Goal: Task Accomplishment & Management: Use online tool/utility

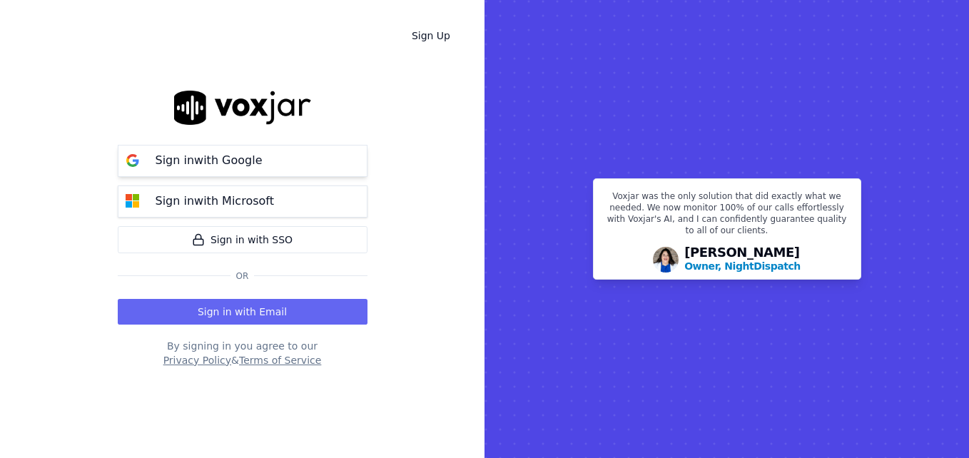
click at [209, 156] on p "Sign in with Google" at bounding box center [209, 160] width 107 height 17
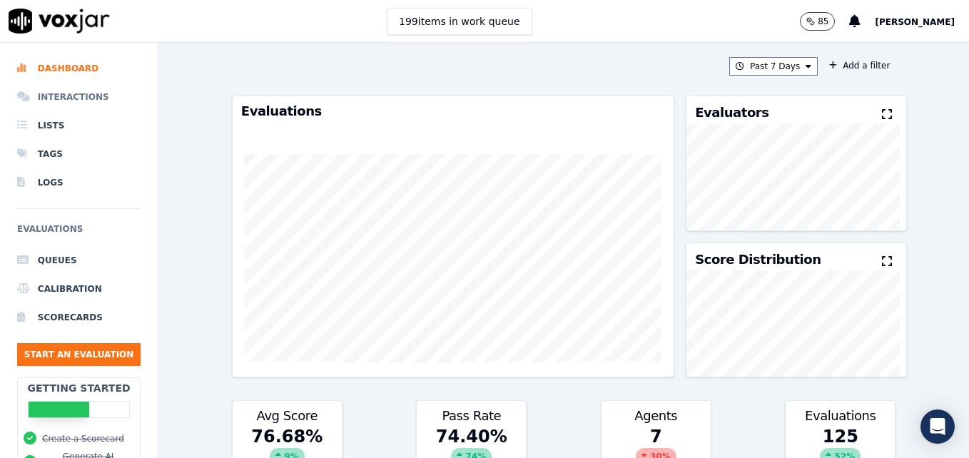
click at [84, 99] on li "Interactions" at bounding box center [79, 97] width 124 height 29
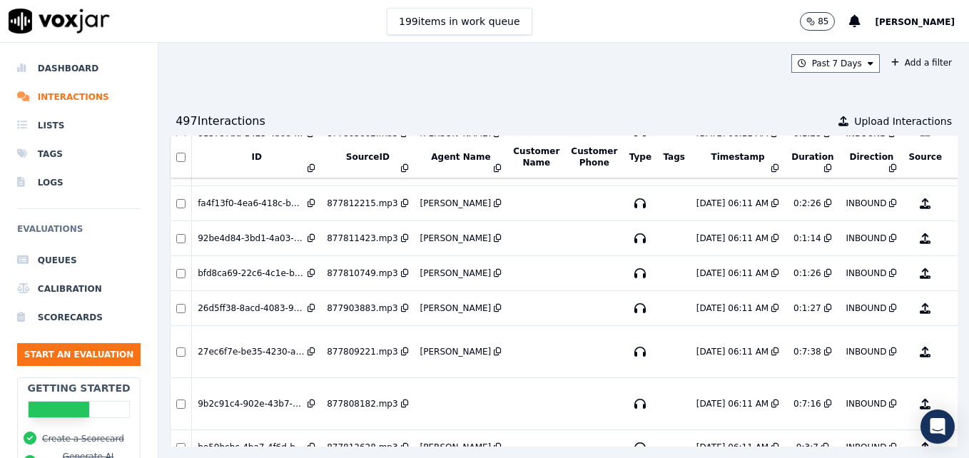
scroll to position [838, 0]
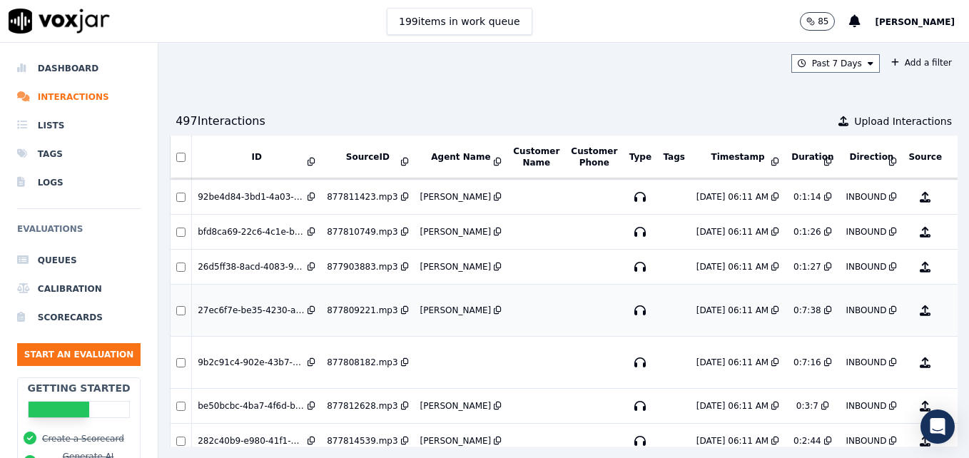
click at [954, 311] on button "No Evaluation Yet" at bounding box center [982, 311] width 56 height 40
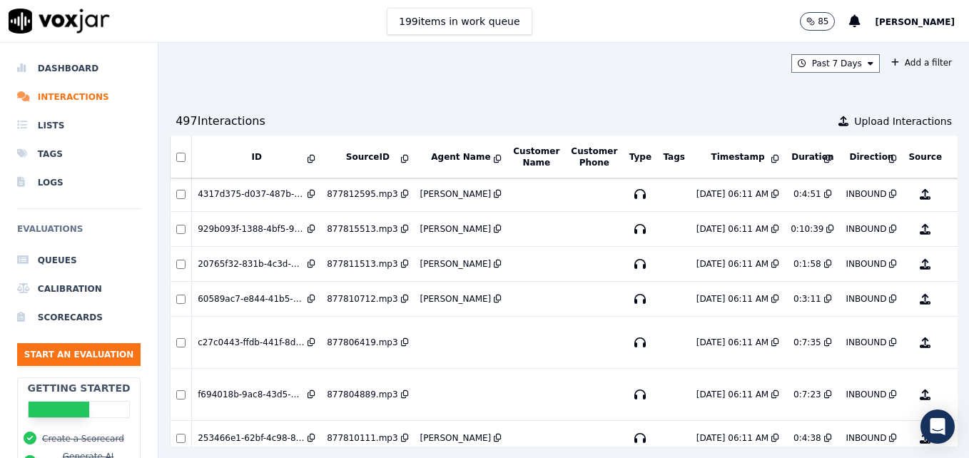
scroll to position [2486, 0]
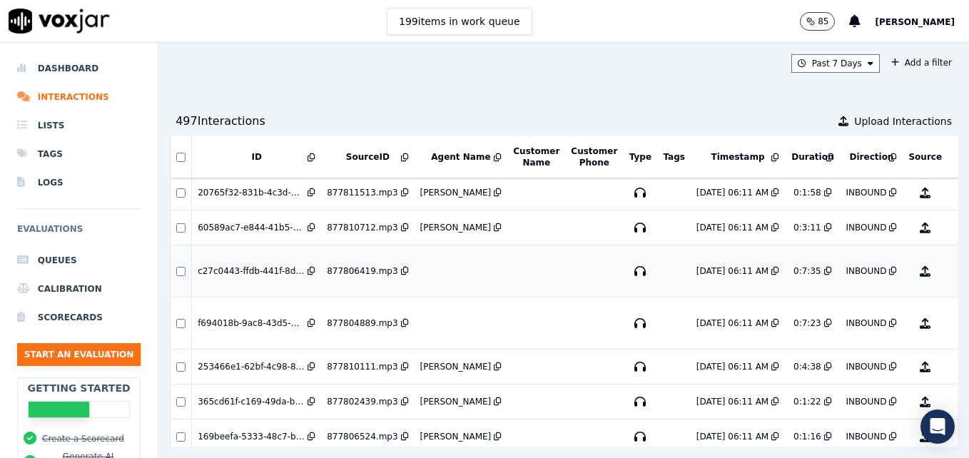
click at [954, 272] on button "No Evaluation Yet" at bounding box center [982, 271] width 56 height 40
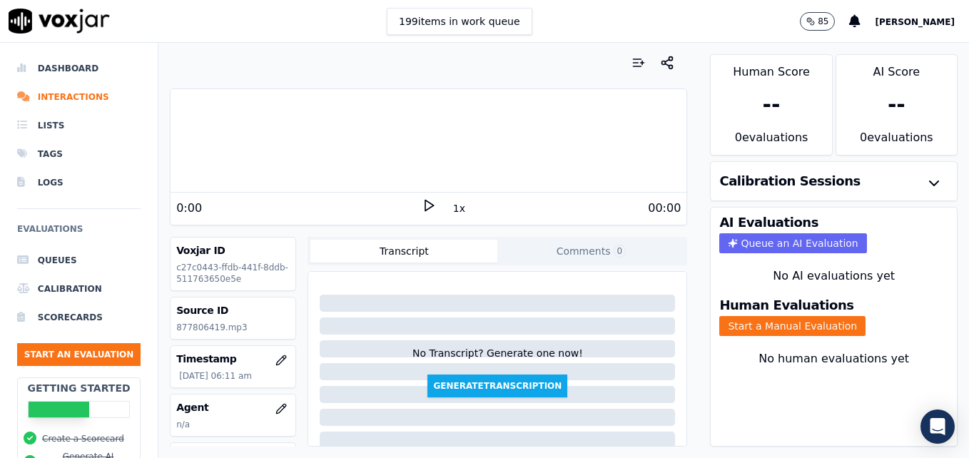
click at [422, 202] on icon at bounding box center [429, 205] width 14 height 14
click at [779, 325] on button "Start a Manual Evaluation" at bounding box center [793, 326] width 146 height 20
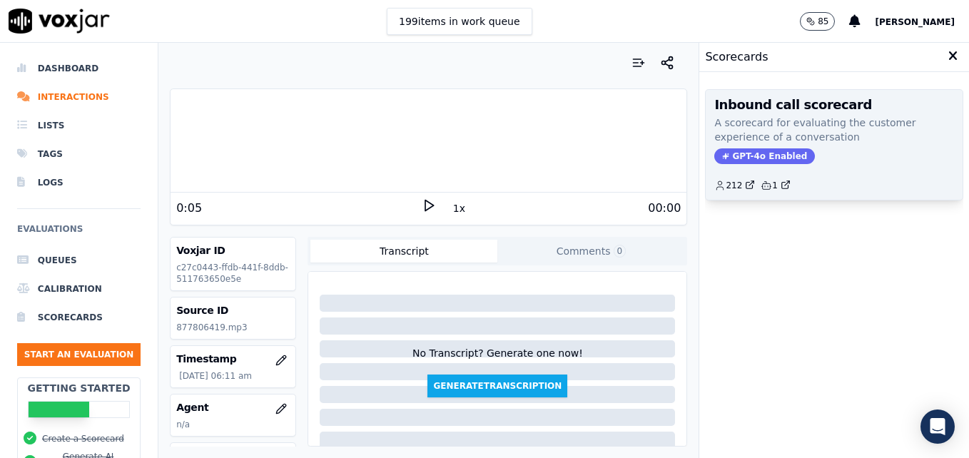
click at [738, 150] on span "GPT-4o Enabled" at bounding box center [765, 156] width 101 height 16
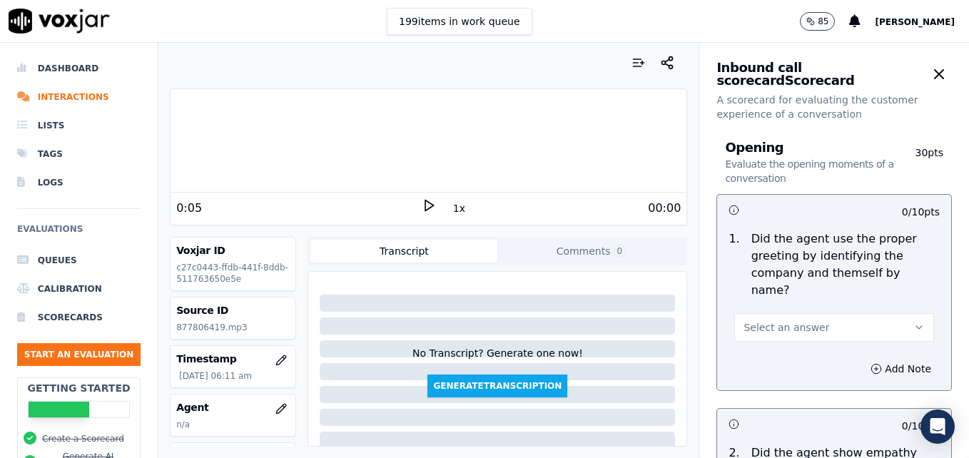
click at [878, 313] on button "Select an answer" at bounding box center [835, 327] width 200 height 29
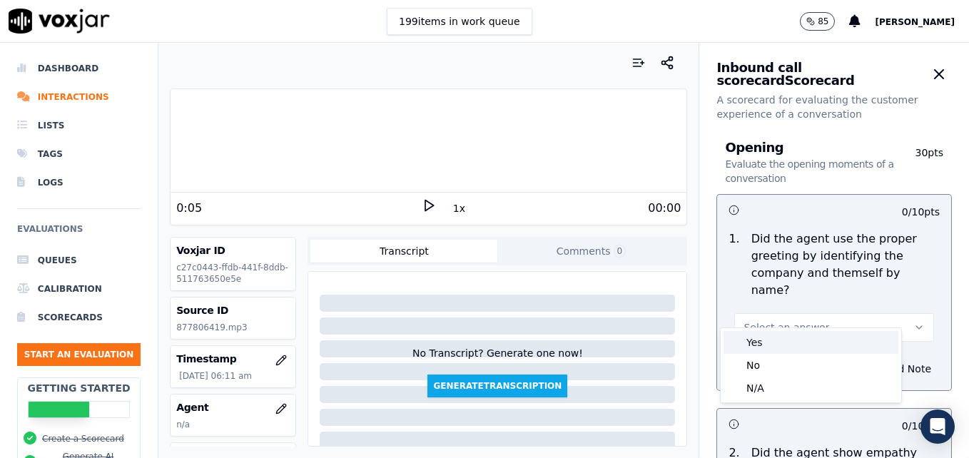
click at [766, 342] on div "Yes" at bounding box center [811, 342] width 175 height 23
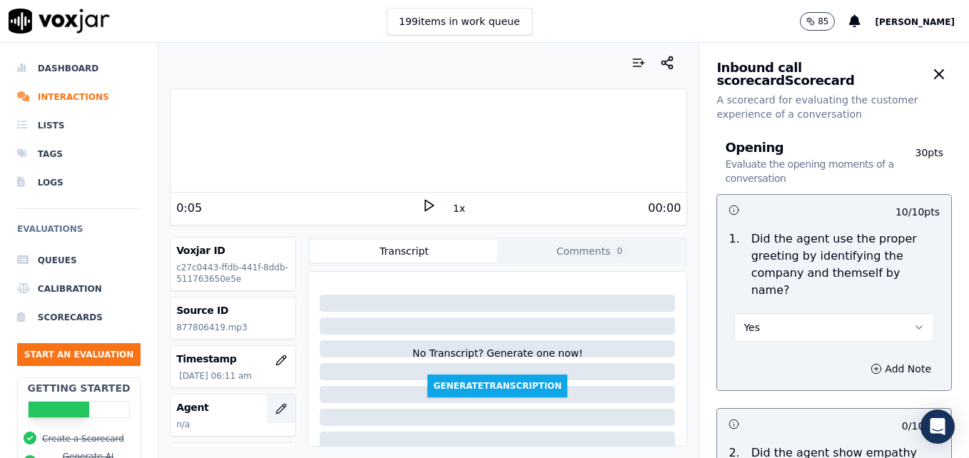
click at [276, 409] on icon "button" at bounding box center [281, 408] width 11 height 11
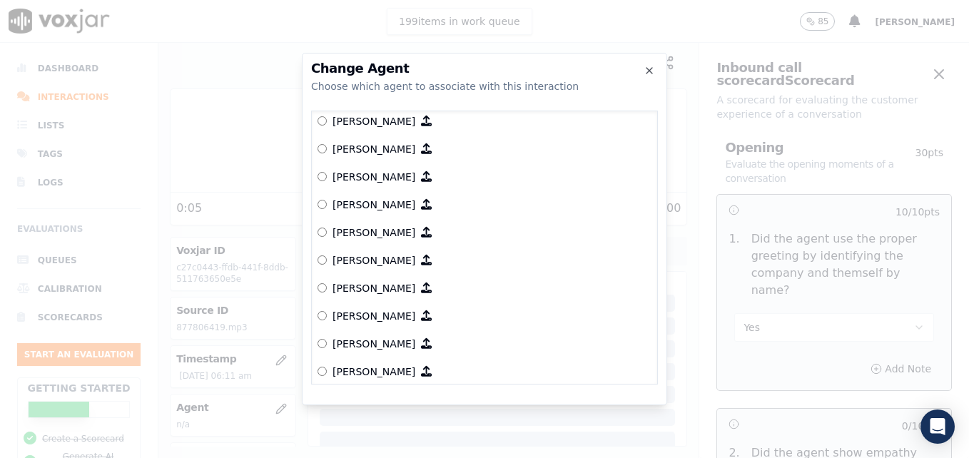
scroll to position [588, 0]
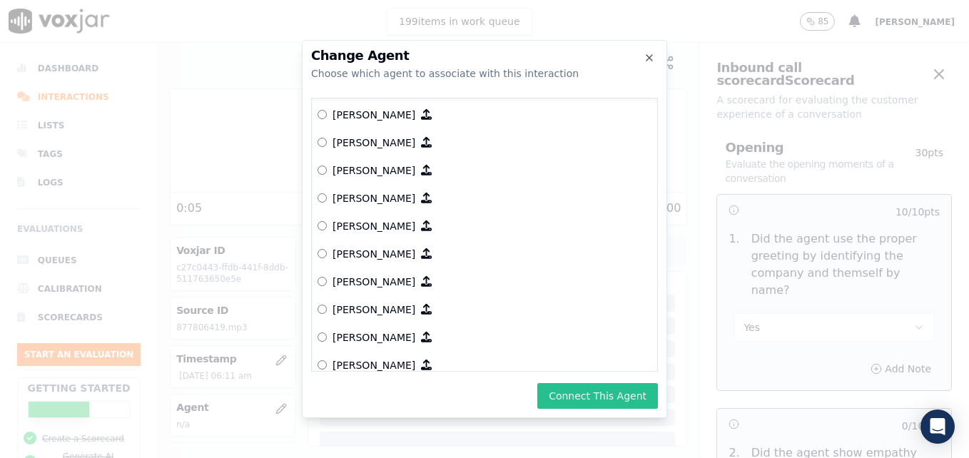
click at [625, 390] on button "Connect This Agent" at bounding box center [598, 396] width 121 height 26
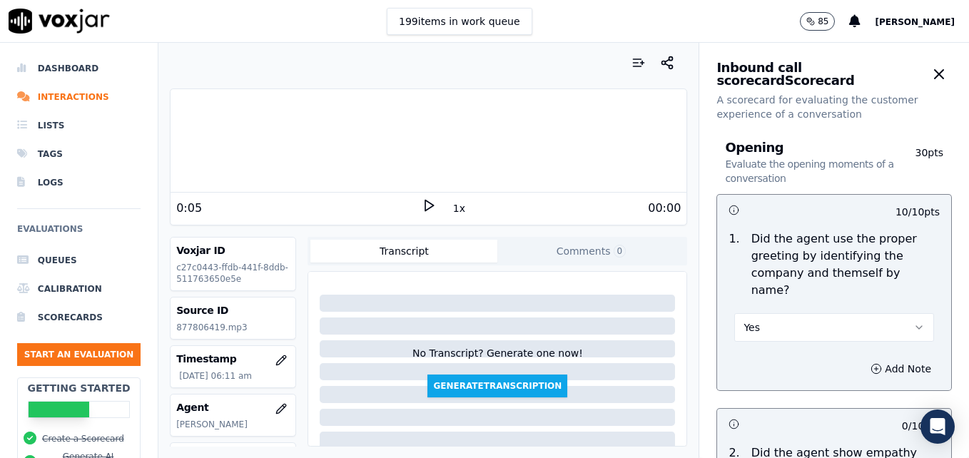
click at [425, 203] on polygon at bounding box center [429, 206] width 9 height 11
click at [422, 203] on icon at bounding box center [429, 205] width 14 height 14
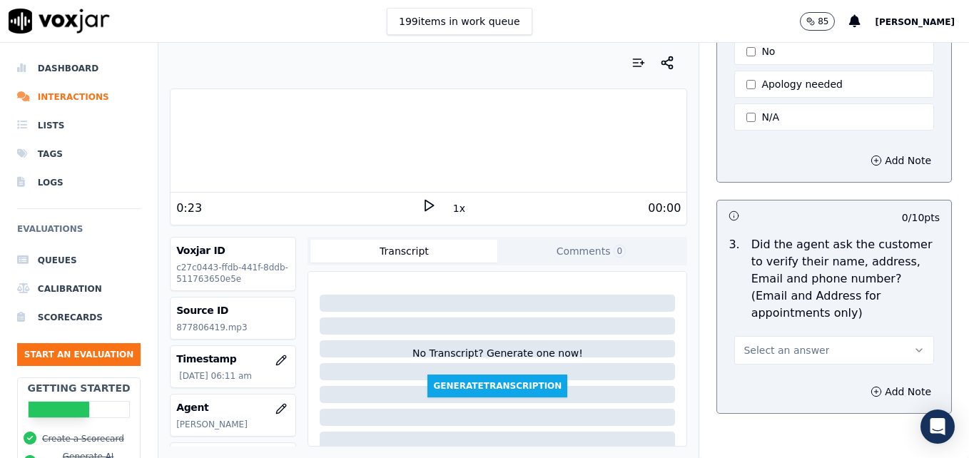
scroll to position [571, 0]
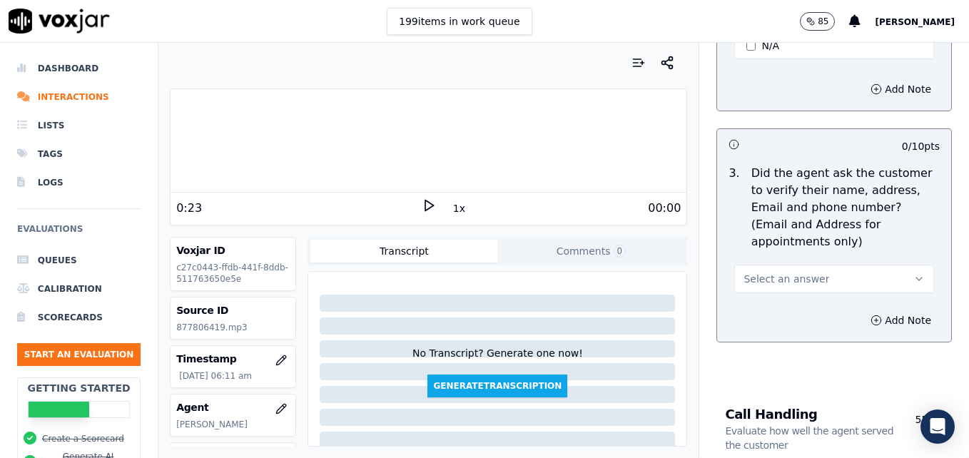
click at [881, 265] on button "Select an answer" at bounding box center [835, 279] width 200 height 29
click at [760, 306] on div "No" at bounding box center [811, 299] width 175 height 23
click at [871, 315] on icon "button" at bounding box center [876, 320] width 11 height 11
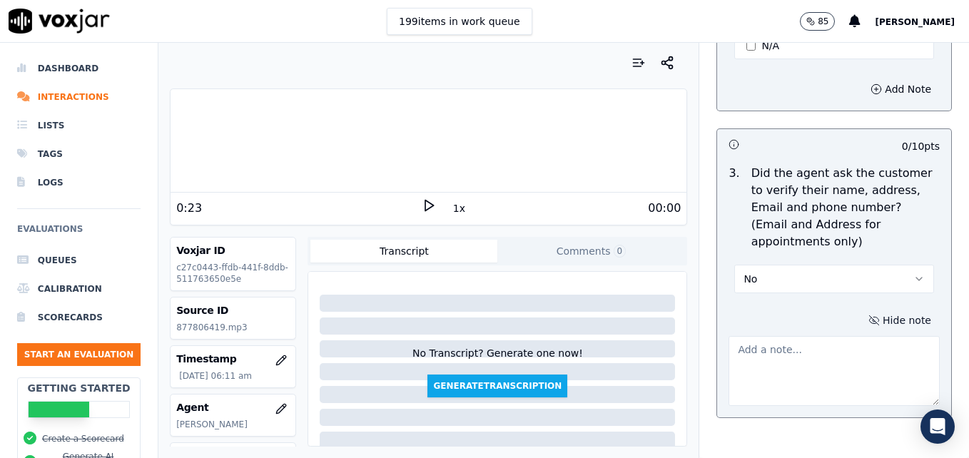
click at [829, 336] on textarea at bounding box center [834, 371] width 211 height 70
type textarea "New/returning customer not verified."
click at [422, 200] on icon at bounding box center [429, 205] width 14 height 14
click at [422, 206] on icon at bounding box center [429, 205] width 14 height 14
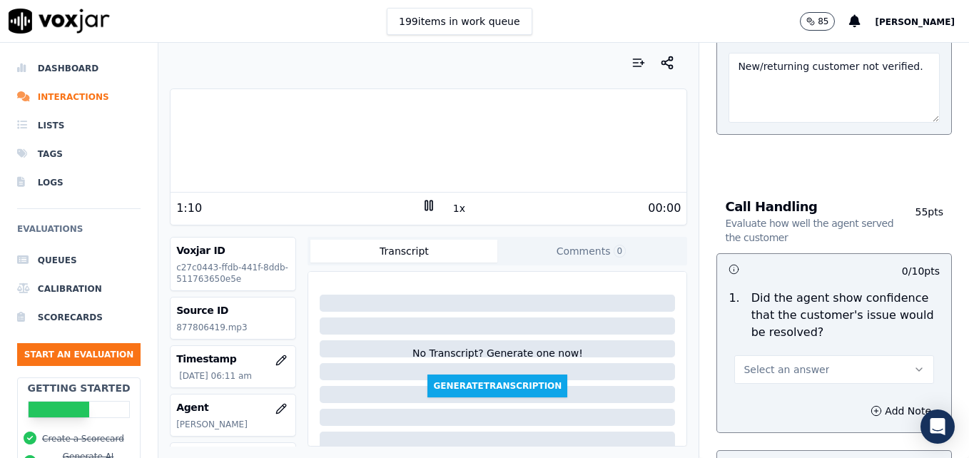
scroll to position [857, 0]
click at [914, 362] on icon "button" at bounding box center [919, 367] width 11 height 11
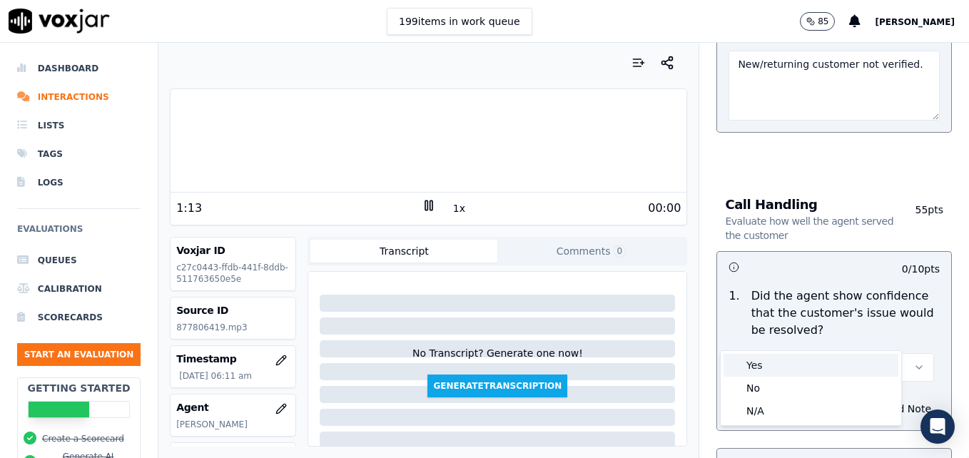
click at [775, 363] on div "Yes" at bounding box center [811, 365] width 175 height 23
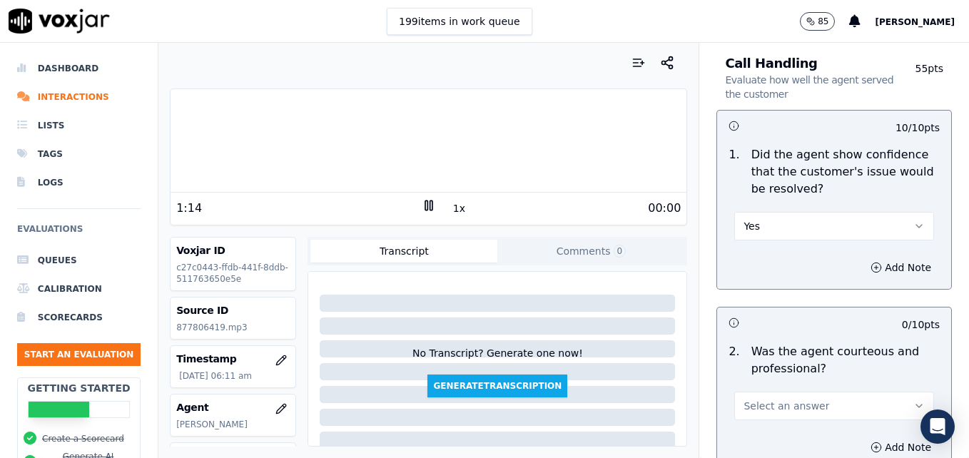
scroll to position [999, 0]
click at [877, 264] on icon "button" at bounding box center [877, 266] width 0 height 4
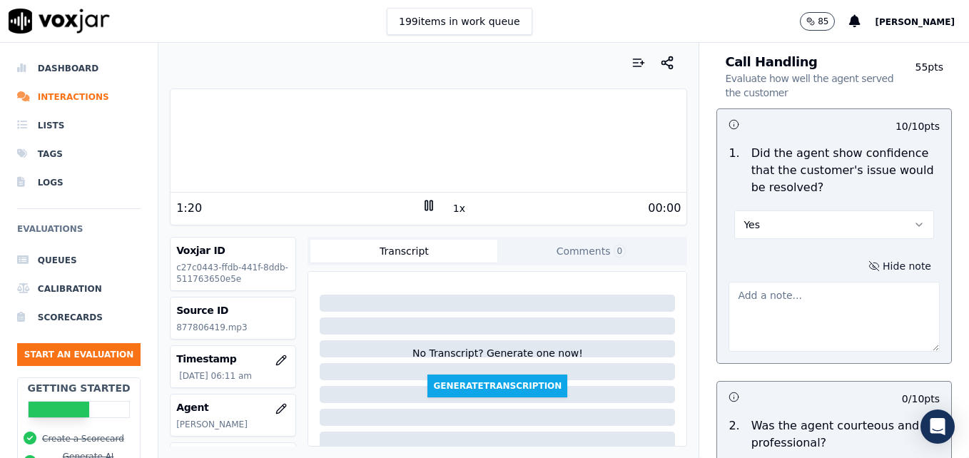
click at [814, 282] on textarea at bounding box center [834, 317] width 211 height 70
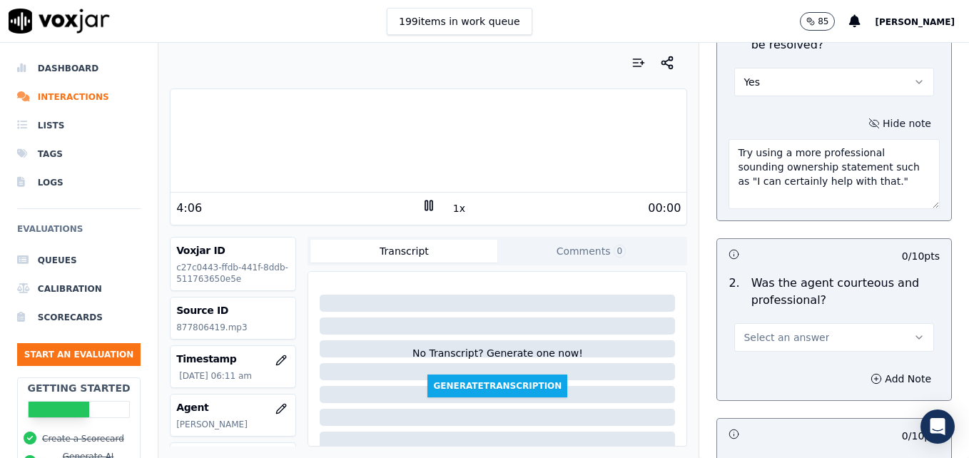
scroll to position [1214, 0]
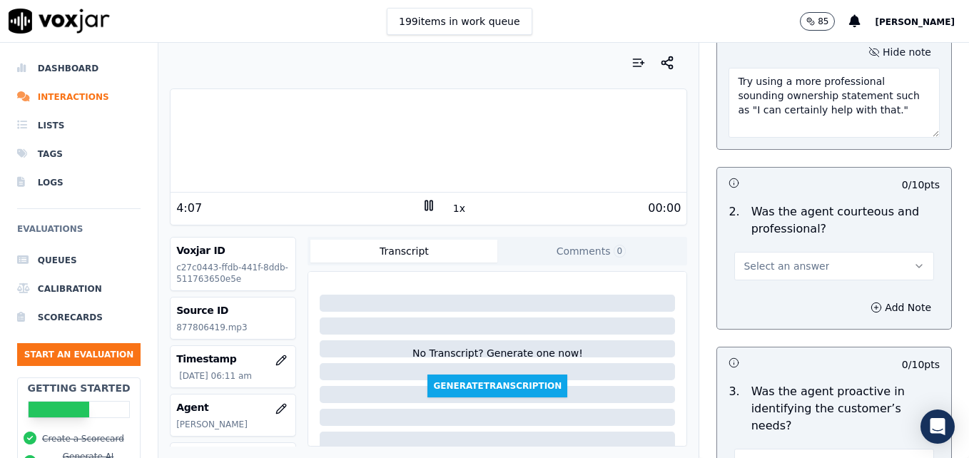
type textarea "Try using a more professional sounding ownership statement such as "I can certa…"
click at [893, 252] on button "Select an answer" at bounding box center [835, 266] width 200 height 29
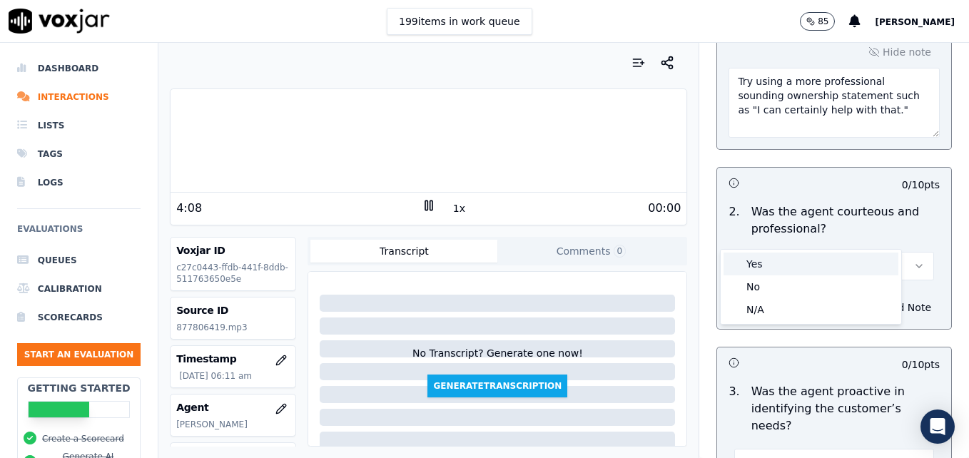
click at [786, 263] on div "Yes" at bounding box center [811, 264] width 175 height 23
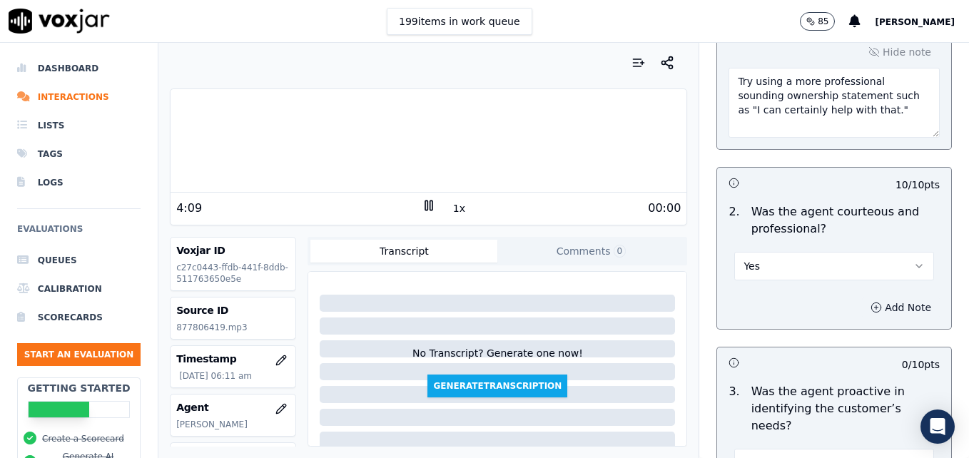
click at [872, 303] on circle "button" at bounding box center [876, 307] width 9 height 9
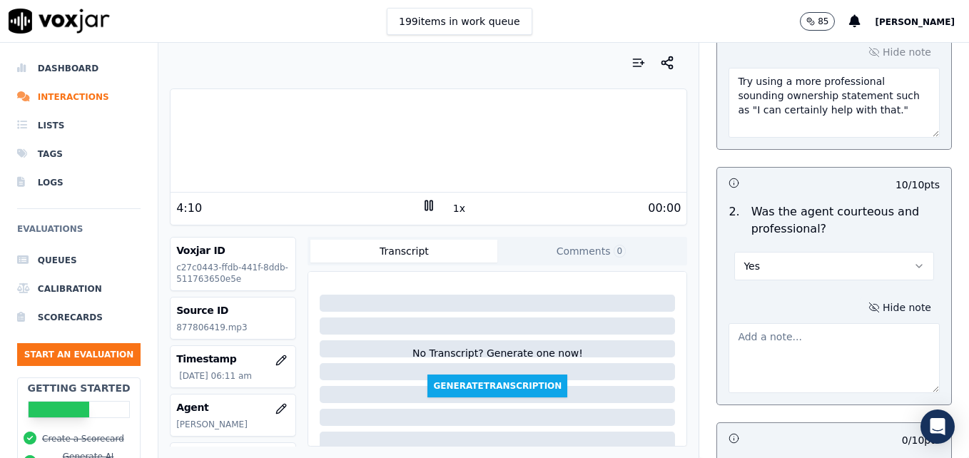
click at [820, 329] on textarea at bounding box center [834, 358] width 211 height 70
type textarea "T"
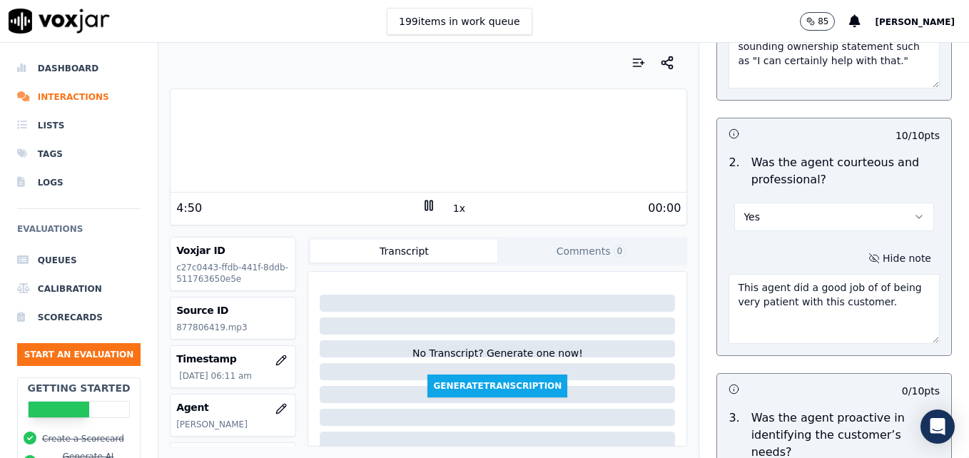
scroll to position [1285, 0]
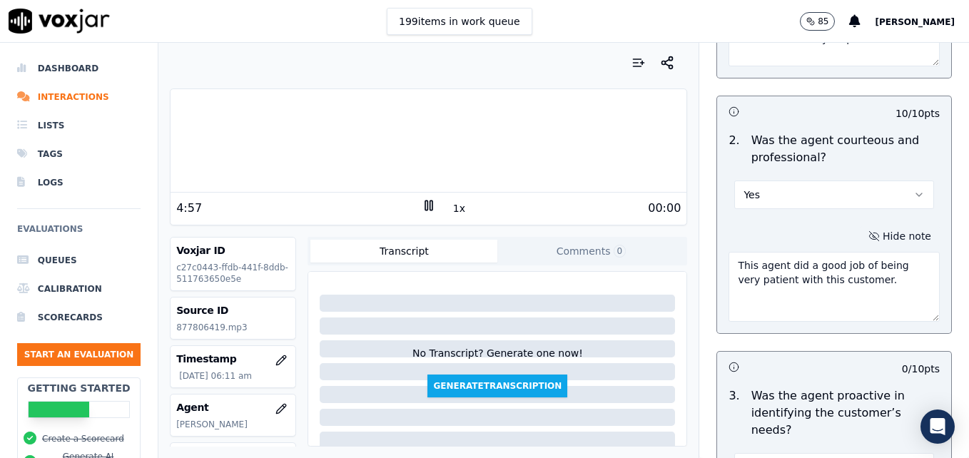
type textarea "This agent did a good job of being very patient with this customer."
click at [797, 358] on h3 at bounding box center [782, 367] width 106 height 19
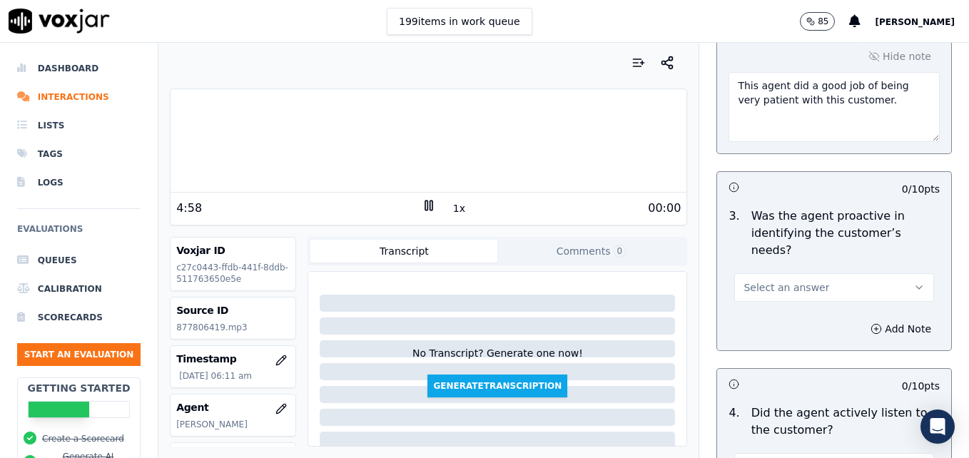
scroll to position [1499, 0]
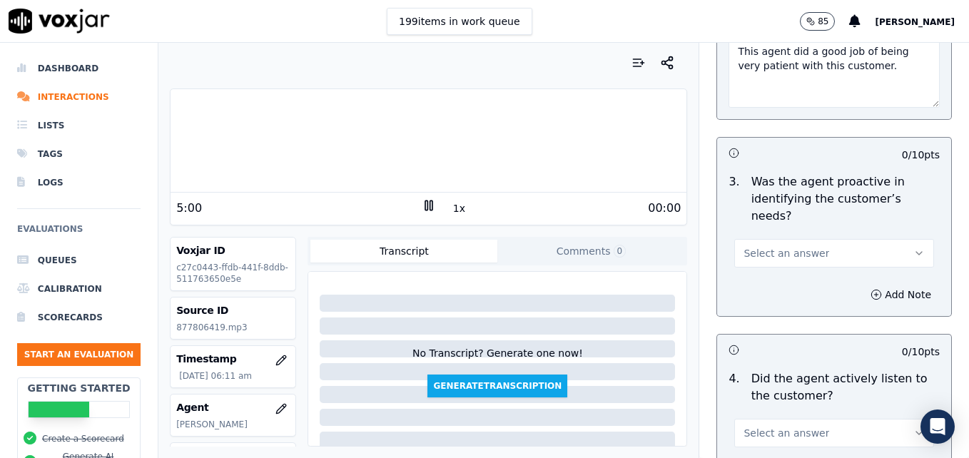
click at [884, 239] on button "Select an answer" at bounding box center [835, 253] width 200 height 29
click at [775, 236] on div "Yes" at bounding box center [811, 234] width 175 height 23
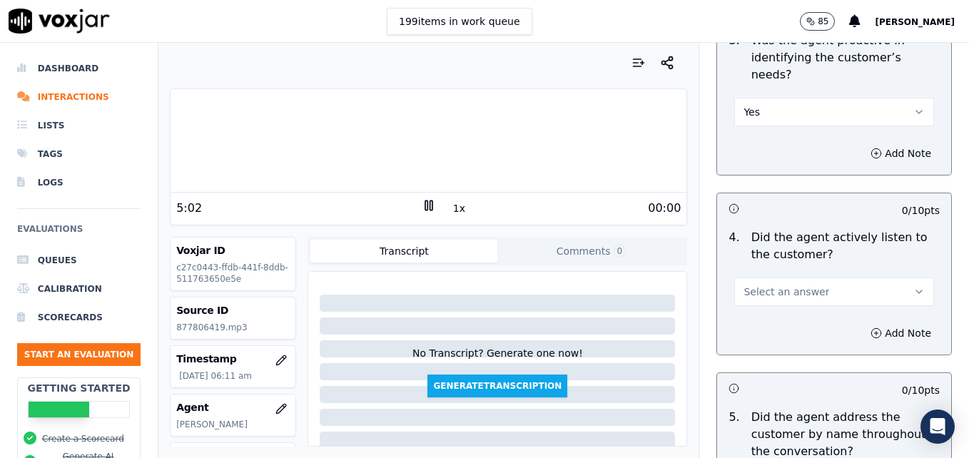
scroll to position [1642, 0]
click at [914, 285] on icon "button" at bounding box center [919, 290] width 11 height 11
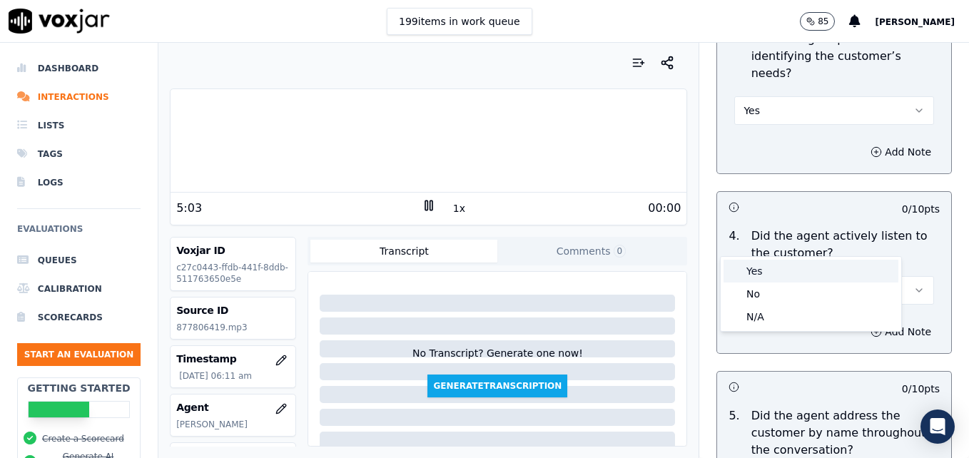
click at [783, 273] on div "Yes" at bounding box center [811, 271] width 175 height 23
click at [871, 326] on icon "button" at bounding box center [876, 331] width 11 height 11
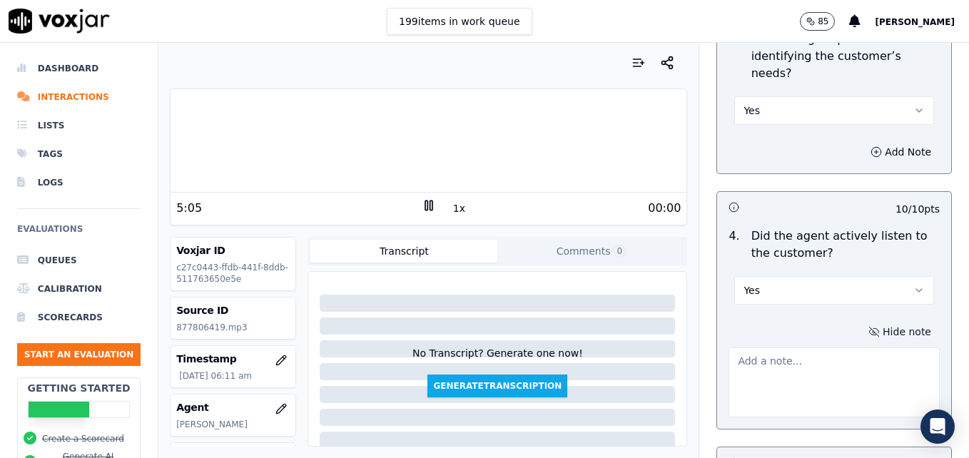
click at [835, 348] on textarea at bounding box center [834, 383] width 211 height 70
type textarea "V"
type textarea "N"
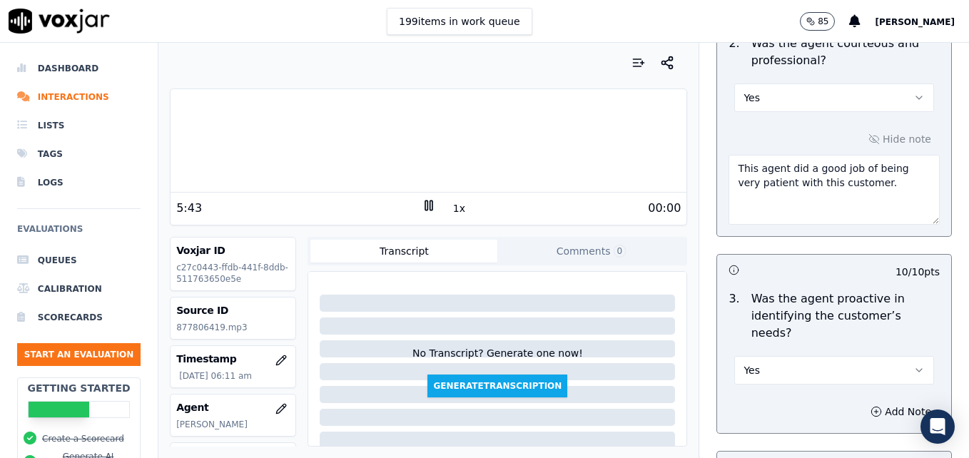
scroll to position [1356, 0]
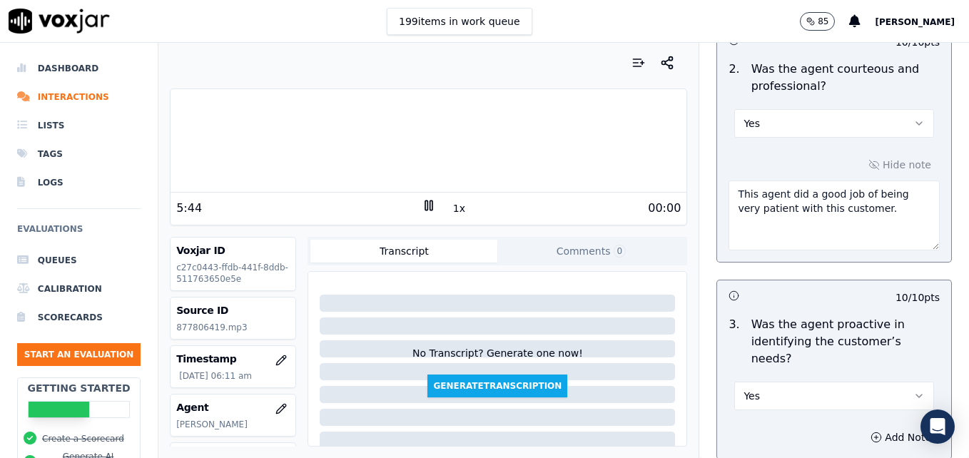
type textarea "Agent did a good job of making sure he understood the customer."
click at [854, 181] on textarea "This agent did a good job of being very patient with this customer." at bounding box center [834, 216] width 211 height 70
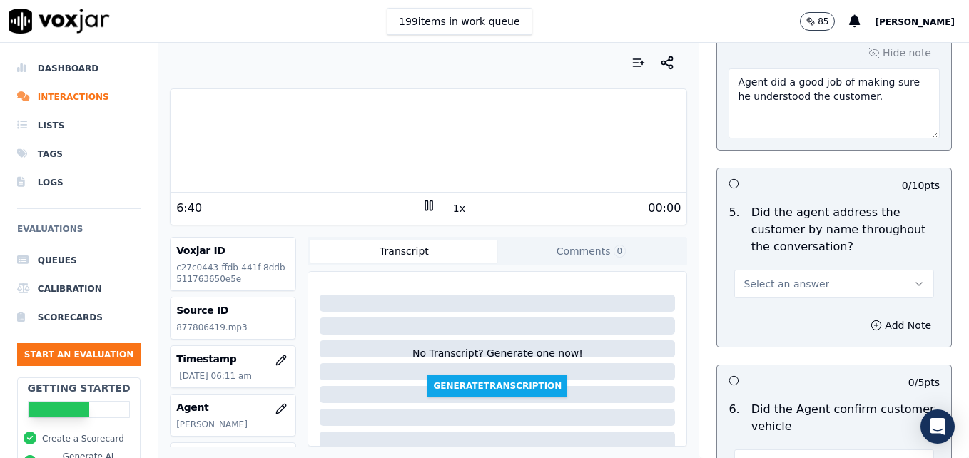
scroll to position [1928, 0]
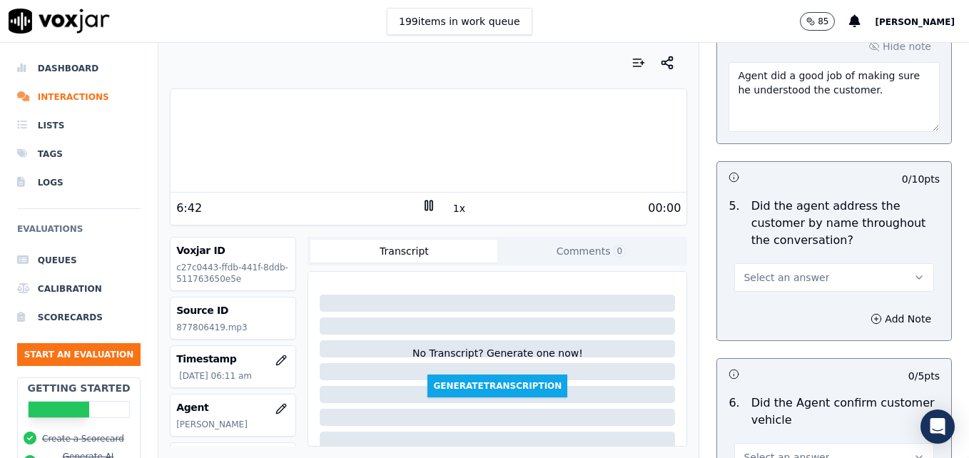
type textarea "This agent did a good job of being very patient with this customer. Nice use of…"
click at [917, 276] on icon "button" at bounding box center [920, 277] width 6 height 3
click at [815, 258] on div "Yes" at bounding box center [811, 258] width 175 height 23
click at [871, 313] on icon "button" at bounding box center [876, 318] width 11 height 11
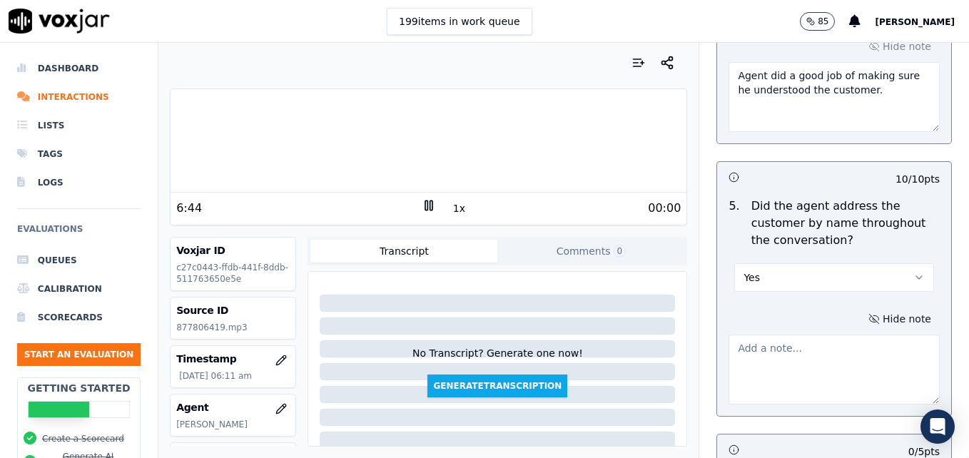
click at [827, 335] on textarea at bounding box center [834, 370] width 211 height 70
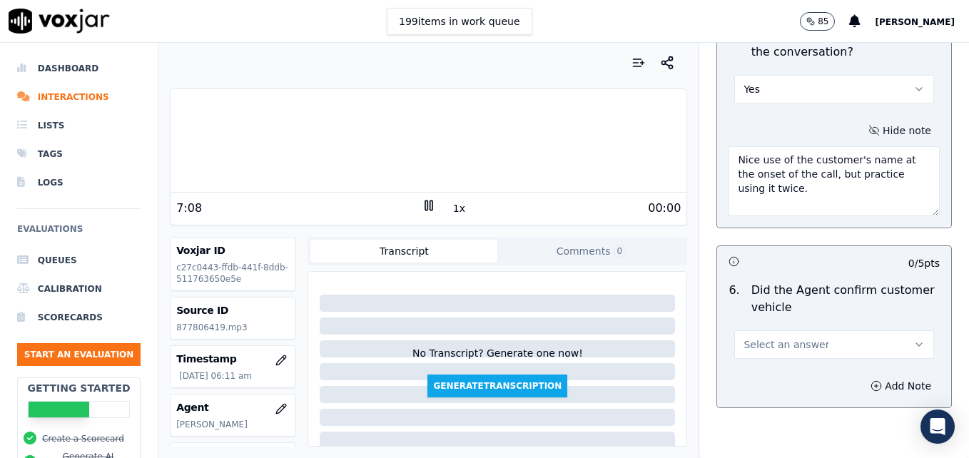
scroll to position [2142, 0]
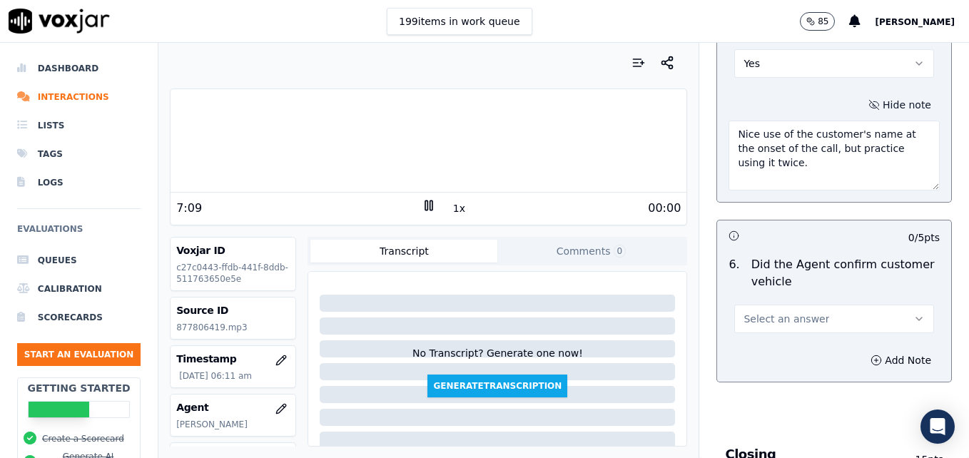
type textarea "Nice use of the customer's name at the onset of the call, but practice using it…"
click at [914, 313] on icon "button" at bounding box center [919, 318] width 11 height 11
click at [786, 296] on div "Yes" at bounding box center [811, 299] width 175 height 23
click at [422, 202] on icon at bounding box center [429, 205] width 14 height 14
click at [425, 202] on polygon at bounding box center [429, 206] width 9 height 11
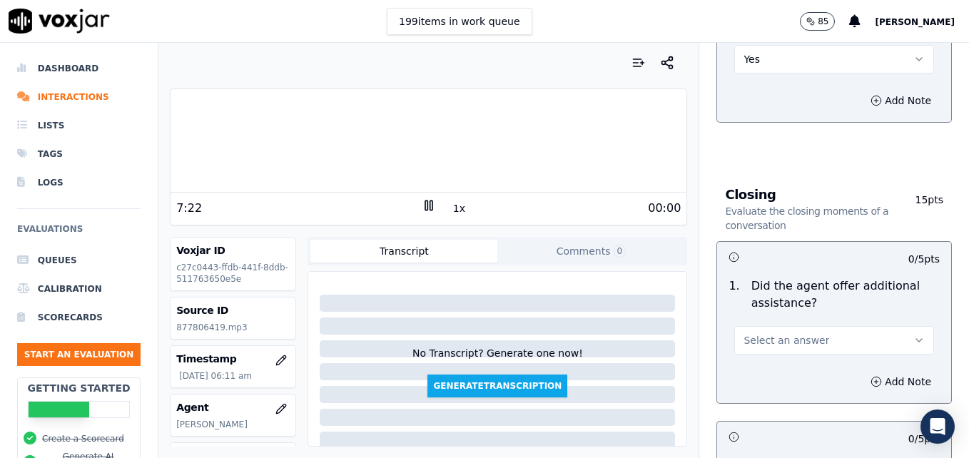
scroll to position [2427, 0]
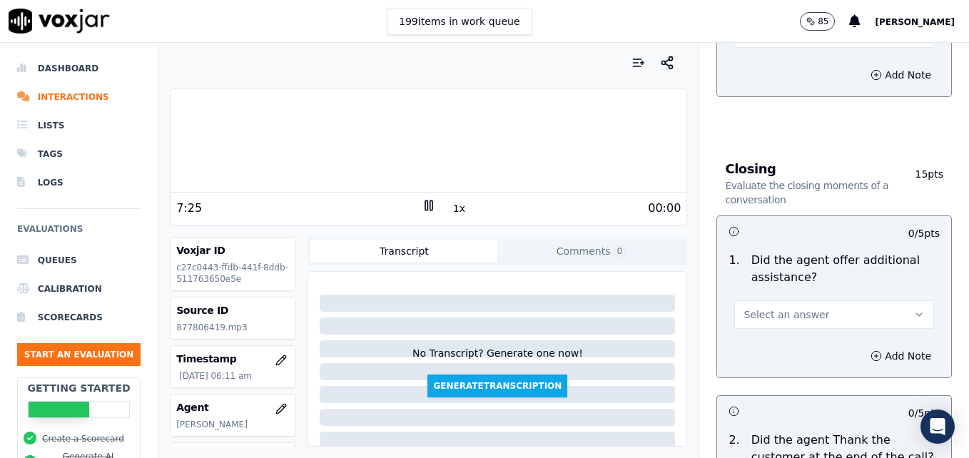
click at [914, 309] on icon "button" at bounding box center [919, 314] width 11 height 11
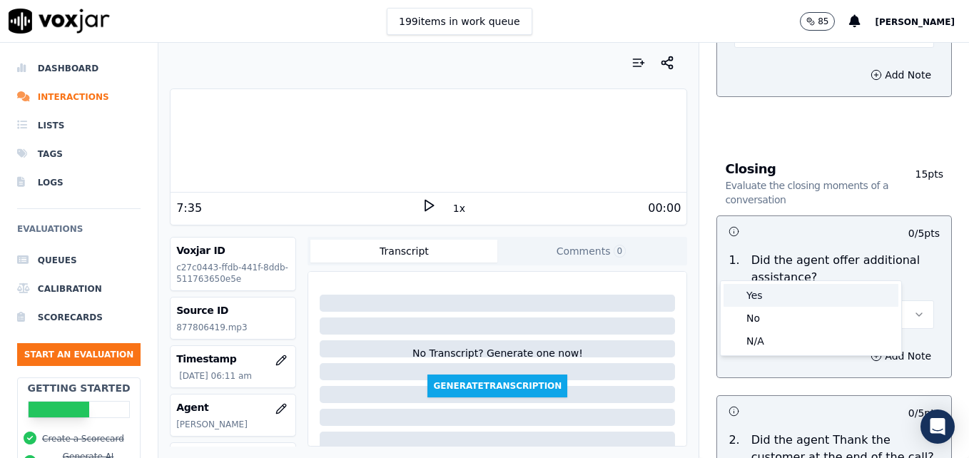
click at [758, 296] on div "Yes" at bounding box center [811, 295] width 175 height 23
drag, startPoint x: 847, startPoint y: 301, endPoint x: 839, endPoint y: 312, distance: 13.3
click at [871, 351] on icon "button" at bounding box center [876, 356] width 11 height 11
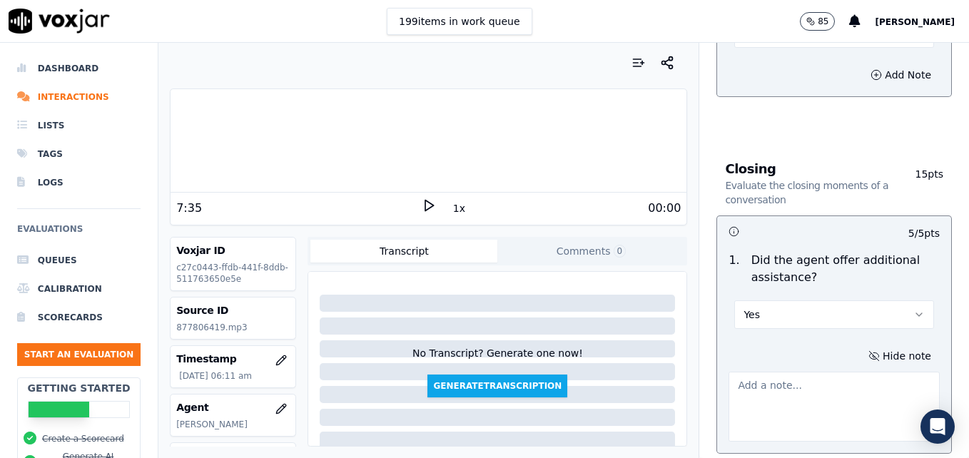
click at [828, 372] on textarea at bounding box center [834, 407] width 211 height 70
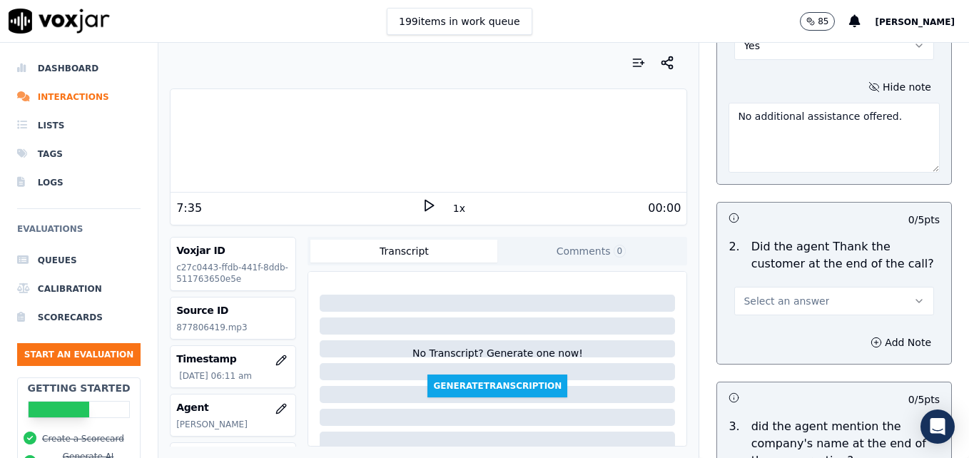
scroll to position [2713, 0]
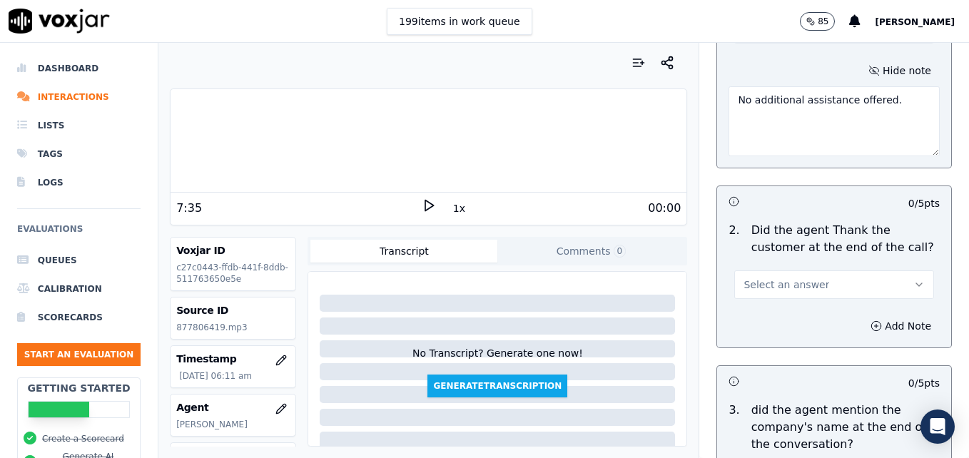
type textarea "No additional assistance offered."
click at [880, 271] on button "Select an answer" at bounding box center [835, 285] width 200 height 29
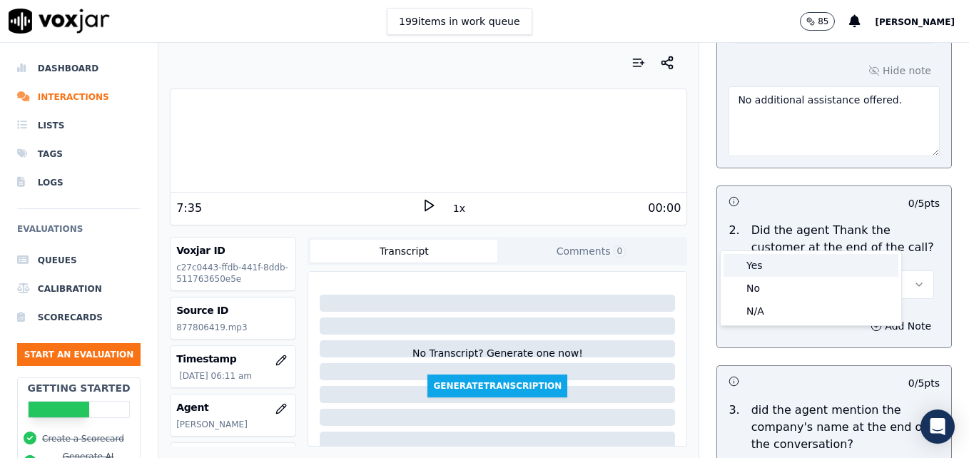
click at [771, 264] on div "Yes" at bounding box center [811, 265] width 175 height 23
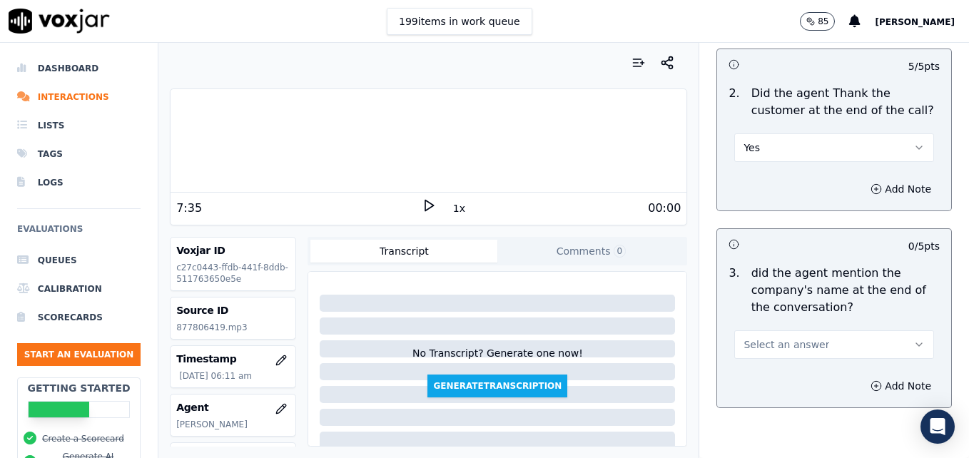
scroll to position [2856, 0]
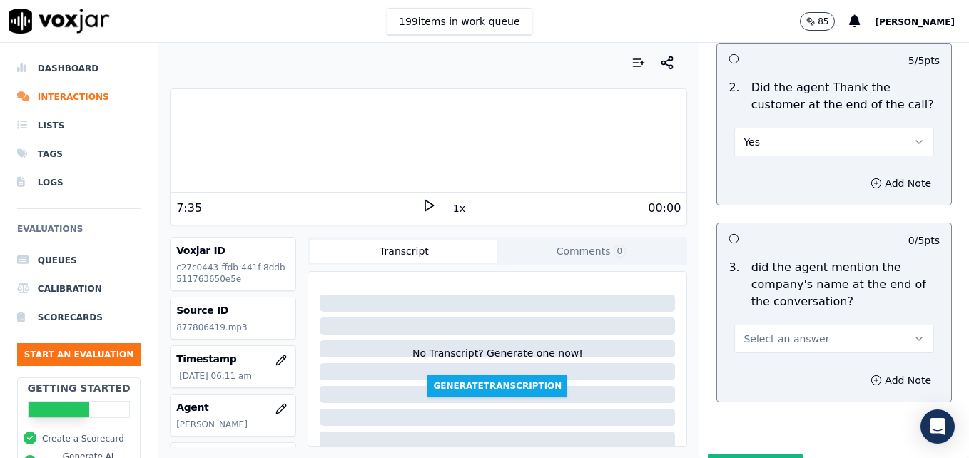
click at [914, 333] on icon "button" at bounding box center [919, 338] width 11 height 11
click at [785, 320] on div "Yes" at bounding box center [811, 319] width 175 height 23
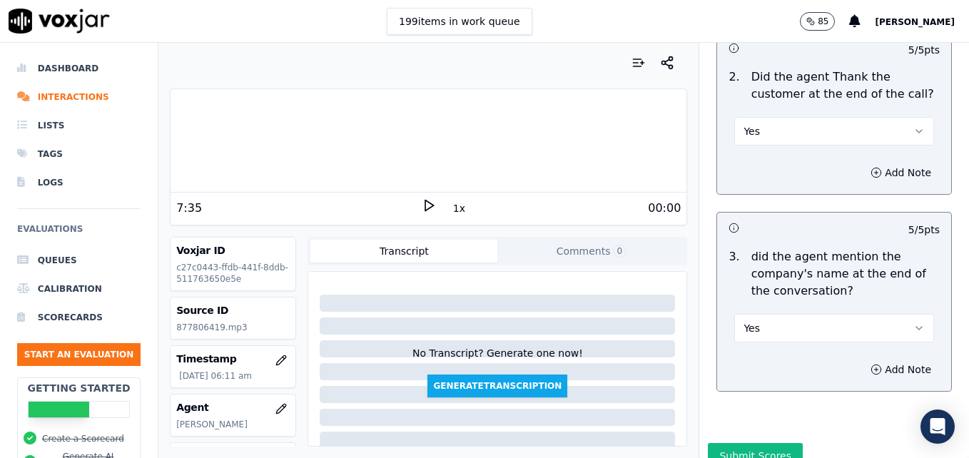
click at [755, 443] on button "Submit Scores" at bounding box center [755, 456] width 95 height 26
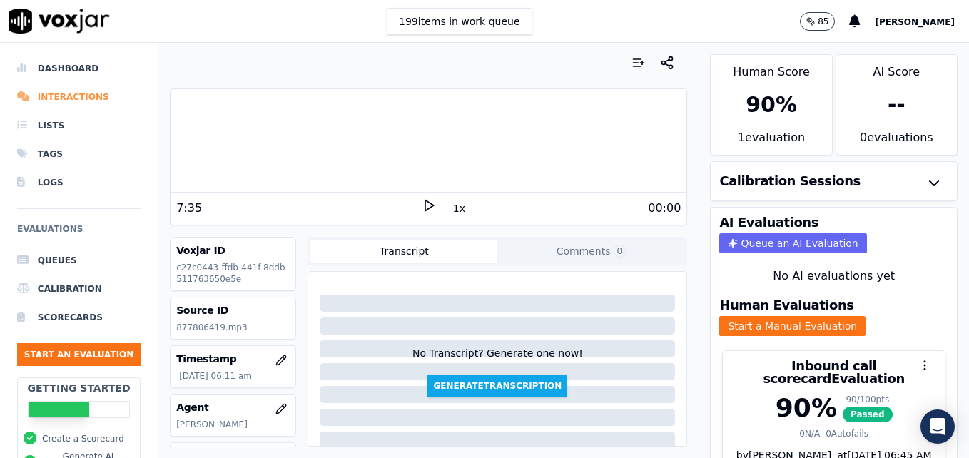
click at [89, 91] on li "Interactions" at bounding box center [79, 97] width 124 height 29
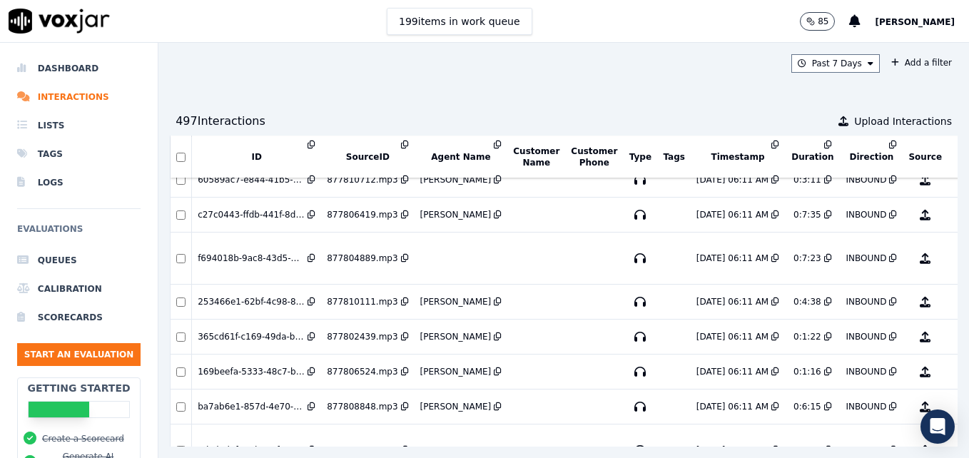
scroll to position [2557, 0]
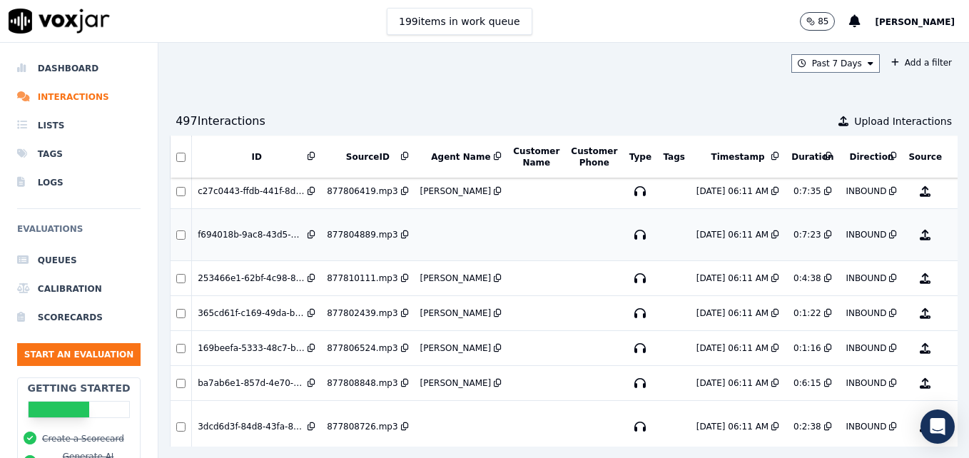
click at [954, 232] on button "No Evaluation Yet" at bounding box center [982, 235] width 56 height 40
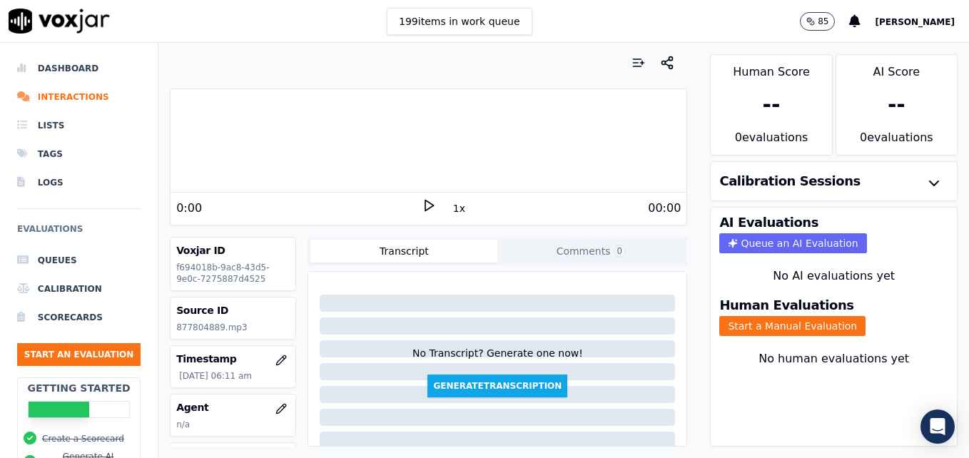
click at [425, 210] on polygon at bounding box center [429, 206] width 9 height 11
click at [422, 206] on icon at bounding box center [429, 205] width 14 height 14
click at [276, 406] on icon "button" at bounding box center [281, 408] width 11 height 11
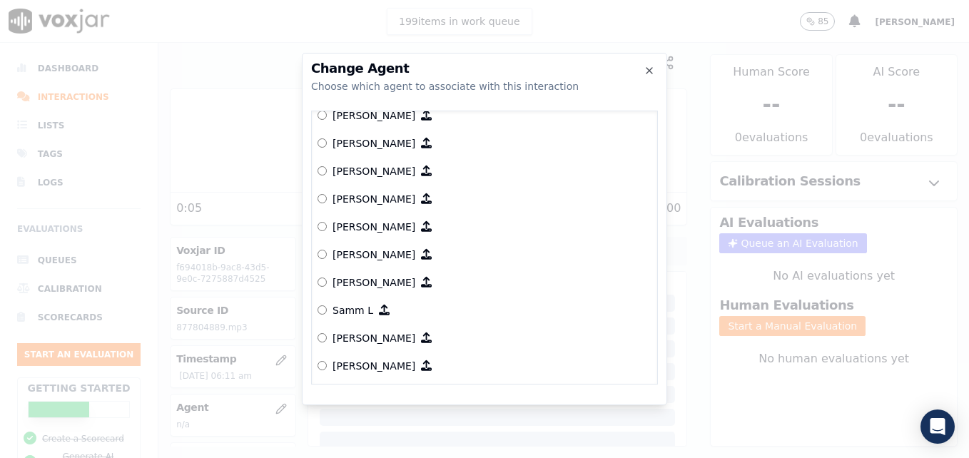
scroll to position [1284, 0]
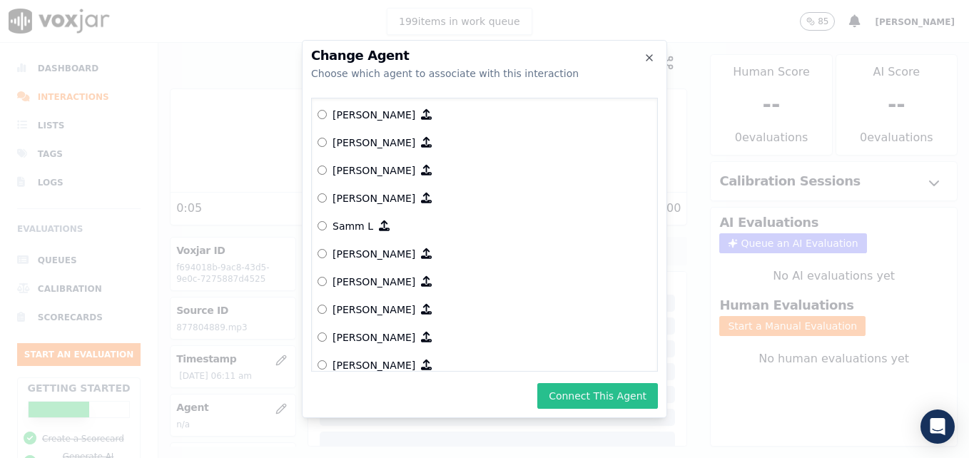
click at [590, 398] on button "Connect This Agent" at bounding box center [598, 396] width 121 height 26
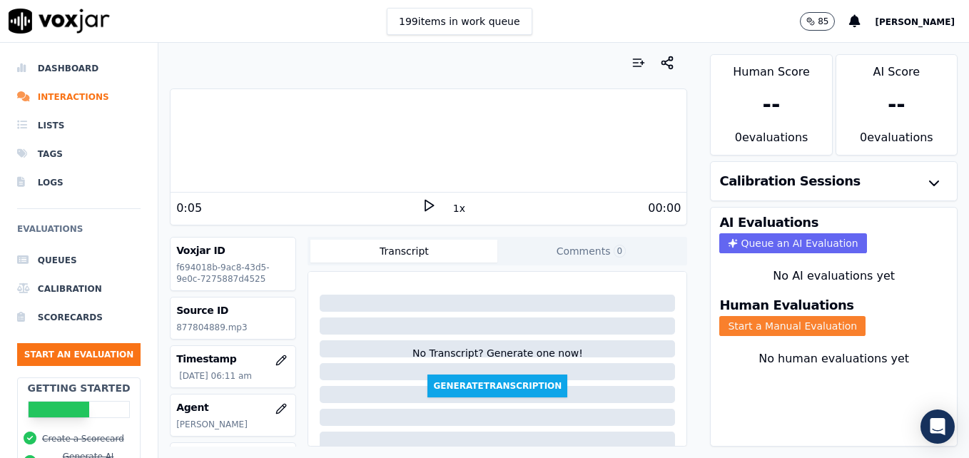
click at [752, 321] on button "Start a Manual Evaluation" at bounding box center [793, 326] width 146 height 20
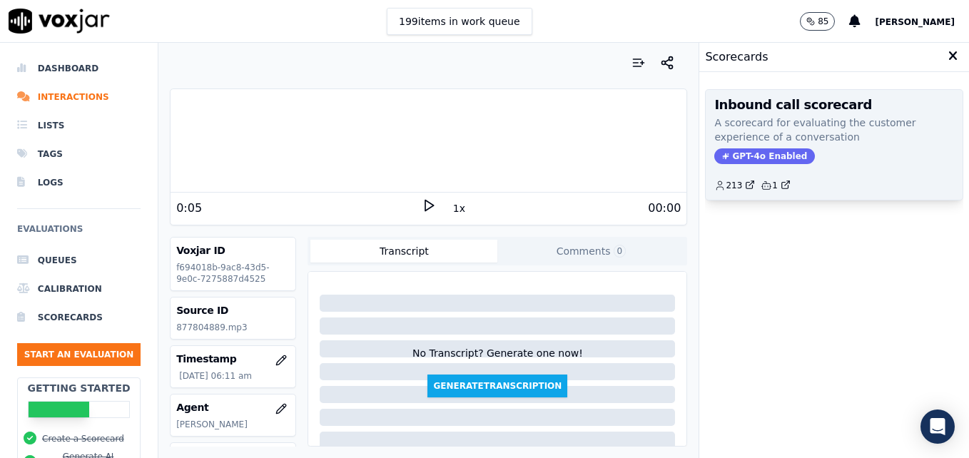
click at [756, 153] on span "GPT-4o Enabled" at bounding box center [765, 156] width 101 height 16
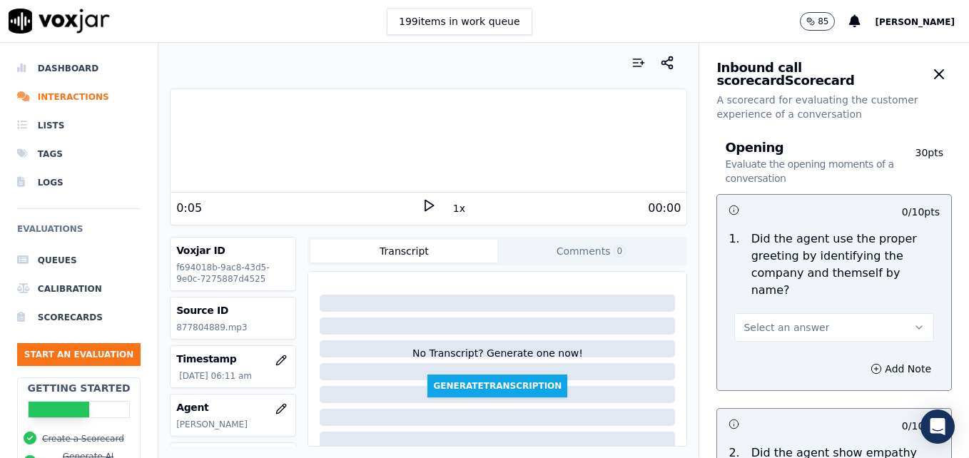
click at [914, 322] on icon "button" at bounding box center [919, 327] width 11 height 11
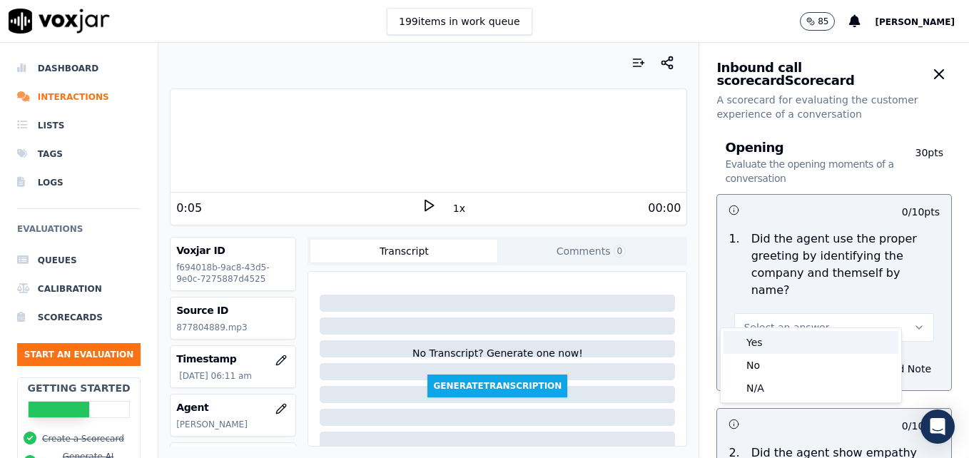
click at [807, 343] on div "Yes" at bounding box center [811, 342] width 175 height 23
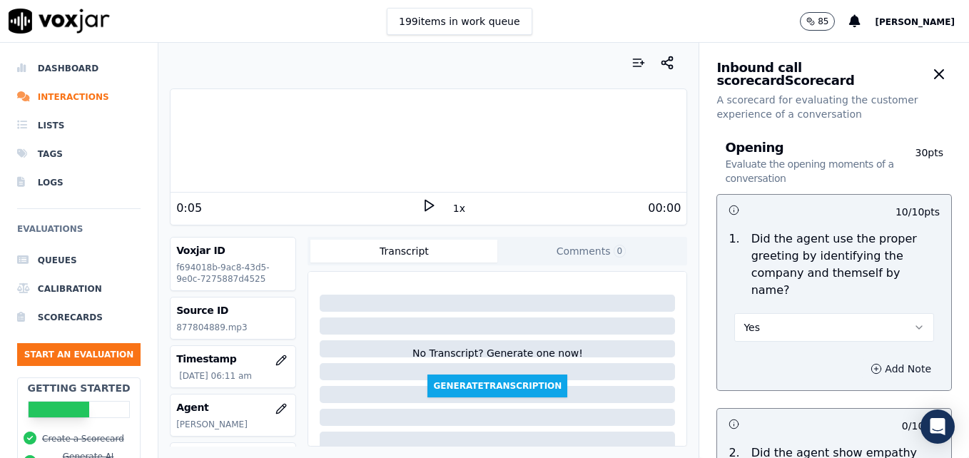
click at [862, 359] on button "Add Note" at bounding box center [901, 369] width 78 height 20
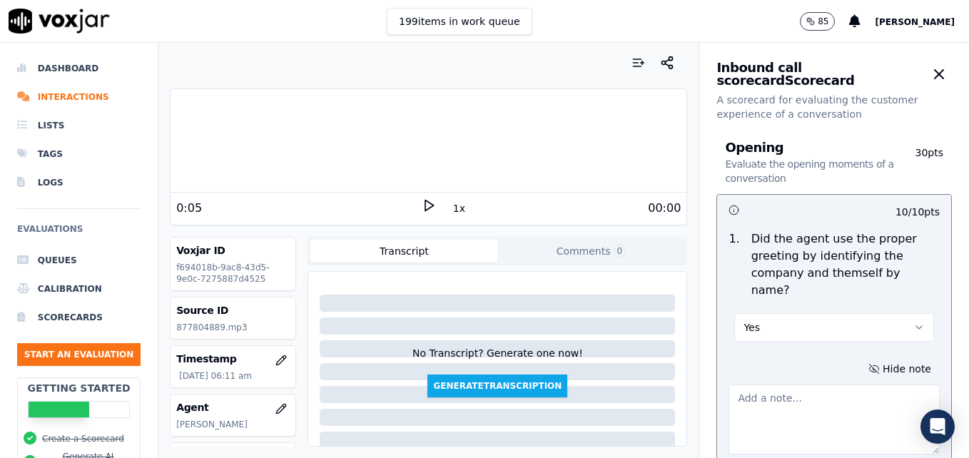
click at [837, 393] on textarea at bounding box center [834, 420] width 211 height 70
type textarea "Agent sounds like she is talking on speaker and is muffled."
click at [425, 203] on polygon at bounding box center [429, 206] width 9 height 11
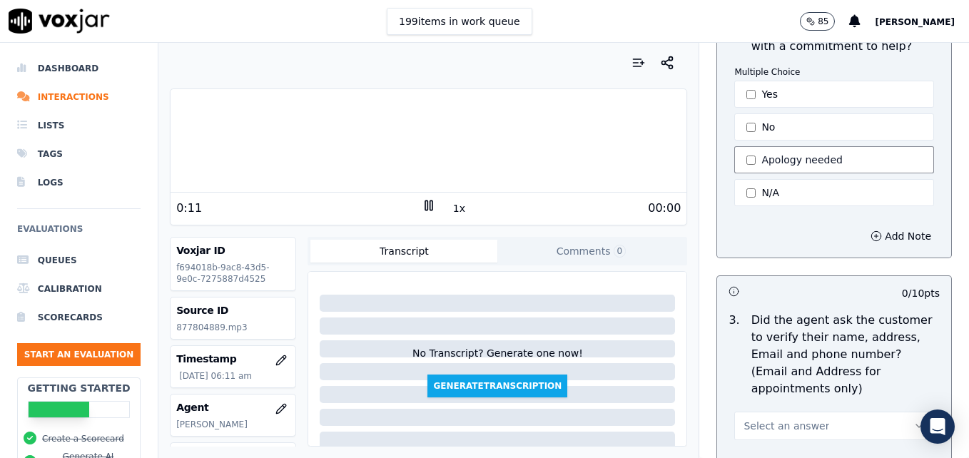
scroll to position [571, 0]
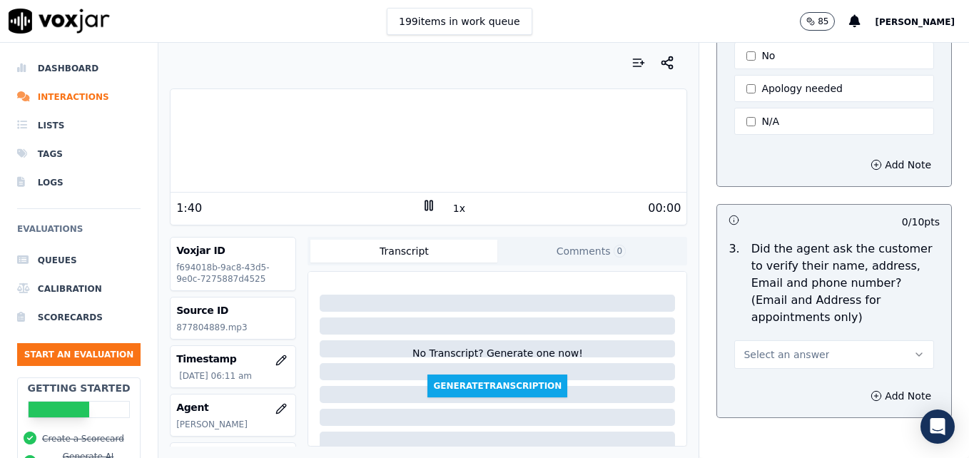
click at [425, 205] on rect at bounding box center [426, 205] width 2 height 9
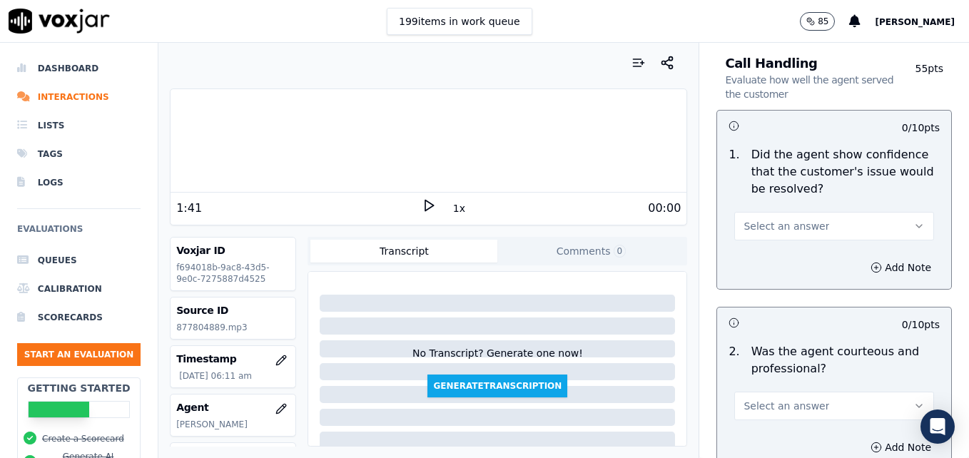
scroll to position [999, 0]
click at [881, 211] on button "Select an answer" at bounding box center [835, 225] width 200 height 29
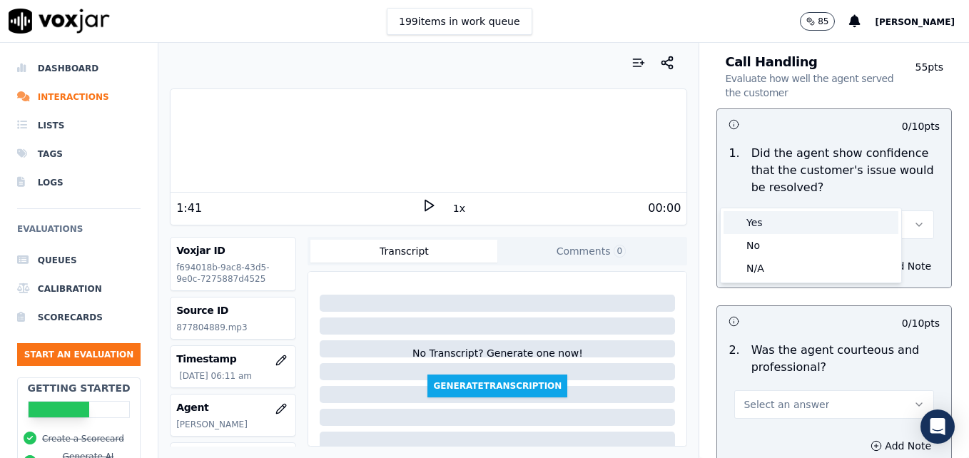
click at [787, 221] on div "Yes" at bounding box center [811, 222] width 175 height 23
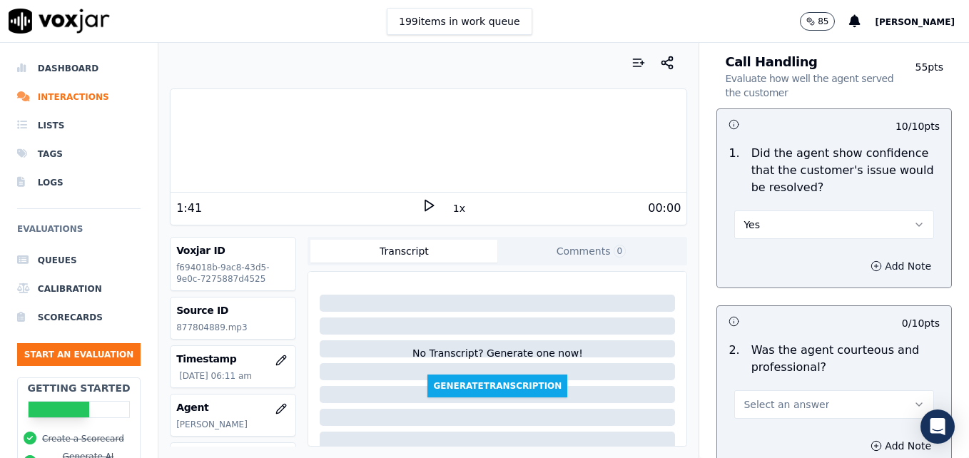
click at [871, 261] on icon "button" at bounding box center [876, 266] width 11 height 11
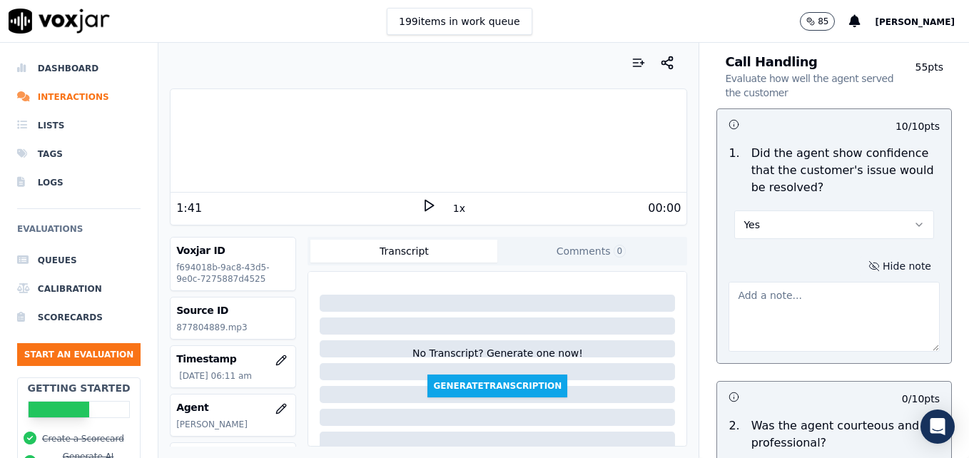
click at [830, 282] on textarea at bounding box center [834, 317] width 211 height 70
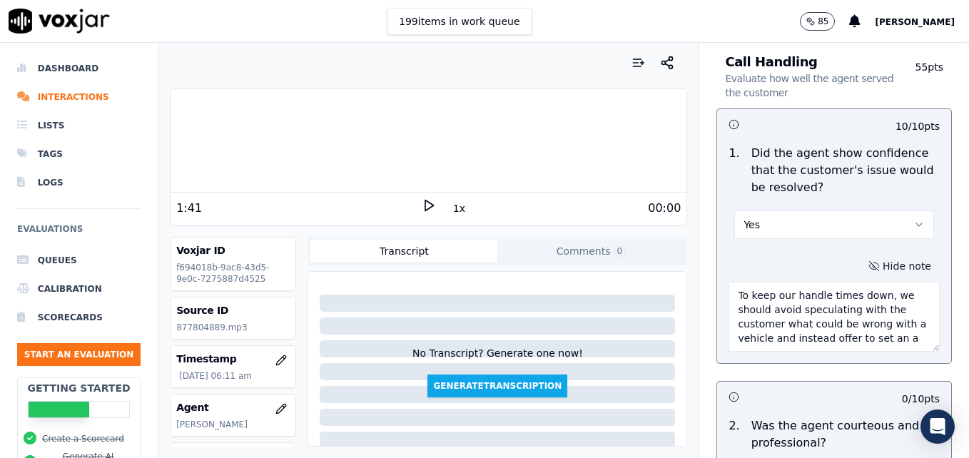
scroll to position [8, 0]
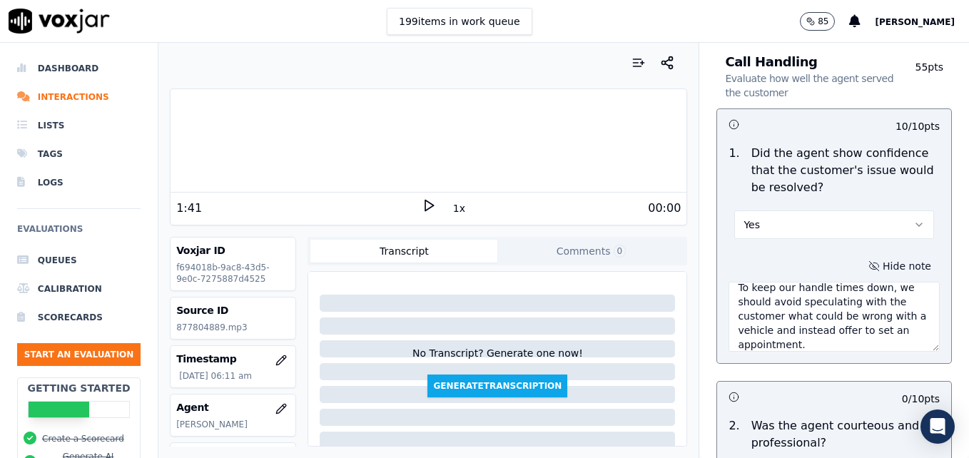
click at [762, 298] on textarea "To keep our handle times down, we should avoid speculating with the customer wh…" at bounding box center [834, 317] width 211 height 70
type textarea "To keep our handle times down, we should avoid speculating with the customer wh…"
click at [423, 202] on icon at bounding box center [429, 205] width 14 height 14
click at [430, 202] on rect at bounding box center [431, 205] width 2 height 9
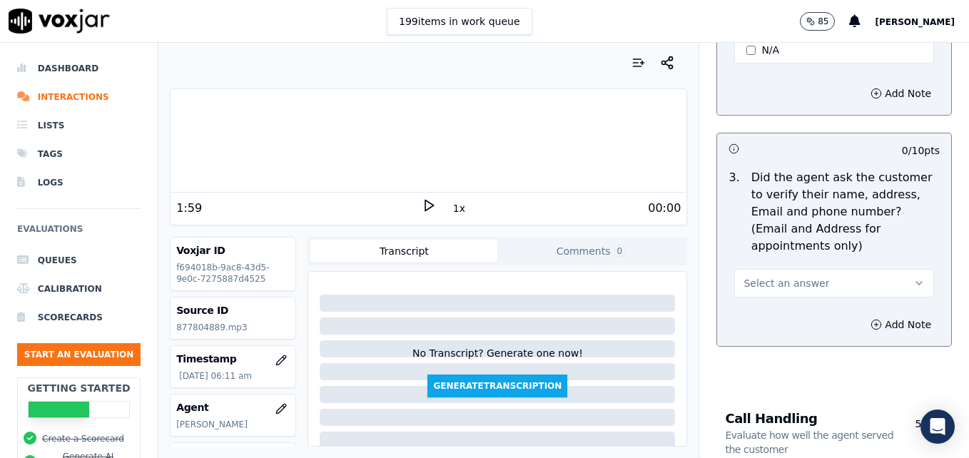
scroll to position [571, 0]
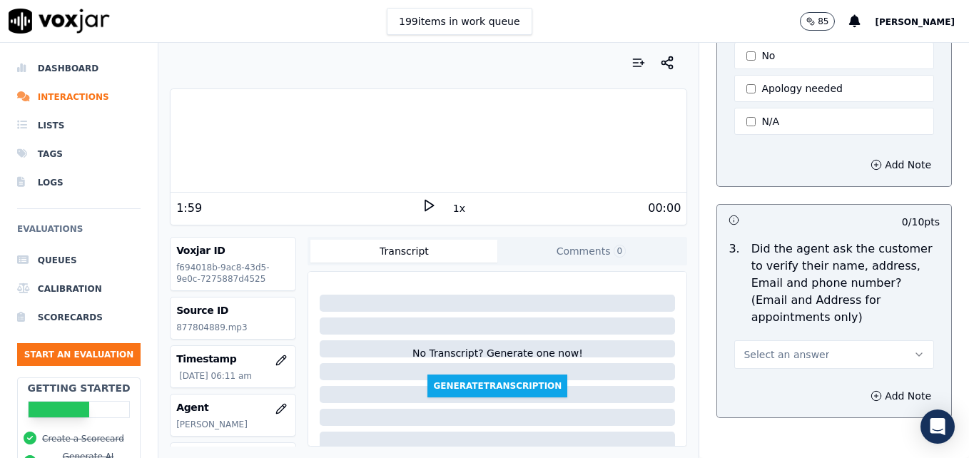
click at [914, 349] on icon "button" at bounding box center [919, 354] width 11 height 11
click at [785, 368] on div "No" at bounding box center [811, 375] width 175 height 23
click at [862, 386] on button "Add Note" at bounding box center [901, 396] width 78 height 20
click at [819, 412] on textarea at bounding box center [834, 447] width 211 height 70
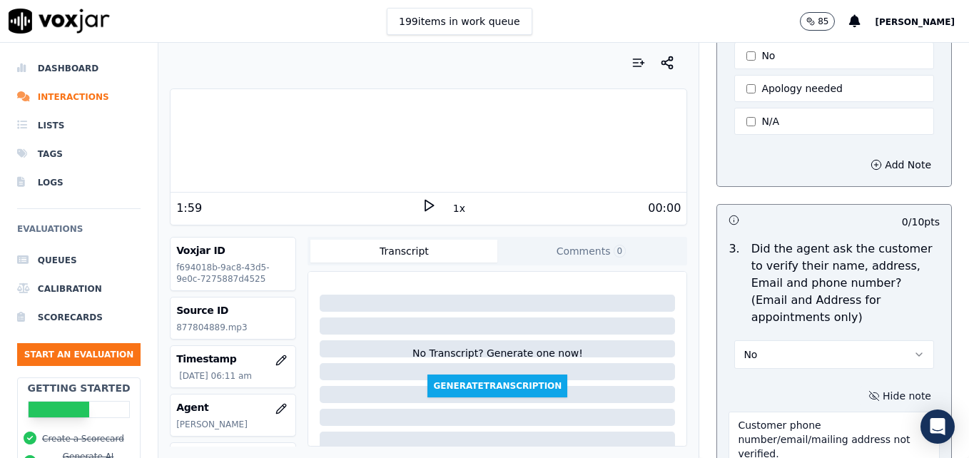
type textarea "Customer phone number/email/mailing address not verified."
click at [422, 201] on icon at bounding box center [429, 205] width 14 height 14
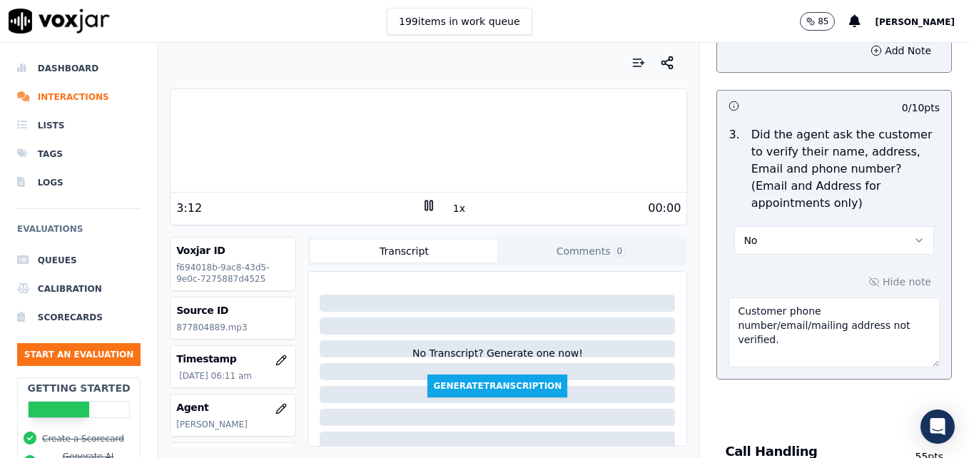
scroll to position [709, 0]
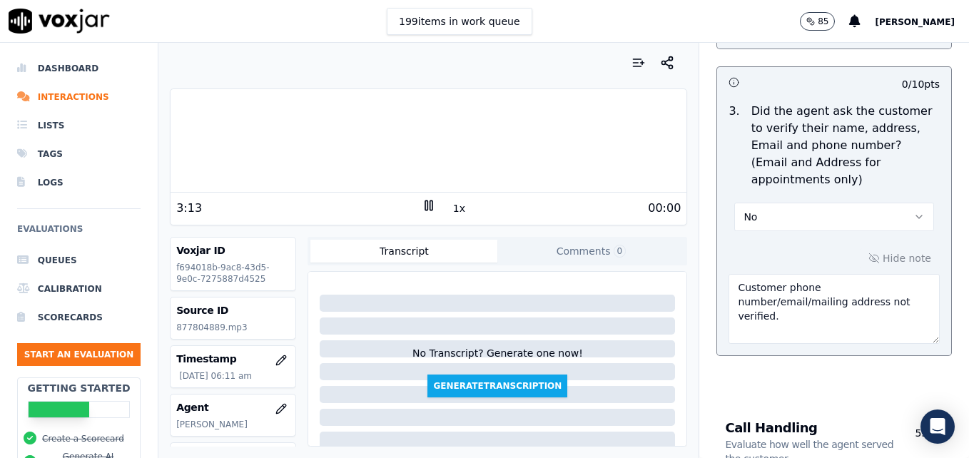
drag, startPoint x: 725, startPoint y: 392, endPoint x: 812, endPoint y: 284, distance: 138.6
click at [812, 284] on textarea "Customer phone number/email/mailing address not verified." at bounding box center [834, 309] width 211 height 70
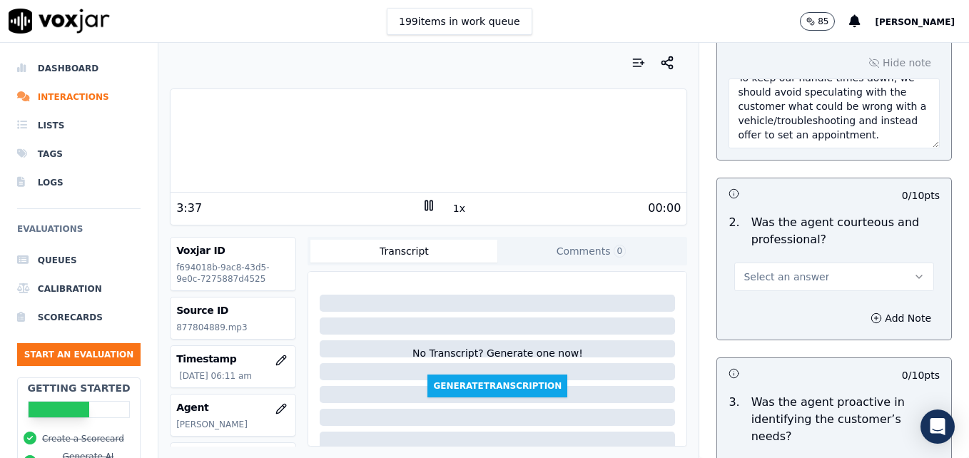
scroll to position [1280, 0]
type textarea "New/returning customer not verified."
click at [890, 261] on button "Select an answer" at bounding box center [835, 275] width 200 height 29
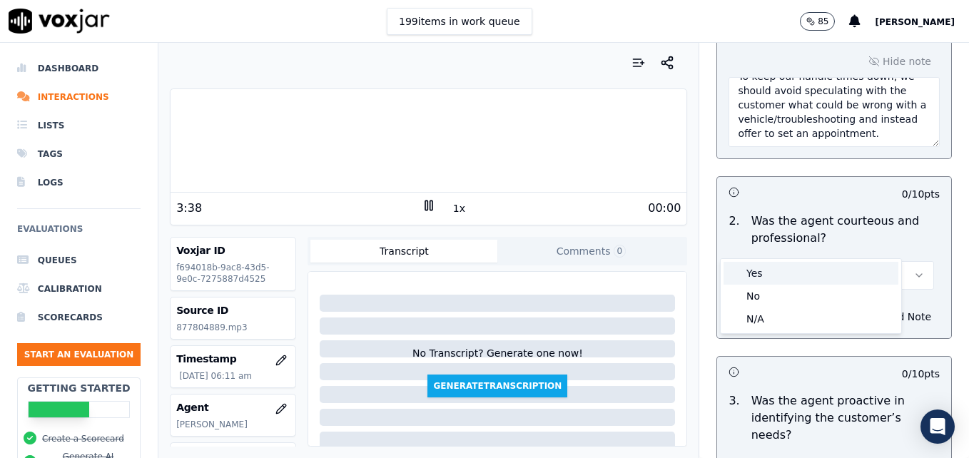
click at [782, 270] on div "Yes" at bounding box center [811, 273] width 175 height 23
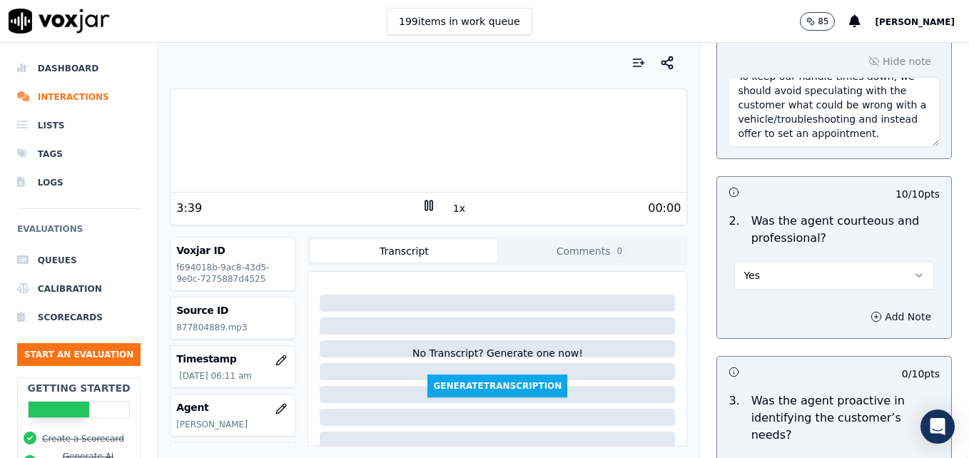
click at [871, 311] on icon "button" at bounding box center [876, 316] width 11 height 11
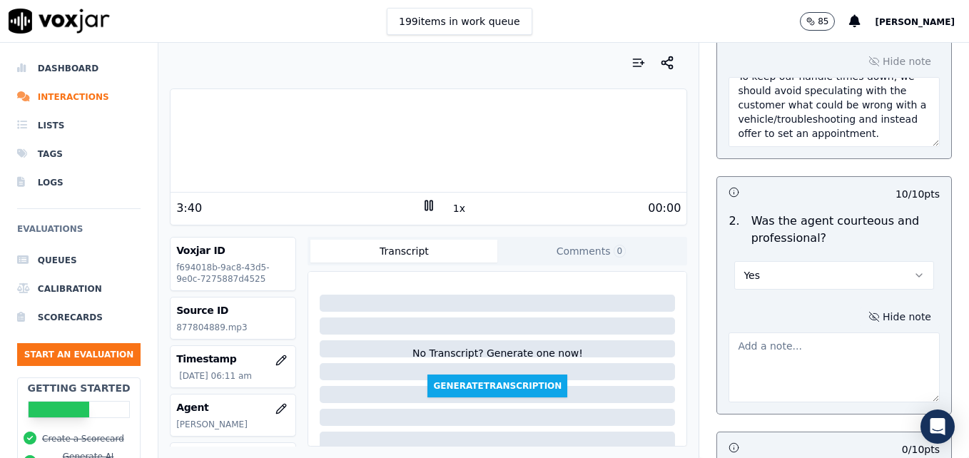
click at [834, 337] on textarea at bounding box center [834, 368] width 211 height 70
click at [422, 206] on icon at bounding box center [429, 205] width 14 height 14
click at [425, 202] on polygon at bounding box center [429, 206] width 9 height 11
click at [422, 202] on icon at bounding box center [429, 205] width 14 height 14
click at [807, 333] on textarea "Watch clipping/speaking over the customer." at bounding box center [834, 368] width 211 height 70
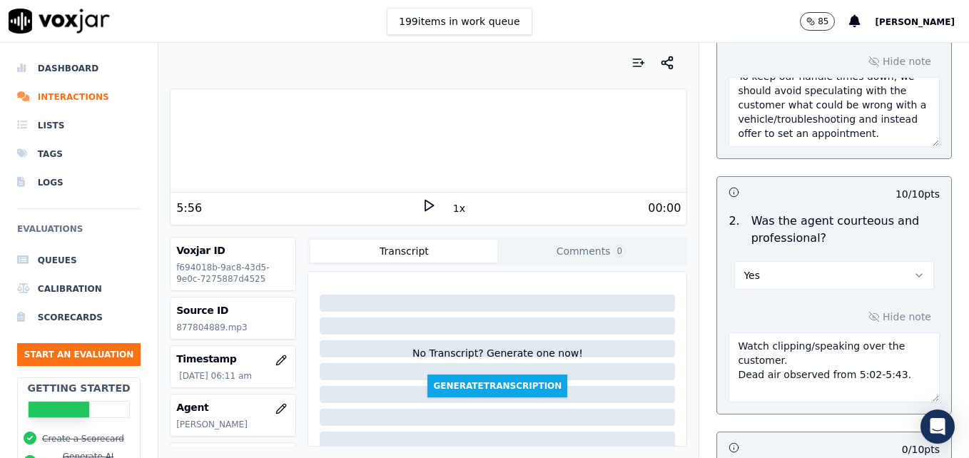
type textarea "Watch clipping/speaking over the customer. Dead air observed from 5:02-5:43."
click at [413, 203] on div "5:56" at bounding box center [299, 208] width 246 height 17
click at [423, 202] on icon at bounding box center [429, 205] width 14 height 14
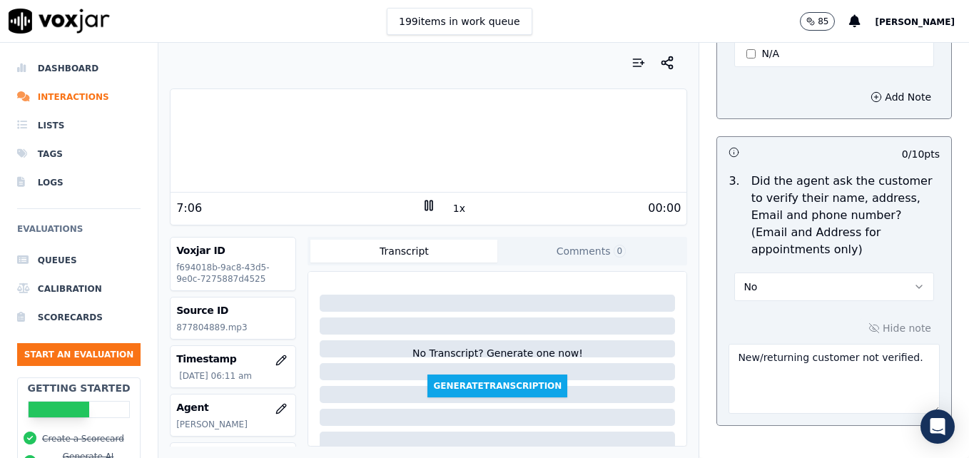
scroll to position [638, 0]
click at [896, 346] on textarea "New/returning customer not verified." at bounding box center [834, 381] width 211 height 70
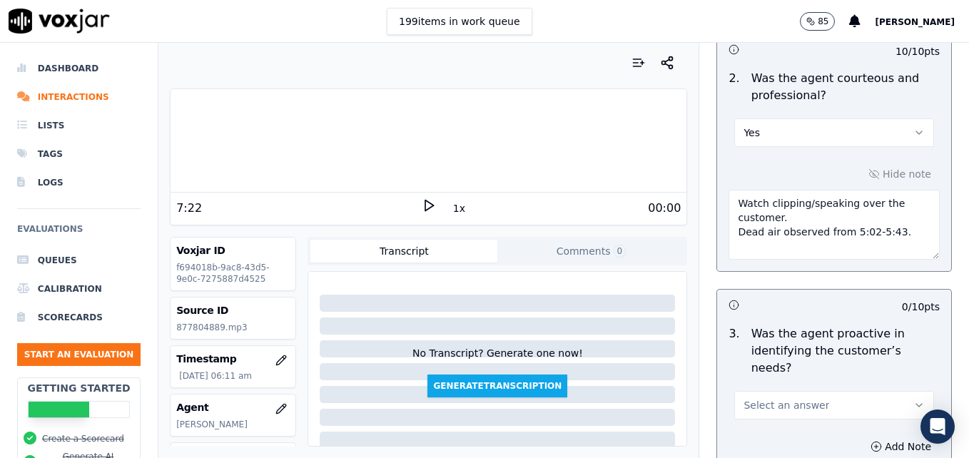
scroll to position [1494, 0]
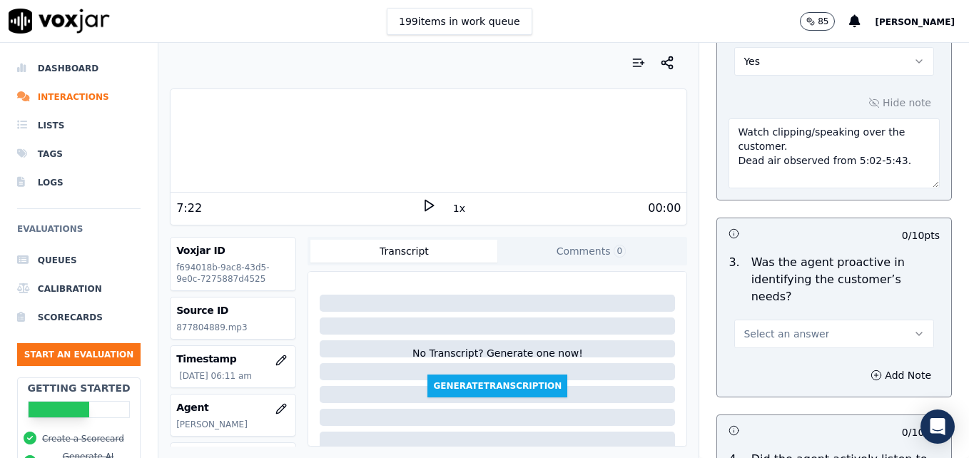
type textarea "New/returning customer not verified. Vehicle type/service not reconfirmed. Wait…"
click at [914, 328] on icon "button" at bounding box center [919, 333] width 11 height 11
click at [820, 312] on div "Yes" at bounding box center [811, 314] width 175 height 23
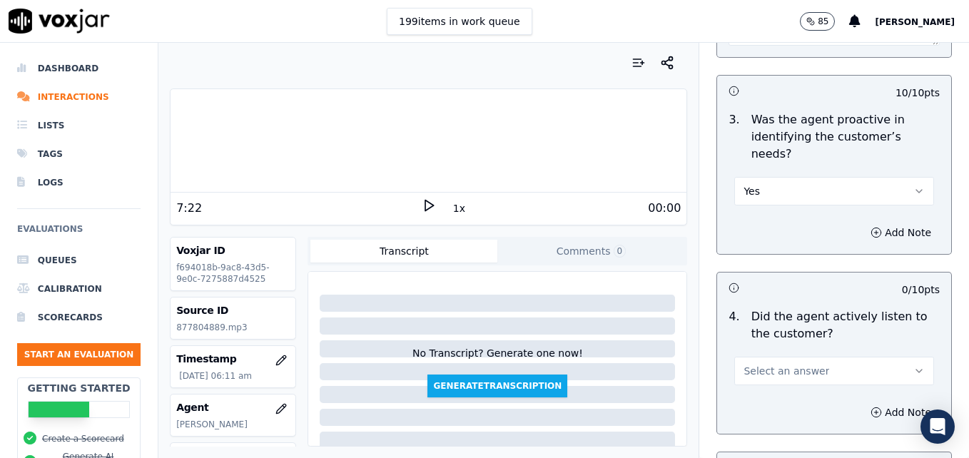
scroll to position [1566, 0]
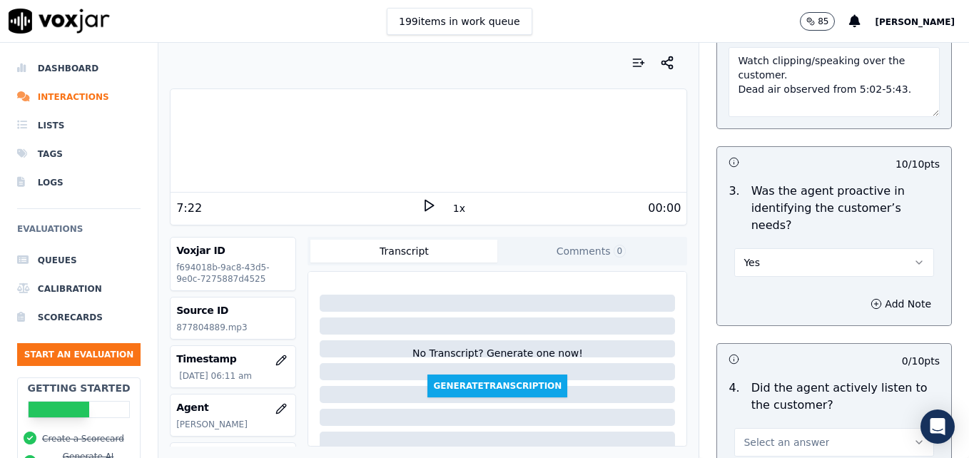
click at [889, 248] on button "Yes" at bounding box center [835, 262] width 200 height 29
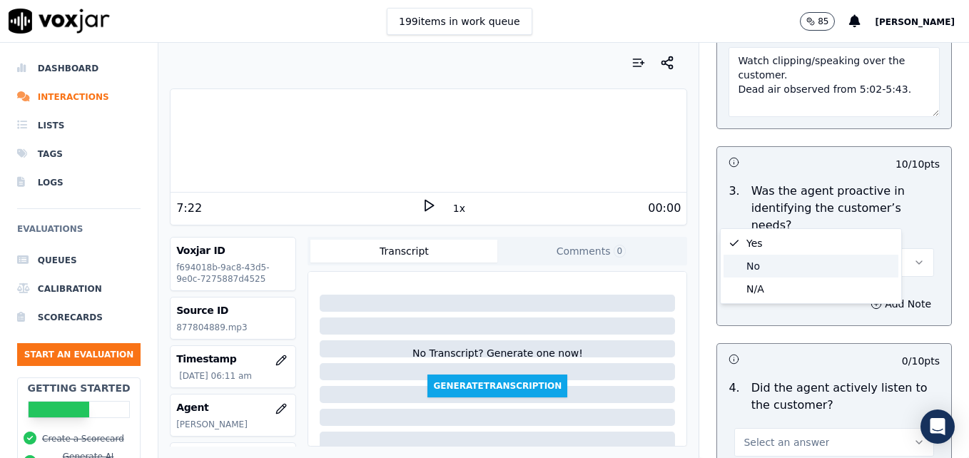
click at [779, 271] on div "No" at bounding box center [811, 266] width 175 height 23
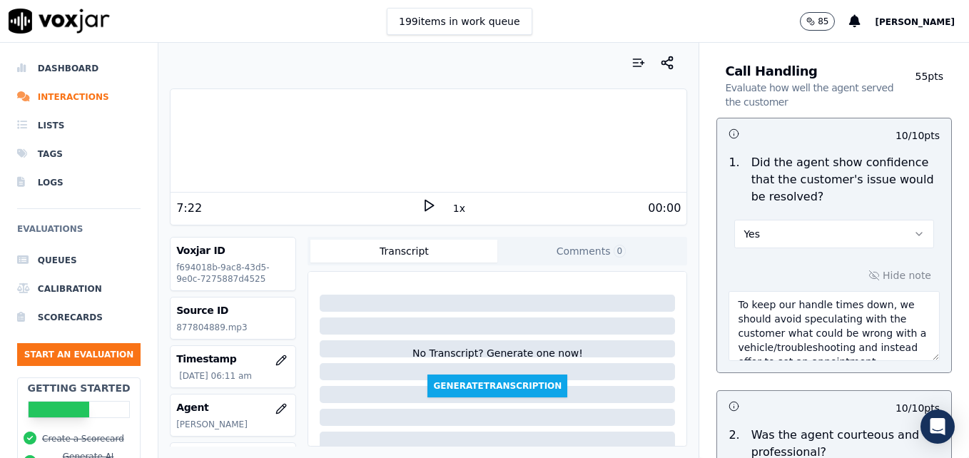
scroll to position [14, 0]
drag, startPoint x: 726, startPoint y: 269, endPoint x: 884, endPoint y: 313, distance: 163.9
click at [884, 313] on textarea "To keep our handle times down, we should avoid speculating with the customer wh…" at bounding box center [834, 326] width 211 height 70
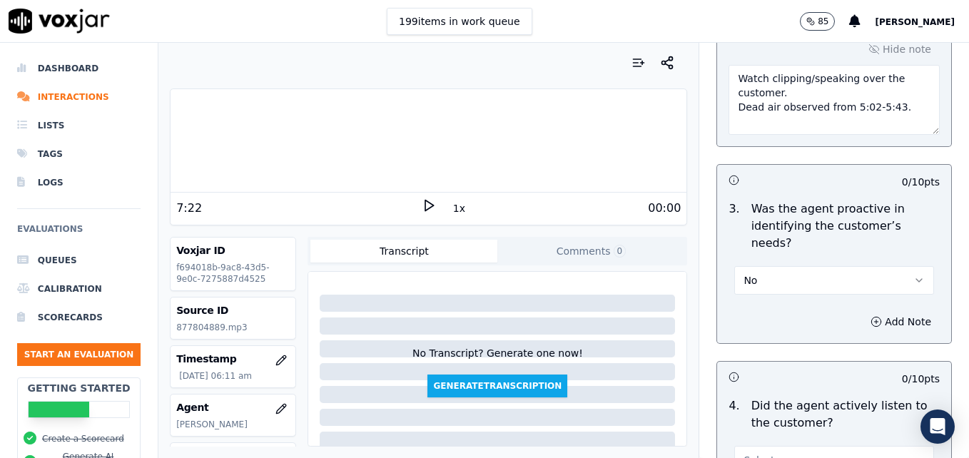
scroll to position [1566, 0]
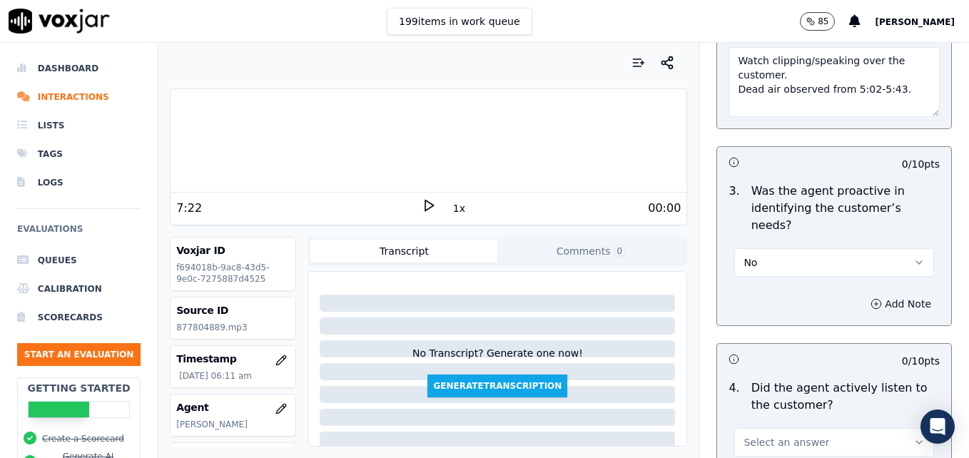
click at [872, 299] on circle "button" at bounding box center [876, 303] width 9 height 9
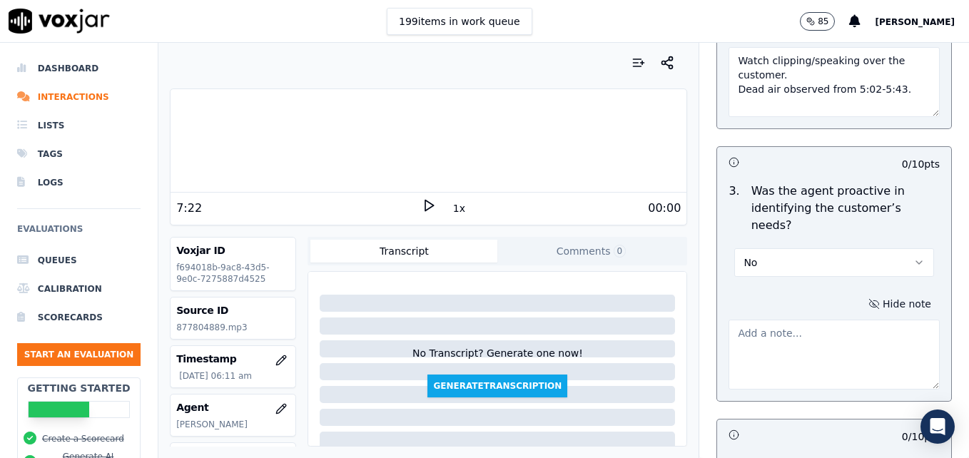
click at [802, 320] on textarea at bounding box center [834, 355] width 211 height 70
paste textarea "To keep our handle times down, we should avoid speculating with the customer wh…"
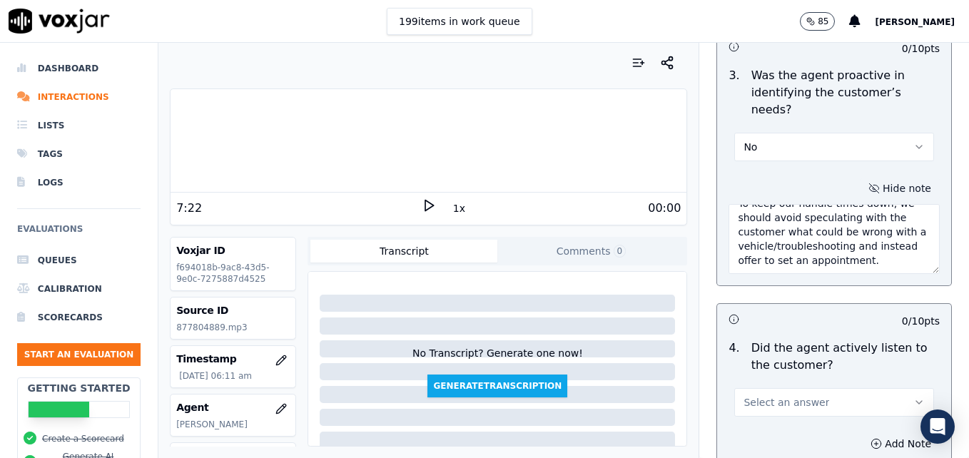
scroll to position [1780, 0]
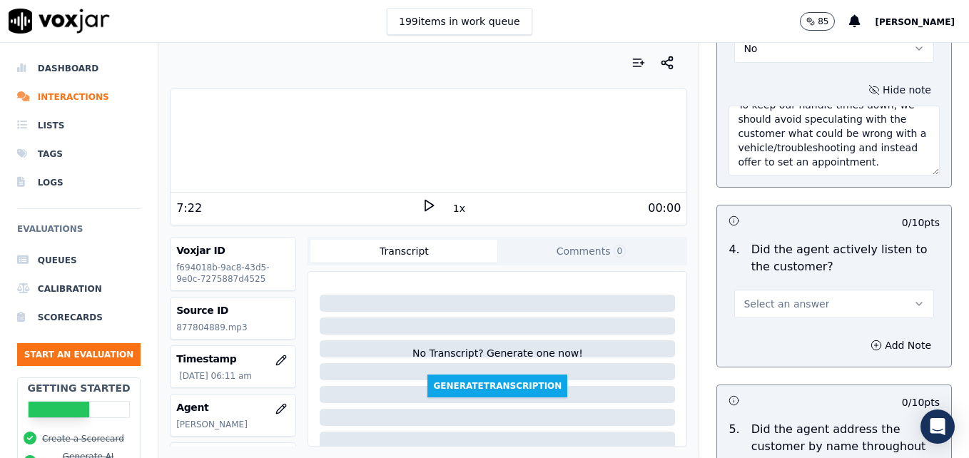
type textarea "To keep our handle times down, we should avoid speculating with the customer wh…"
click at [880, 290] on button "Select an answer" at bounding box center [835, 304] width 200 height 29
click at [803, 286] on div "Yes" at bounding box center [811, 284] width 175 height 23
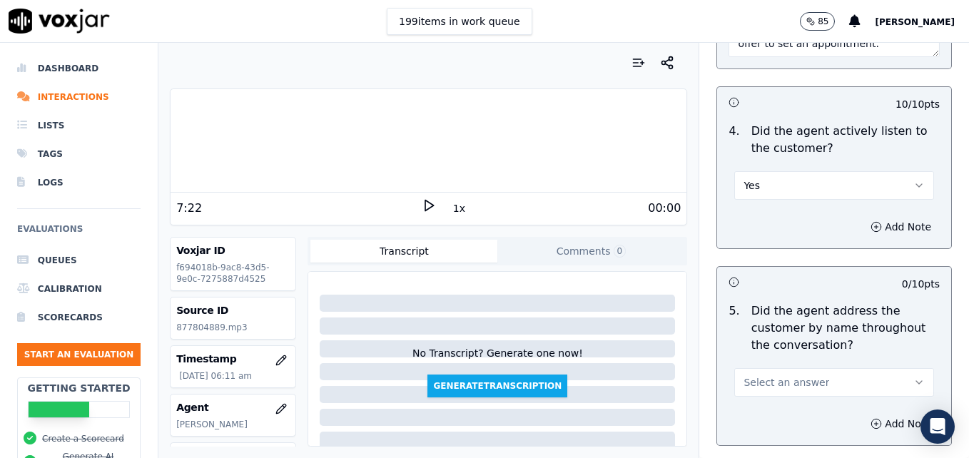
scroll to position [1923, 0]
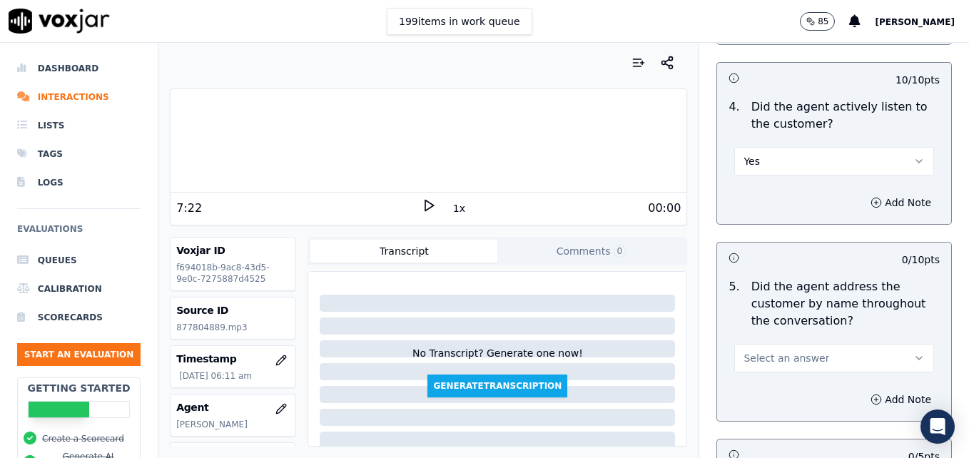
click at [889, 344] on button "Select an answer" at bounding box center [835, 358] width 200 height 29
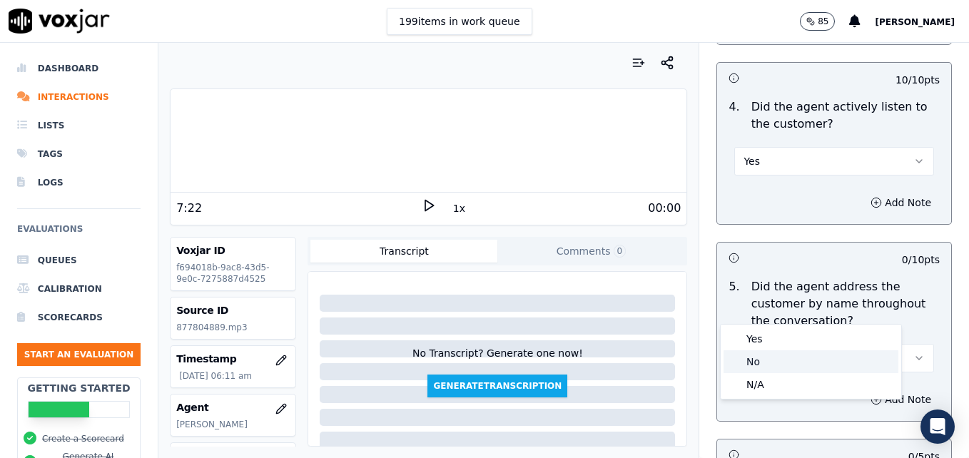
click at [765, 362] on div "No" at bounding box center [811, 362] width 175 height 23
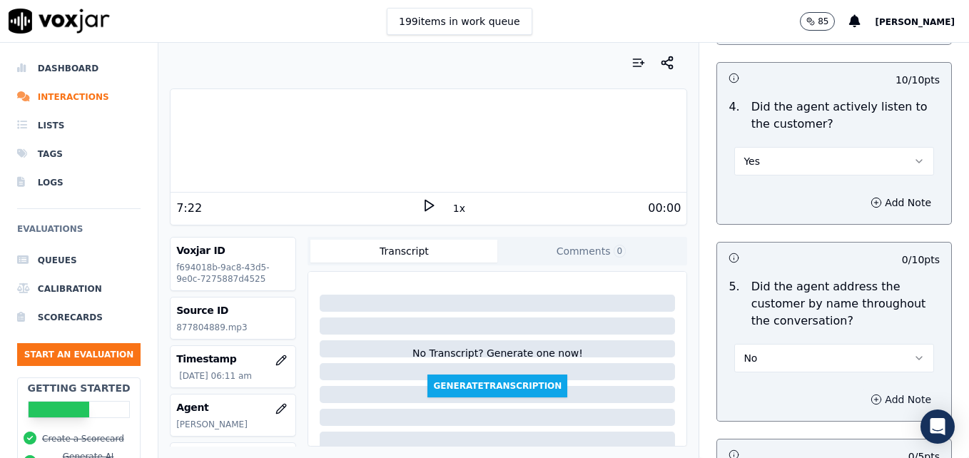
click at [871, 394] on icon "button" at bounding box center [876, 399] width 11 height 11
click at [830, 415] on textarea at bounding box center [834, 450] width 211 height 70
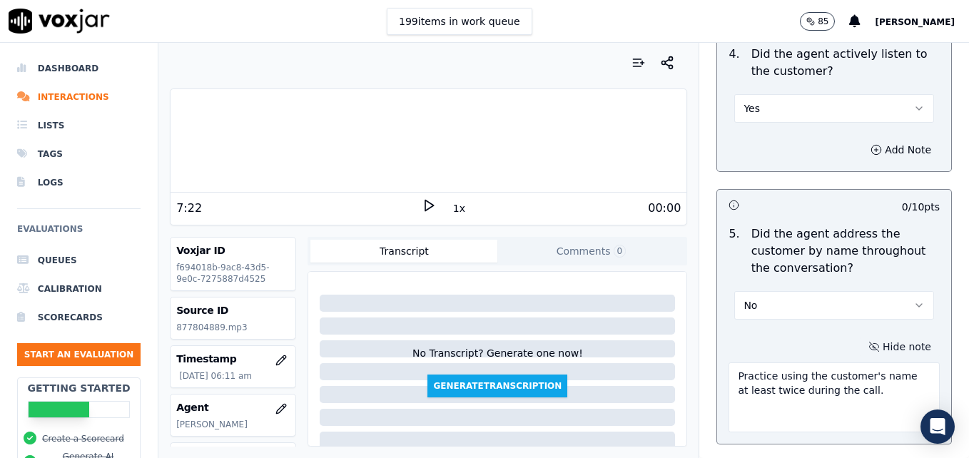
scroll to position [2137, 0]
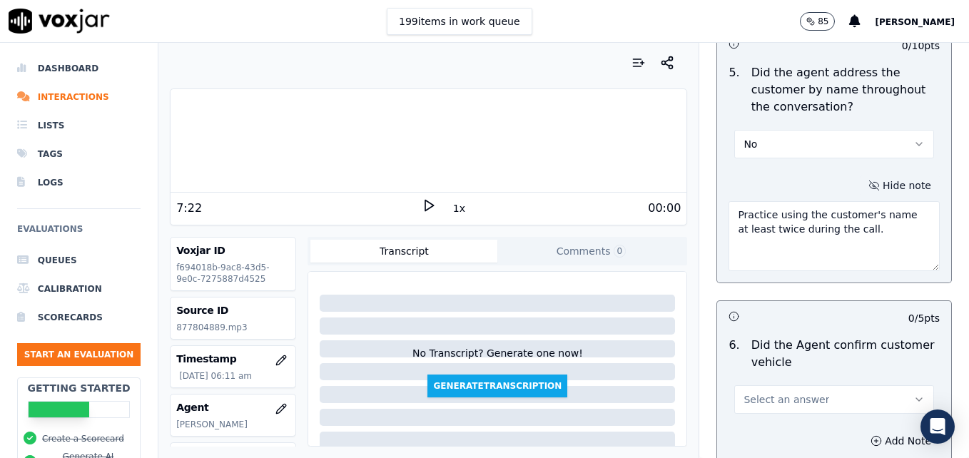
type textarea "Practice using the customer's name at least twice during the call."
click at [914, 394] on icon "button" at bounding box center [919, 399] width 11 height 11
click at [782, 376] on div "Yes" at bounding box center [811, 380] width 175 height 23
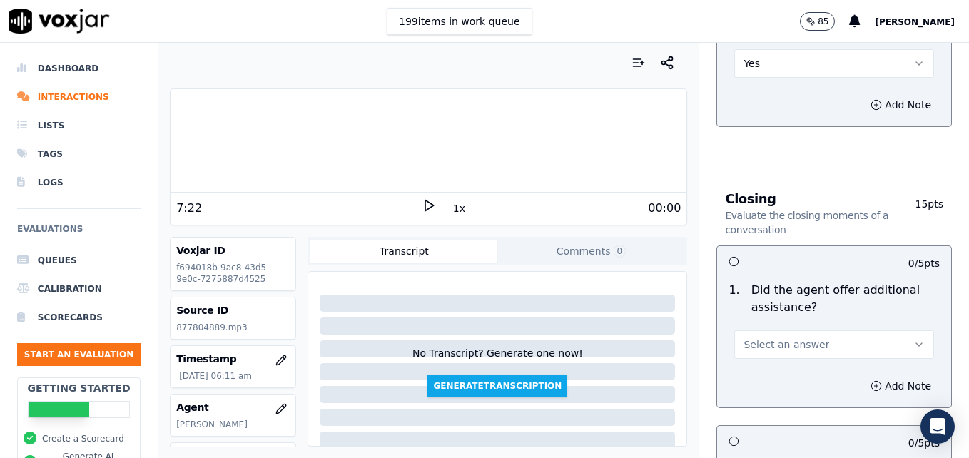
scroll to position [2494, 0]
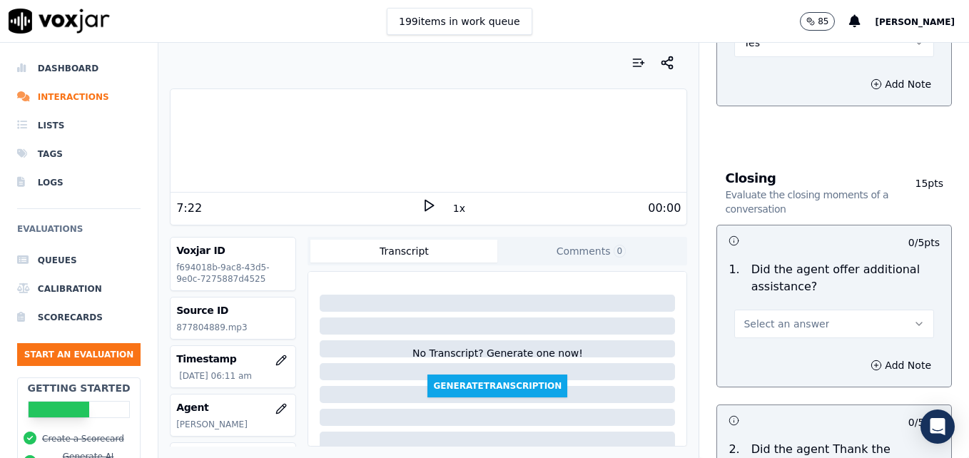
click at [914, 318] on icon "button" at bounding box center [919, 323] width 11 height 11
click at [755, 301] on div "Yes" at bounding box center [811, 304] width 175 height 23
click at [871, 360] on icon "button" at bounding box center [876, 365] width 11 height 11
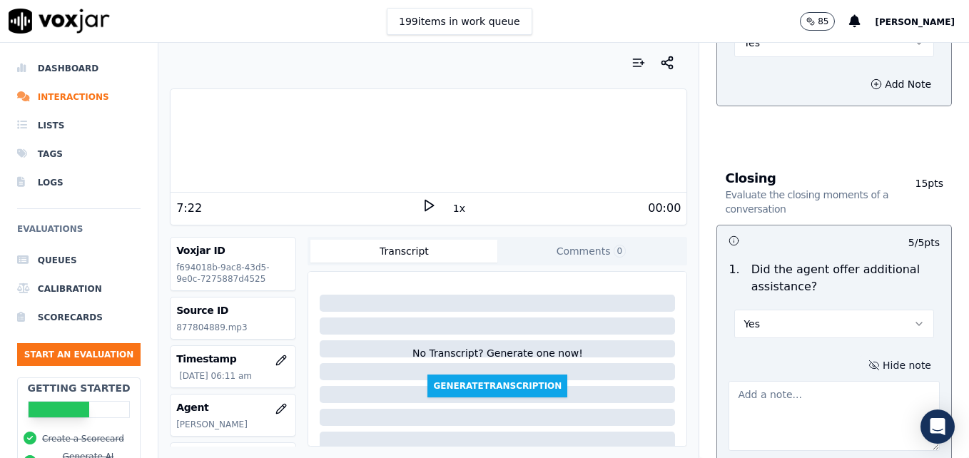
click at [827, 381] on textarea at bounding box center [834, 416] width 211 height 70
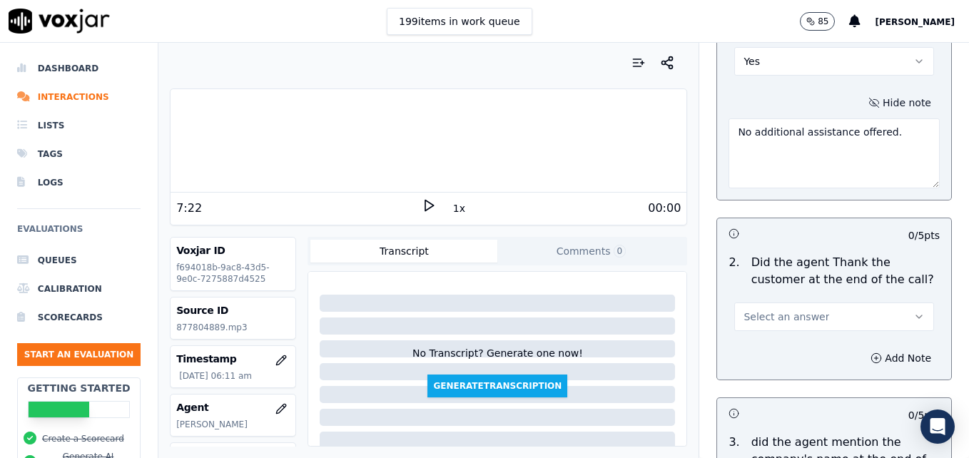
scroll to position [2779, 0]
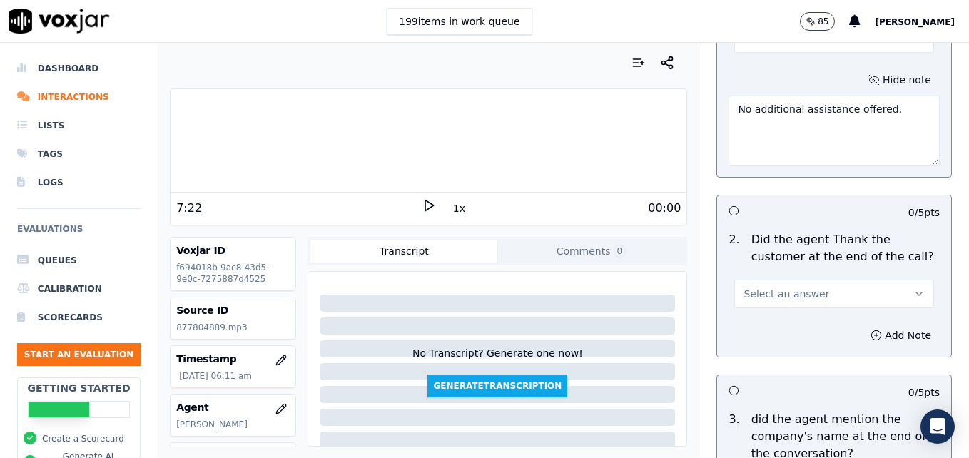
type textarea "No additional assistance offered."
click at [882, 280] on button "Select an answer" at bounding box center [835, 294] width 200 height 29
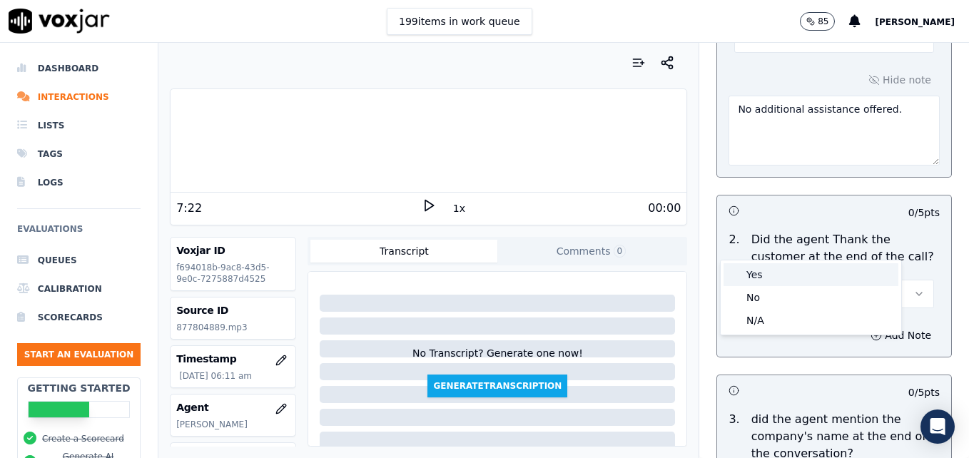
click at [750, 276] on div "Yes" at bounding box center [811, 274] width 175 height 23
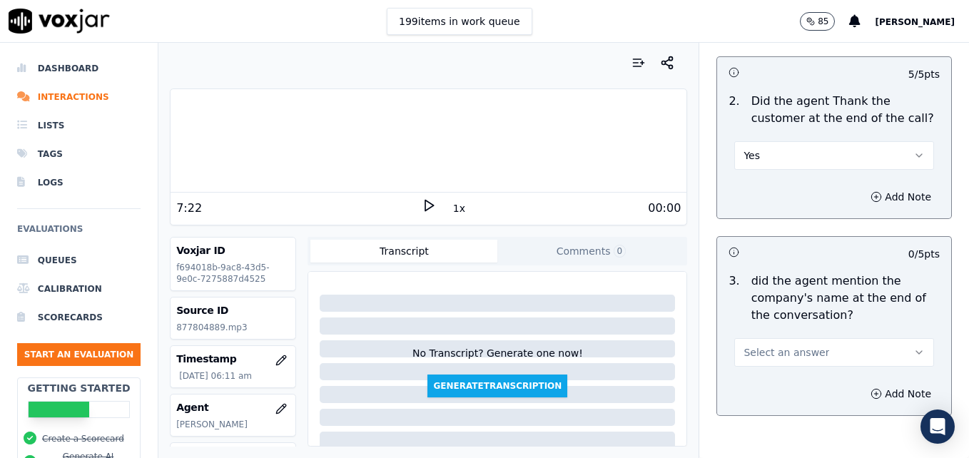
scroll to position [2922, 0]
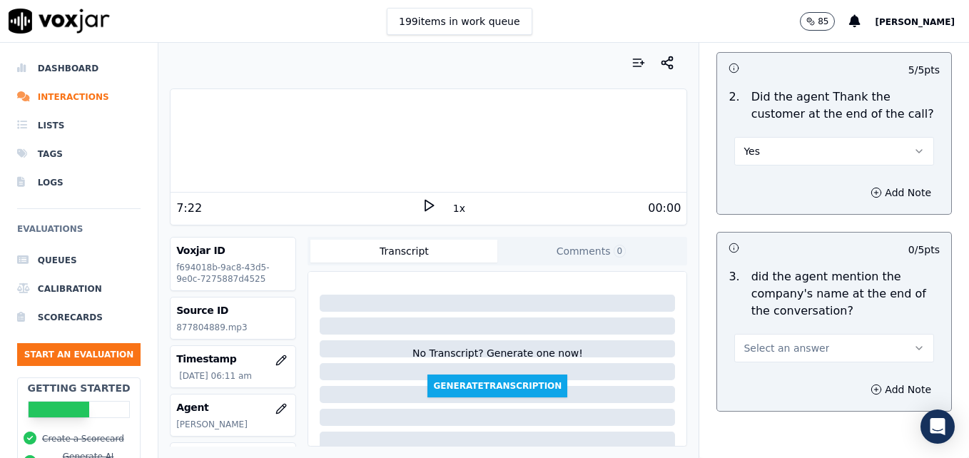
click at [887, 331] on div "Select an answer" at bounding box center [835, 346] width 200 height 31
click at [895, 334] on button "Select an answer" at bounding box center [835, 348] width 200 height 29
click at [791, 328] on div "Yes" at bounding box center [811, 329] width 175 height 23
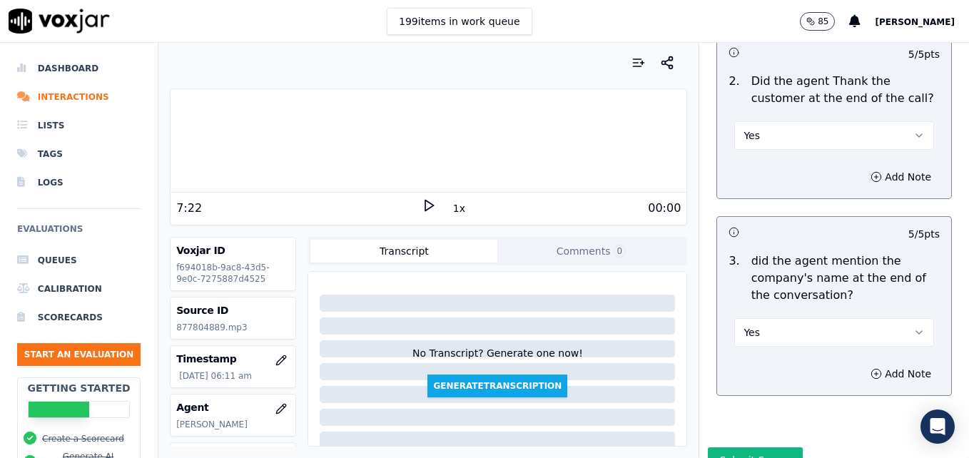
scroll to position [2942, 0]
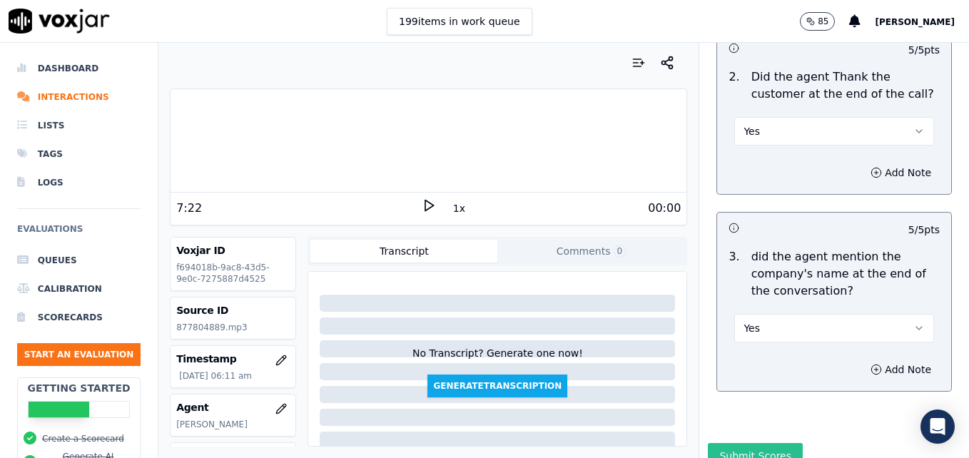
click at [747, 443] on button "Submit Scores" at bounding box center [755, 456] width 95 height 26
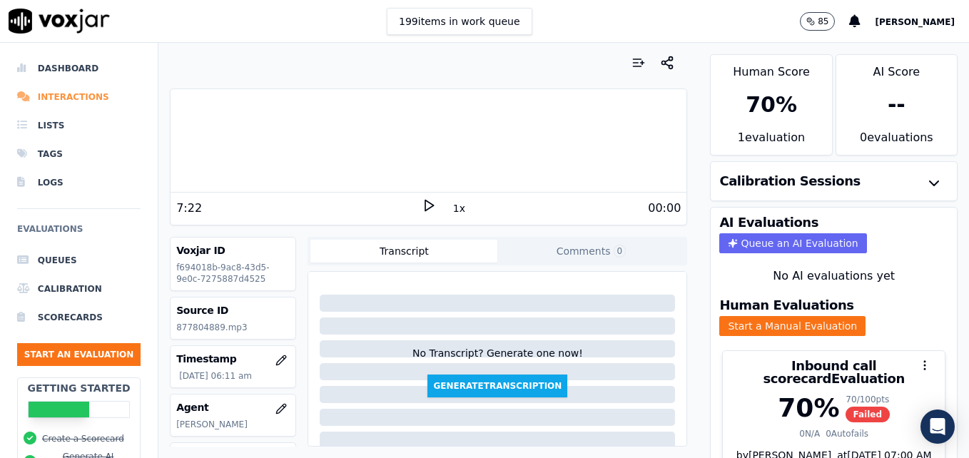
click at [44, 96] on li "Interactions" at bounding box center [79, 97] width 124 height 29
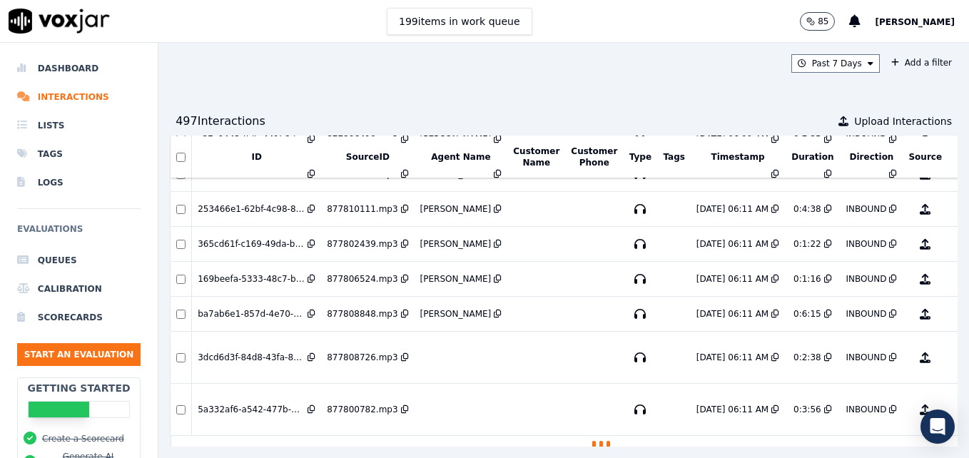
scroll to position [2631, 0]
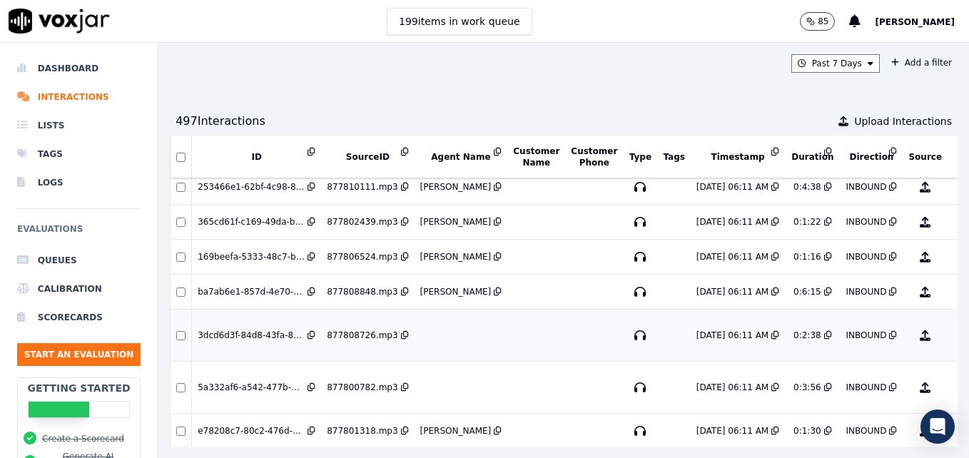
click at [954, 335] on button "No Evaluation Yet" at bounding box center [982, 336] width 56 height 40
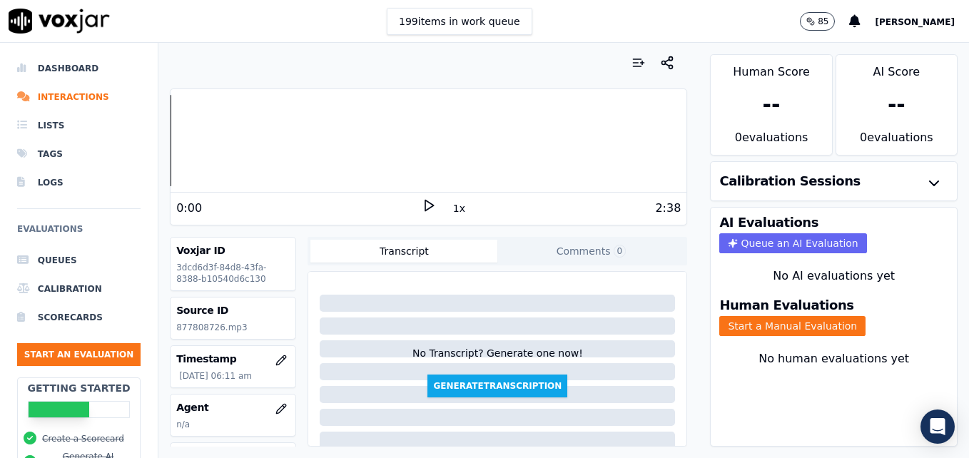
click at [425, 208] on polygon at bounding box center [429, 206] width 9 height 11
click at [425, 208] on rect at bounding box center [426, 205] width 2 height 9
click at [276, 405] on icon "button" at bounding box center [281, 408] width 11 height 11
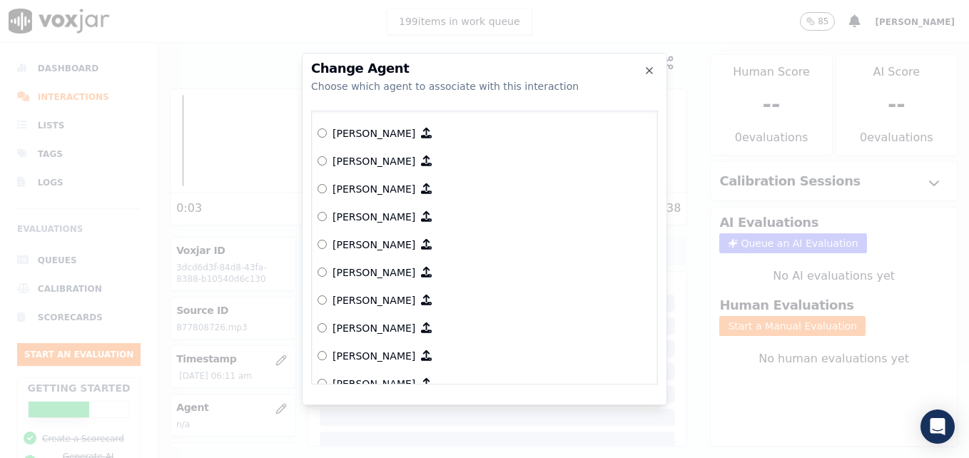
scroll to position [357, 0]
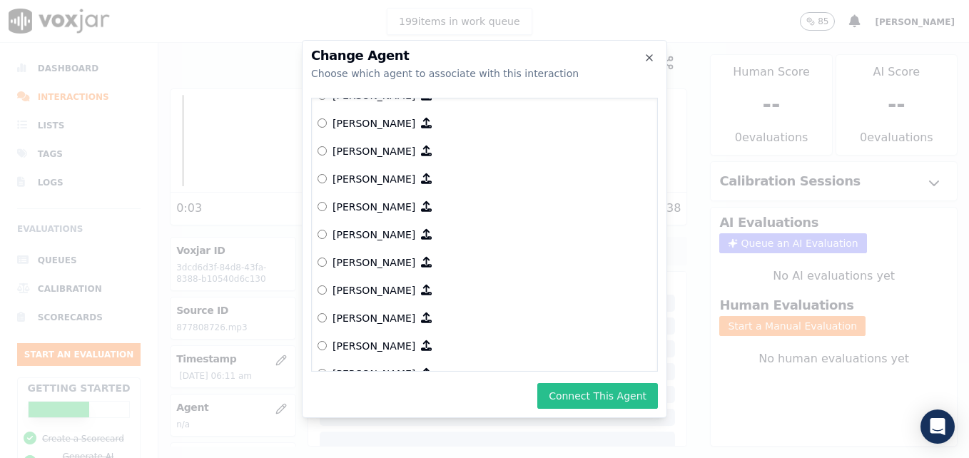
click at [614, 397] on button "Connect This Agent" at bounding box center [598, 396] width 121 height 26
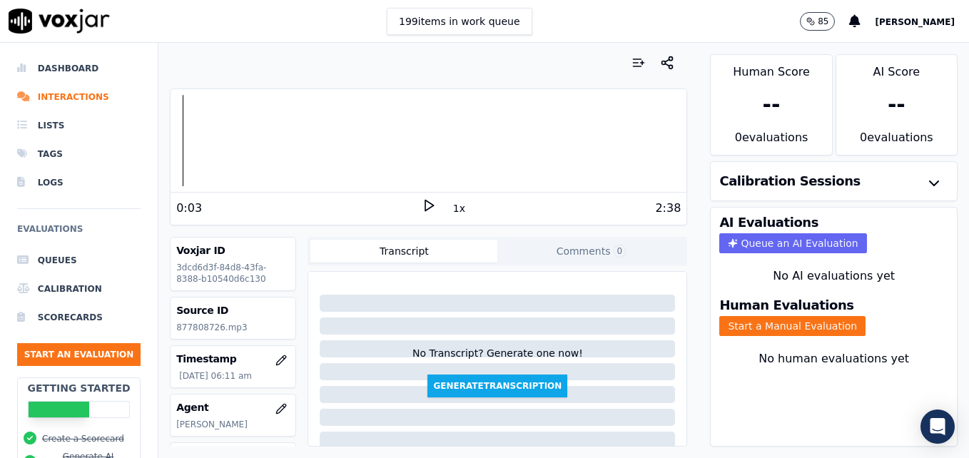
click at [173, 145] on div at bounding box center [429, 140] width 516 height 91
click at [422, 207] on icon at bounding box center [429, 205] width 14 height 14
click at [752, 321] on button "Start a Manual Evaluation" at bounding box center [793, 326] width 146 height 20
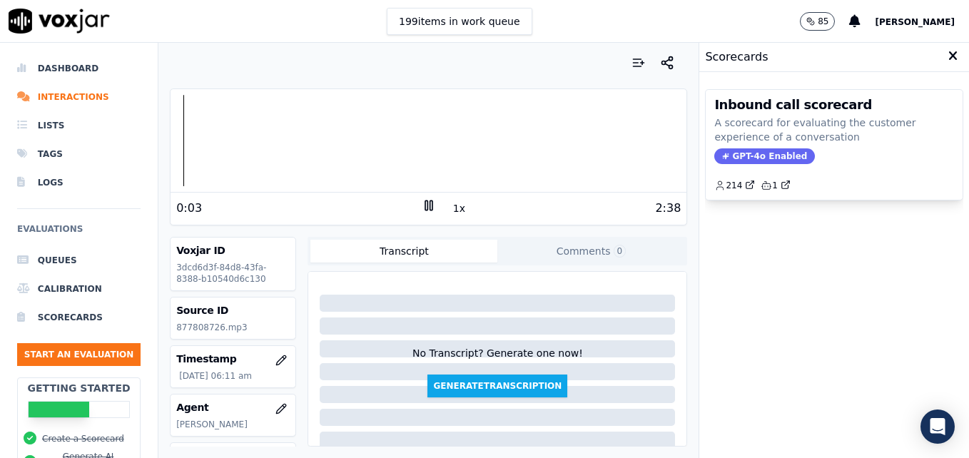
click at [422, 206] on icon at bounding box center [429, 205] width 14 height 14
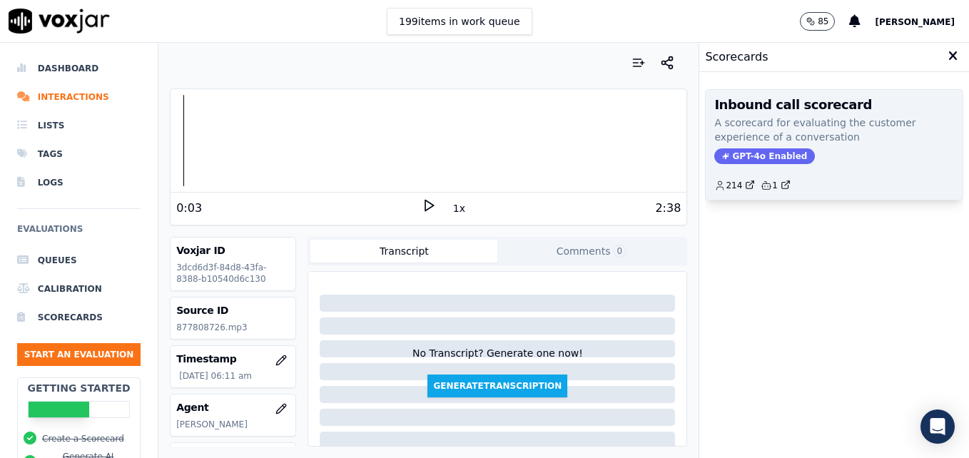
click at [772, 153] on span "GPT-4o Enabled" at bounding box center [765, 156] width 101 height 16
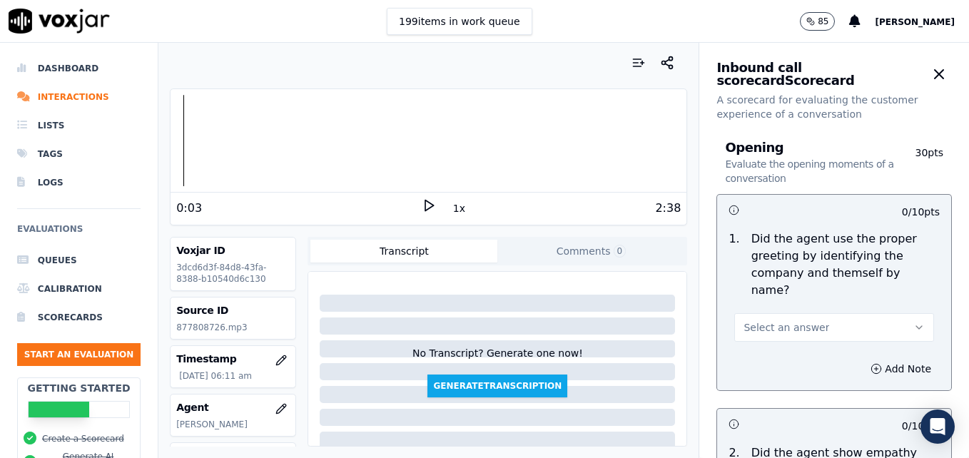
click at [914, 322] on icon "button" at bounding box center [919, 327] width 11 height 11
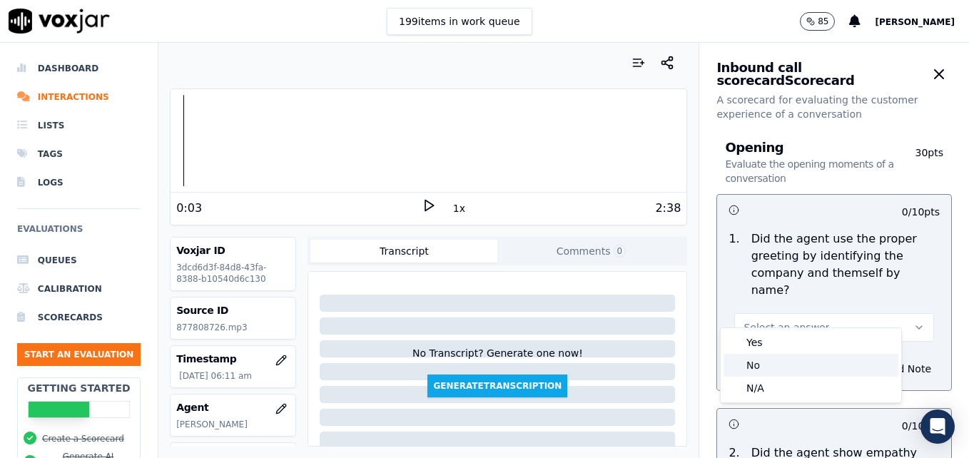
click at [814, 366] on div "No" at bounding box center [811, 365] width 175 height 23
click at [871, 363] on icon "button" at bounding box center [876, 368] width 11 height 11
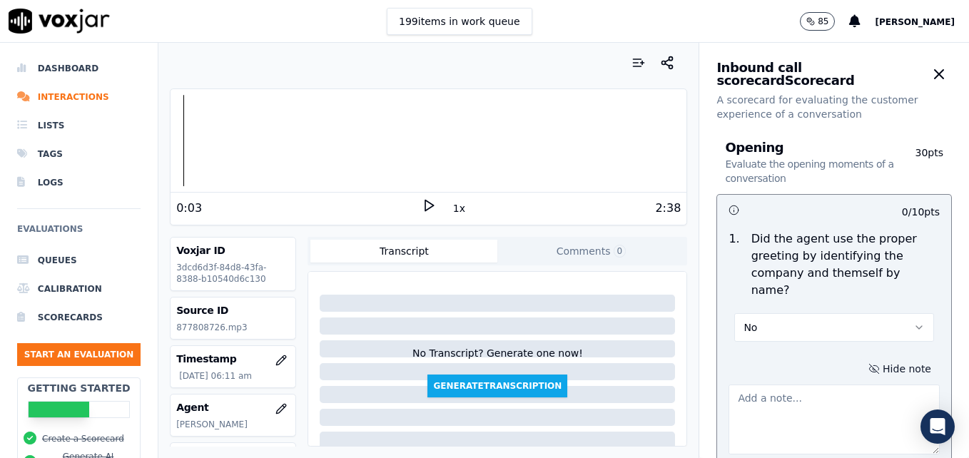
click at [831, 398] on textarea at bounding box center [834, 420] width 211 height 70
type textarea "Agent is still not asking for the customer's name as part of the greeting."
click at [425, 204] on polygon at bounding box center [429, 206] width 9 height 11
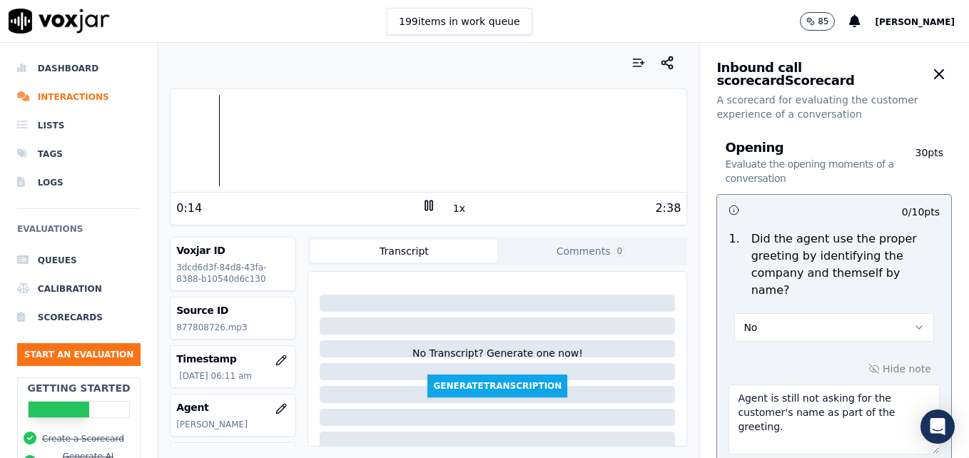
click at [422, 200] on icon at bounding box center [429, 205] width 14 height 14
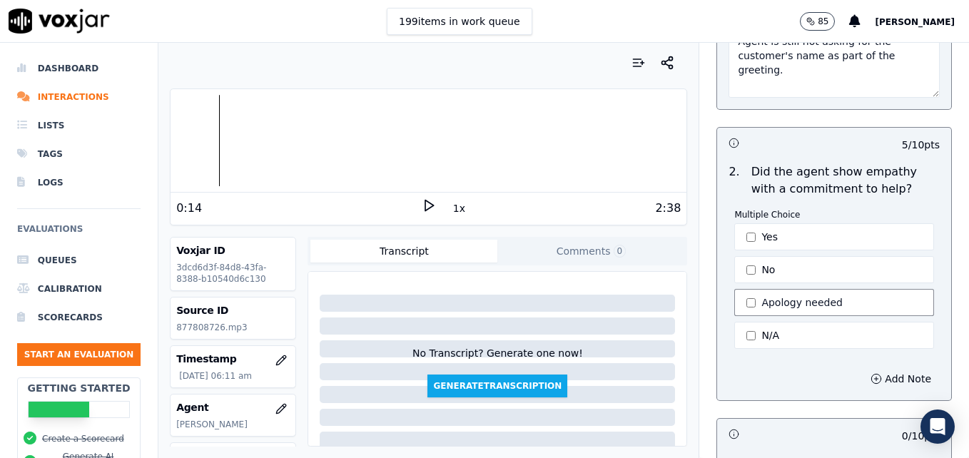
click at [743, 289] on button "Apology needed" at bounding box center [835, 302] width 200 height 27
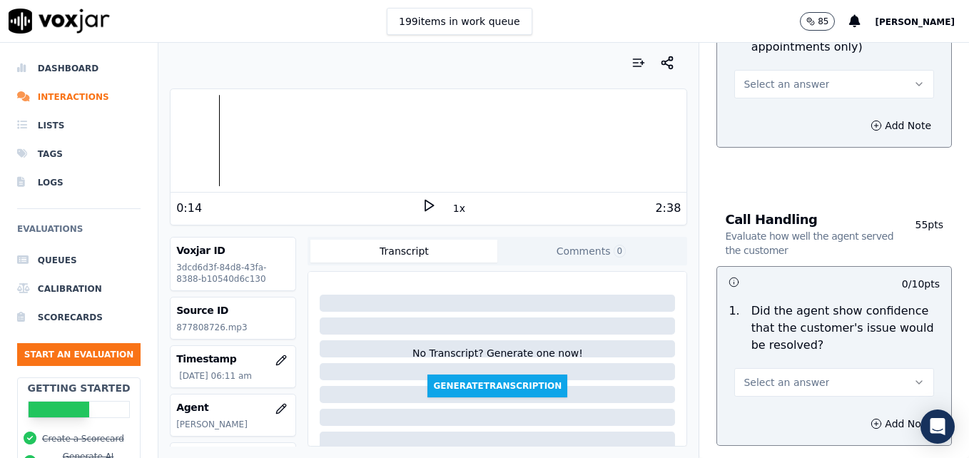
scroll to position [857, 0]
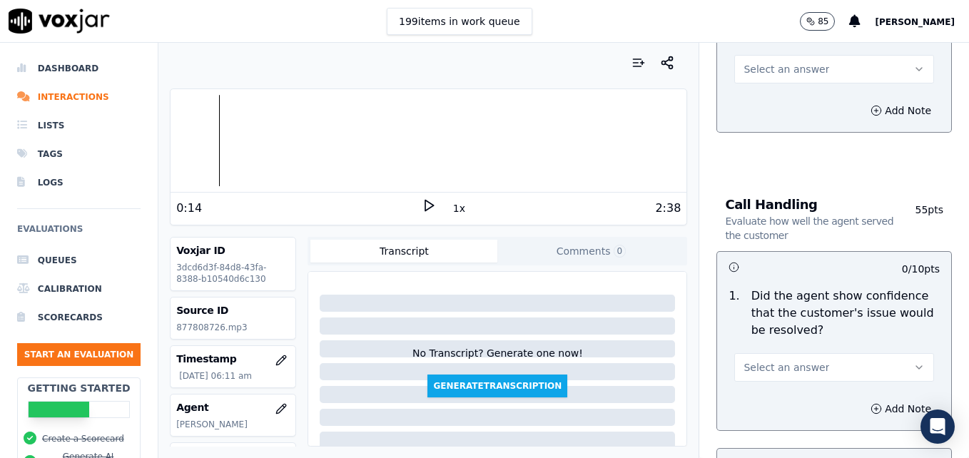
click at [914, 362] on icon "button" at bounding box center [919, 367] width 11 height 11
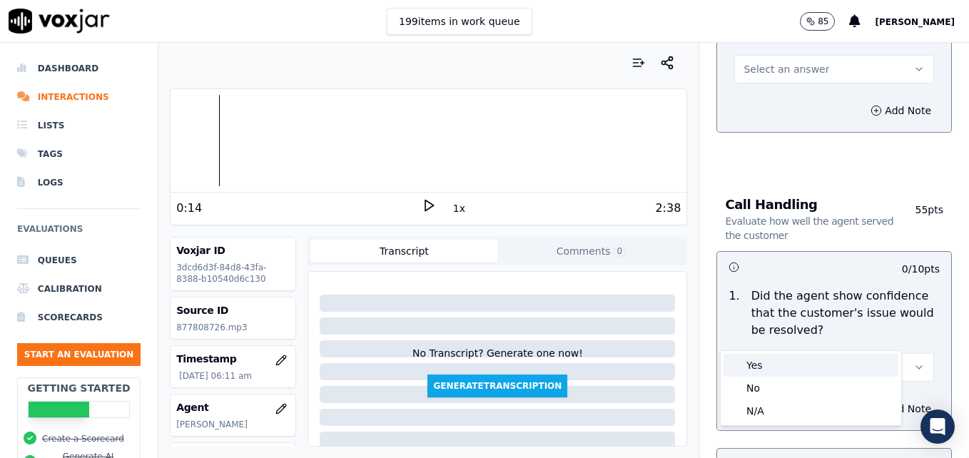
drag, startPoint x: 821, startPoint y: 363, endPoint x: 822, endPoint y: 371, distance: 8.7
click at [820, 363] on div "Yes" at bounding box center [811, 365] width 175 height 23
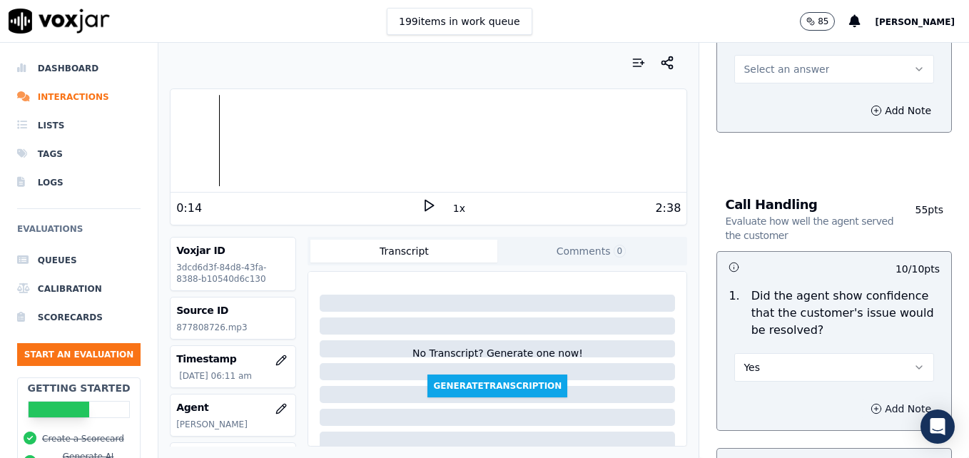
click at [862, 399] on button "Add Note" at bounding box center [901, 409] width 78 height 20
click at [839, 425] on textarea at bounding box center [834, 460] width 211 height 70
type textarea "Nice use of a strong ownership statement to convey confidence!"
click at [422, 206] on icon at bounding box center [429, 205] width 14 height 14
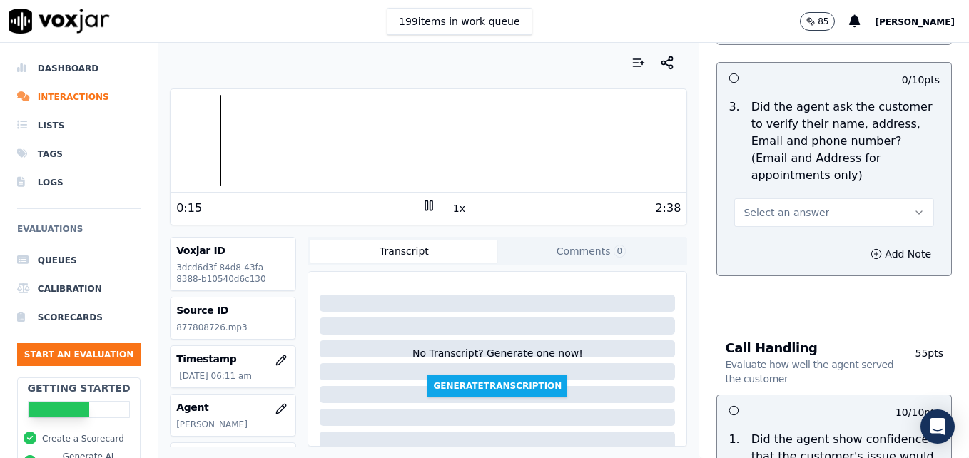
scroll to position [643, 0]
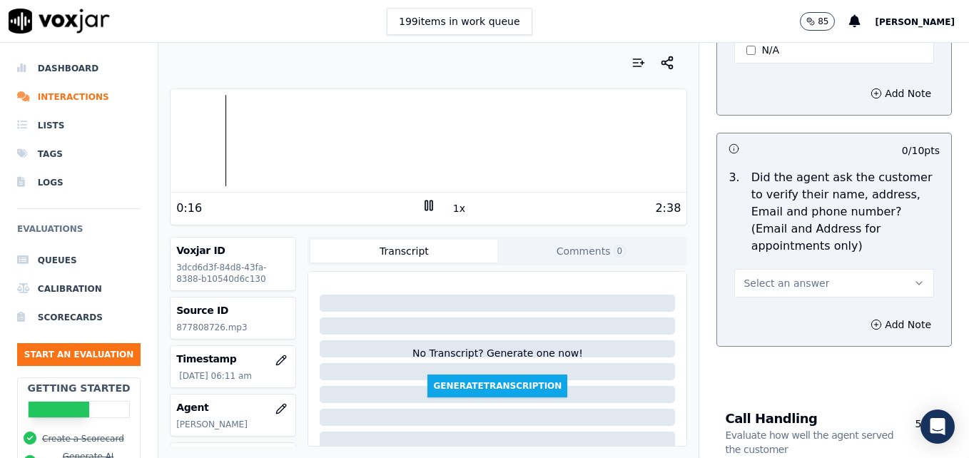
click at [889, 269] on button "Select an answer" at bounding box center [835, 283] width 200 height 29
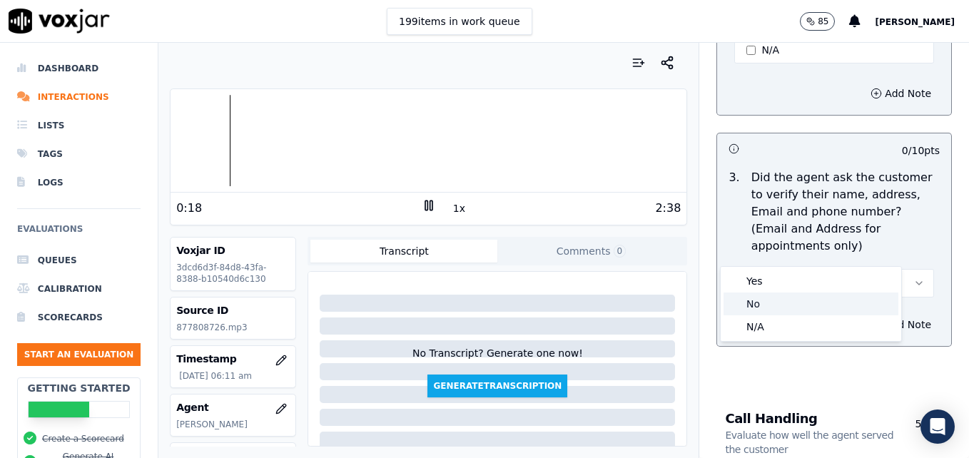
click at [775, 300] on div "No" at bounding box center [811, 304] width 175 height 23
click at [871, 319] on icon "button" at bounding box center [876, 324] width 11 height 11
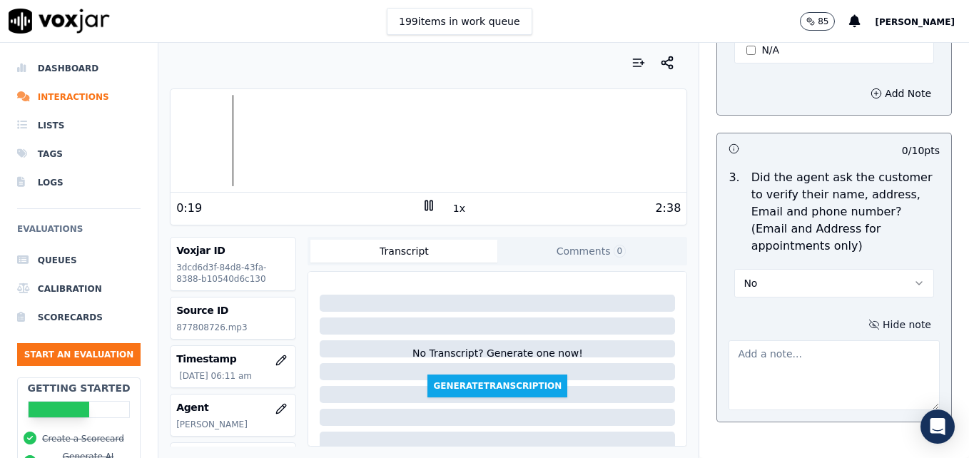
click at [826, 341] on textarea at bounding box center [834, 376] width 211 height 70
click at [274, 142] on div at bounding box center [429, 140] width 516 height 91
click at [253, 146] on div at bounding box center [429, 140] width 516 height 91
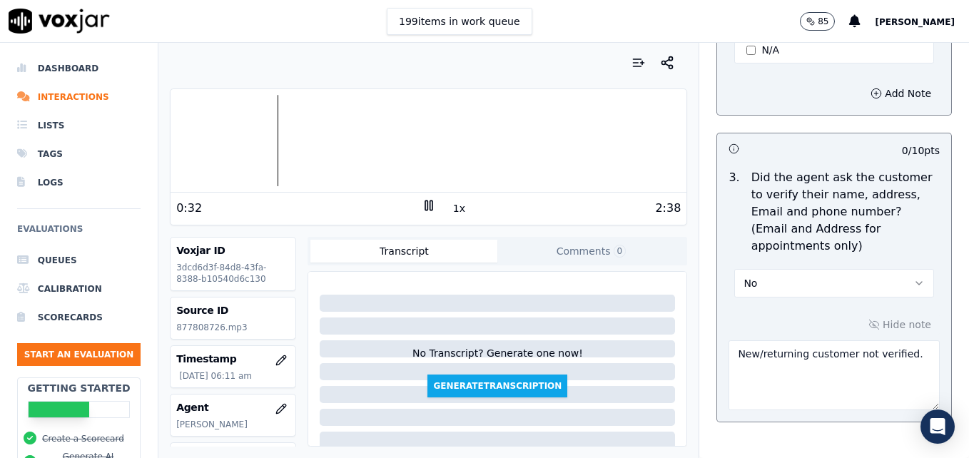
click at [422, 202] on icon at bounding box center [429, 205] width 14 height 14
click at [422, 200] on icon at bounding box center [429, 205] width 14 height 14
click at [186, 138] on div at bounding box center [429, 140] width 516 height 91
click at [186, 140] on div at bounding box center [429, 140] width 516 height 91
click at [580, 145] on div at bounding box center [429, 140] width 516 height 91
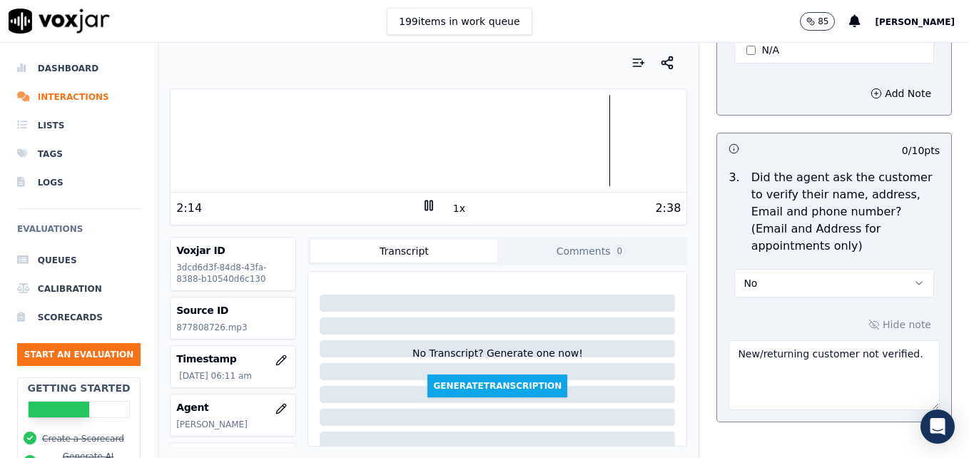
click at [513, 144] on div at bounding box center [429, 140] width 516 height 91
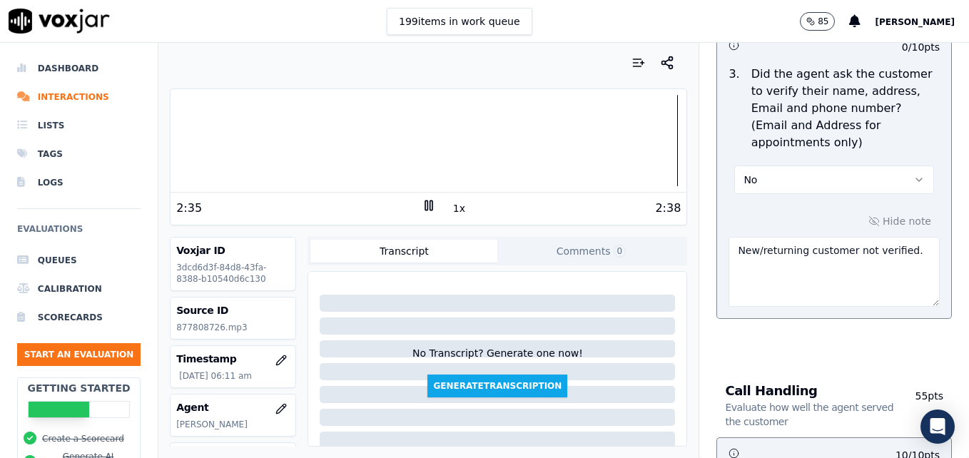
scroll to position [785, 0]
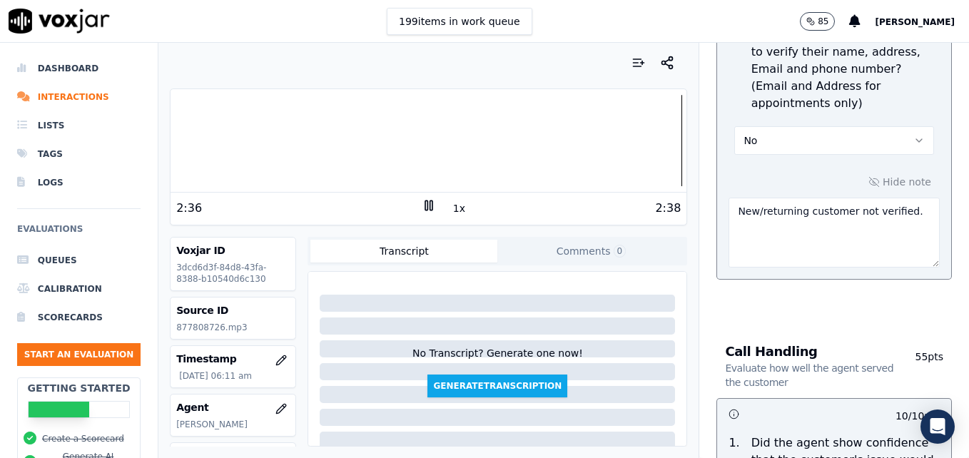
click at [895, 198] on textarea "New/returning customer not verified." at bounding box center [834, 233] width 211 height 70
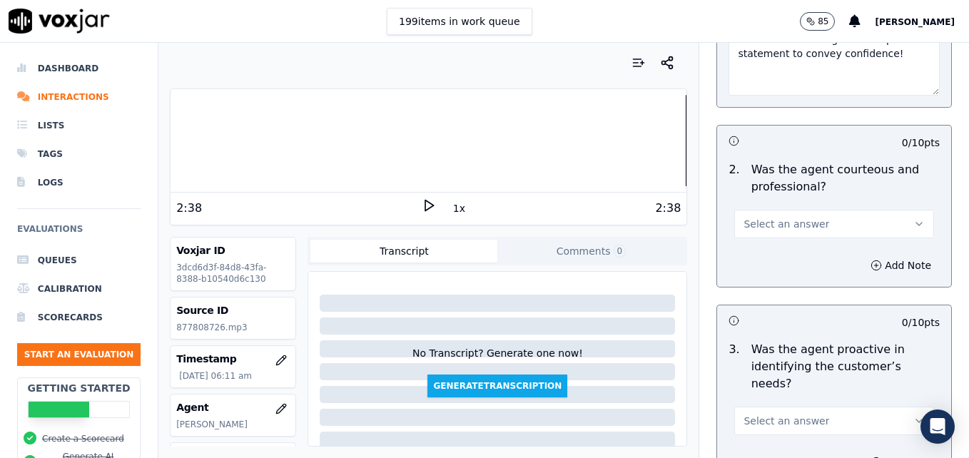
scroll to position [1356, 0]
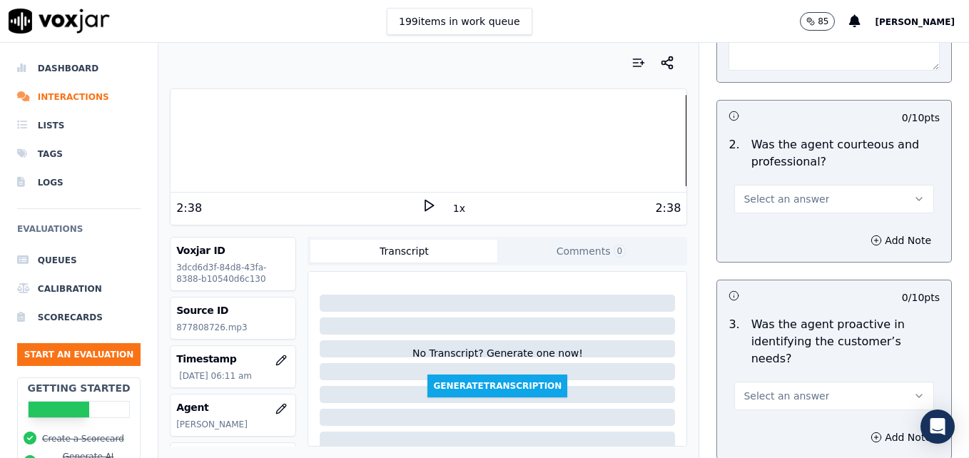
type textarea "New/returning customer not verified. Vehicle type/service not reconfirmed."
click at [914, 193] on icon "button" at bounding box center [919, 198] width 11 height 11
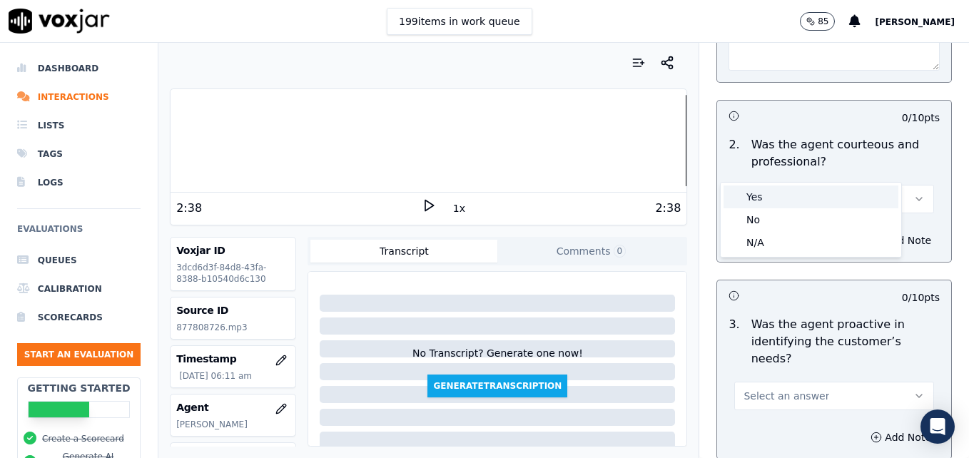
click at [794, 201] on div "Yes" at bounding box center [811, 197] width 175 height 23
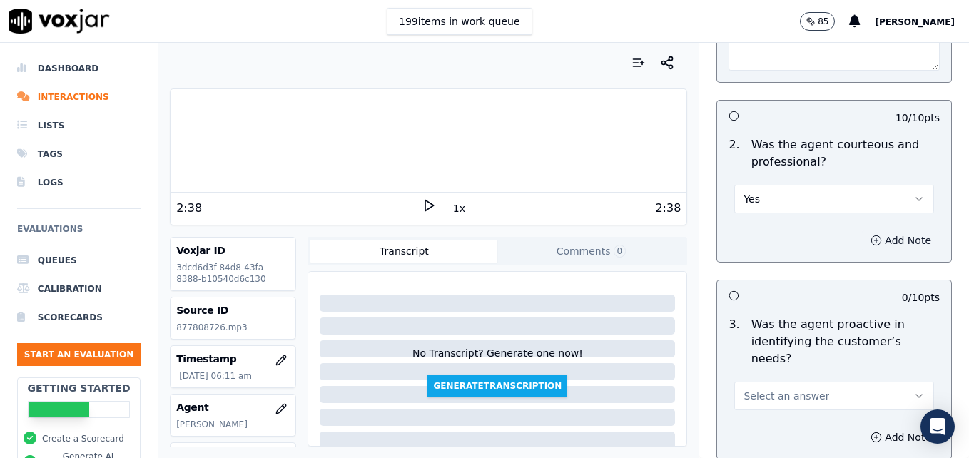
click at [871, 235] on icon "button" at bounding box center [876, 240] width 11 height 11
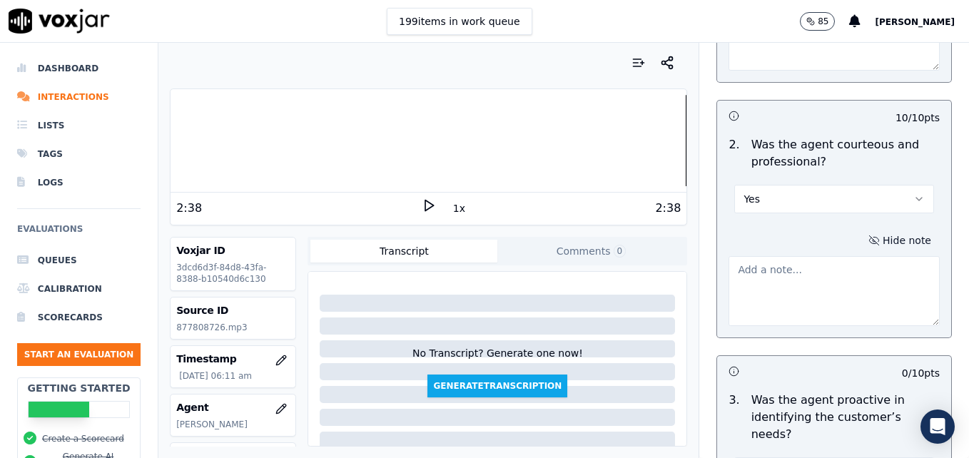
click at [812, 261] on textarea at bounding box center [834, 291] width 211 height 70
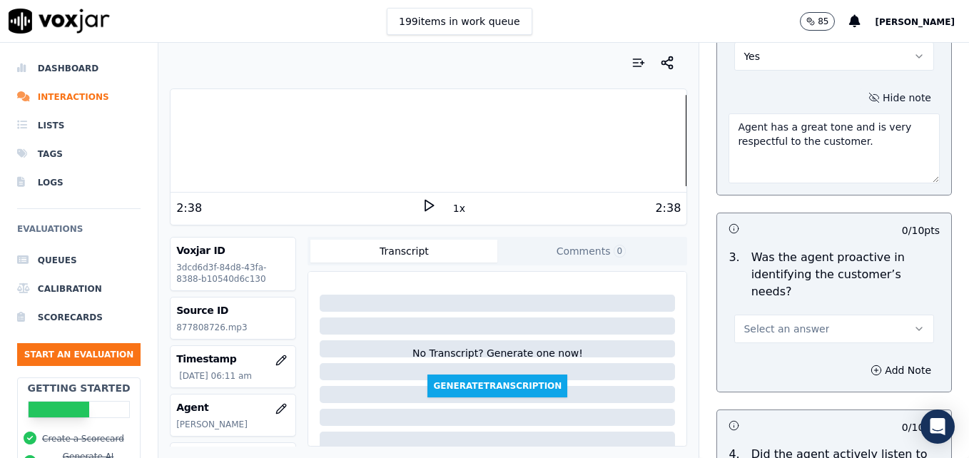
scroll to position [1571, 0]
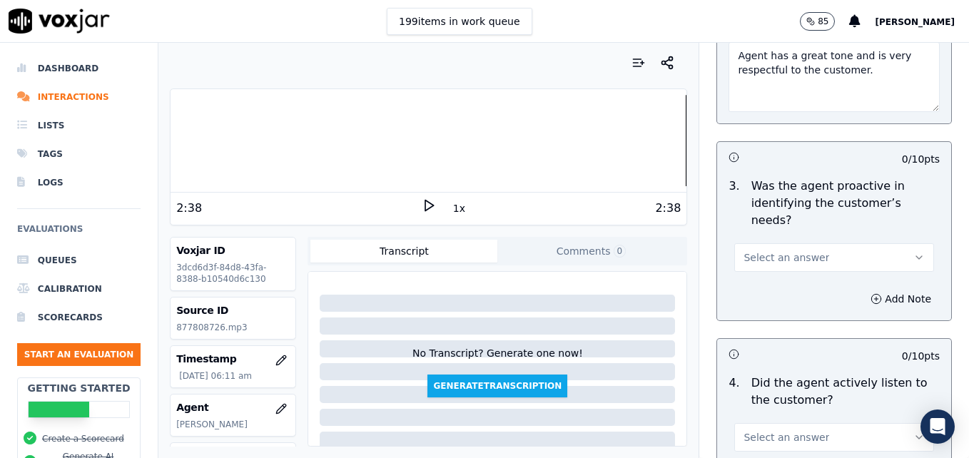
type textarea "Agent has a great tone and is very respectful to the customer."
click at [914, 252] on icon "button" at bounding box center [919, 257] width 11 height 11
click at [822, 243] on div "Yes" at bounding box center [811, 238] width 175 height 23
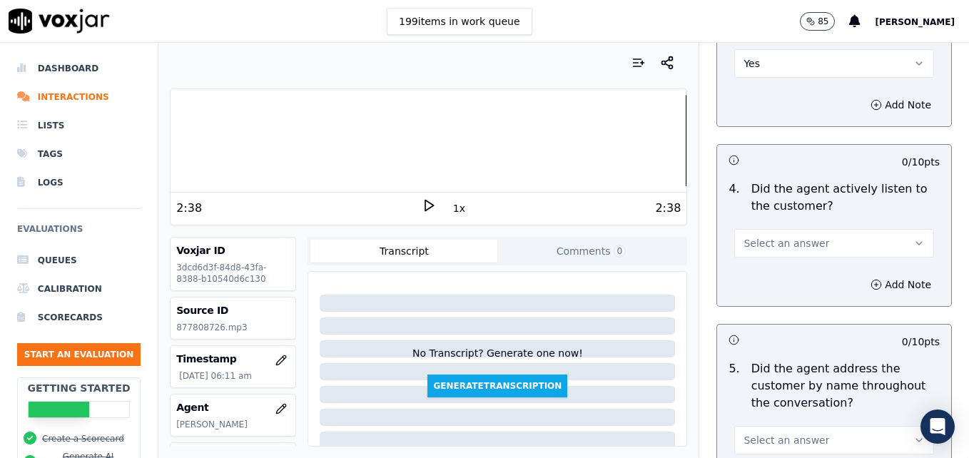
scroll to position [1785, 0]
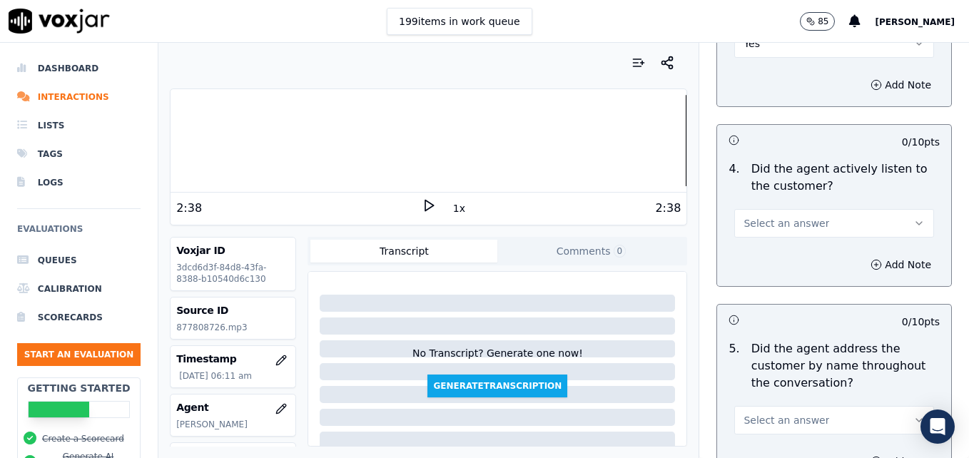
drag, startPoint x: 897, startPoint y: 176, endPoint x: 890, endPoint y: 183, distance: 10.1
click at [897, 209] on button "Select an answer" at bounding box center [835, 223] width 200 height 29
click at [822, 206] on div "Yes" at bounding box center [811, 204] width 175 height 23
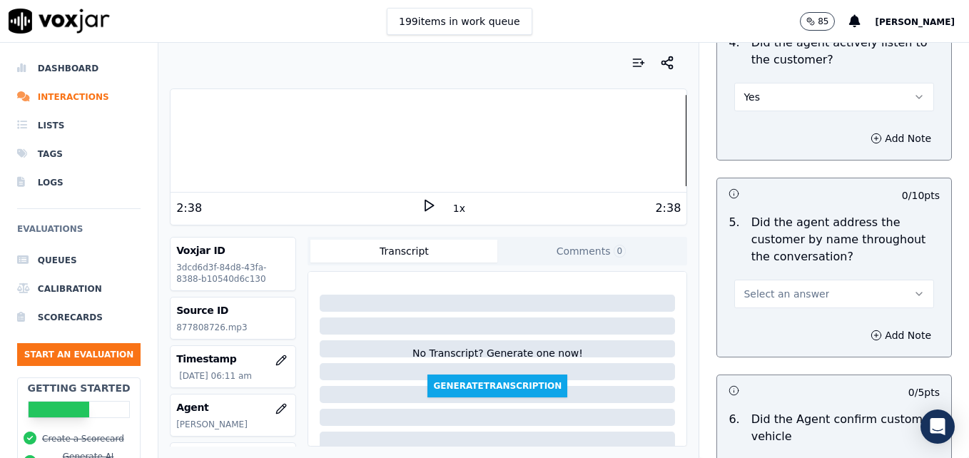
scroll to position [1928, 0]
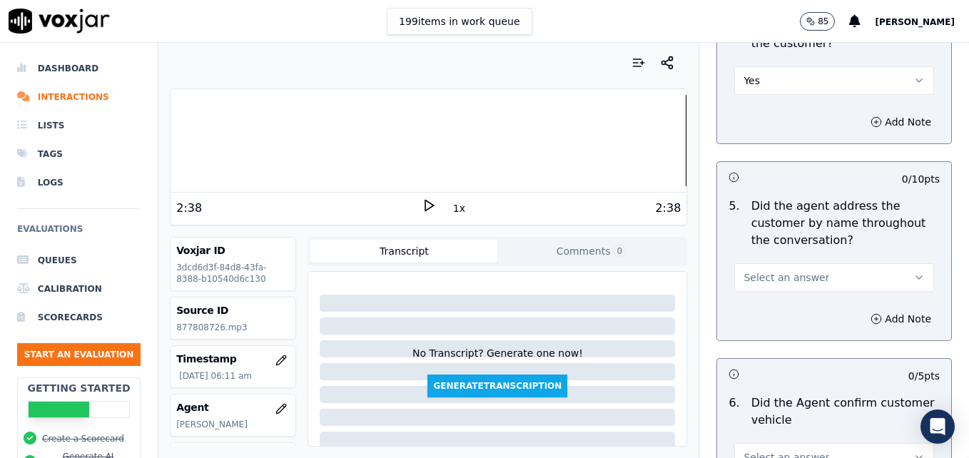
click at [893, 263] on button "Select an answer" at bounding box center [835, 277] width 200 height 29
click at [805, 259] on div "Yes" at bounding box center [811, 258] width 175 height 23
click at [871, 313] on icon "button" at bounding box center [876, 318] width 11 height 11
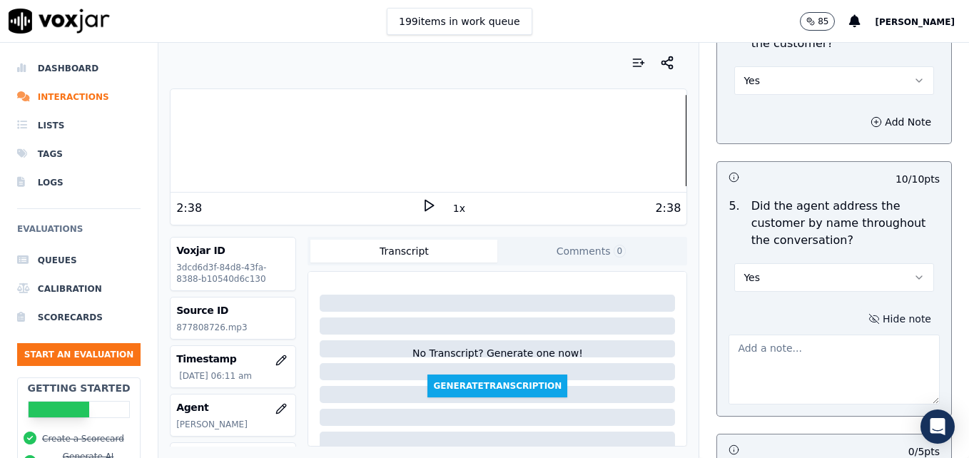
click at [840, 335] on textarea at bounding box center [834, 370] width 211 height 70
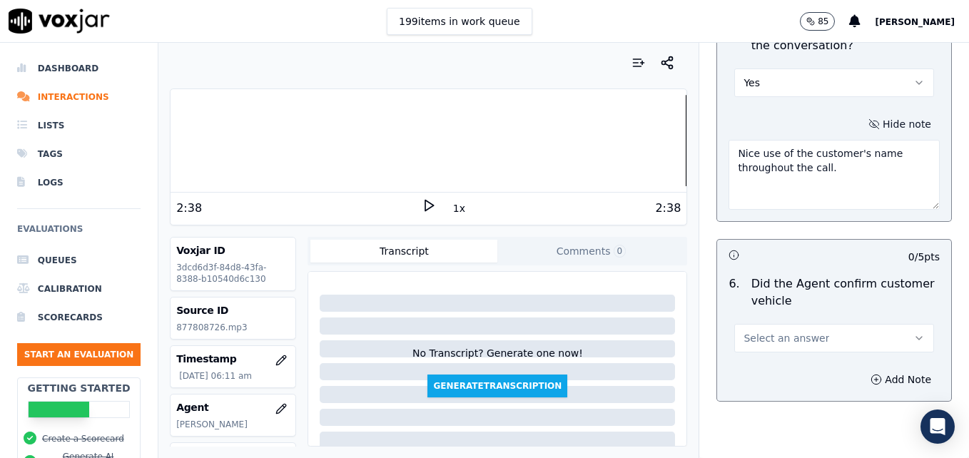
scroll to position [2142, 0]
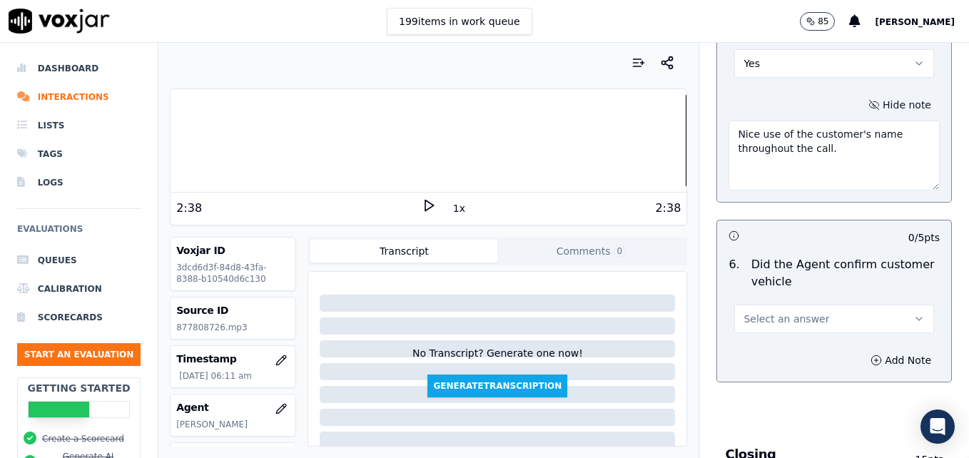
type textarea "Nice use of the customer's name throughout the call."
click at [866, 305] on button "Select an answer" at bounding box center [835, 319] width 200 height 29
click at [834, 305] on div "Yes" at bounding box center [811, 299] width 175 height 23
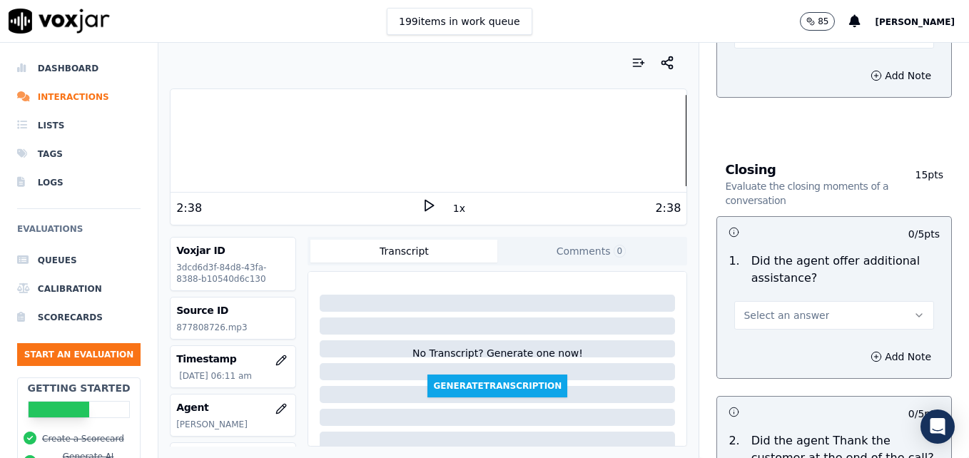
scroll to position [2427, 0]
click at [628, 138] on div at bounding box center [429, 140] width 516 height 91
click at [422, 205] on icon at bounding box center [429, 205] width 14 height 14
click at [430, 207] on rect at bounding box center [431, 205] width 2 height 9
click at [885, 301] on button "Select an answer" at bounding box center [835, 315] width 200 height 29
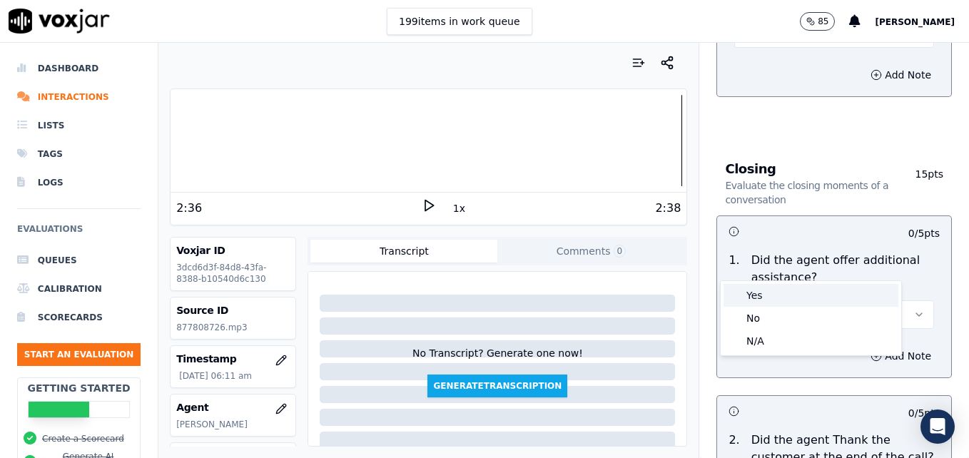
click at [827, 289] on div "Yes" at bounding box center [811, 295] width 175 height 23
click at [862, 346] on button "Add Note" at bounding box center [901, 356] width 78 height 20
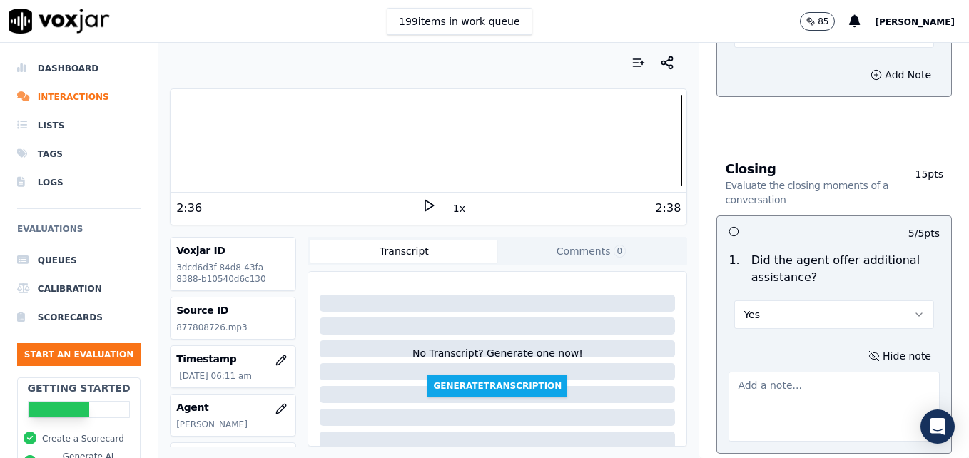
click at [836, 372] on textarea at bounding box center [834, 407] width 211 height 70
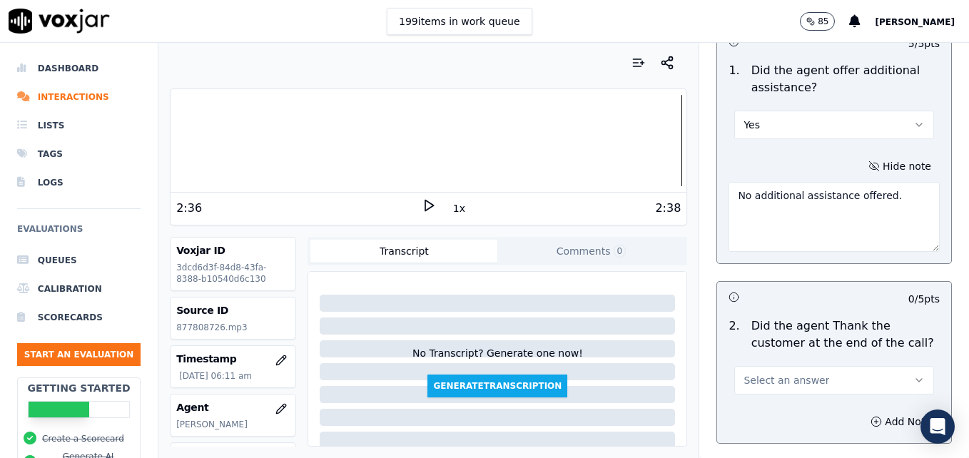
scroll to position [2641, 0]
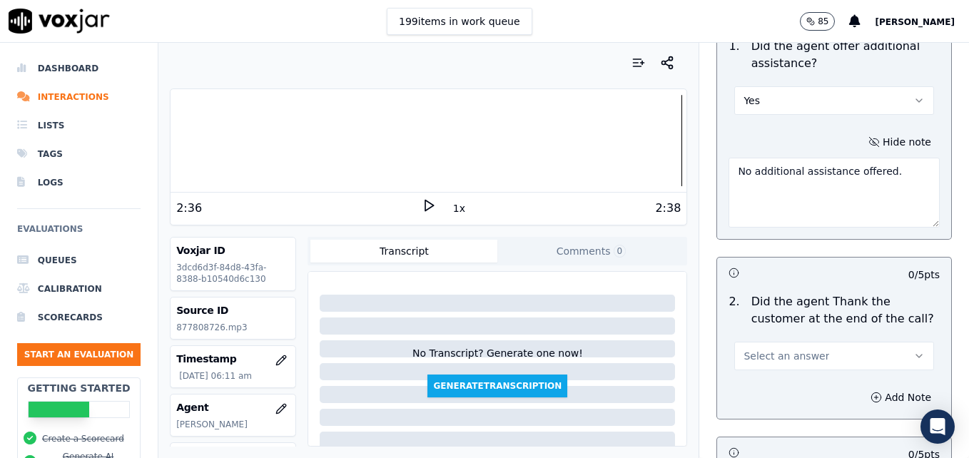
type textarea "No additional assistance offered."
click at [879, 342] on button "Select an answer" at bounding box center [835, 356] width 200 height 29
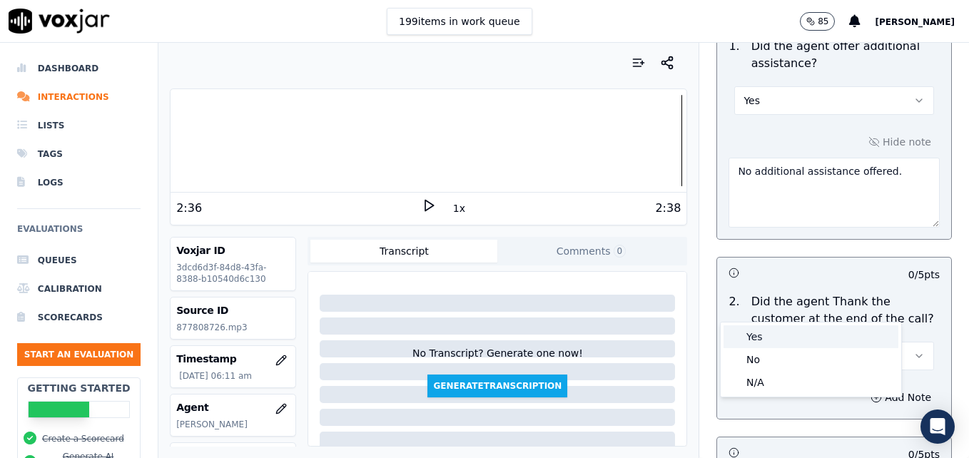
click at [842, 332] on div "Yes" at bounding box center [811, 337] width 175 height 23
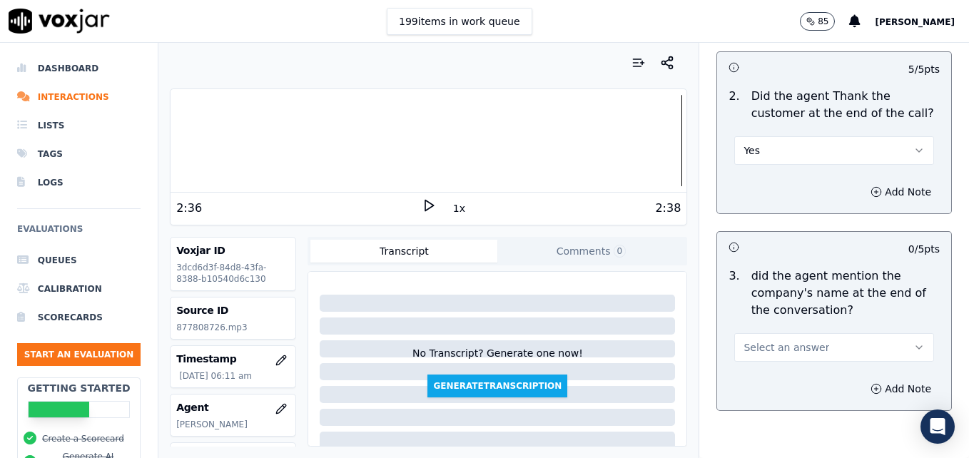
scroll to position [2856, 0]
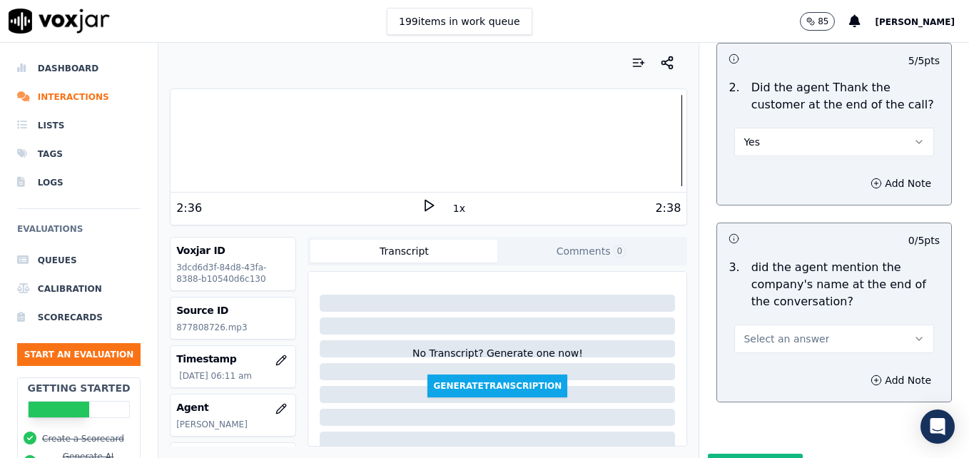
drag, startPoint x: 887, startPoint y: 283, endPoint x: 877, endPoint y: 300, distance: 19.5
click at [914, 333] on icon "button" at bounding box center [919, 338] width 11 height 11
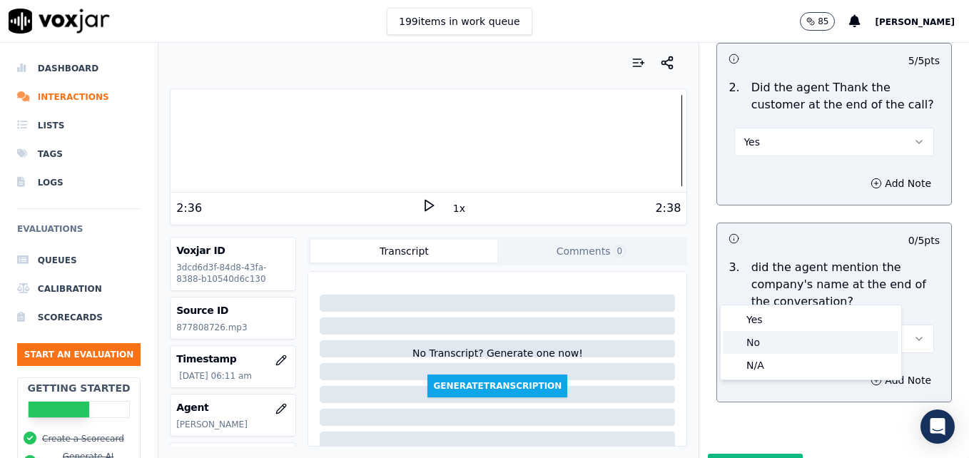
click at [822, 337] on div "No" at bounding box center [811, 342] width 175 height 23
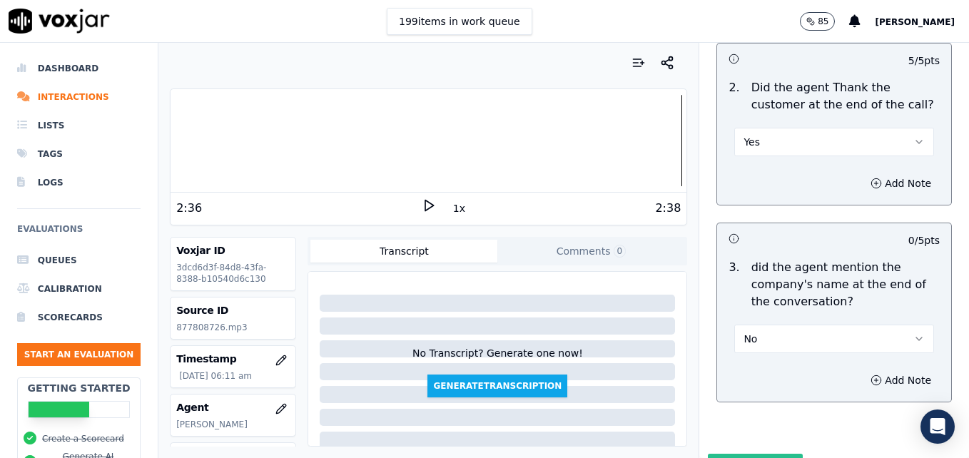
click at [732, 454] on button "Submit Scores" at bounding box center [755, 467] width 95 height 26
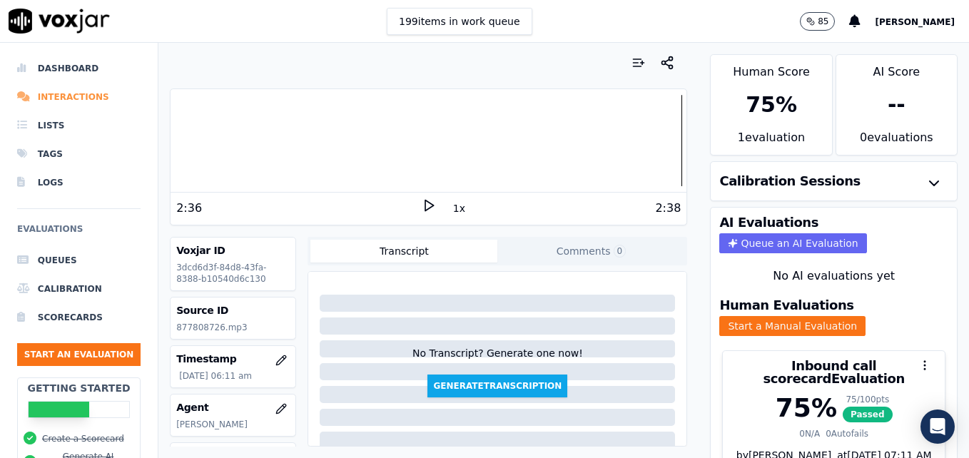
click at [66, 96] on li "Interactions" at bounding box center [79, 97] width 124 height 29
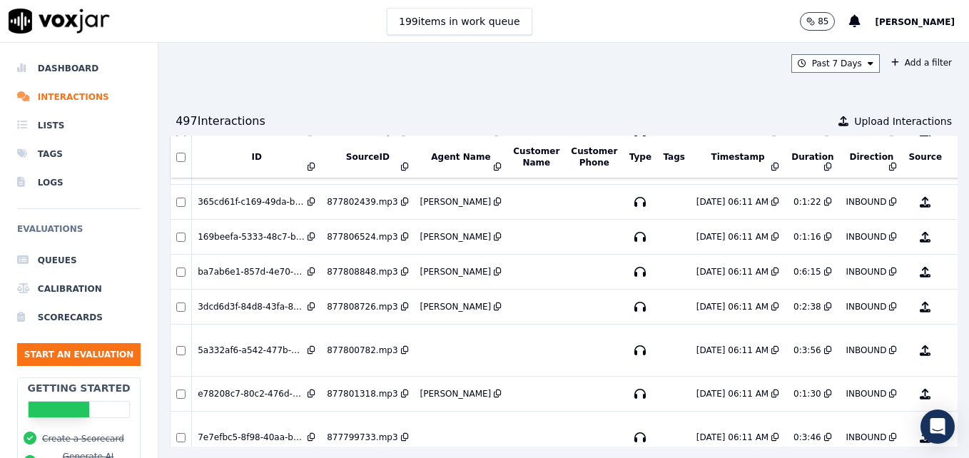
scroll to position [2686, 0]
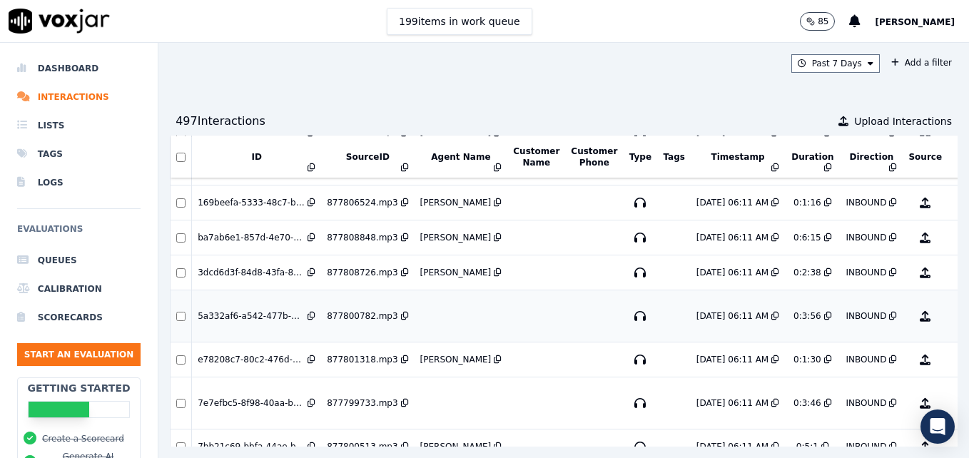
click at [954, 310] on button "No Evaluation Yet" at bounding box center [982, 316] width 56 height 40
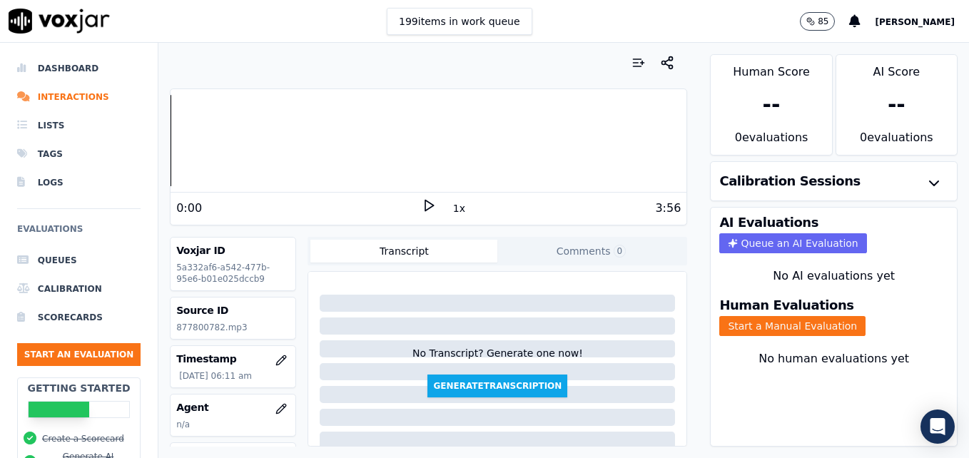
click at [425, 208] on icon at bounding box center [429, 205] width 14 height 14
click at [422, 203] on icon at bounding box center [429, 205] width 14 height 14
click at [276, 406] on icon "button" at bounding box center [281, 408] width 11 height 11
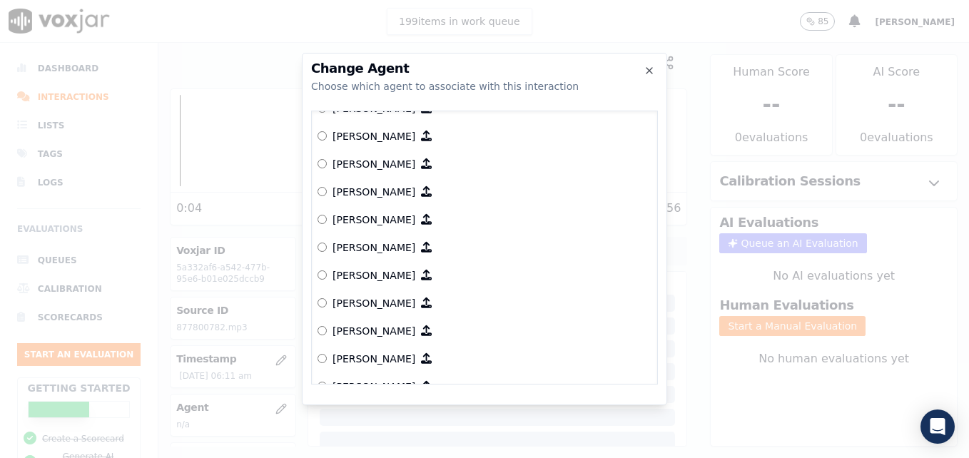
scroll to position [874, 0]
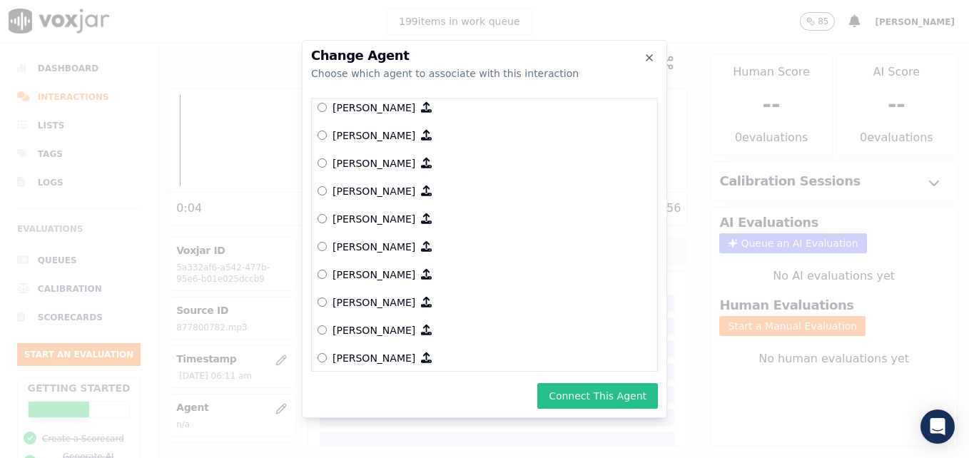
click at [576, 397] on button "Connect This Agent" at bounding box center [598, 396] width 121 height 26
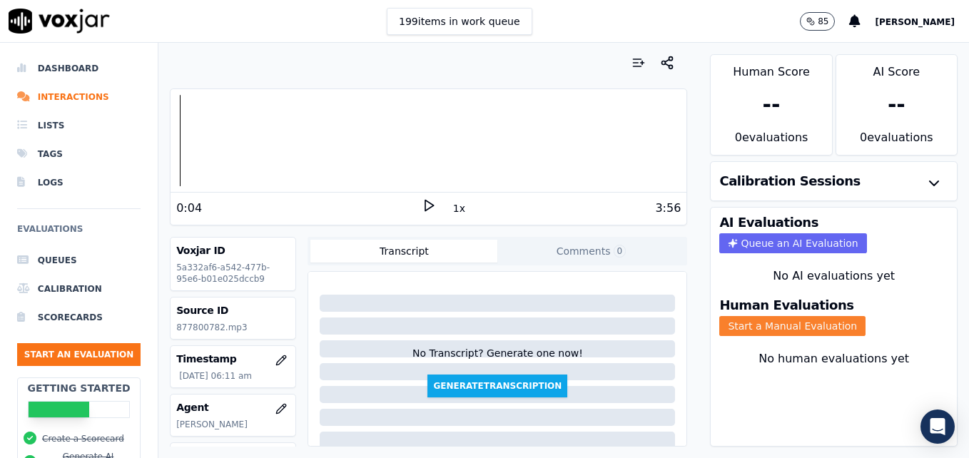
click at [722, 323] on button "Start a Manual Evaluation" at bounding box center [793, 326] width 146 height 20
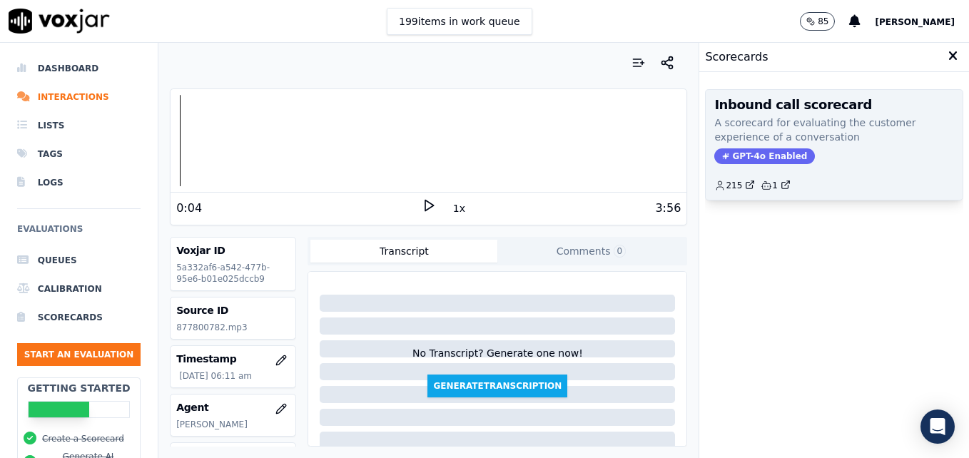
click at [745, 148] on div "Inbound call scorecard A scorecard for evaluating the customer experience of a …" at bounding box center [834, 145] width 257 height 110
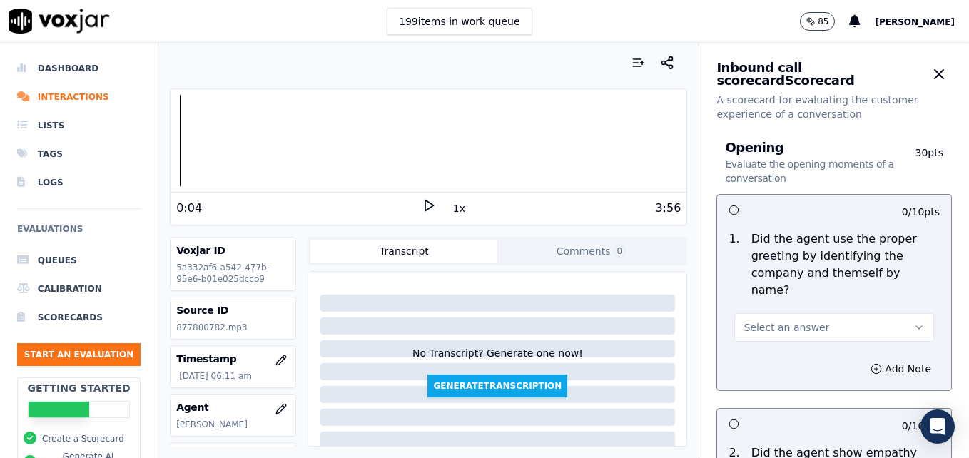
click at [894, 313] on button "Select an answer" at bounding box center [835, 327] width 200 height 29
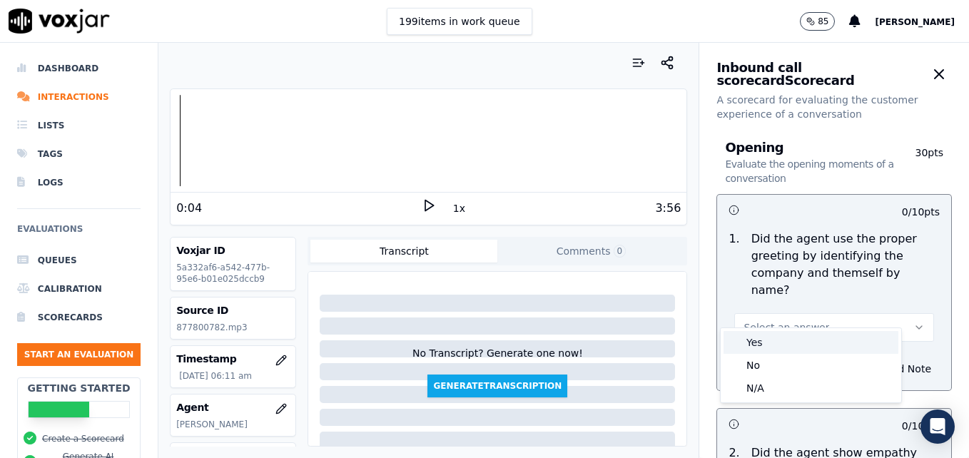
click at [768, 342] on div "Yes" at bounding box center [811, 342] width 175 height 23
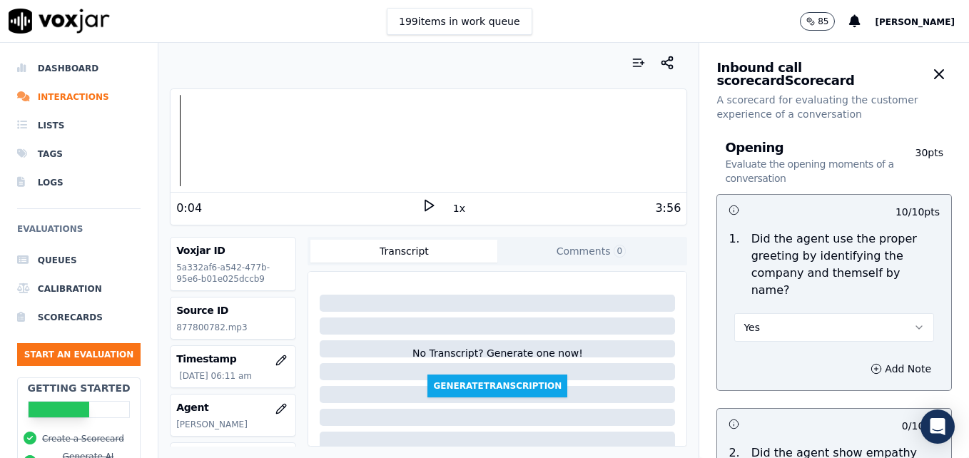
click at [422, 201] on icon at bounding box center [429, 205] width 14 height 14
click at [384, 140] on div at bounding box center [429, 140] width 516 height 91
click at [425, 200] on icon at bounding box center [429, 205] width 14 height 14
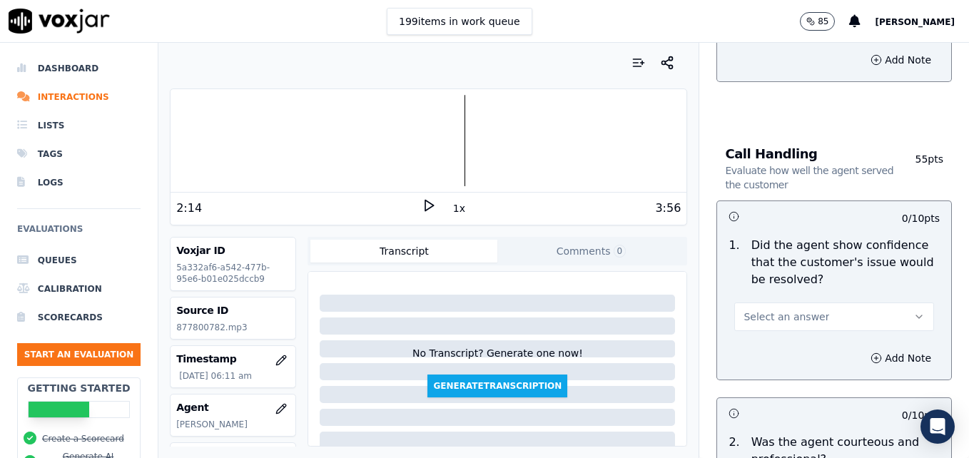
scroll to position [857, 0]
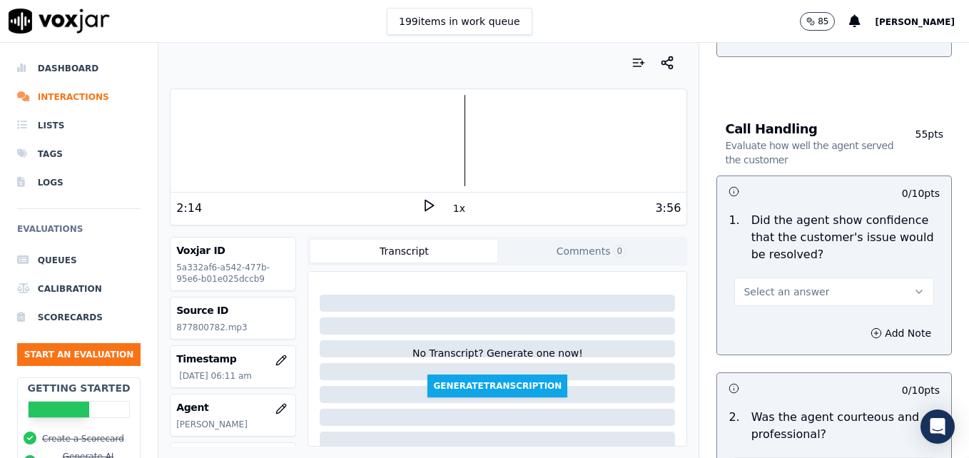
click at [886, 278] on button "Select an answer" at bounding box center [835, 292] width 200 height 29
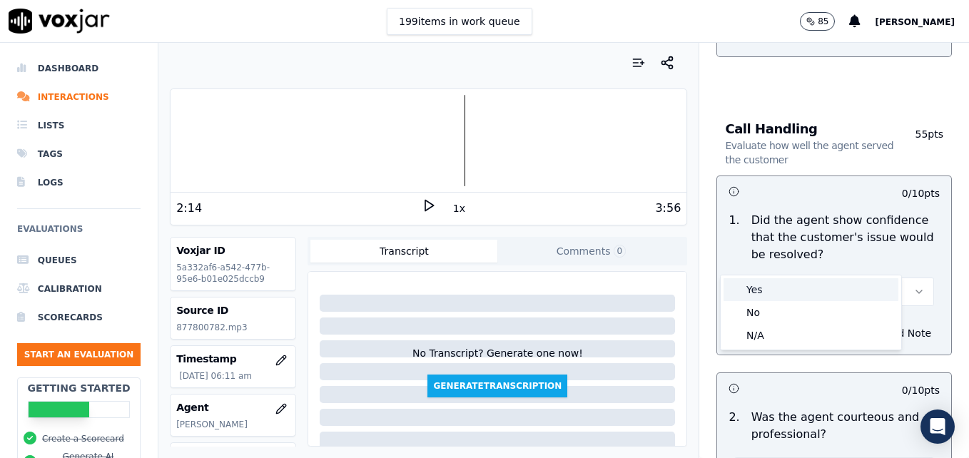
click at [797, 284] on div "Yes" at bounding box center [811, 289] width 175 height 23
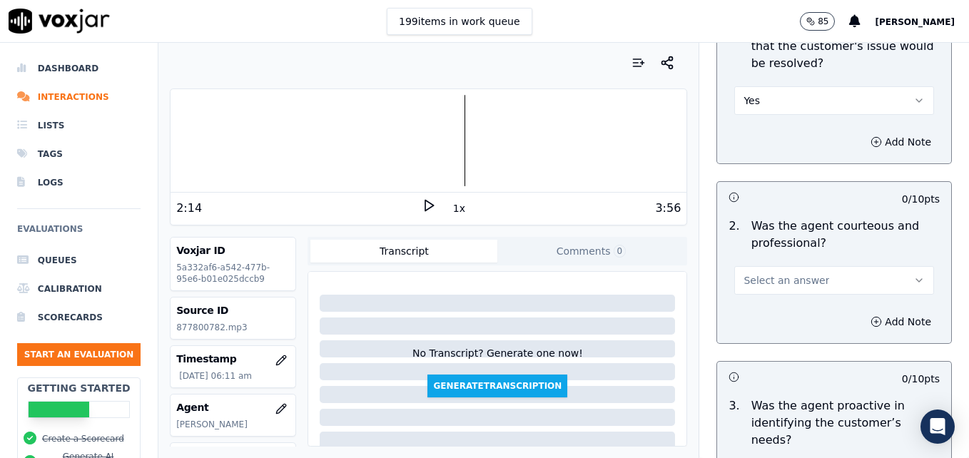
scroll to position [1071, 0]
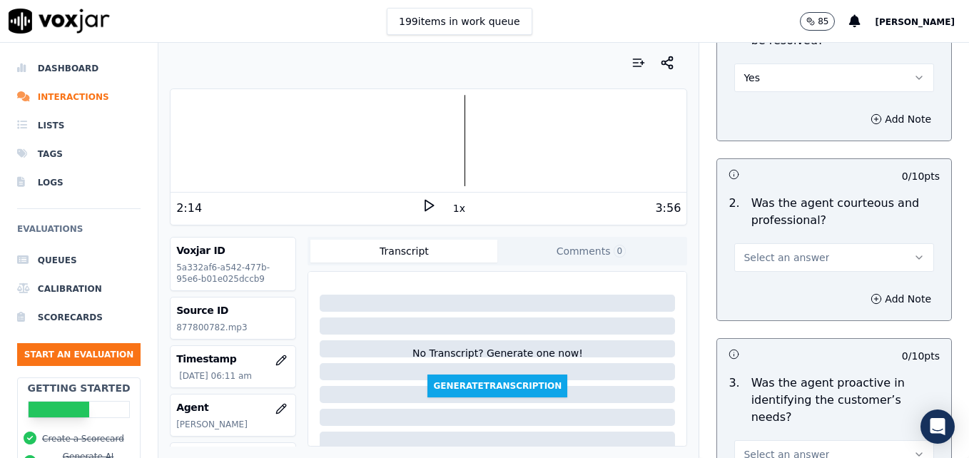
click at [877, 243] on button "Select an answer" at bounding box center [835, 257] width 200 height 29
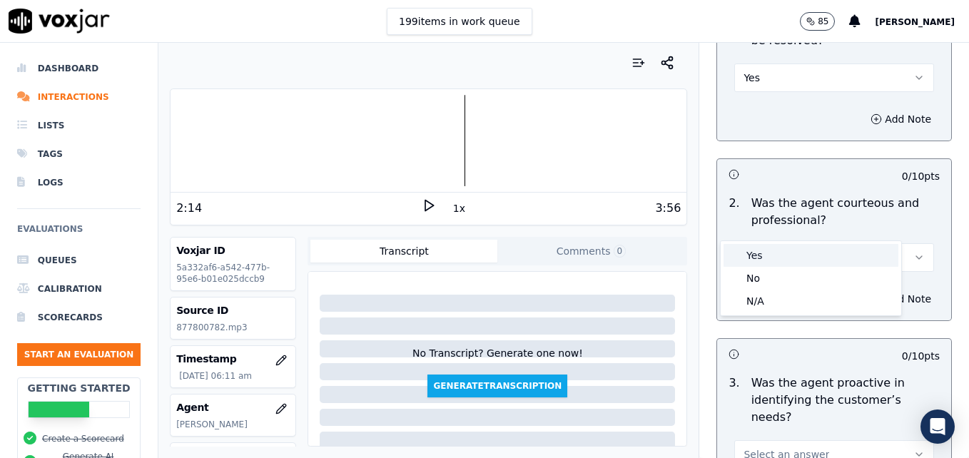
click at [765, 254] on div "Yes" at bounding box center [811, 255] width 175 height 23
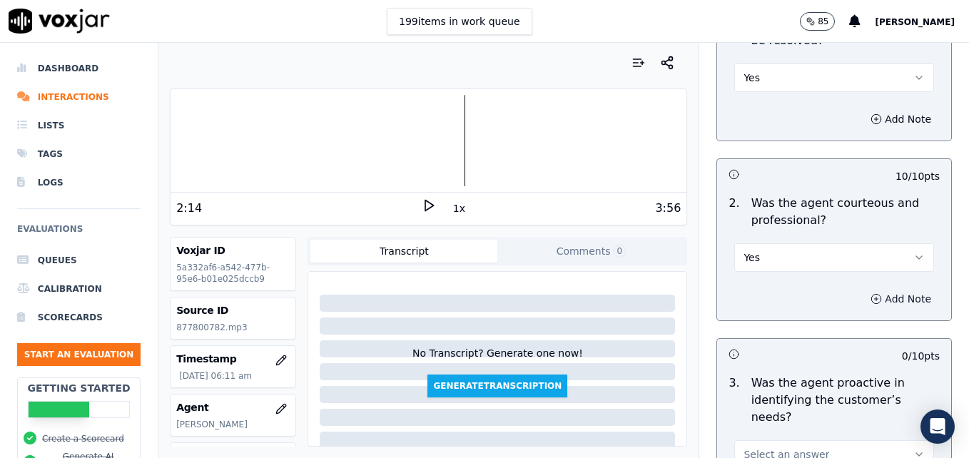
drag, startPoint x: 845, startPoint y: 263, endPoint x: 845, endPoint y: 271, distance: 8.6
click at [871, 293] on icon "button" at bounding box center [876, 298] width 11 height 11
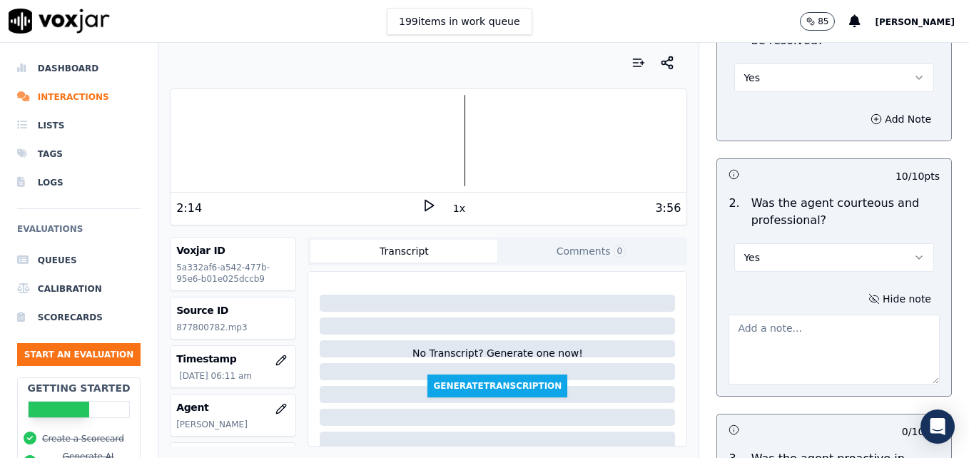
click at [823, 315] on textarea at bounding box center [834, 350] width 211 height 70
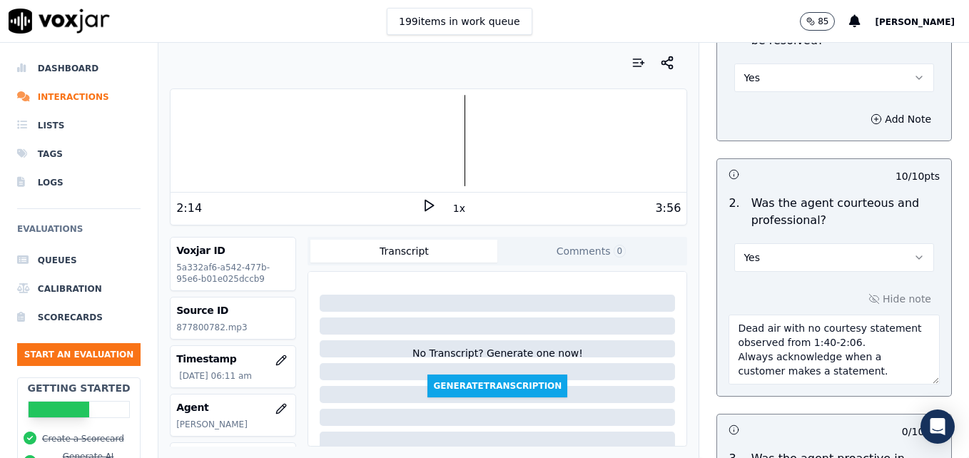
click at [425, 204] on polygon at bounding box center [429, 206] width 9 height 11
click at [450, 142] on div at bounding box center [429, 140] width 516 height 91
click at [440, 142] on div at bounding box center [429, 140] width 516 height 91
click at [422, 205] on icon at bounding box center [429, 205] width 14 height 14
click at [851, 315] on textarea "Dead air with no courtesy statement observed from 1:40-2:06. Always acknowledge…" at bounding box center [834, 350] width 211 height 70
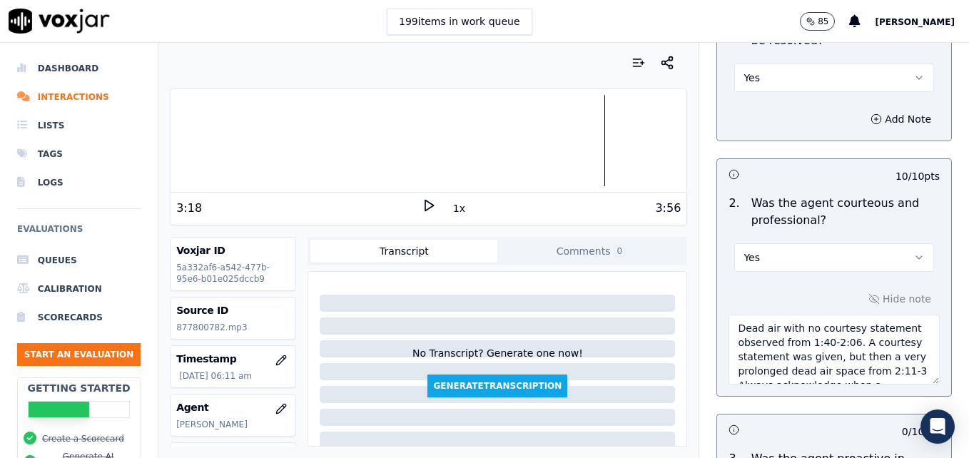
scroll to position [8, 0]
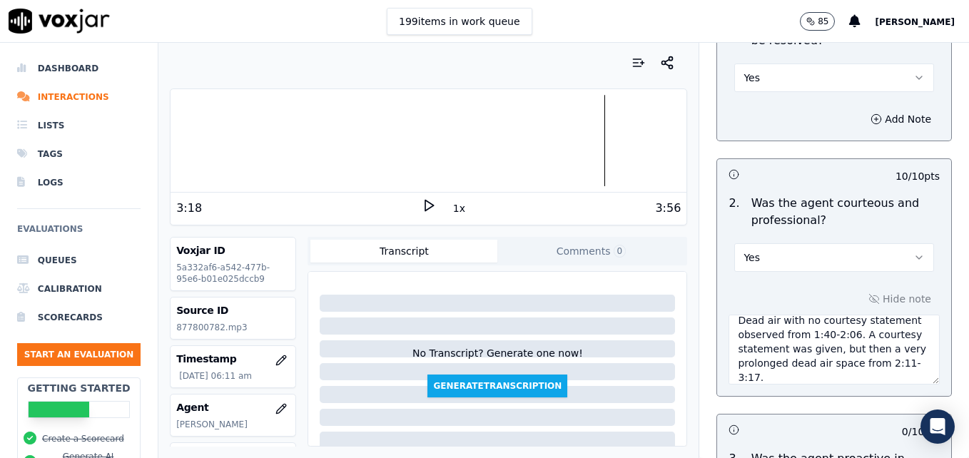
type textarea "Dead air with no courtesy statement observed from 1:40-2:06. A courtesy stateme…"
click at [423, 200] on icon at bounding box center [429, 205] width 14 height 14
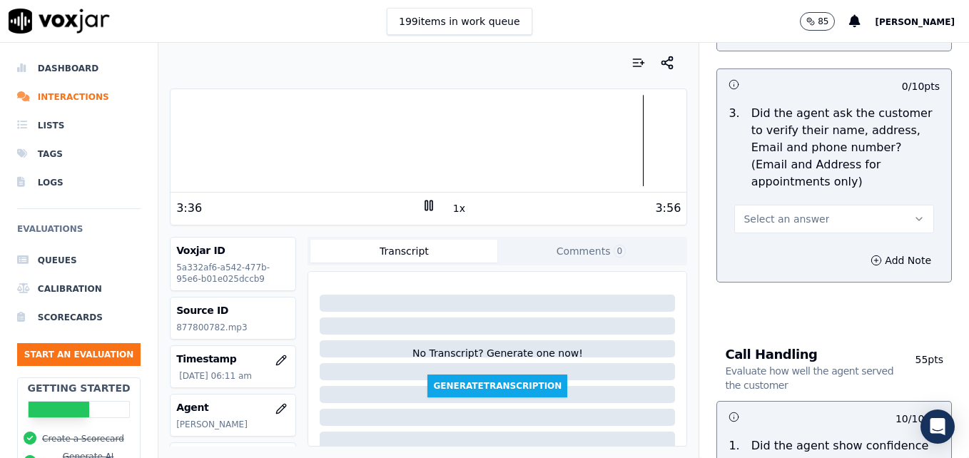
scroll to position [571, 0]
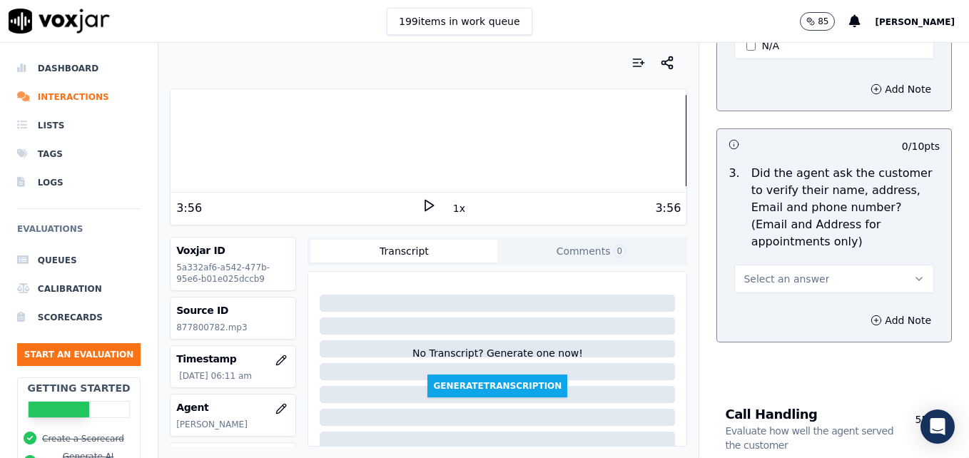
click at [182, 139] on div at bounding box center [429, 140] width 516 height 91
click at [425, 208] on polygon at bounding box center [429, 206] width 9 height 11
click at [425, 201] on rect at bounding box center [426, 205] width 2 height 9
drag, startPoint x: 885, startPoint y: 241, endPoint x: 877, endPoint y: 255, distance: 16.3
click at [914, 273] on icon "button" at bounding box center [919, 278] width 11 height 11
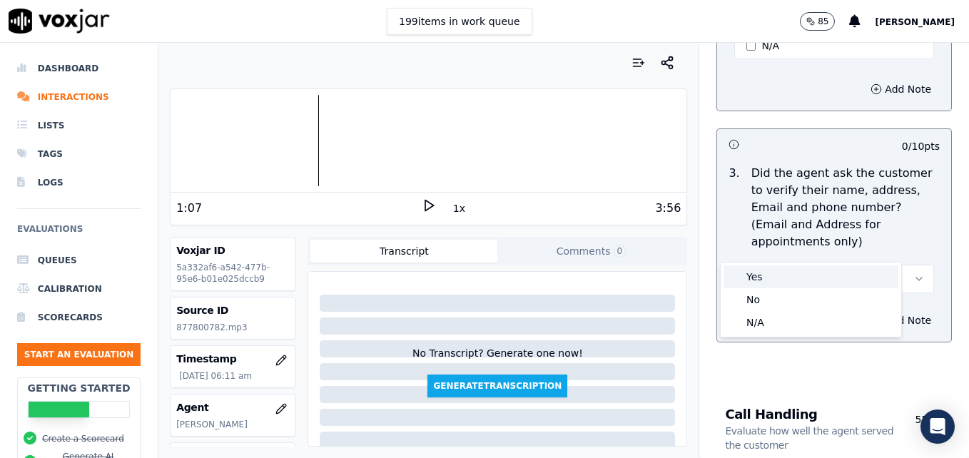
click at [843, 281] on div "Yes" at bounding box center [811, 277] width 175 height 23
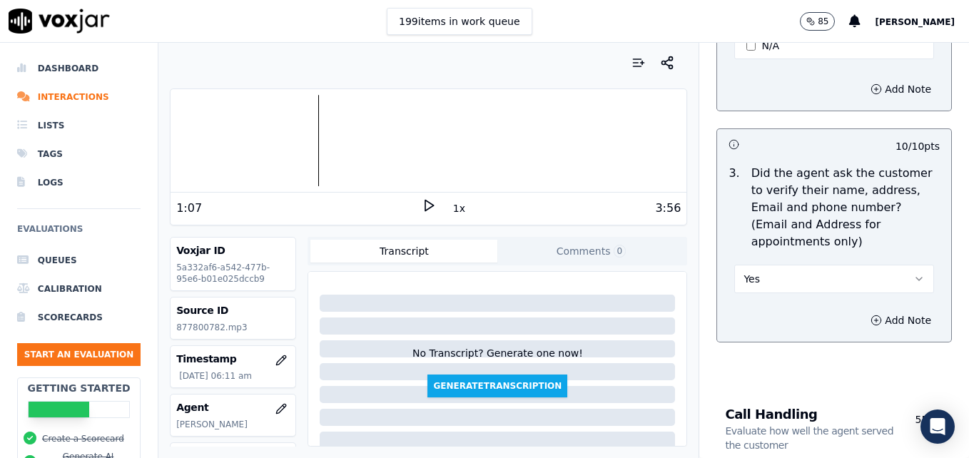
click at [914, 273] on icon "button" at bounding box center [919, 278] width 11 height 11
click at [811, 297] on div "No" at bounding box center [811, 299] width 175 height 23
click at [872, 316] on circle "button" at bounding box center [876, 320] width 9 height 9
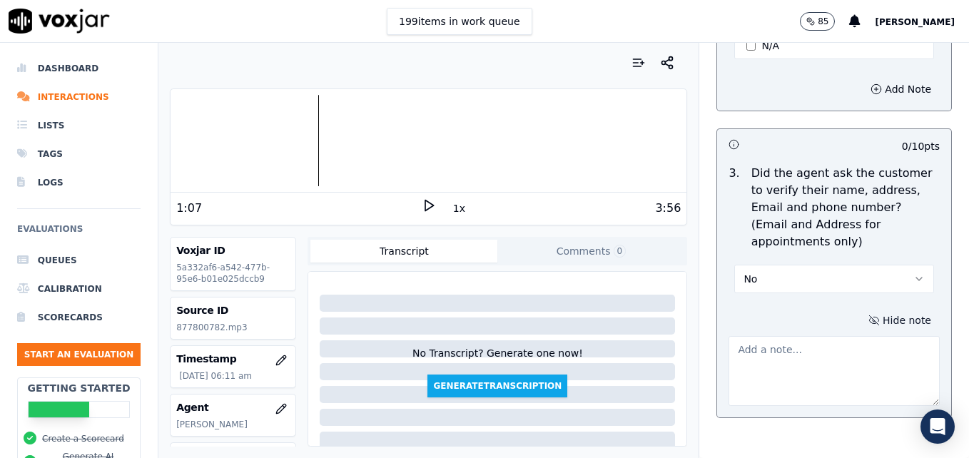
click at [759, 336] on textarea at bounding box center [834, 371] width 211 height 70
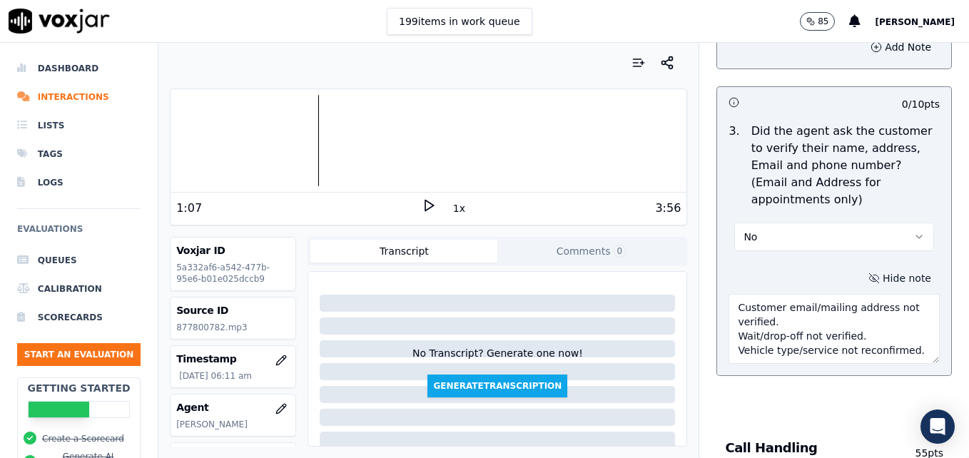
scroll to position [643, 0]
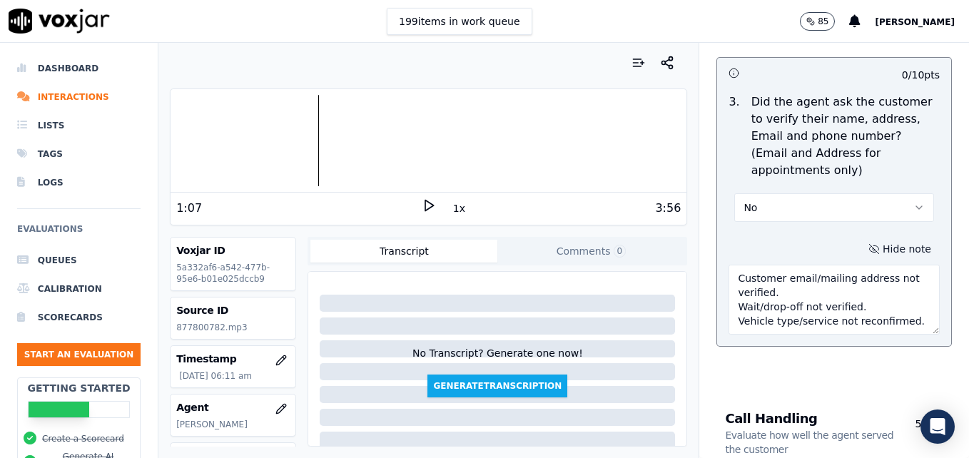
click at [837, 273] on textarea "Customer email/mailing address not verified. Wait/drop-off not verified. Vehicl…" at bounding box center [834, 300] width 211 height 70
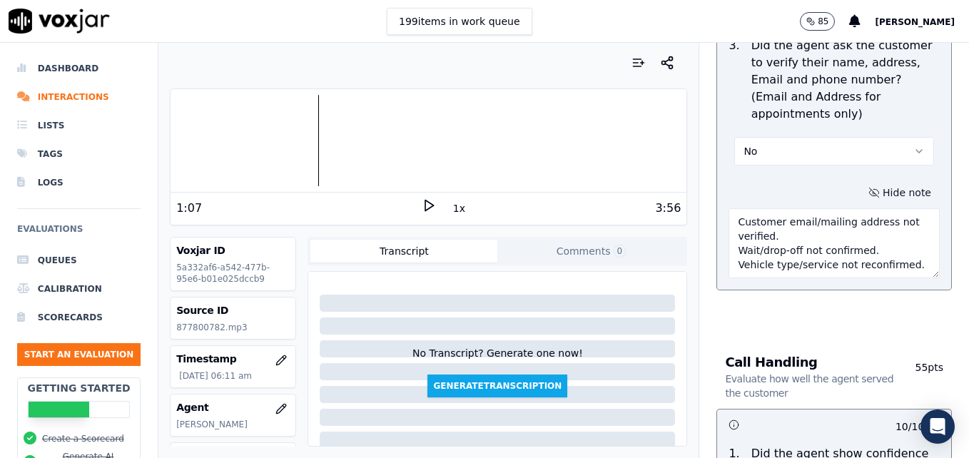
scroll to position [928, 0]
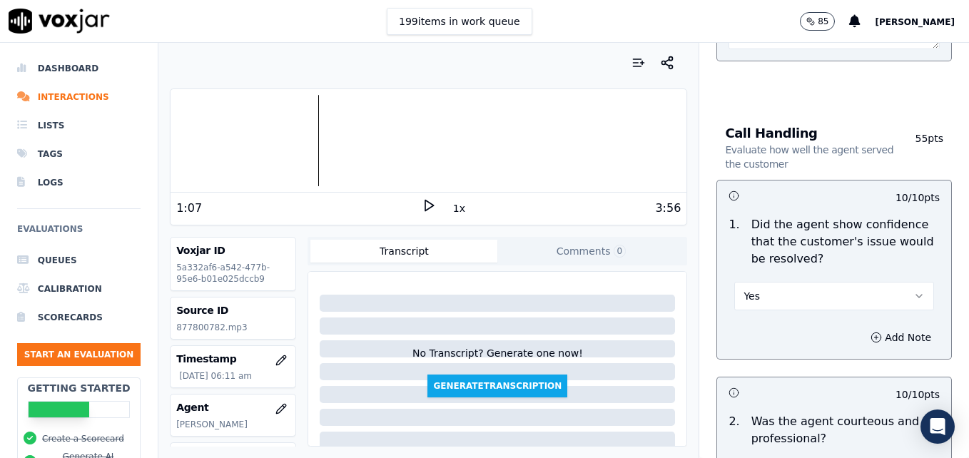
type textarea "Customer email/mailing address not verified. Wait/drop-off not confirmed. Vehic…"
click at [914, 291] on icon "button" at bounding box center [919, 296] width 11 height 11
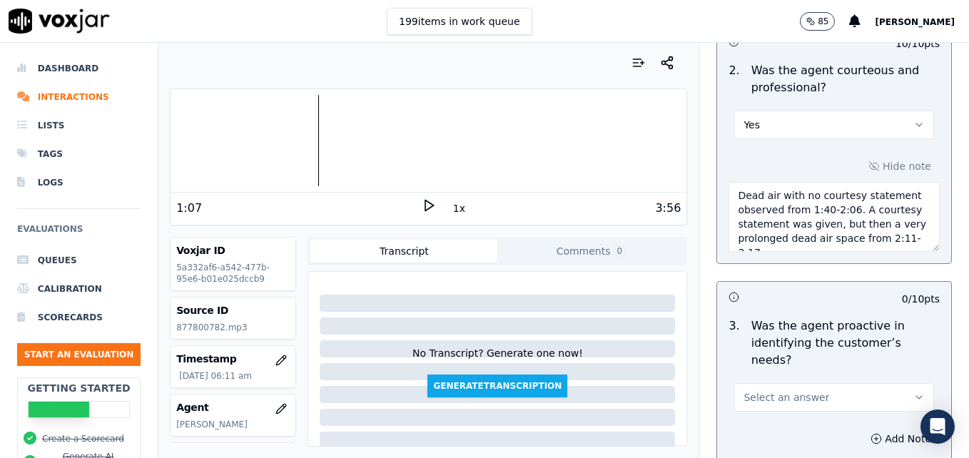
scroll to position [1263, 0]
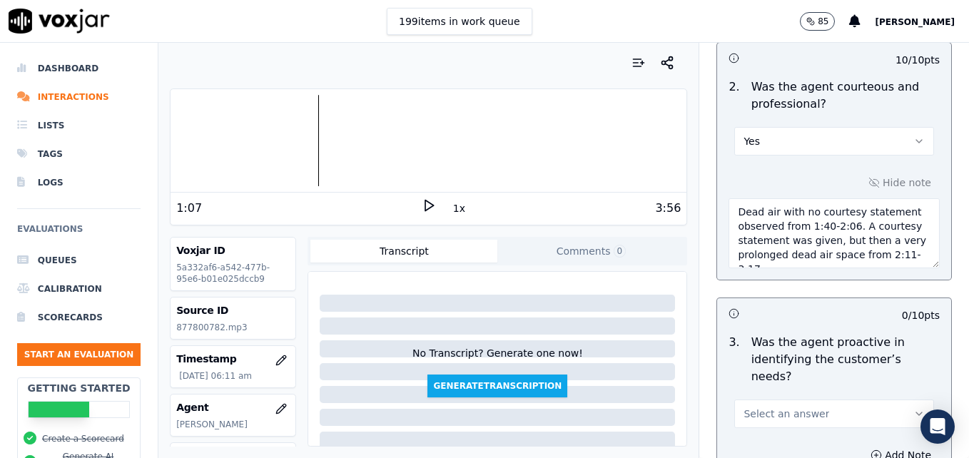
click at [814, 232] on textarea "Dead air with no courtesy statement observed from 1:40-2:06. A courtesy stateme…" at bounding box center [834, 233] width 211 height 70
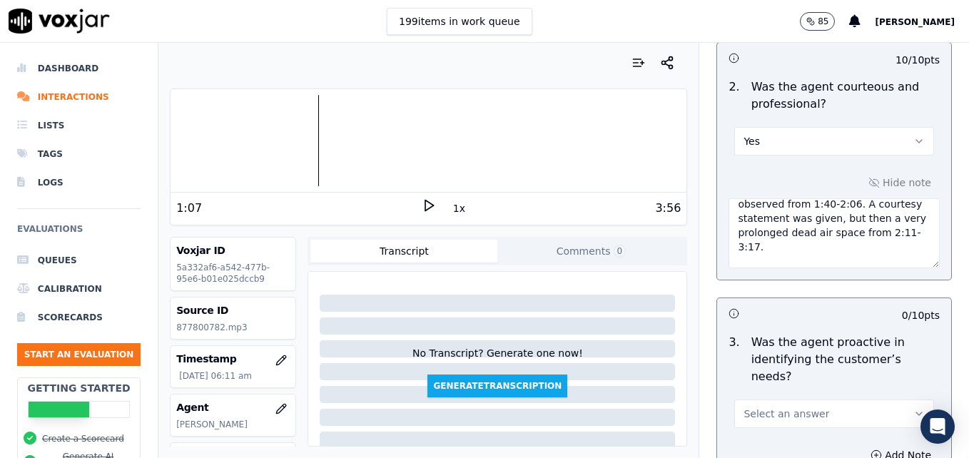
click at [769, 231] on textarea "Dead air with no courtesy statement observed from 1:40-2:06. A courtesy stateme…" at bounding box center [834, 233] width 211 height 70
paste textarea "When a customer thanks us, instead of saying "No problem," use more professiona…"
click at [825, 198] on textarea "Dead air with no courtesy statement observed from 1:40-2:06. A courtesy stateme…" at bounding box center [834, 233] width 211 height 70
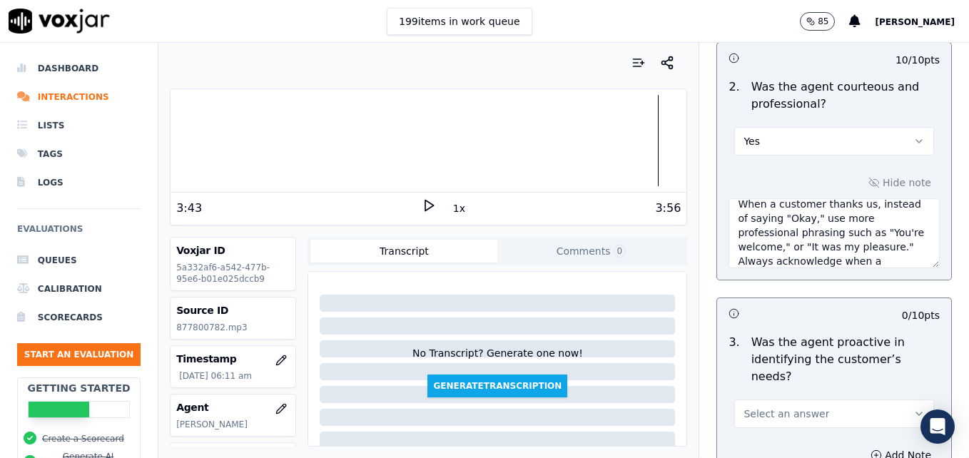
type textarea "Dead air with no courtesy statement observed from 1:40-2:06. A courtesy stateme…"
click at [425, 201] on polygon at bounding box center [429, 206] width 9 height 11
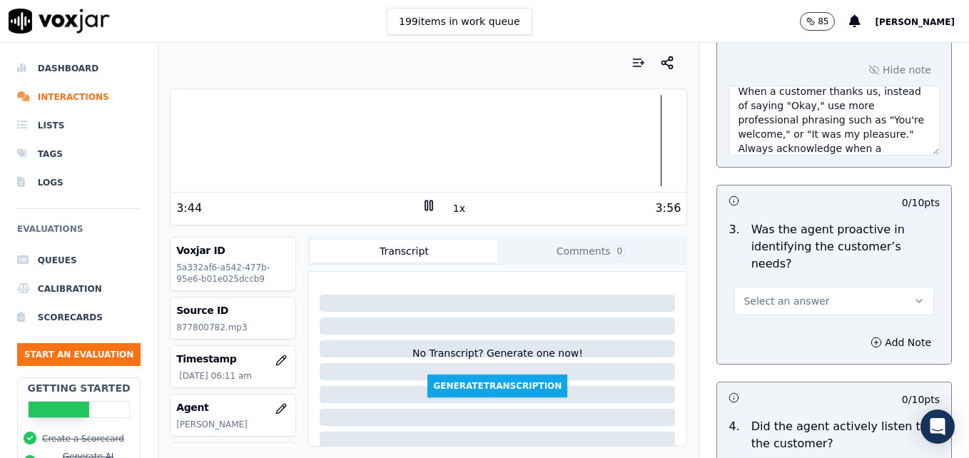
scroll to position [1406, 0]
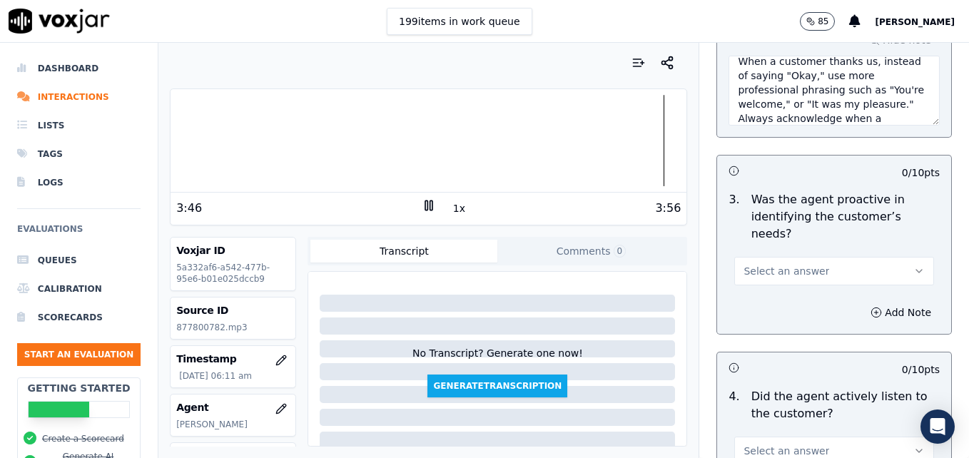
click at [872, 257] on button "Select an answer" at bounding box center [835, 271] width 200 height 29
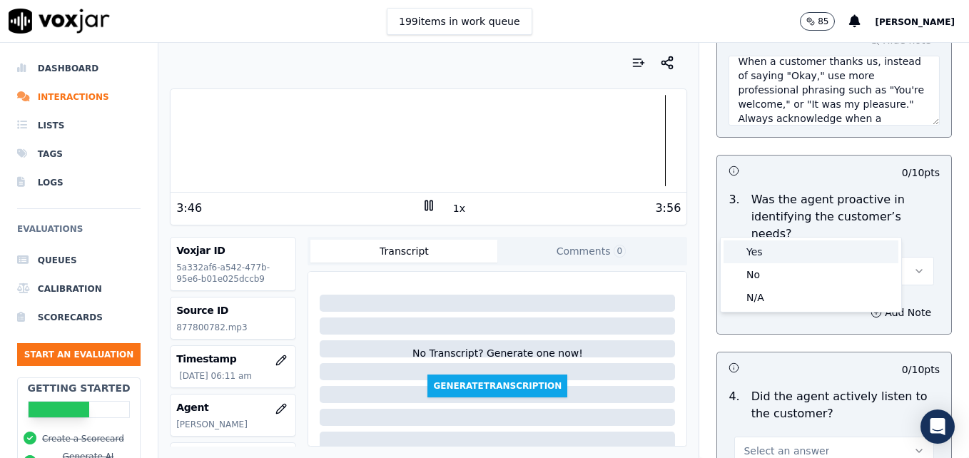
click at [817, 251] on div "Yes" at bounding box center [811, 252] width 175 height 23
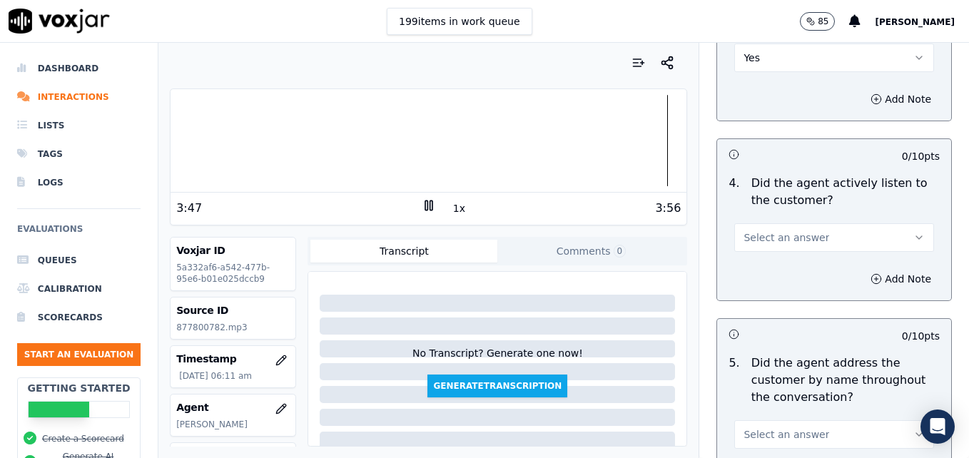
scroll to position [1620, 0]
click at [914, 231] on icon "button" at bounding box center [919, 236] width 11 height 11
click at [839, 222] on div "Yes" at bounding box center [811, 217] width 175 height 23
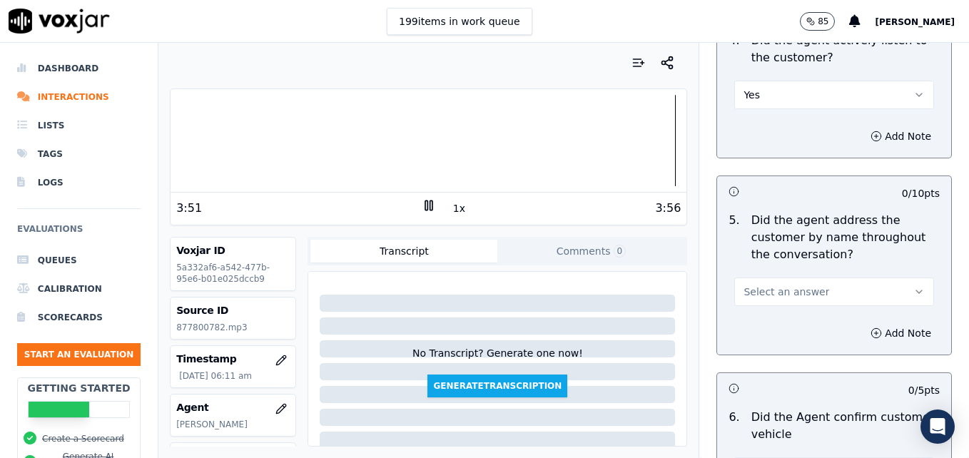
scroll to position [1763, 0]
click at [914, 286] on icon "button" at bounding box center [919, 291] width 11 height 11
click at [822, 276] on div "Yes" at bounding box center [811, 272] width 175 height 23
click at [871, 327] on icon "button" at bounding box center [876, 332] width 11 height 11
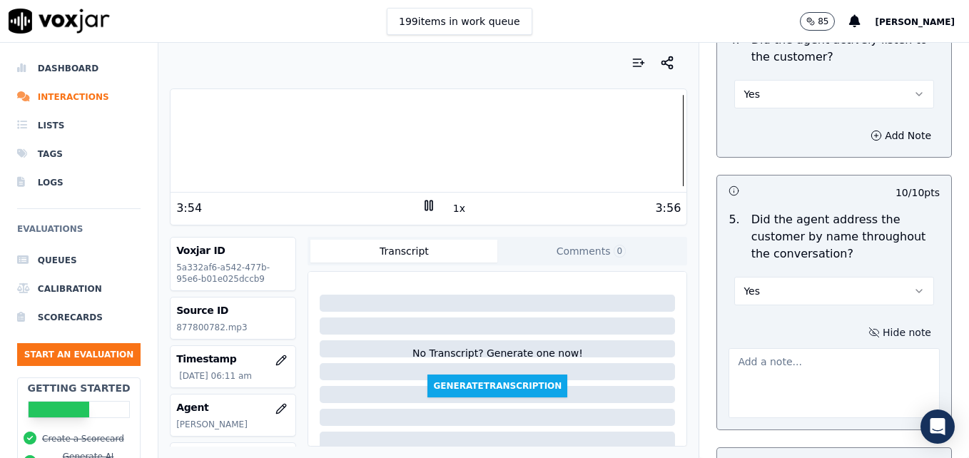
click at [820, 348] on textarea at bounding box center [834, 383] width 211 height 70
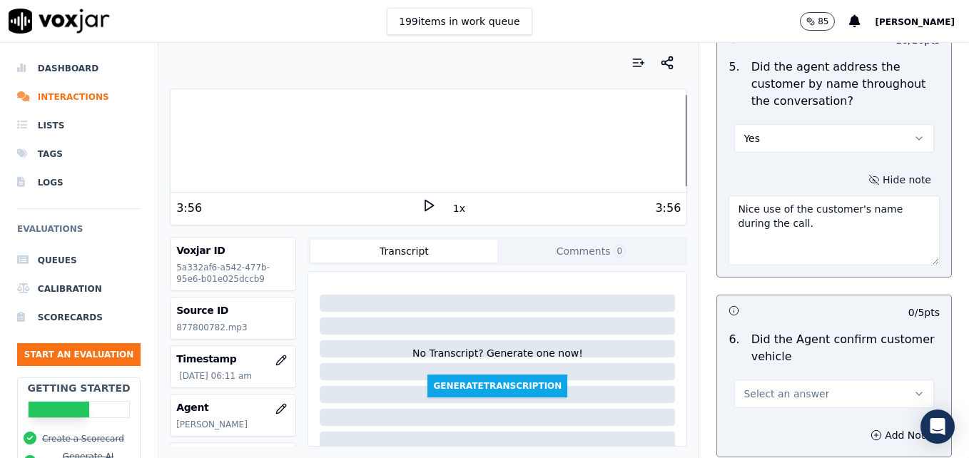
scroll to position [1977, 0]
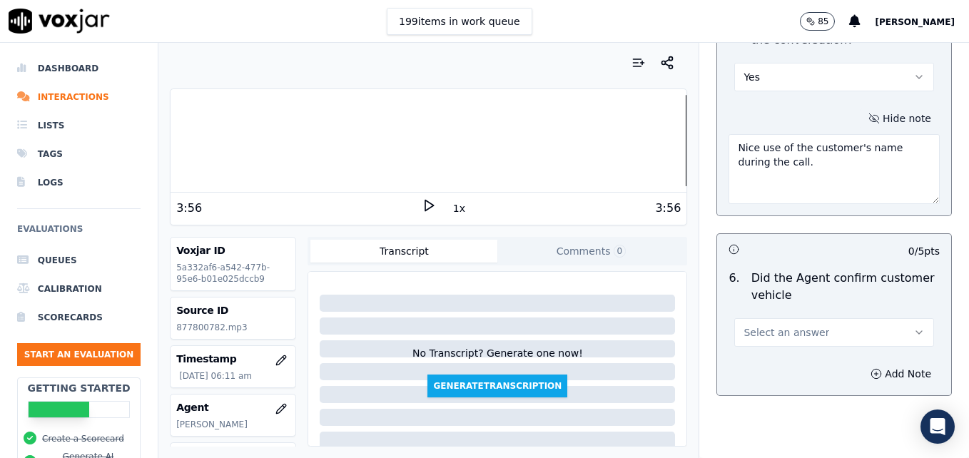
type textarea "Nice use of the customer's name during the call."
click at [895, 318] on button "Select an answer" at bounding box center [835, 332] width 200 height 29
click at [796, 311] on div "Yes" at bounding box center [811, 313] width 175 height 23
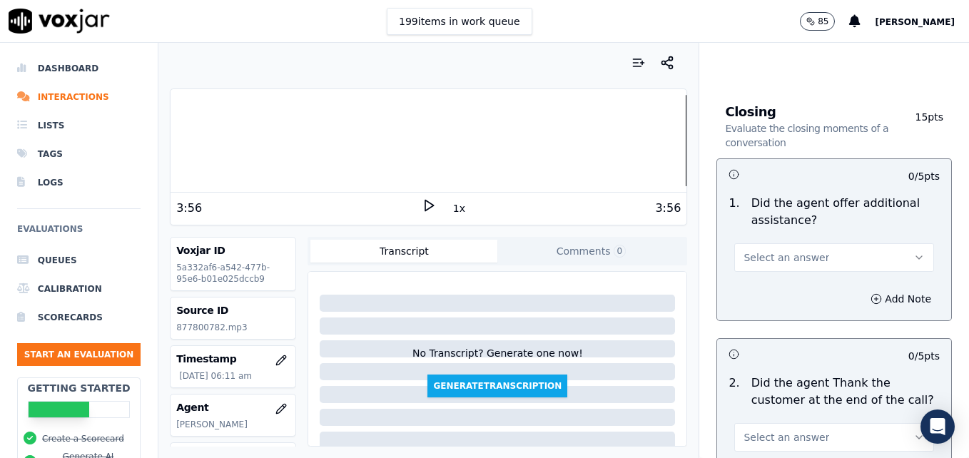
scroll to position [2334, 0]
click at [880, 243] on button "Select an answer" at bounding box center [835, 257] width 200 height 29
click at [838, 238] on div "Yes" at bounding box center [811, 237] width 175 height 23
click at [862, 288] on button "Add Note" at bounding box center [901, 298] width 78 height 20
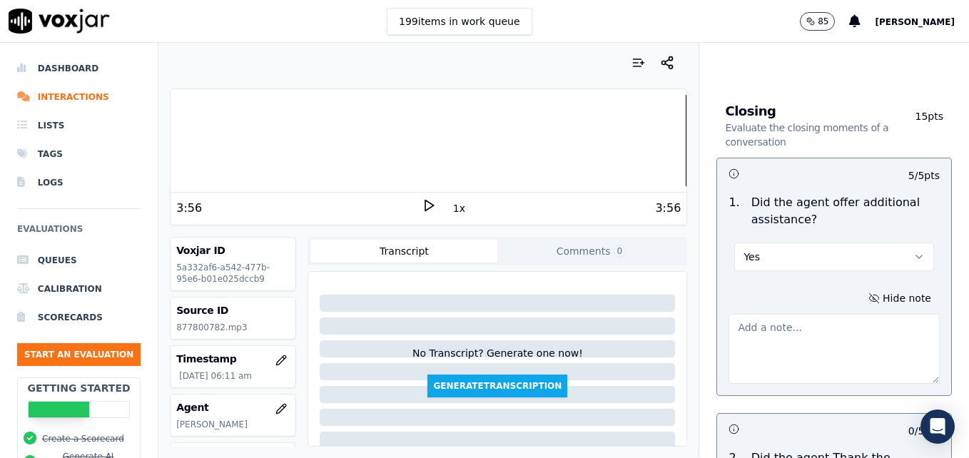
click at [847, 314] on textarea at bounding box center [834, 349] width 211 height 70
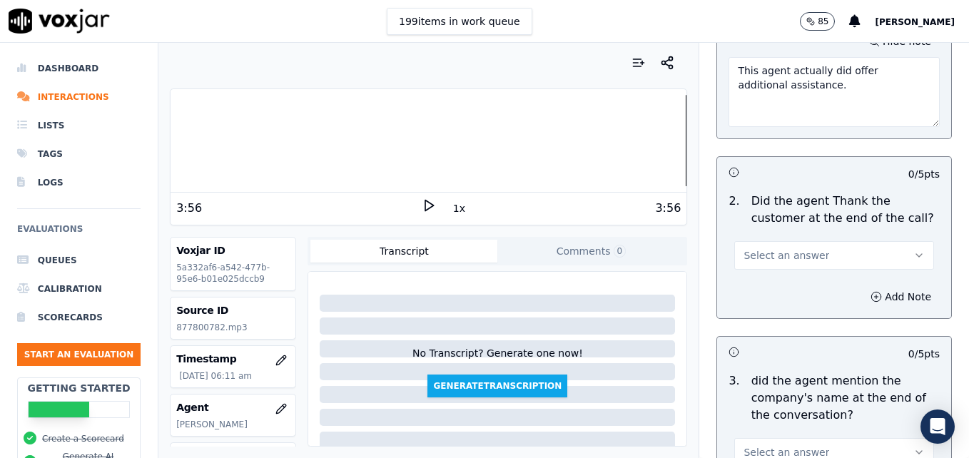
scroll to position [2619, 0]
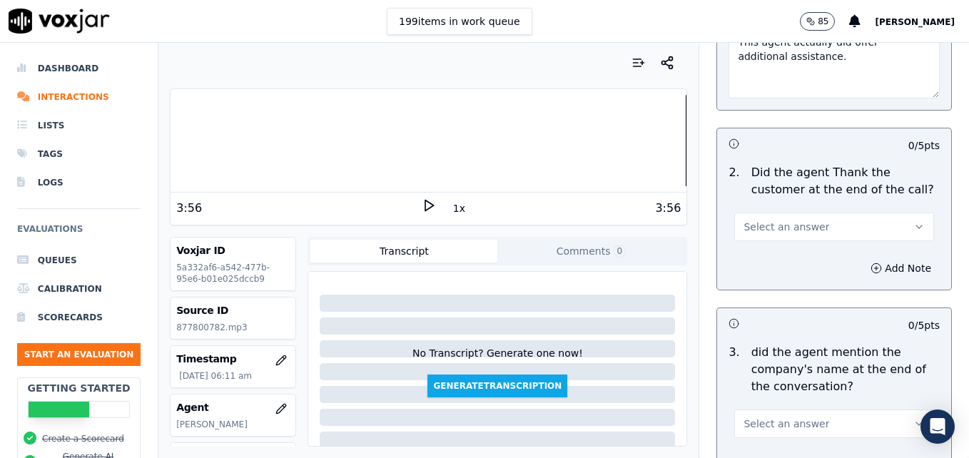
type textarea "This agent actually did offer additional assistance."
click at [914, 221] on icon "button" at bounding box center [919, 226] width 11 height 11
click at [825, 209] on div "Yes" at bounding box center [811, 207] width 175 height 23
click at [914, 418] on icon "button" at bounding box center [919, 423] width 11 height 11
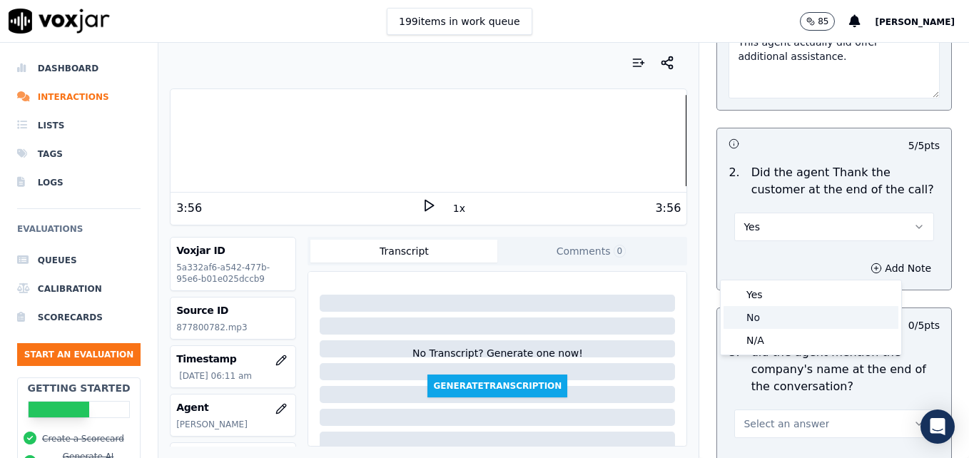
click at [766, 321] on div "No" at bounding box center [811, 317] width 175 height 23
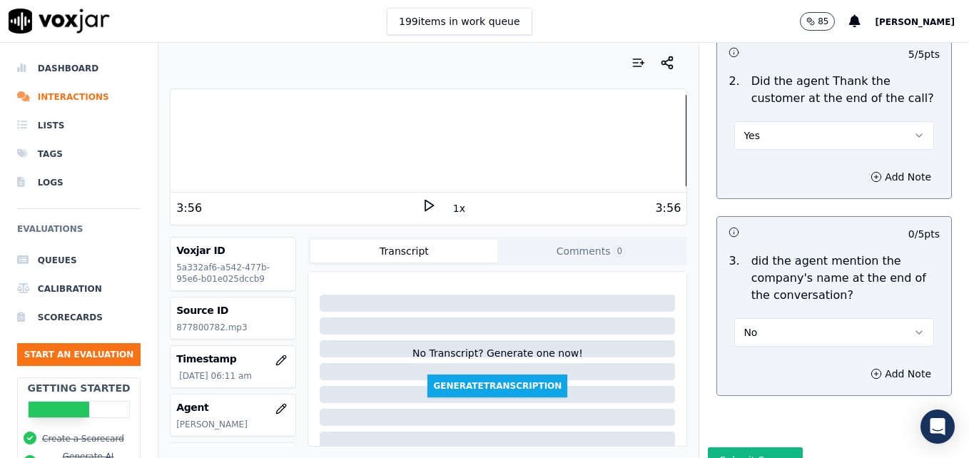
scroll to position [2715, 0]
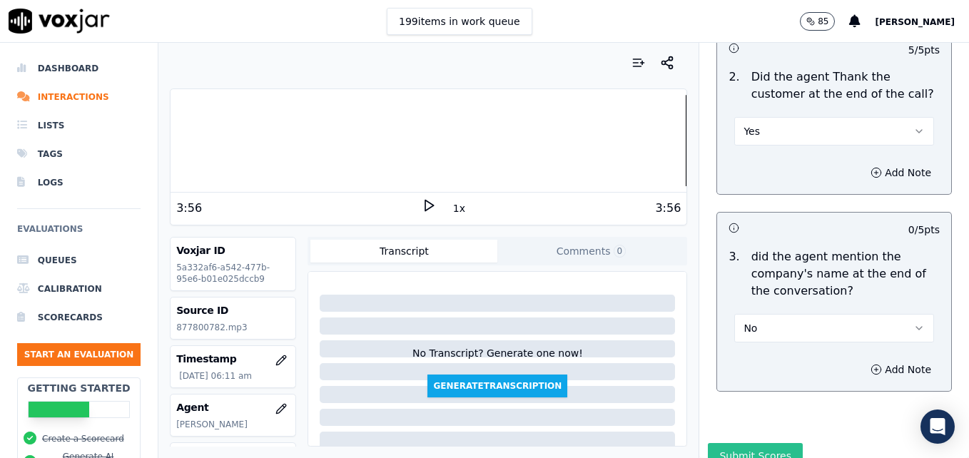
click at [749, 443] on button "Submit Scores" at bounding box center [755, 456] width 95 height 26
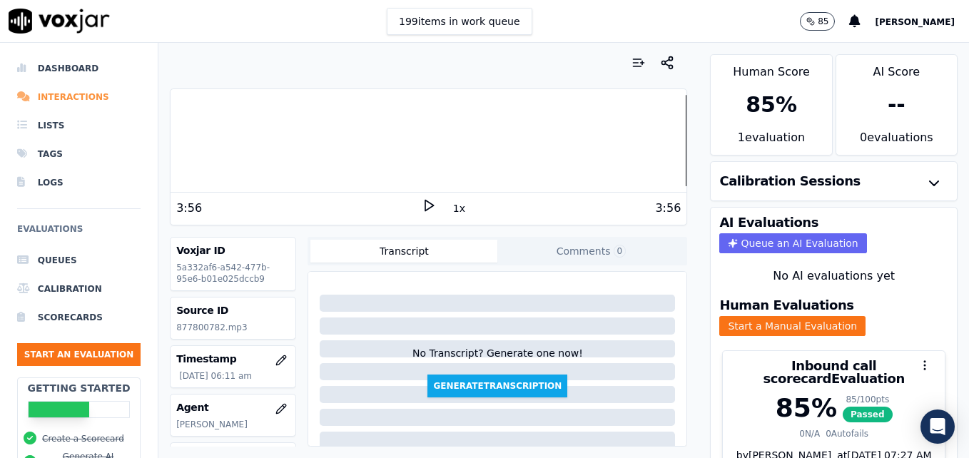
click at [49, 91] on li "Interactions" at bounding box center [79, 97] width 124 height 29
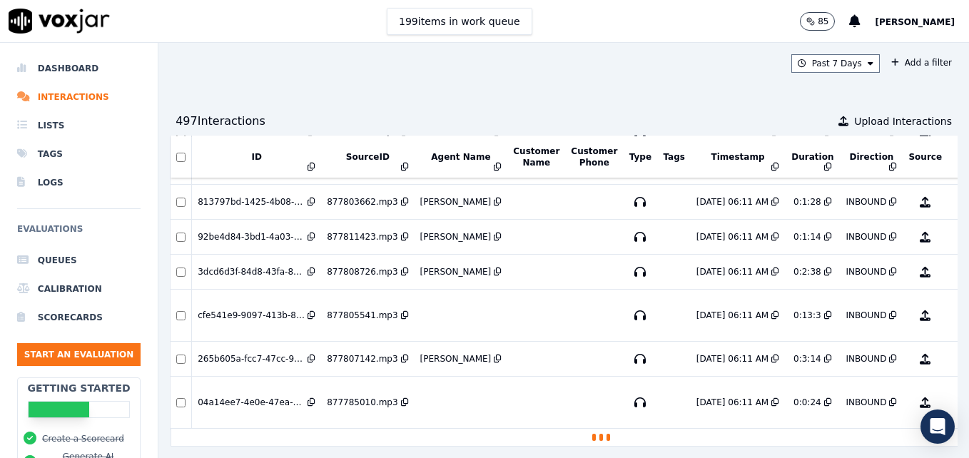
scroll to position [3348, 0]
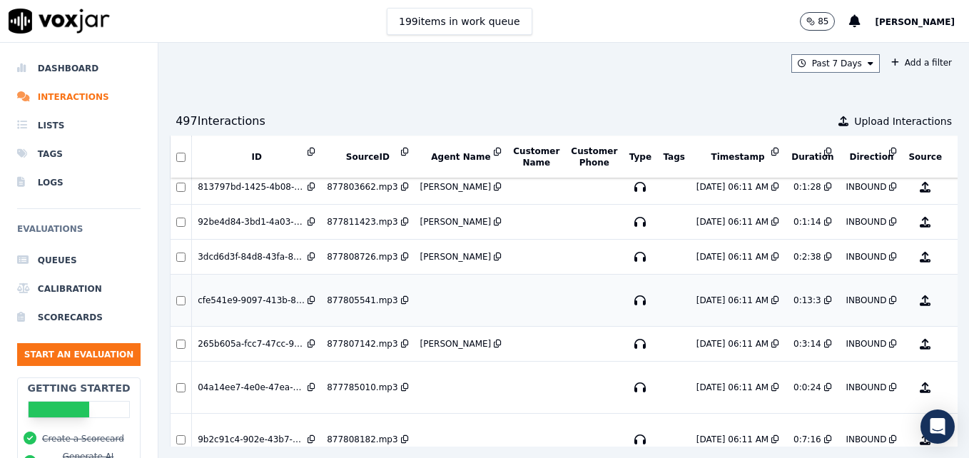
click at [954, 303] on button "No Evaluation Yet" at bounding box center [982, 301] width 56 height 40
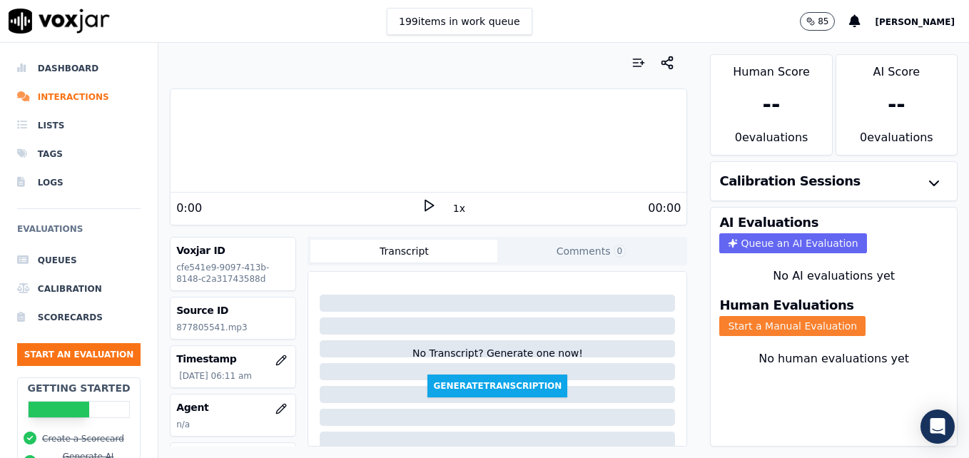
click at [775, 324] on button "Start a Manual Evaluation" at bounding box center [793, 326] width 146 height 20
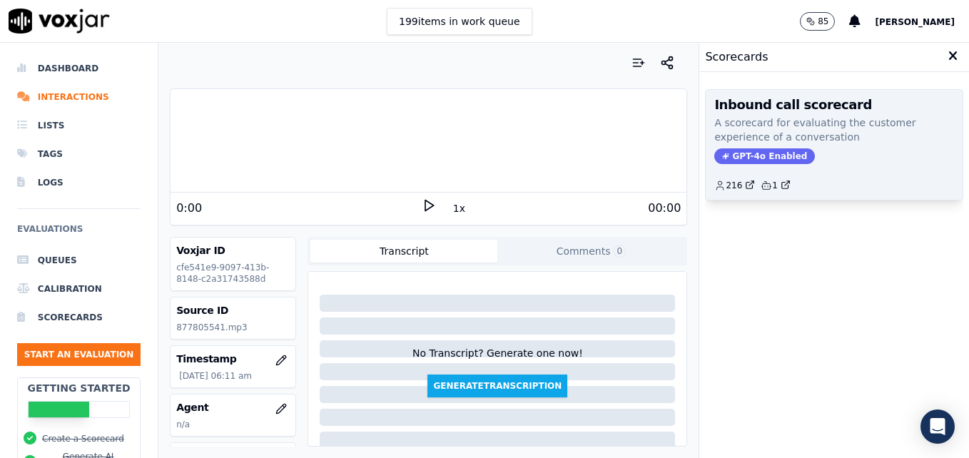
click at [728, 157] on span "GPT-4o Enabled" at bounding box center [765, 156] width 101 height 16
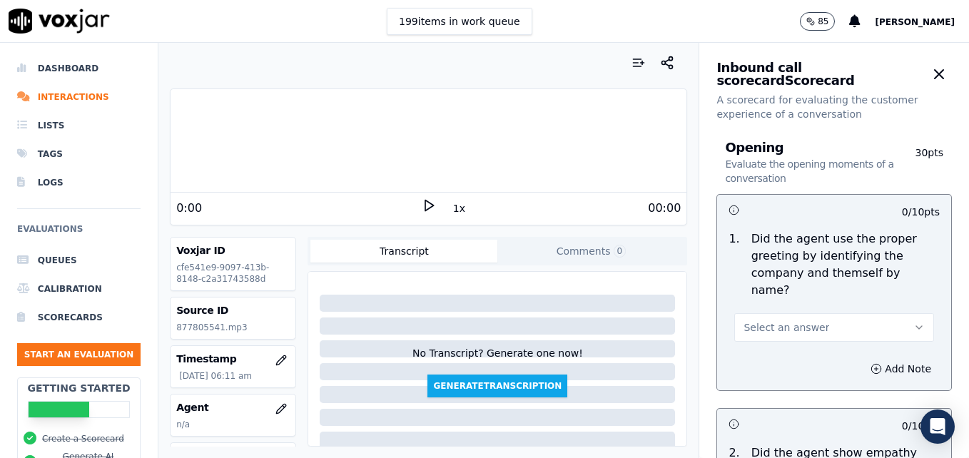
click at [422, 205] on icon at bounding box center [429, 205] width 14 height 14
click at [425, 205] on rect at bounding box center [426, 205] width 2 height 9
click at [277, 410] on icon "button" at bounding box center [281, 408] width 9 height 9
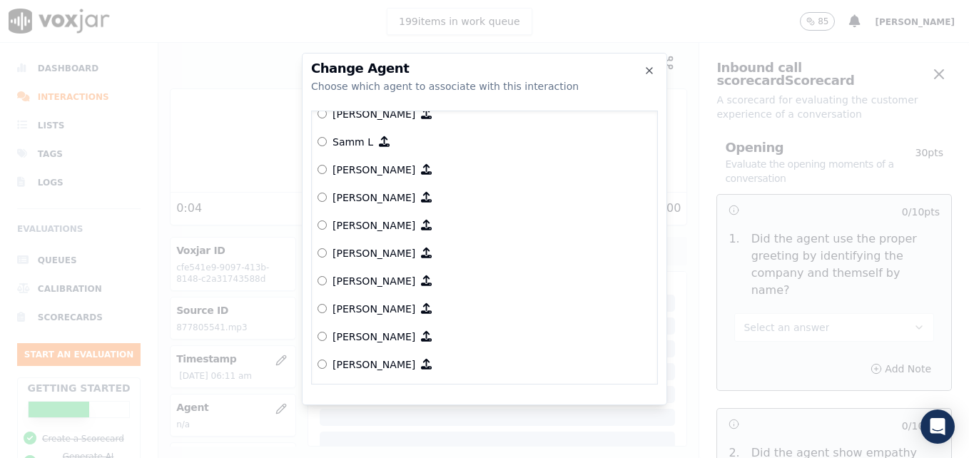
scroll to position [1321, 0]
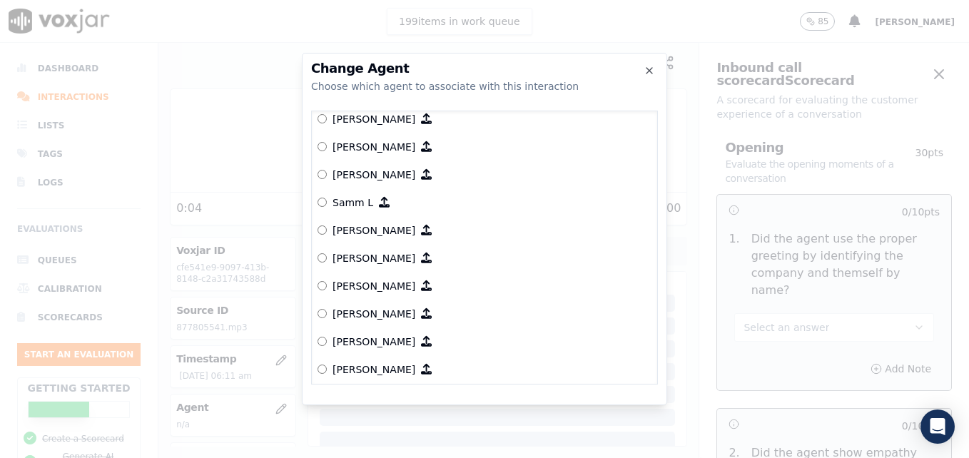
click at [379, 229] on p "[PERSON_NAME]" at bounding box center [374, 230] width 83 height 14
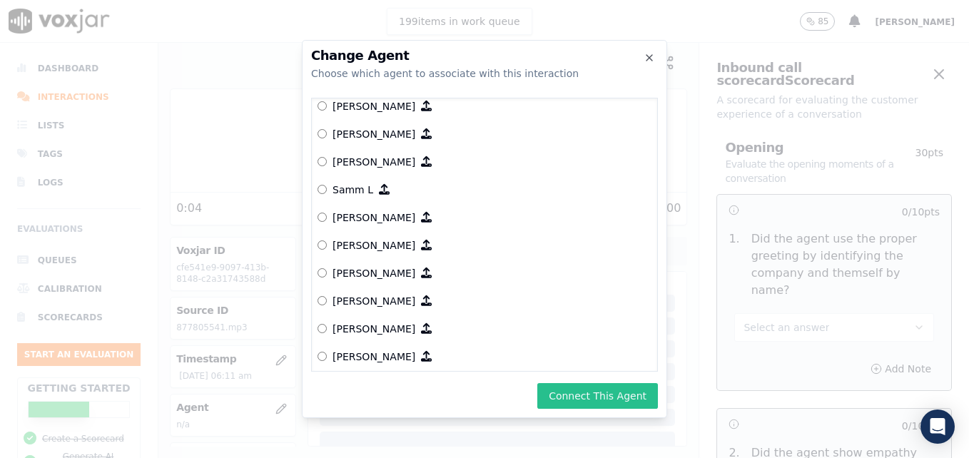
click at [567, 393] on button "Connect This Agent" at bounding box center [598, 396] width 121 height 26
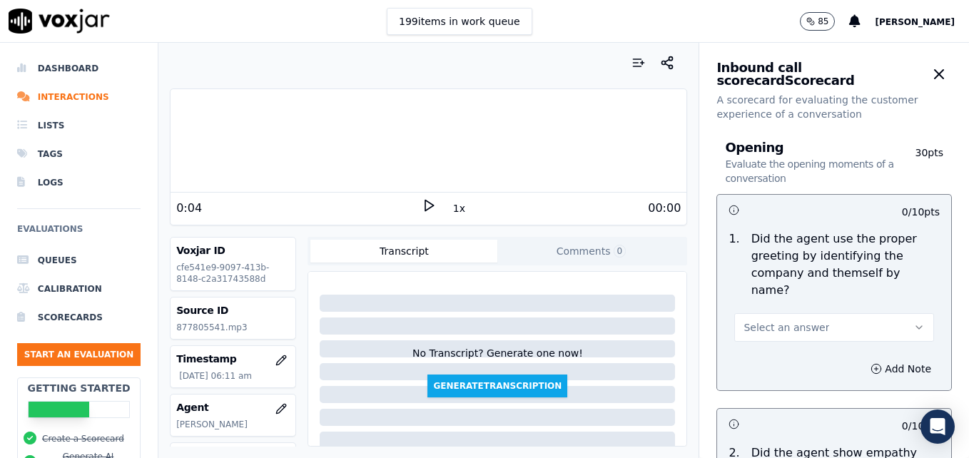
click at [914, 322] on icon "button" at bounding box center [919, 327] width 11 height 11
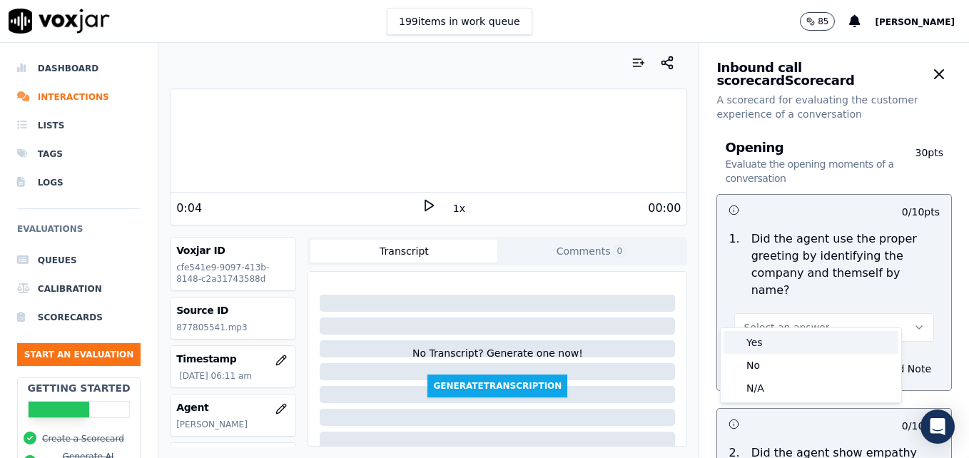
click at [760, 341] on div "Yes" at bounding box center [811, 342] width 175 height 23
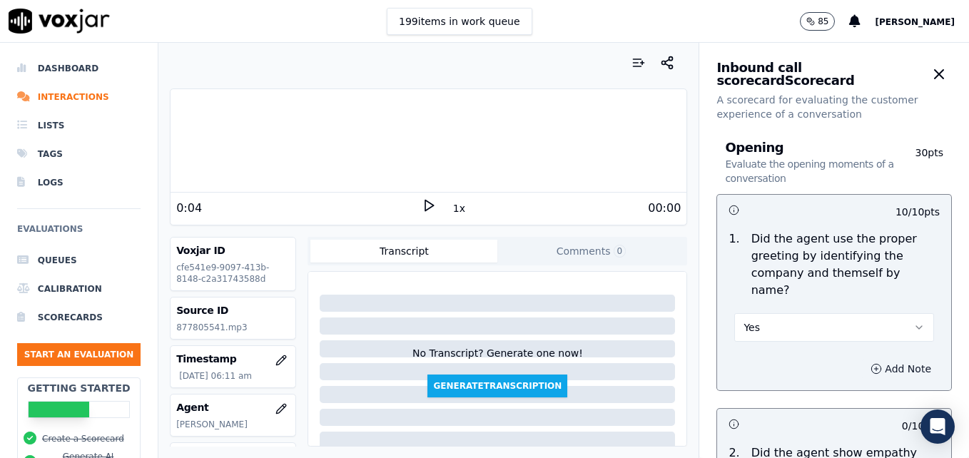
click at [862, 359] on button "Add Note" at bounding box center [901, 369] width 78 height 20
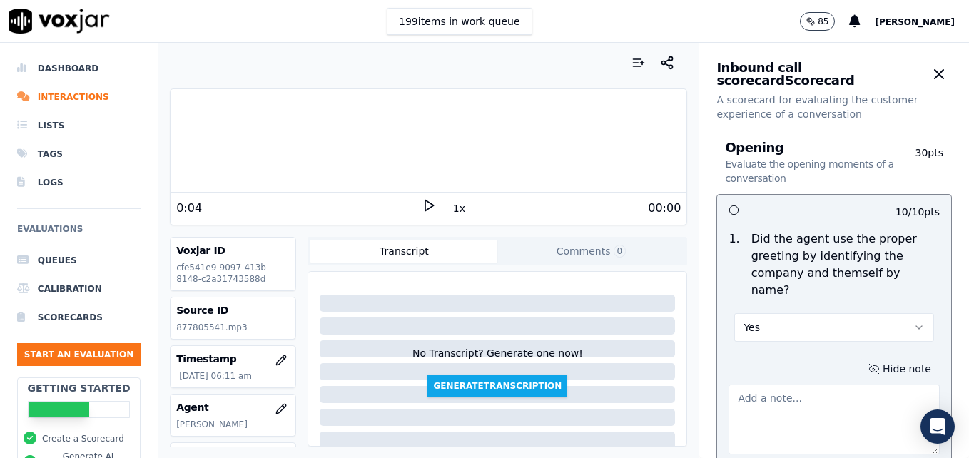
click at [819, 391] on textarea at bounding box center [834, 420] width 211 height 70
type textarea "A"
type textarea "Pretty much all of this agent's greetings cut out and cannot be heard or unders…"
click at [422, 202] on icon at bounding box center [429, 205] width 14 height 14
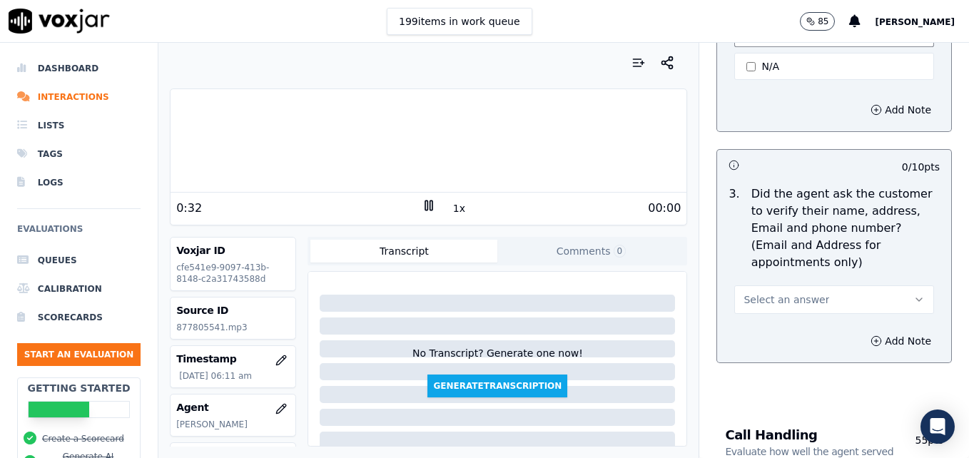
scroll to position [643, 0]
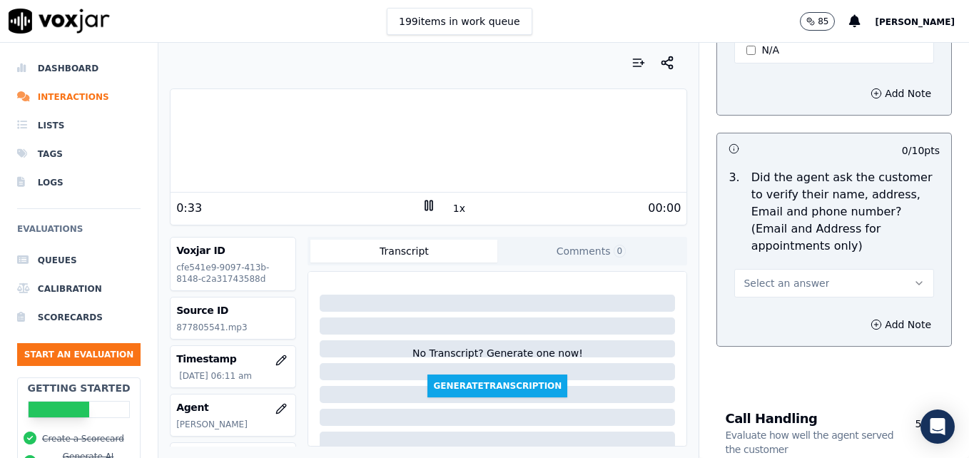
drag, startPoint x: 895, startPoint y: 247, endPoint x: 887, endPoint y: 251, distance: 8.6
click at [895, 269] on button "Select an answer" at bounding box center [835, 283] width 200 height 29
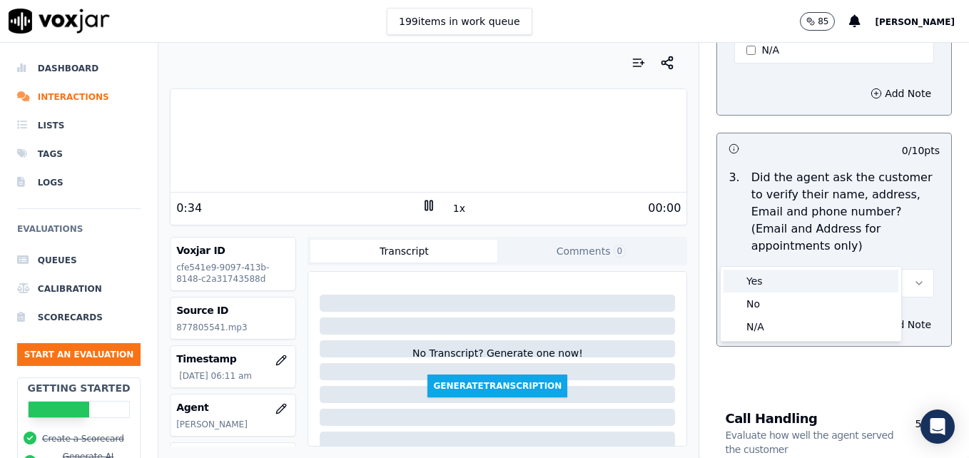
click at [803, 280] on div "Yes" at bounding box center [811, 281] width 175 height 23
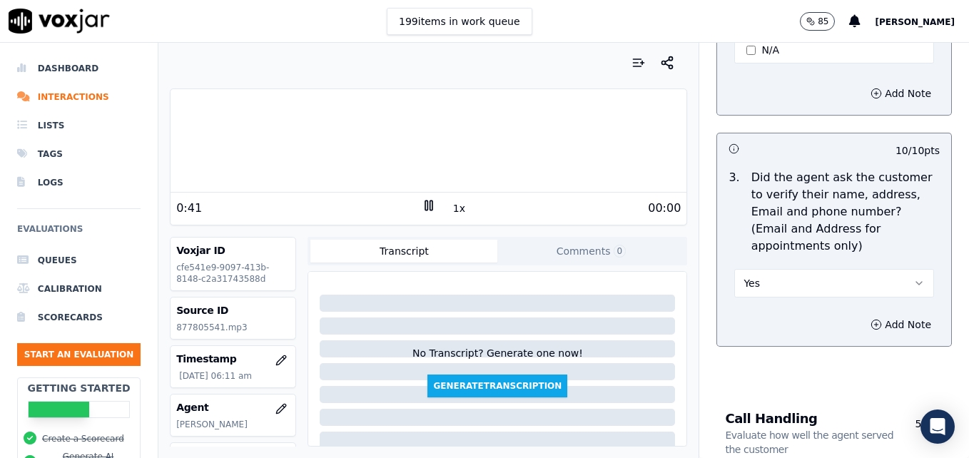
click at [880, 269] on button "Yes" at bounding box center [835, 283] width 200 height 29
click at [760, 306] on div "No" at bounding box center [811, 304] width 175 height 23
click at [425, 208] on rect at bounding box center [426, 205] width 2 height 9
click at [871, 319] on icon "button" at bounding box center [876, 324] width 11 height 11
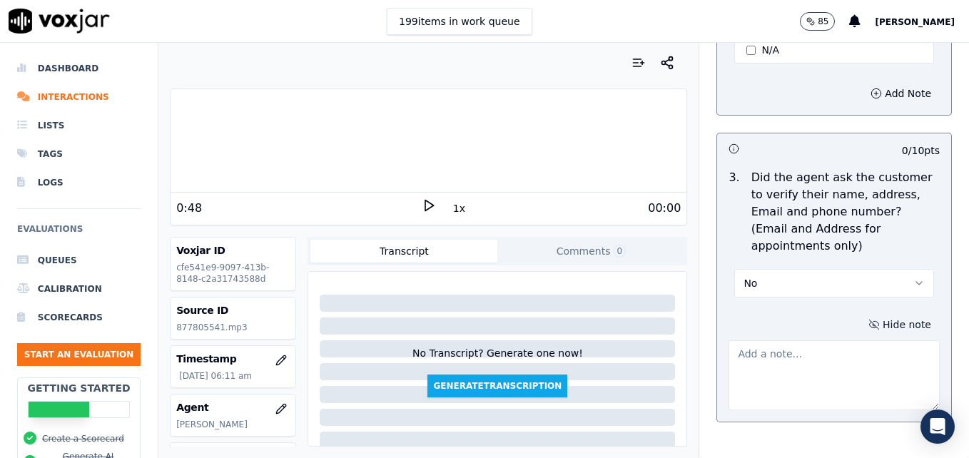
click at [827, 341] on textarea at bounding box center [834, 376] width 211 height 70
type textarea "Customer name not verified."
click at [422, 207] on icon at bounding box center [429, 205] width 14 height 14
click at [422, 206] on icon at bounding box center [429, 205] width 14 height 14
click at [422, 204] on icon at bounding box center [429, 205] width 14 height 14
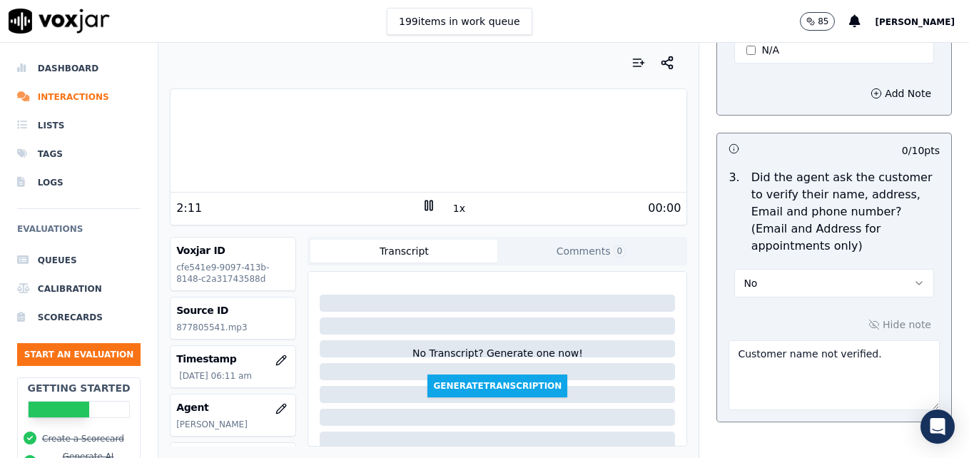
click at [425, 202] on rect at bounding box center [426, 205] width 2 height 9
click at [425, 202] on polygon at bounding box center [429, 206] width 9 height 11
click at [425, 202] on rect at bounding box center [426, 205] width 2 height 9
click at [422, 206] on icon at bounding box center [429, 205] width 14 height 14
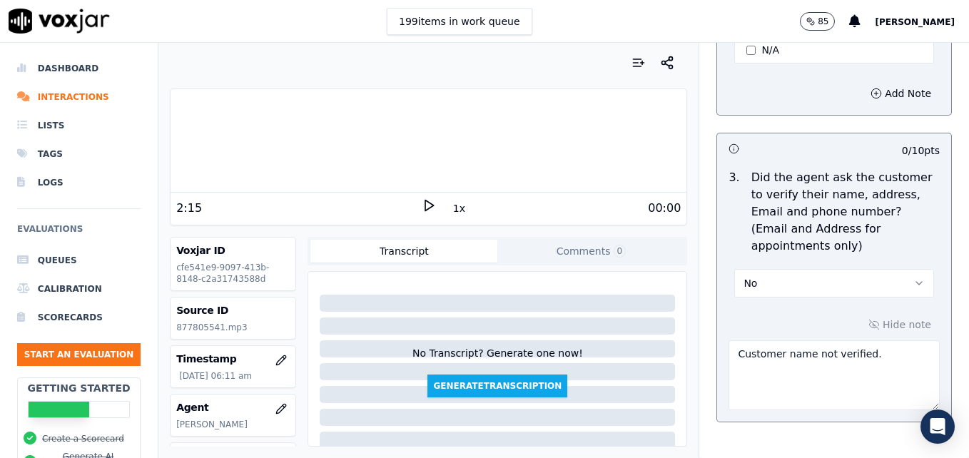
click at [422, 206] on icon at bounding box center [429, 205] width 14 height 14
click at [425, 206] on rect at bounding box center [426, 205] width 2 height 9
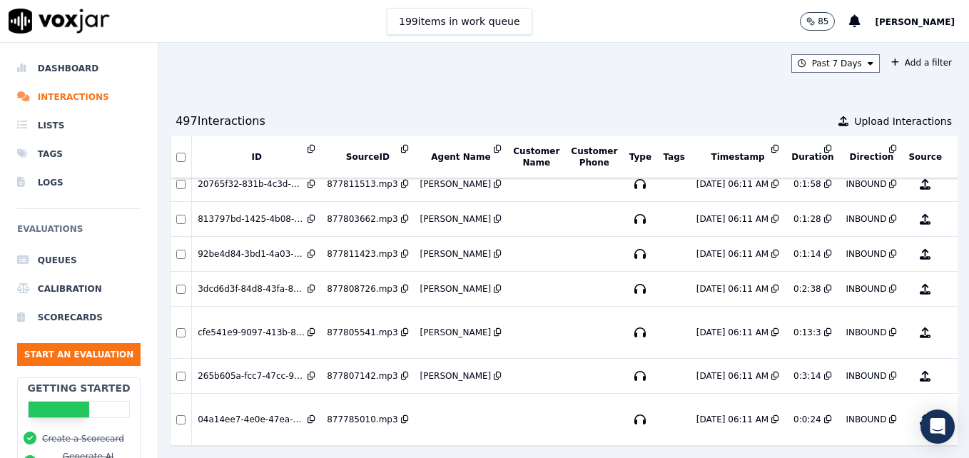
scroll to position [3348, 0]
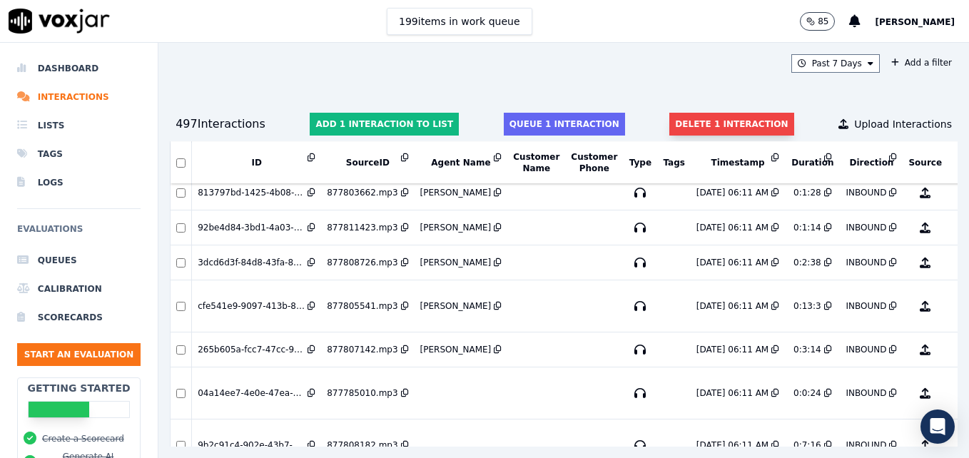
click at [682, 122] on button "Delete 1 interaction" at bounding box center [732, 124] width 124 height 23
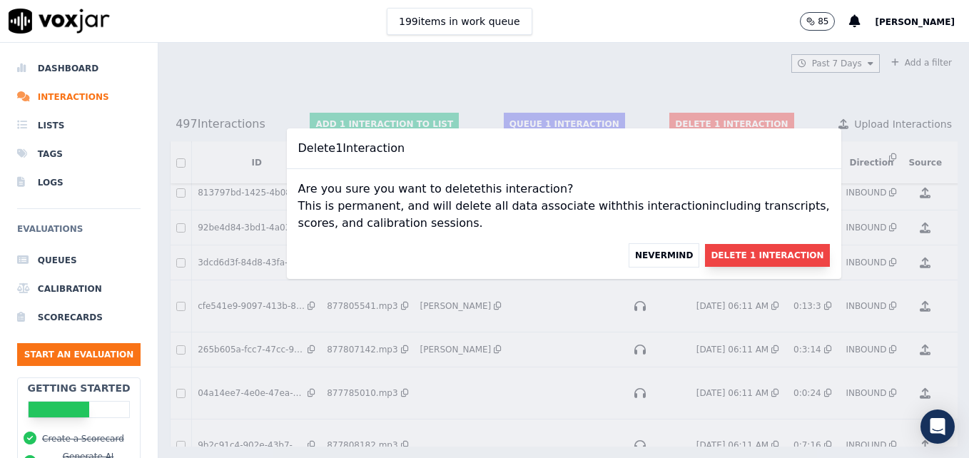
click at [735, 259] on button "Delete 1 Interaction" at bounding box center [767, 255] width 124 height 23
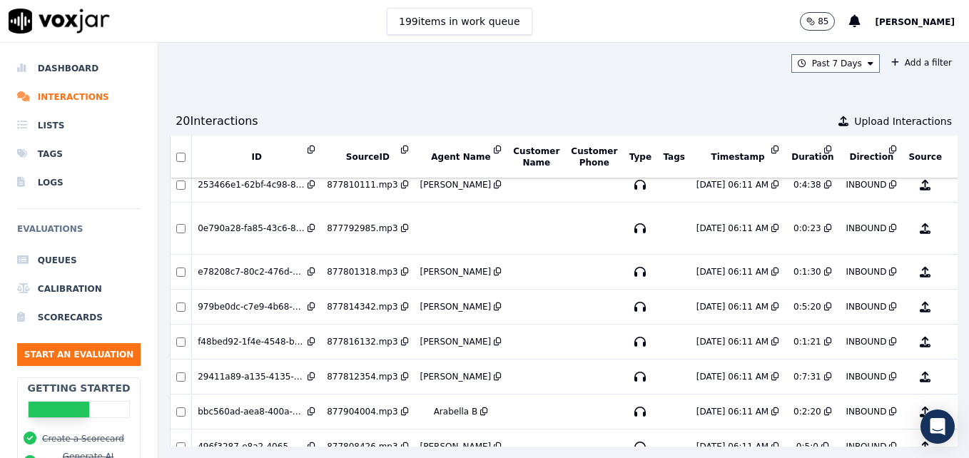
scroll to position [2075, 0]
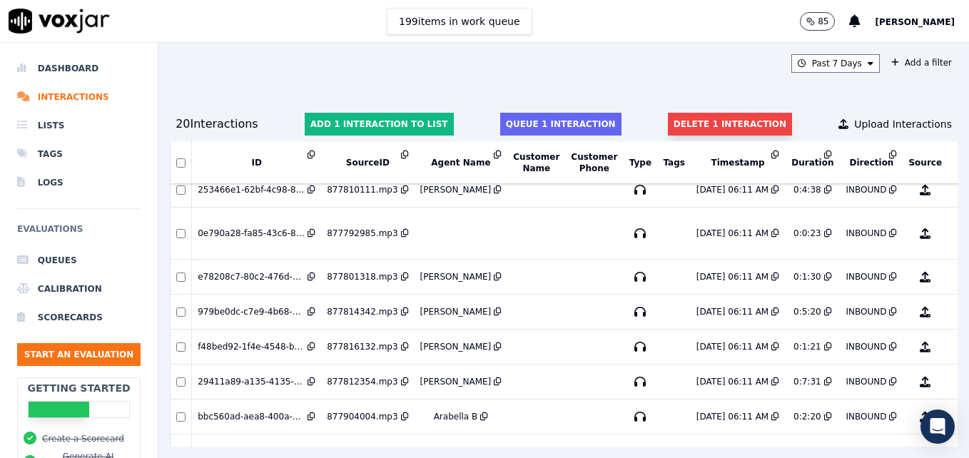
click at [725, 122] on button "Delete 1 interaction" at bounding box center [730, 124] width 124 height 23
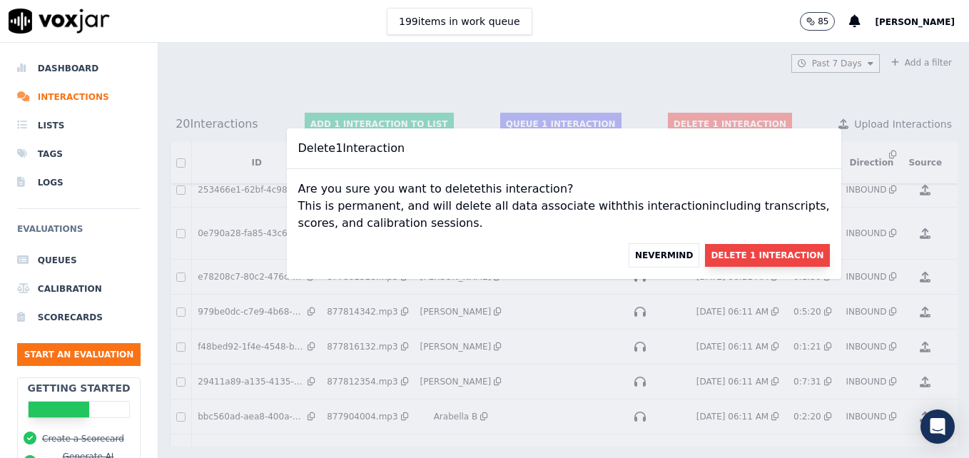
click at [752, 252] on button "Delete 1 Interaction" at bounding box center [767, 255] width 124 height 23
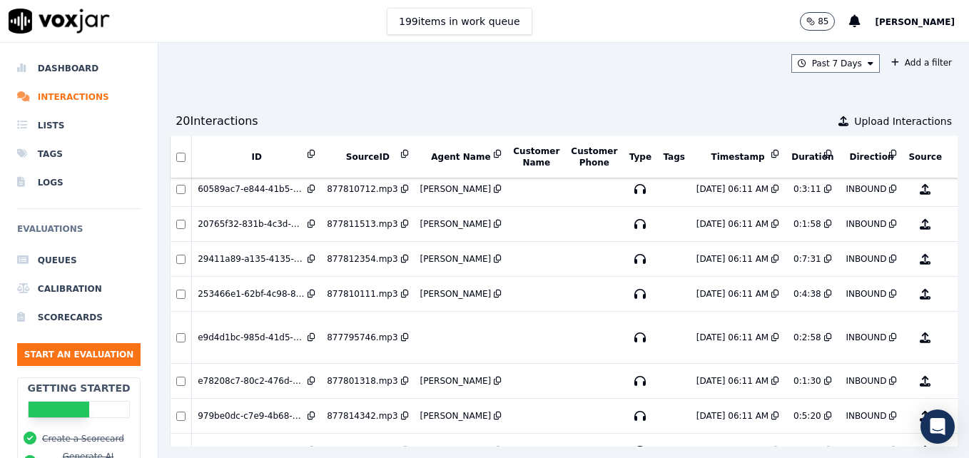
scroll to position [1986, 0]
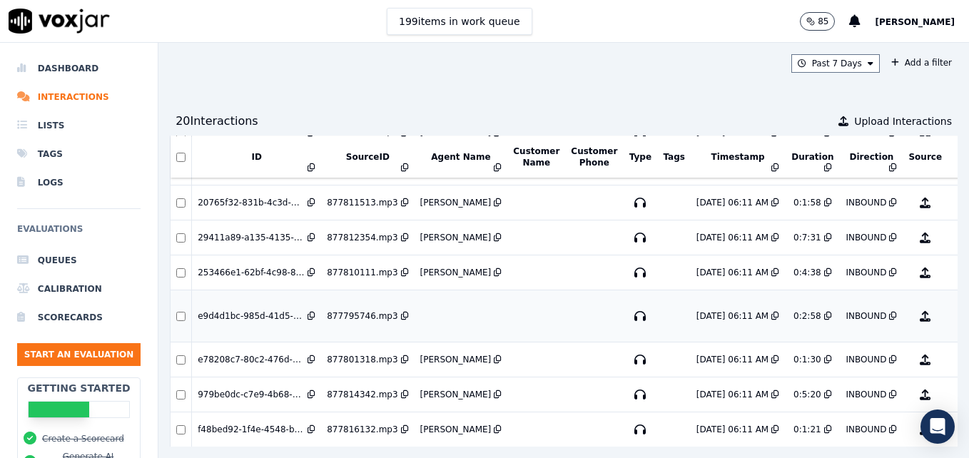
click at [954, 314] on button "No Evaluation Yet" at bounding box center [982, 316] width 56 height 40
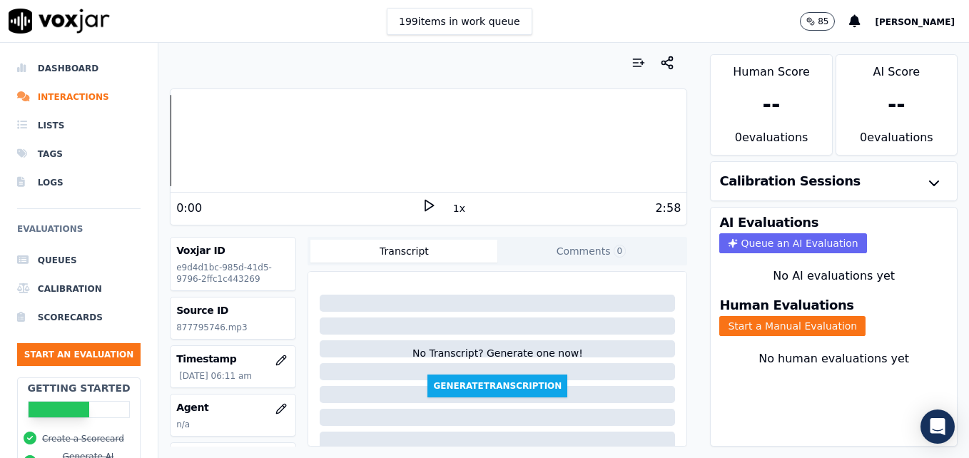
click at [422, 201] on icon at bounding box center [429, 205] width 14 height 14
click at [173, 141] on div at bounding box center [429, 140] width 516 height 91
click at [422, 201] on icon at bounding box center [429, 205] width 14 height 14
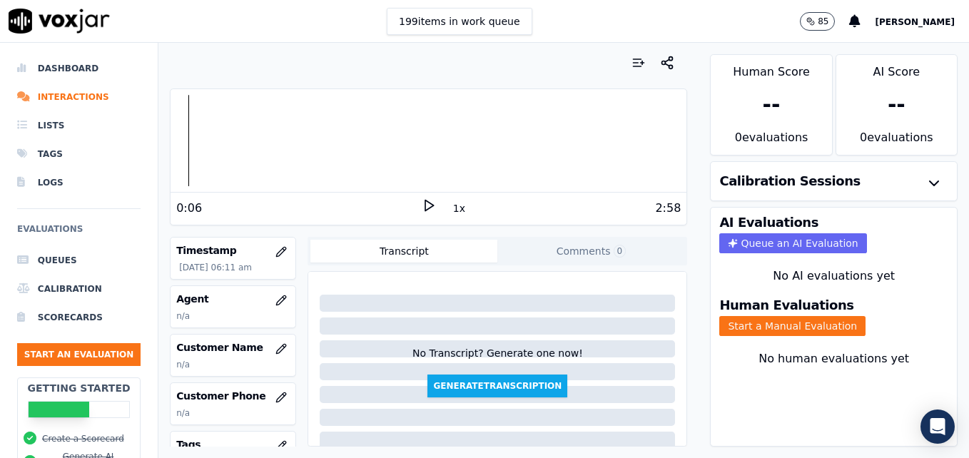
scroll to position [143, 0]
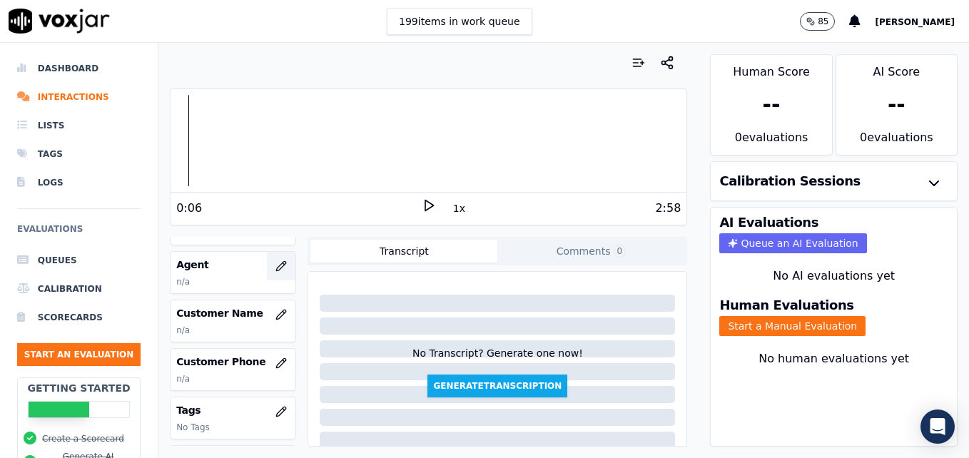
click at [276, 266] on icon "button" at bounding box center [281, 266] width 11 height 11
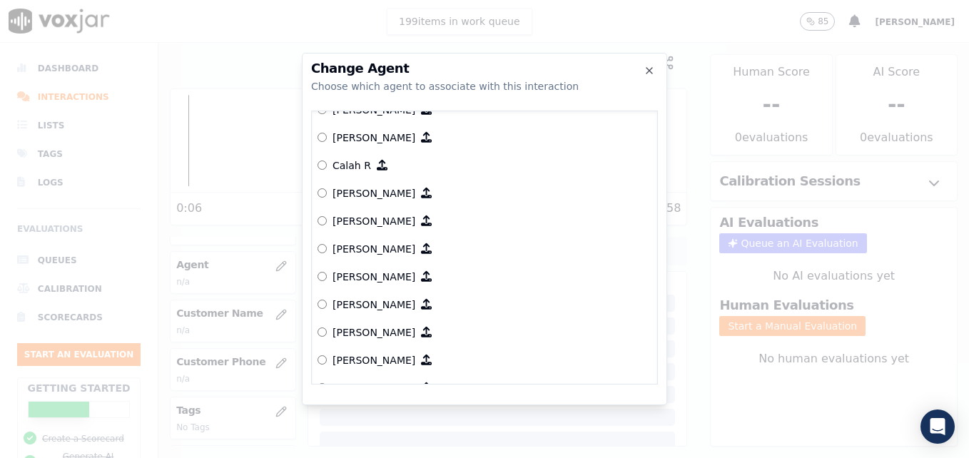
scroll to position [214, 0]
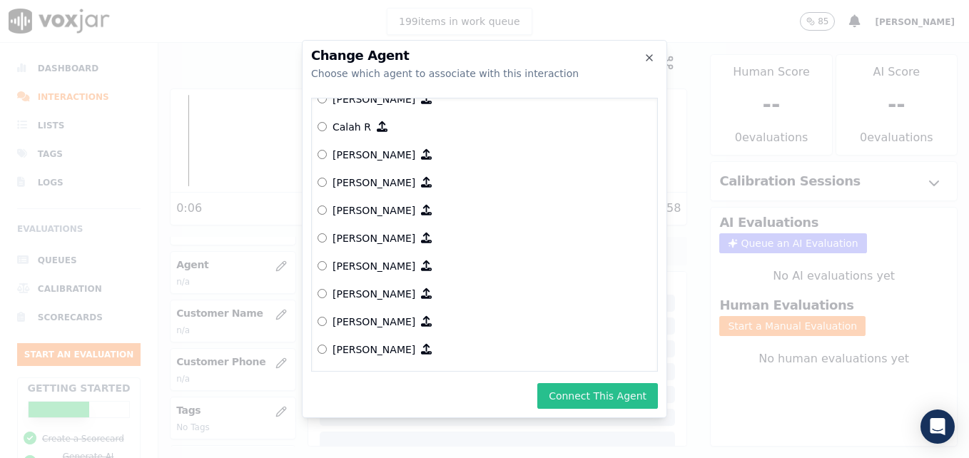
click at [613, 393] on button "Connect This Agent" at bounding box center [598, 396] width 121 height 26
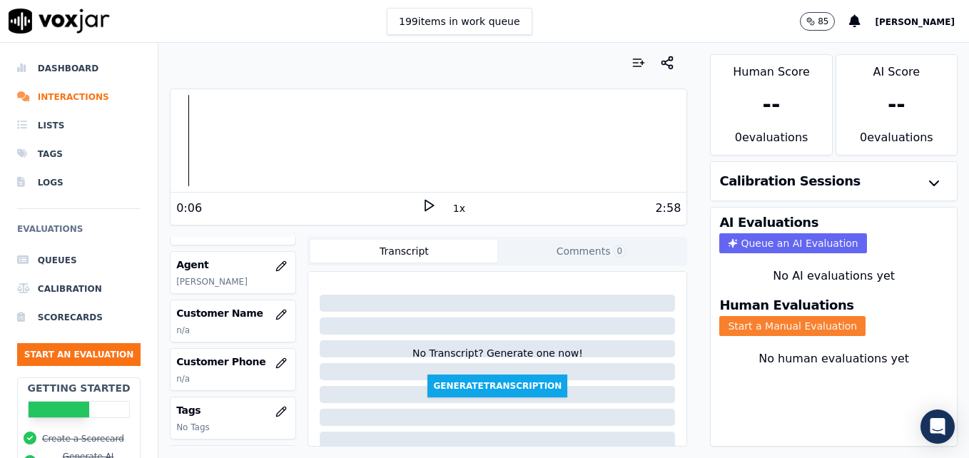
click at [782, 326] on button "Start a Manual Evaluation" at bounding box center [793, 326] width 146 height 20
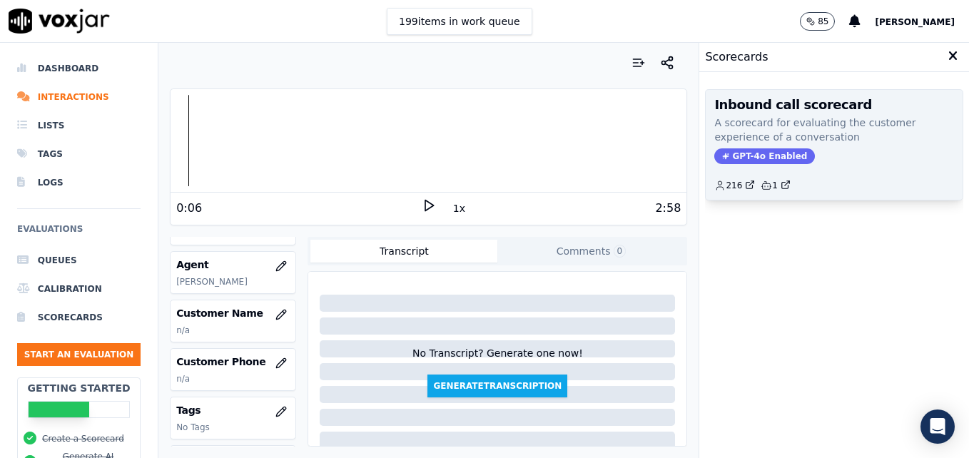
click at [766, 154] on span "GPT-4o Enabled" at bounding box center [765, 156] width 101 height 16
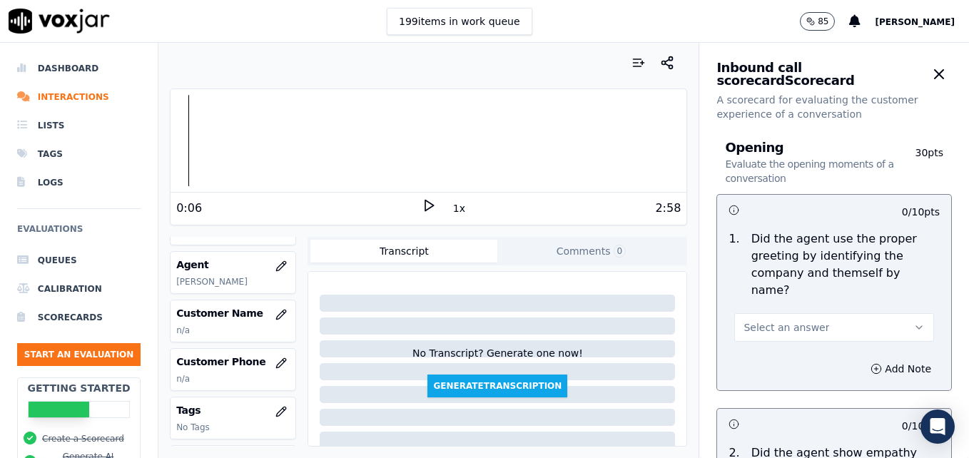
click at [870, 313] on button "Select an answer" at bounding box center [835, 327] width 200 height 29
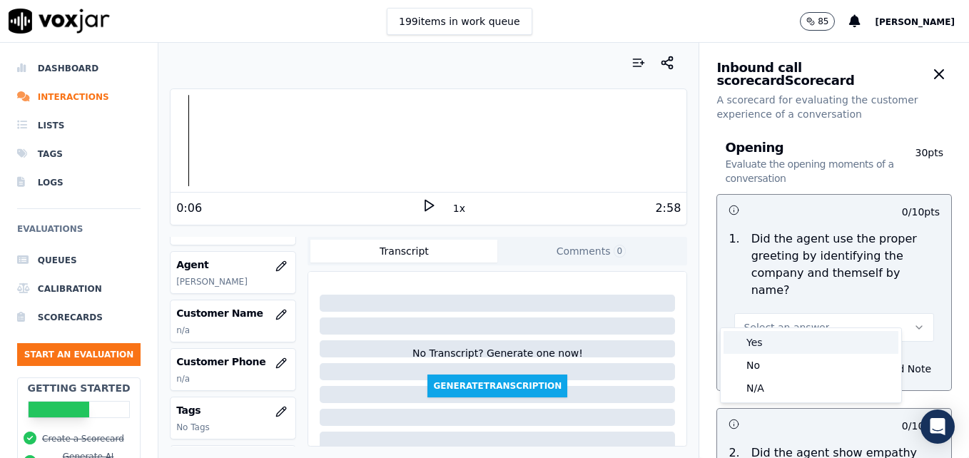
click at [822, 339] on div "Yes" at bounding box center [811, 342] width 175 height 23
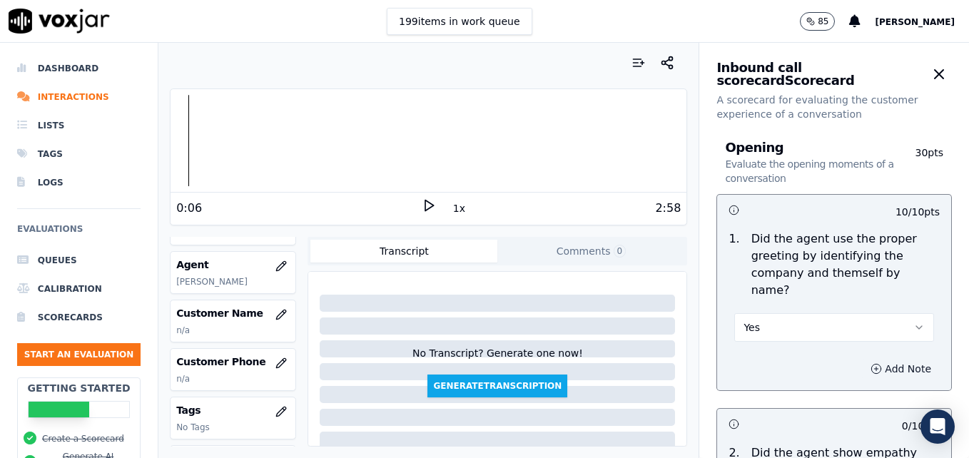
click at [871, 363] on icon "button" at bounding box center [876, 368] width 11 height 11
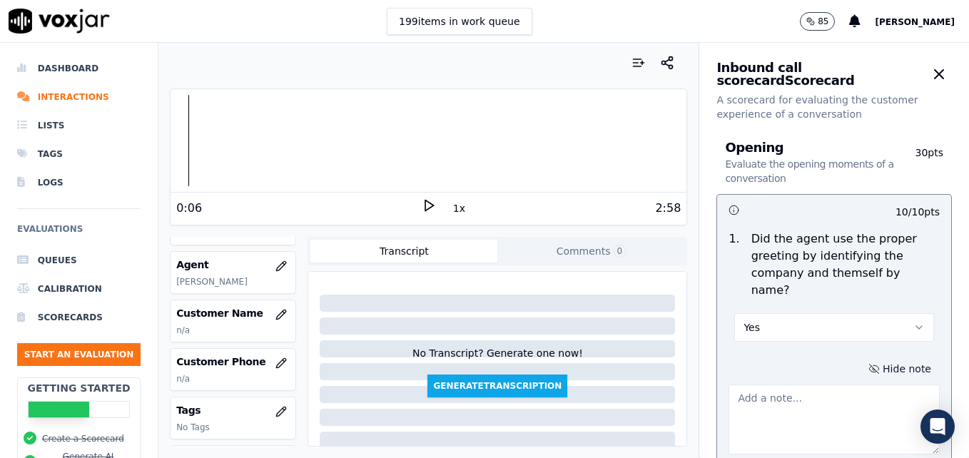
click at [825, 385] on textarea at bounding box center [834, 420] width 211 height 70
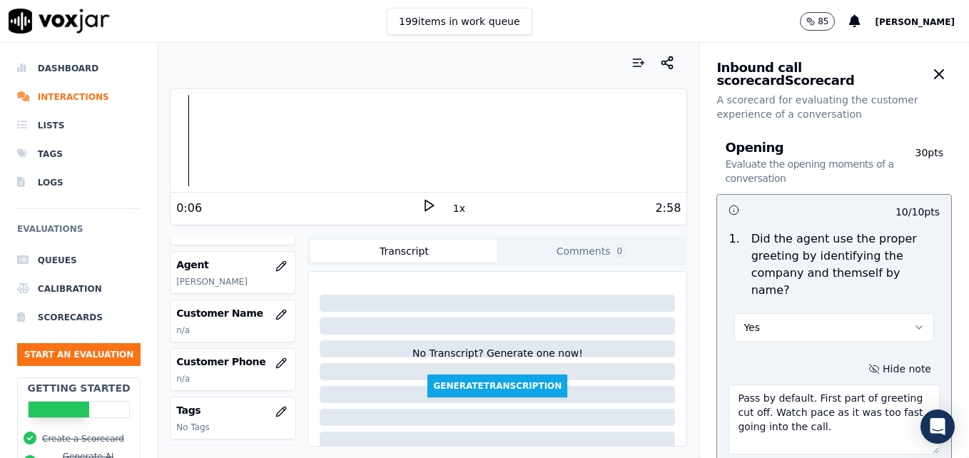
type textarea "Pass by default. First part of greeting cut off. Watch pace as it was too fast …"
click at [422, 210] on icon at bounding box center [429, 205] width 14 height 14
click at [422, 206] on icon at bounding box center [429, 205] width 14 height 14
click at [425, 203] on polygon at bounding box center [429, 206] width 9 height 11
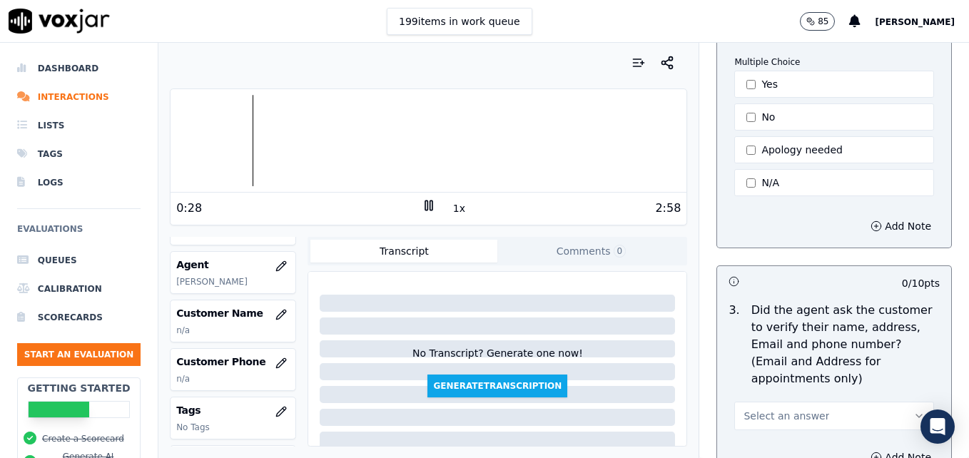
scroll to position [571, 0]
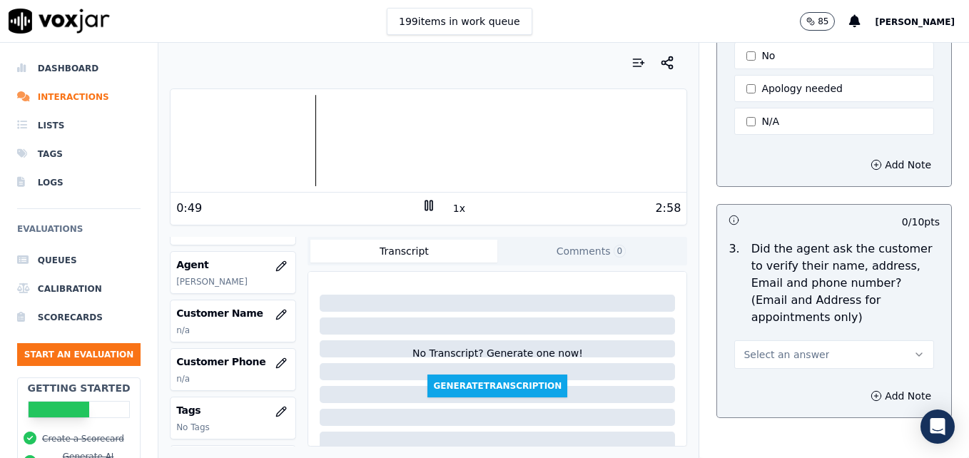
click at [872, 341] on button "Select an answer" at bounding box center [835, 355] width 200 height 29
click at [780, 370] on div "No" at bounding box center [811, 375] width 175 height 23
click at [872, 391] on circle "button" at bounding box center [876, 395] width 9 height 9
click at [820, 412] on textarea at bounding box center [834, 447] width 211 height 70
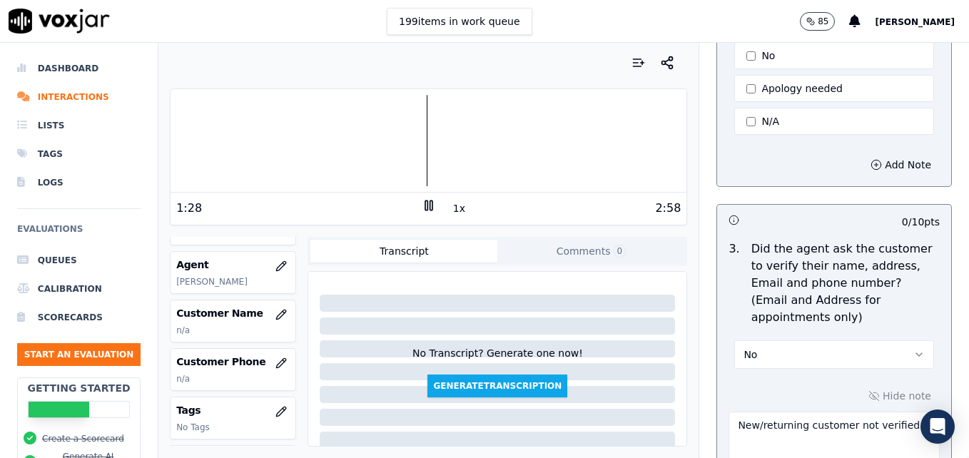
click at [422, 206] on icon at bounding box center [429, 205] width 14 height 14
click at [425, 208] on polygon at bounding box center [429, 206] width 9 height 11
click at [203, 141] on div at bounding box center [429, 140] width 516 height 91
click at [914, 349] on icon "button" at bounding box center [919, 354] width 11 height 11
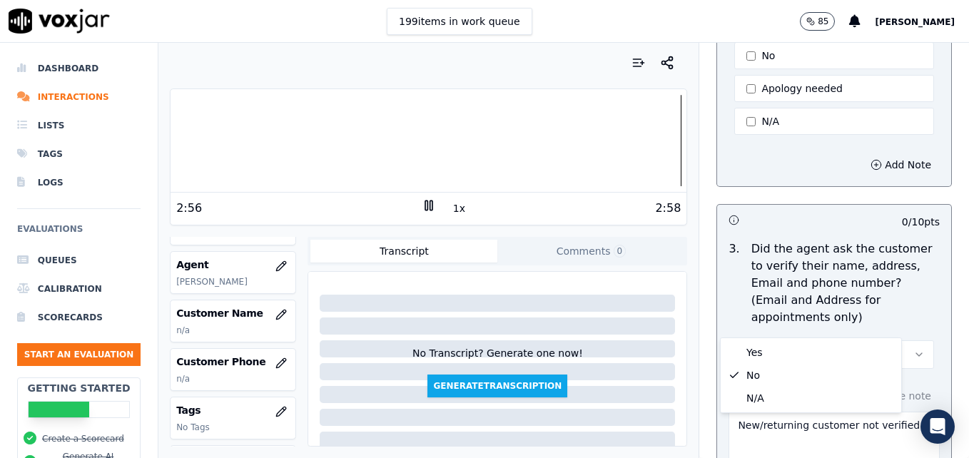
click at [931, 313] on div "Opening Evaluate the opening moments of a conversation 30 pts 10 / 10 pts 1 . D…" at bounding box center [834, 36] width 258 height 972
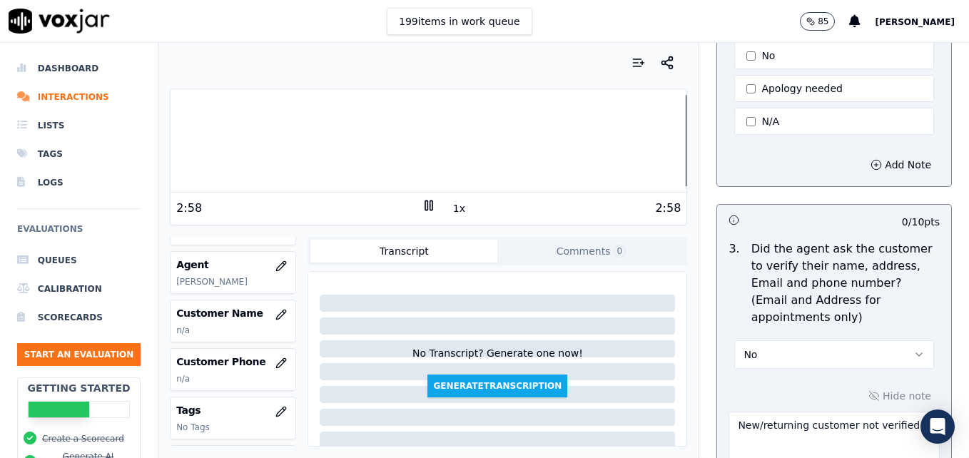
click at [899, 412] on textarea "New/returning customer not verified." at bounding box center [834, 447] width 211 height 70
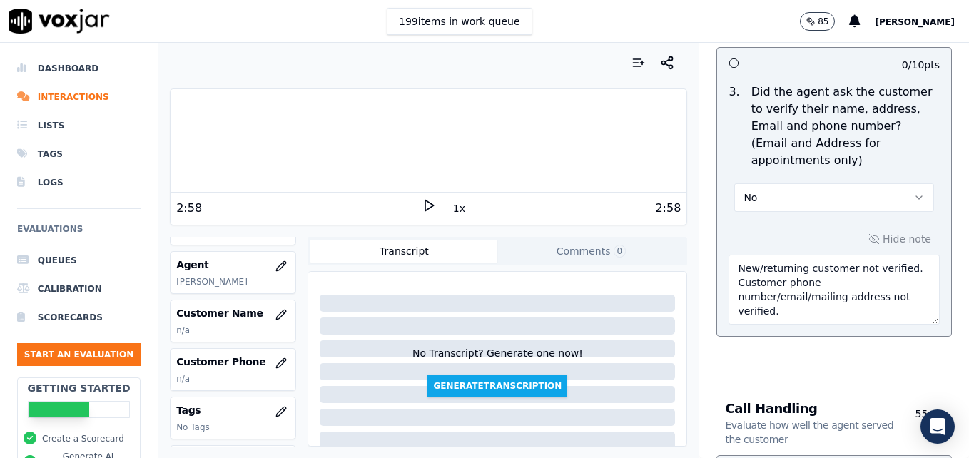
scroll to position [8, 0]
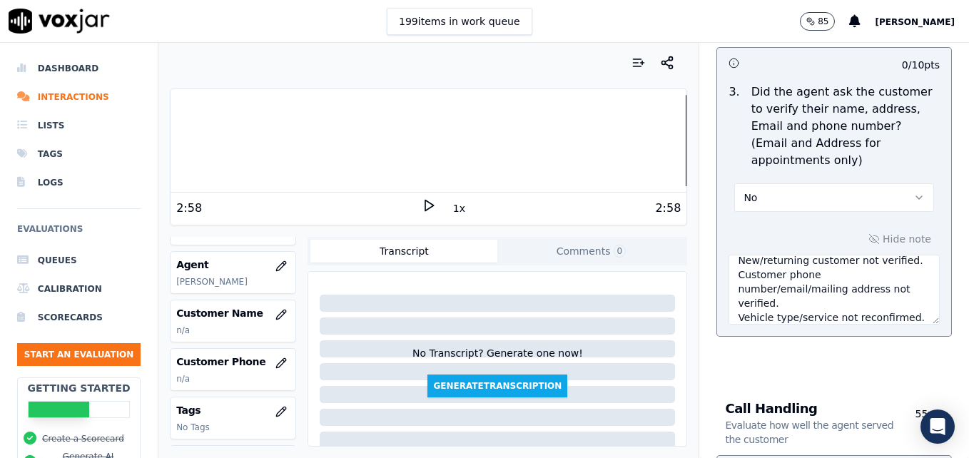
click at [659, 138] on div at bounding box center [429, 140] width 516 height 91
type textarea "New/returning customer not verified. Customer phone number/email/mailing addres…"
click at [426, 202] on icon at bounding box center [429, 205] width 14 height 14
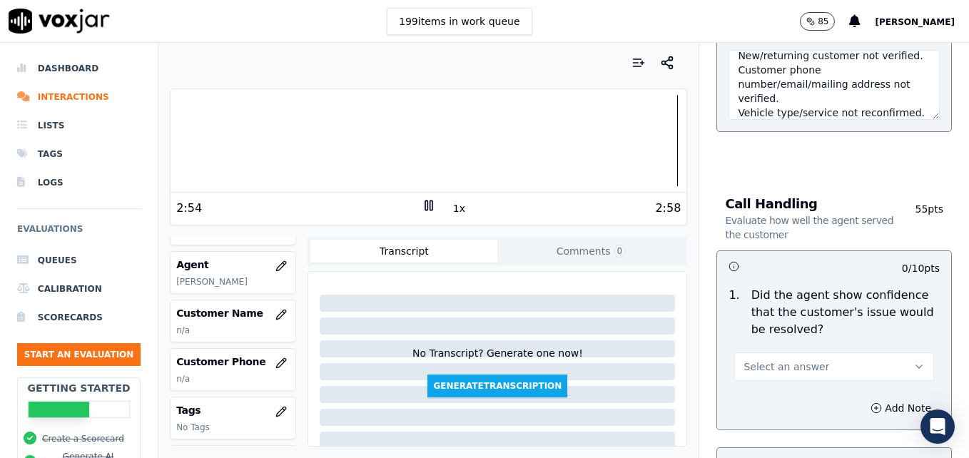
scroll to position [942, 0]
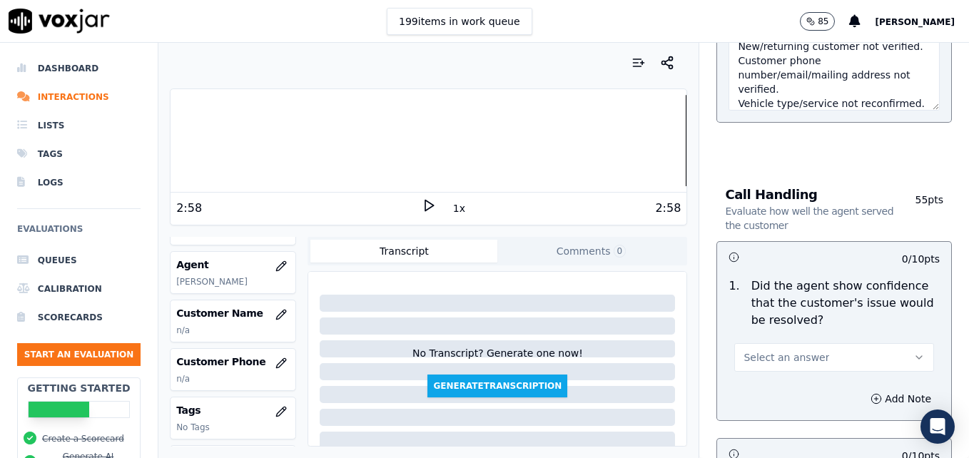
click at [914, 352] on icon "button" at bounding box center [919, 357] width 11 height 11
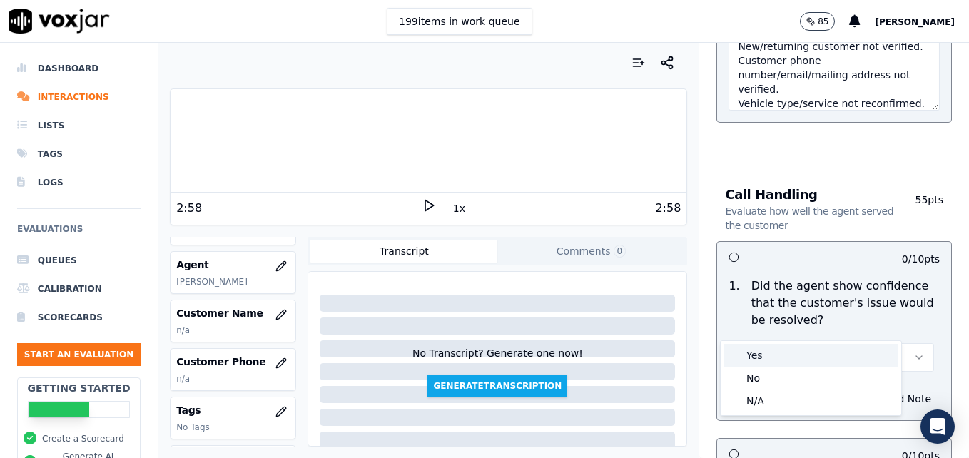
click at [804, 351] on div "Yes" at bounding box center [811, 355] width 175 height 23
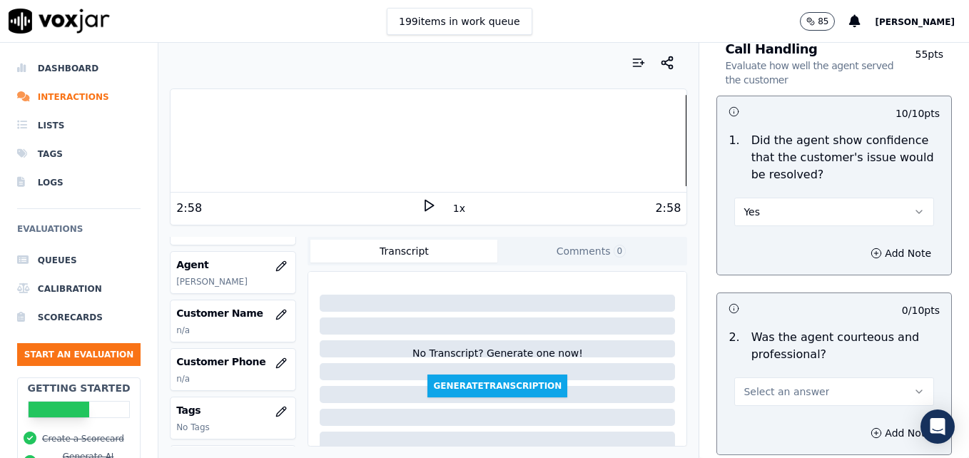
scroll to position [1228, 0]
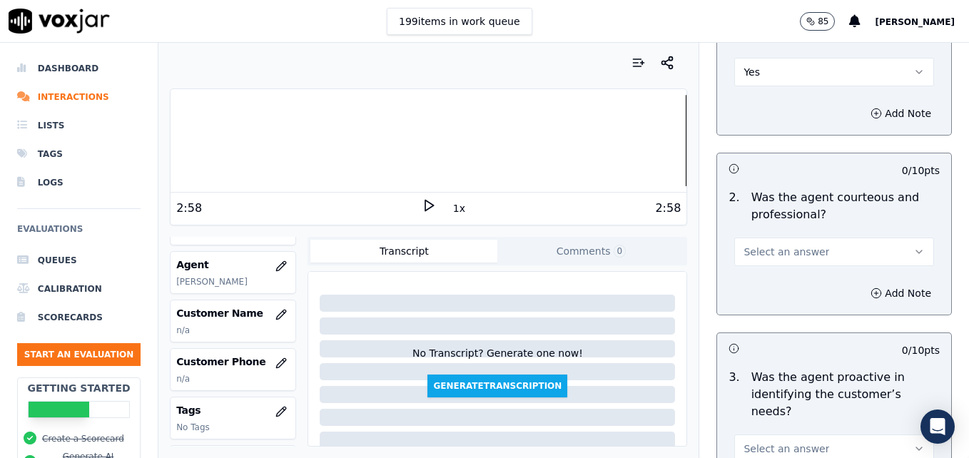
click at [914, 246] on icon "button" at bounding box center [919, 251] width 11 height 11
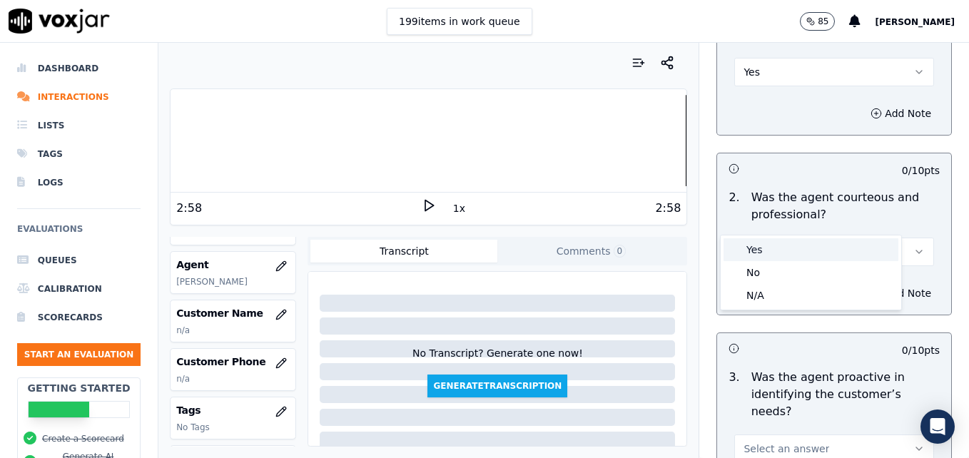
click at [781, 255] on div "Yes" at bounding box center [811, 249] width 175 height 23
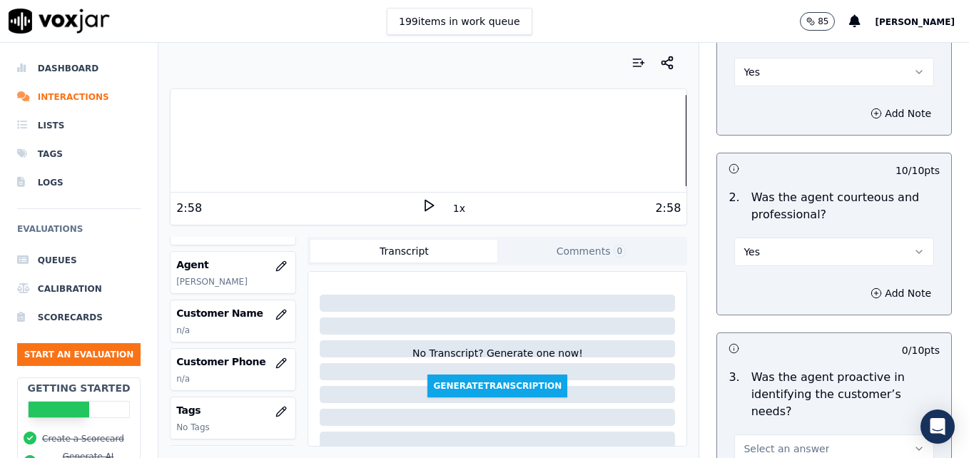
scroll to position [1299, 0]
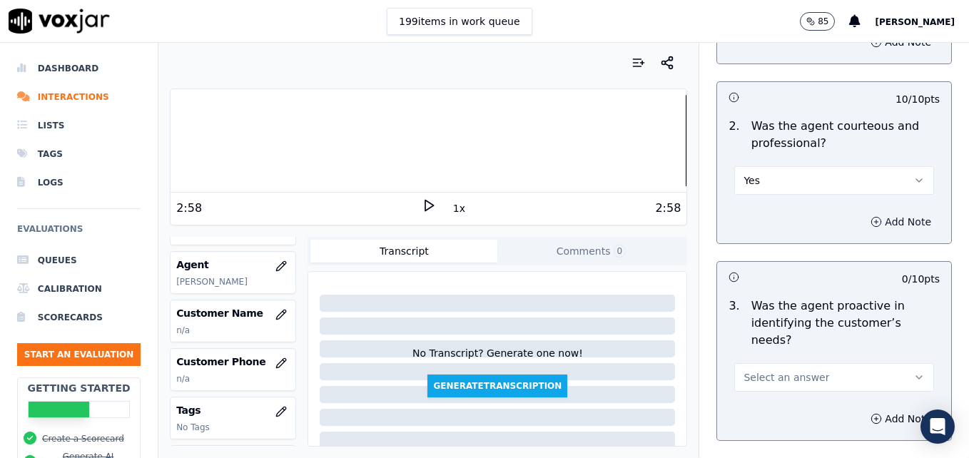
click at [871, 216] on icon "button" at bounding box center [876, 221] width 11 height 11
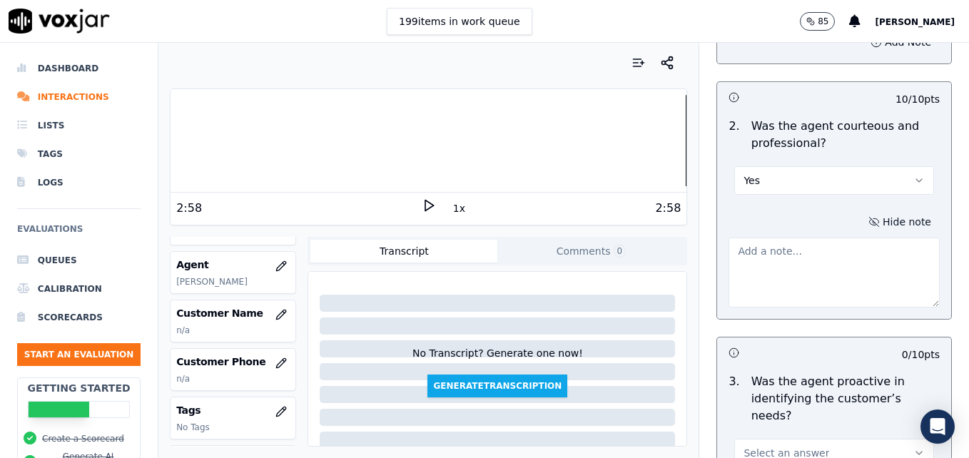
click at [843, 247] on textarea at bounding box center [834, 273] width 211 height 70
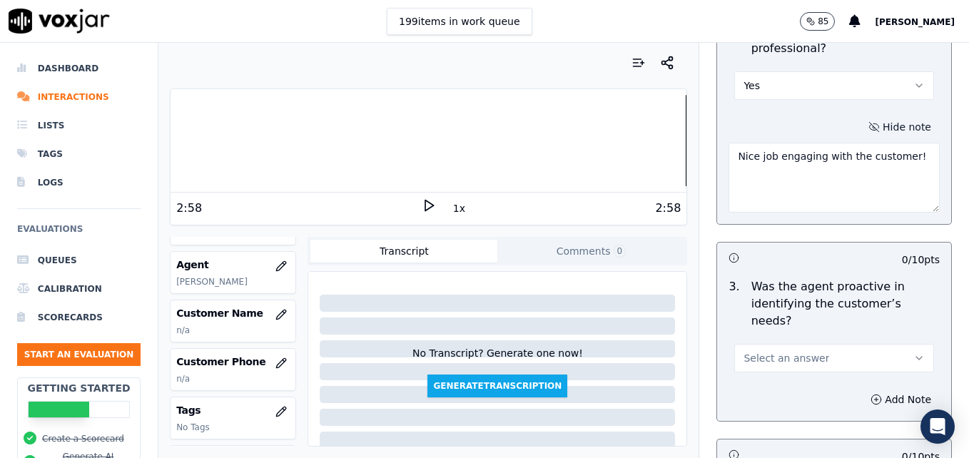
scroll to position [1513, 0]
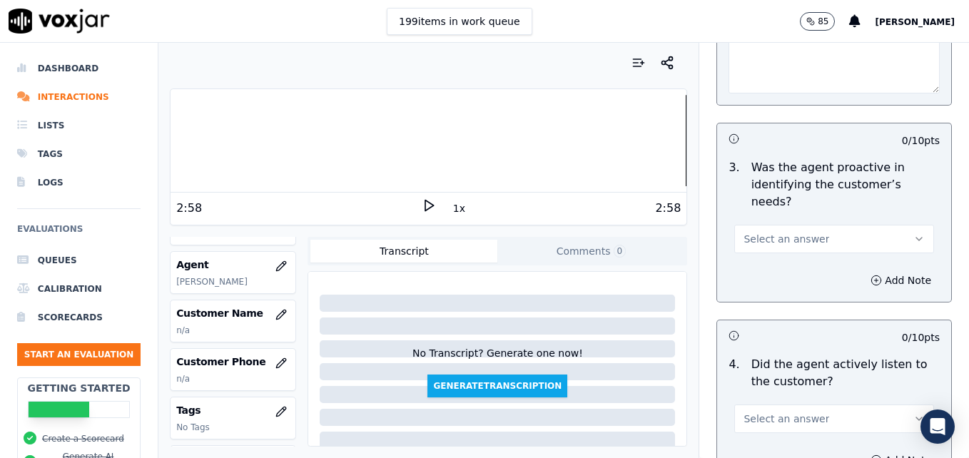
type textarea "Nice job engaging with the customer!"
click at [880, 225] on button "Select an answer" at bounding box center [835, 239] width 200 height 29
click at [802, 218] on div "Yes" at bounding box center [811, 219] width 175 height 23
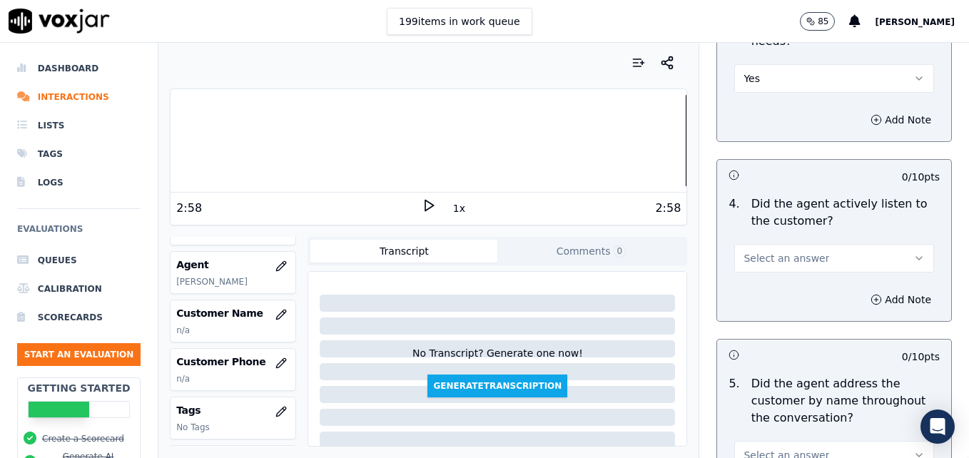
scroll to position [1728, 0]
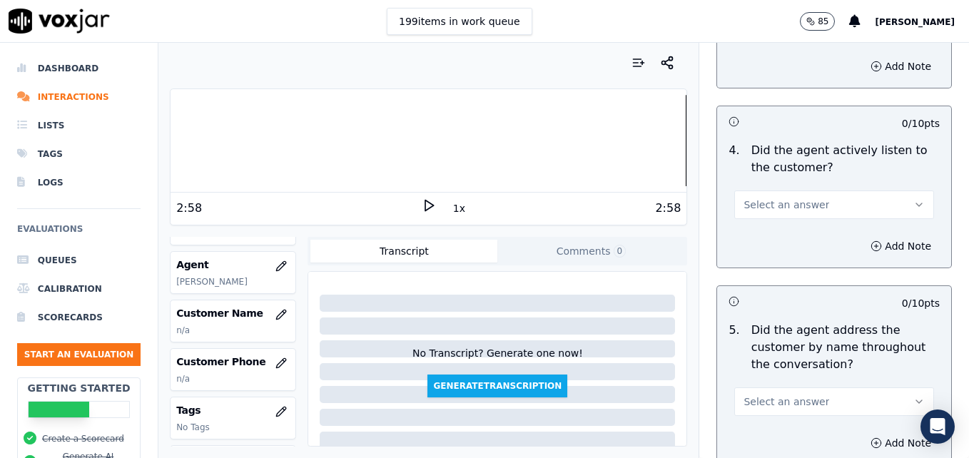
click at [881, 191] on button "Select an answer" at bounding box center [835, 205] width 200 height 29
click at [827, 181] on div "Yes" at bounding box center [811, 185] width 175 height 23
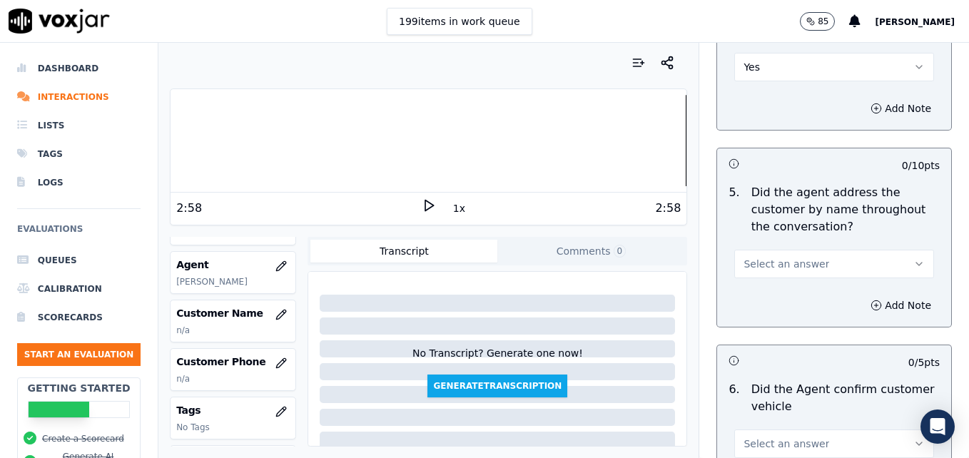
scroll to position [1870, 0]
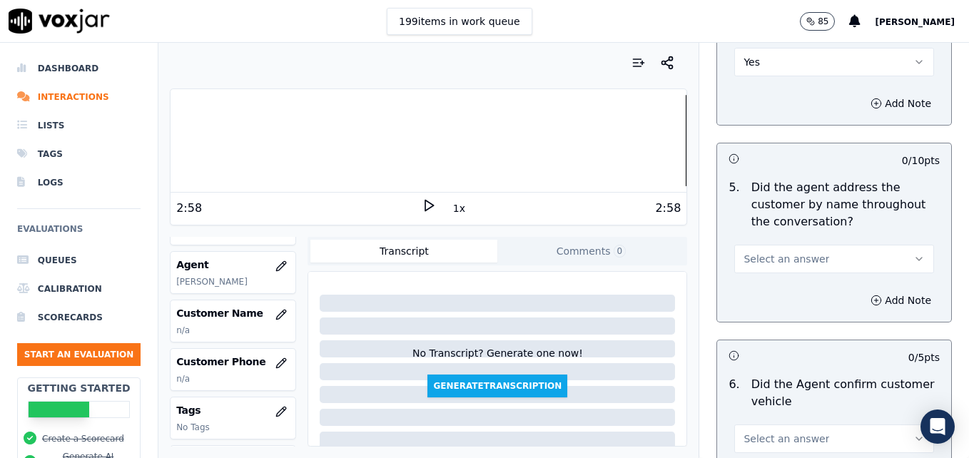
click at [894, 245] on button "Select an answer" at bounding box center [835, 259] width 200 height 29
click at [776, 239] on div "Yes" at bounding box center [811, 239] width 175 height 23
click at [871, 295] on icon "button" at bounding box center [876, 300] width 11 height 11
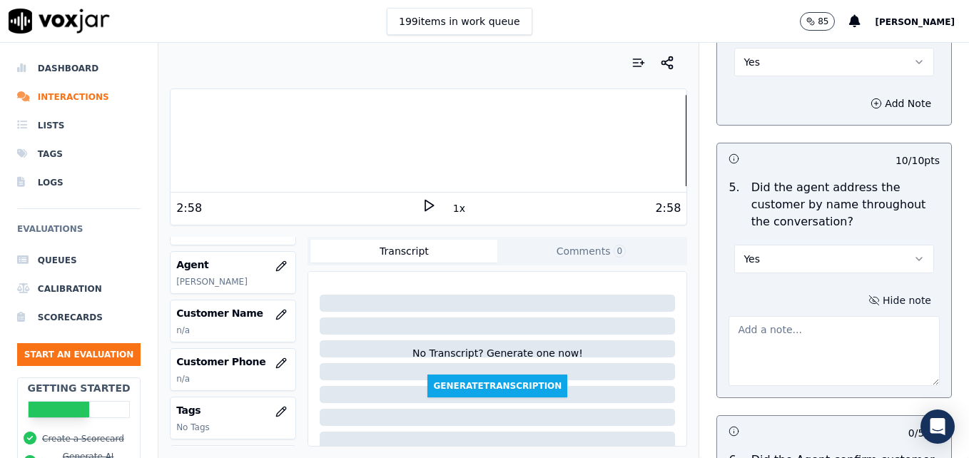
click at [843, 316] on textarea at bounding box center [834, 351] width 211 height 70
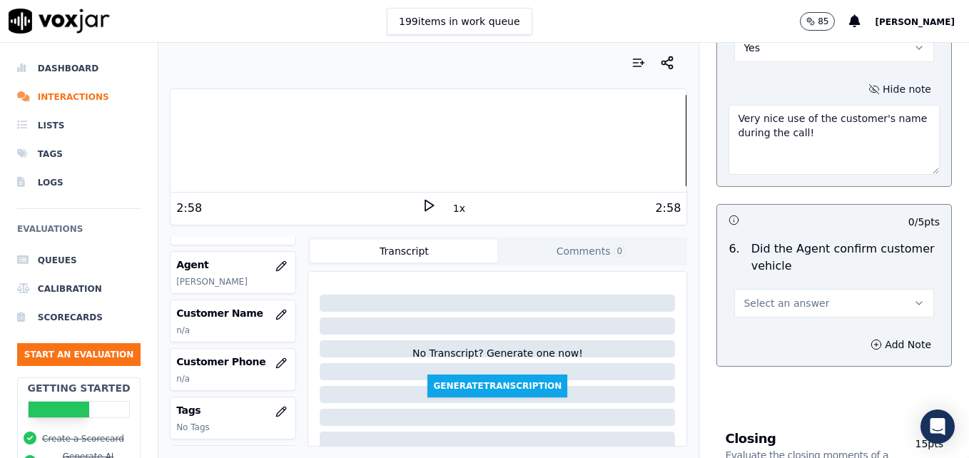
scroll to position [2085, 0]
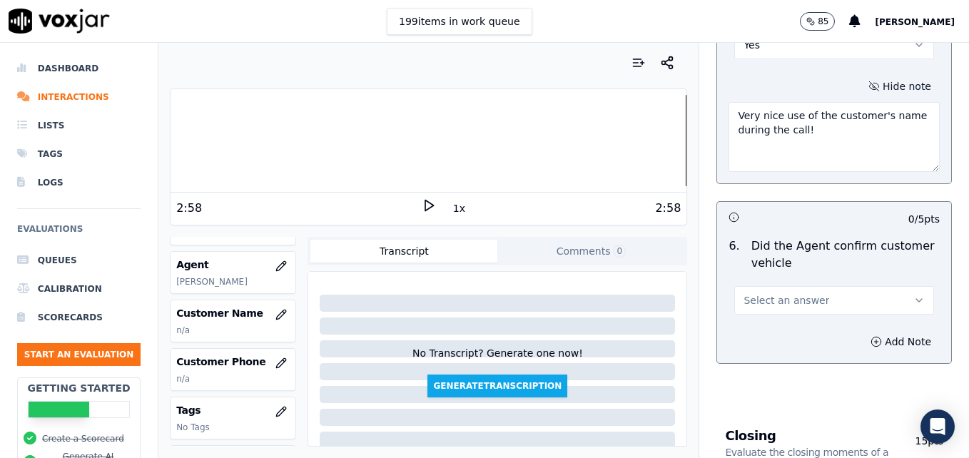
type textarea "Very nice use of the customer's name during the call!"
click at [917, 299] on icon "button" at bounding box center [920, 300] width 6 height 3
click at [825, 278] on div "Yes" at bounding box center [811, 281] width 175 height 23
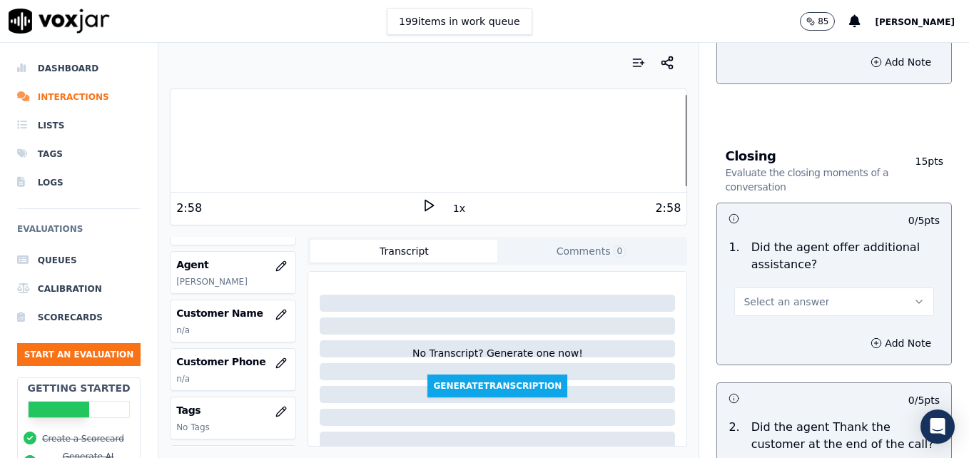
scroll to position [2370, 0]
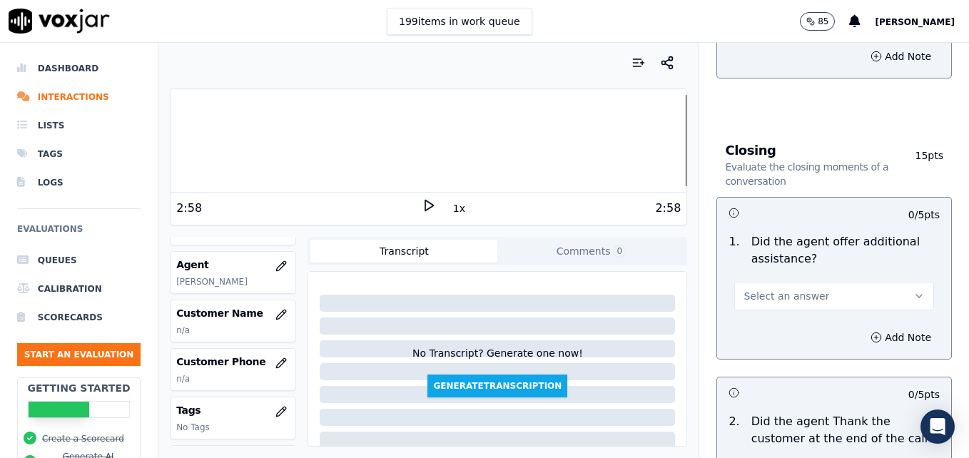
click at [880, 282] on button "Select an answer" at bounding box center [835, 296] width 200 height 29
click at [771, 278] on div "Yes" at bounding box center [811, 277] width 175 height 23
click at [871, 332] on icon "button" at bounding box center [876, 337] width 11 height 11
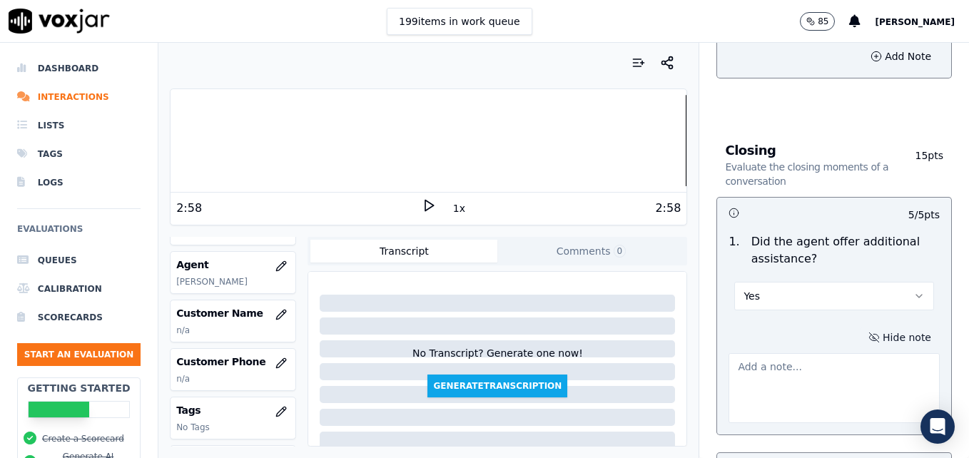
click at [837, 353] on textarea at bounding box center [834, 388] width 211 height 70
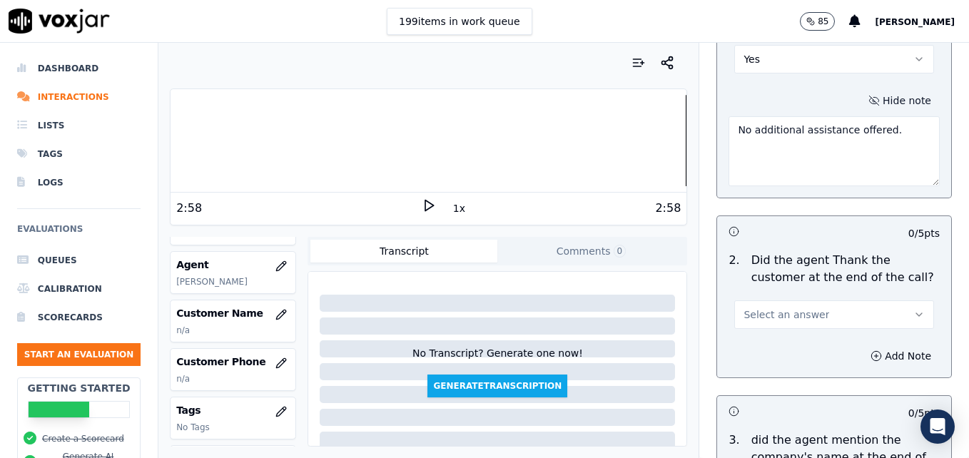
scroll to position [2656, 0]
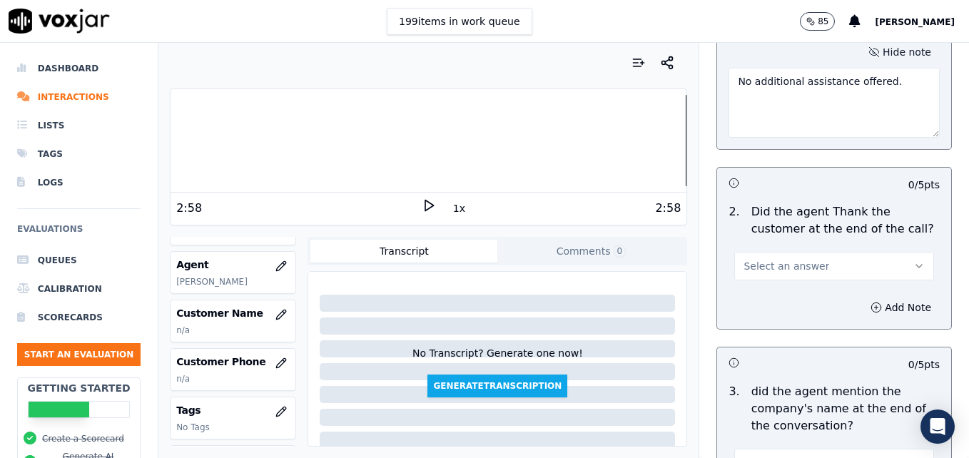
type textarea "No additional assistance offered."
click at [914, 261] on icon "button" at bounding box center [919, 266] width 11 height 11
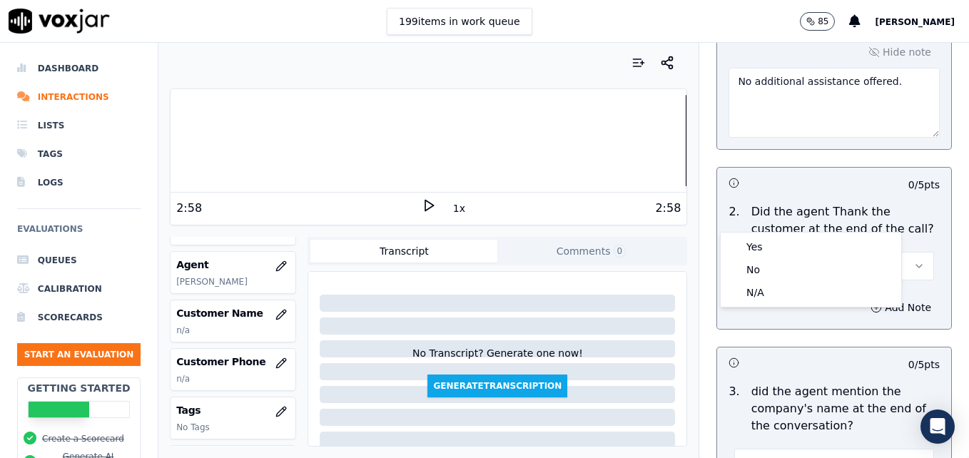
click at [660, 145] on div at bounding box center [429, 140] width 516 height 91
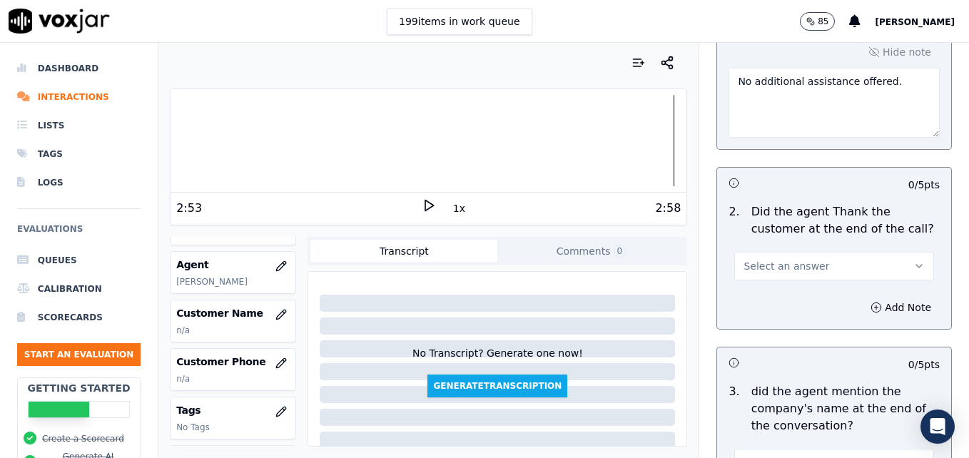
click at [425, 203] on icon at bounding box center [429, 205] width 14 height 14
click at [430, 203] on rect at bounding box center [431, 205] width 2 height 9
click at [887, 252] on button "Select an answer" at bounding box center [835, 266] width 200 height 29
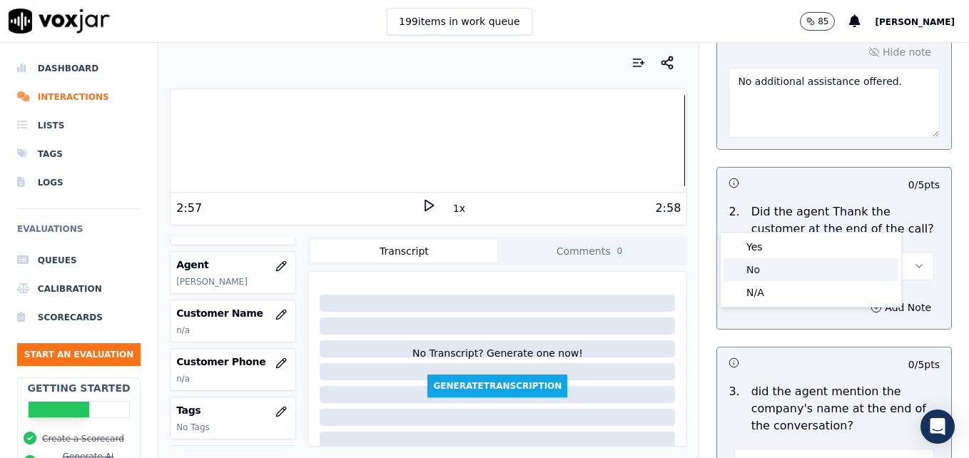
click at [787, 264] on div "No" at bounding box center [811, 269] width 175 height 23
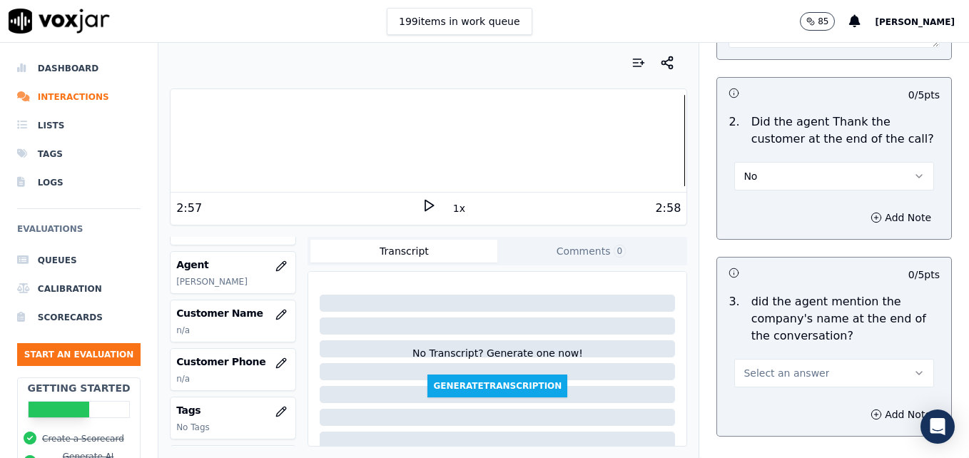
scroll to position [2791, 0]
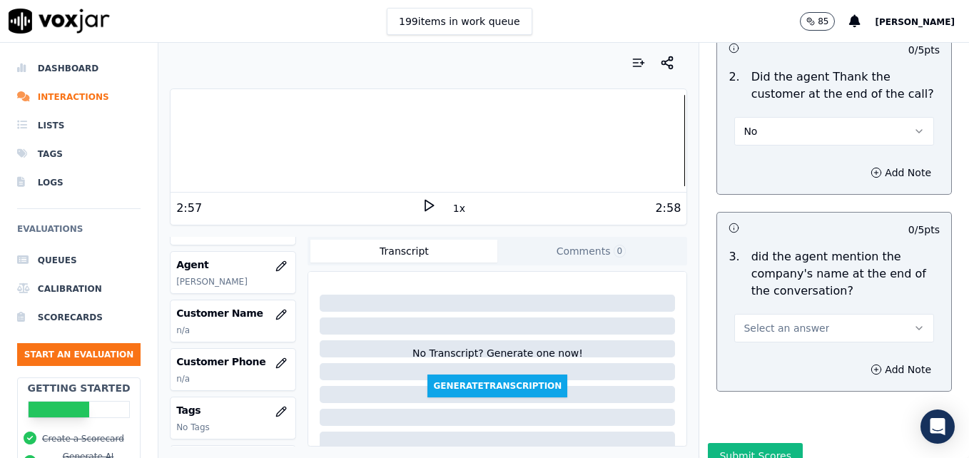
click at [893, 314] on button "Select an answer" at bounding box center [835, 328] width 200 height 29
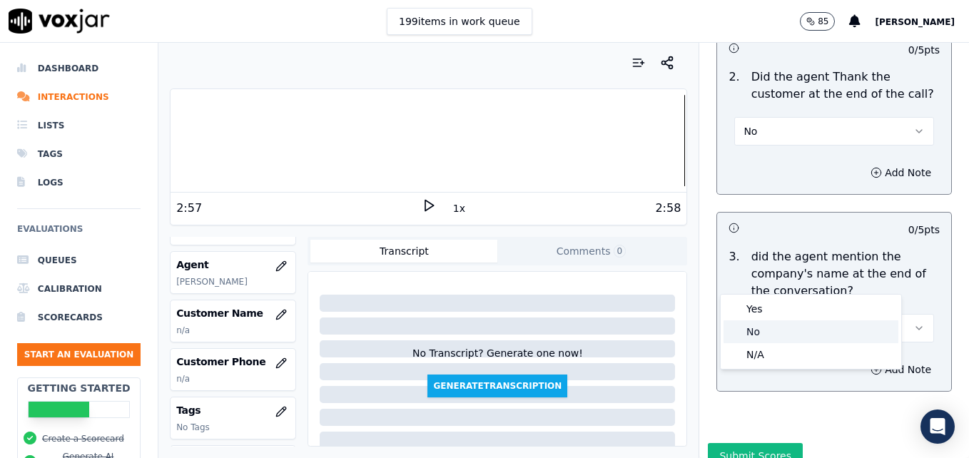
click at [763, 334] on div "No" at bounding box center [811, 332] width 175 height 23
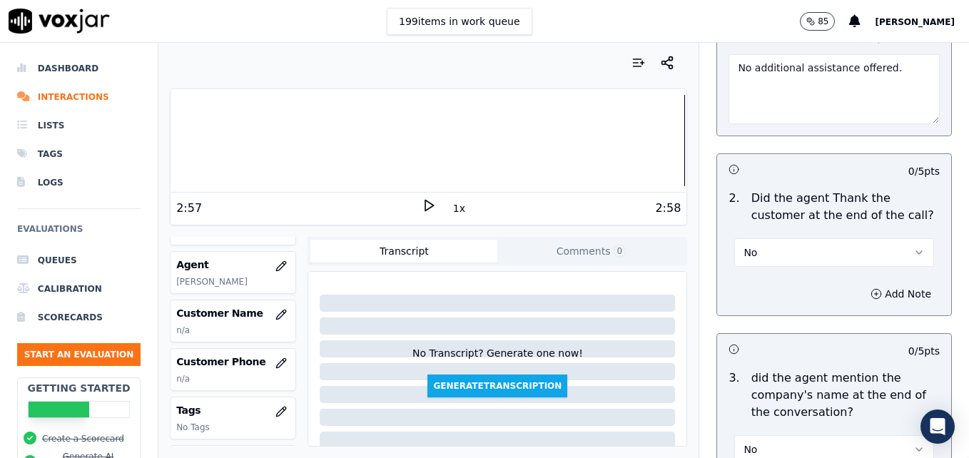
scroll to position [2648, 0]
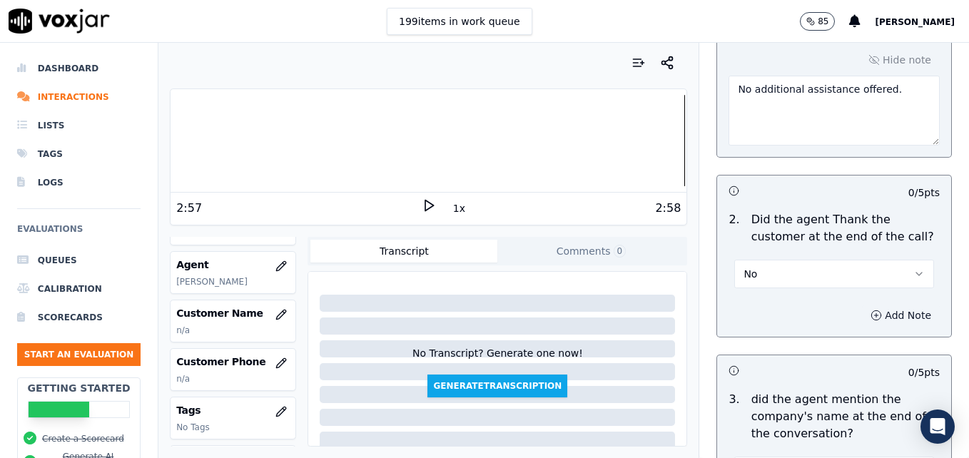
click at [871, 310] on icon "button" at bounding box center [876, 315] width 11 height 11
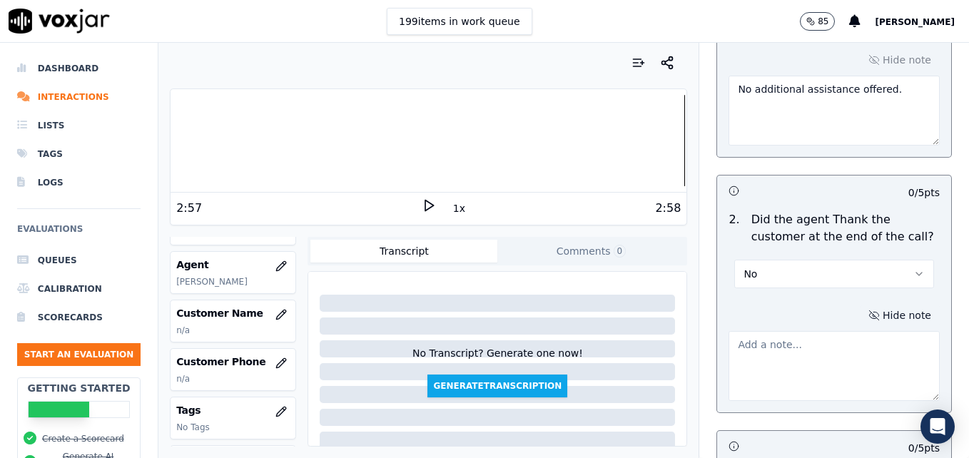
click at [826, 331] on textarea at bounding box center [834, 366] width 211 height 70
type textarea "N"
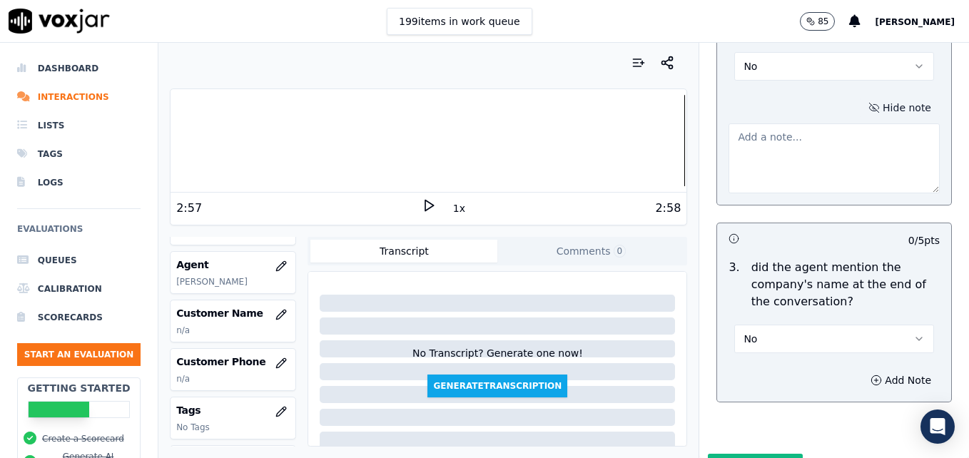
scroll to position [2866, 0]
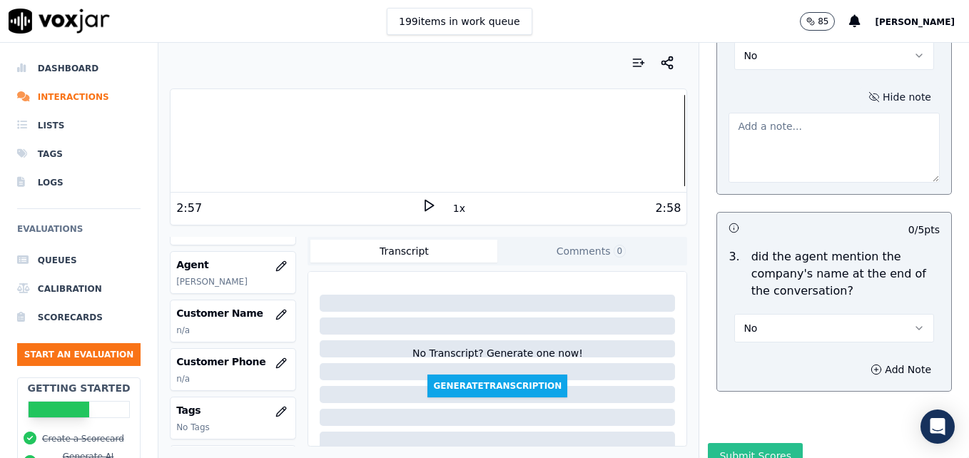
click at [724, 443] on button "Submit Scores" at bounding box center [755, 456] width 95 height 26
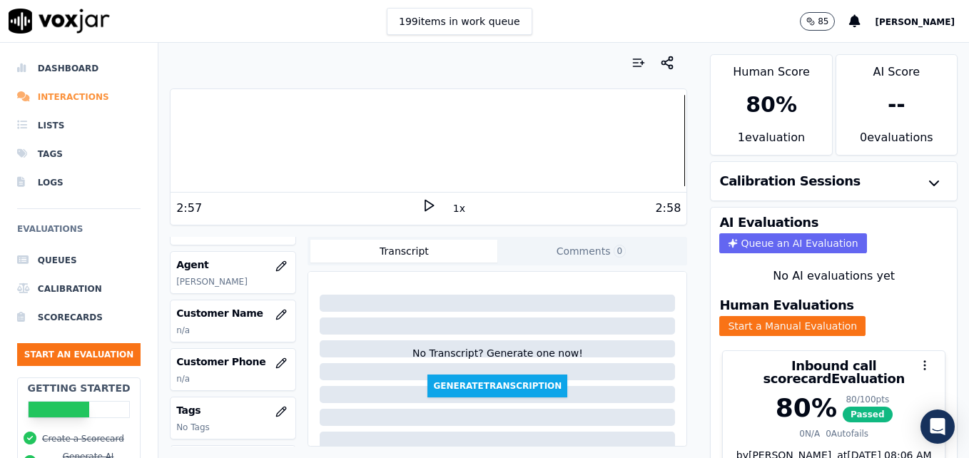
click at [76, 92] on li "Interactions" at bounding box center [79, 97] width 124 height 29
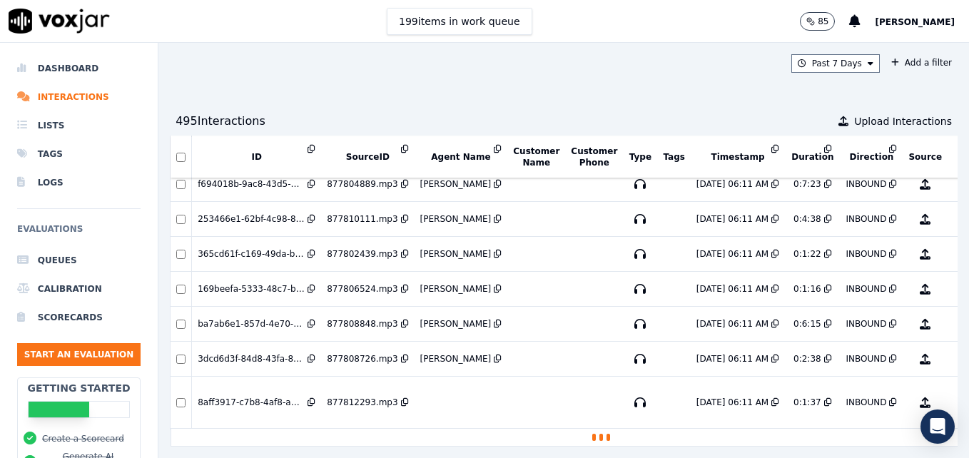
scroll to position [2631, 0]
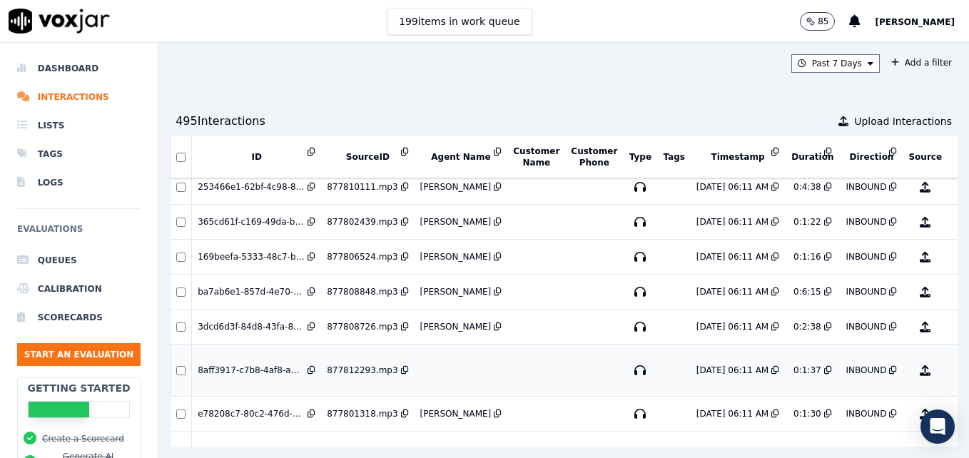
click at [954, 377] on button "No Evaluation Yet" at bounding box center [982, 371] width 56 height 40
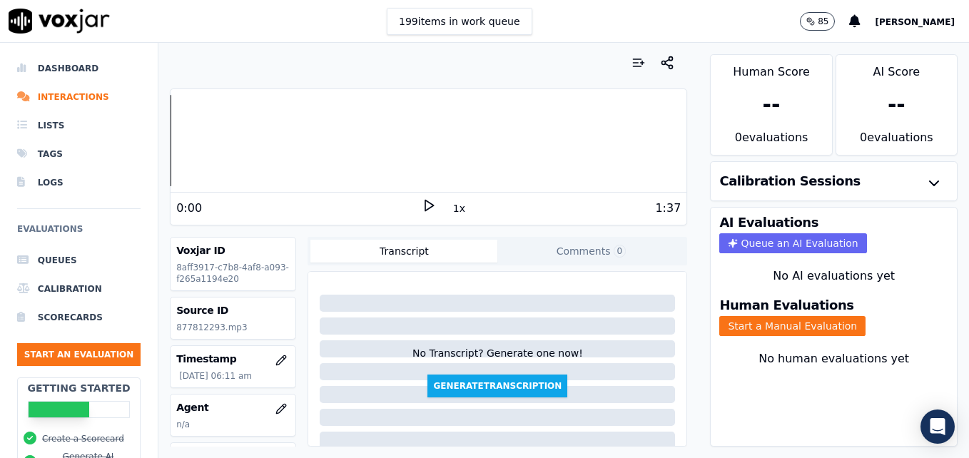
click at [422, 199] on icon at bounding box center [429, 205] width 14 height 14
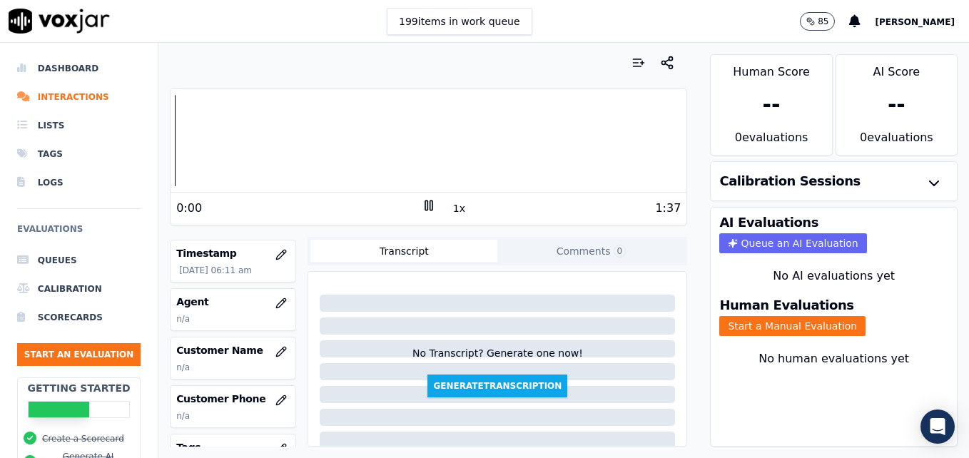
scroll to position [143, 0]
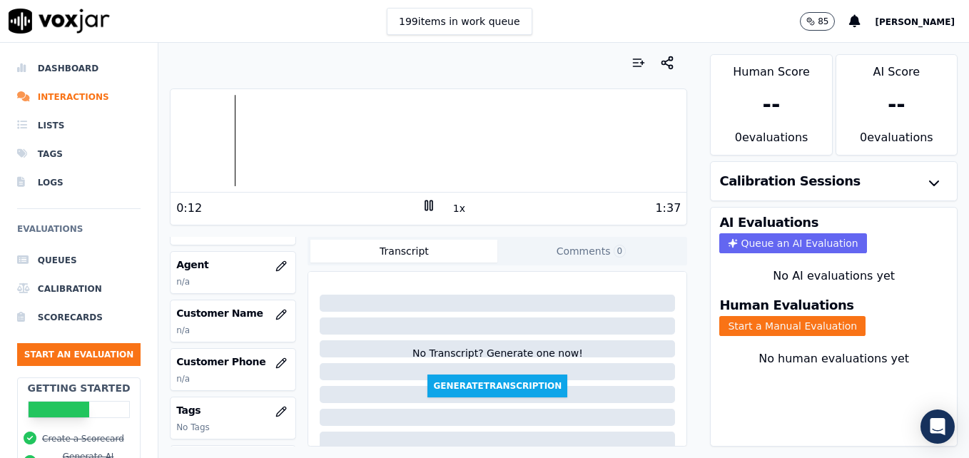
click at [422, 202] on icon at bounding box center [429, 205] width 14 height 14
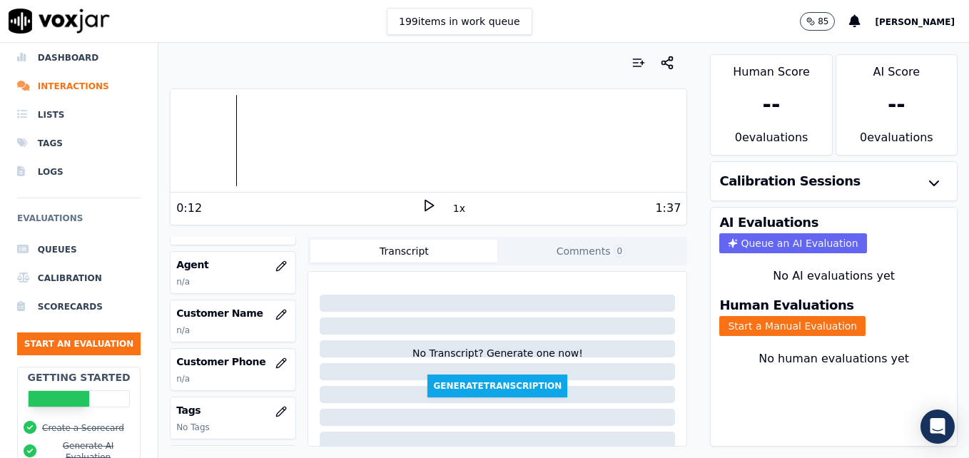
scroll to position [0, 0]
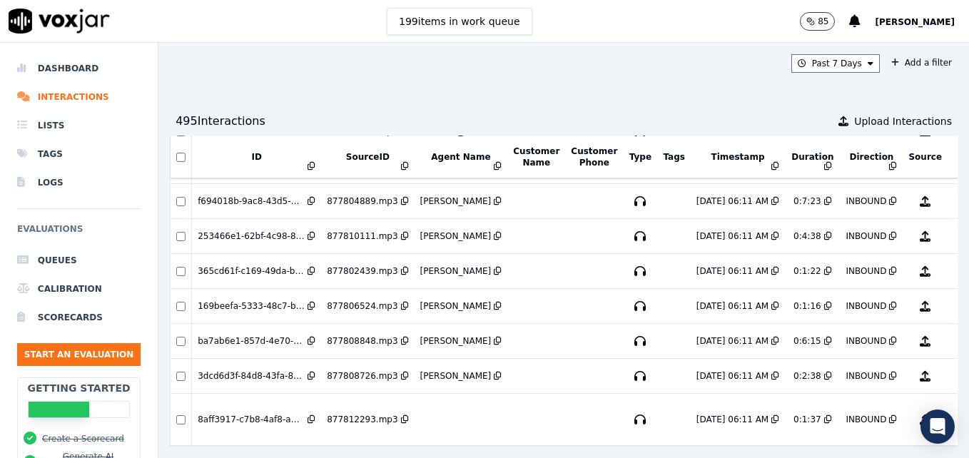
scroll to position [2614, 0]
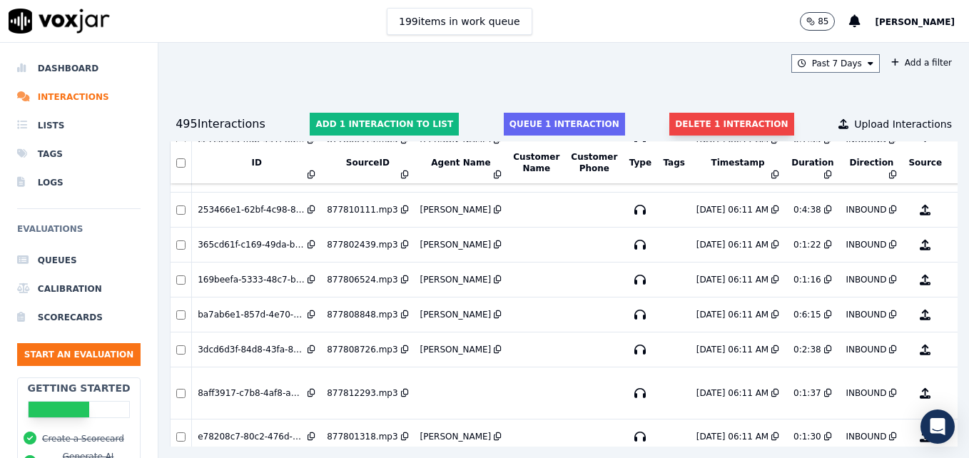
click at [724, 120] on button "Delete 1 interaction" at bounding box center [732, 124] width 124 height 23
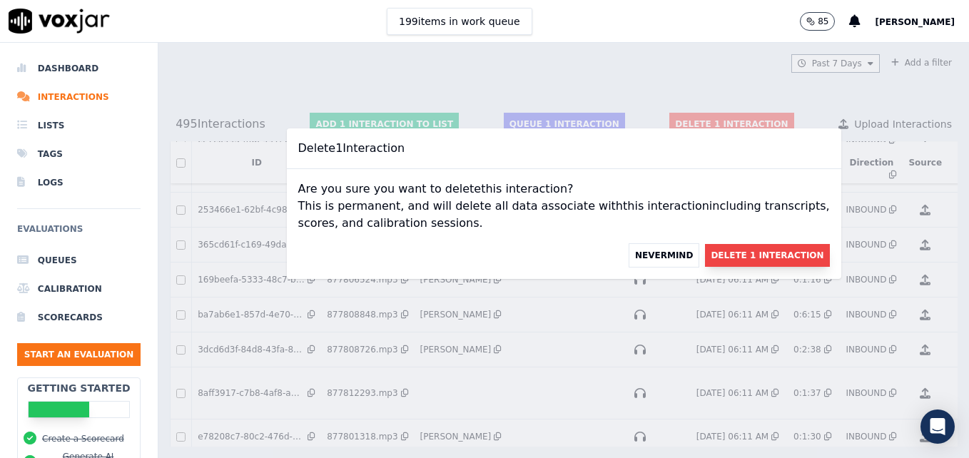
click at [723, 251] on button "Delete 1 Interaction" at bounding box center [767, 255] width 124 height 23
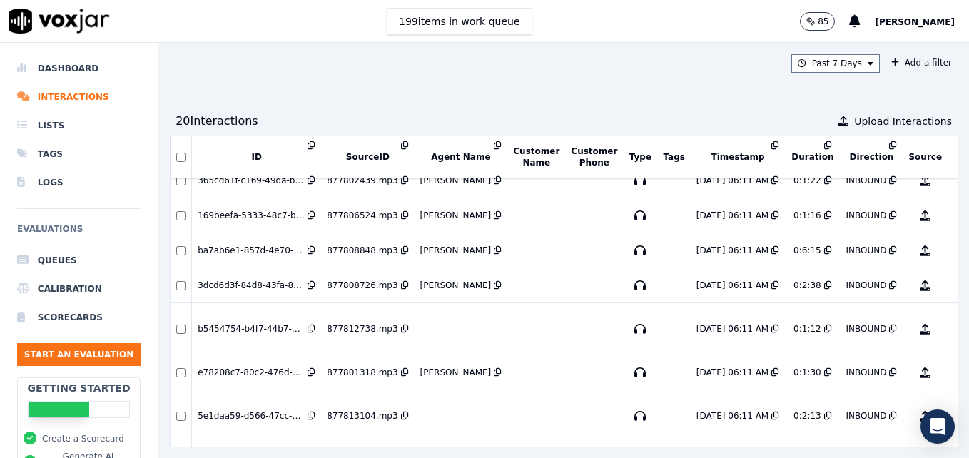
scroll to position [2686, 0]
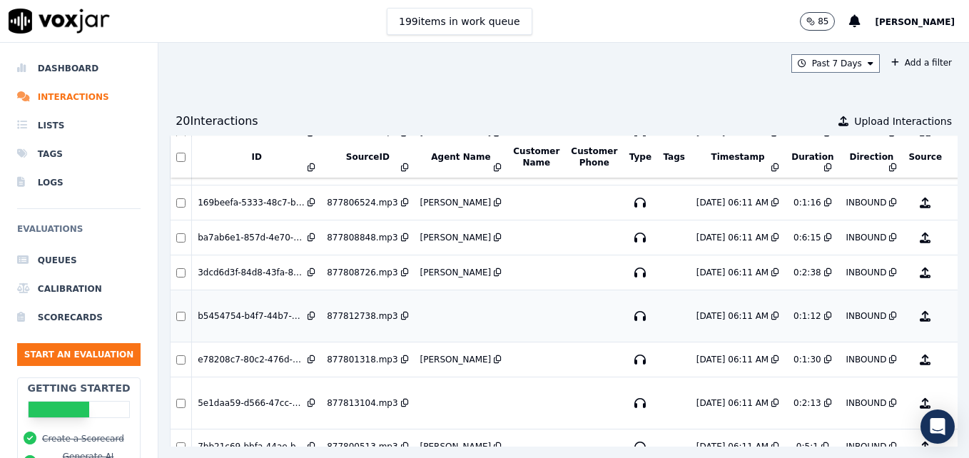
click at [954, 321] on button "No Evaluation Yet" at bounding box center [982, 316] width 56 height 40
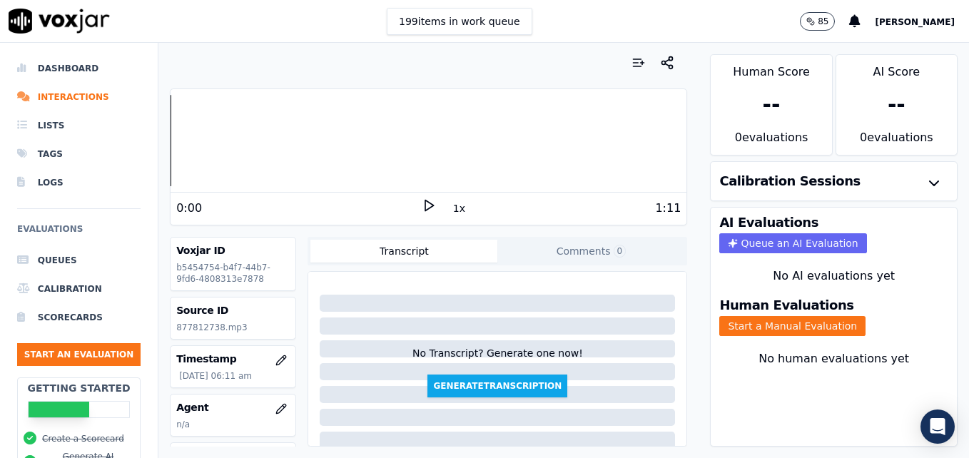
click at [425, 203] on polygon at bounding box center [429, 206] width 9 height 11
click at [425, 208] on rect at bounding box center [426, 205] width 2 height 9
click at [57, 99] on li "Interactions" at bounding box center [79, 97] width 124 height 29
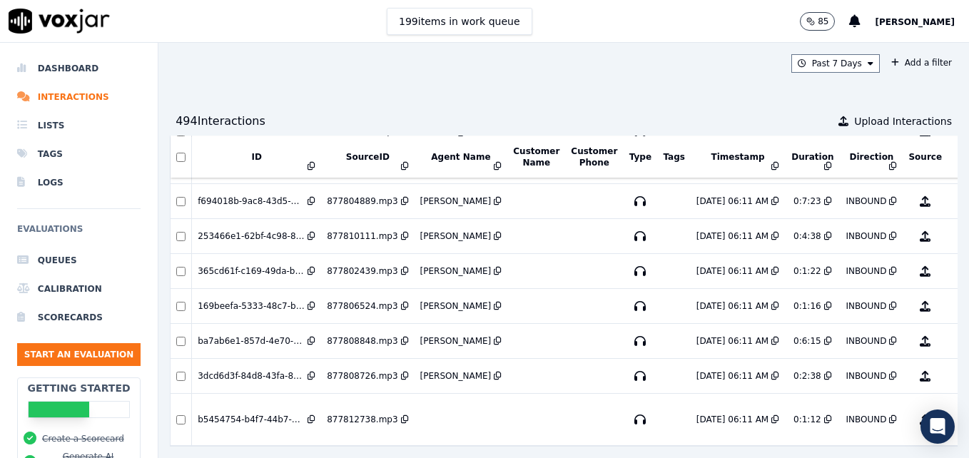
scroll to position [2614, 0]
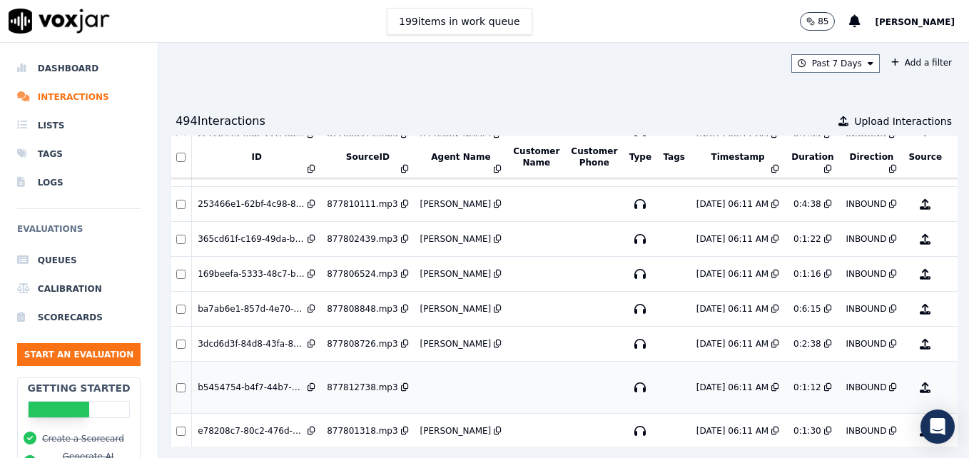
click at [175, 386] on div at bounding box center [180, 387] width 19 height 9
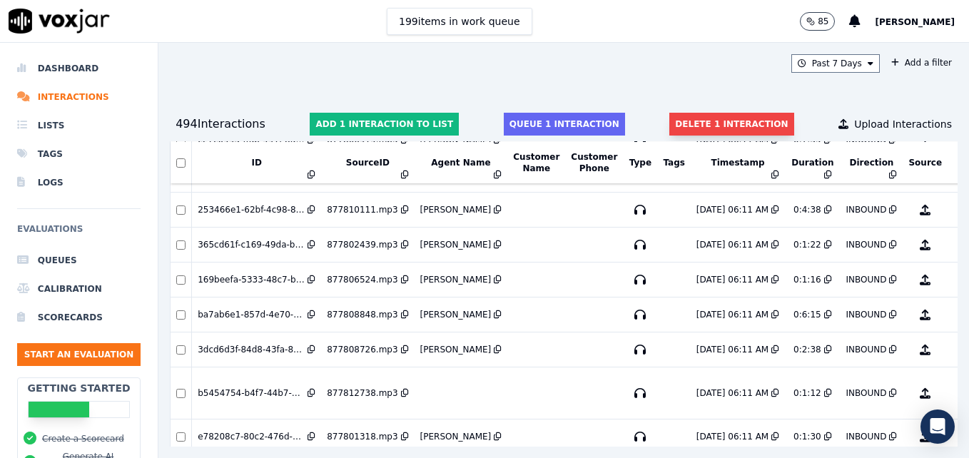
click at [697, 118] on button "Delete 1 interaction" at bounding box center [732, 124] width 124 height 23
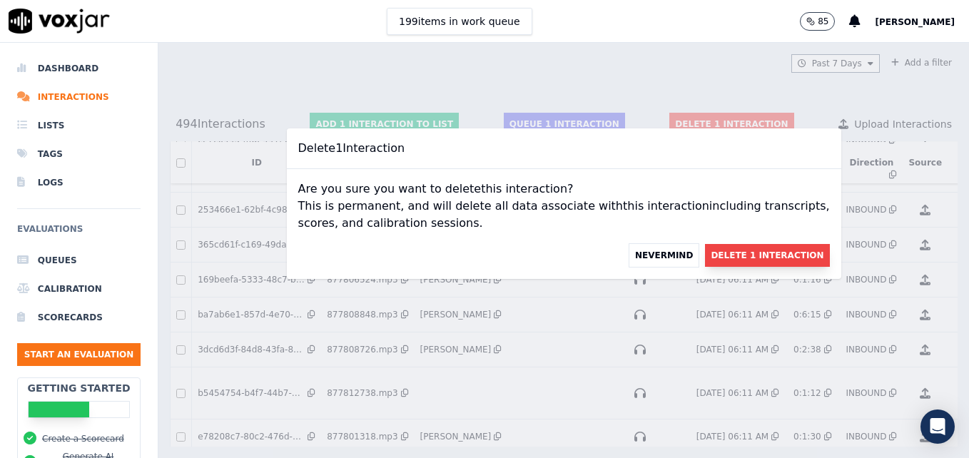
click at [748, 253] on button "Delete 1 Interaction" at bounding box center [767, 255] width 124 height 23
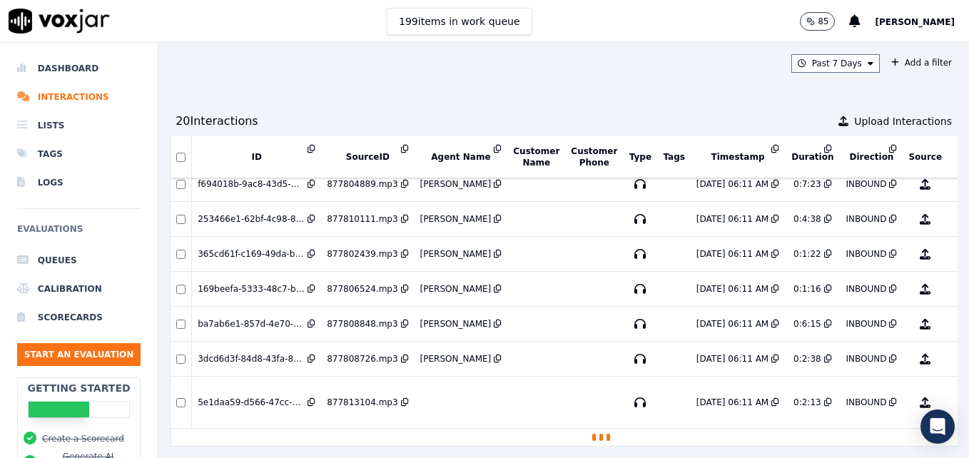
scroll to position [2631, 0]
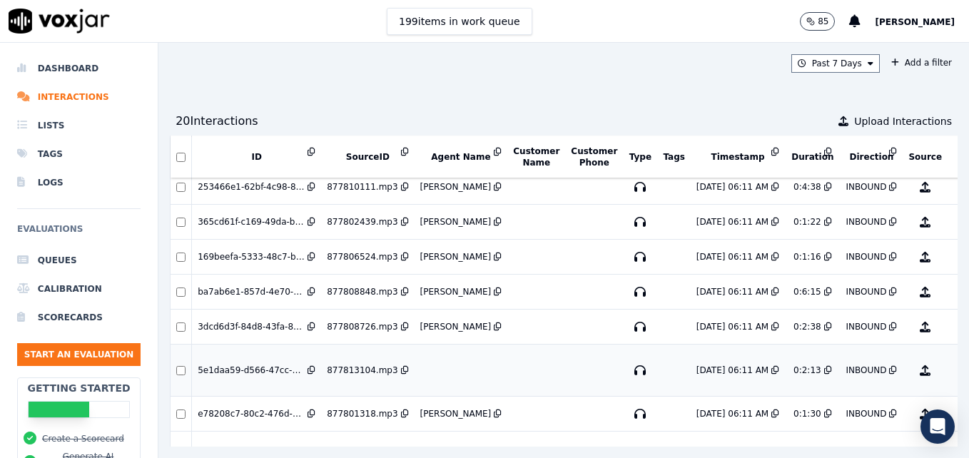
click at [954, 369] on button "No Evaluation Yet" at bounding box center [982, 371] width 56 height 40
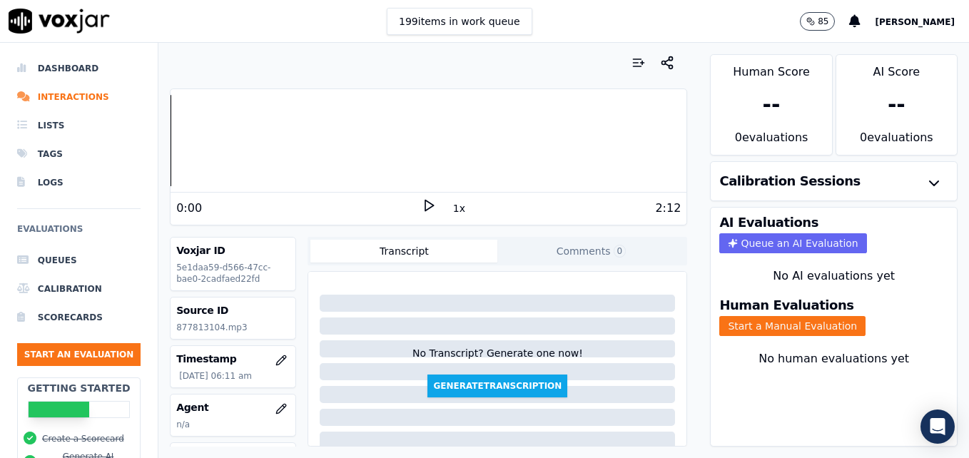
click at [425, 203] on polygon at bounding box center [429, 206] width 9 height 11
click at [422, 203] on icon at bounding box center [429, 205] width 14 height 14
click at [267, 399] on button "button" at bounding box center [281, 409] width 29 height 29
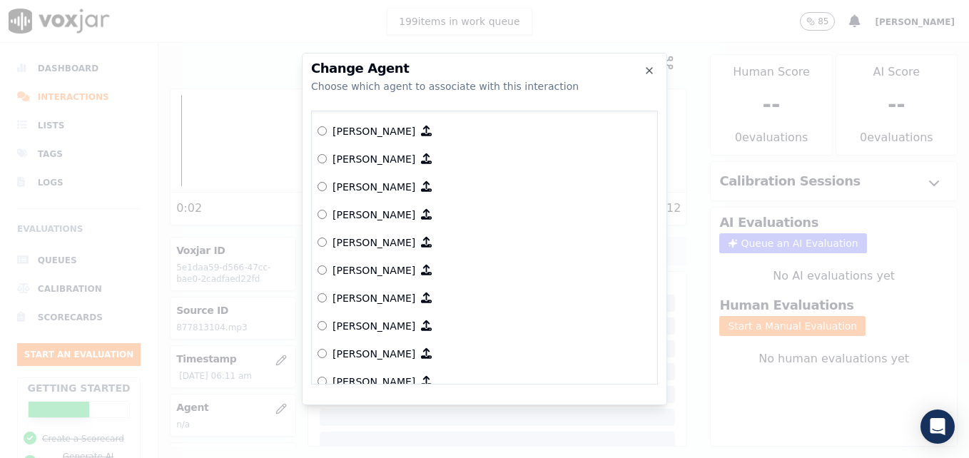
scroll to position [660, 0]
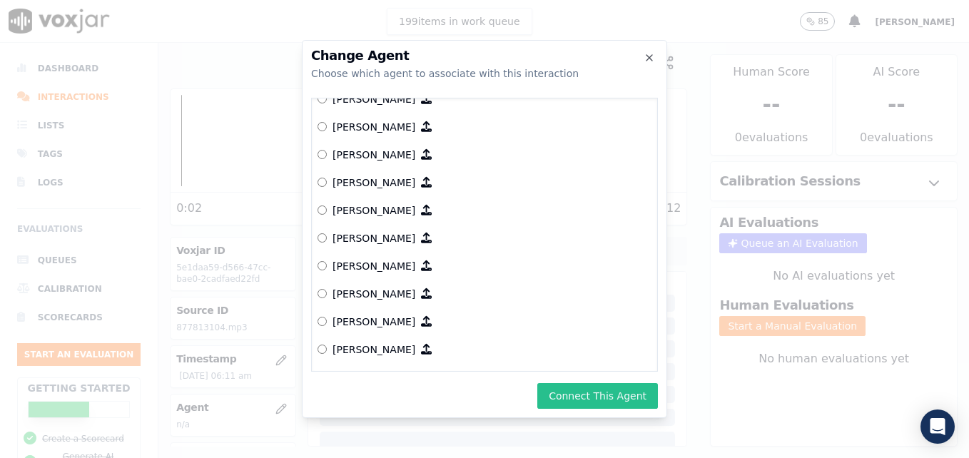
click at [610, 399] on button "Connect This Agent" at bounding box center [598, 396] width 121 height 26
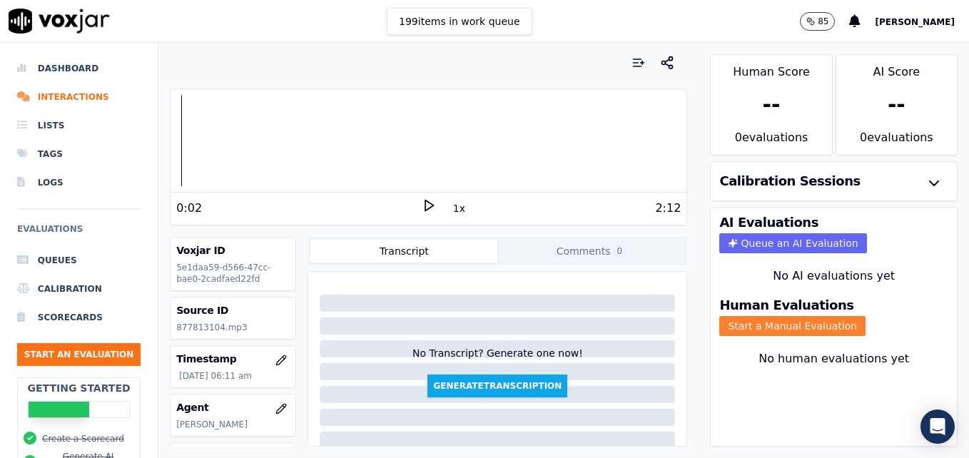
click at [810, 320] on button "Start a Manual Evaluation" at bounding box center [793, 326] width 146 height 20
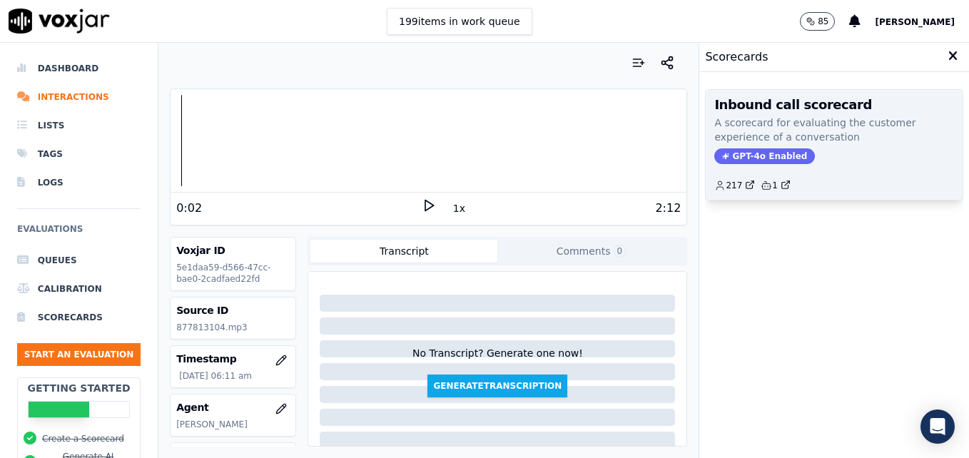
click at [762, 160] on span "GPT-4o Enabled" at bounding box center [765, 156] width 101 height 16
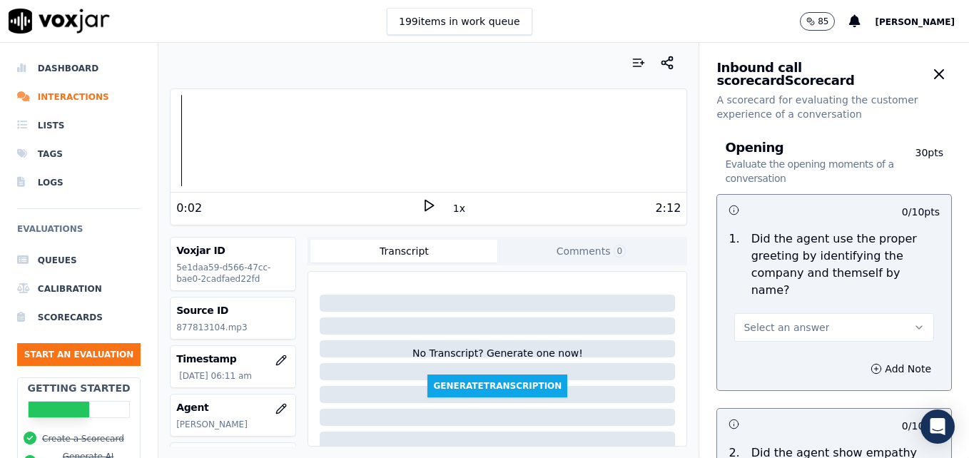
click at [914, 322] on icon "button" at bounding box center [919, 327] width 11 height 11
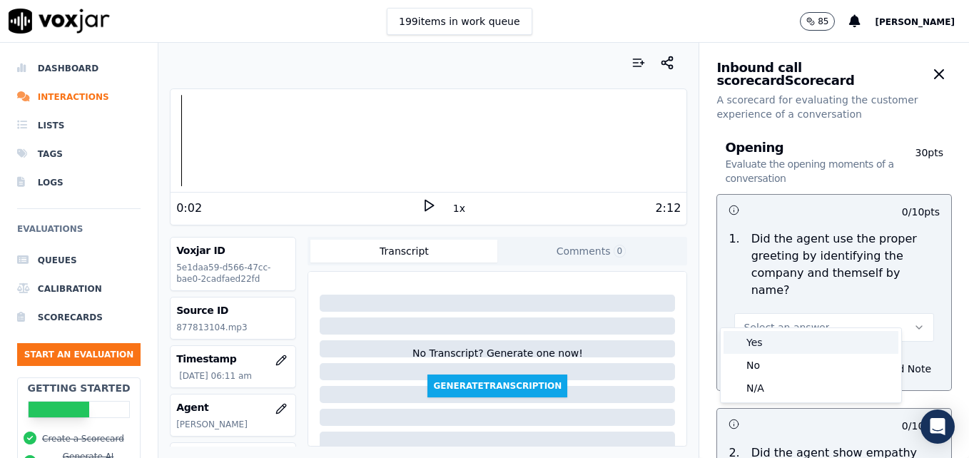
click at [841, 339] on div "Yes" at bounding box center [811, 342] width 175 height 23
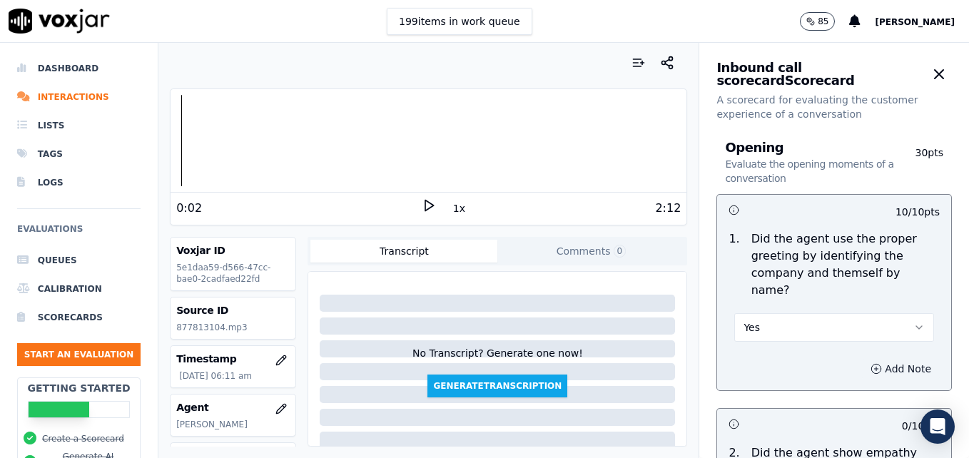
click at [871, 363] on icon "button" at bounding box center [876, 368] width 11 height 11
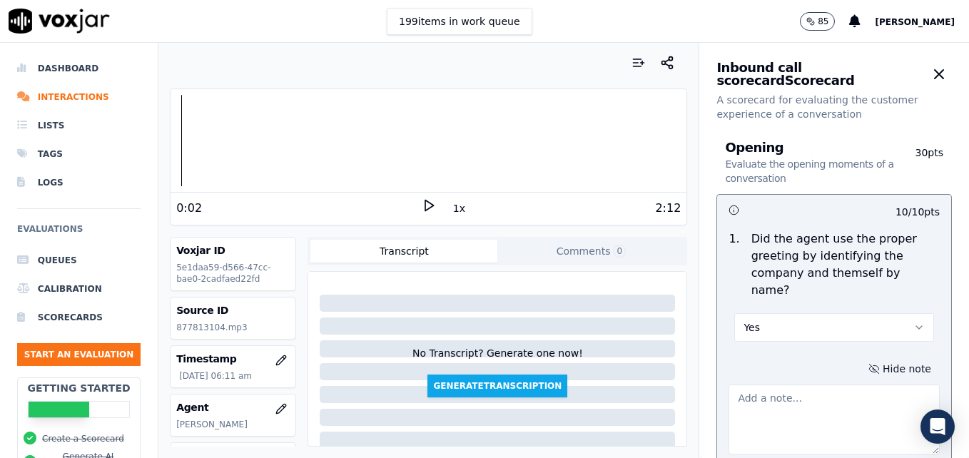
click at [842, 388] on textarea at bounding box center [834, 420] width 211 height 70
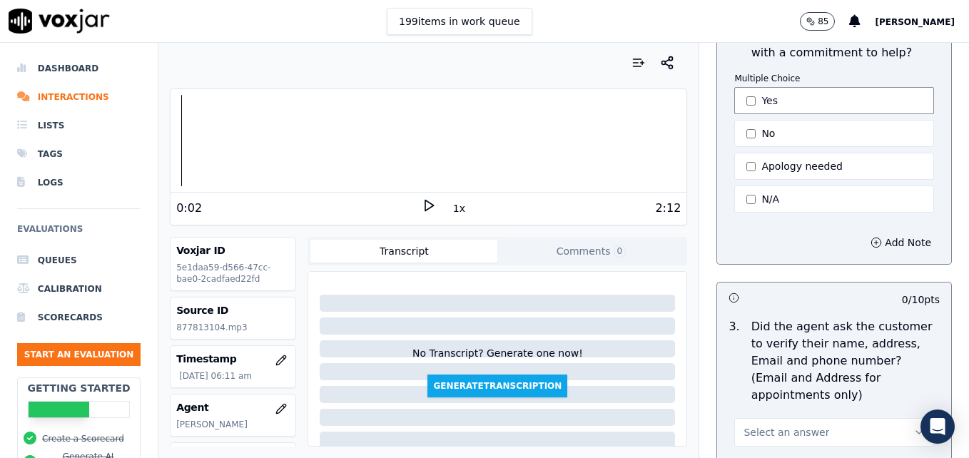
scroll to position [500, 0]
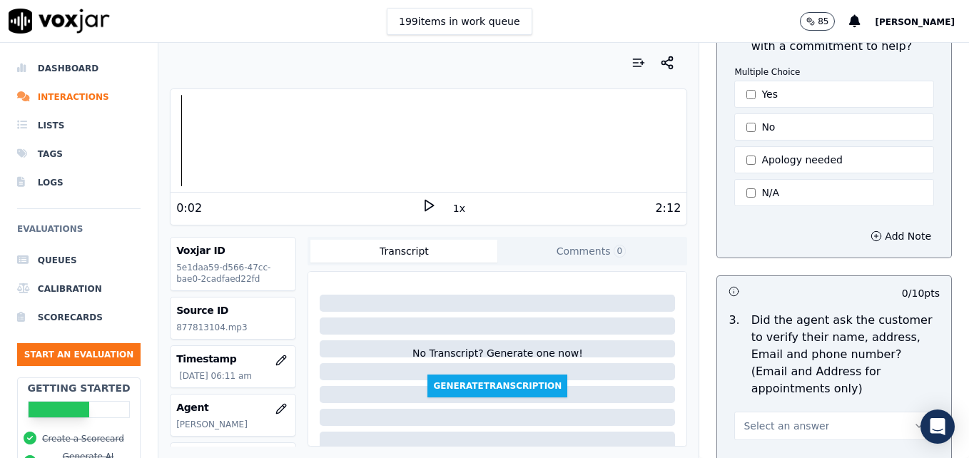
type textarea ""Scheduling" not included in greeting."
click at [425, 206] on polygon at bounding box center [429, 206] width 9 height 11
click at [425, 206] on rect at bounding box center [426, 205] width 2 height 9
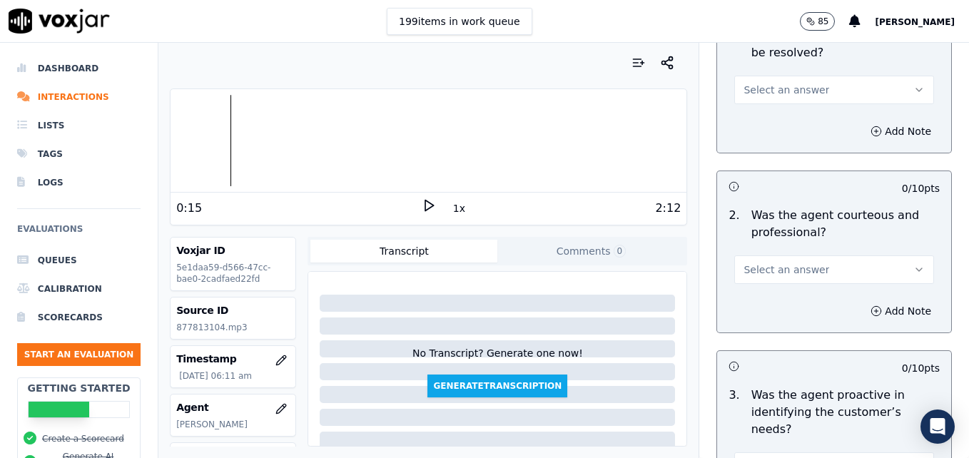
scroll to position [1142, 0]
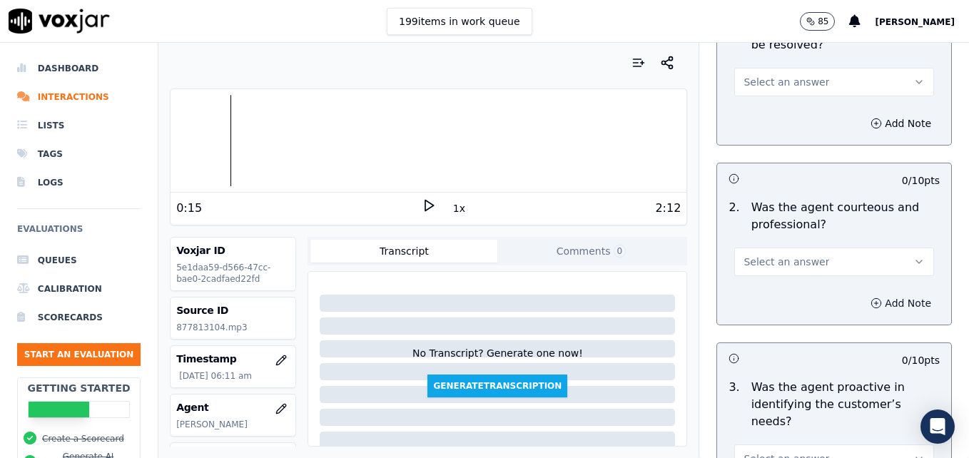
click at [871, 298] on icon "button" at bounding box center [876, 303] width 11 height 11
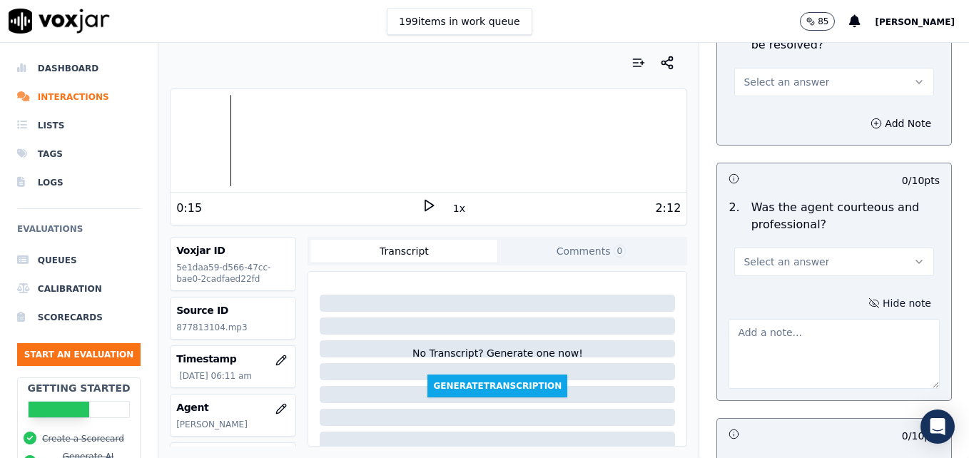
click at [799, 319] on textarea at bounding box center [834, 354] width 211 height 70
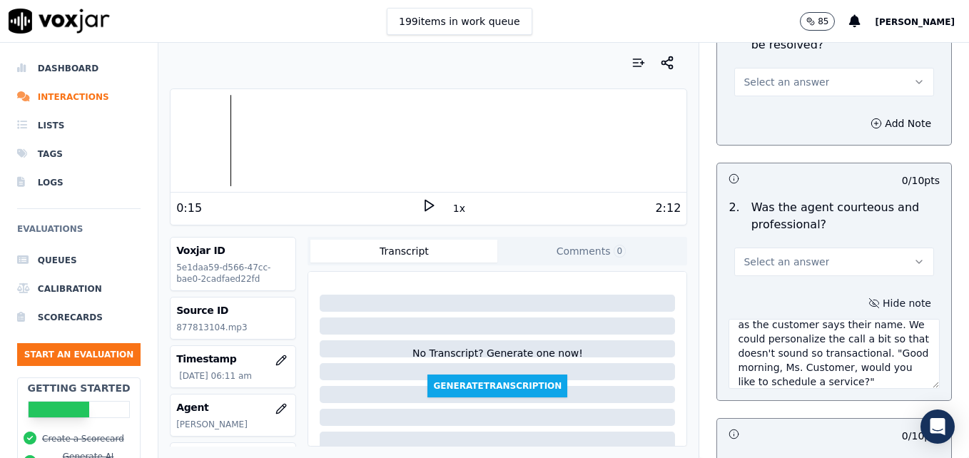
scroll to position [65, 0]
type textarea "From a courteous standpoint, the agent is going directly into "Are you wanting …"
click at [914, 256] on icon "button" at bounding box center [919, 261] width 11 height 11
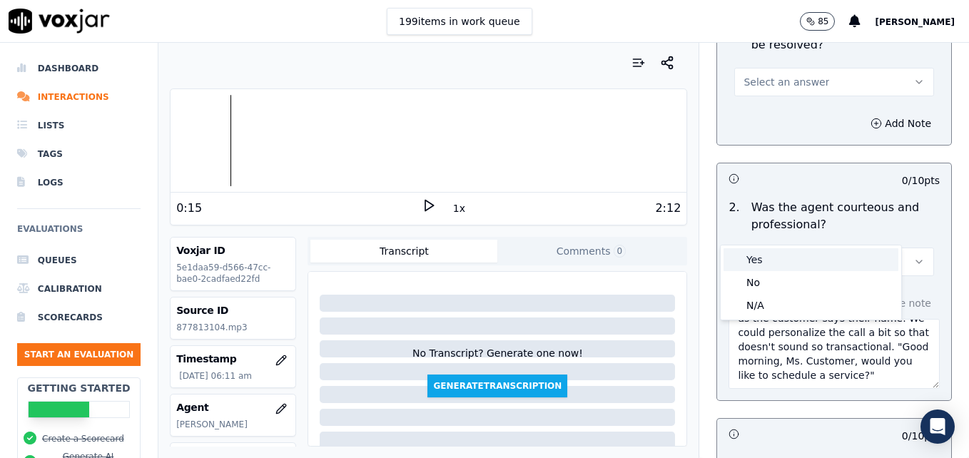
click at [806, 258] on div "Yes" at bounding box center [811, 259] width 175 height 23
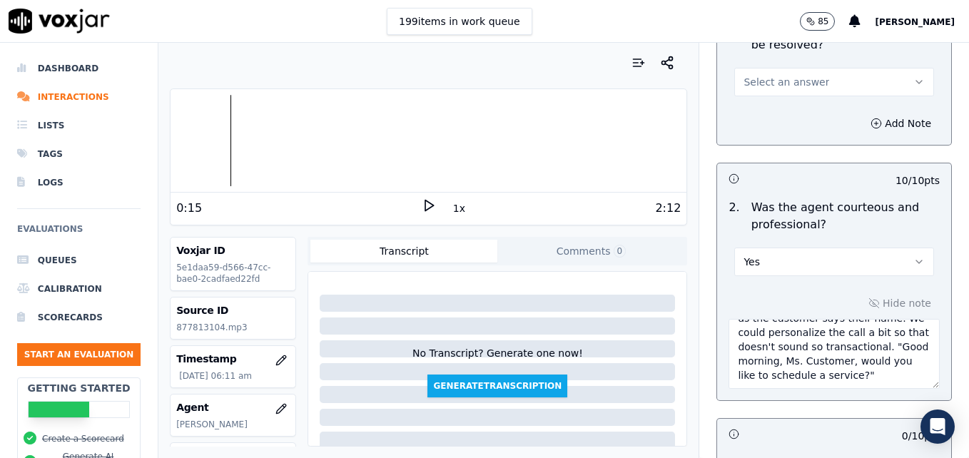
click at [422, 203] on icon at bounding box center [429, 205] width 14 height 14
click at [217, 138] on div at bounding box center [429, 140] width 516 height 91
click at [282, 145] on div at bounding box center [429, 140] width 516 height 91
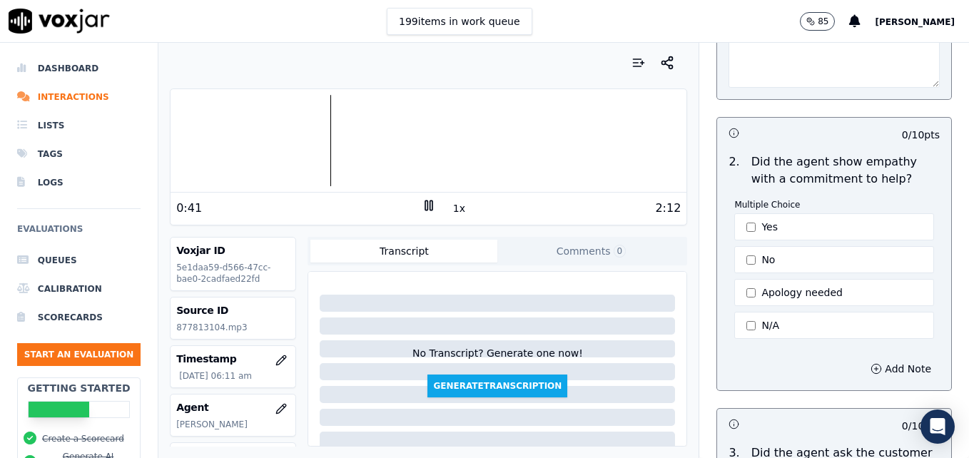
scroll to position [428, 0]
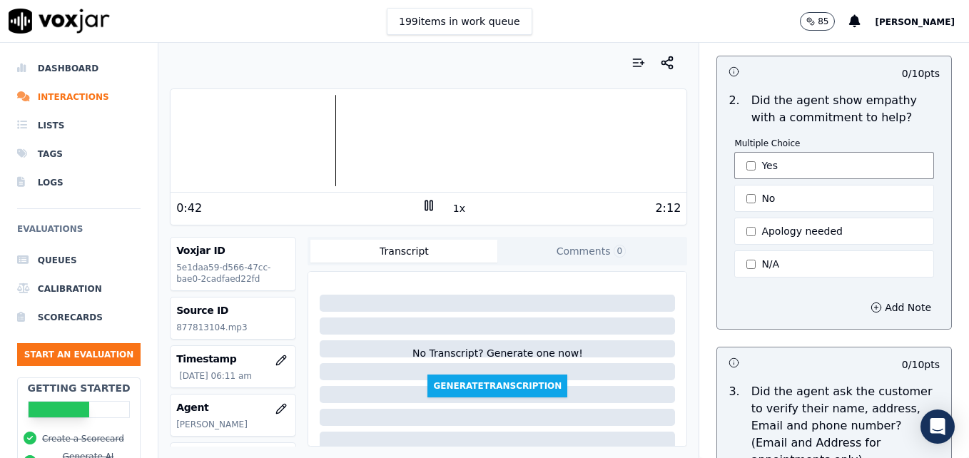
click at [735, 152] on button "Yes" at bounding box center [835, 165] width 200 height 27
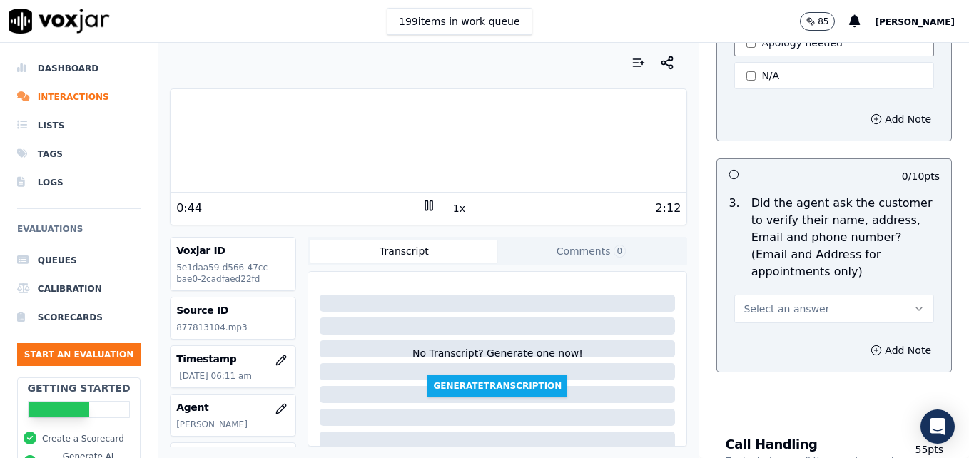
scroll to position [714, 0]
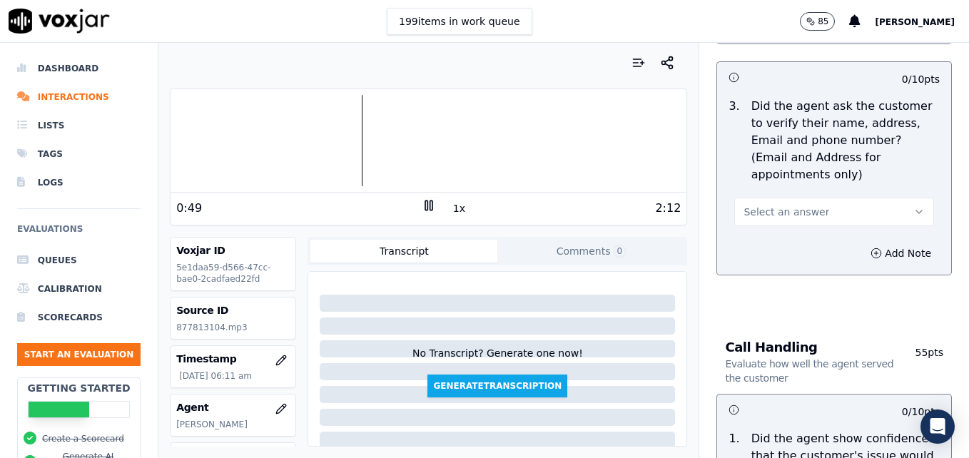
click at [241, 145] on div at bounding box center [429, 140] width 516 height 91
click at [914, 206] on icon "button" at bounding box center [919, 211] width 11 height 11
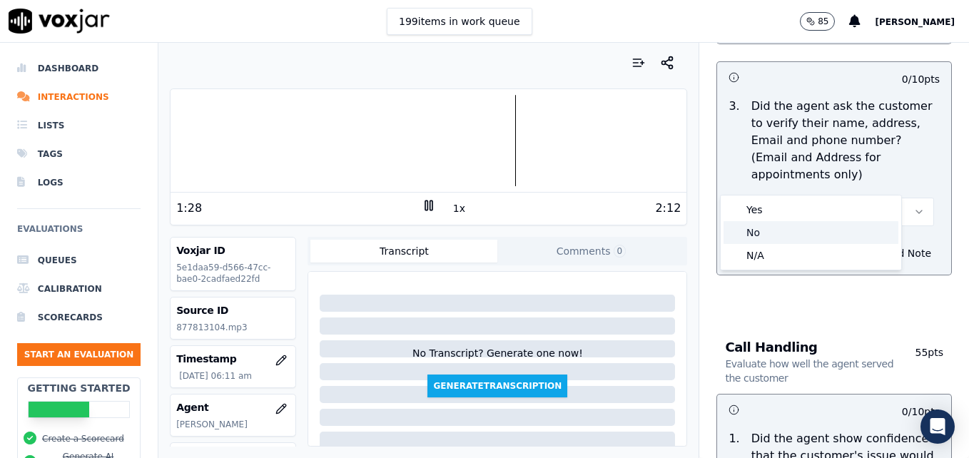
click at [768, 234] on div "No" at bounding box center [811, 232] width 175 height 23
click at [871, 248] on icon "button" at bounding box center [876, 253] width 11 height 11
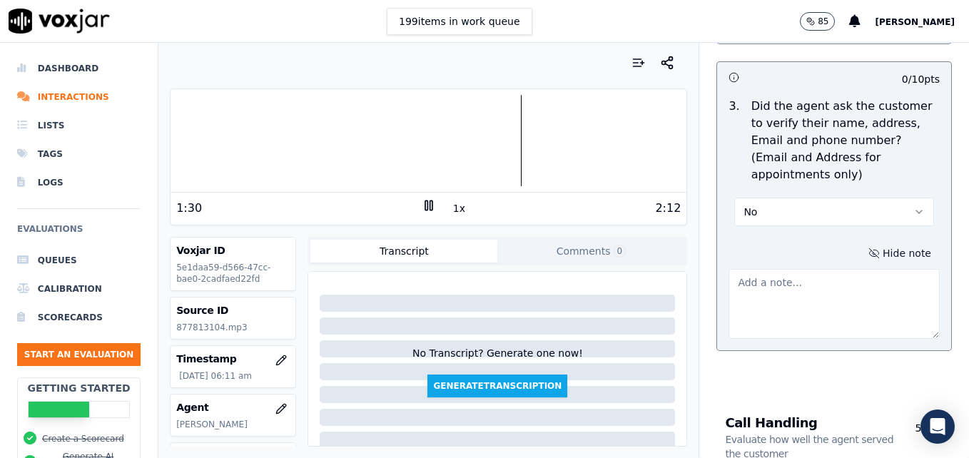
click at [830, 269] on textarea at bounding box center [834, 304] width 211 height 70
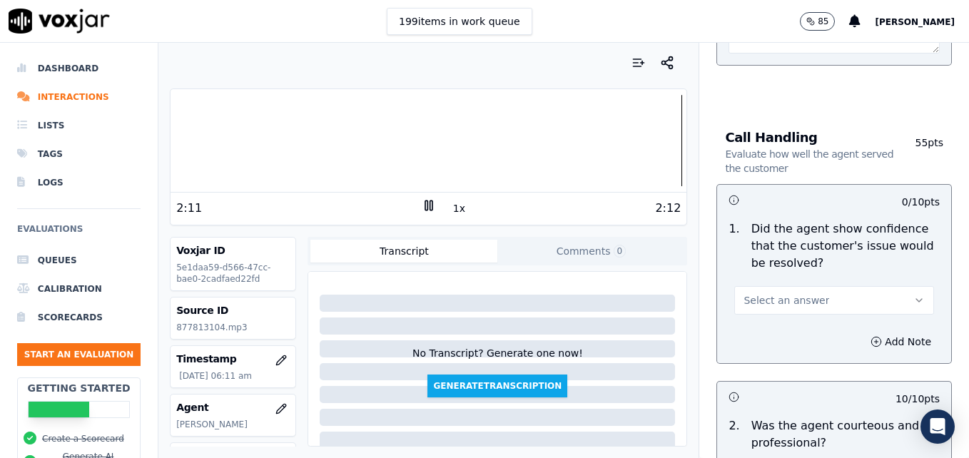
scroll to position [1071, 0]
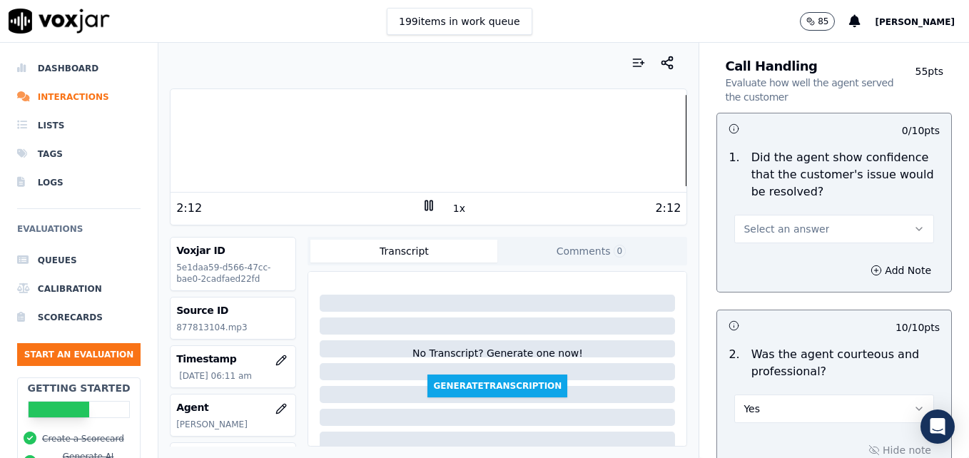
type textarea "New/returning customer not verified. Vehicle type/service not reconfirmed. Wait…"
click at [914, 223] on icon "button" at bounding box center [919, 228] width 11 height 11
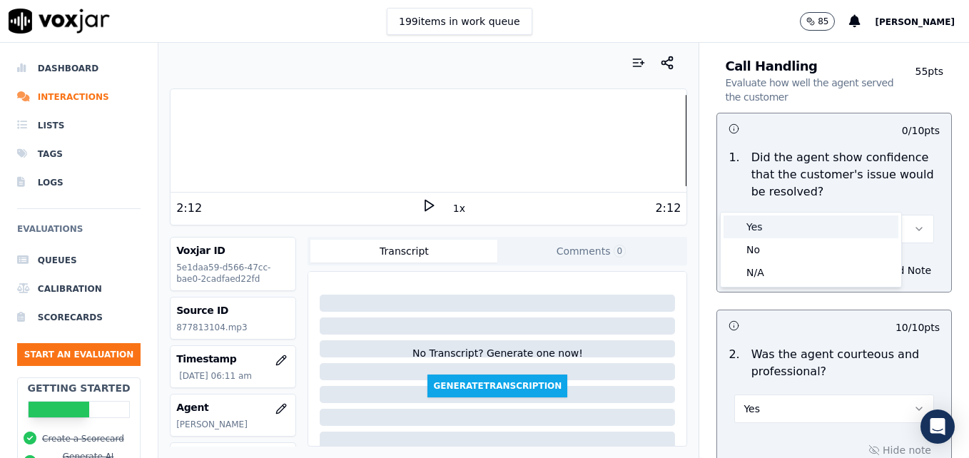
click at [830, 228] on div "Yes" at bounding box center [811, 227] width 175 height 23
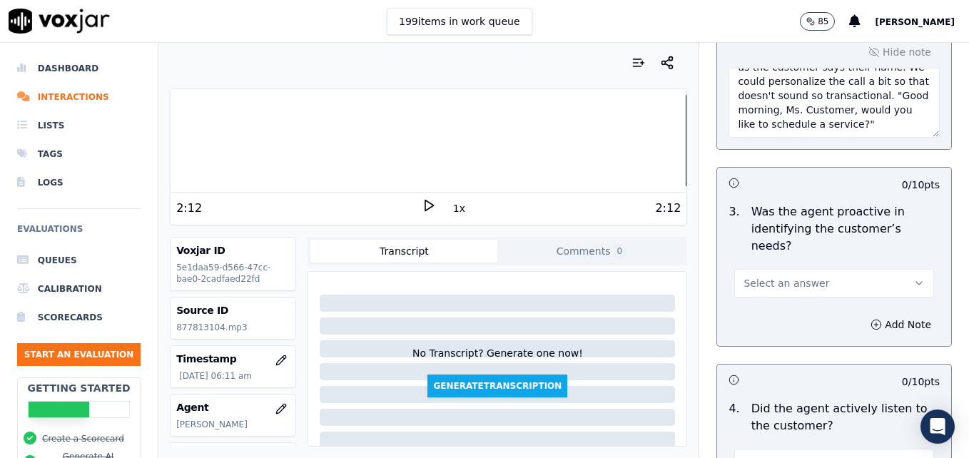
scroll to position [1499, 0]
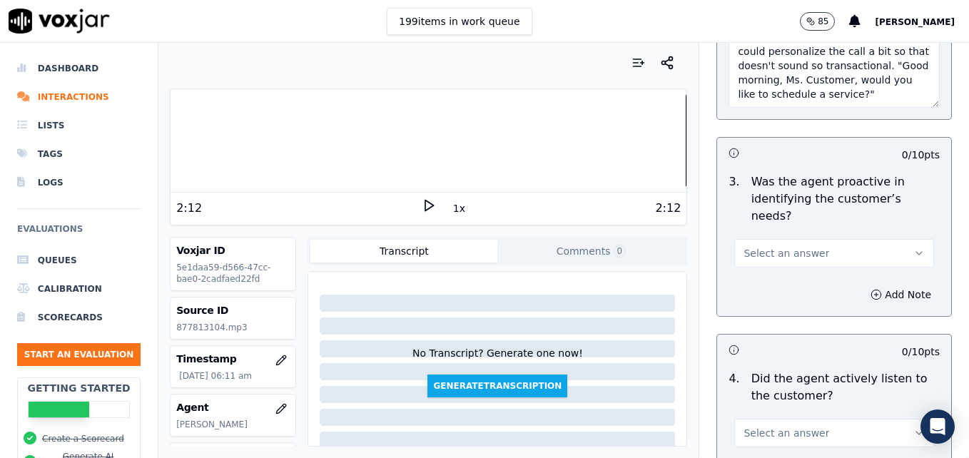
click at [914, 248] on icon "button" at bounding box center [919, 253] width 11 height 11
click at [842, 234] on div "Yes" at bounding box center [811, 234] width 175 height 23
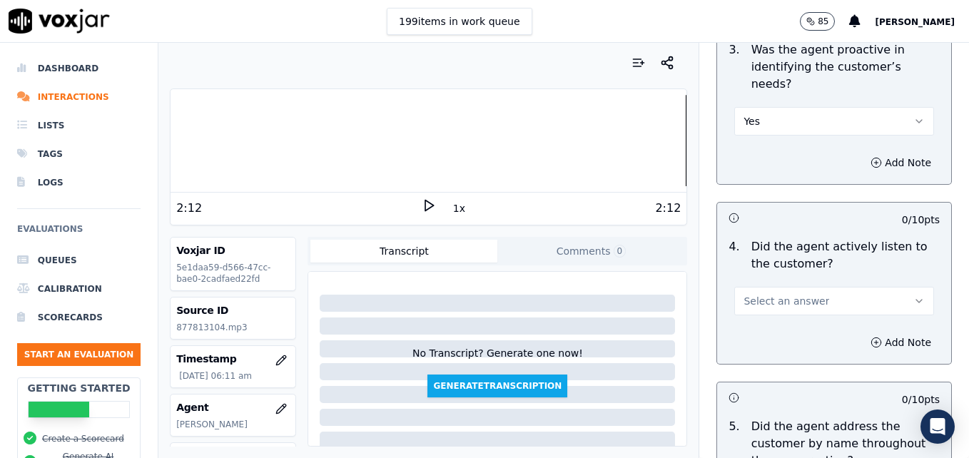
scroll to position [1642, 0]
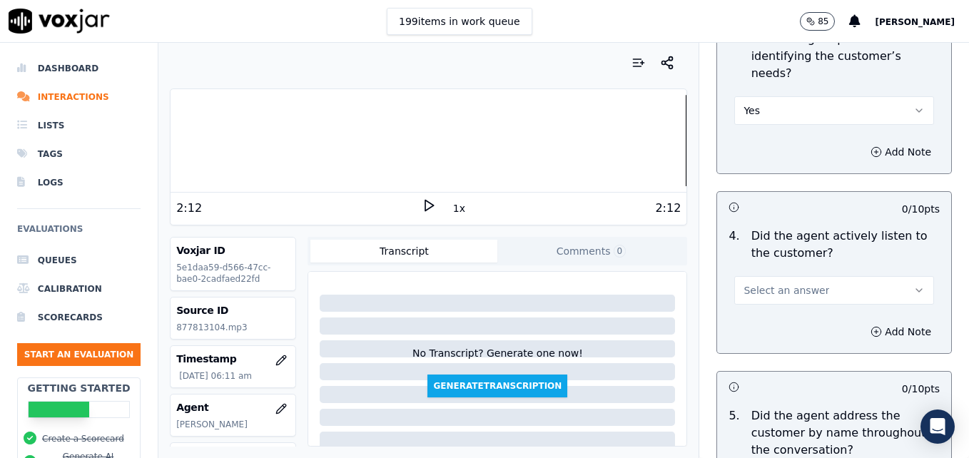
click at [881, 276] on button "Select an answer" at bounding box center [835, 290] width 200 height 29
click at [839, 266] on div "Yes" at bounding box center [811, 271] width 175 height 23
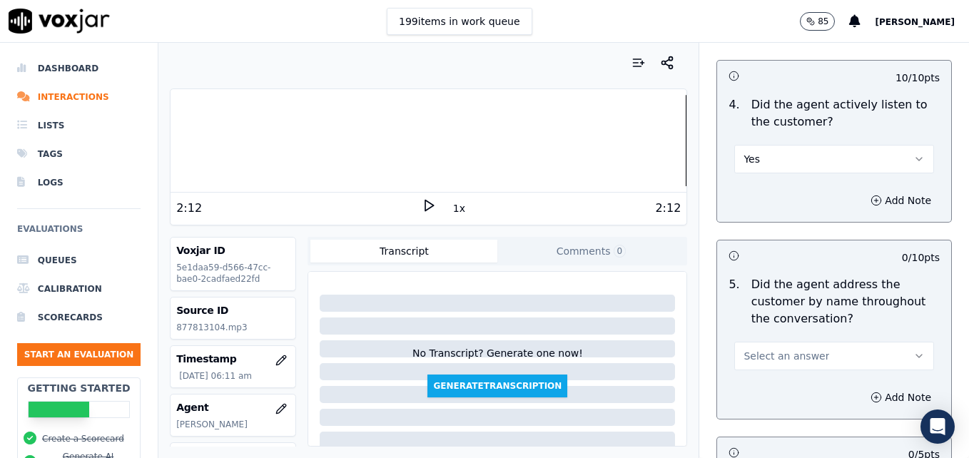
scroll to position [1856, 0]
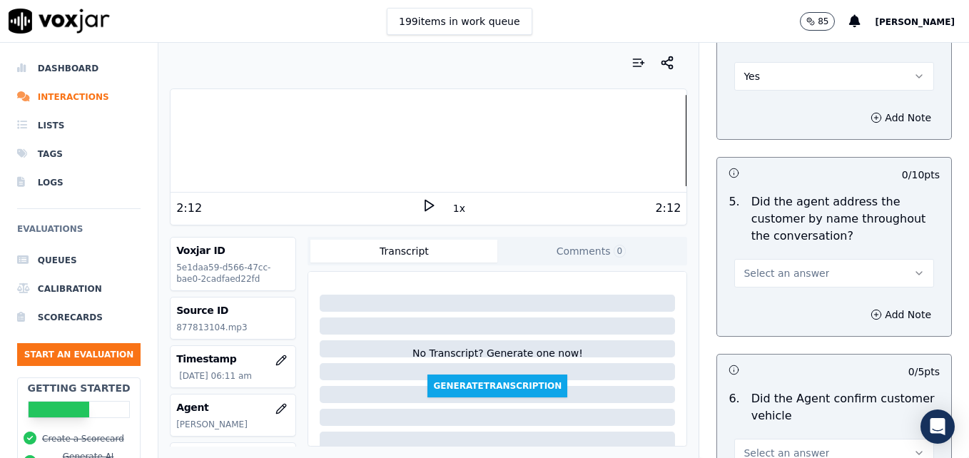
click at [914, 268] on icon "button" at bounding box center [919, 273] width 11 height 11
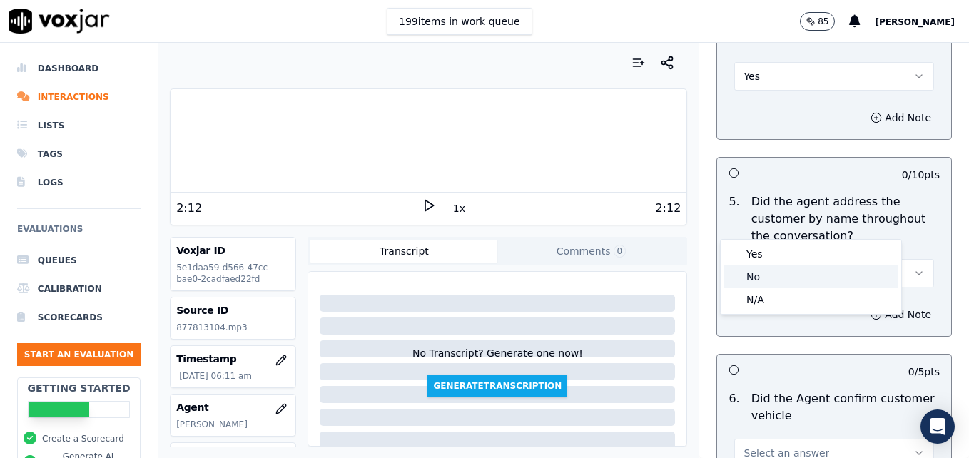
click at [803, 273] on div "No" at bounding box center [811, 277] width 175 height 23
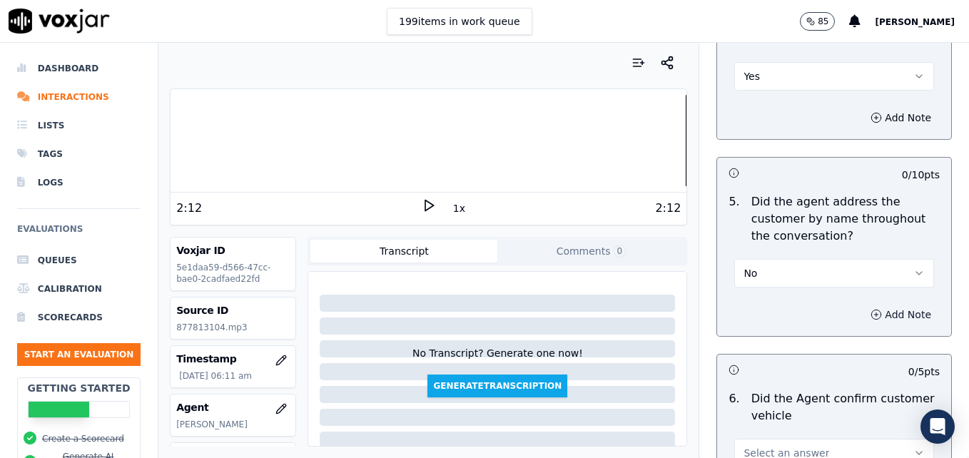
click at [862, 305] on button "Add Note" at bounding box center [901, 315] width 78 height 20
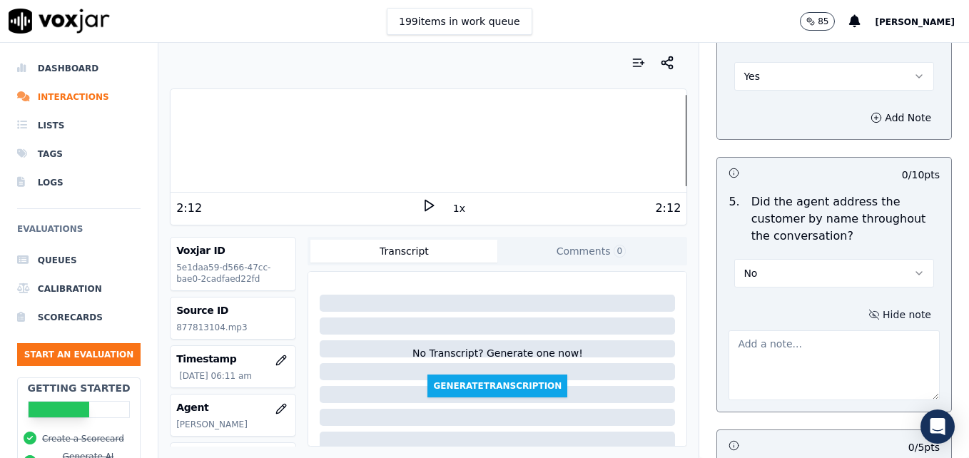
click at [804, 331] on textarea at bounding box center [834, 366] width 211 height 70
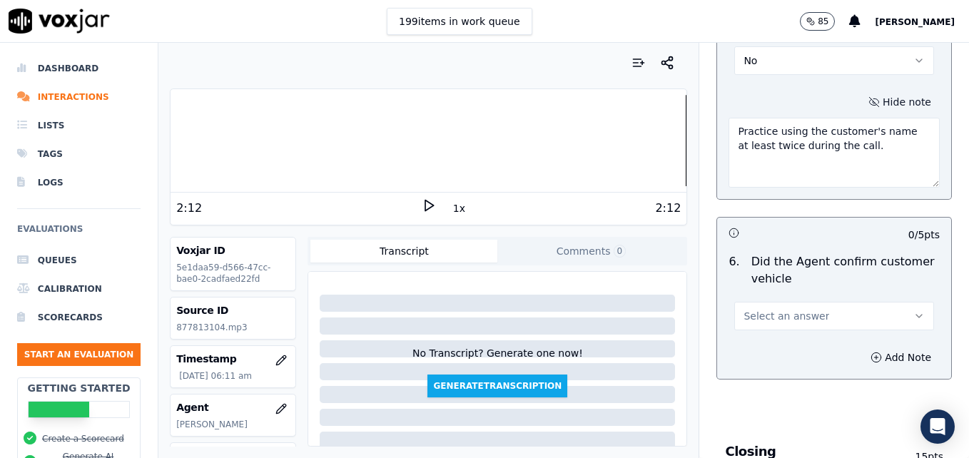
scroll to position [2070, 0]
type textarea "Practice using the customer's name at least twice during the call."
click at [885, 301] on button "Select an answer" at bounding box center [835, 315] width 200 height 29
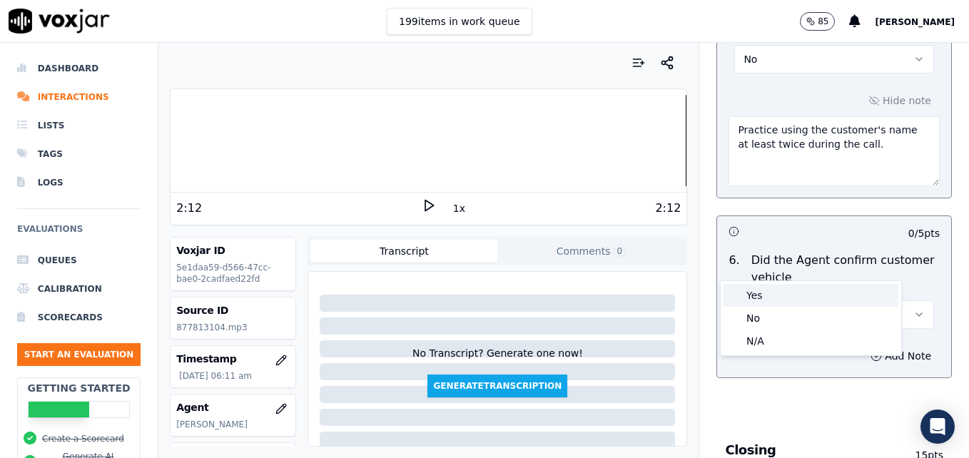
click at [763, 288] on div "Yes" at bounding box center [811, 295] width 175 height 23
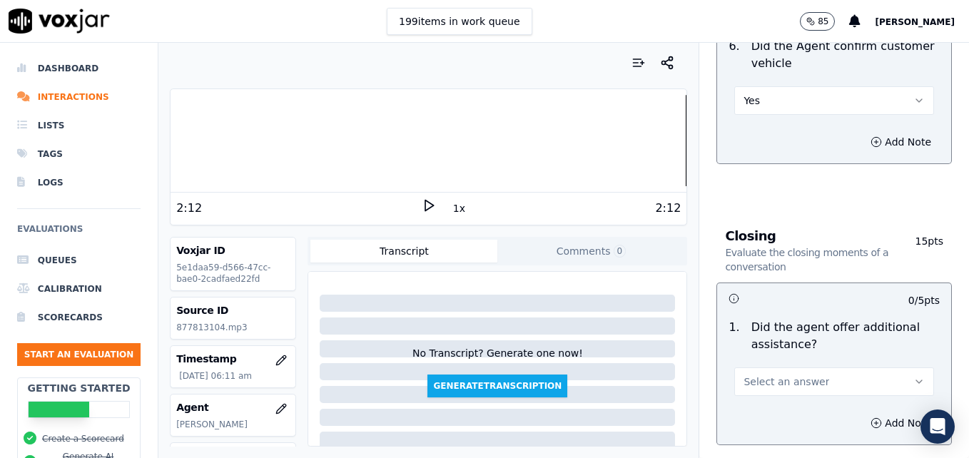
scroll to position [2356, 0]
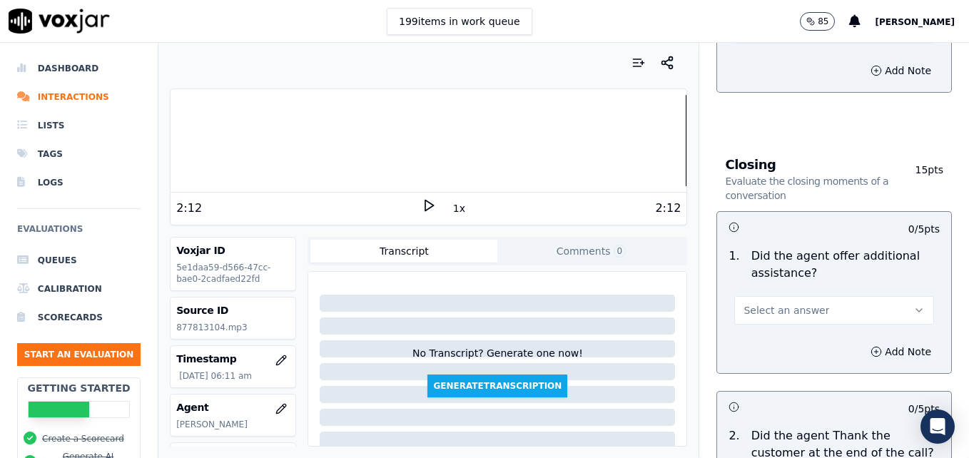
click at [914, 305] on icon "button" at bounding box center [919, 310] width 11 height 11
click at [812, 286] on div "Yes" at bounding box center [811, 291] width 175 height 23
click at [871, 346] on icon "button" at bounding box center [876, 351] width 11 height 11
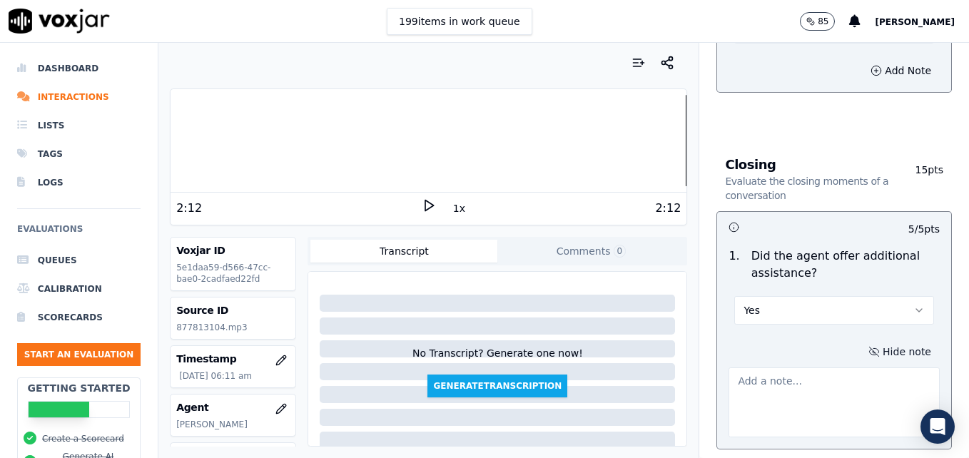
click at [827, 368] on textarea at bounding box center [834, 403] width 211 height 70
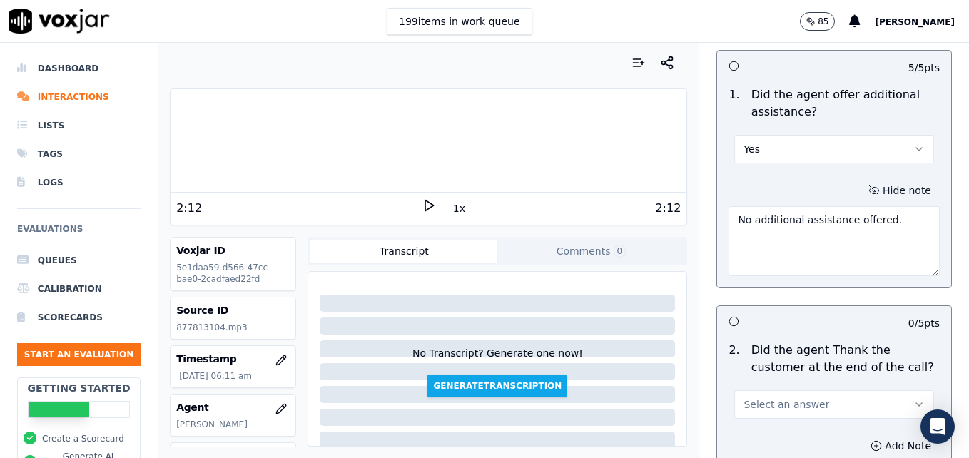
scroll to position [2570, 0]
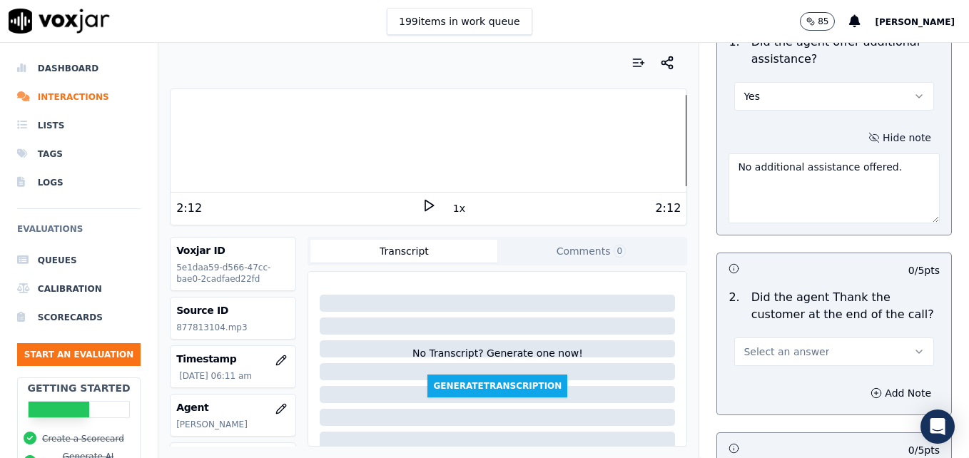
type textarea "No additional assistance offered."
drag, startPoint x: 892, startPoint y: 301, endPoint x: 869, endPoint y: 307, distance: 24.4
click at [914, 346] on icon "button" at bounding box center [919, 351] width 11 height 11
click at [789, 331] on div "Yes" at bounding box center [811, 332] width 175 height 23
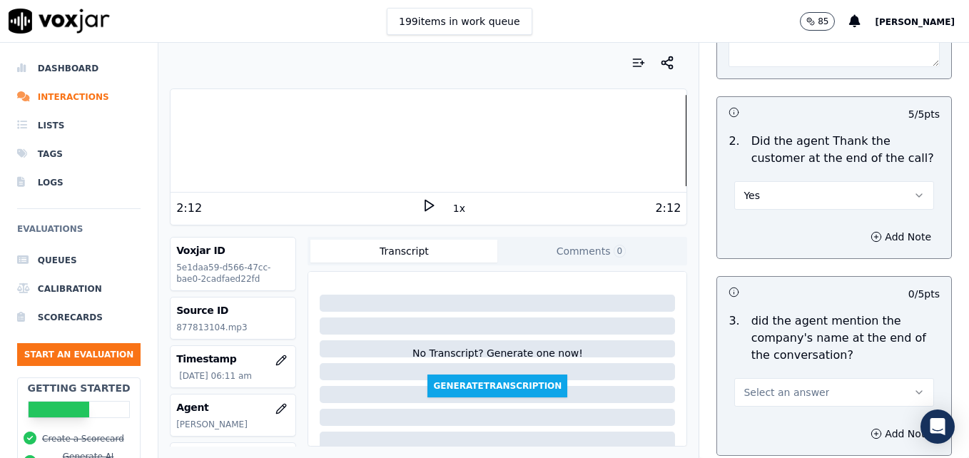
scroll to position [2784, 0]
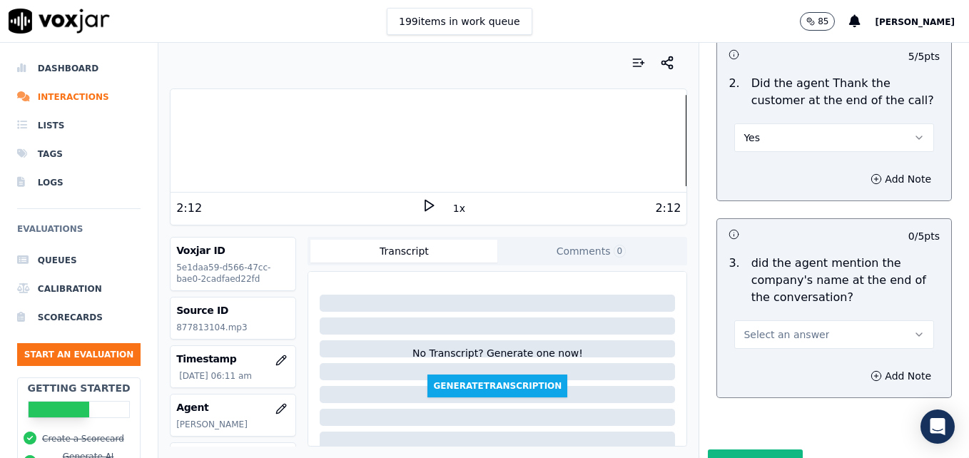
click at [874, 321] on button "Select an answer" at bounding box center [835, 335] width 200 height 29
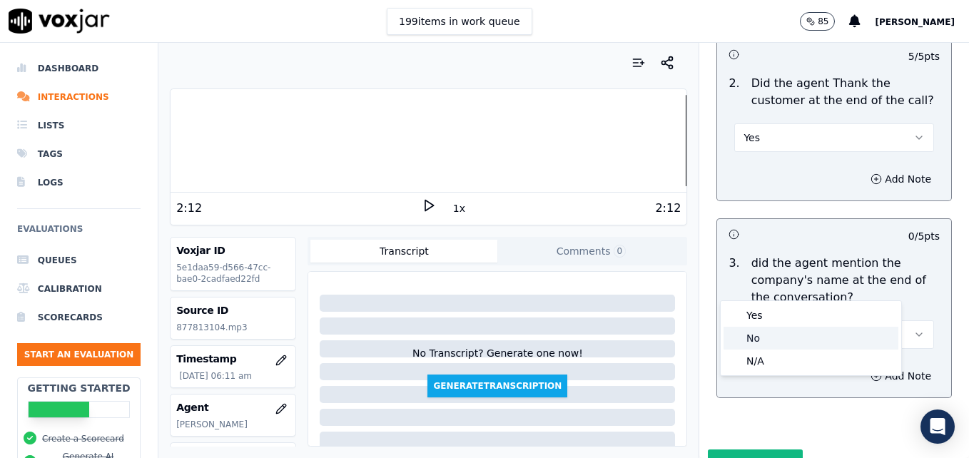
click at [770, 336] on div "No" at bounding box center [811, 338] width 175 height 23
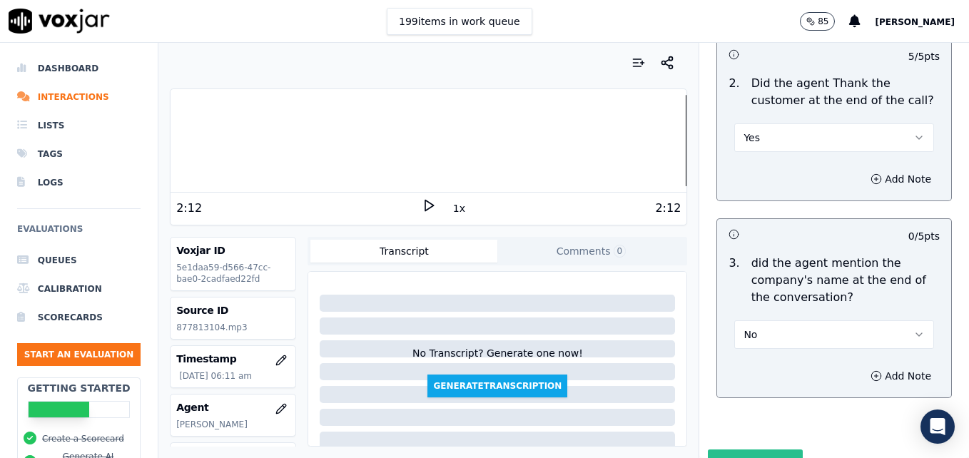
click at [739, 450] on button "Submit Scores" at bounding box center [755, 463] width 95 height 26
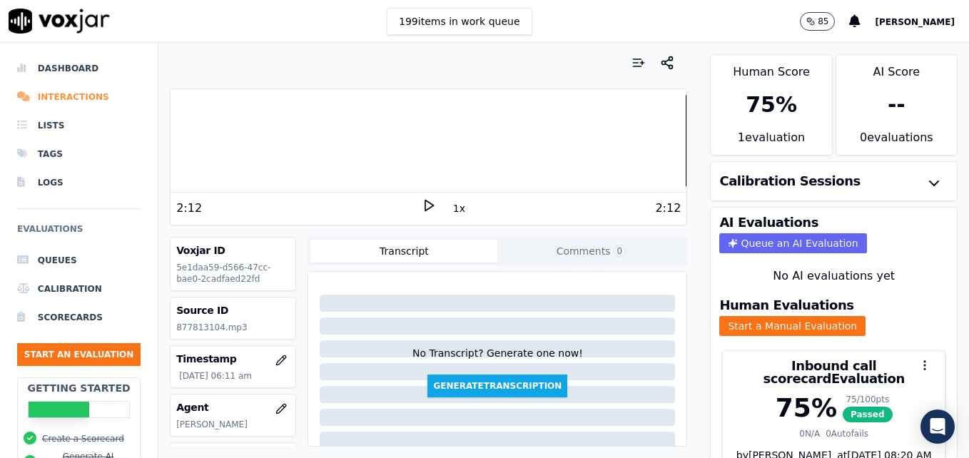
click at [66, 94] on li "Interactions" at bounding box center [79, 97] width 124 height 29
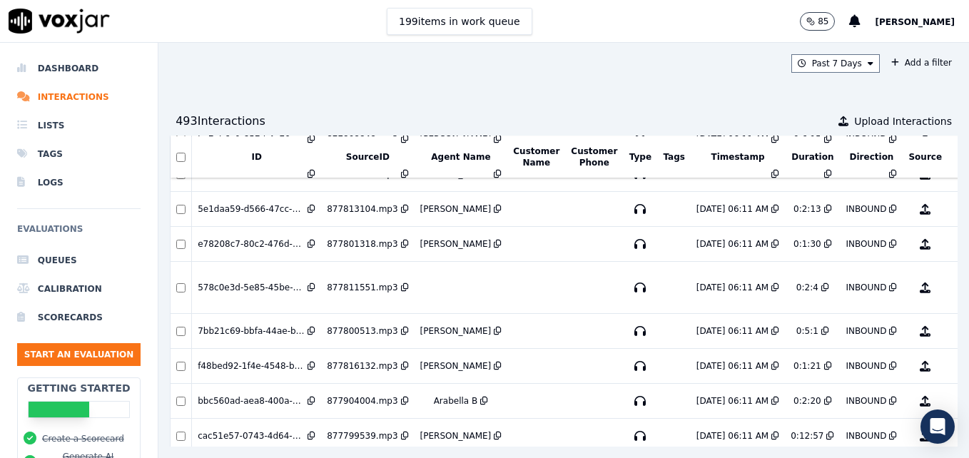
scroll to position [2828, 0]
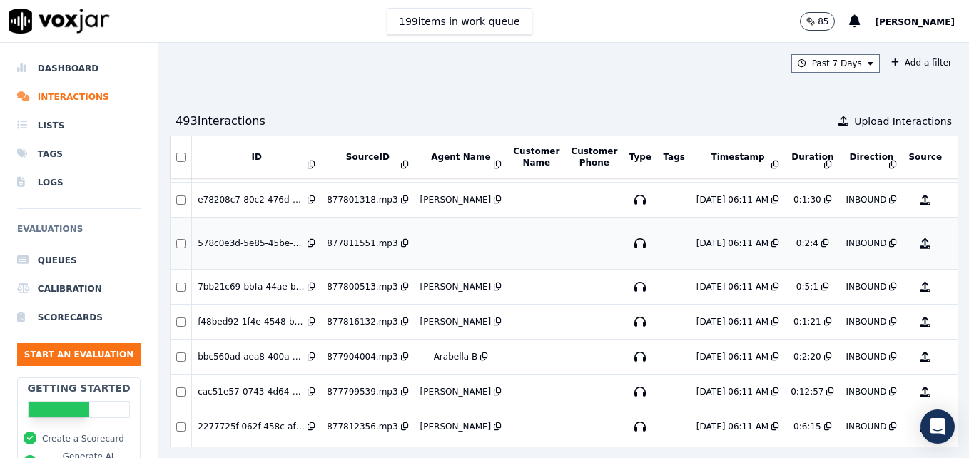
click at [954, 242] on button "No Evaluation Yet" at bounding box center [982, 243] width 56 height 40
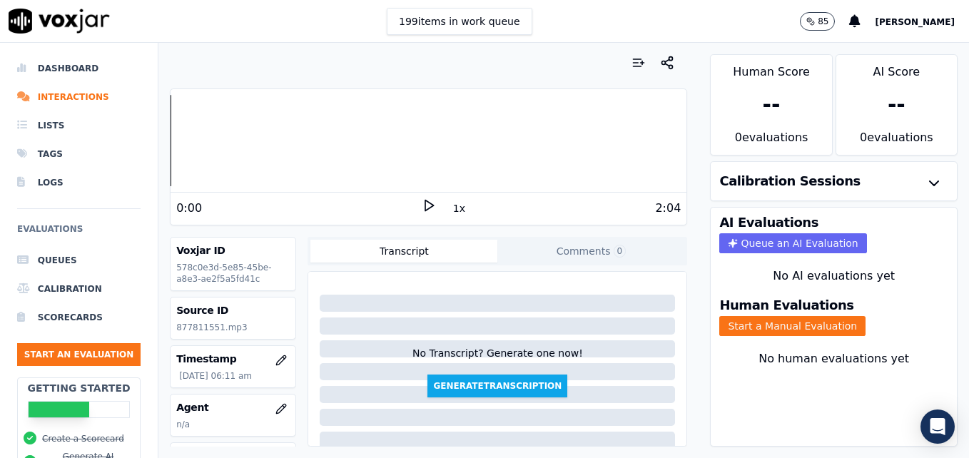
click at [422, 205] on icon at bounding box center [429, 205] width 14 height 14
click at [425, 205] on rect at bounding box center [426, 205] width 2 height 9
click at [276, 408] on icon "button" at bounding box center [281, 408] width 11 height 11
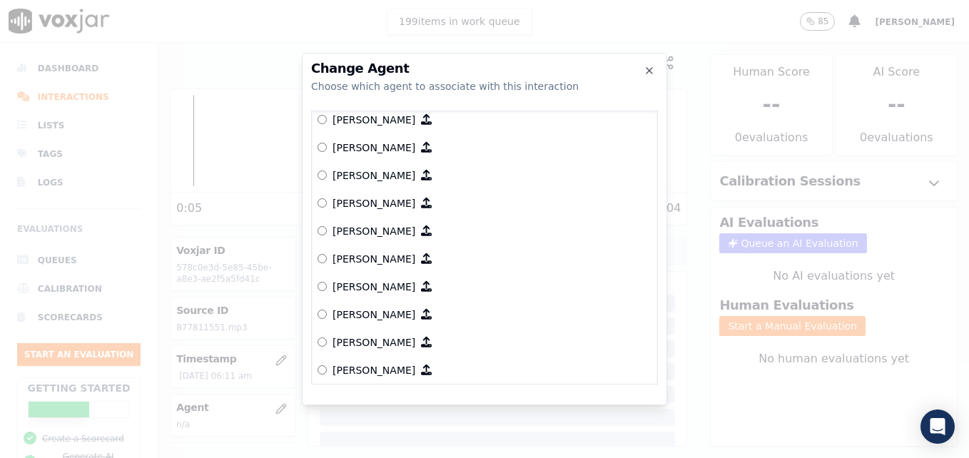
scroll to position [286, 0]
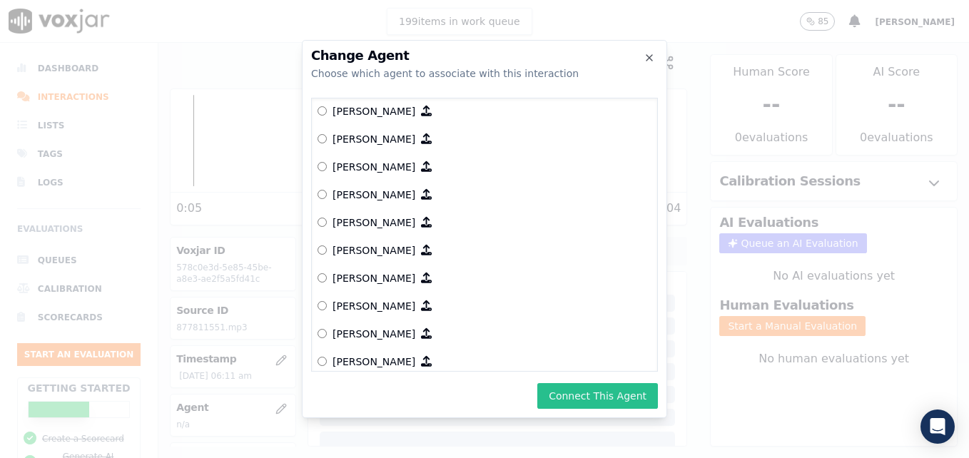
click at [575, 396] on button "Connect This Agent" at bounding box center [598, 396] width 121 height 26
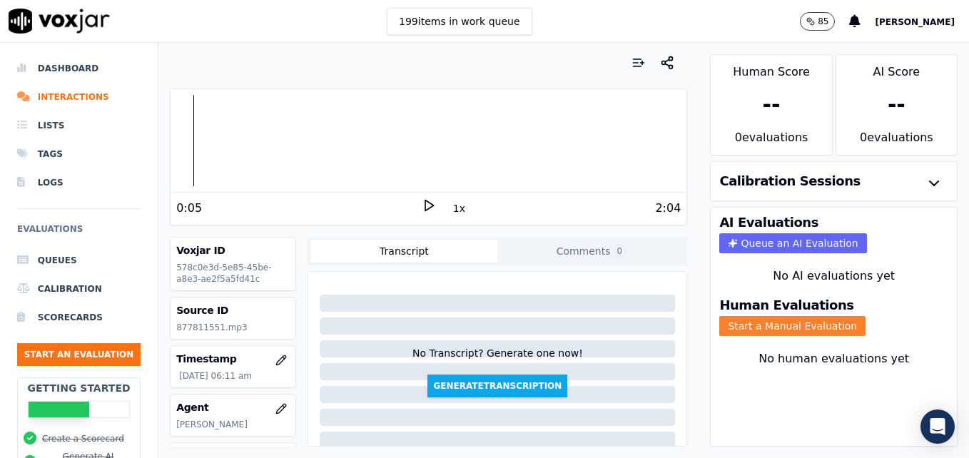
click at [786, 325] on button "Start a Manual Evaluation" at bounding box center [793, 326] width 146 height 20
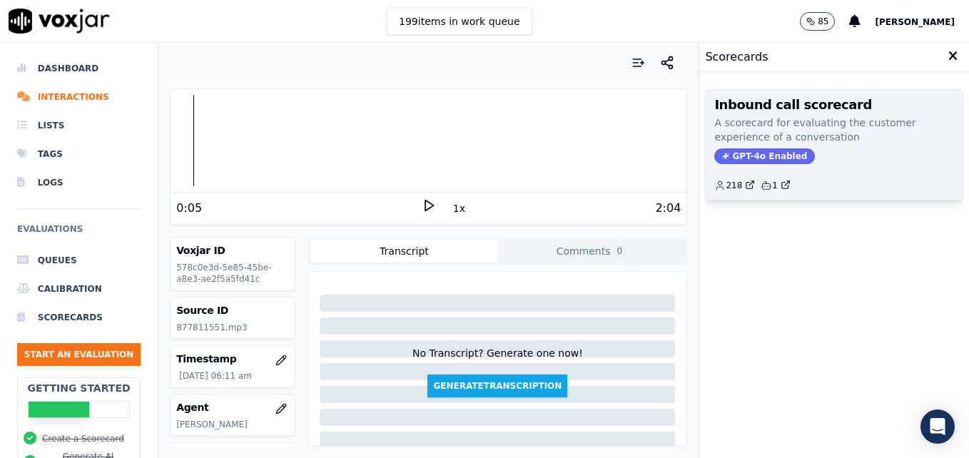
click at [759, 156] on span "GPT-4o Enabled" at bounding box center [765, 156] width 101 height 16
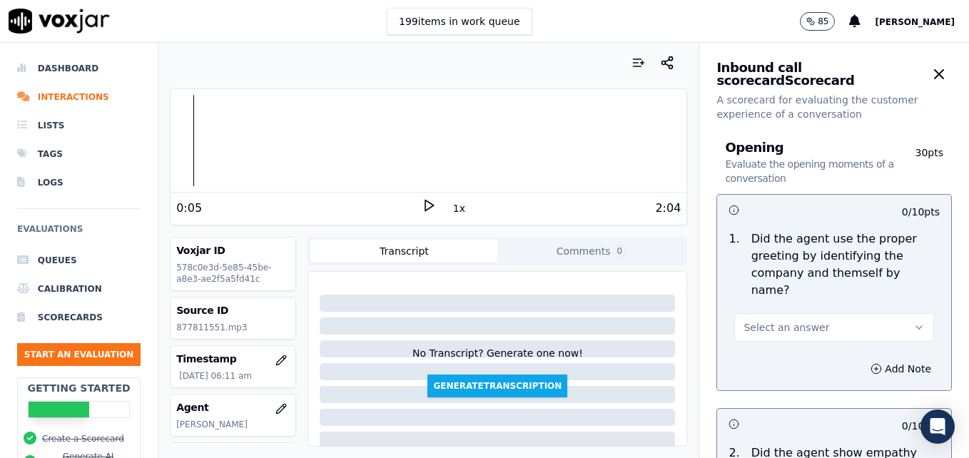
click at [914, 322] on icon "button" at bounding box center [919, 327] width 11 height 11
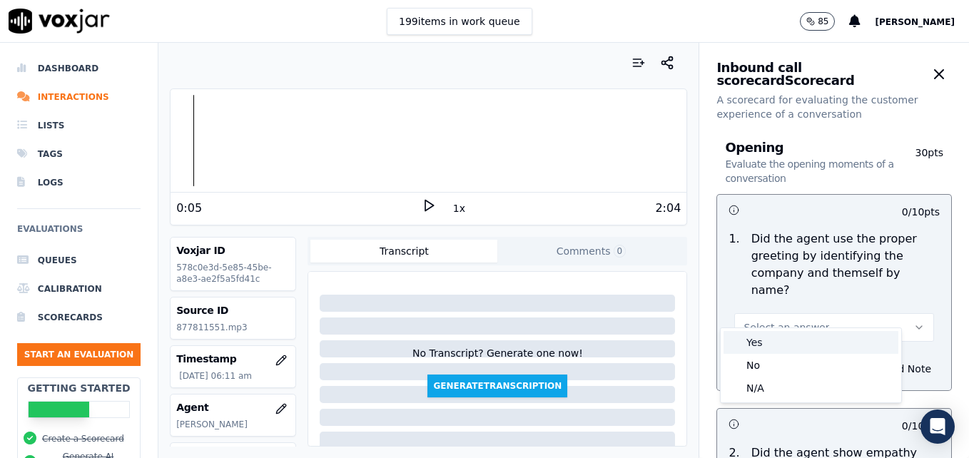
click at [792, 340] on div "Yes" at bounding box center [811, 342] width 175 height 23
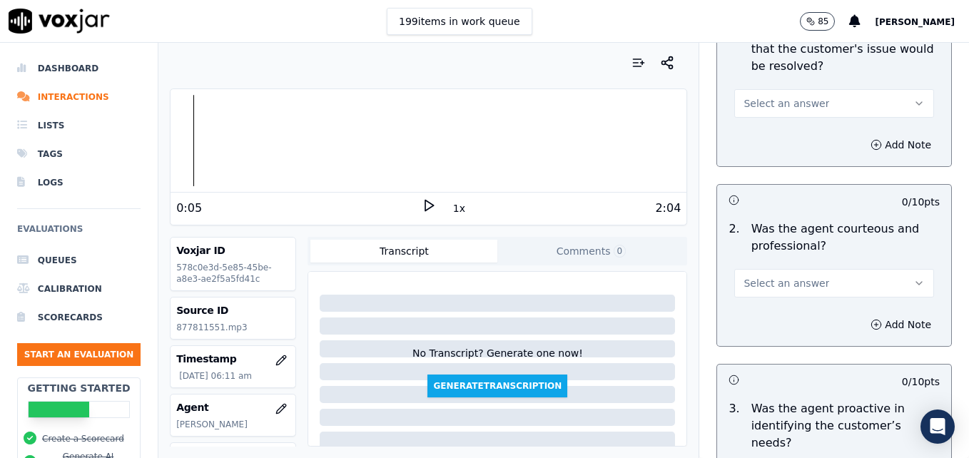
scroll to position [1071, 0]
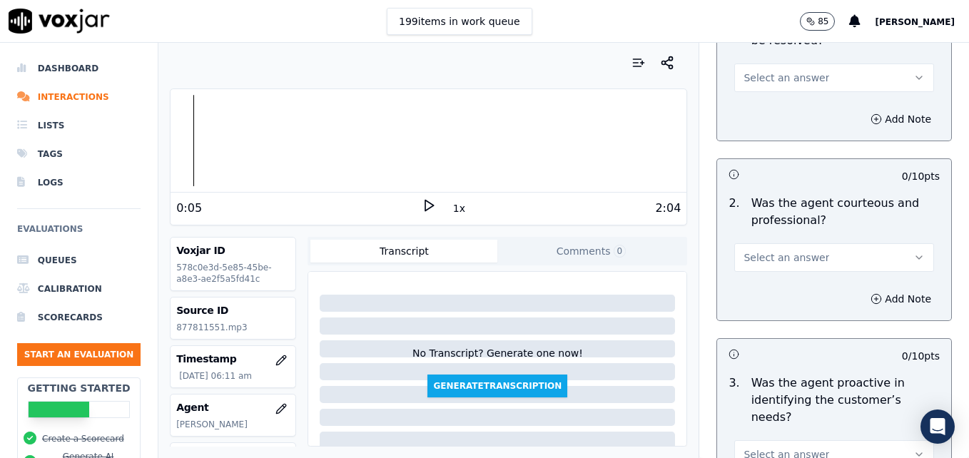
drag, startPoint x: 890, startPoint y: 223, endPoint x: 881, endPoint y: 226, distance: 8.8
click at [914, 252] on icon "button" at bounding box center [919, 257] width 11 height 11
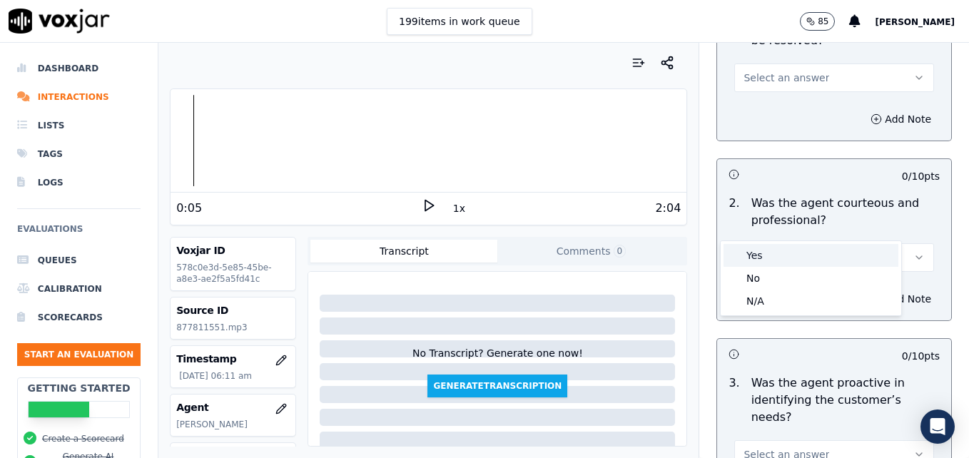
click at [800, 252] on div "Yes" at bounding box center [811, 255] width 175 height 23
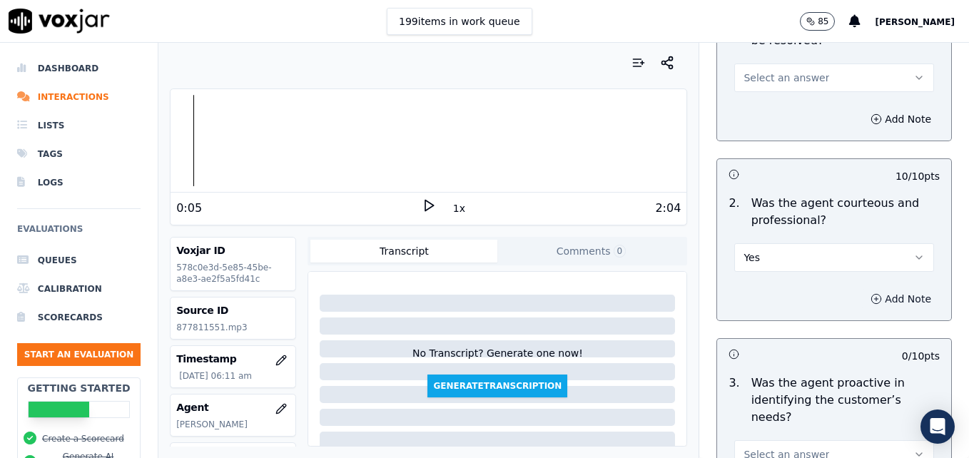
click at [871, 293] on icon "button" at bounding box center [876, 298] width 11 height 11
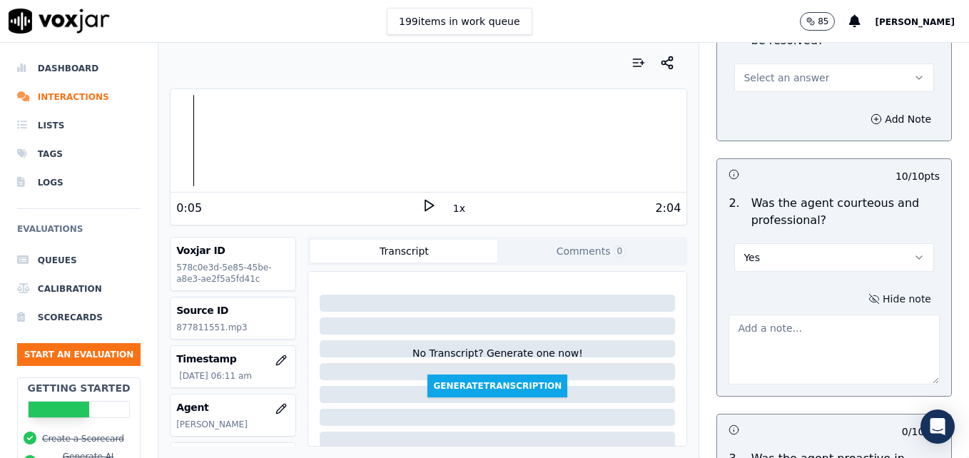
click at [843, 315] on textarea at bounding box center [834, 350] width 211 height 70
type textarea "Agent's tone was a bit flat going into the call, but pace was better."
click at [422, 206] on icon at bounding box center [429, 205] width 14 height 14
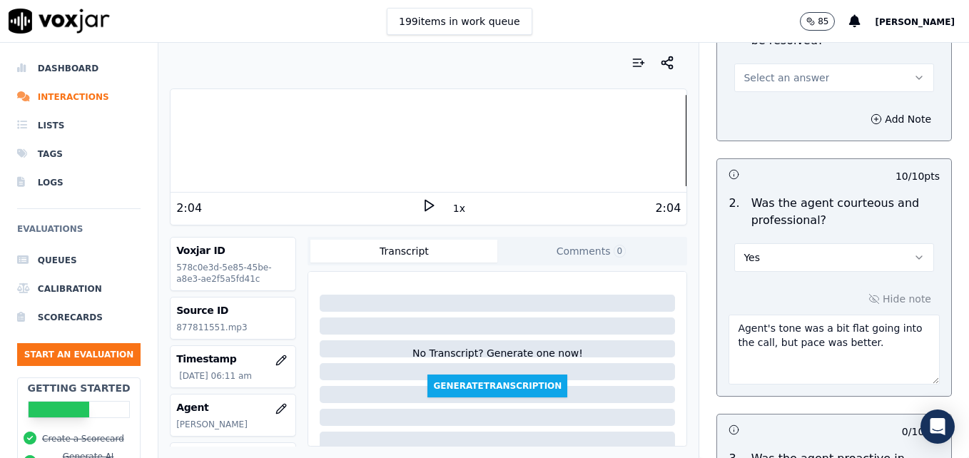
click at [194, 138] on div at bounding box center [429, 140] width 516 height 91
click at [425, 208] on icon at bounding box center [429, 205] width 14 height 14
click at [425, 201] on rect at bounding box center [426, 205] width 2 height 9
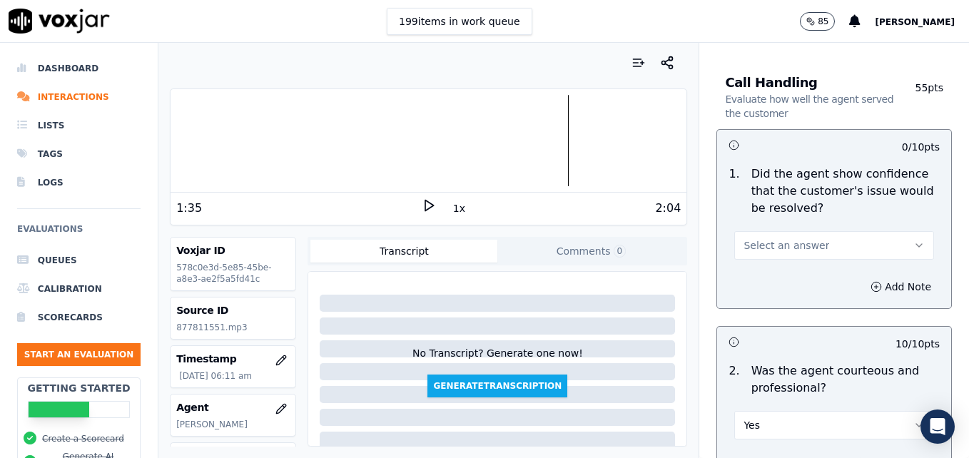
scroll to position [857, 0]
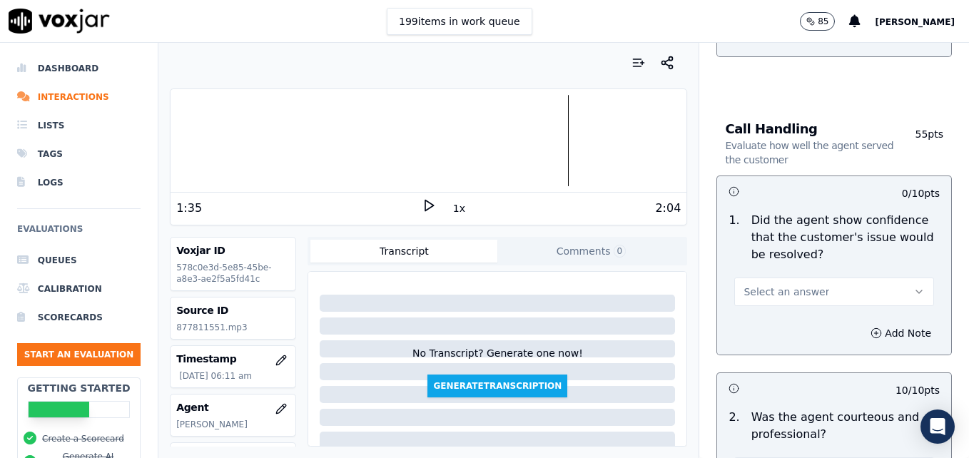
click at [903, 263] on div "Select an answer" at bounding box center [834, 284] width 223 height 43
click at [893, 278] on button "Select an answer" at bounding box center [835, 292] width 200 height 29
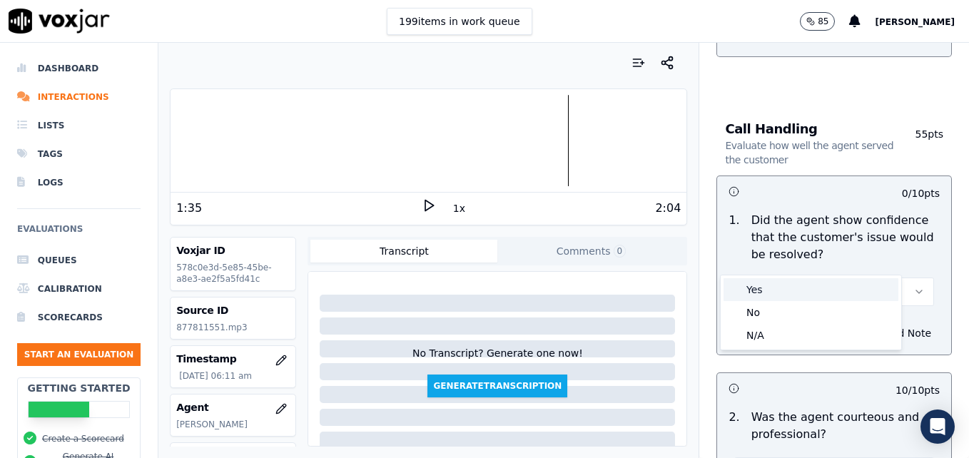
click at [790, 286] on div "Yes" at bounding box center [811, 289] width 175 height 23
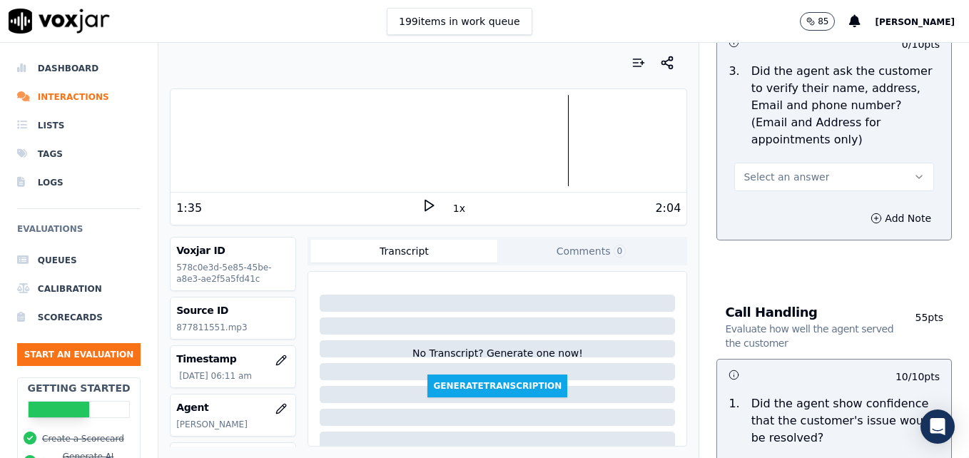
scroll to position [571, 0]
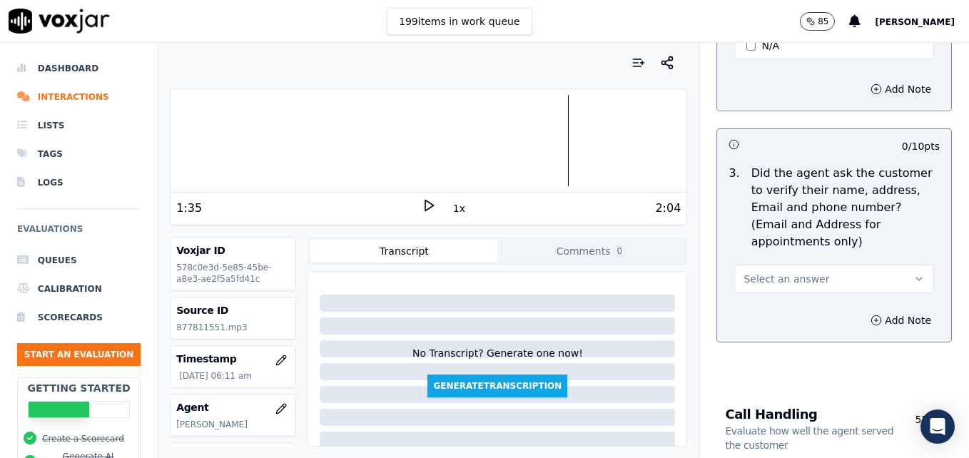
click at [914, 273] on icon "button" at bounding box center [919, 278] width 11 height 11
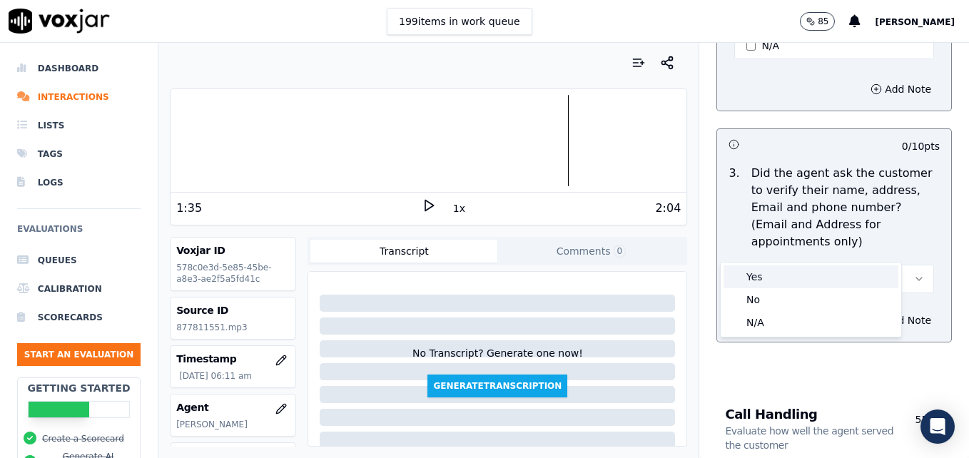
click at [829, 276] on div "Yes" at bounding box center [811, 277] width 175 height 23
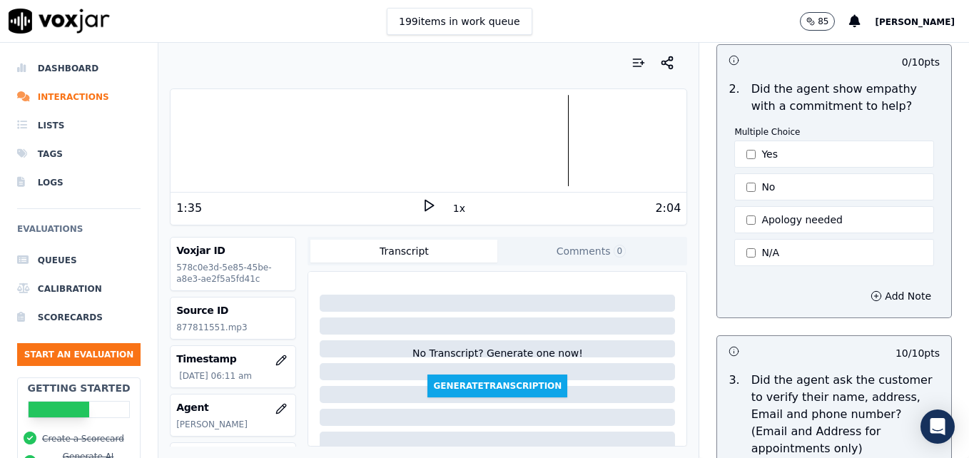
scroll to position [357, 0]
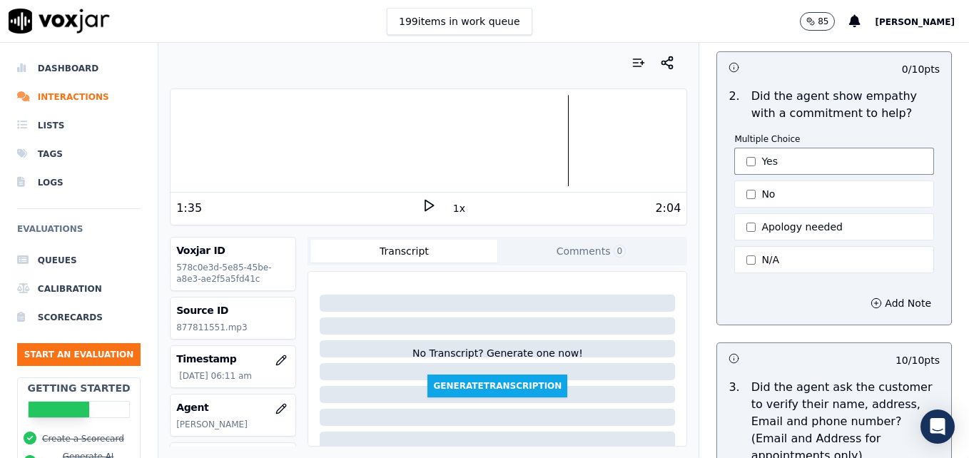
click at [738, 148] on button "Yes" at bounding box center [835, 161] width 200 height 27
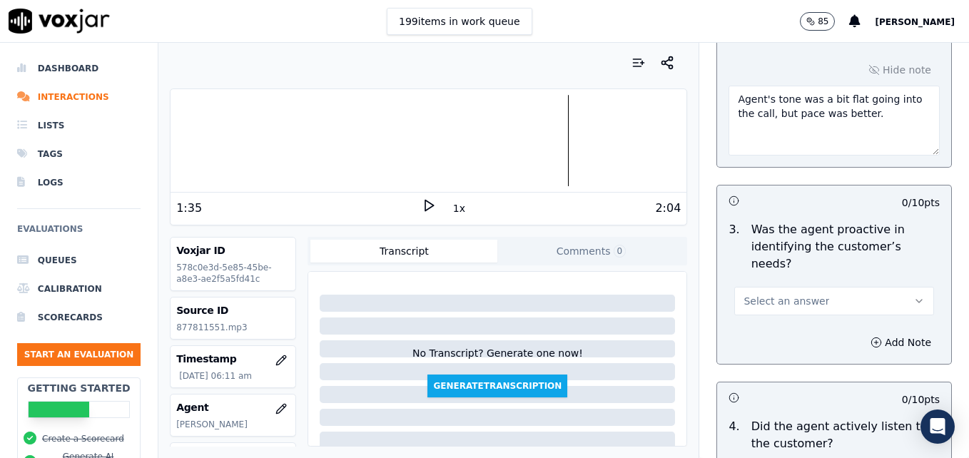
scroll to position [1285, 0]
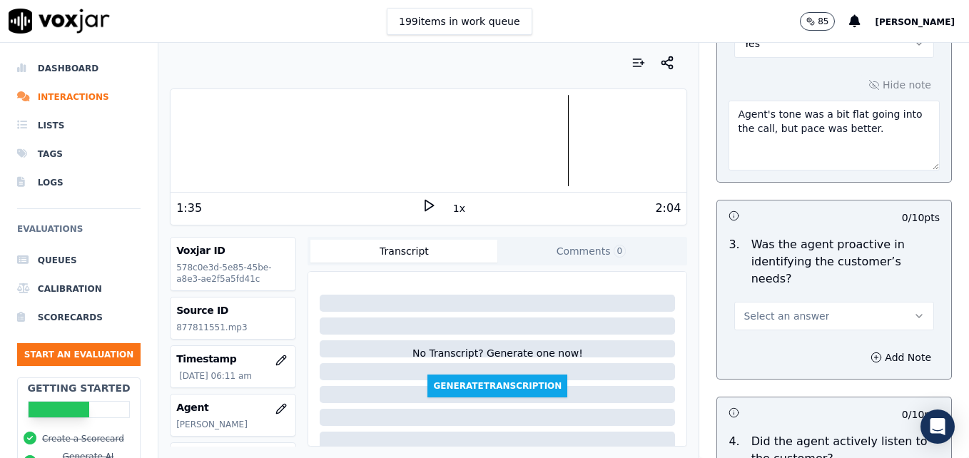
click at [914, 311] on icon "button" at bounding box center [919, 316] width 11 height 11
click at [829, 304] on div "Yes" at bounding box center [811, 297] width 175 height 23
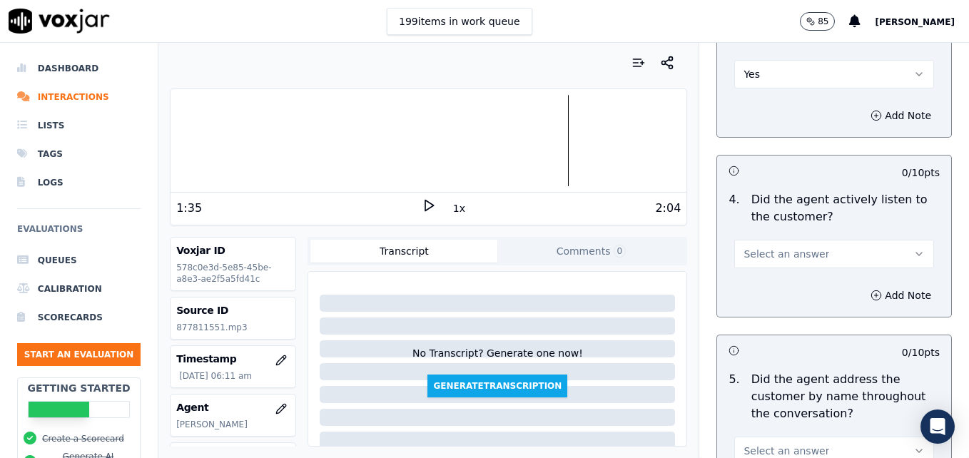
scroll to position [1571, 0]
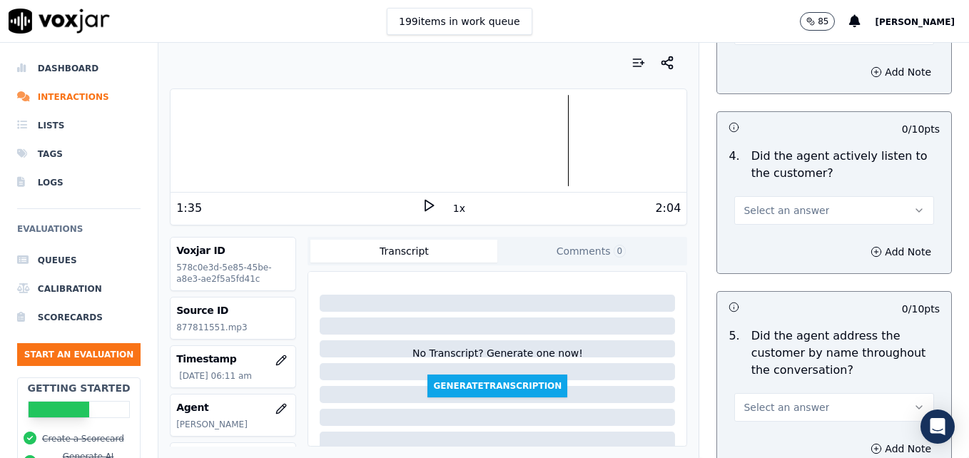
click at [914, 205] on icon "button" at bounding box center [919, 210] width 11 height 11
click at [810, 198] on div "Yes" at bounding box center [811, 191] width 175 height 23
click at [885, 393] on button "Select an answer" at bounding box center [835, 407] width 200 height 29
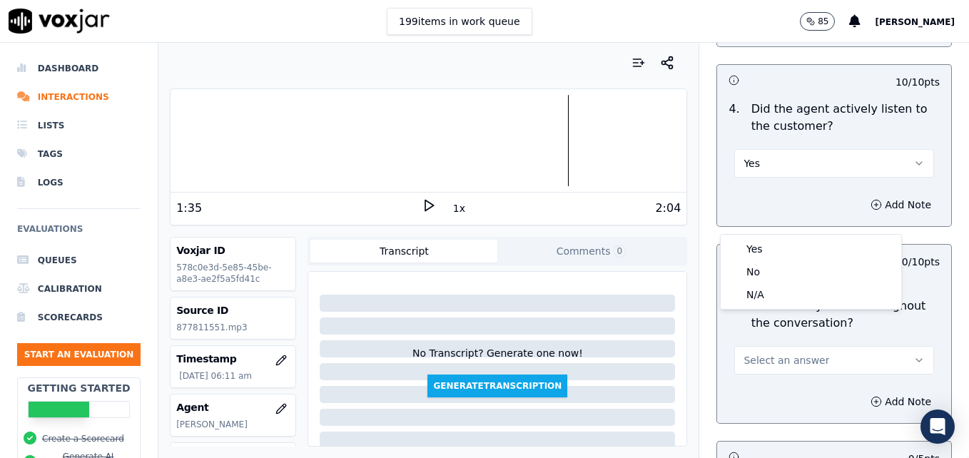
scroll to position [1713, 0]
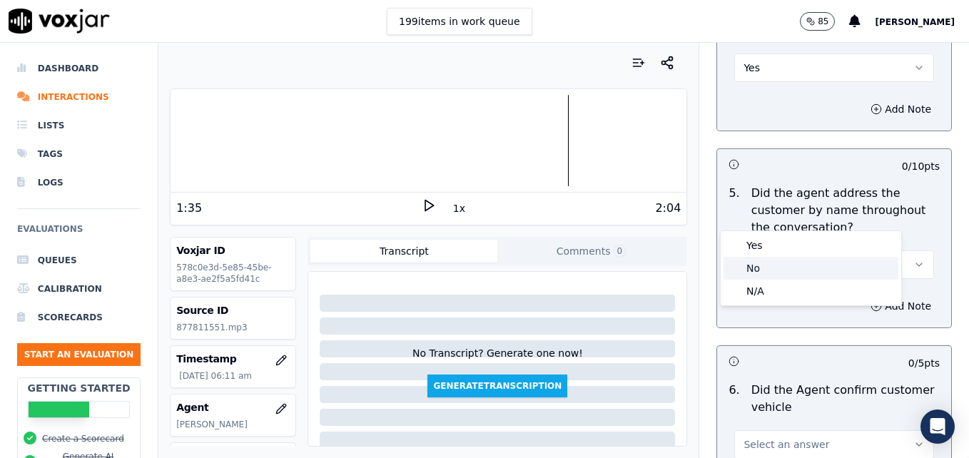
click at [755, 267] on div "No" at bounding box center [811, 268] width 175 height 23
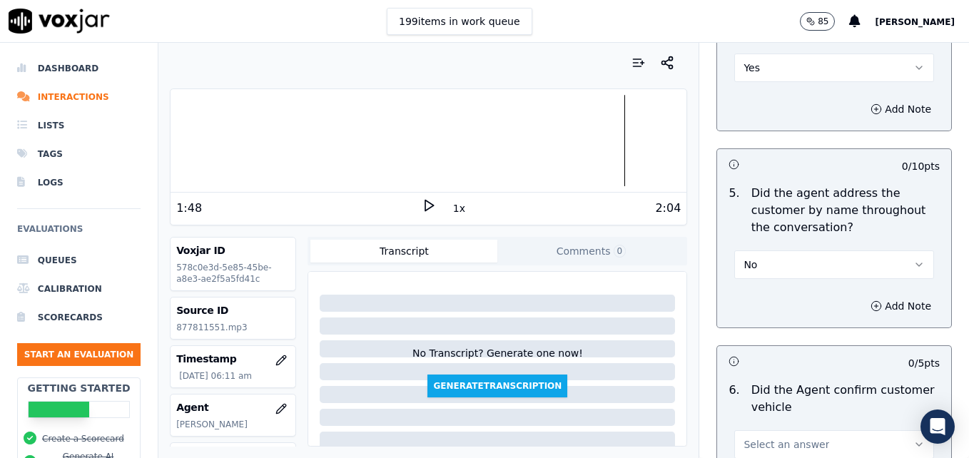
click at [410, 200] on div "1:48" at bounding box center [299, 208] width 246 height 17
click at [422, 208] on icon at bounding box center [429, 205] width 14 height 14
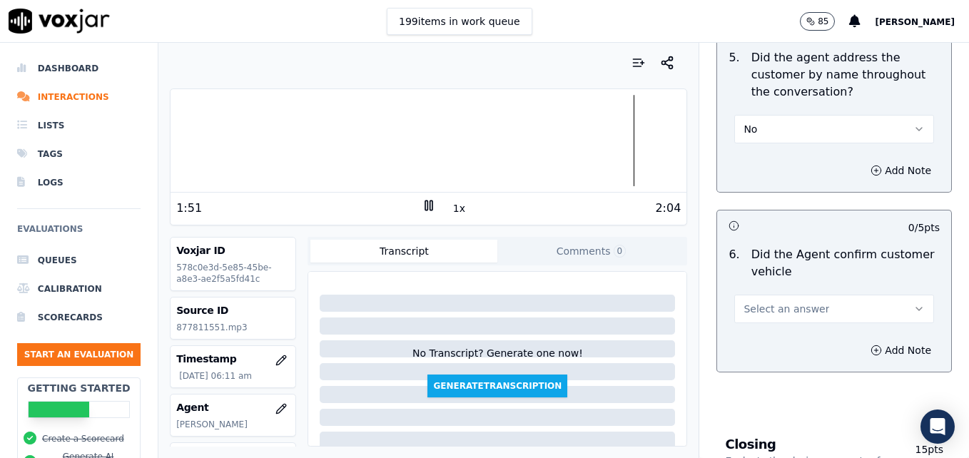
scroll to position [1856, 0]
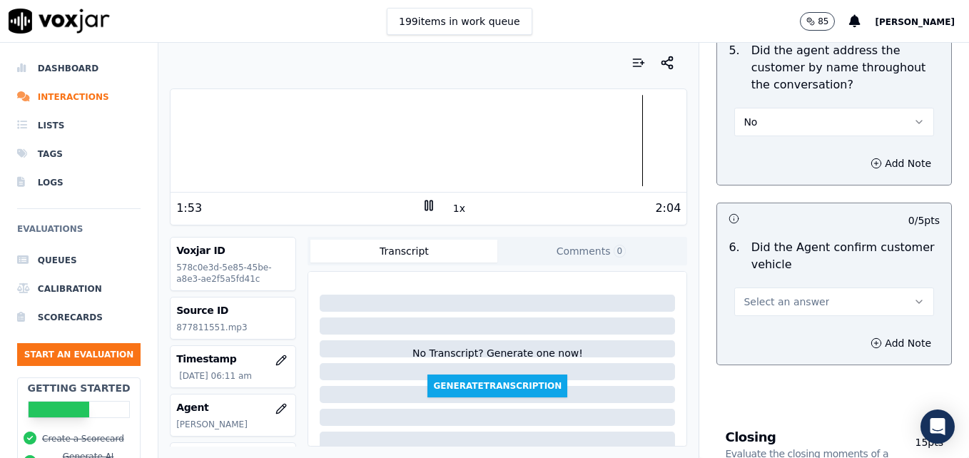
click at [914, 296] on icon "button" at bounding box center [919, 301] width 11 height 11
click at [793, 286] on div "Yes" at bounding box center [811, 282] width 175 height 23
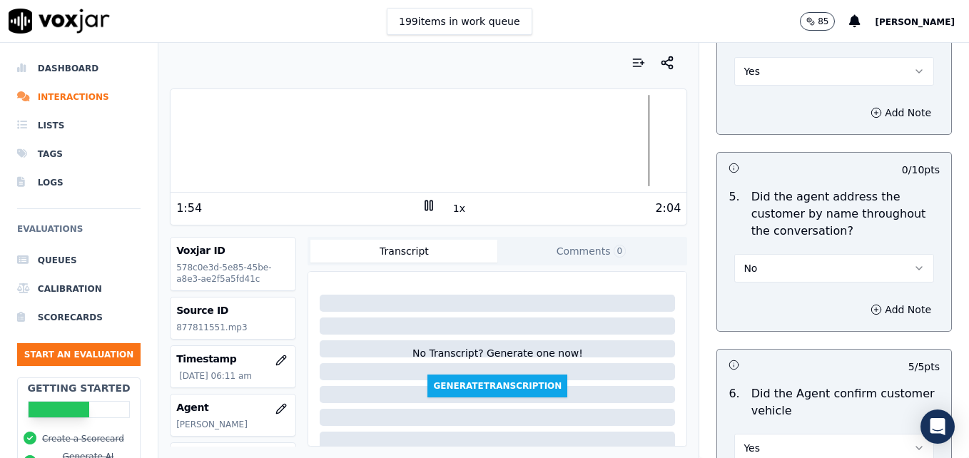
scroll to position [1642, 0]
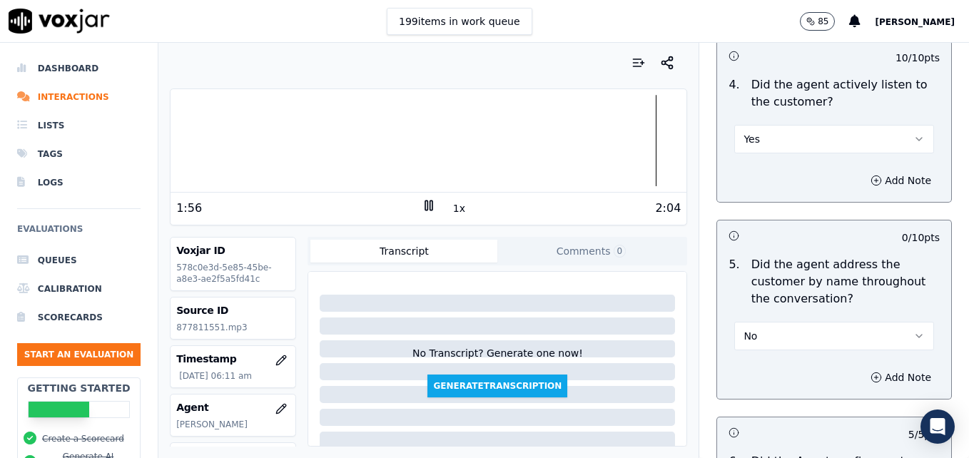
click at [914, 331] on icon "button" at bounding box center [919, 336] width 11 height 11
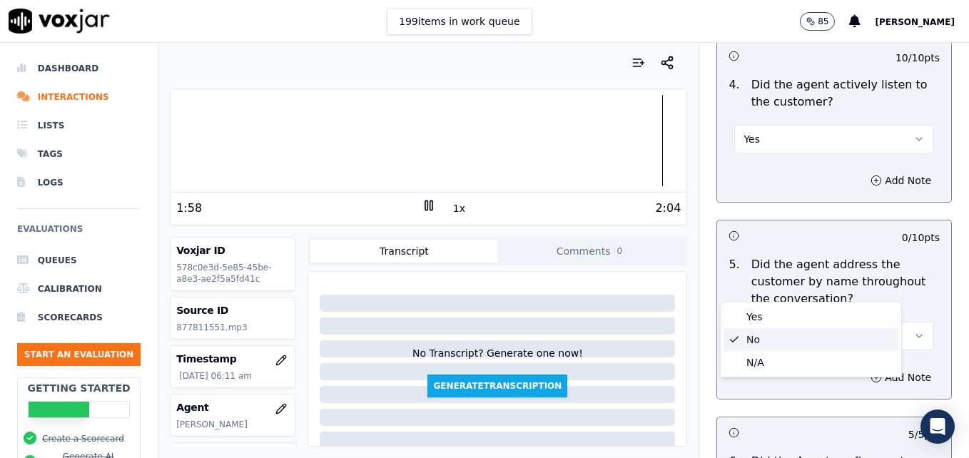
click at [805, 338] on div "No" at bounding box center [811, 339] width 175 height 23
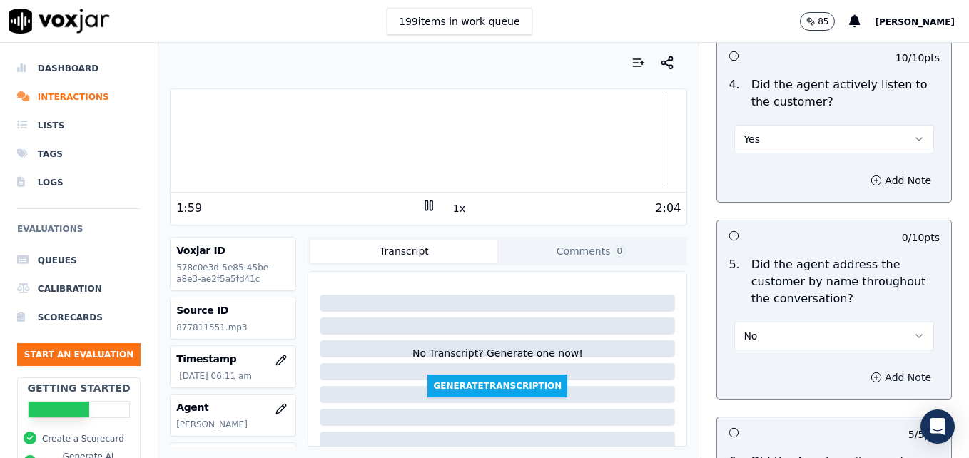
click at [862, 368] on button "Add Note" at bounding box center [901, 378] width 78 height 20
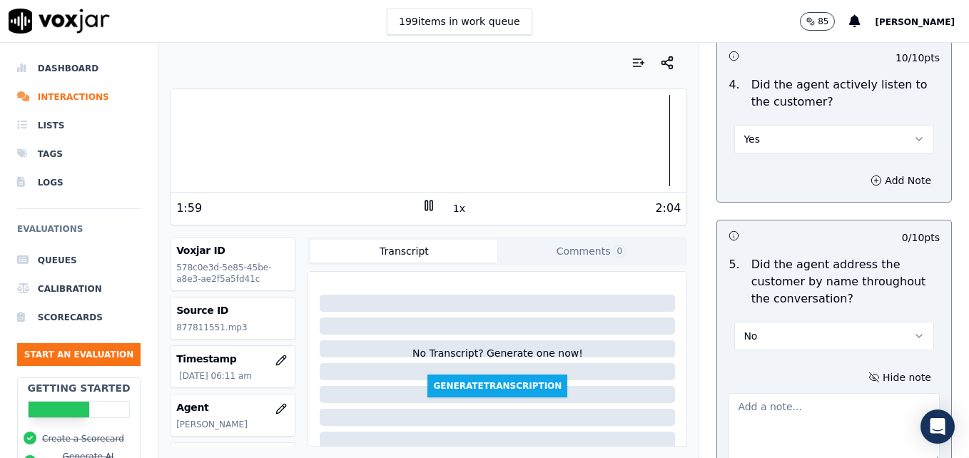
click at [841, 393] on textarea at bounding box center [834, 428] width 211 height 70
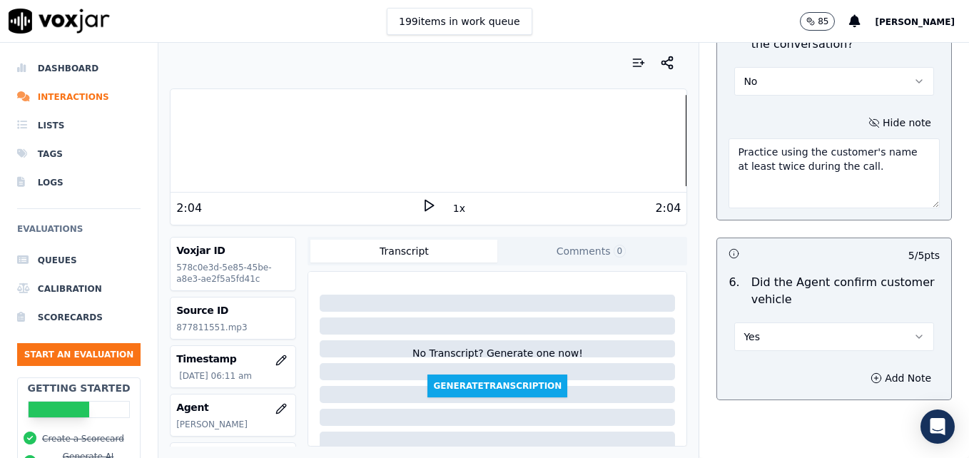
scroll to position [1928, 0]
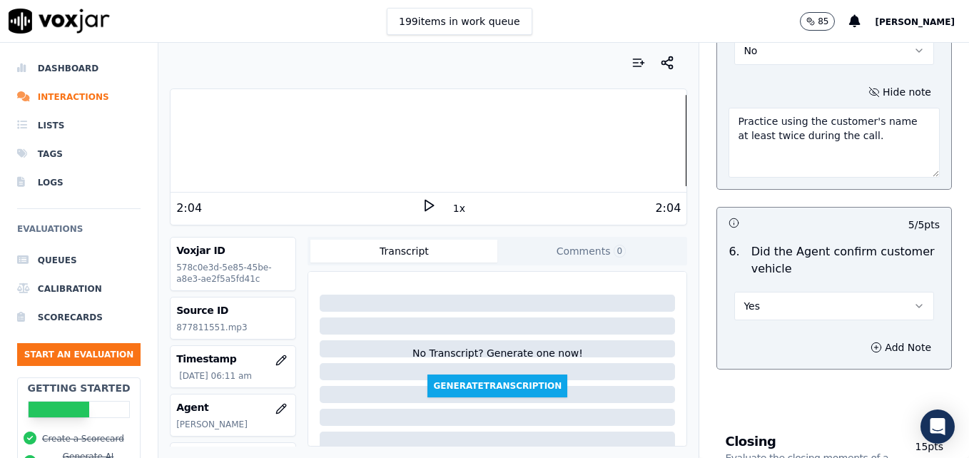
type textarea "Practice using the customer's name at least twice during the call."
click at [914, 301] on icon "button" at bounding box center [919, 306] width 11 height 11
click at [822, 282] on div "Yes" at bounding box center [811, 287] width 175 height 23
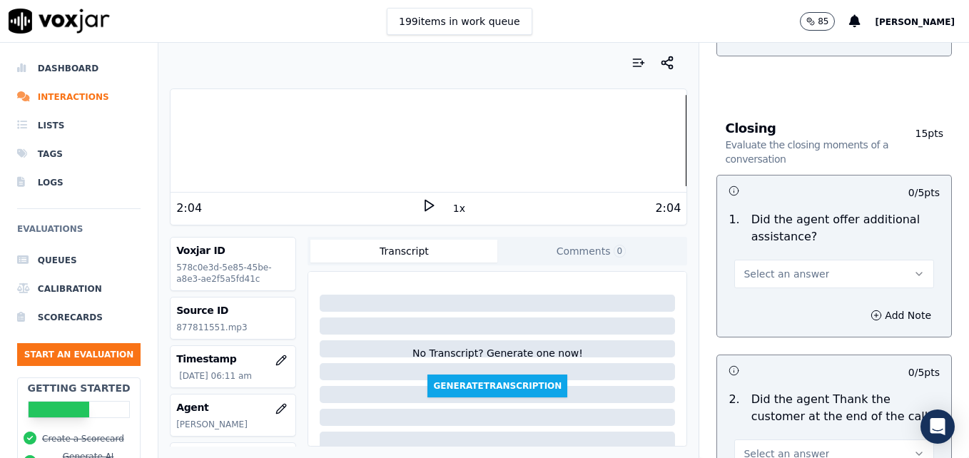
scroll to position [2284, 0]
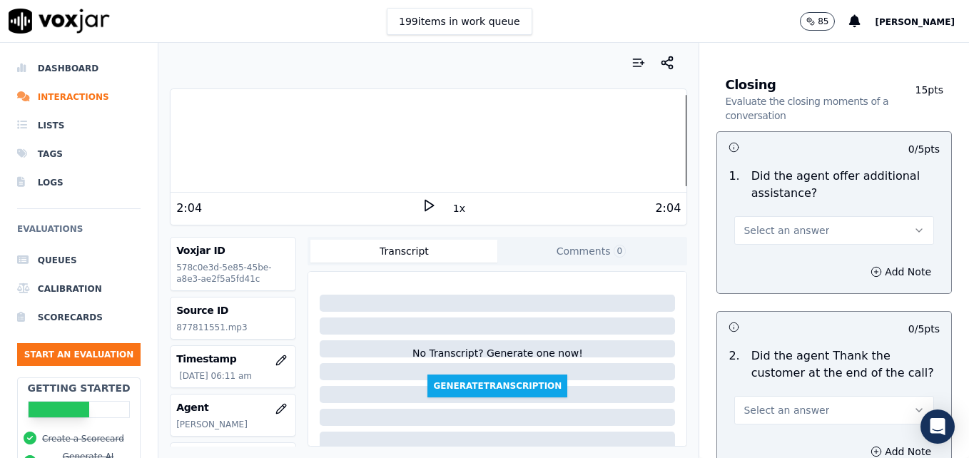
click at [914, 225] on icon "button" at bounding box center [919, 230] width 11 height 11
click at [759, 211] on div "Yes" at bounding box center [811, 211] width 175 height 23
click at [872, 262] on button "Add Note" at bounding box center [901, 272] width 78 height 20
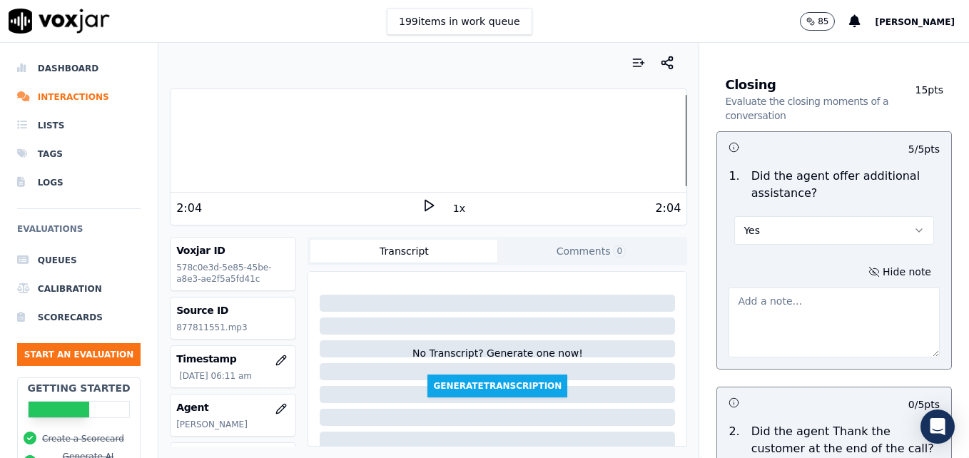
click at [864, 288] on textarea at bounding box center [834, 323] width 211 height 70
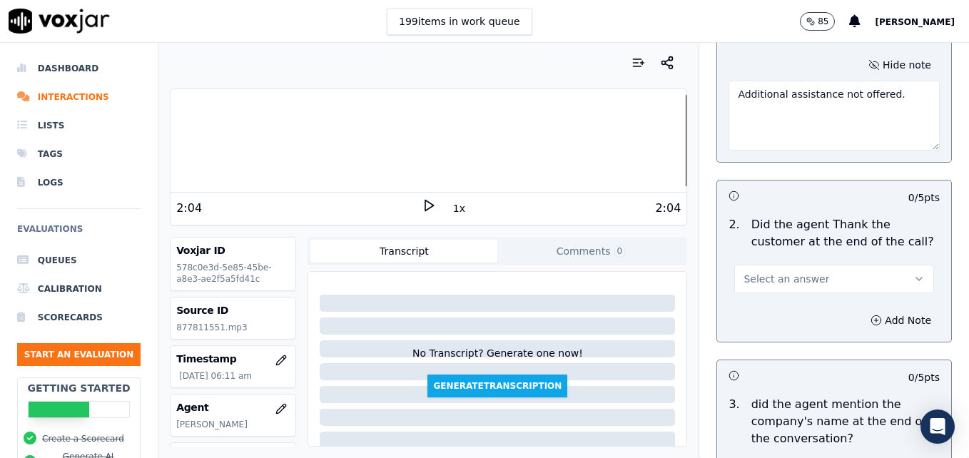
scroll to position [2499, 0]
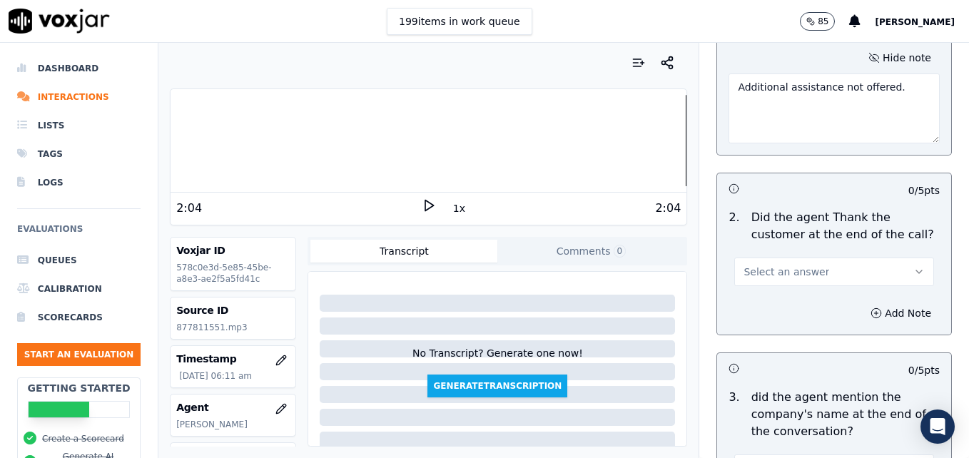
type textarea "Additional assistance not offered."
click at [914, 266] on icon "button" at bounding box center [919, 271] width 11 height 11
click at [791, 248] on div "Yes" at bounding box center [811, 252] width 175 height 23
drag, startPoint x: 846, startPoint y: 261, endPoint x: 841, endPoint y: 271, distance: 11.2
click at [871, 308] on icon "button" at bounding box center [876, 313] width 11 height 11
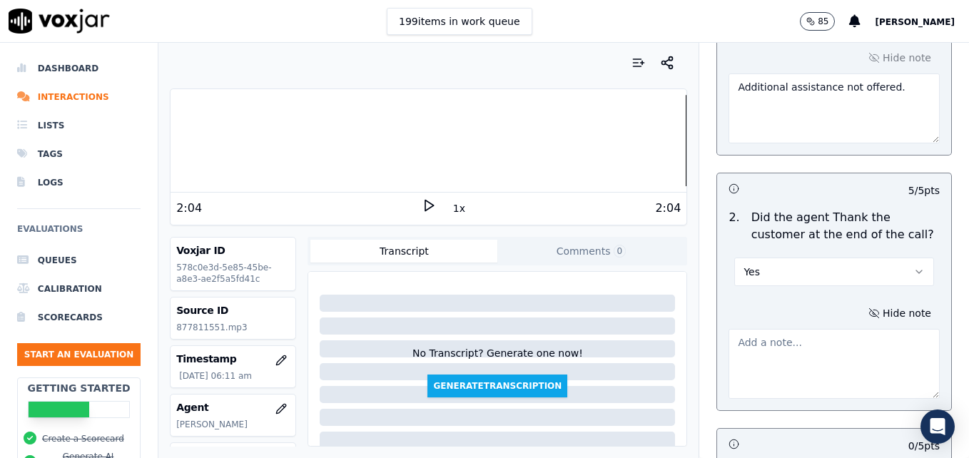
click at [838, 329] on textarea at bounding box center [834, 364] width 211 height 70
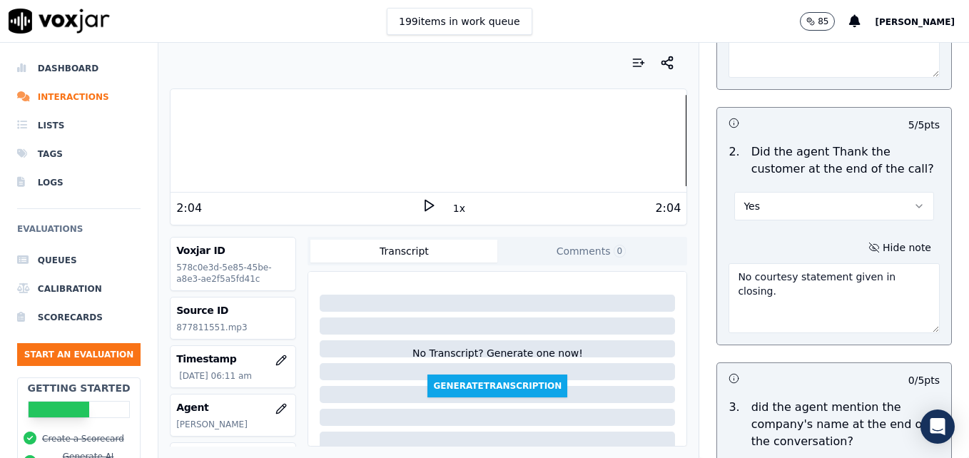
scroll to position [2715, 0]
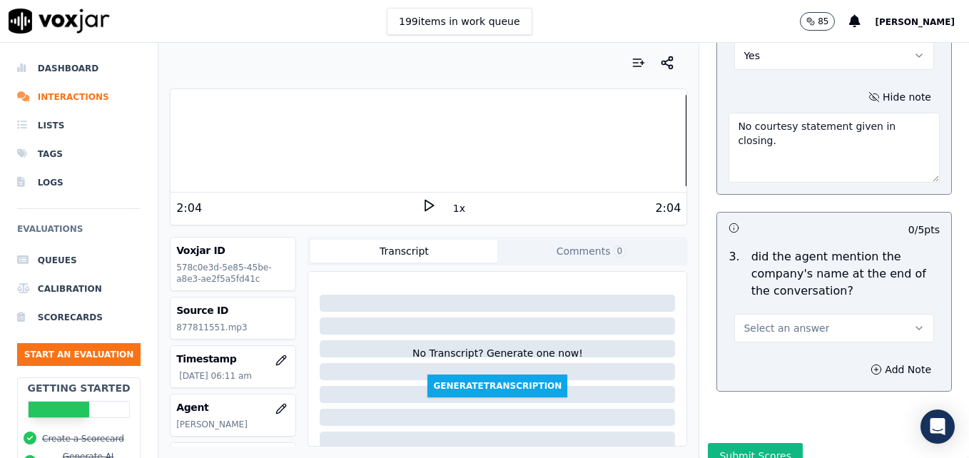
type textarea "No courtesy statement given in closing."
click at [878, 314] on button "Select an answer" at bounding box center [835, 328] width 200 height 29
click at [800, 347] on div "N/A" at bounding box center [811, 354] width 175 height 23
click at [914, 323] on icon "button" at bounding box center [919, 328] width 11 height 11
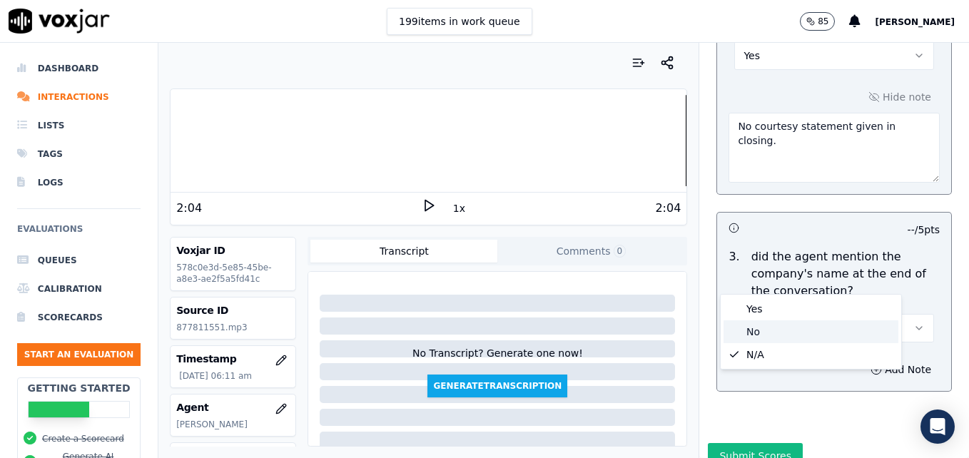
click at [783, 331] on div "No" at bounding box center [811, 332] width 175 height 23
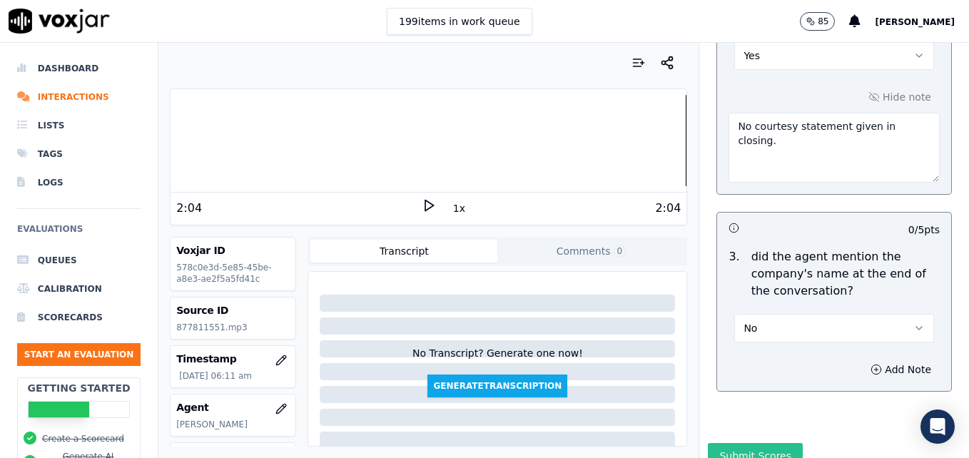
click at [740, 443] on button "Submit Scores" at bounding box center [755, 456] width 95 height 26
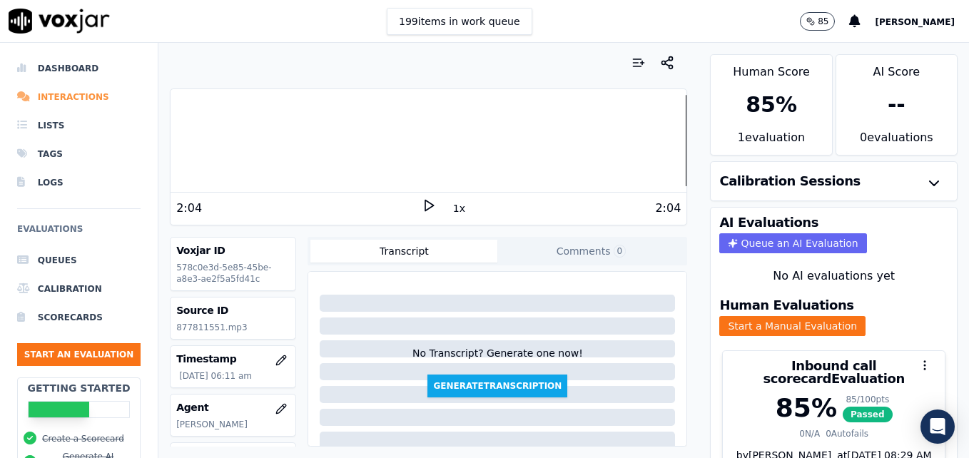
click at [64, 96] on li "Interactions" at bounding box center [79, 97] width 124 height 29
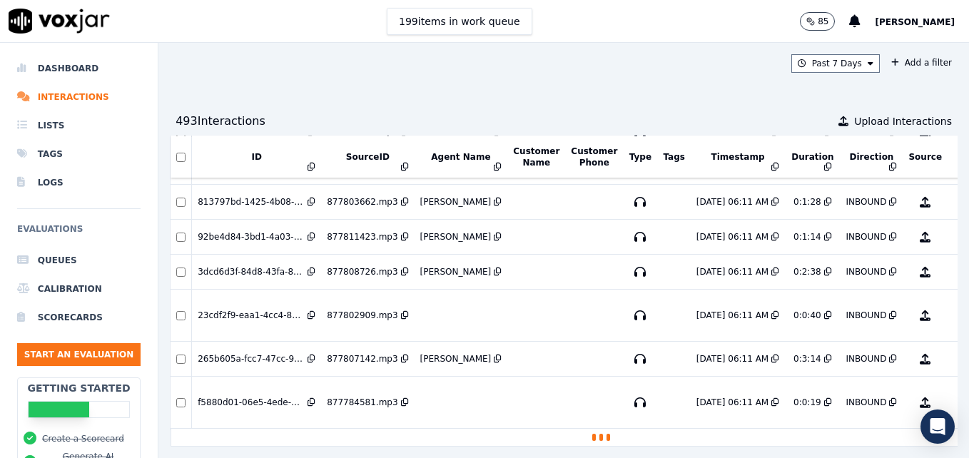
scroll to position [3348, 0]
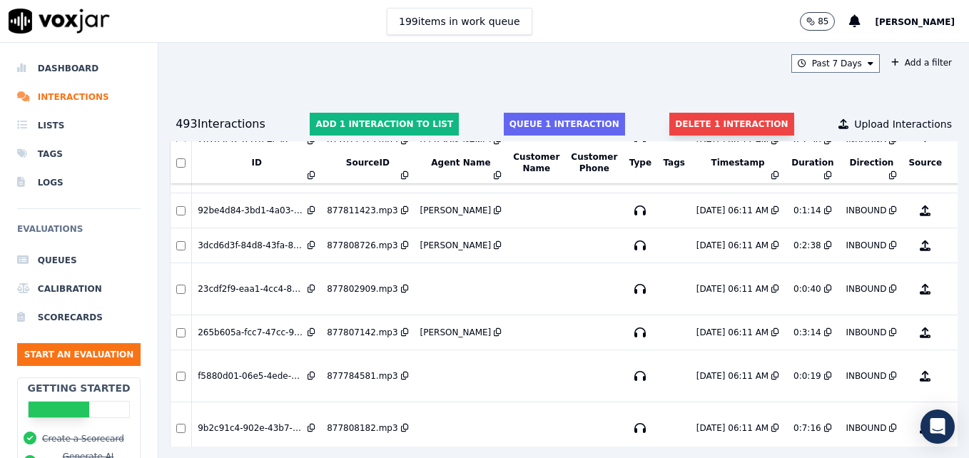
click at [690, 121] on button "Delete 1 interaction" at bounding box center [732, 124] width 124 height 23
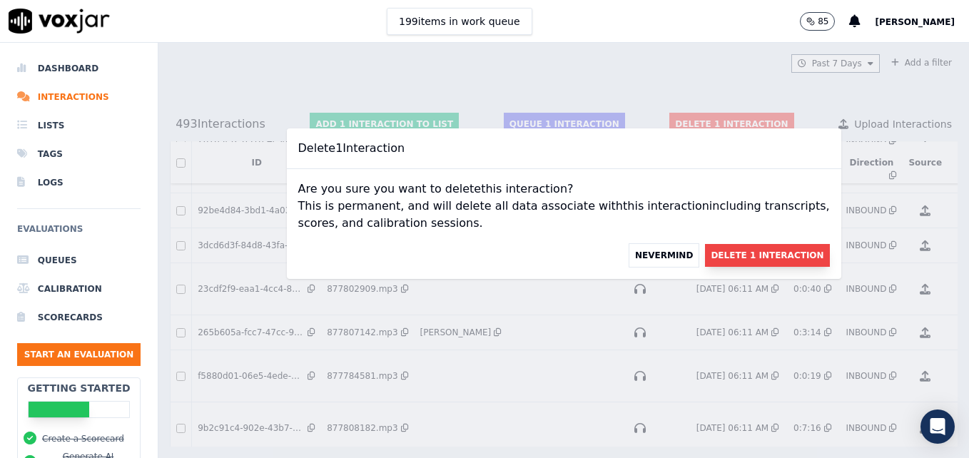
click at [739, 258] on button "Delete 1 Interaction" at bounding box center [767, 255] width 124 height 23
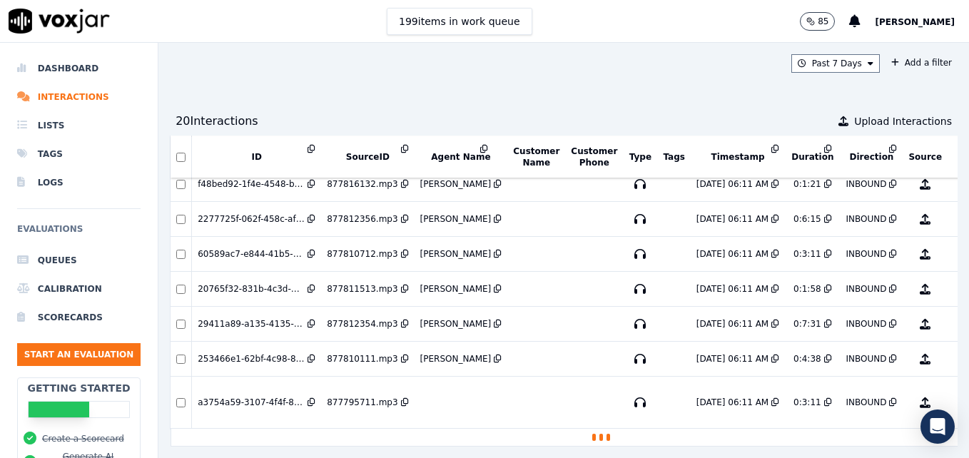
scroll to position [1932, 0]
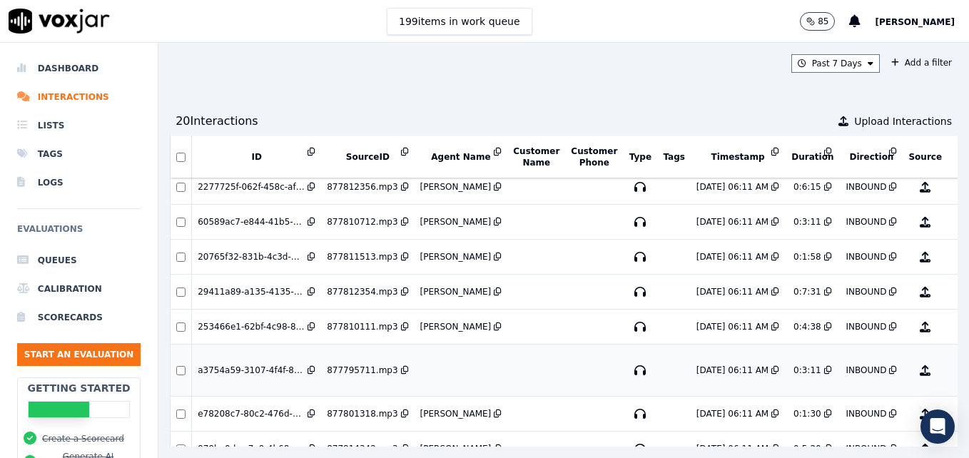
click at [954, 371] on button "No Evaluation Yet" at bounding box center [982, 371] width 56 height 40
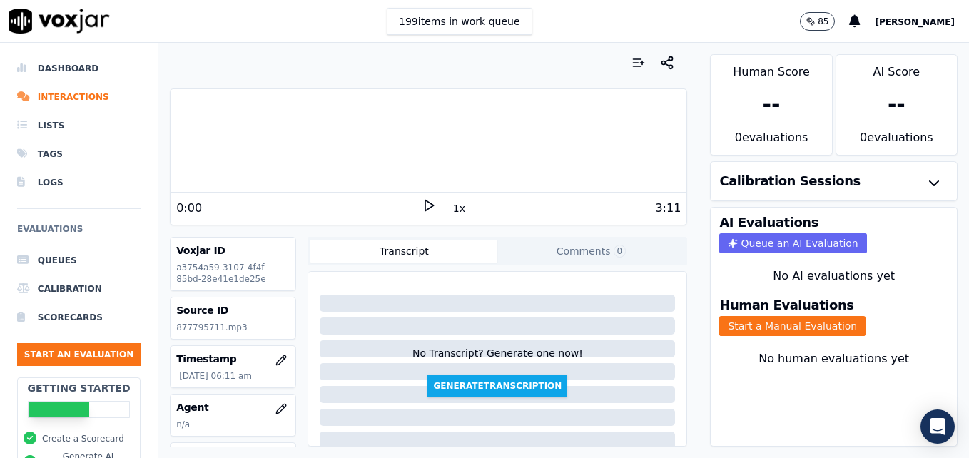
click at [425, 206] on polygon at bounding box center [429, 206] width 9 height 11
click at [425, 205] on rect at bounding box center [426, 205] width 2 height 9
click at [277, 409] on icon "button" at bounding box center [281, 408] width 9 height 9
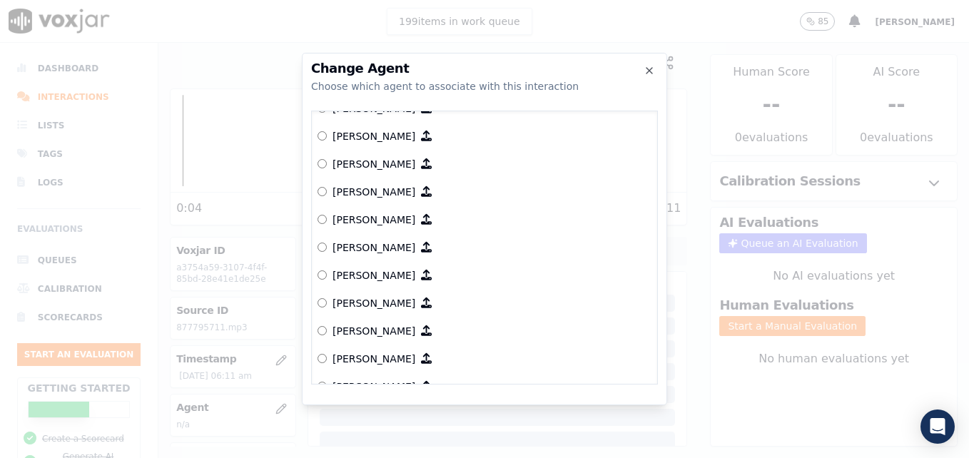
scroll to position [945, 0]
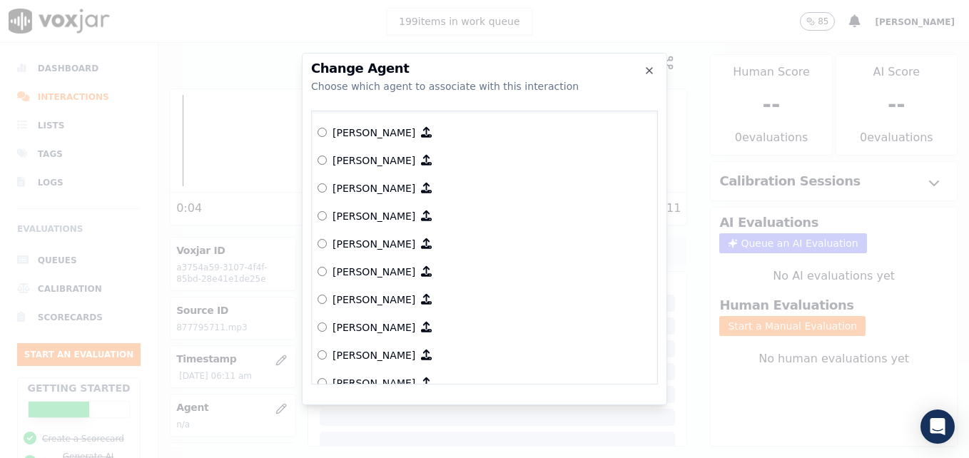
click at [321, 264] on label "[PERSON_NAME]" at bounding box center [485, 272] width 334 height 28
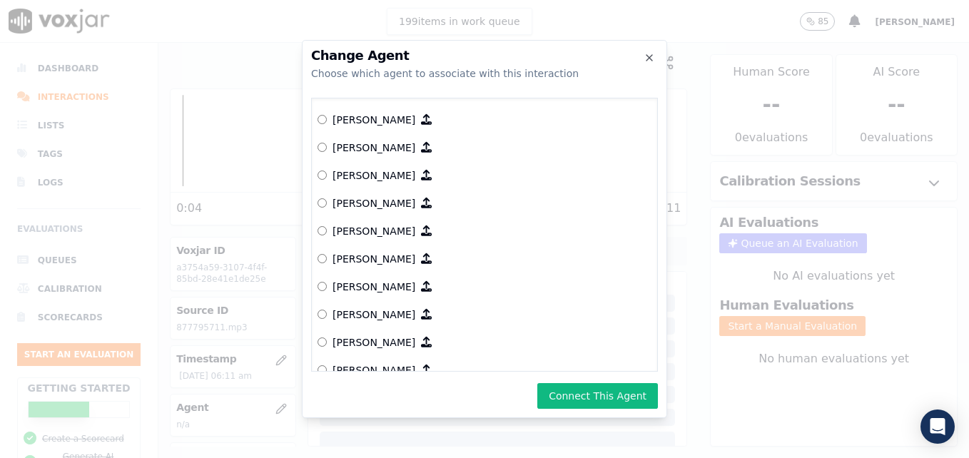
click at [615, 401] on button "Connect This Agent" at bounding box center [598, 396] width 121 height 26
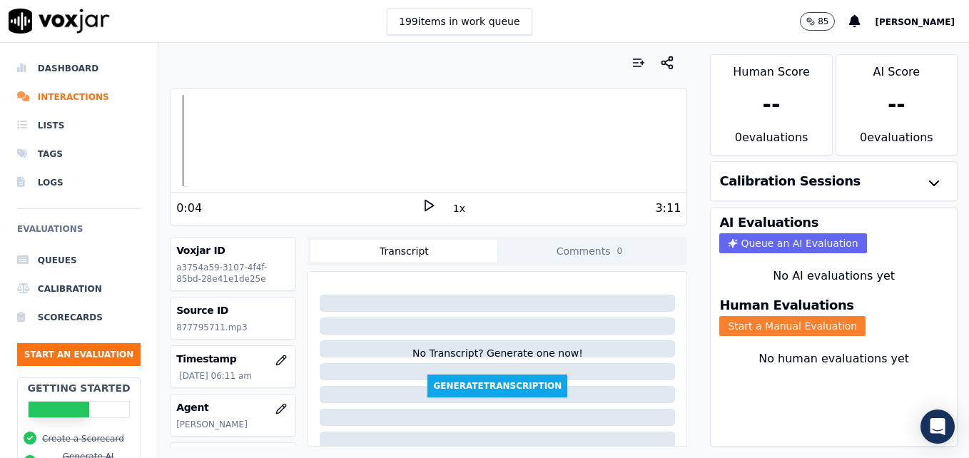
click at [763, 326] on button "Start a Manual Evaluation" at bounding box center [793, 326] width 146 height 20
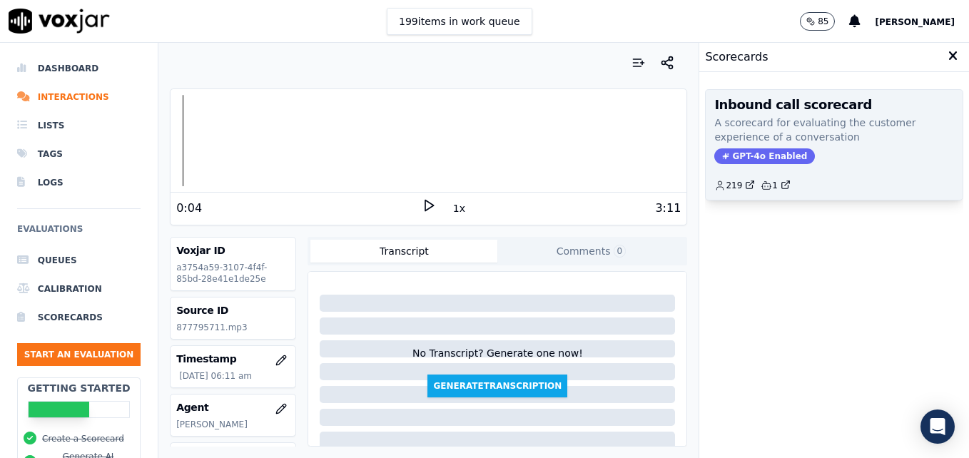
click at [766, 151] on span "GPT-4o Enabled" at bounding box center [765, 156] width 101 height 16
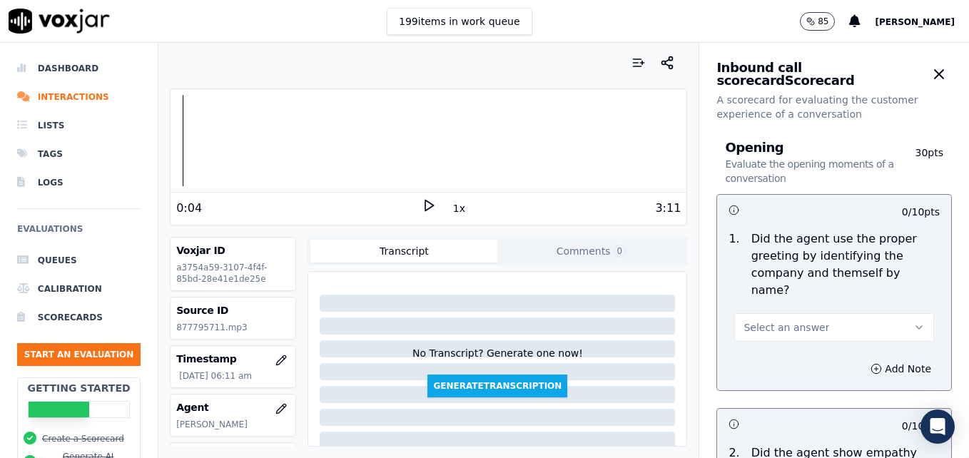
click at [889, 318] on button "Select an answer" at bounding box center [835, 327] width 200 height 29
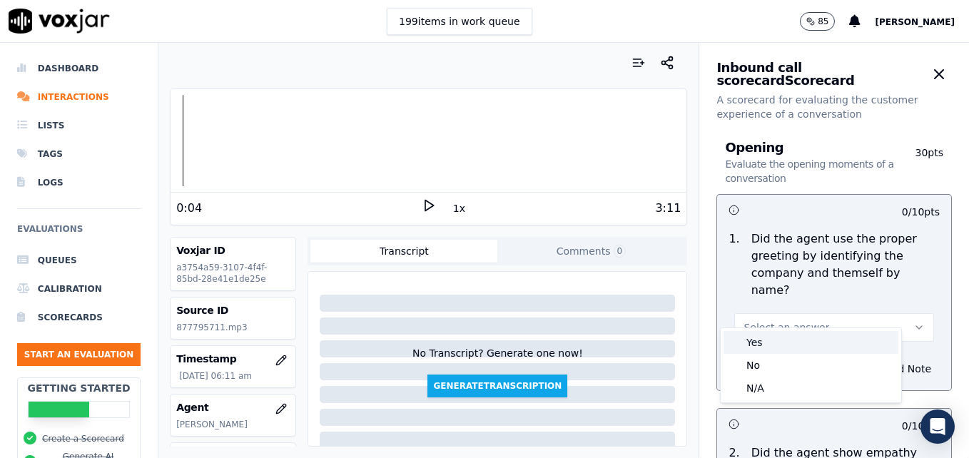
click at [774, 338] on div "Yes" at bounding box center [811, 342] width 175 height 23
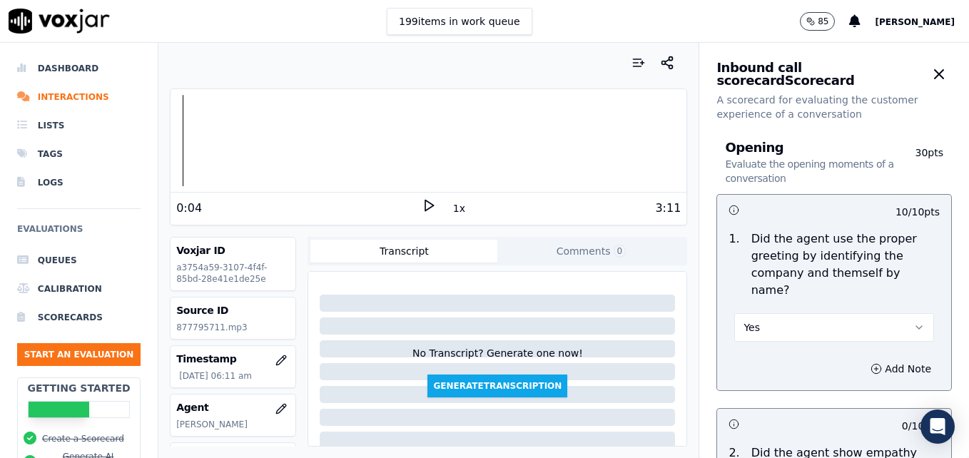
click at [423, 191] on div "Your browser does not support the audio element." at bounding box center [429, 141] width 516 height 104
click at [422, 201] on icon at bounding box center [429, 205] width 14 height 14
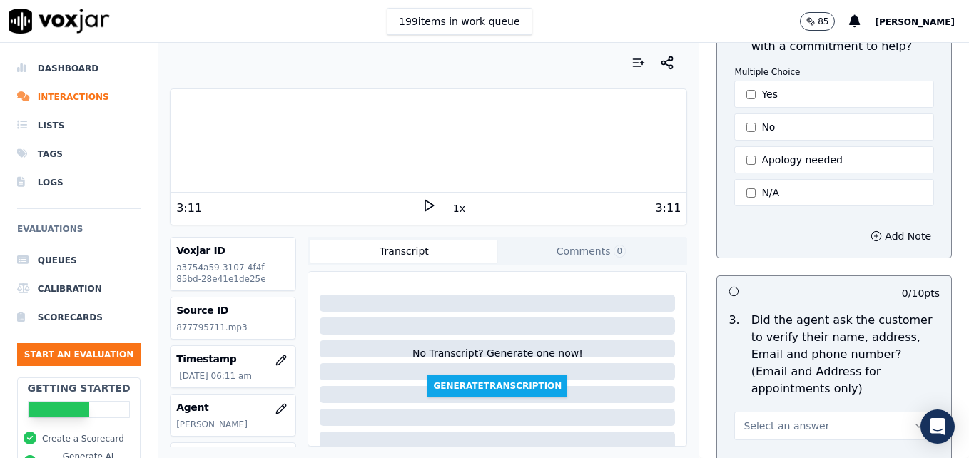
scroll to position [500, 0]
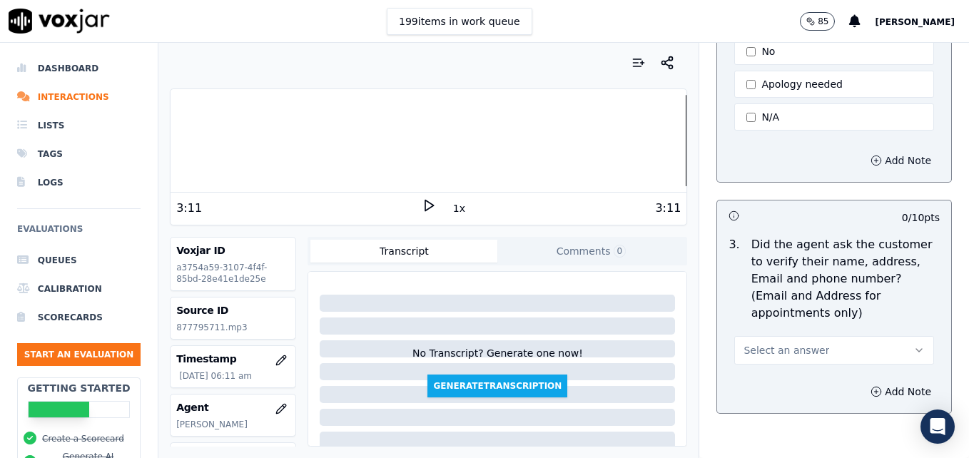
click at [871, 155] on icon "button" at bounding box center [876, 160] width 11 height 11
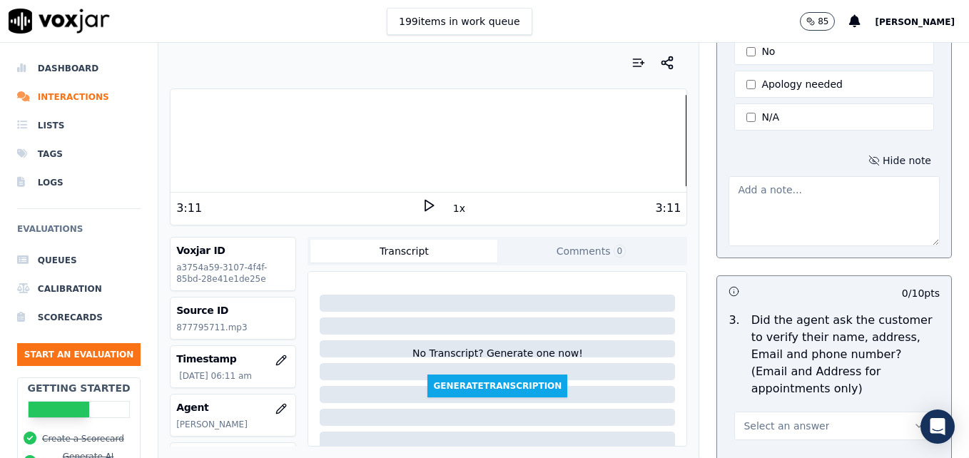
click at [820, 213] on textarea at bounding box center [834, 211] width 211 height 70
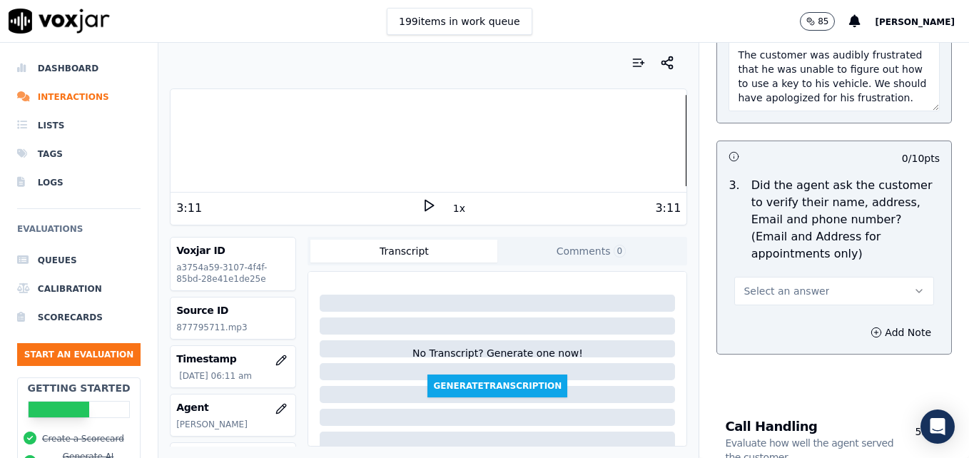
scroll to position [643, 0]
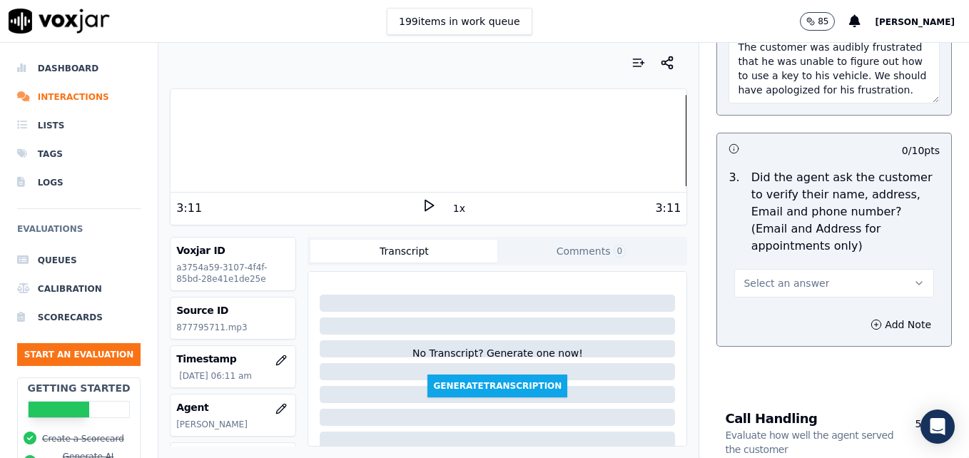
type textarea "The customer was audibly frustrated that he was unable to figure out how to use…"
click at [874, 269] on button "Select an answer" at bounding box center [835, 283] width 200 height 29
click at [762, 301] on div "No" at bounding box center [811, 304] width 175 height 23
click at [871, 319] on icon "button" at bounding box center [876, 324] width 11 height 11
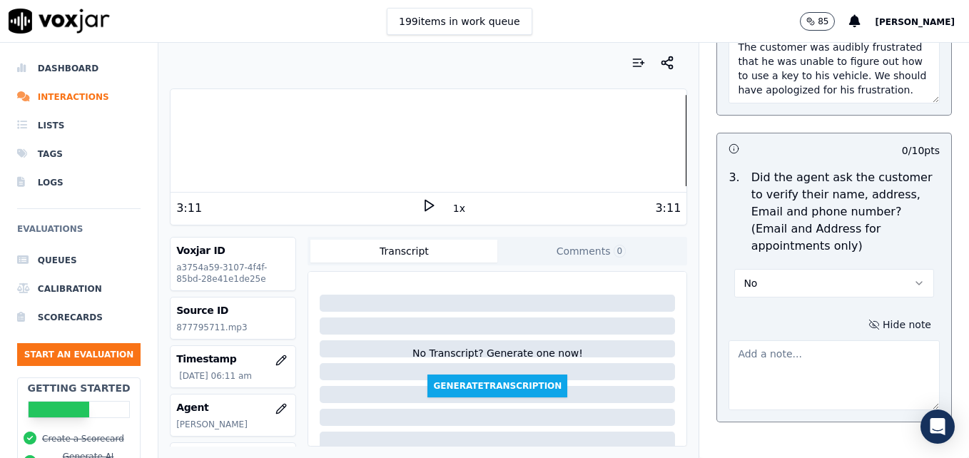
click at [818, 341] on textarea at bounding box center [834, 376] width 211 height 70
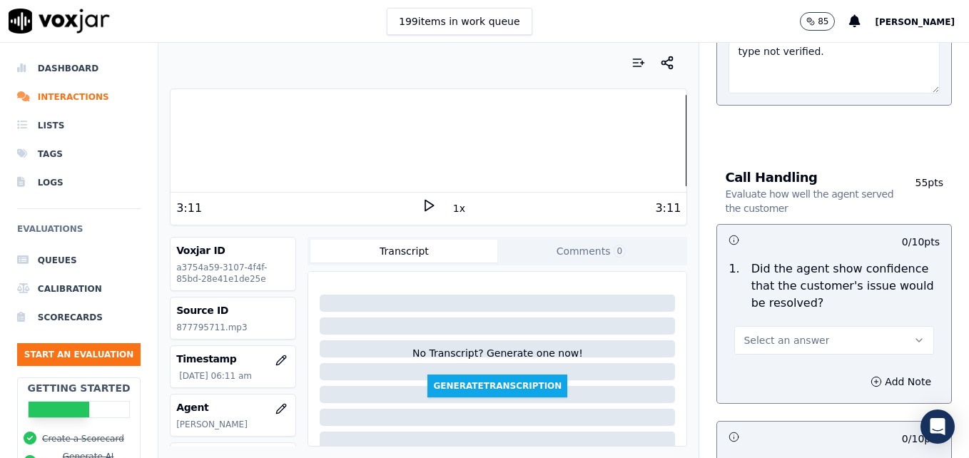
scroll to position [999, 0]
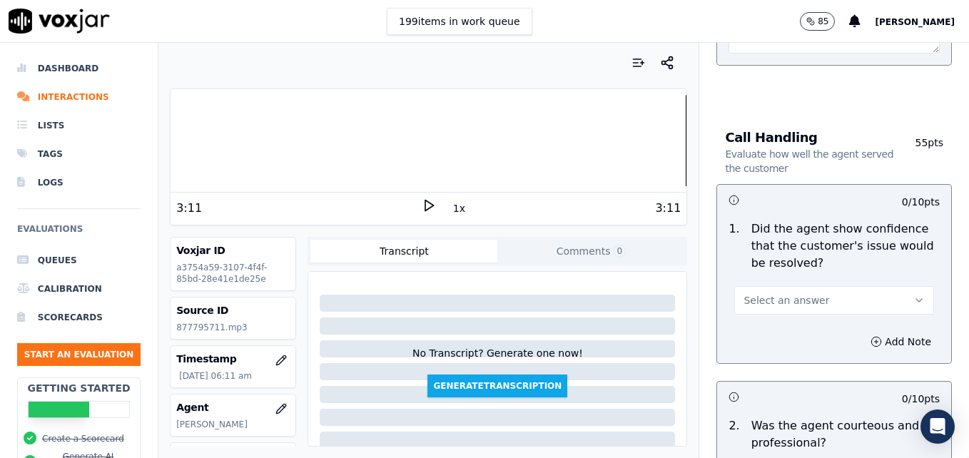
type textarea "Customer phone number, vehicle type not verified."
click at [914, 295] on icon "button" at bounding box center [919, 300] width 11 height 11
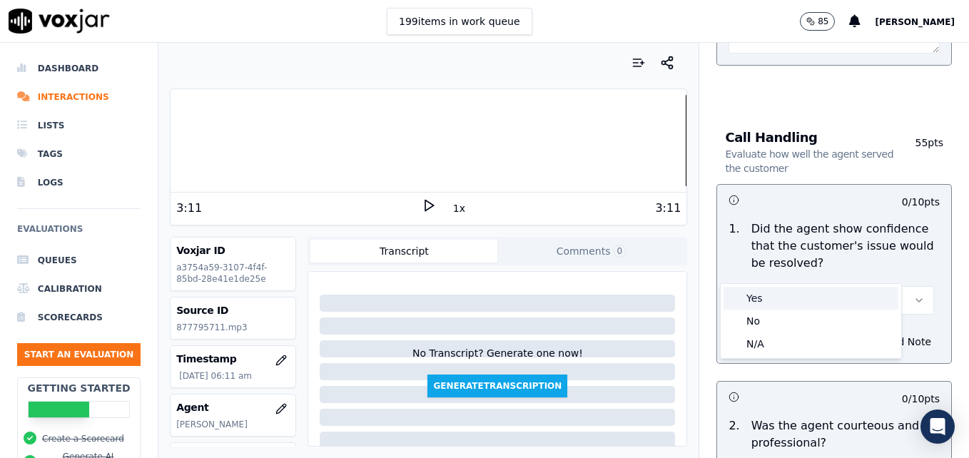
click at [772, 302] on div "Yes" at bounding box center [811, 298] width 175 height 23
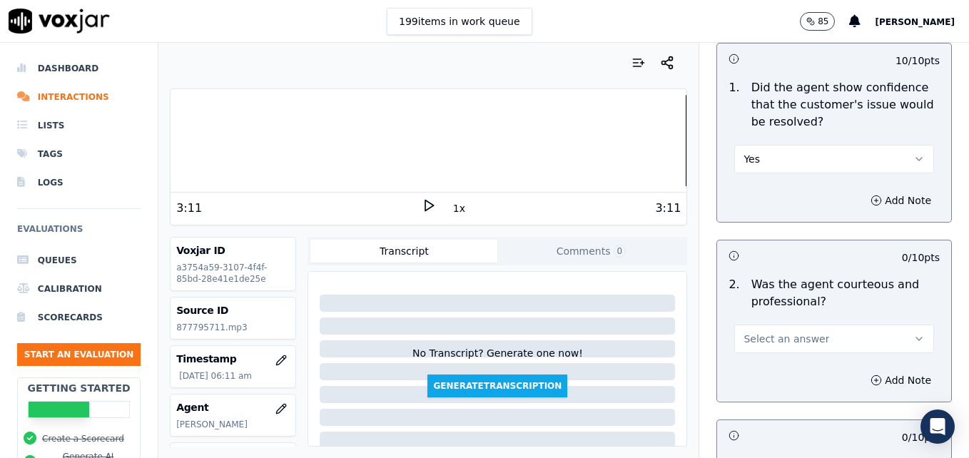
scroll to position [1142, 0]
drag, startPoint x: 877, startPoint y: 302, endPoint x: 858, endPoint y: 316, distance: 23.0
click at [877, 323] on button "Select an answer" at bounding box center [835, 337] width 200 height 29
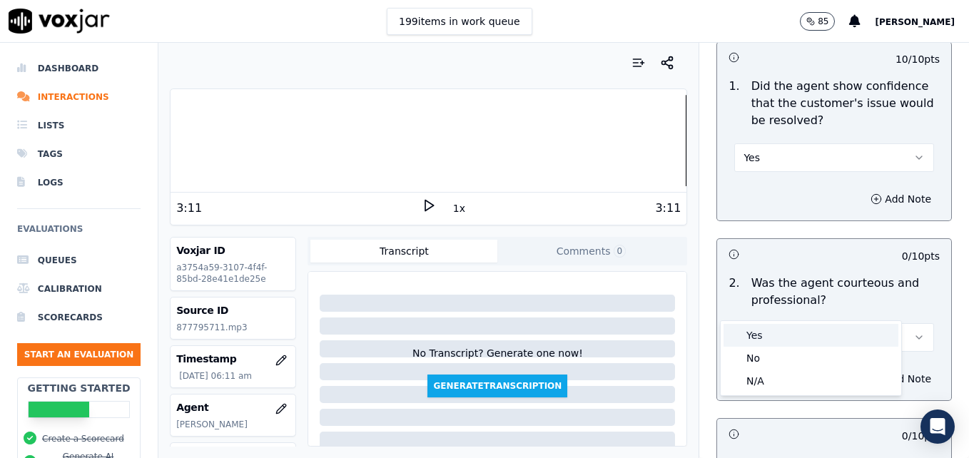
click at [782, 339] on div "Yes" at bounding box center [811, 335] width 175 height 23
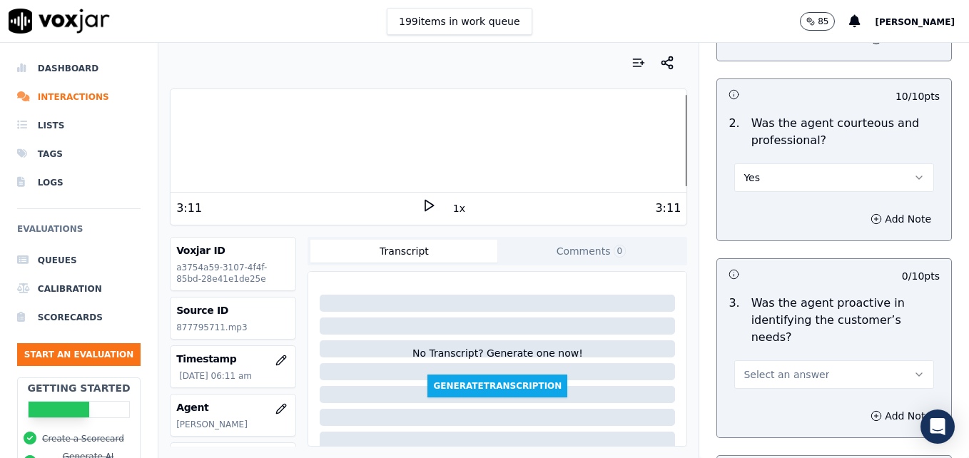
scroll to position [1356, 0]
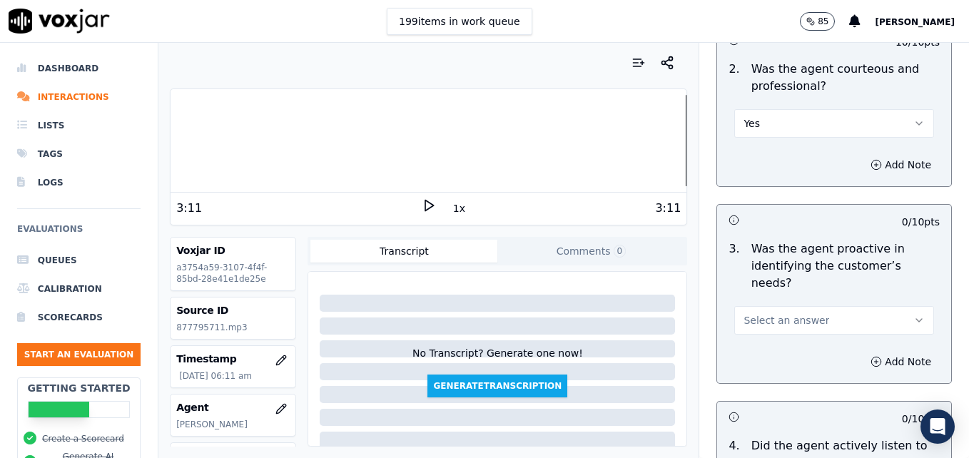
click at [651, 146] on div at bounding box center [429, 140] width 516 height 91
click at [425, 202] on polygon at bounding box center [429, 206] width 9 height 11
click at [914, 315] on icon "button" at bounding box center [919, 320] width 11 height 11
click at [782, 297] on div "Yes" at bounding box center [811, 301] width 175 height 23
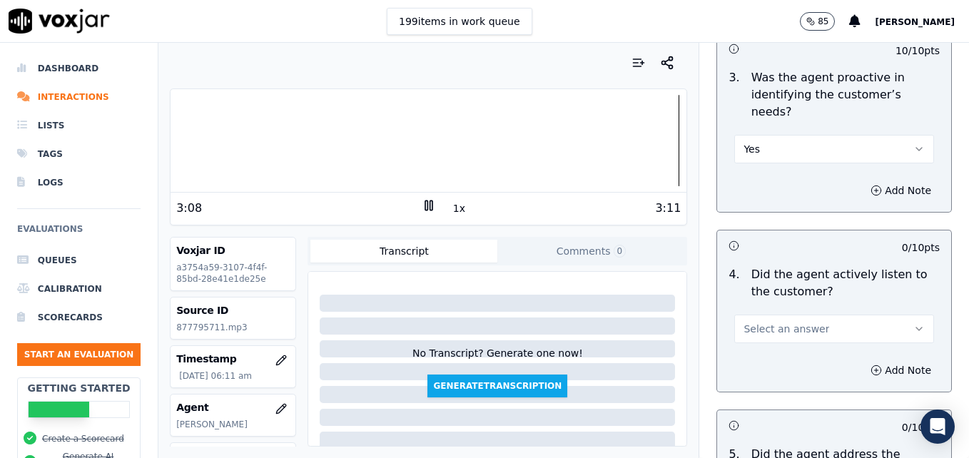
scroll to position [1571, 0]
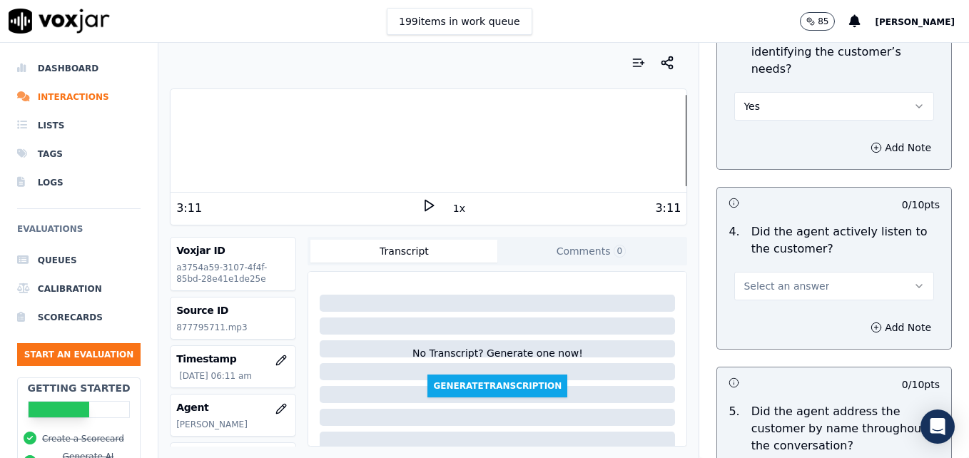
click at [914, 281] on icon "button" at bounding box center [919, 286] width 11 height 11
click at [797, 263] on div "Yes" at bounding box center [811, 267] width 175 height 23
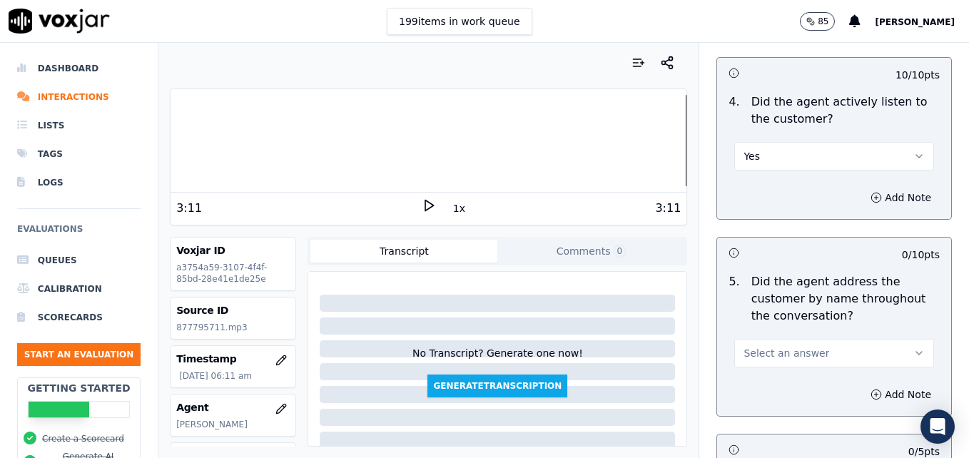
scroll to position [1785, 0]
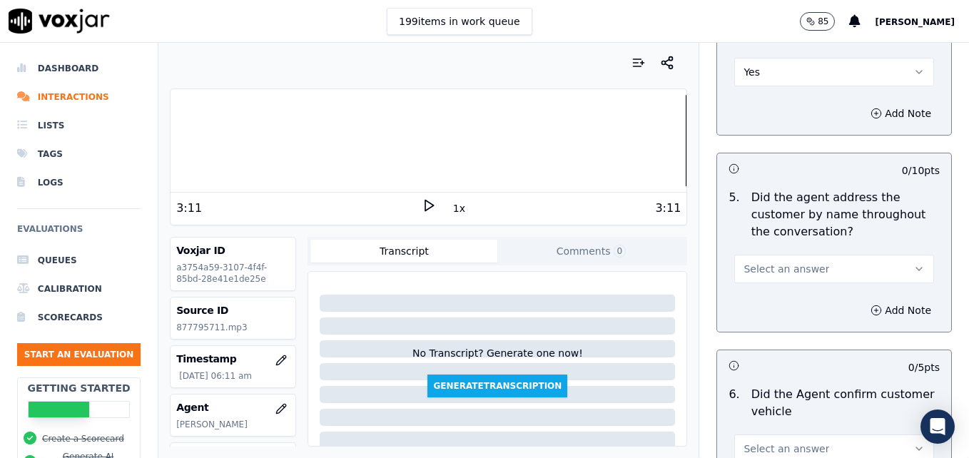
click at [914, 263] on icon "button" at bounding box center [919, 268] width 11 height 11
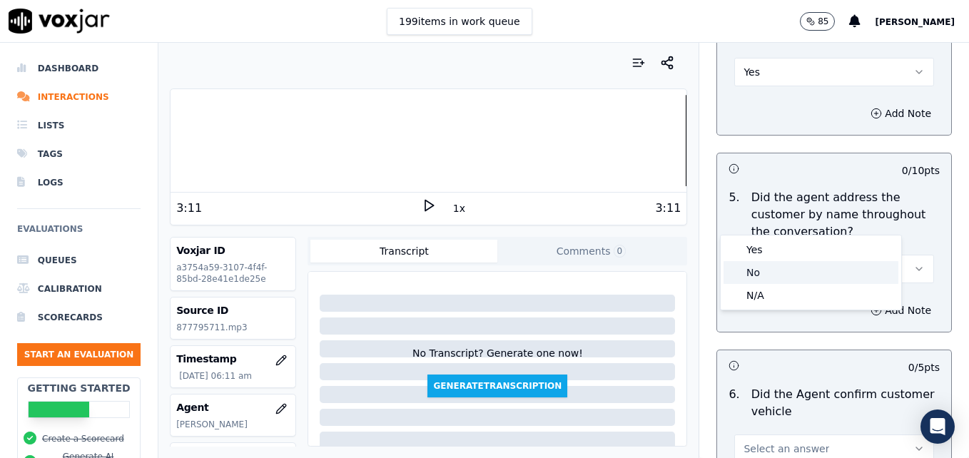
click at [767, 271] on div "No" at bounding box center [811, 272] width 175 height 23
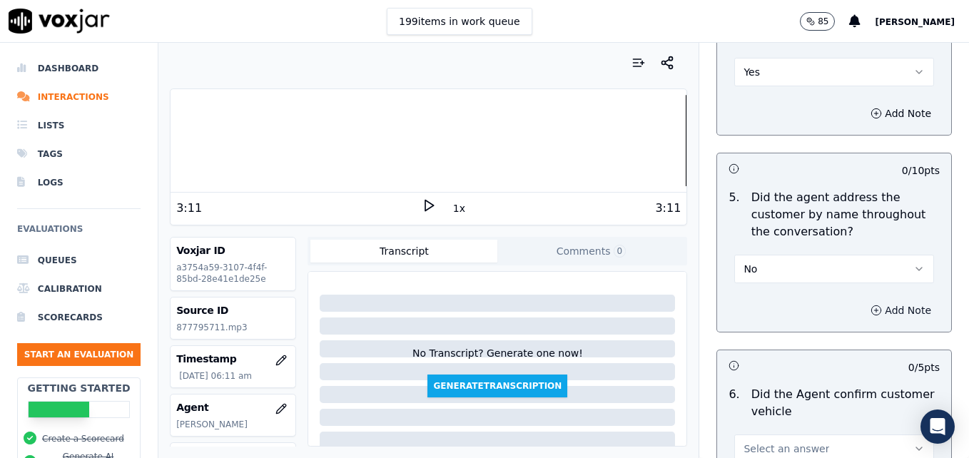
click at [871, 305] on icon "button" at bounding box center [876, 310] width 11 height 11
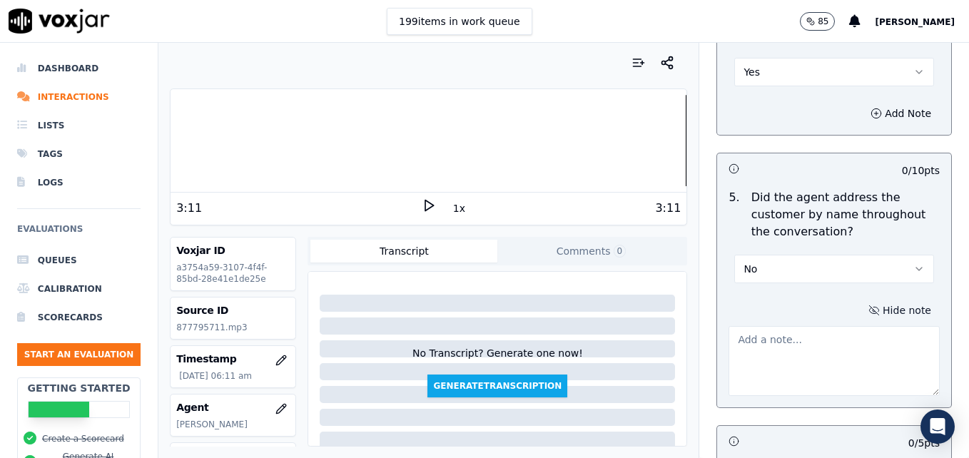
click at [837, 326] on textarea at bounding box center [834, 361] width 211 height 70
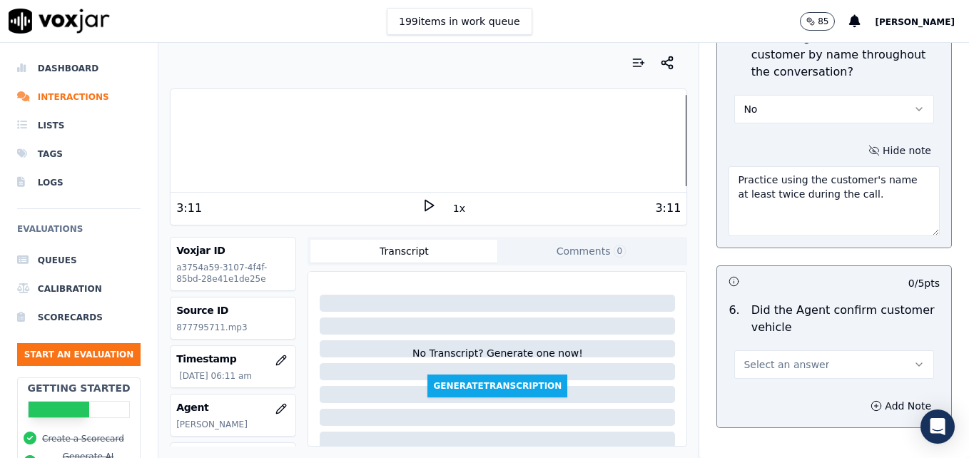
scroll to position [1999, 0]
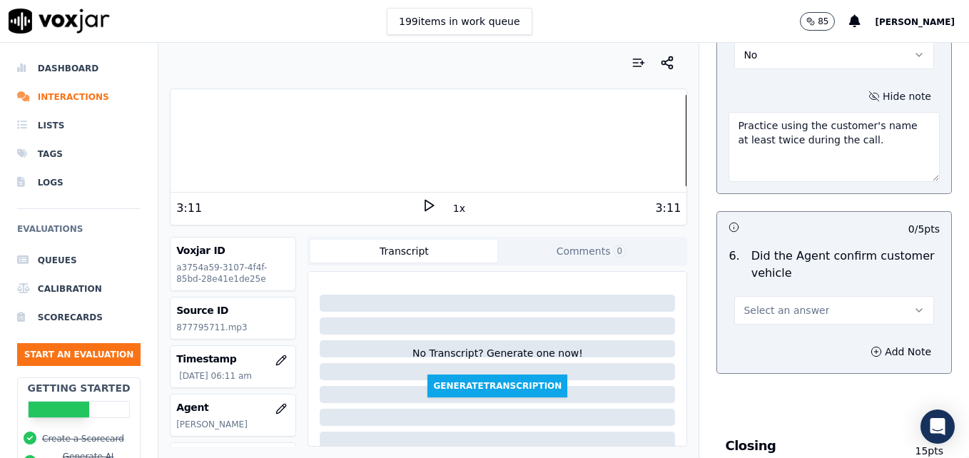
type textarea "Practice using the customer's name at least twice during the call."
click at [914, 305] on icon "button" at bounding box center [919, 310] width 11 height 11
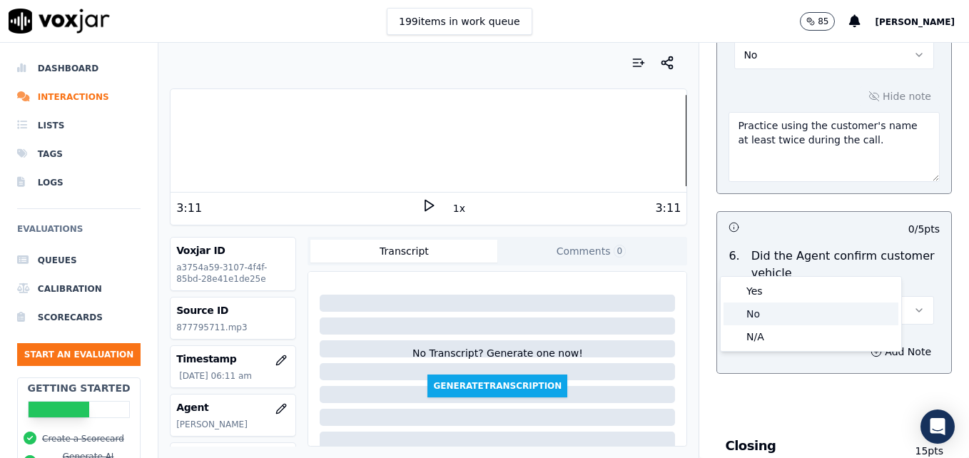
click at [761, 311] on div "No" at bounding box center [811, 314] width 175 height 23
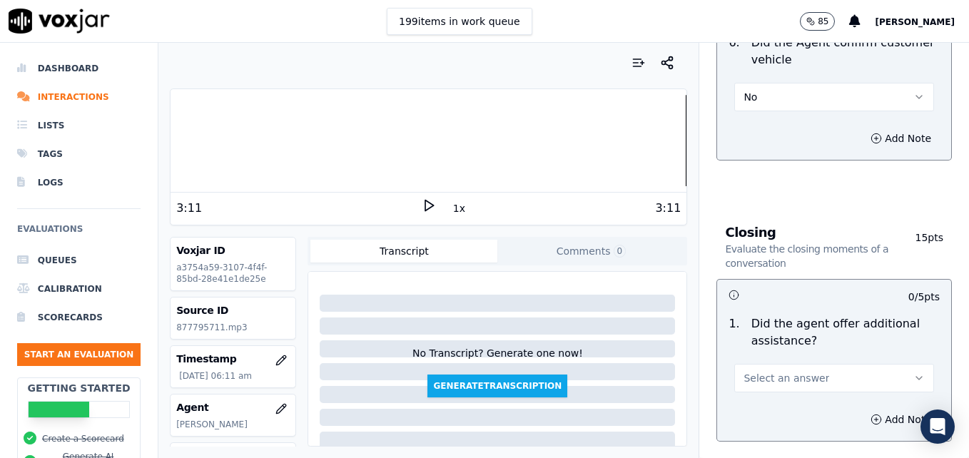
scroll to position [2213, 0]
click at [914, 372] on icon "button" at bounding box center [919, 377] width 11 height 11
click at [764, 357] on div "Yes" at bounding box center [811, 358] width 175 height 23
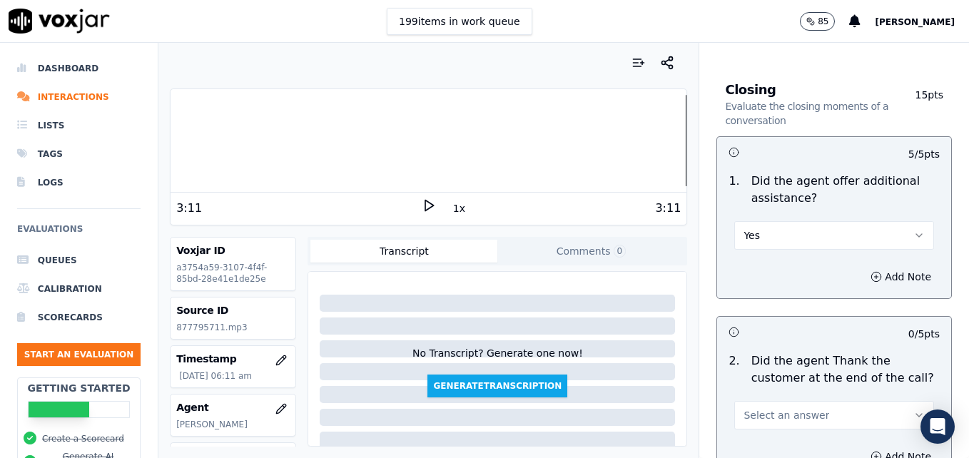
scroll to position [2356, 0]
click at [871, 271] on icon "button" at bounding box center [876, 276] width 11 height 11
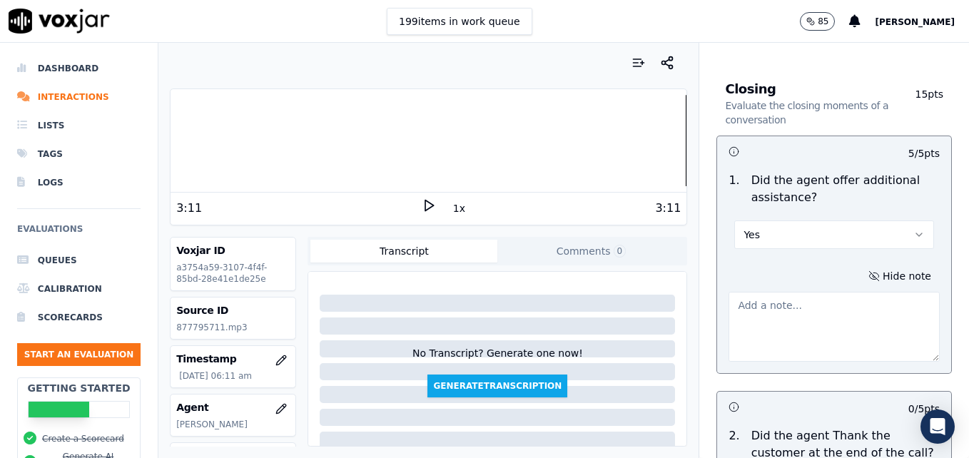
click at [827, 292] on textarea at bounding box center [834, 327] width 211 height 70
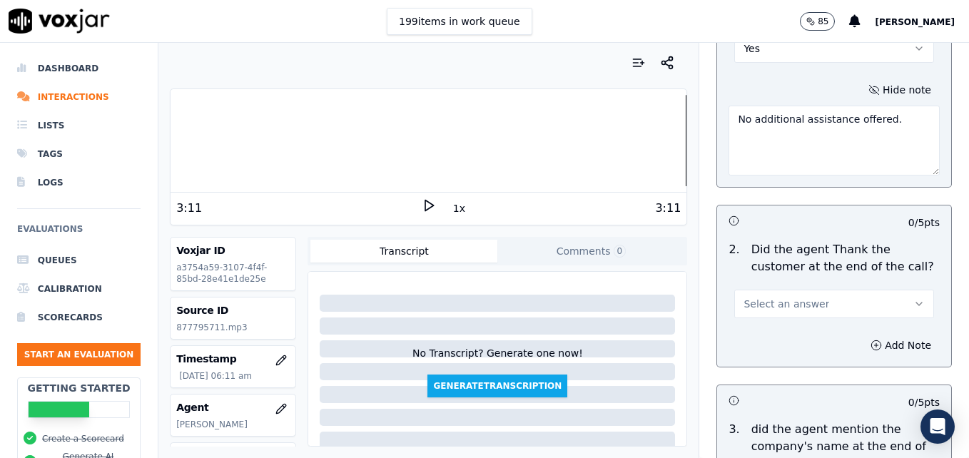
scroll to position [2570, 0]
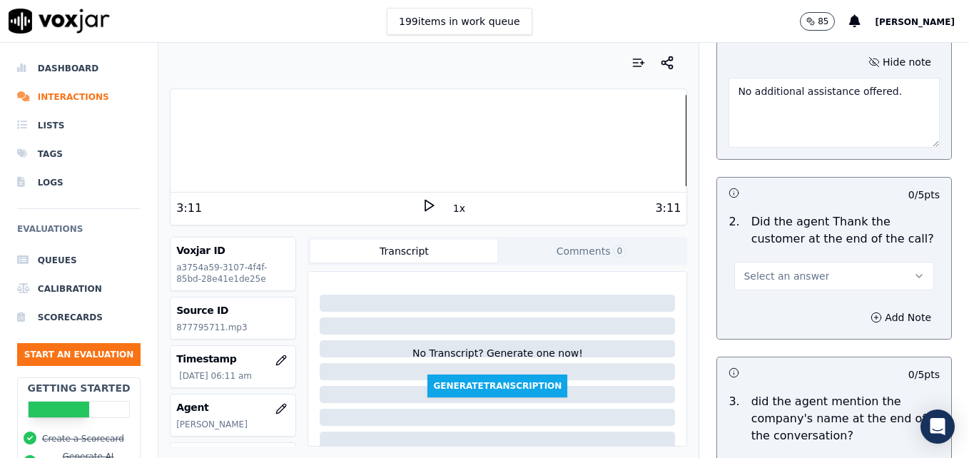
click at [650, 140] on div at bounding box center [429, 140] width 516 height 91
type textarea "No additional assistance offered."
click at [424, 202] on icon at bounding box center [429, 205] width 14 height 14
click at [890, 262] on button "Select an answer" at bounding box center [835, 276] width 200 height 29
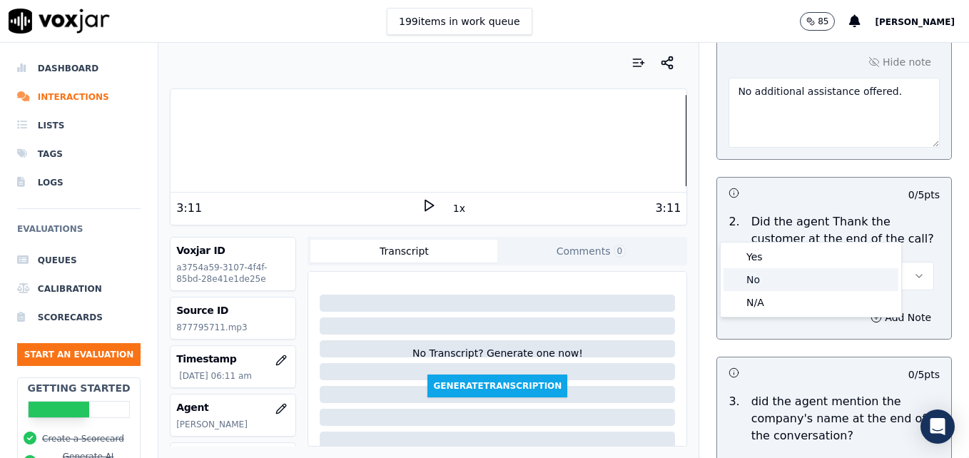
click at [807, 271] on div "No" at bounding box center [811, 279] width 175 height 23
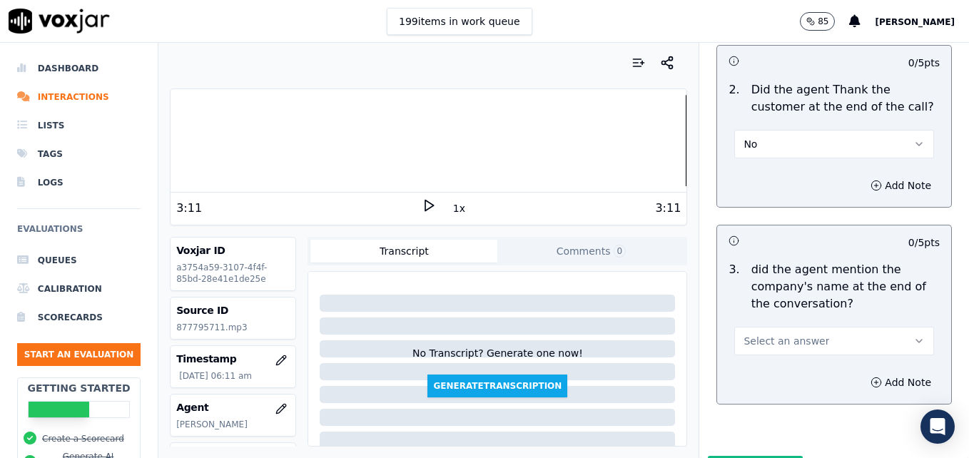
scroll to position [2713, 0]
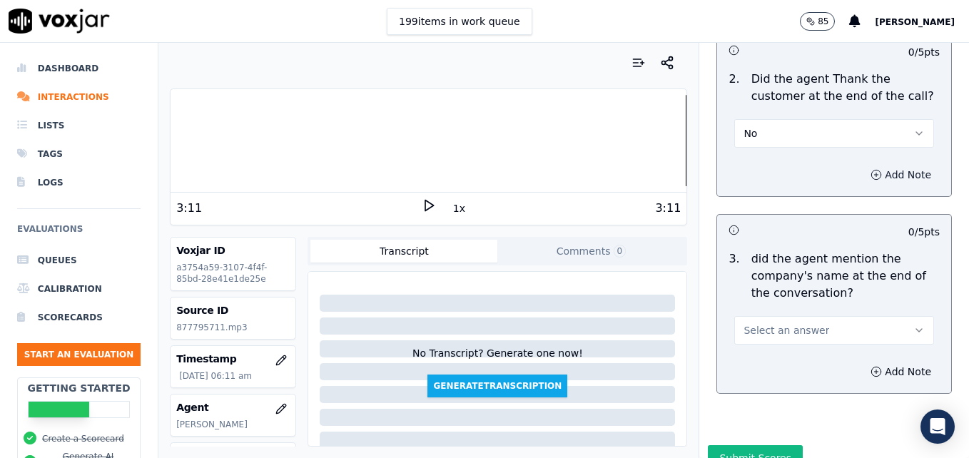
click at [862, 165] on button "Add Note" at bounding box center [901, 175] width 78 height 20
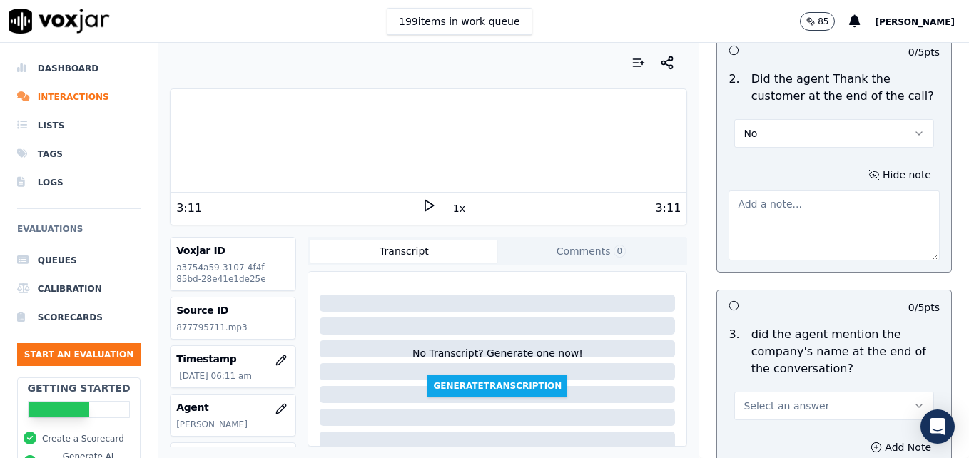
click at [812, 191] on textarea at bounding box center [834, 226] width 211 height 70
type textarea "No courtesy statement given either."
click at [914, 400] on icon "button" at bounding box center [919, 405] width 11 height 11
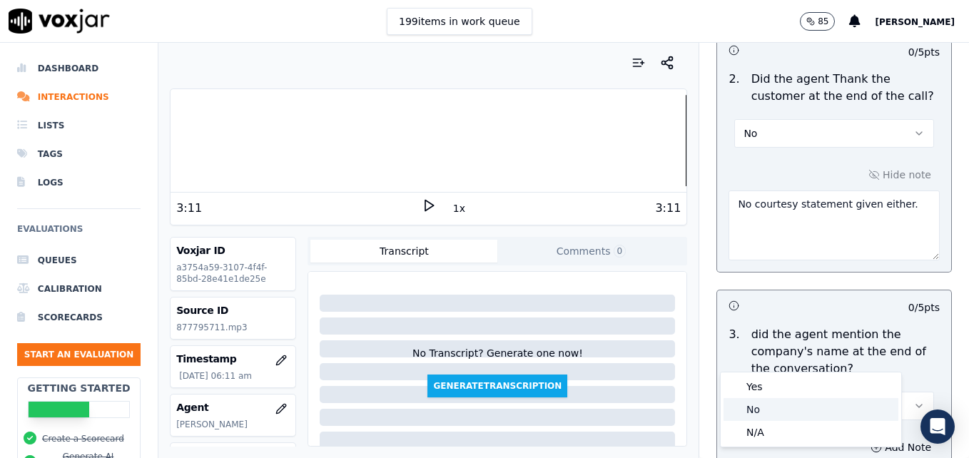
click at [768, 406] on div "No" at bounding box center [811, 409] width 175 height 23
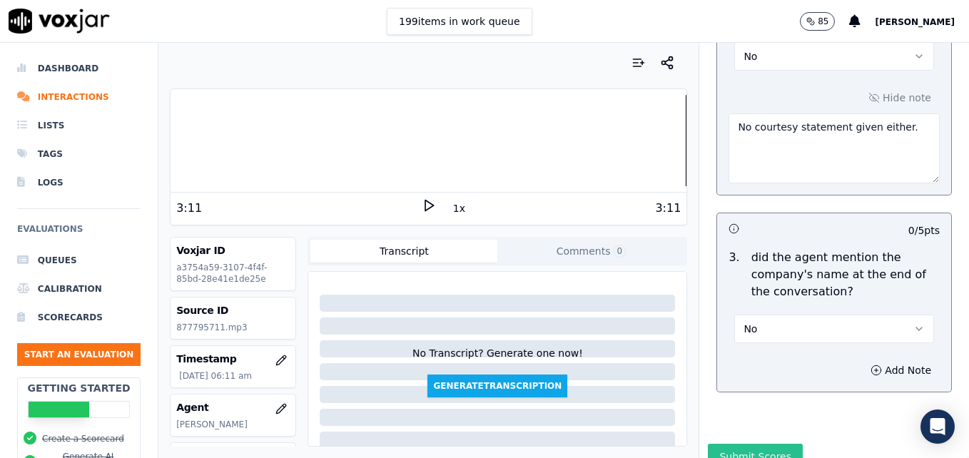
scroll to position [2791, 0]
click at [771, 443] on button "Submit Scores" at bounding box center [755, 456] width 95 height 26
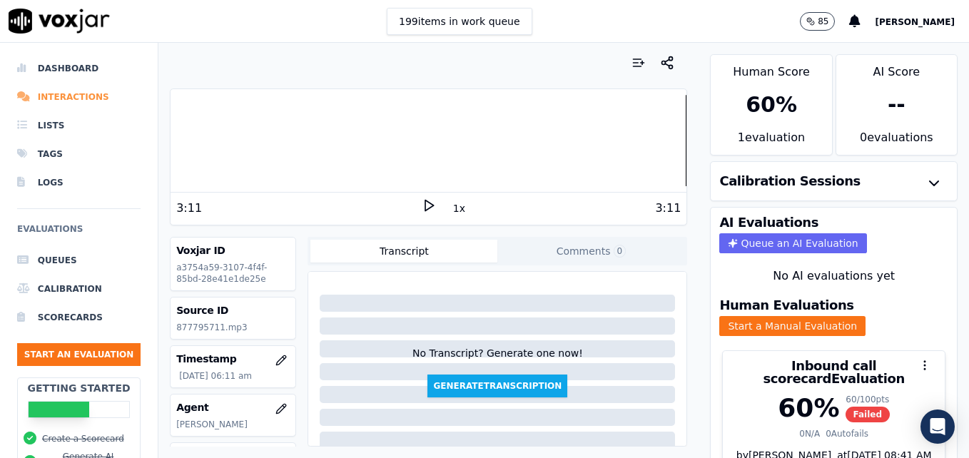
click at [56, 96] on li "Interactions" at bounding box center [79, 97] width 124 height 29
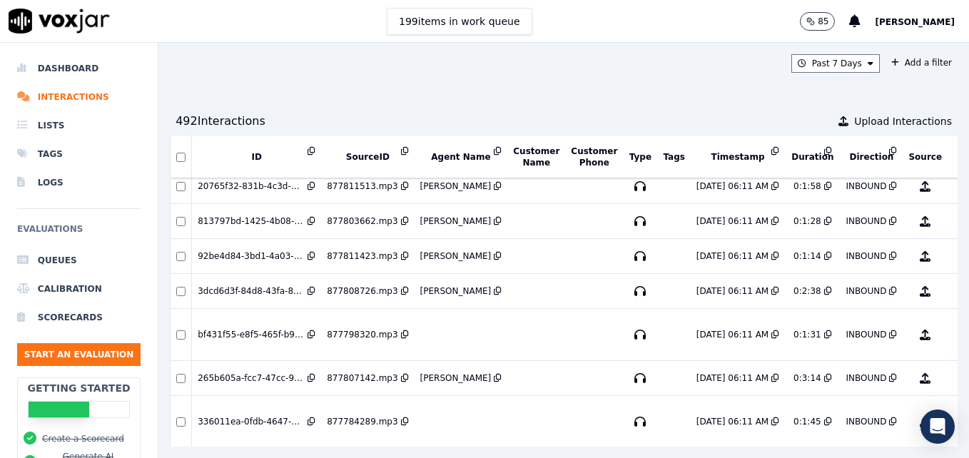
scroll to position [3348, 0]
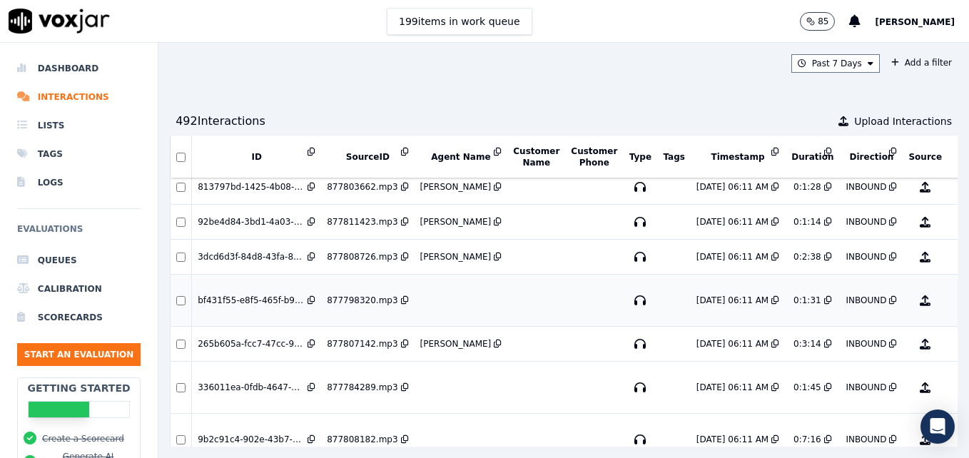
click at [954, 301] on button "No Evaluation Yet" at bounding box center [982, 301] width 56 height 40
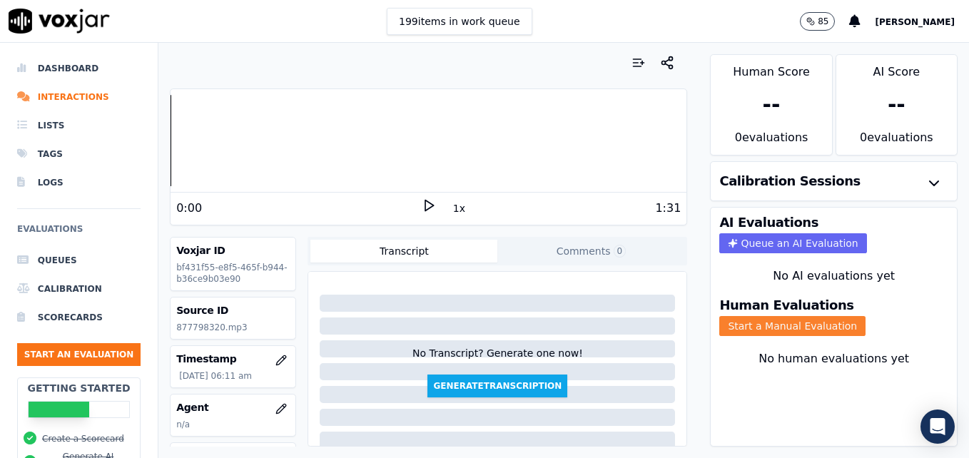
click at [740, 320] on button "Start a Manual Evaluation" at bounding box center [793, 326] width 146 height 20
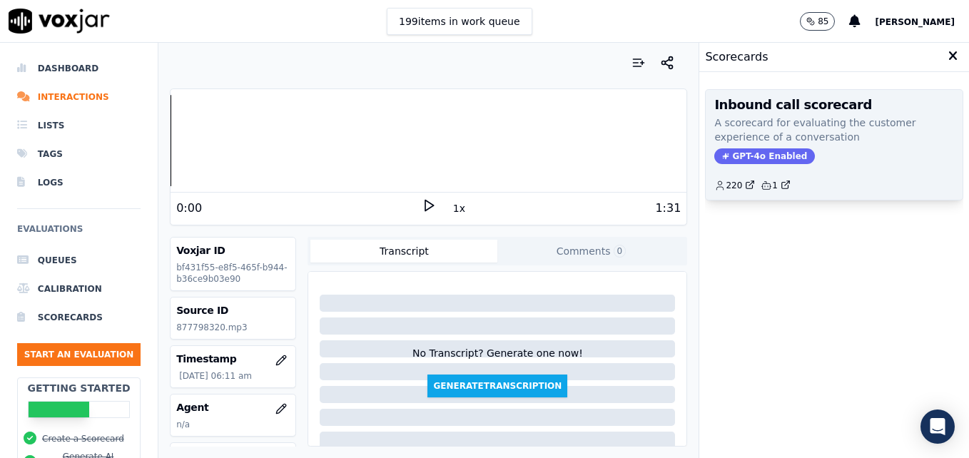
click at [756, 150] on span "GPT-4o Enabled" at bounding box center [765, 156] width 101 height 16
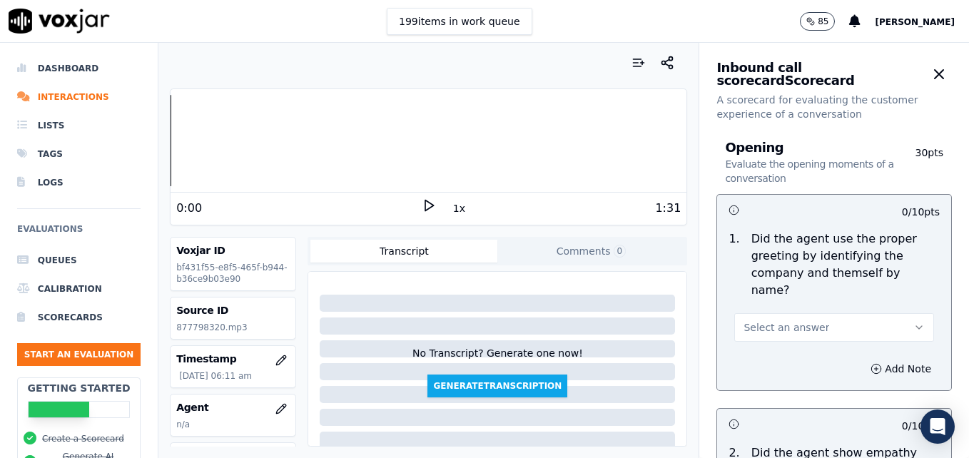
click at [425, 203] on polygon at bounding box center [429, 206] width 9 height 11
click at [430, 203] on rect at bounding box center [431, 205] width 2 height 9
click at [914, 322] on icon "button" at bounding box center [919, 327] width 11 height 11
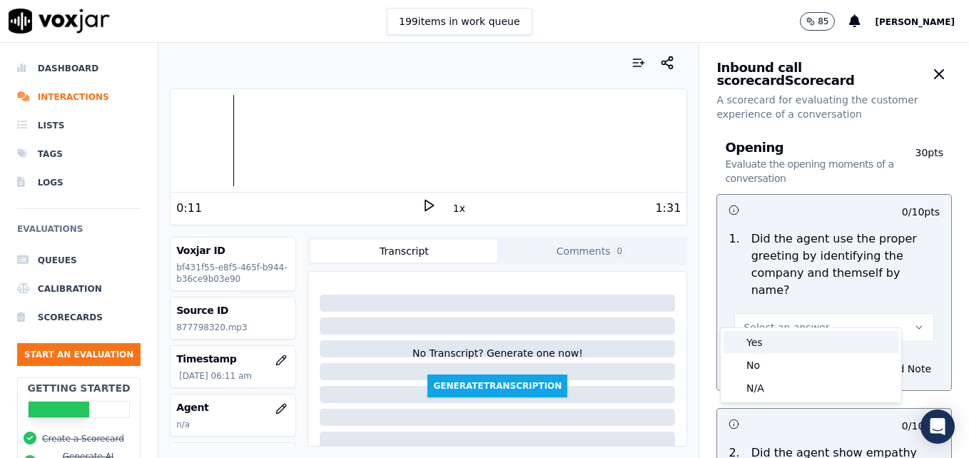
click at [790, 348] on div "Yes" at bounding box center [811, 342] width 175 height 23
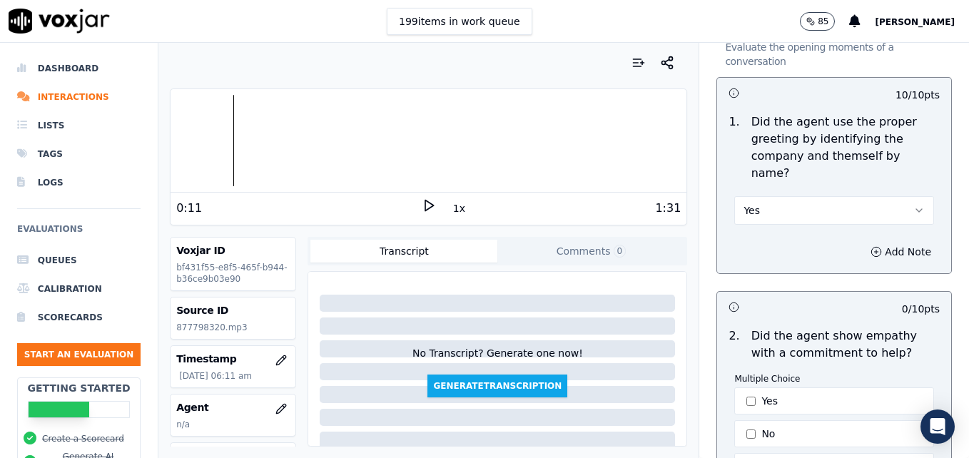
scroll to position [71, 0]
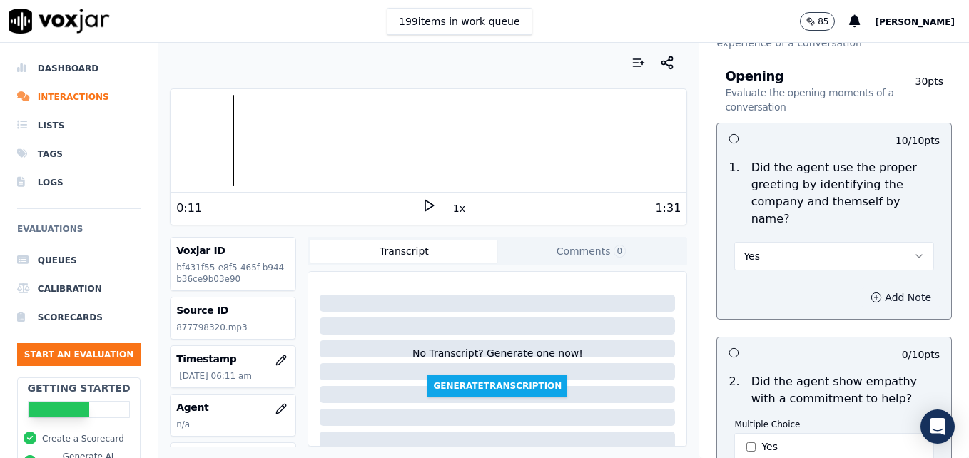
click at [862, 288] on button "Add Note" at bounding box center [901, 298] width 78 height 20
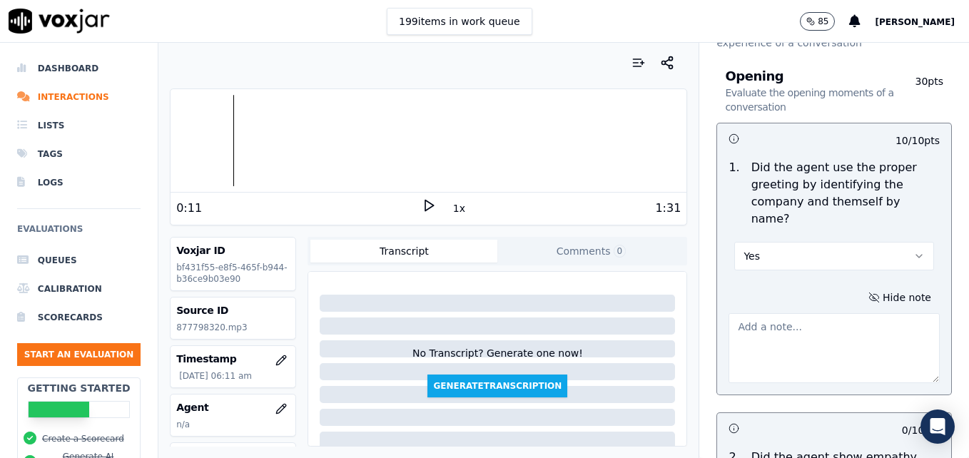
click at [797, 313] on textarea at bounding box center [834, 348] width 211 height 70
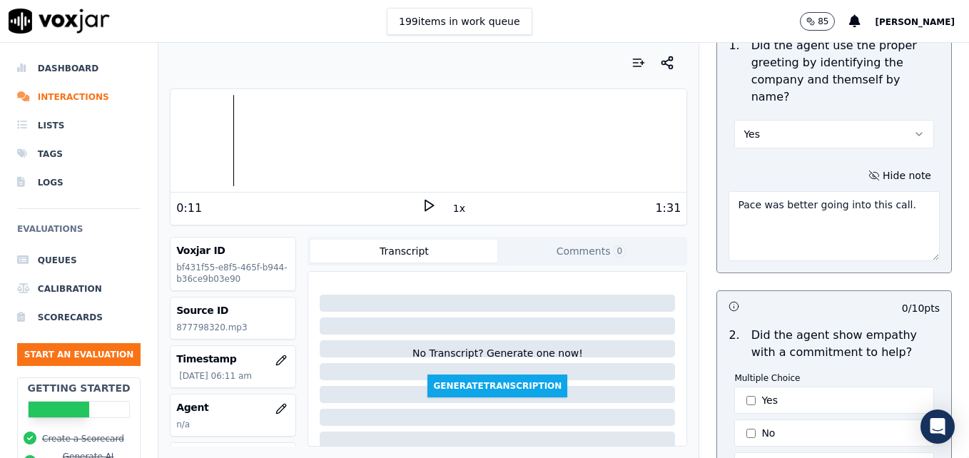
scroll to position [286, 0]
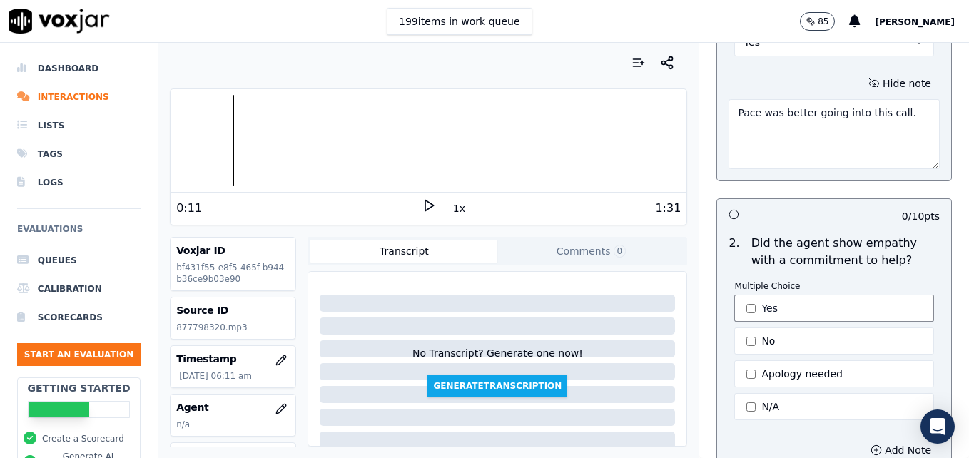
type textarea "Pace was better going into this call."
click at [737, 295] on button "Yes" at bounding box center [835, 308] width 200 height 27
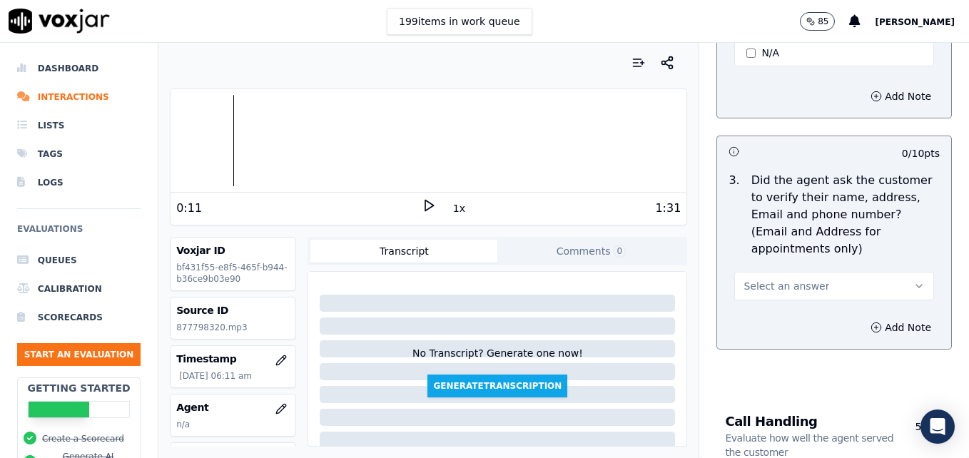
scroll to position [643, 0]
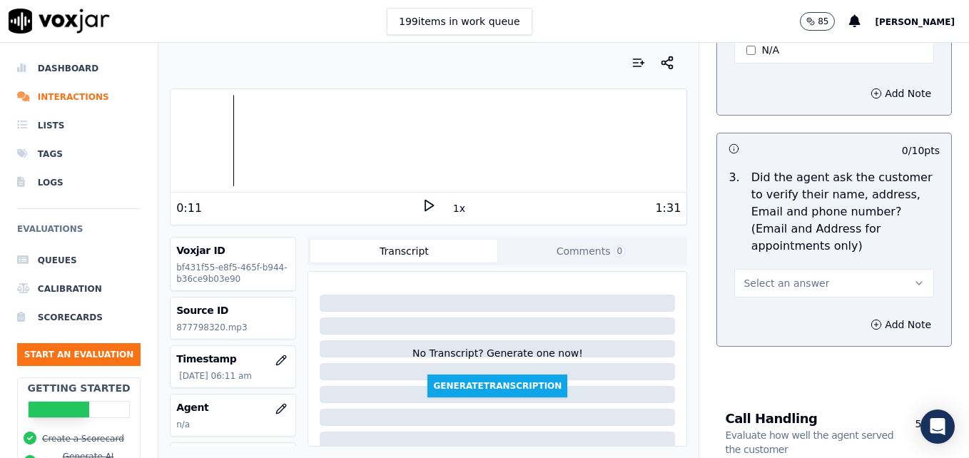
click at [425, 208] on polygon at bounding box center [429, 206] width 9 height 11
click at [914, 278] on icon "button" at bounding box center [919, 283] width 11 height 11
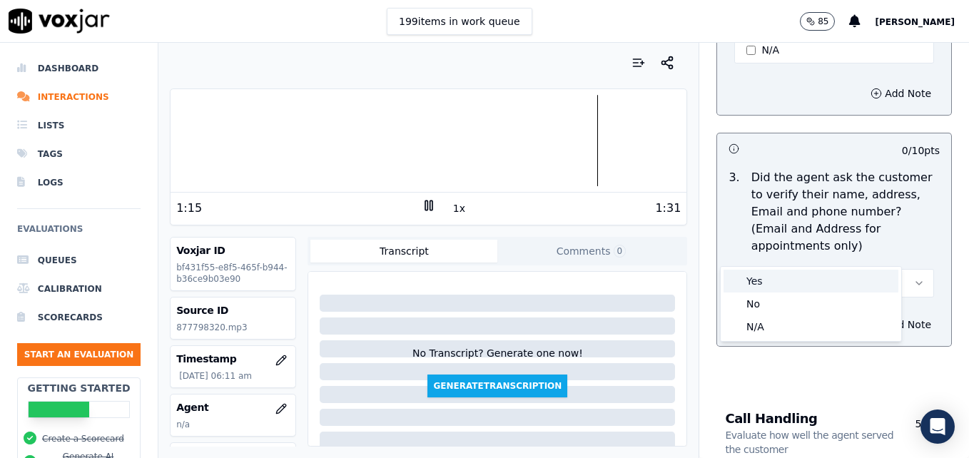
click at [807, 285] on div "Yes" at bounding box center [811, 281] width 175 height 23
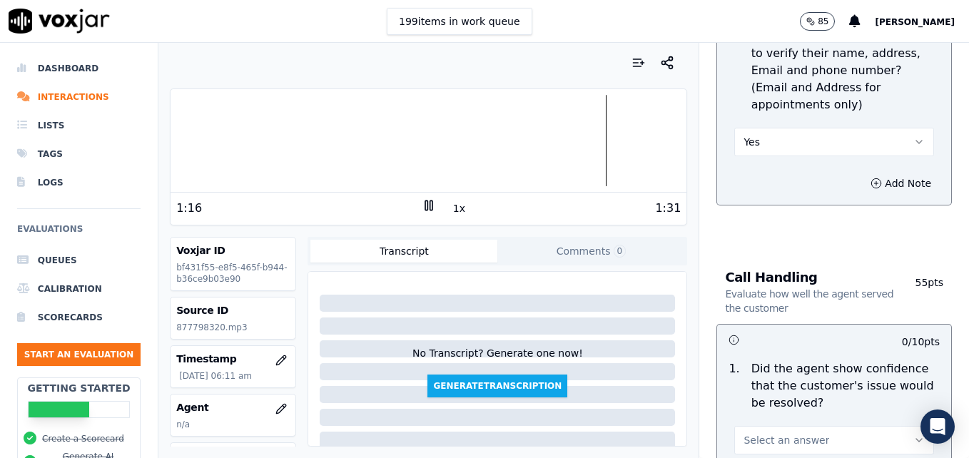
scroll to position [857, 0]
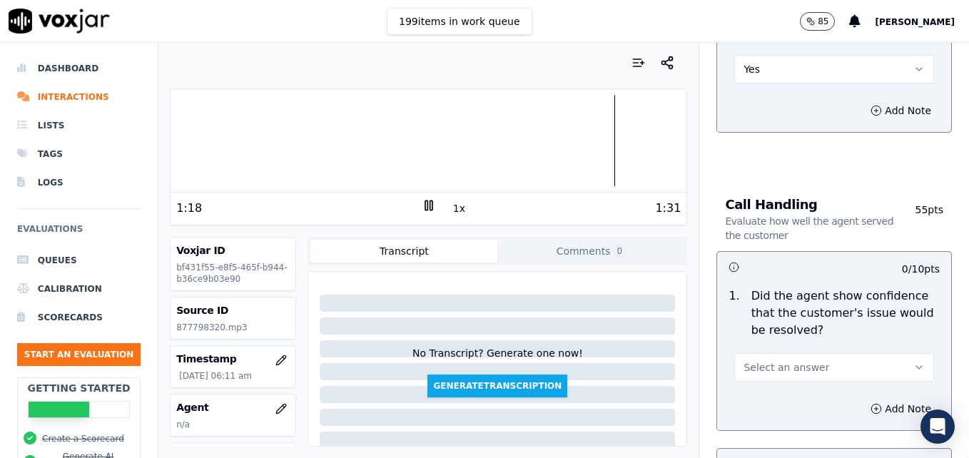
click at [914, 362] on icon "button" at bounding box center [919, 367] width 11 height 11
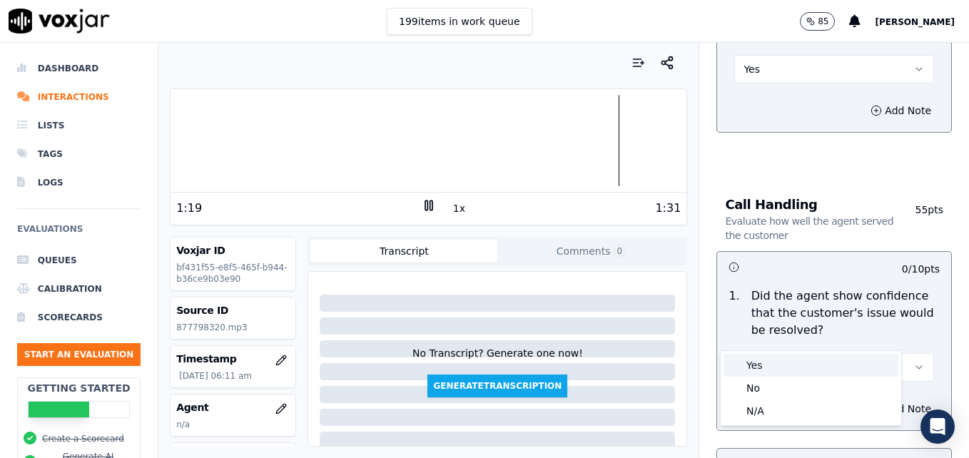
click at [782, 368] on div "Yes" at bounding box center [811, 365] width 175 height 23
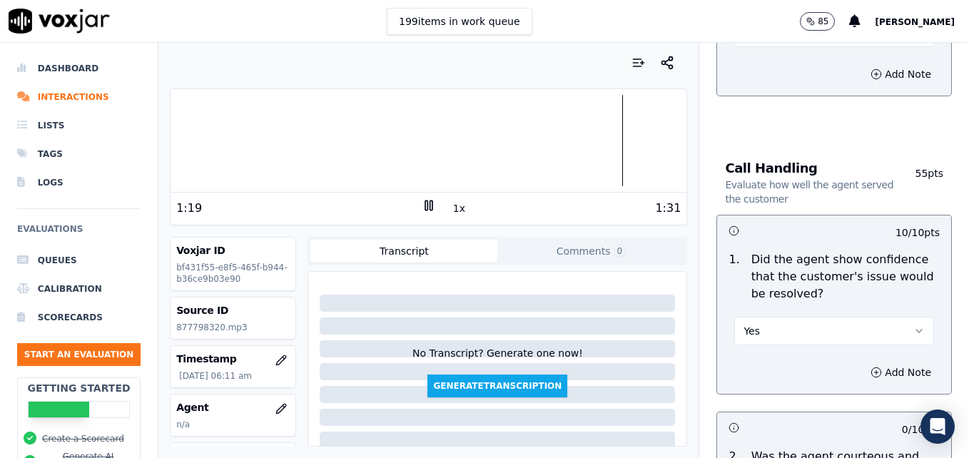
scroll to position [1071, 0]
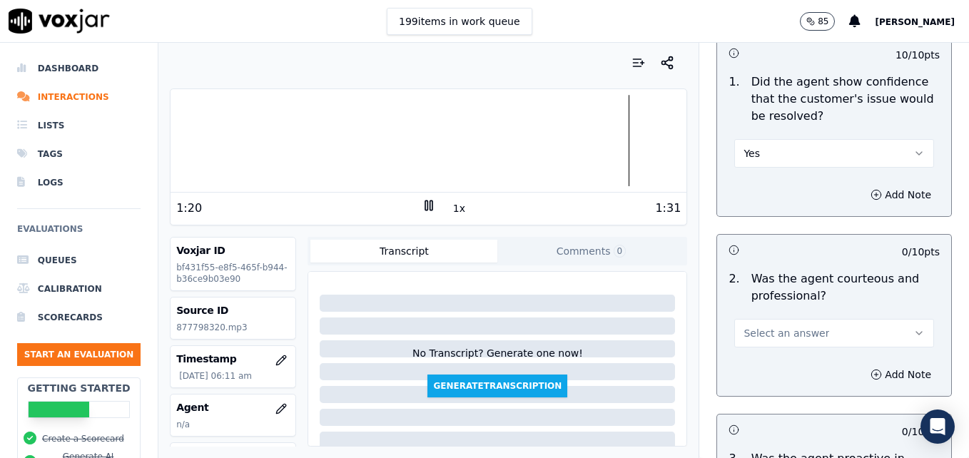
click at [914, 328] on icon "button" at bounding box center [919, 333] width 11 height 11
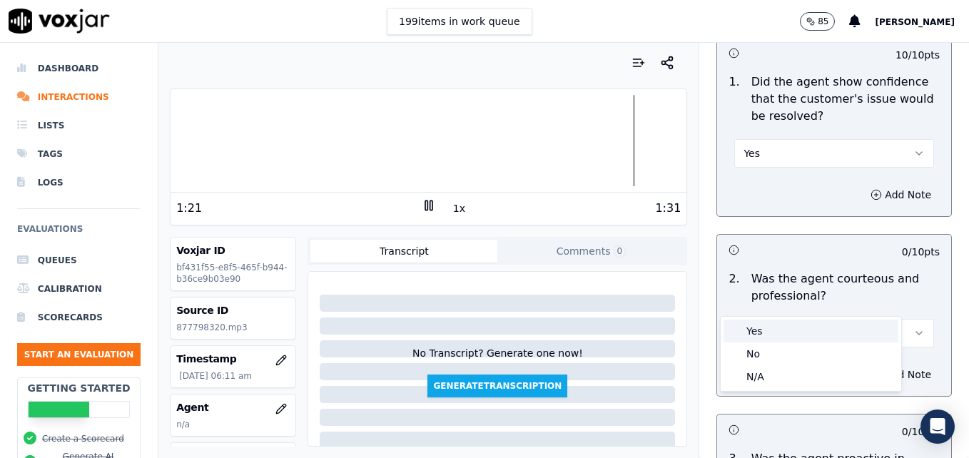
click at [795, 334] on div "Yes" at bounding box center [811, 331] width 175 height 23
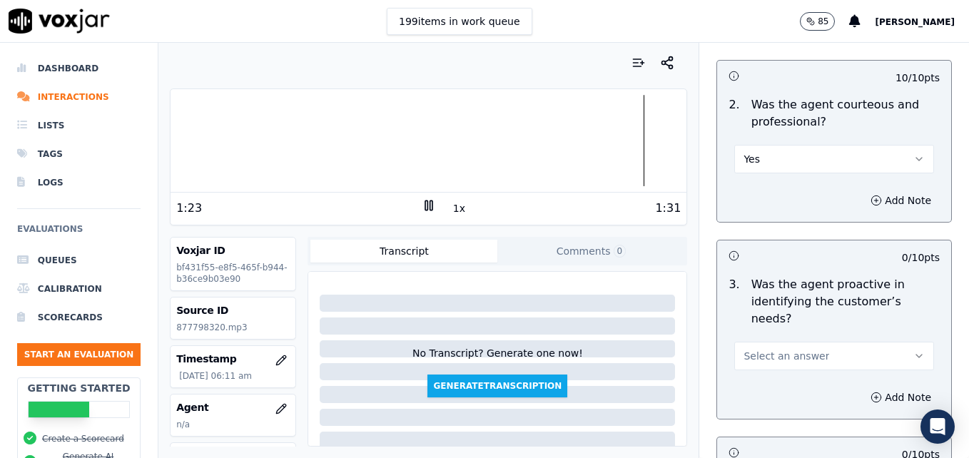
scroll to position [1285, 0]
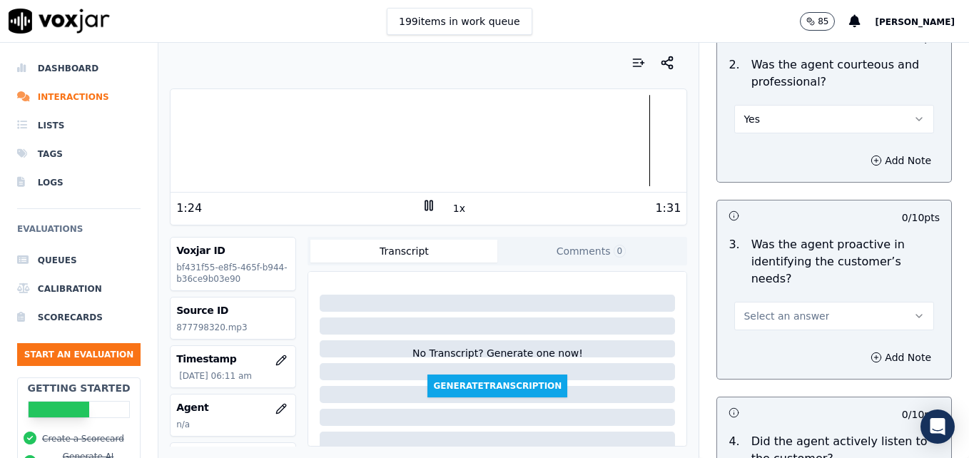
click at [881, 302] on button "Select an answer" at bounding box center [835, 316] width 200 height 29
click at [806, 296] on div "Yes" at bounding box center [811, 297] width 175 height 23
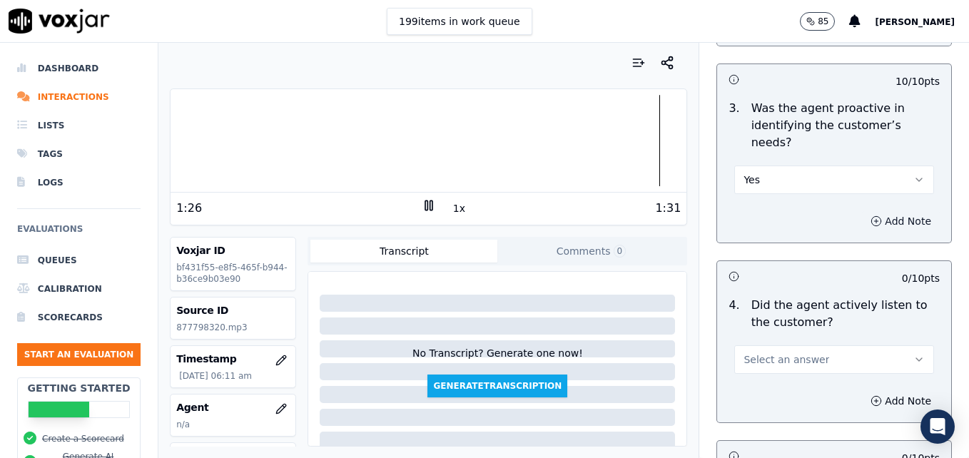
scroll to position [1428, 0]
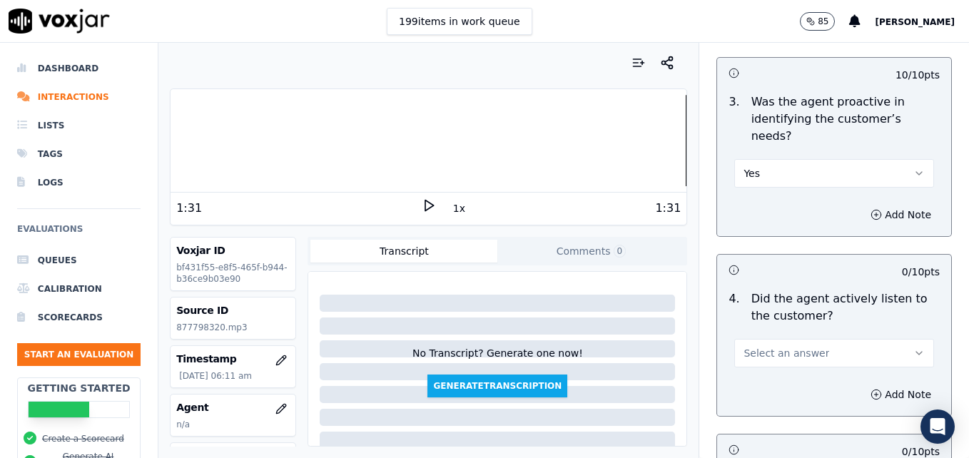
click at [914, 348] on icon "button" at bounding box center [919, 353] width 11 height 11
click at [835, 331] on div "Yes" at bounding box center [811, 334] width 175 height 23
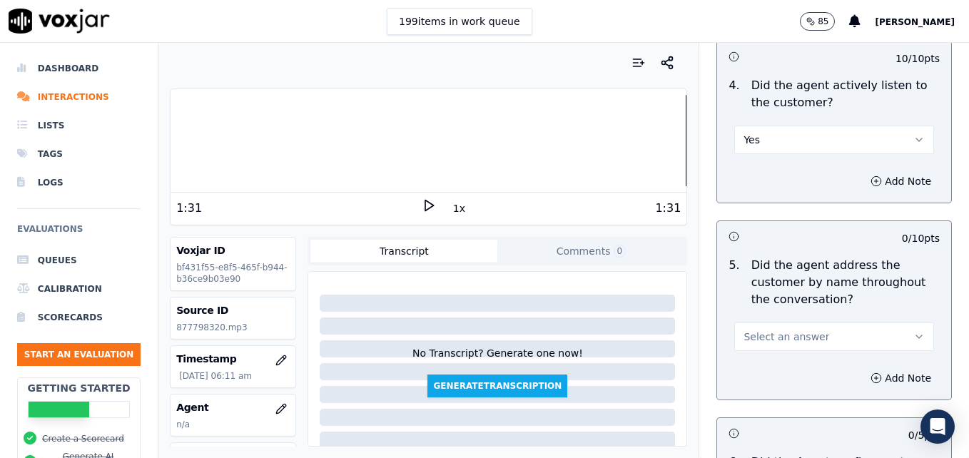
scroll to position [1642, 0]
click at [914, 331] on icon "button" at bounding box center [919, 336] width 11 height 11
click at [766, 312] on div "Yes" at bounding box center [811, 317] width 175 height 23
click at [871, 372] on icon "button" at bounding box center [876, 377] width 11 height 11
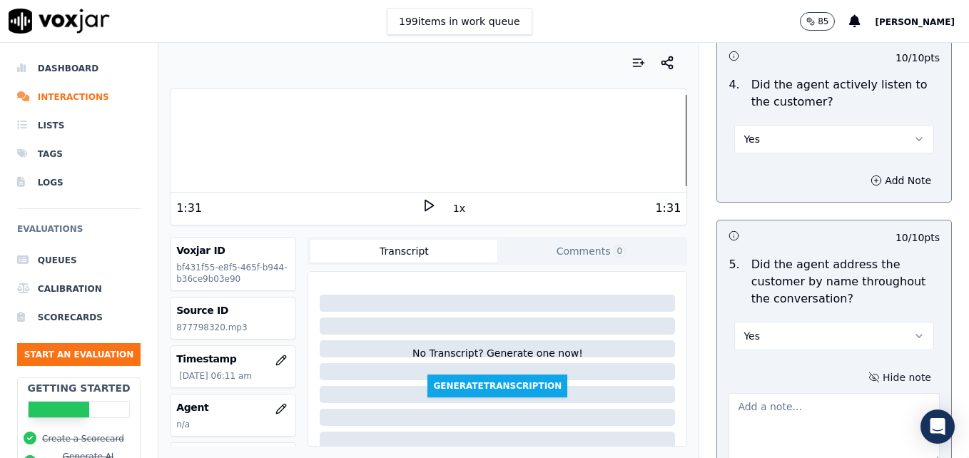
click at [827, 393] on textarea at bounding box center [834, 428] width 211 height 70
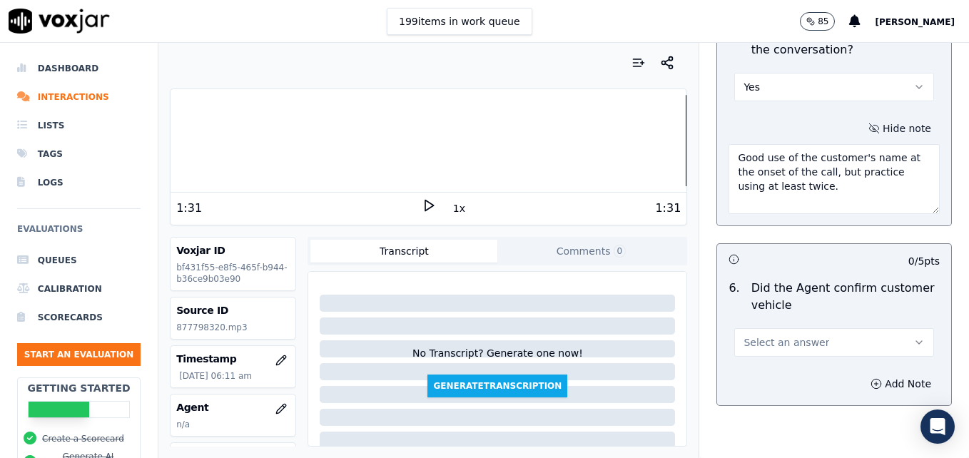
scroll to position [1928, 0]
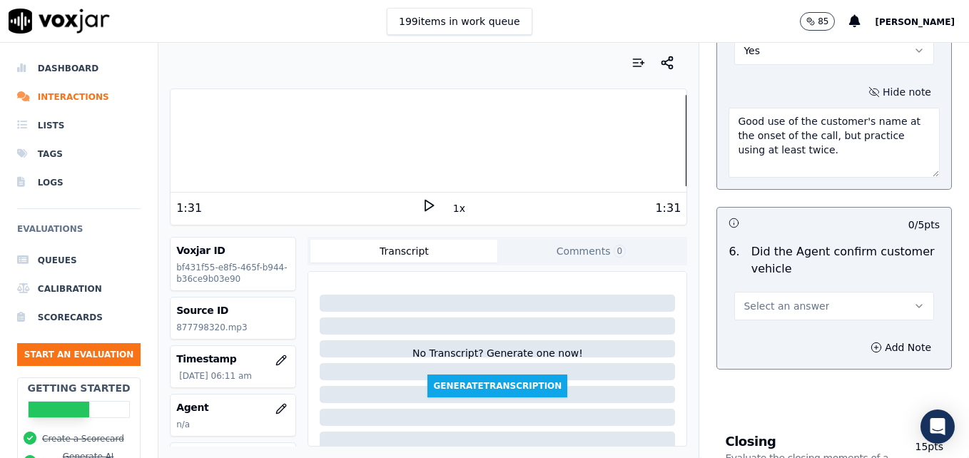
type textarea "Good use of the customer's name at the onset of the call, but practice using at…"
click at [889, 292] on button "Select an answer" at bounding box center [835, 306] width 200 height 29
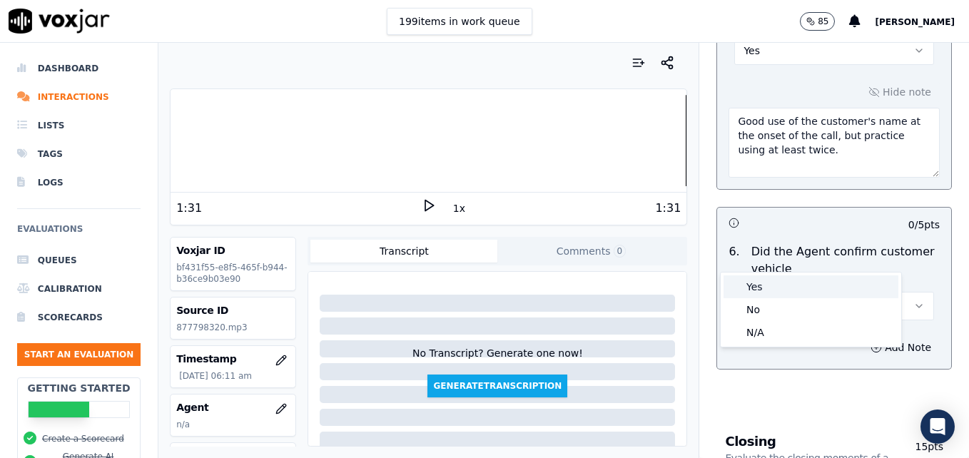
click at [793, 281] on div "Yes" at bounding box center [811, 287] width 175 height 23
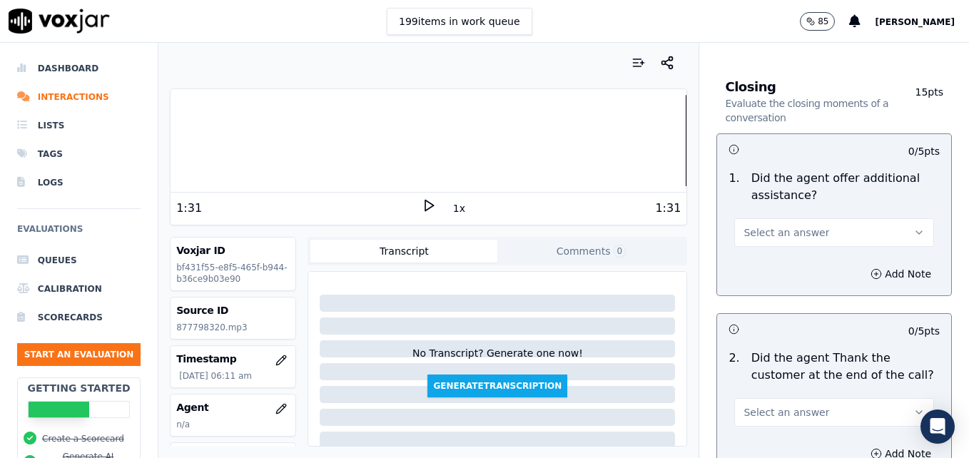
scroll to position [2284, 0]
click at [914, 225] on icon "button" at bounding box center [919, 230] width 11 height 11
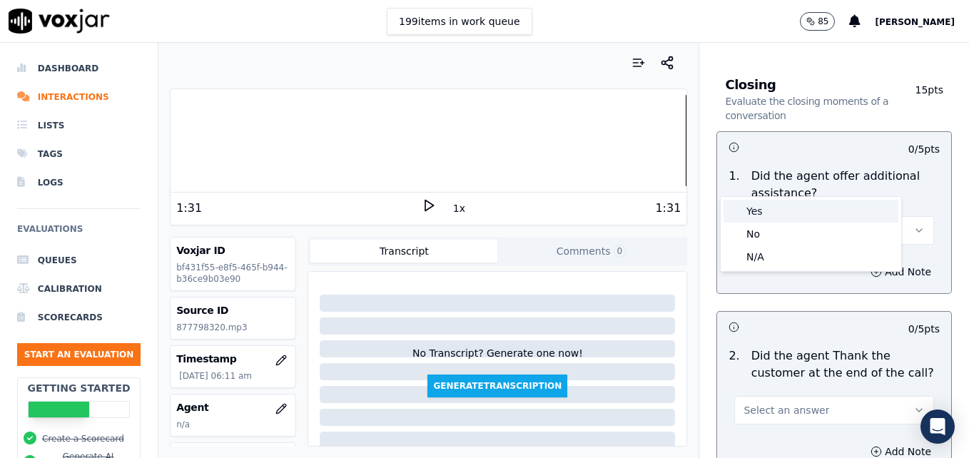
click at [761, 211] on div "Yes" at bounding box center [811, 211] width 175 height 23
click at [871, 266] on icon "button" at bounding box center [876, 271] width 11 height 11
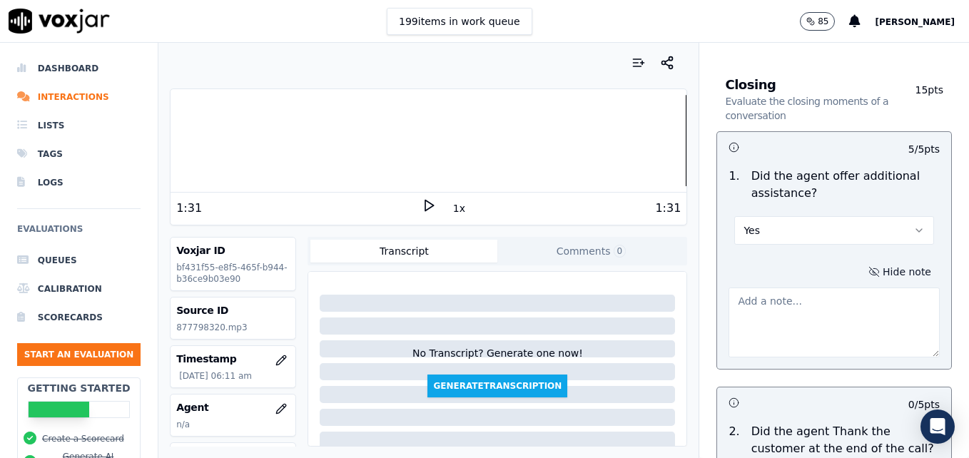
click at [835, 288] on textarea at bounding box center [834, 323] width 211 height 70
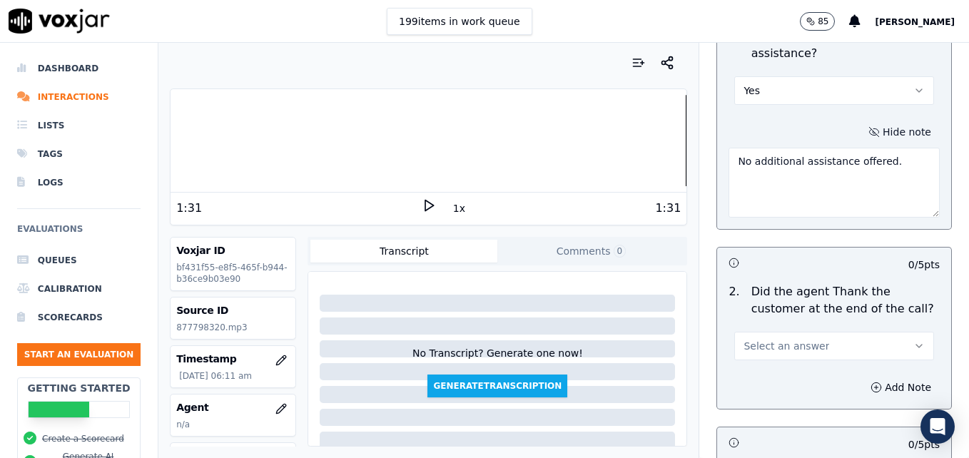
scroll to position [2427, 0]
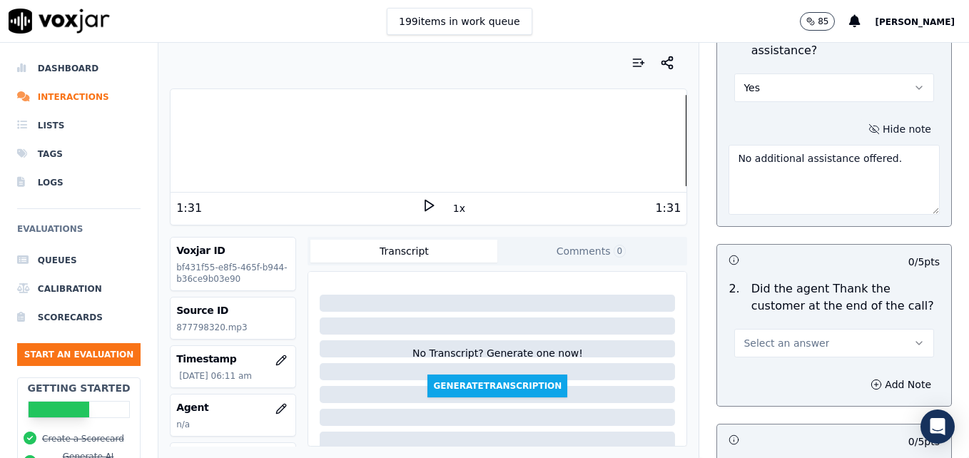
type textarea "No additional assistance offered."
drag, startPoint x: 887, startPoint y: 293, endPoint x: 863, endPoint y: 303, distance: 26.2
click at [914, 338] on icon "button" at bounding box center [919, 343] width 11 height 11
click at [767, 326] on div "Yes" at bounding box center [811, 324] width 175 height 23
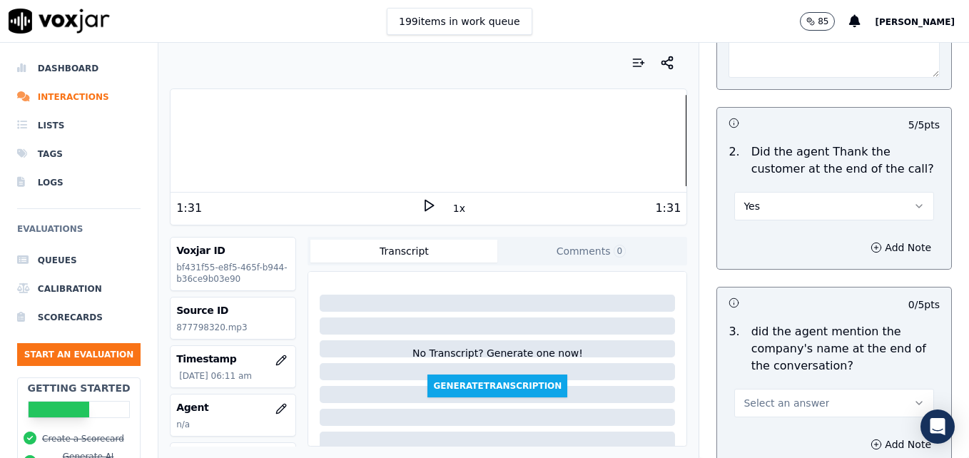
scroll to position [2570, 0]
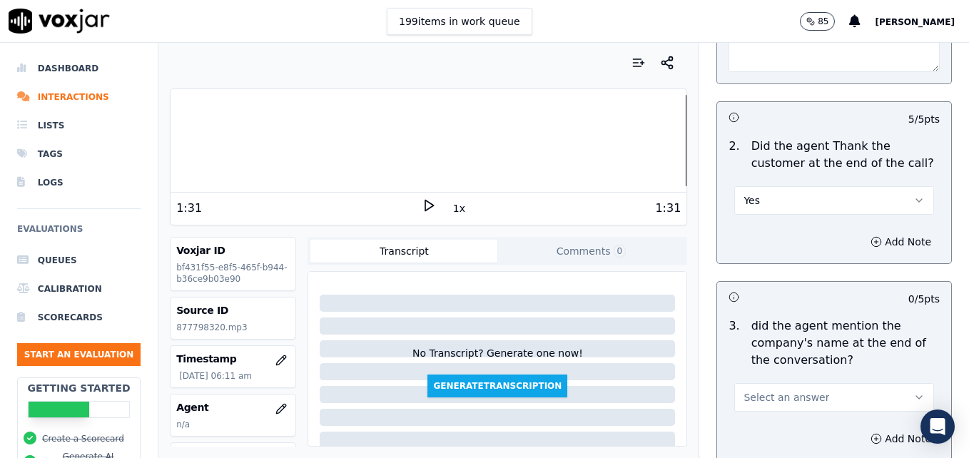
click at [887, 383] on button "Select an answer" at bounding box center [835, 397] width 200 height 29
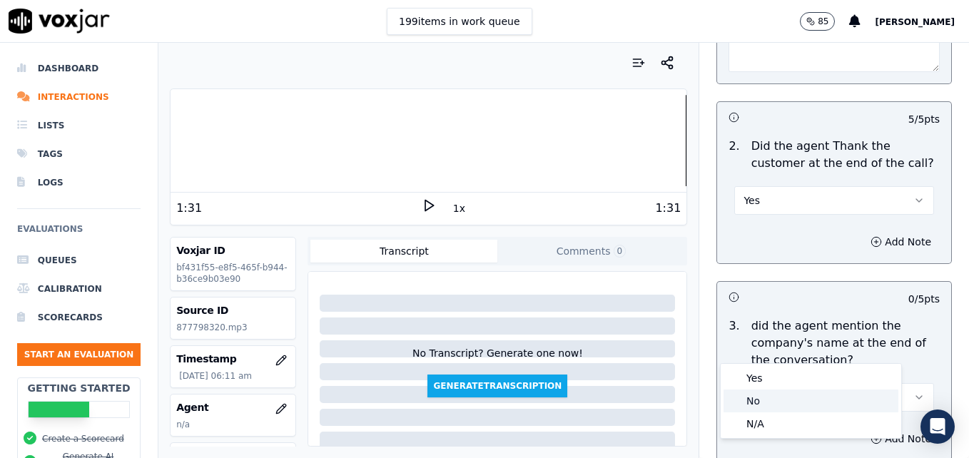
click at [790, 398] on div "No" at bounding box center [811, 401] width 175 height 23
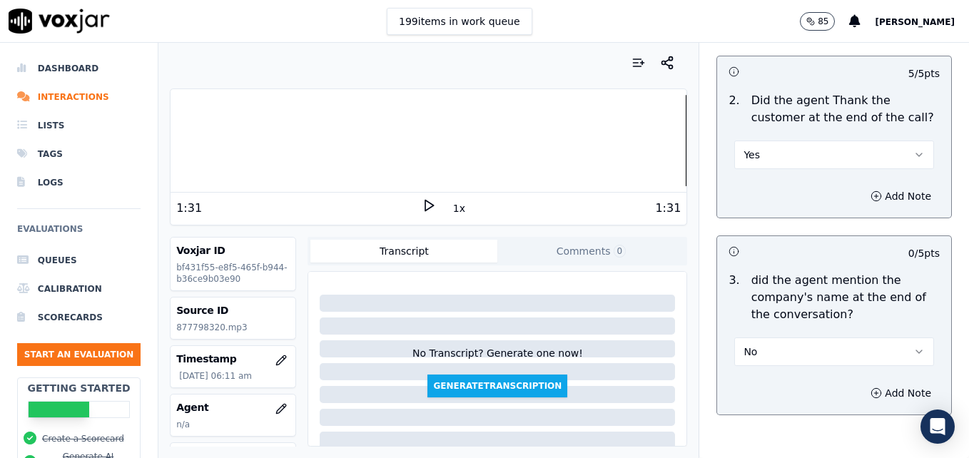
scroll to position [2639, 0]
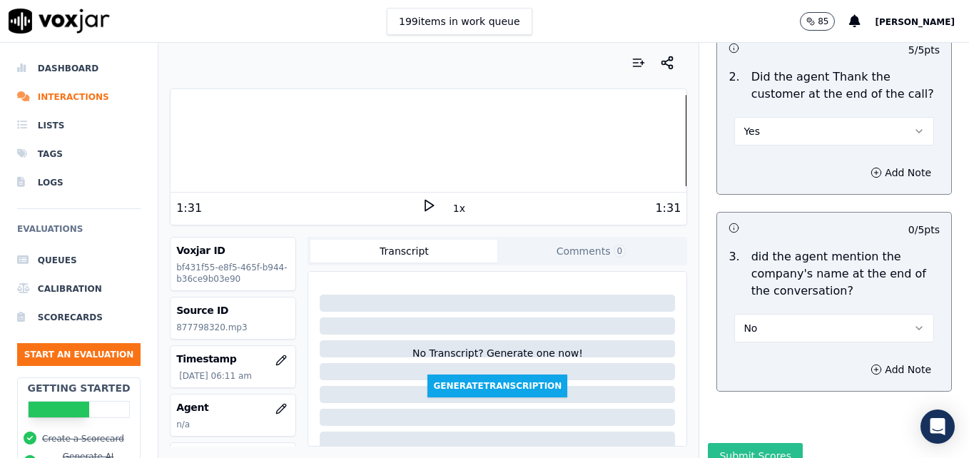
click at [755, 443] on button "Submit Scores" at bounding box center [755, 456] width 95 height 26
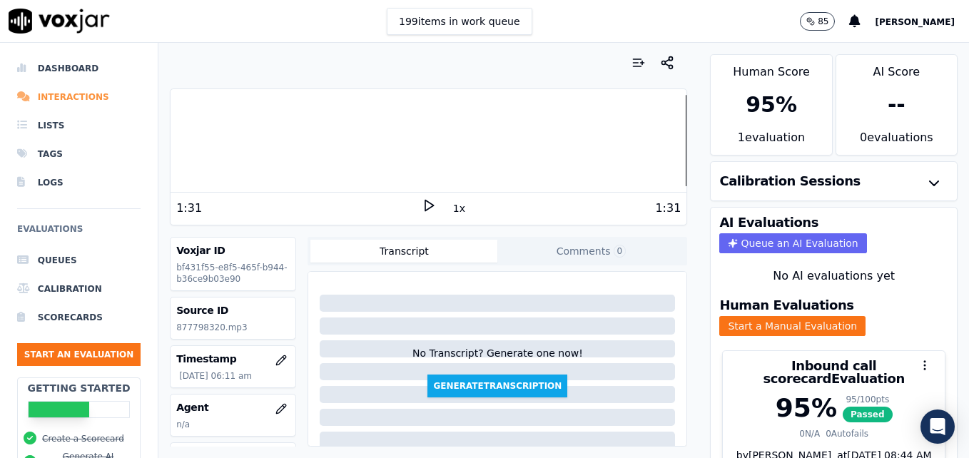
click at [64, 98] on li "Interactions" at bounding box center [79, 97] width 124 height 29
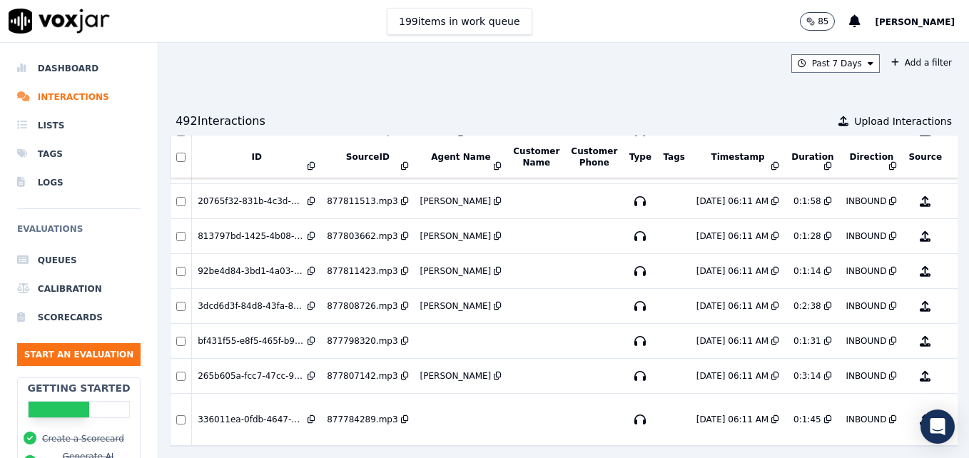
scroll to position [3331, 0]
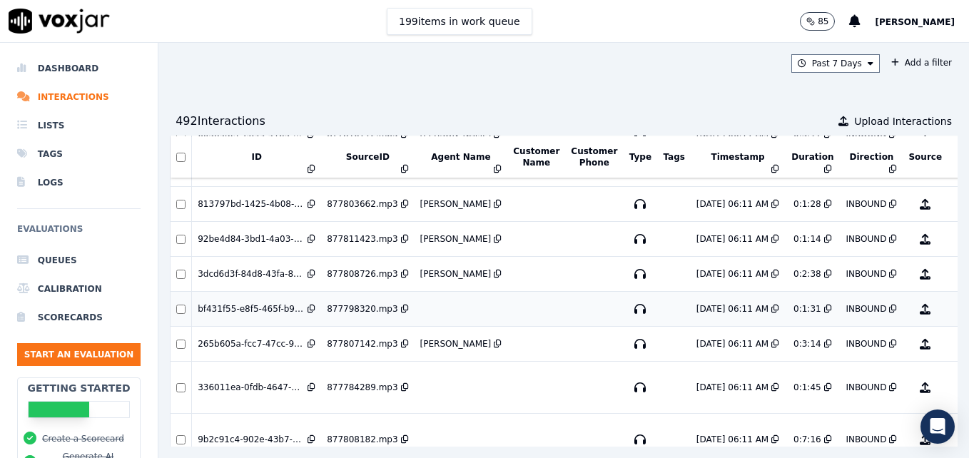
click at [967, 309] on div "95 %" at bounding box center [979, 309] width 25 height 17
click at [954, 391] on button "No Evaluation Yet" at bounding box center [982, 388] width 56 height 40
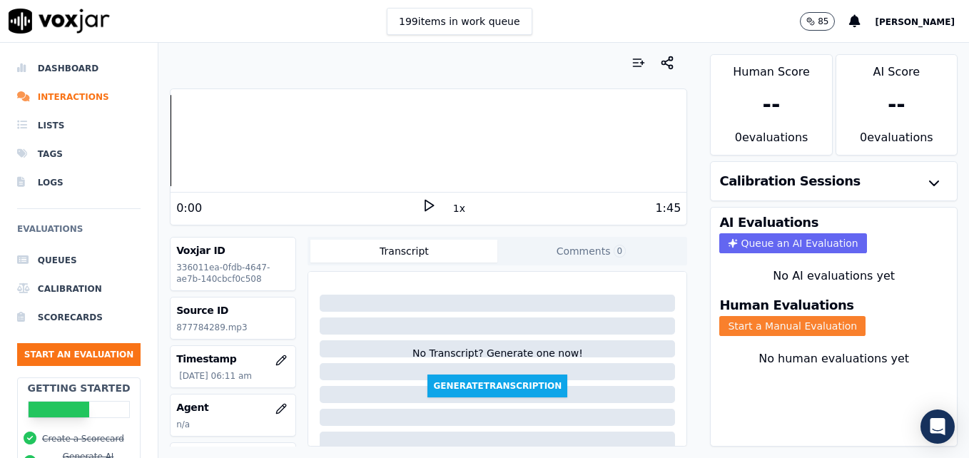
click at [806, 325] on button "Start a Manual Evaluation" at bounding box center [793, 326] width 146 height 20
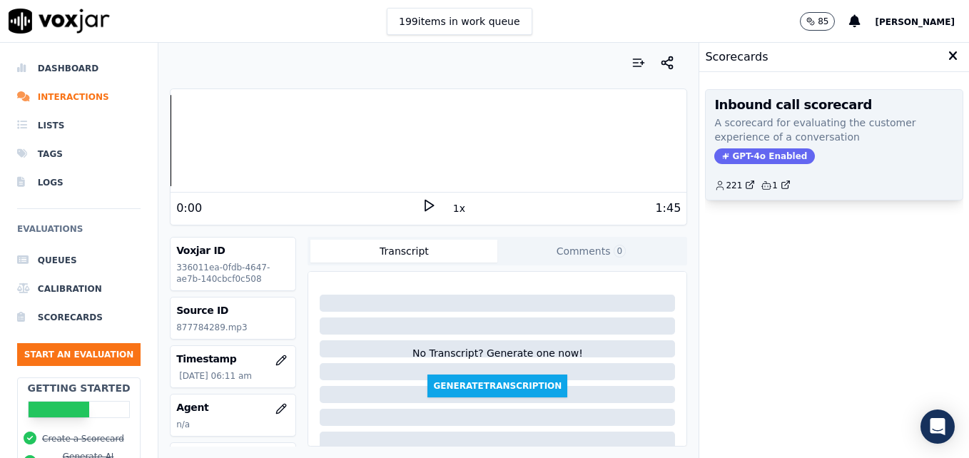
click at [744, 146] on div "Inbound call scorecard A scorecard for evaluating the customer experience of a …" at bounding box center [834, 145] width 257 height 110
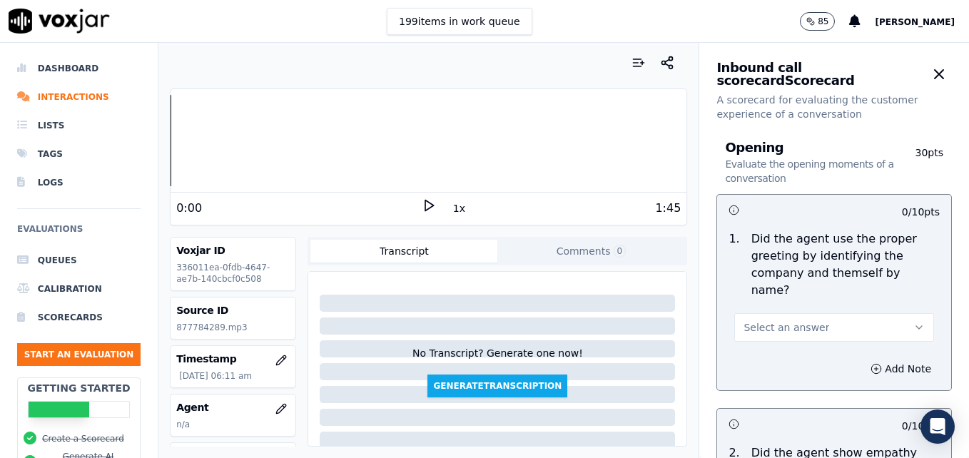
click at [425, 208] on polygon at bounding box center [429, 206] width 9 height 11
click at [422, 206] on icon at bounding box center [429, 205] width 14 height 14
click at [276, 410] on icon "button" at bounding box center [281, 408] width 11 height 11
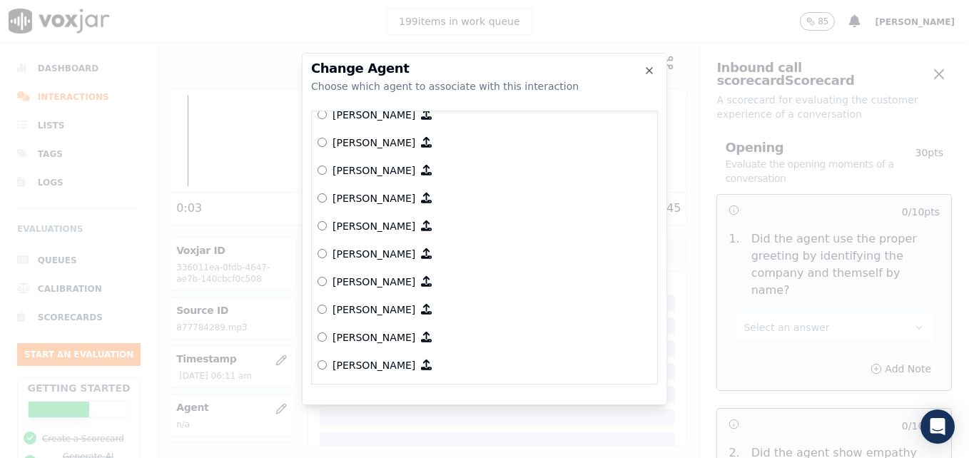
scroll to position [750, 0]
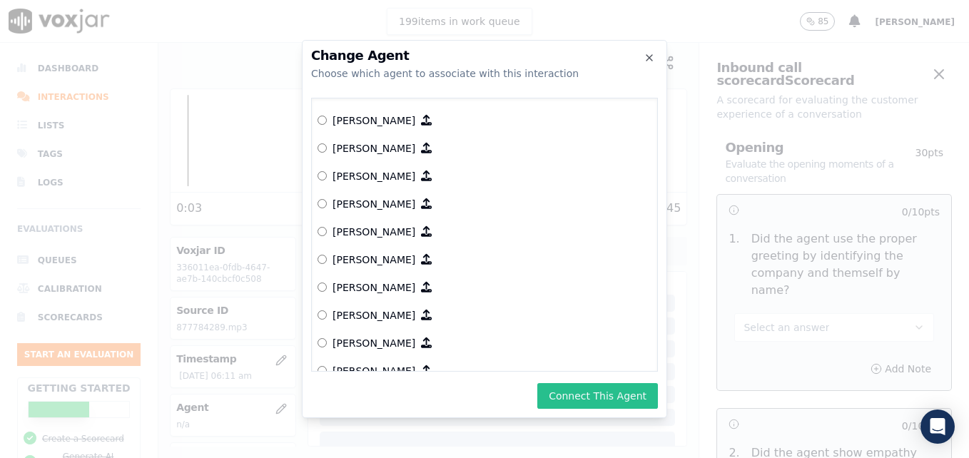
click at [583, 397] on button "Connect This Agent" at bounding box center [598, 396] width 121 height 26
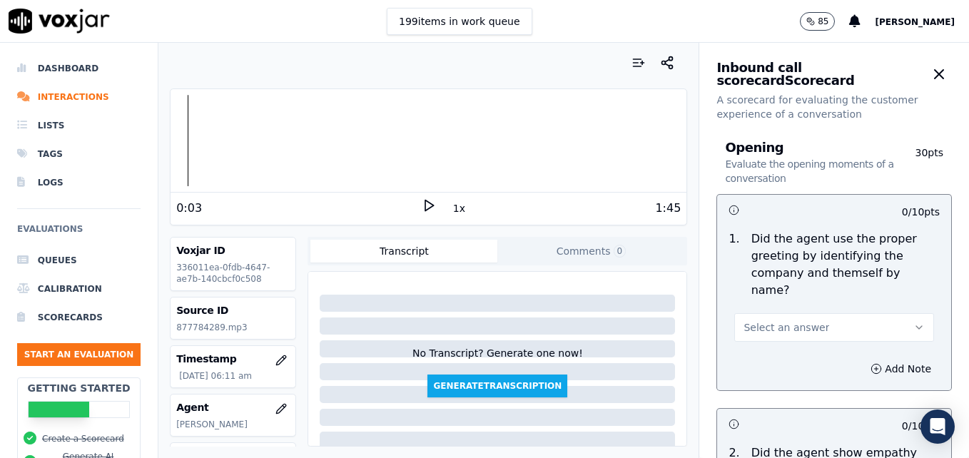
click at [914, 322] on icon "button" at bounding box center [919, 327] width 11 height 11
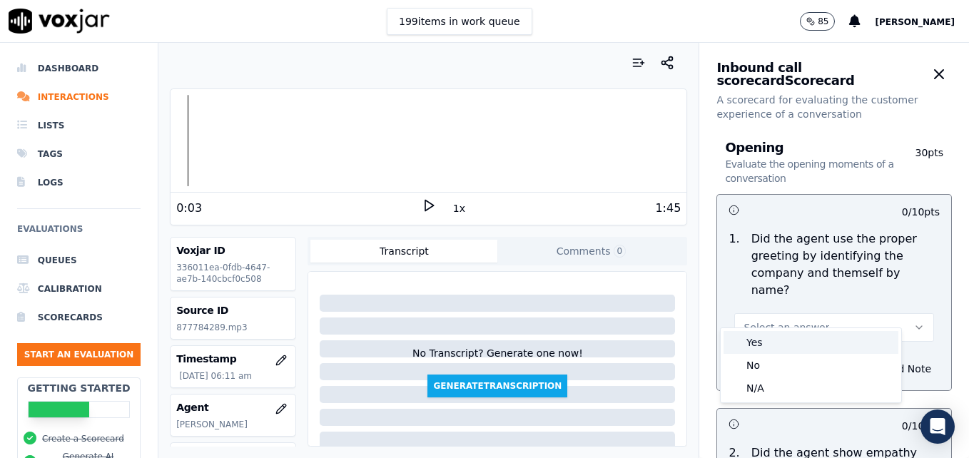
click at [788, 342] on div "Yes" at bounding box center [811, 342] width 175 height 23
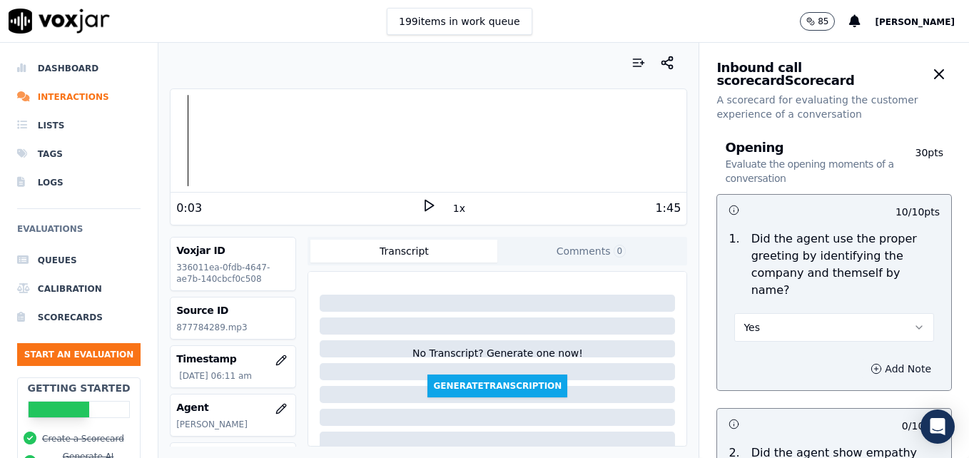
click at [871, 363] on icon "button" at bounding box center [876, 368] width 11 height 11
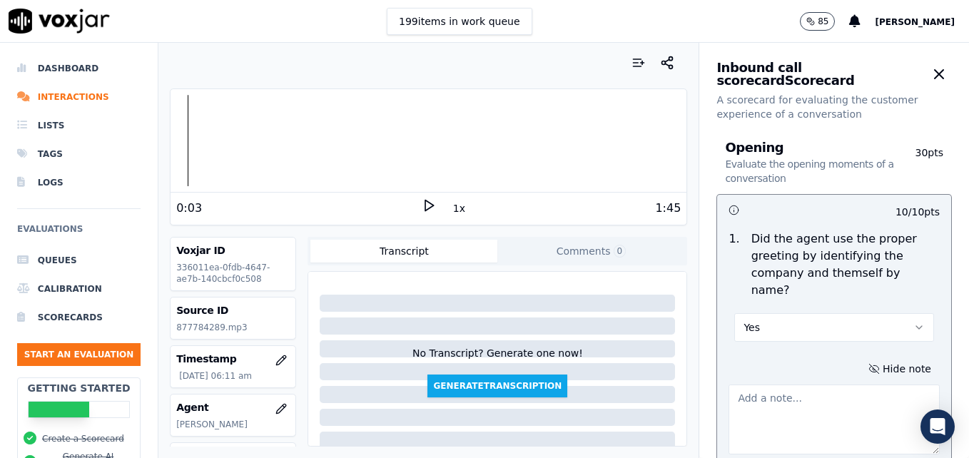
click at [823, 385] on textarea at bounding box center [834, 420] width 211 height 70
type textarea ""Scheduling" not included in greeting."
click at [425, 208] on icon at bounding box center [429, 205] width 14 height 14
click at [200, 137] on div at bounding box center [429, 140] width 516 height 91
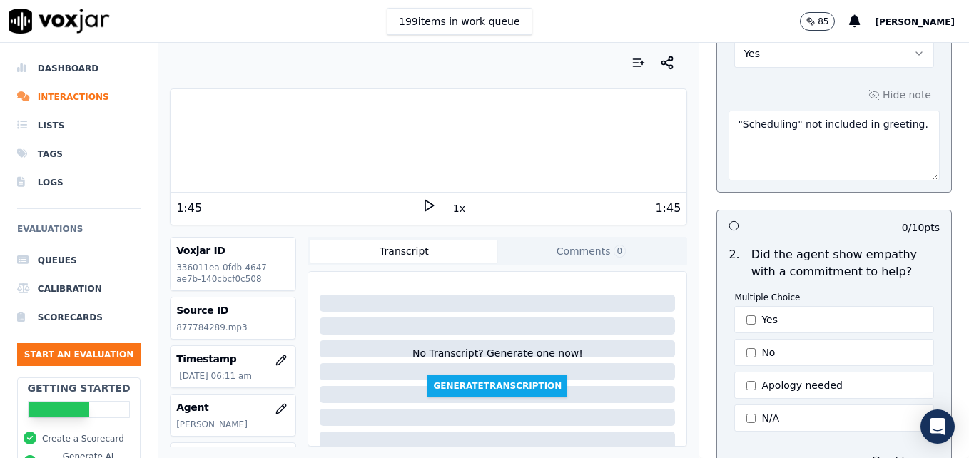
scroll to position [357, 0]
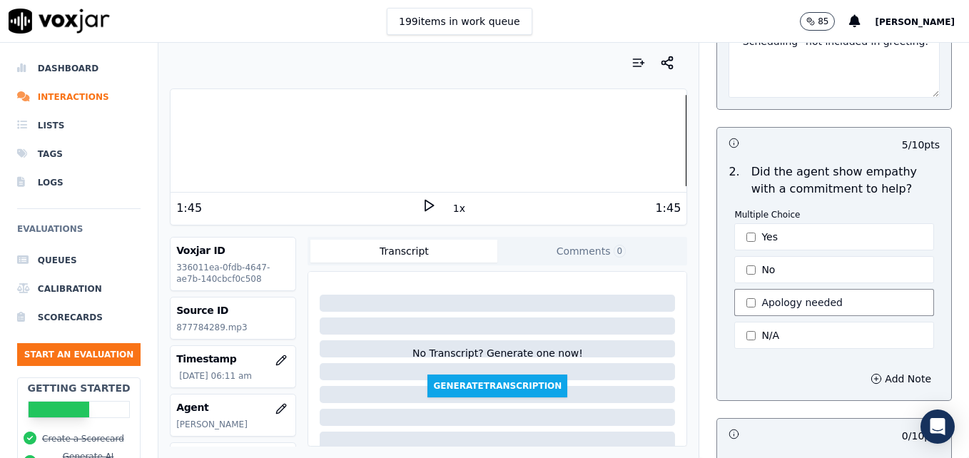
click at [737, 289] on button "Apology needed" at bounding box center [835, 302] width 200 height 27
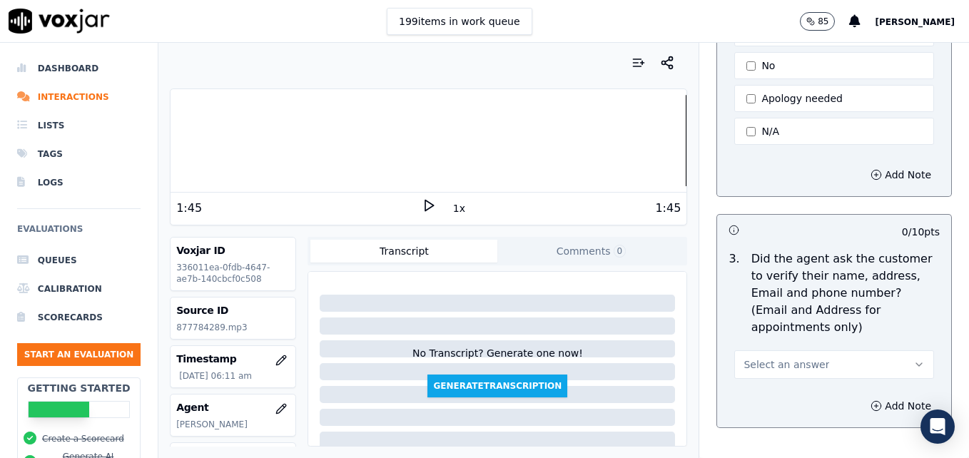
scroll to position [571, 0]
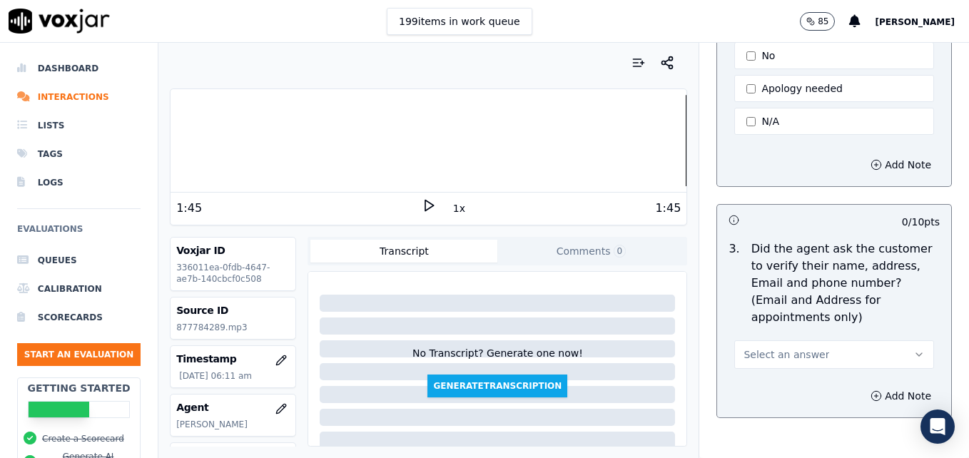
click at [882, 341] on button "Select an answer" at bounding box center [835, 355] width 200 height 29
click at [769, 373] on div "No" at bounding box center [811, 375] width 175 height 23
click at [871, 391] on icon "button" at bounding box center [876, 396] width 11 height 11
click at [838, 412] on textarea at bounding box center [834, 447] width 211 height 70
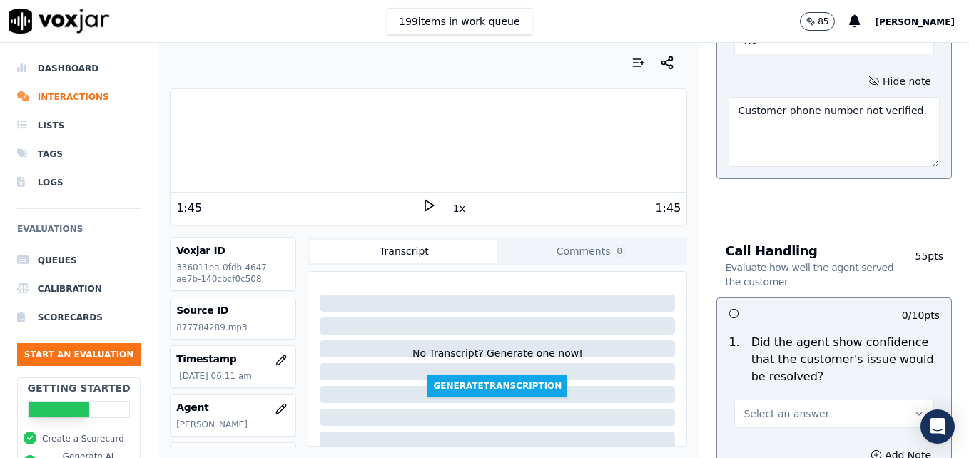
scroll to position [928, 0]
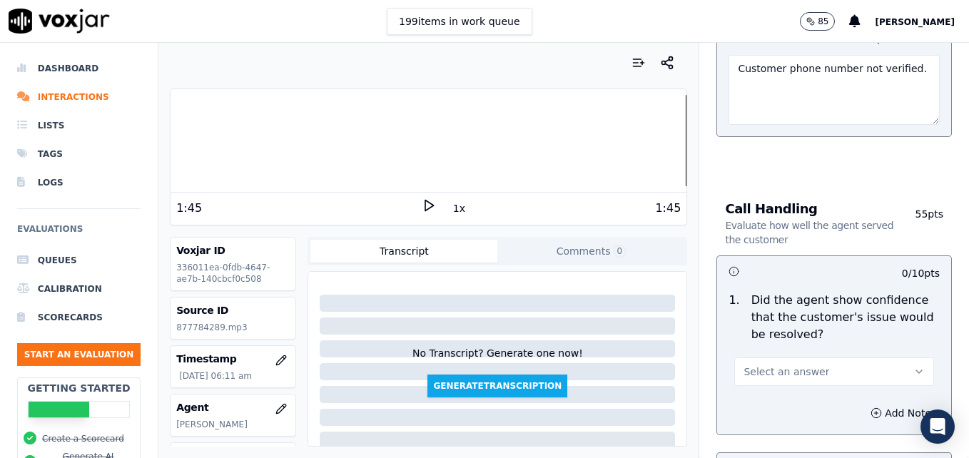
type textarea "Customer phone number not verified."
click at [914, 366] on icon "button" at bounding box center [919, 371] width 11 height 11
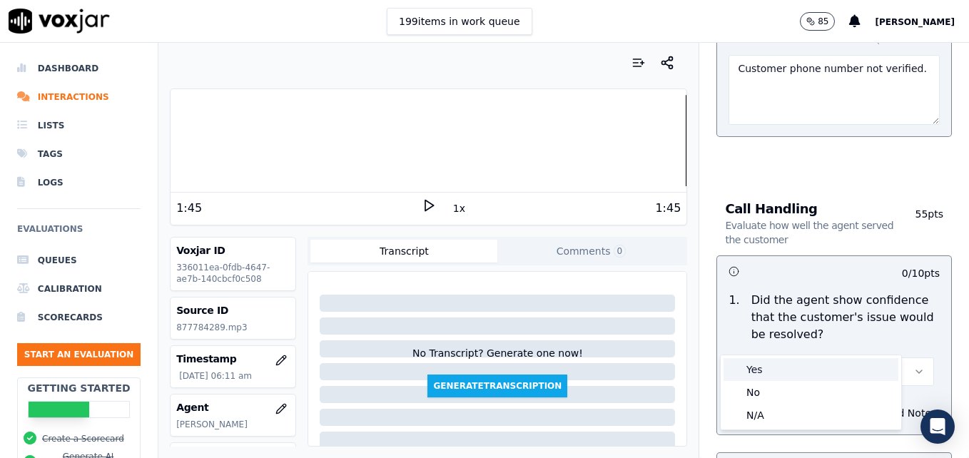
click at [780, 368] on div "Yes" at bounding box center [811, 369] width 175 height 23
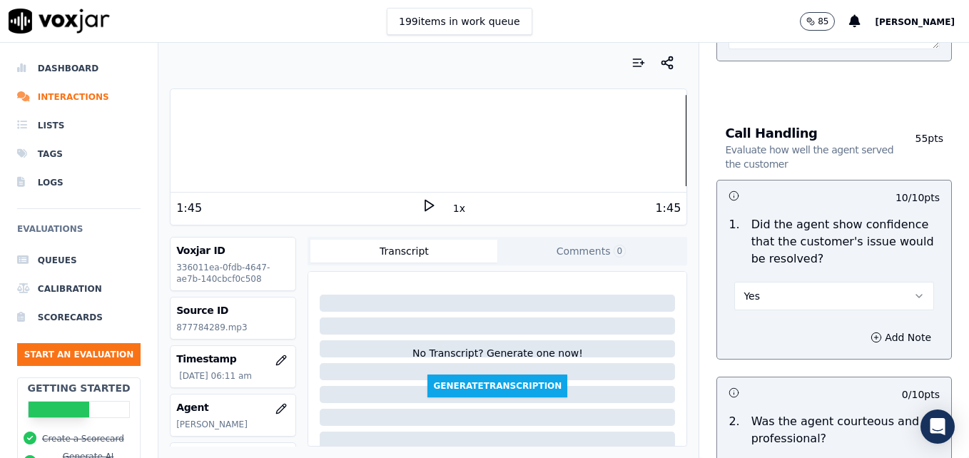
scroll to position [1142, 0]
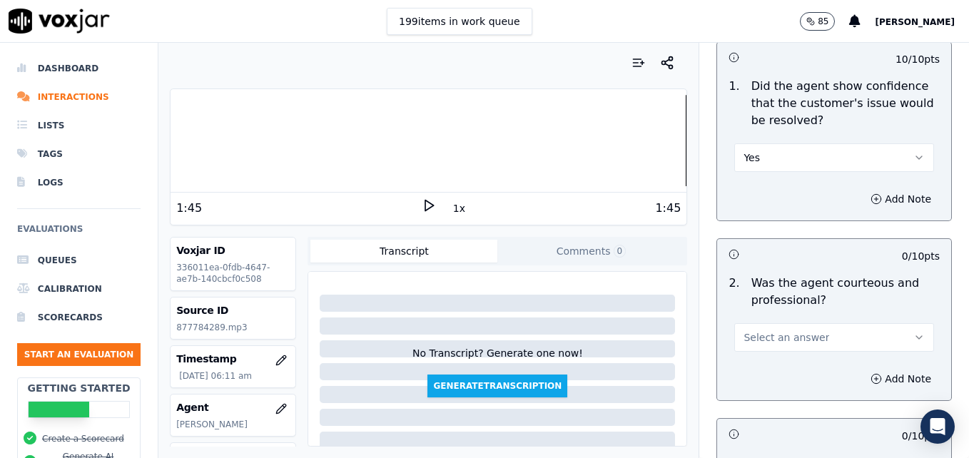
drag, startPoint x: 893, startPoint y: 306, endPoint x: 855, endPoint y: 316, distance: 39.7
click at [892, 323] on button "Select an answer" at bounding box center [835, 337] width 200 height 29
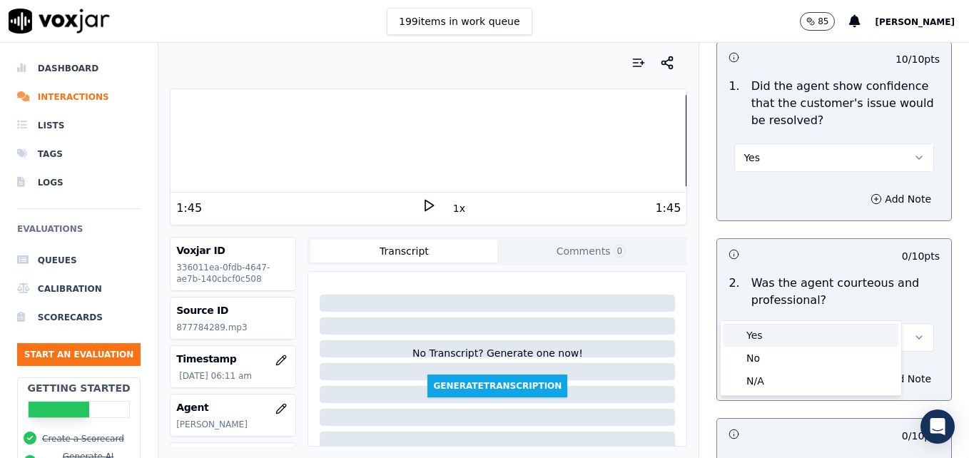
click at [770, 328] on div "Yes" at bounding box center [811, 335] width 175 height 23
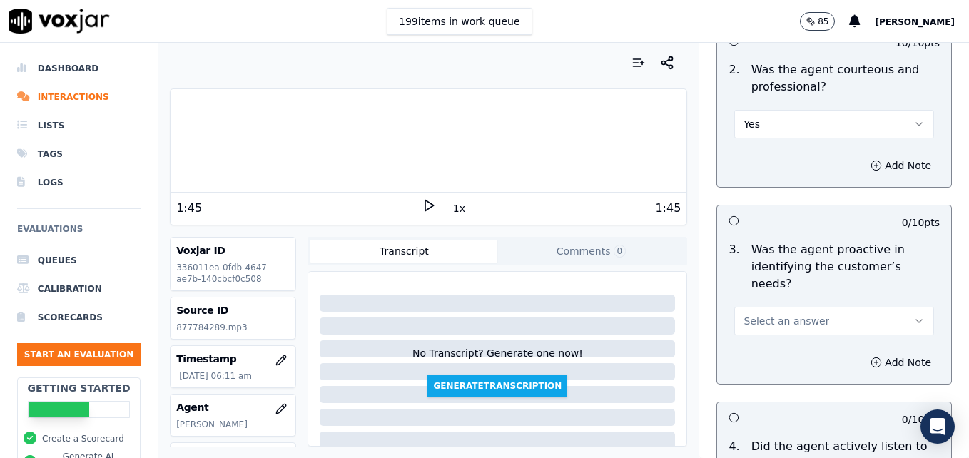
scroll to position [1356, 0]
click at [881, 306] on button "Select an answer" at bounding box center [835, 320] width 200 height 29
click at [797, 306] on div "Yes" at bounding box center [811, 301] width 175 height 23
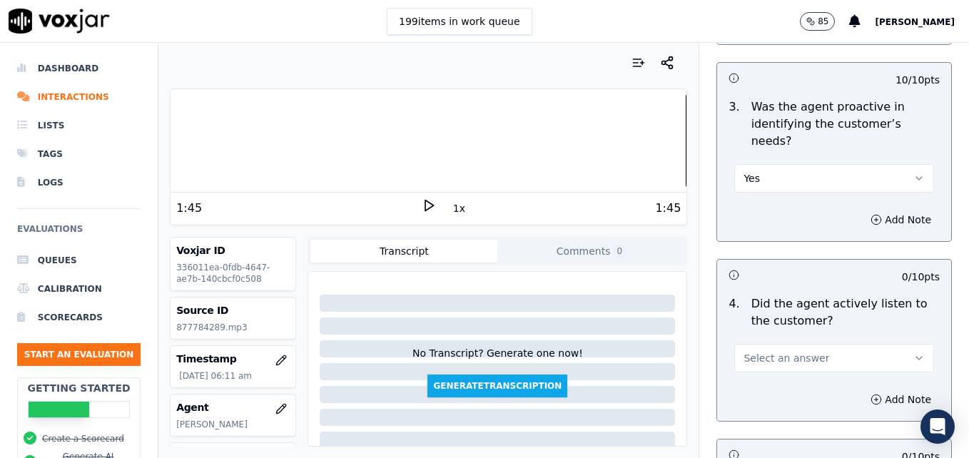
scroll to position [1499, 0]
click at [886, 343] on button "Select an answer" at bounding box center [835, 357] width 200 height 29
click at [787, 337] on div "Yes" at bounding box center [811, 338] width 175 height 23
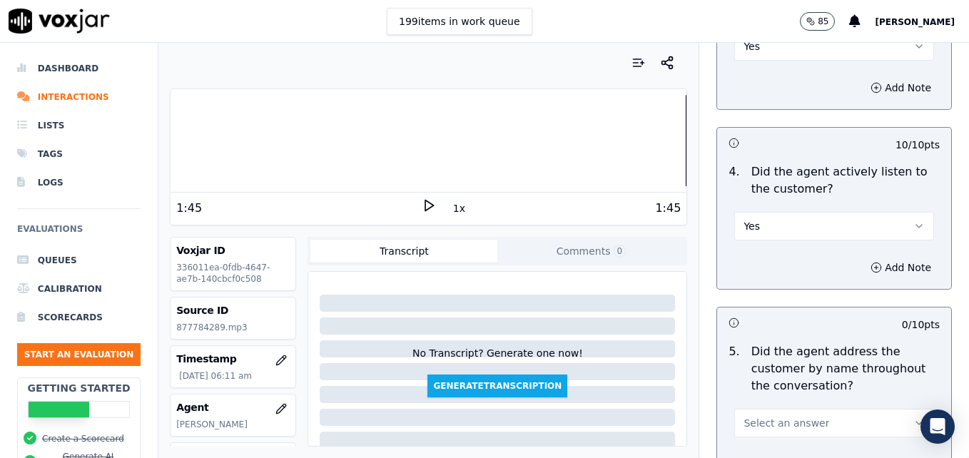
scroll to position [1713, 0]
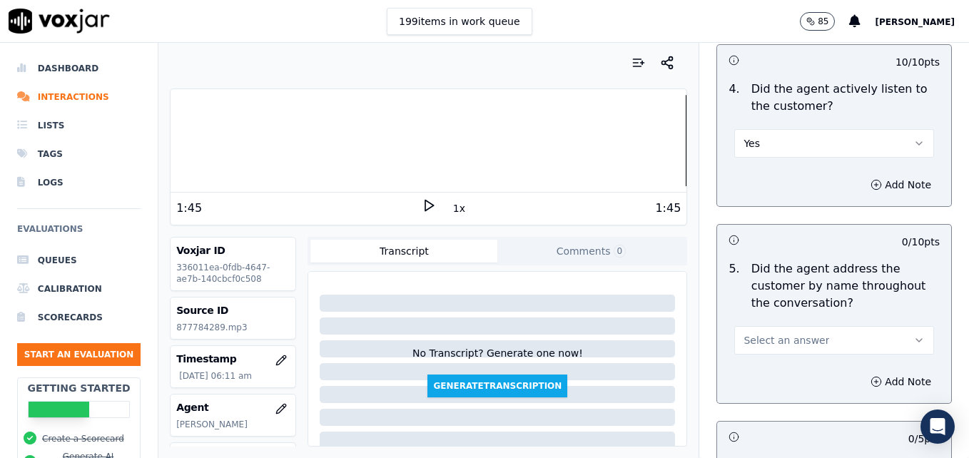
click at [879, 326] on button "Select an answer" at bounding box center [835, 340] width 200 height 29
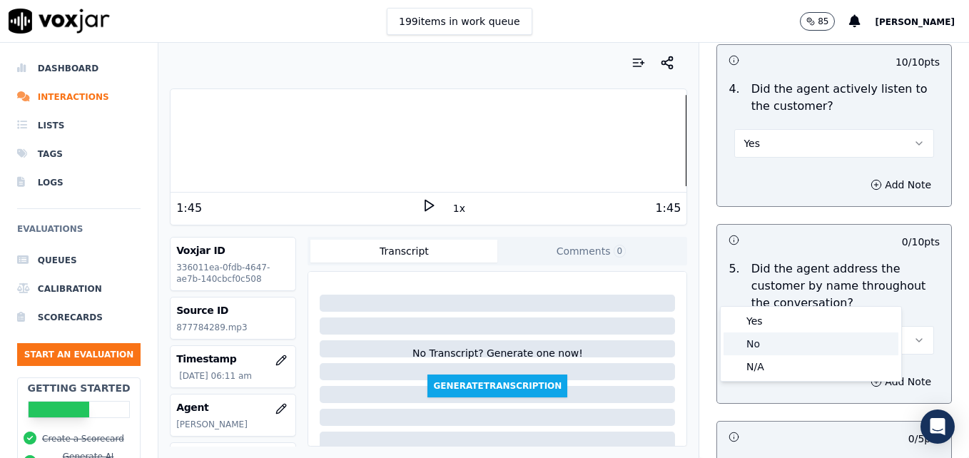
click at [762, 339] on div "No" at bounding box center [811, 344] width 175 height 23
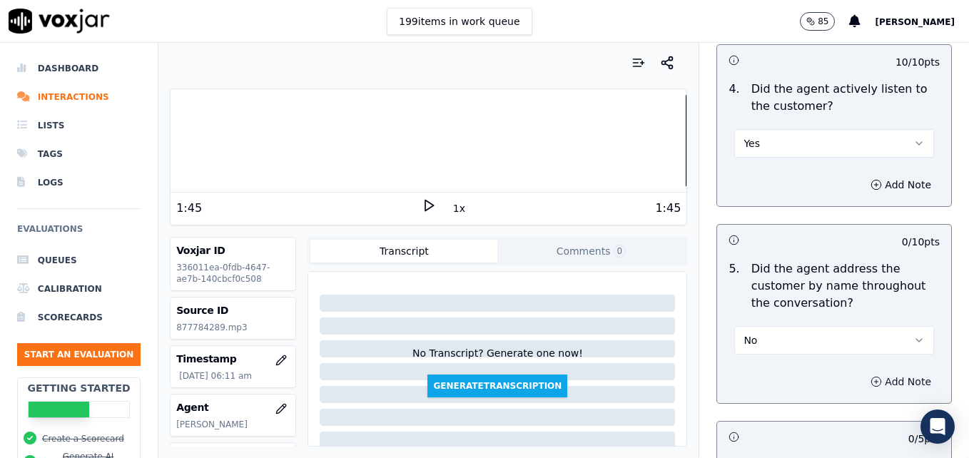
click at [871, 376] on icon "button" at bounding box center [876, 381] width 11 height 11
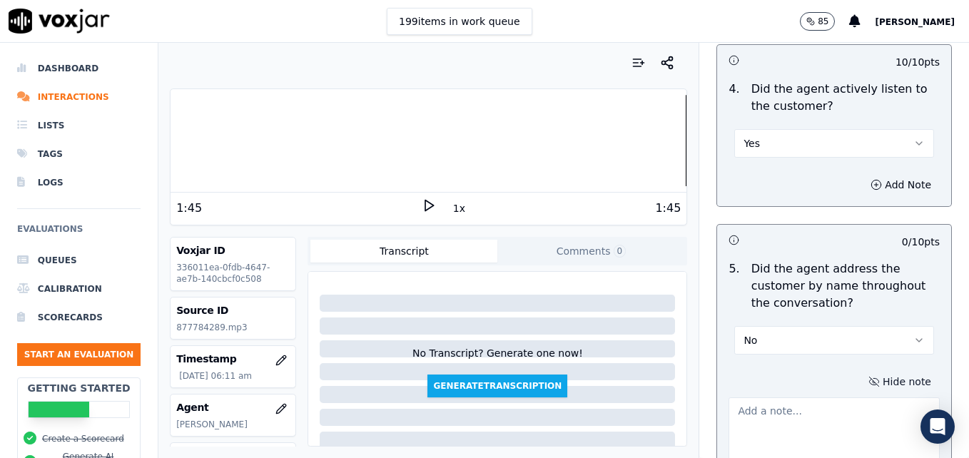
click at [828, 398] on textarea at bounding box center [834, 433] width 211 height 70
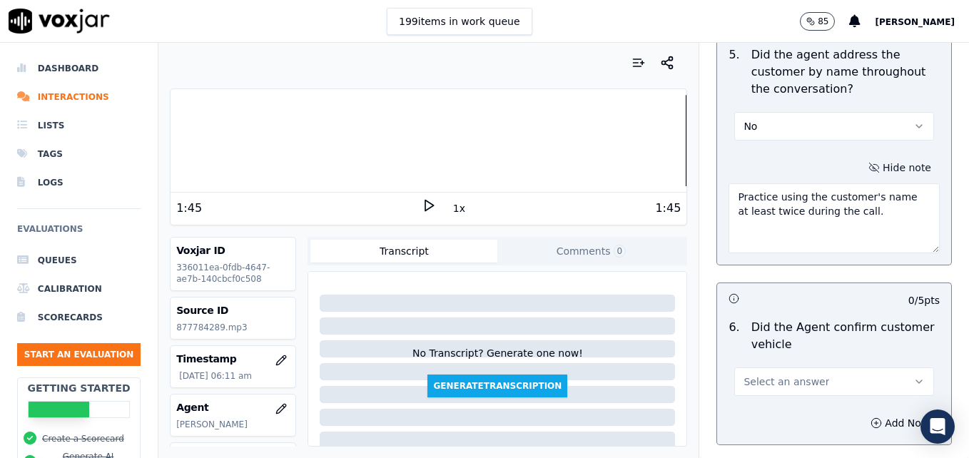
scroll to position [1999, 0]
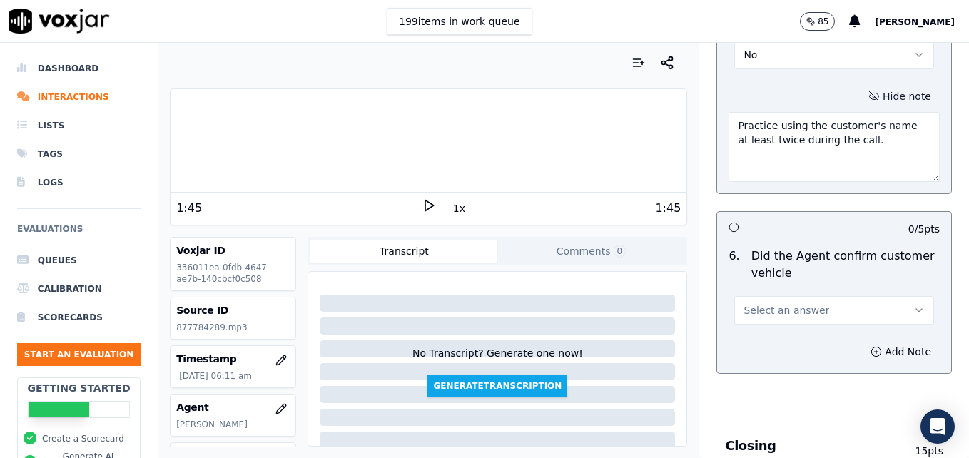
type textarea "Practice using the customer's name at least twice during the call."
click at [914, 305] on icon "button" at bounding box center [919, 310] width 11 height 11
click at [772, 288] on div "Yes" at bounding box center [811, 291] width 175 height 23
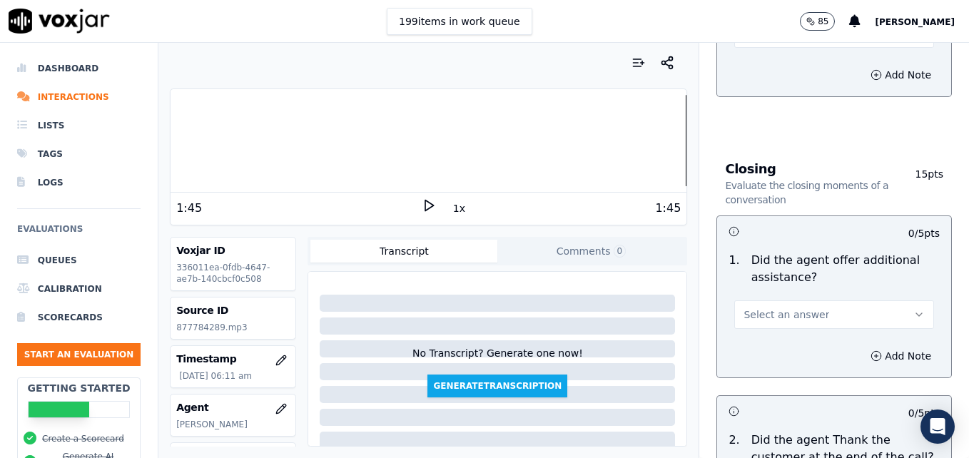
scroll to position [2356, 0]
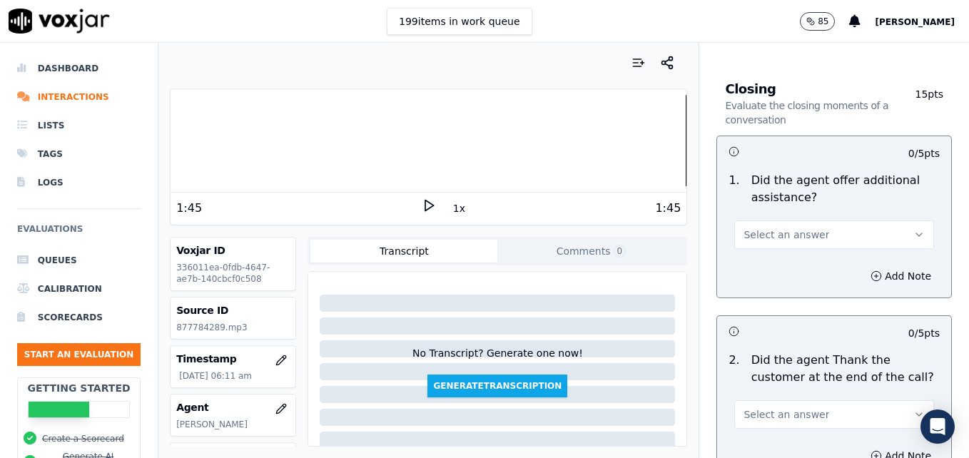
click at [914, 229] on icon "button" at bounding box center [919, 234] width 11 height 11
click at [775, 211] on div "Yes" at bounding box center [811, 215] width 175 height 23
click at [862, 266] on button "Add Note" at bounding box center [901, 276] width 78 height 20
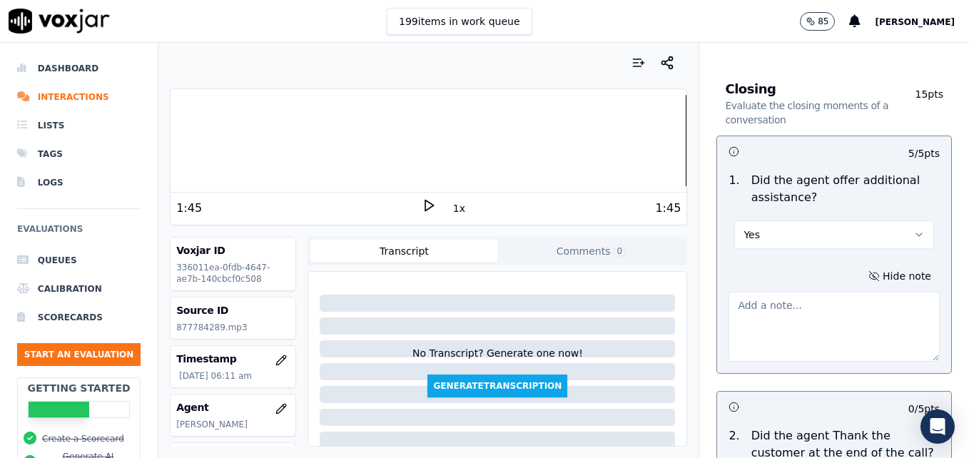
click at [822, 292] on textarea at bounding box center [834, 327] width 211 height 70
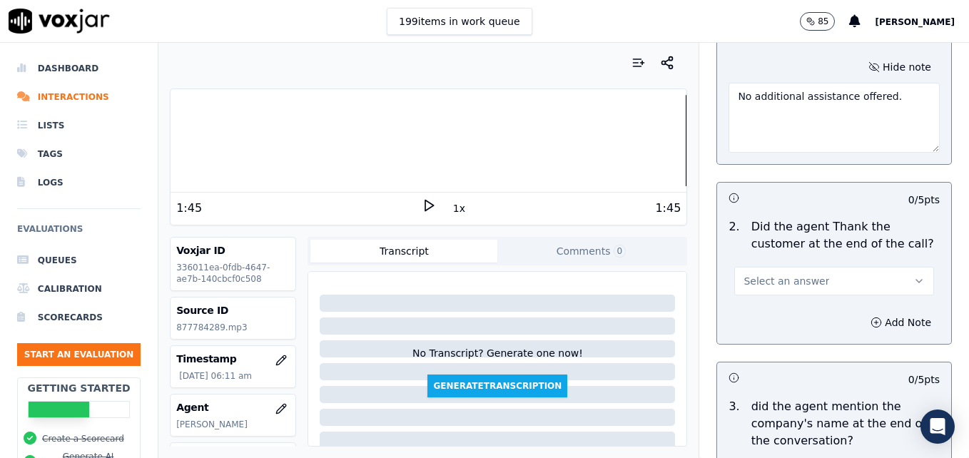
scroll to position [2570, 0]
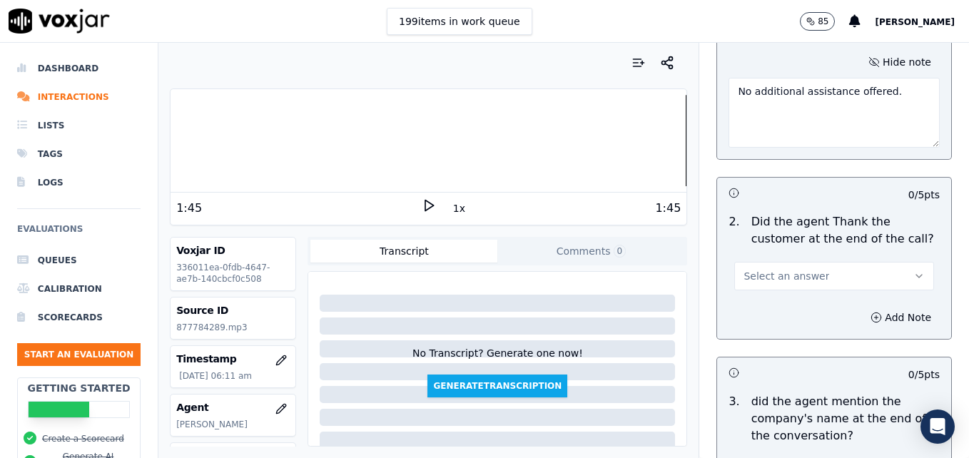
type textarea "No additional assistance offered."
click at [880, 262] on button "Select an answer" at bounding box center [835, 276] width 200 height 29
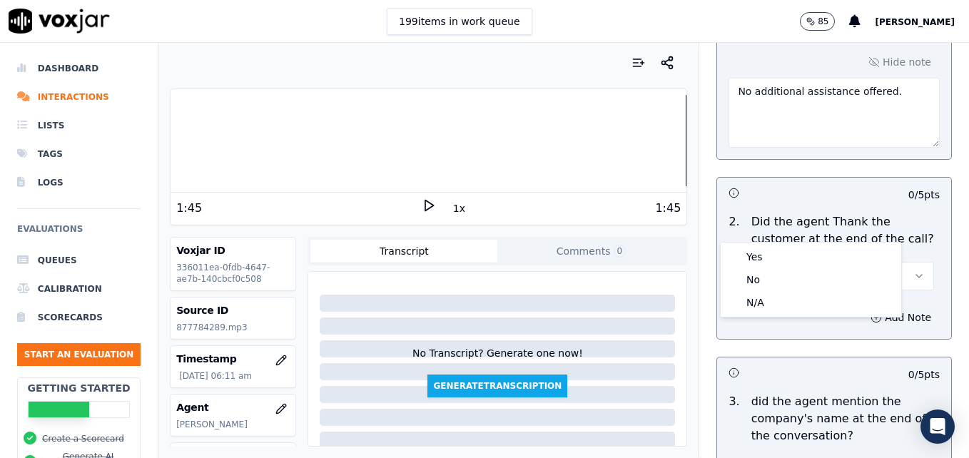
click at [656, 139] on div at bounding box center [429, 140] width 516 height 91
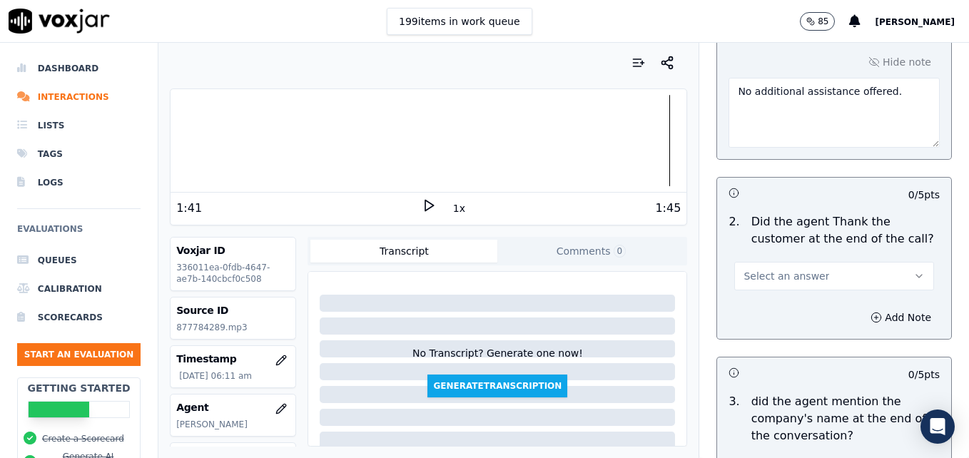
click at [422, 203] on icon at bounding box center [429, 205] width 14 height 14
click at [892, 262] on button "Select an answer" at bounding box center [835, 276] width 200 height 29
click at [803, 255] on div "Yes" at bounding box center [811, 257] width 175 height 23
click at [871, 312] on icon "button" at bounding box center [876, 317] width 11 height 11
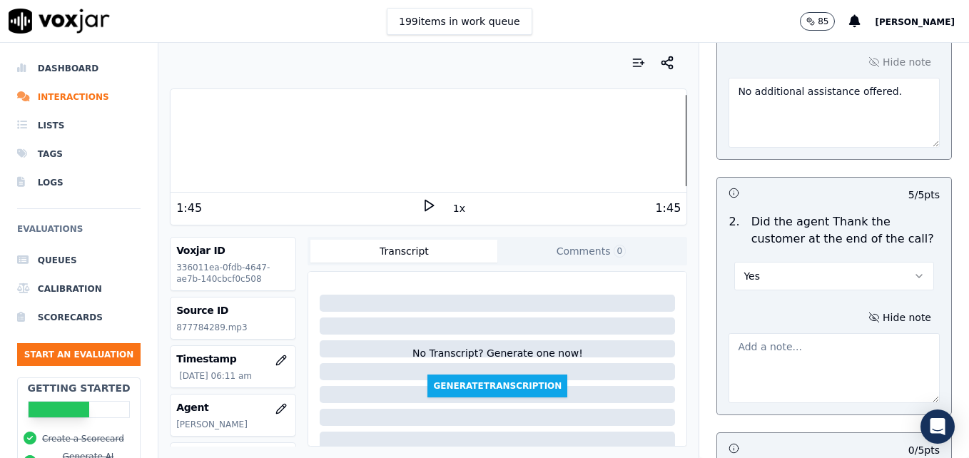
click at [821, 333] on textarea at bounding box center [834, 368] width 211 height 70
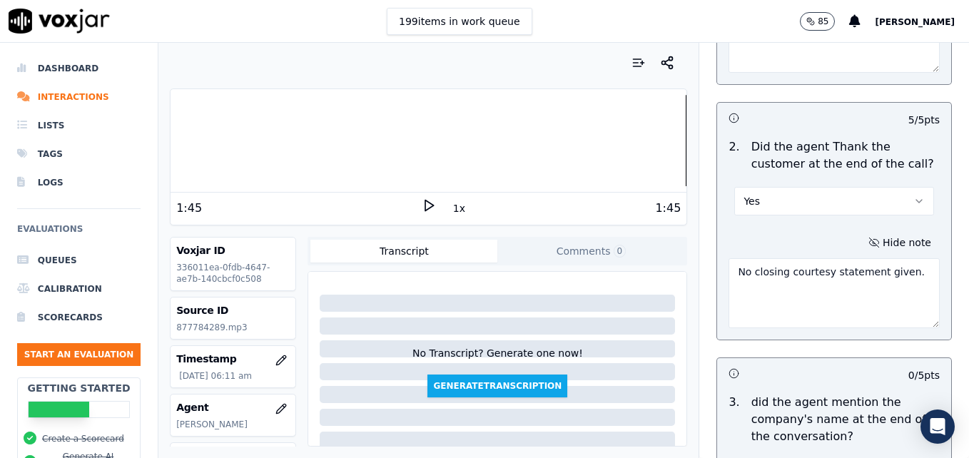
scroll to position [2713, 0]
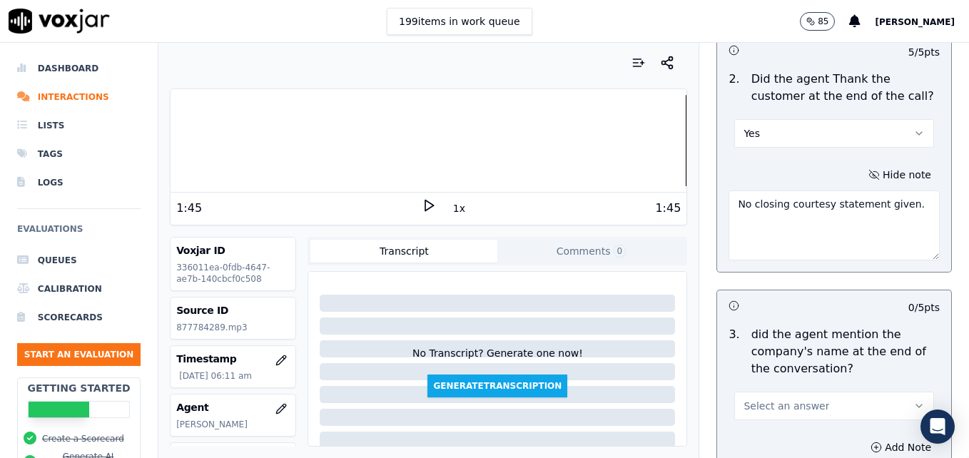
type textarea "No closing courtesy statement given."
click at [914, 400] on icon "button" at bounding box center [919, 405] width 11 height 11
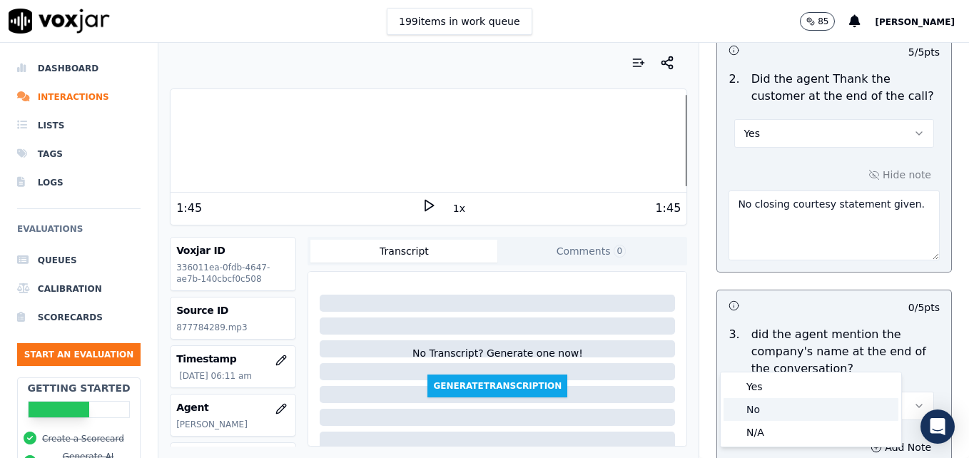
click at [777, 407] on div "No" at bounding box center [811, 409] width 175 height 23
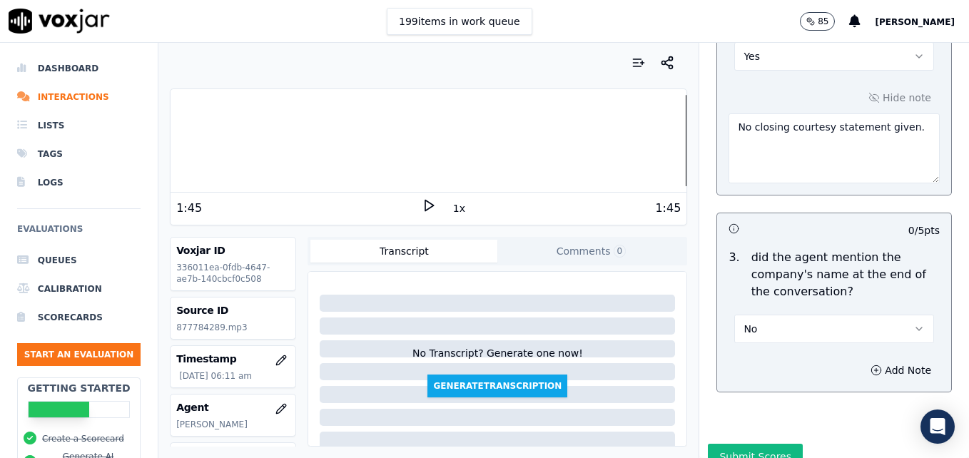
scroll to position [2791, 0]
click at [759, 443] on button "Submit Scores" at bounding box center [755, 456] width 95 height 26
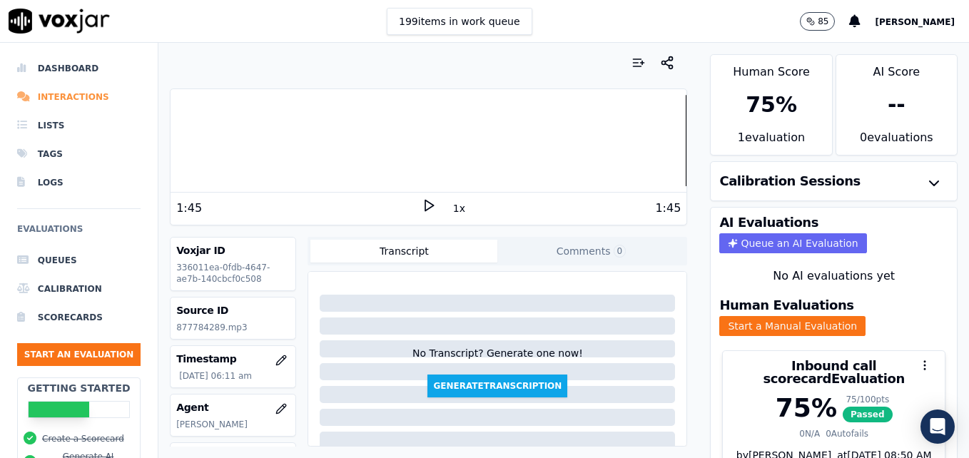
click at [46, 100] on li "Interactions" at bounding box center [79, 97] width 124 height 29
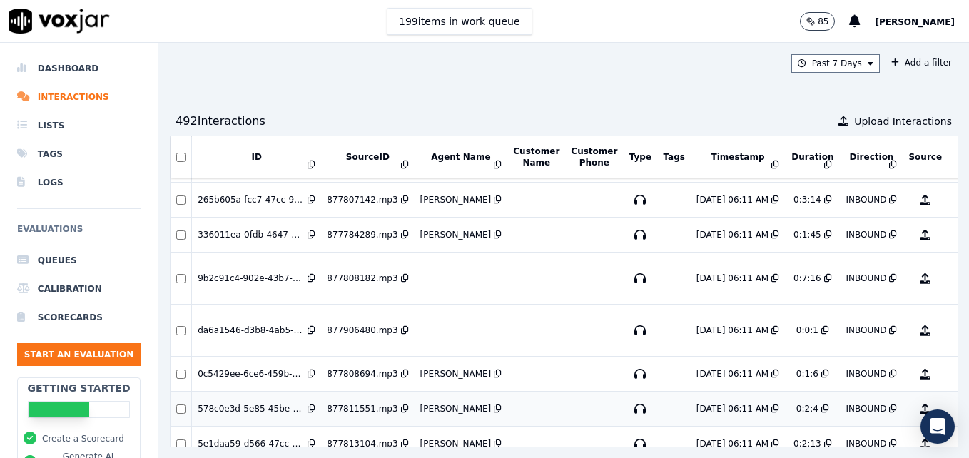
scroll to position [3474, 0]
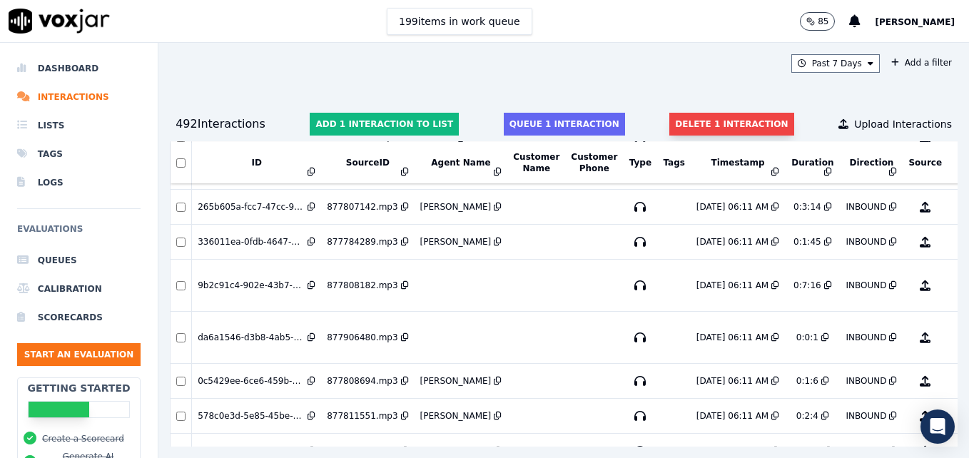
click at [677, 124] on button "Delete 1 interaction" at bounding box center [732, 124] width 124 height 23
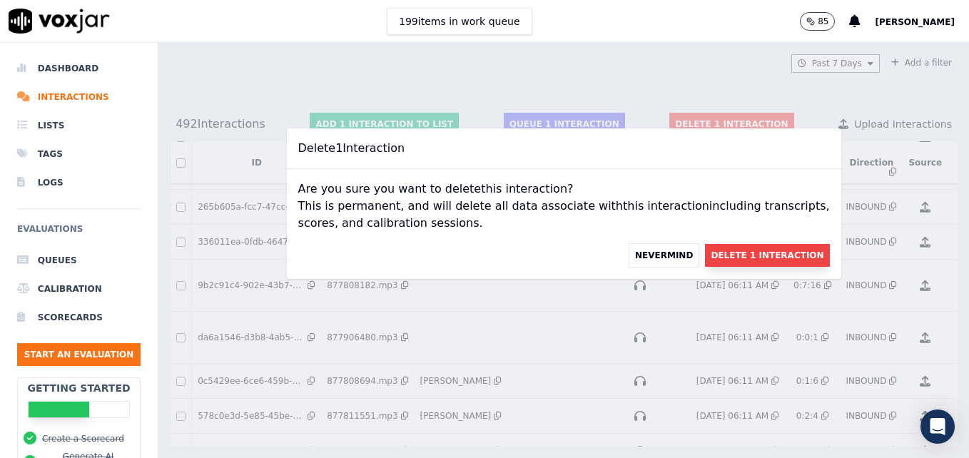
click at [716, 253] on button "Delete 1 Interaction" at bounding box center [767, 255] width 124 height 23
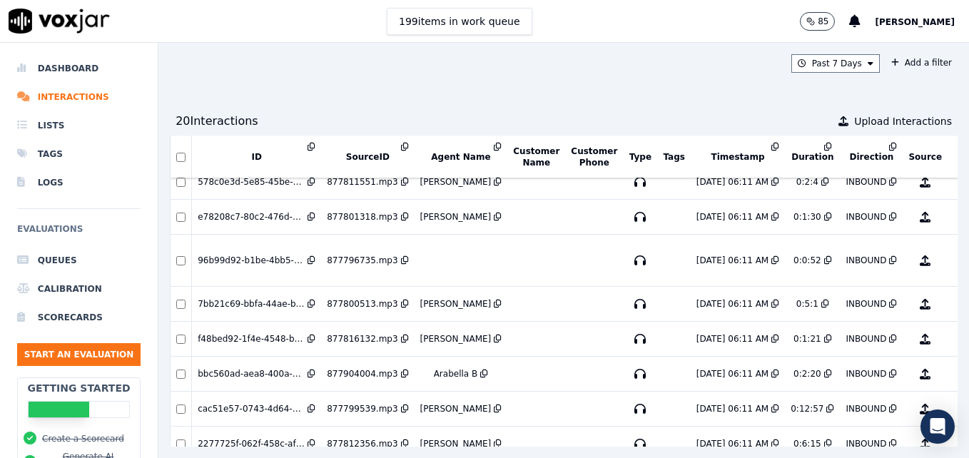
scroll to position [2740, 0]
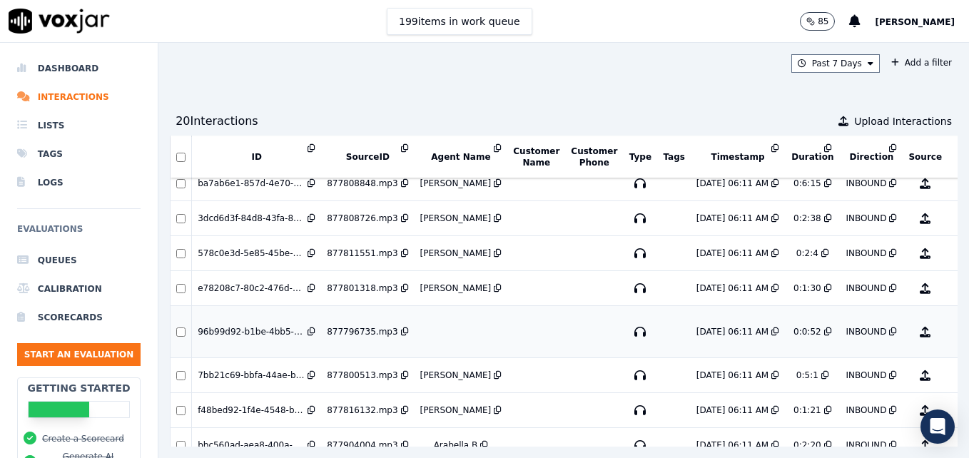
click at [311, 332] on icon at bounding box center [312, 332] width 8 height 9
click at [954, 335] on button "No Evaluation Yet" at bounding box center [982, 332] width 56 height 40
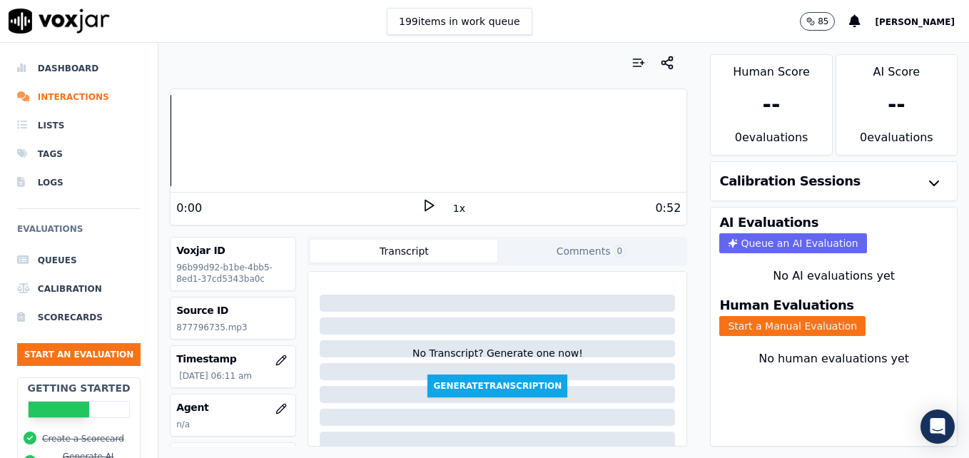
click at [422, 203] on icon at bounding box center [429, 205] width 14 height 14
click at [67, 94] on li "Interactions" at bounding box center [79, 97] width 124 height 29
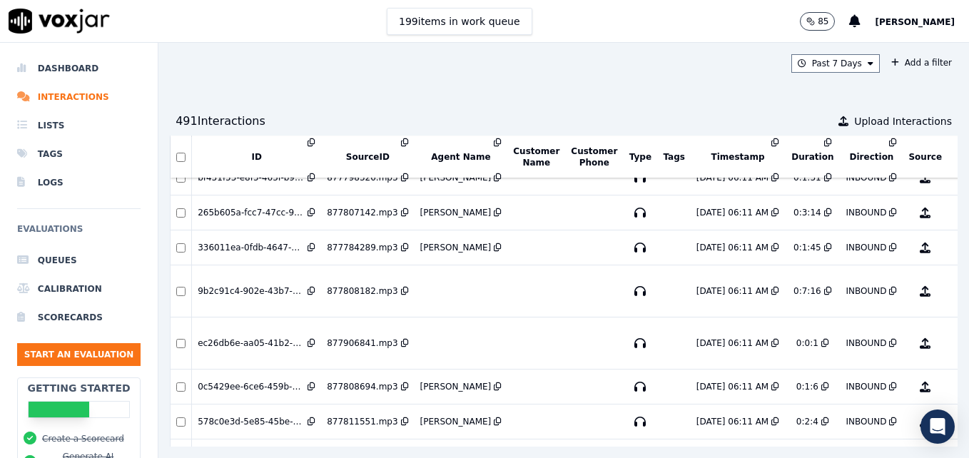
scroll to position [3457, 0]
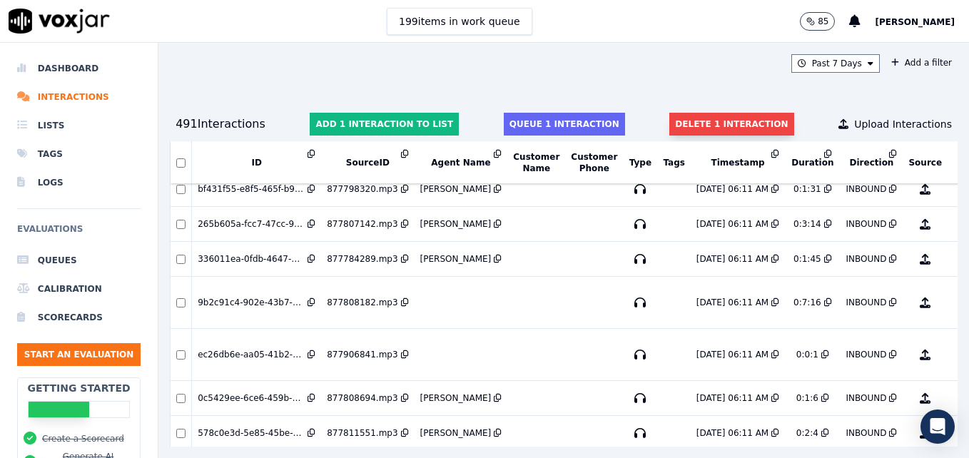
click at [677, 115] on button "Delete 1 interaction" at bounding box center [732, 124] width 124 height 23
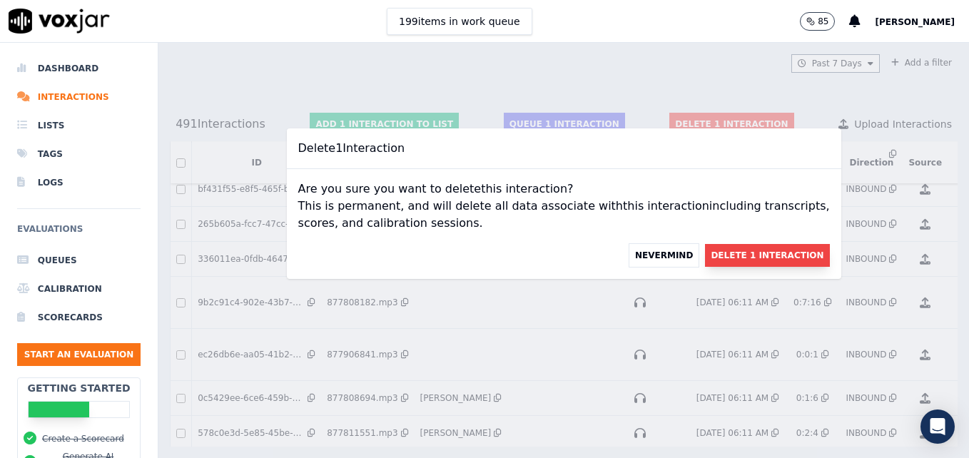
click at [747, 259] on button "Delete 1 Interaction" at bounding box center [767, 255] width 124 height 23
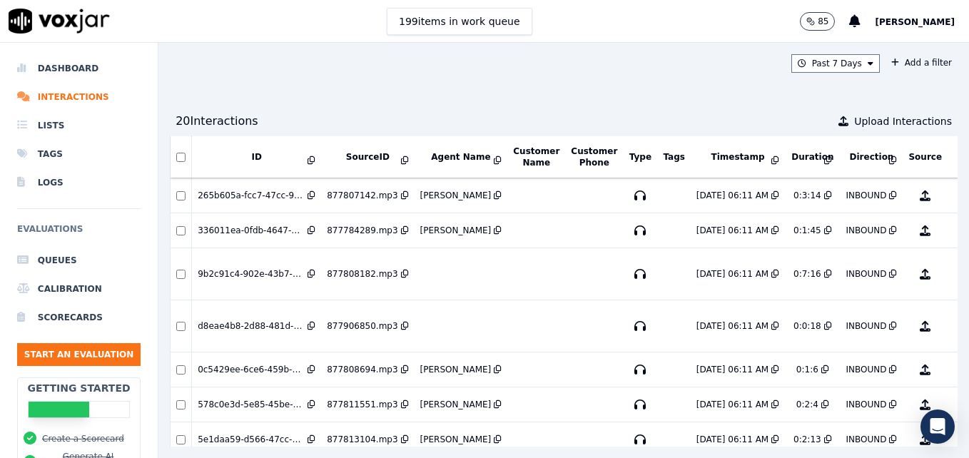
scroll to position [3474, 0]
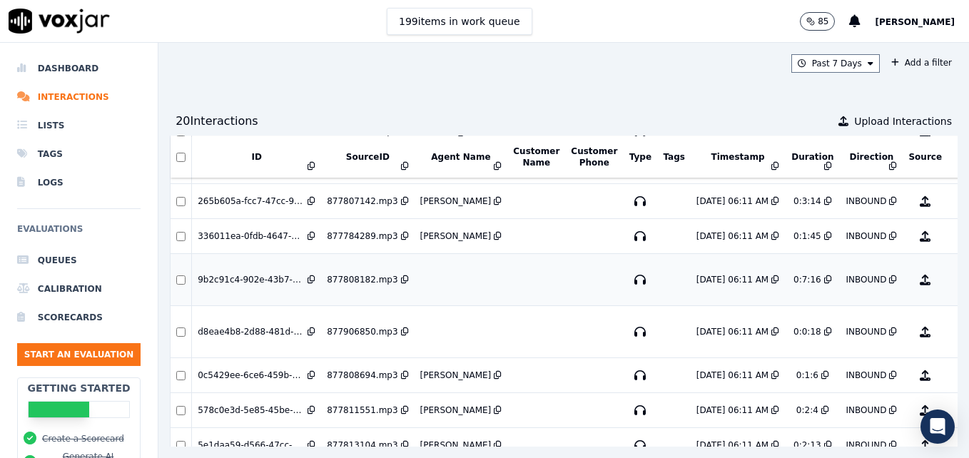
click at [954, 283] on button "No Evaluation Yet" at bounding box center [982, 280] width 56 height 40
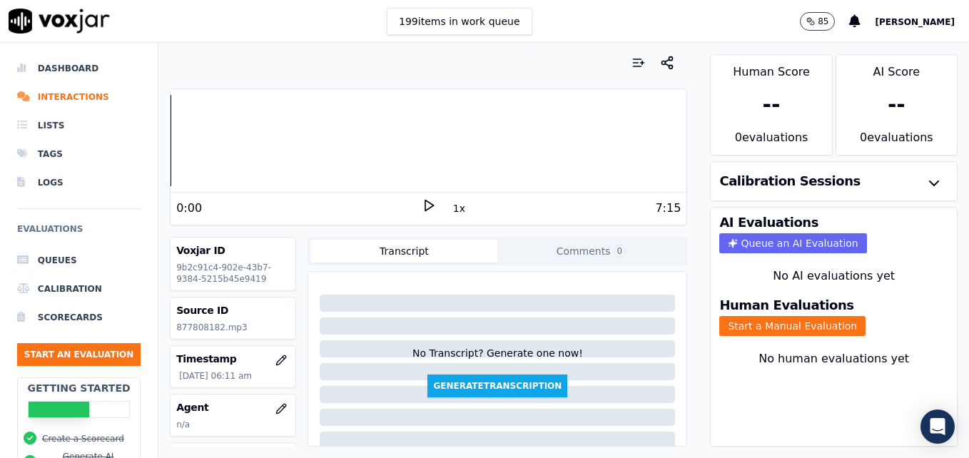
click at [425, 202] on polygon at bounding box center [429, 206] width 9 height 11
click at [422, 202] on icon at bounding box center [429, 205] width 14 height 14
click at [777, 323] on button "Start a Manual Evaluation" at bounding box center [793, 326] width 146 height 20
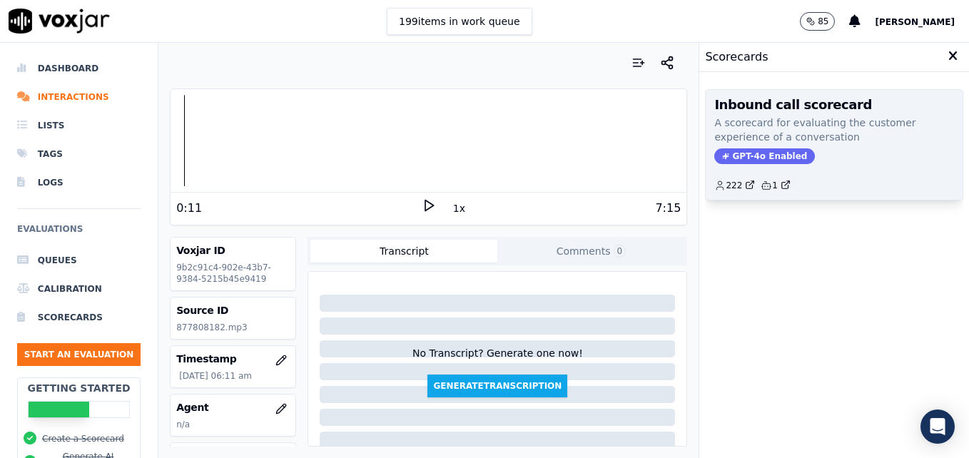
click at [767, 155] on span "GPT-4o Enabled" at bounding box center [765, 156] width 101 height 16
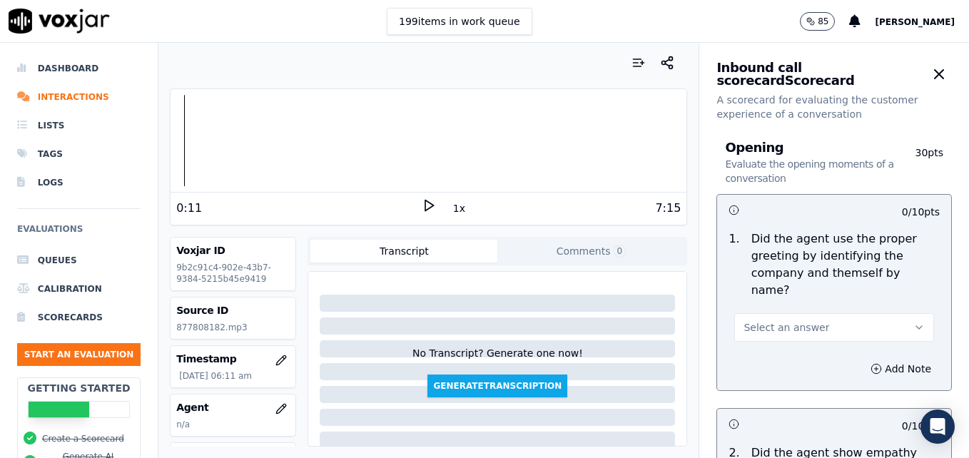
click at [914, 322] on icon "button" at bounding box center [919, 327] width 11 height 11
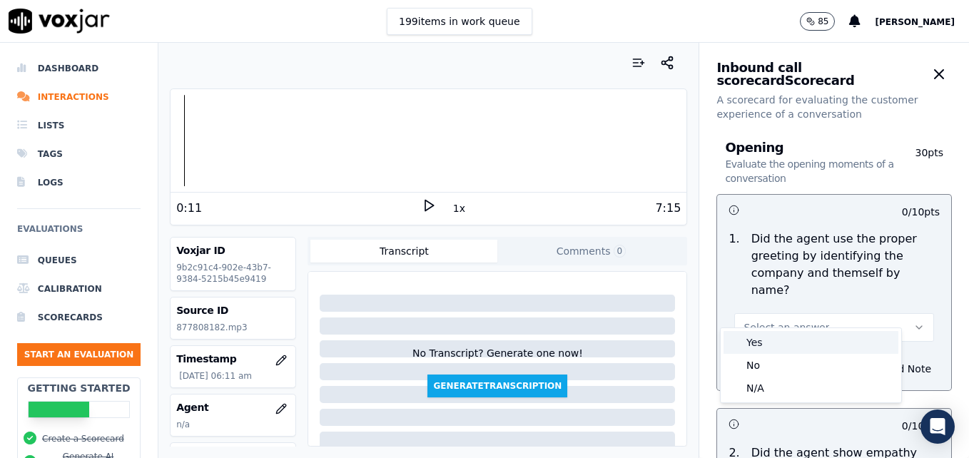
click at [795, 341] on div "Yes" at bounding box center [811, 342] width 175 height 23
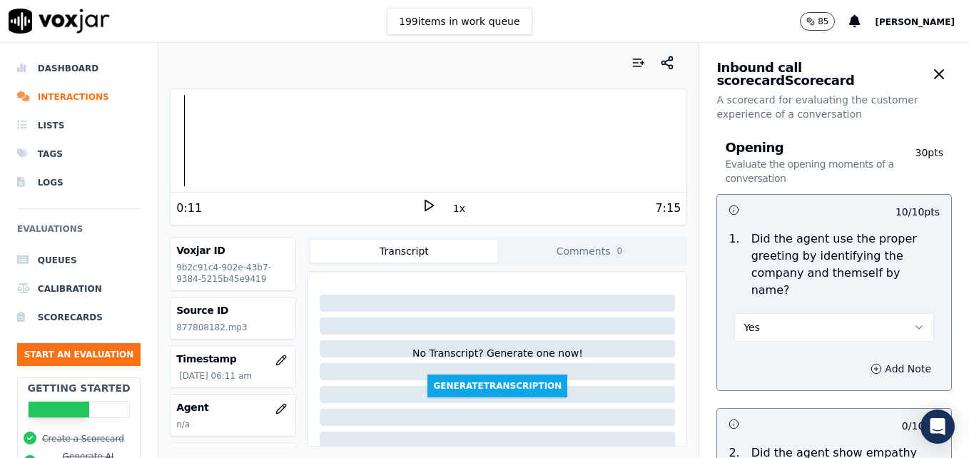
click at [862, 359] on button "Add Note" at bounding box center [901, 369] width 78 height 20
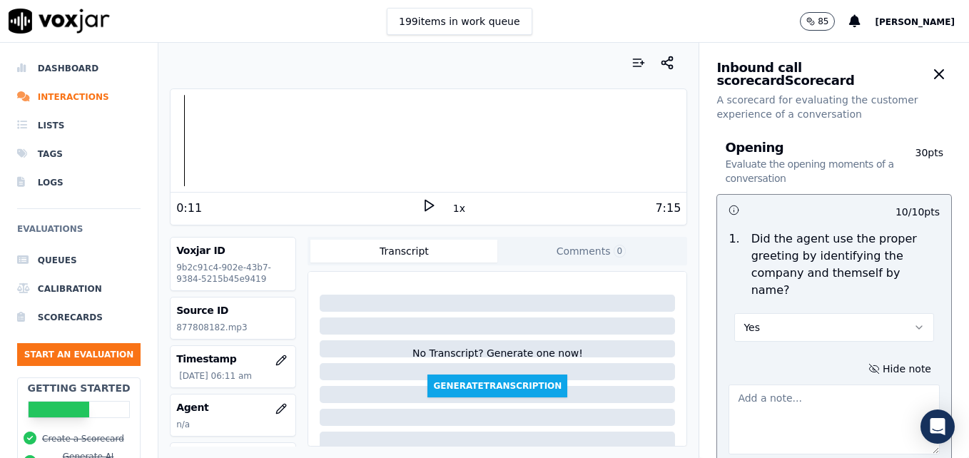
click at [833, 385] on textarea at bounding box center [834, 420] width 211 height 70
type textarea "Agent sounds like she is talking on speaker and is muffled."
click at [422, 202] on icon at bounding box center [429, 205] width 14 height 14
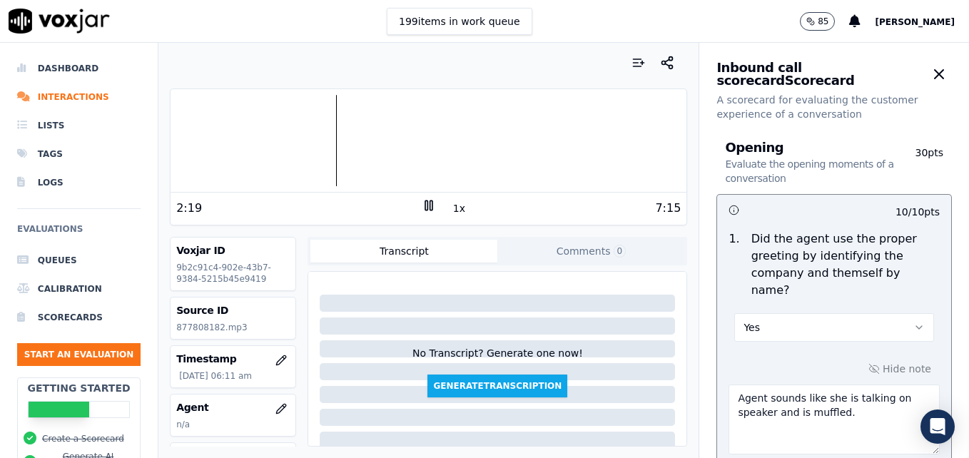
click at [313, 141] on div at bounding box center [429, 140] width 516 height 91
click at [422, 205] on icon at bounding box center [429, 205] width 14 height 14
click at [660, 63] on icon "button" at bounding box center [667, 63] width 14 height 14
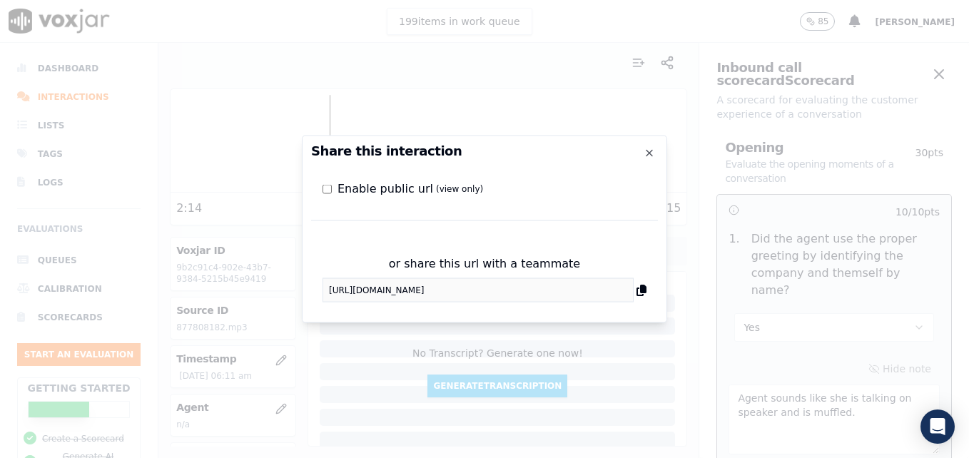
click at [649, 146] on h2 "Share this interaction" at bounding box center [484, 151] width 347 height 13
click at [649, 150] on icon "button" at bounding box center [649, 153] width 11 height 11
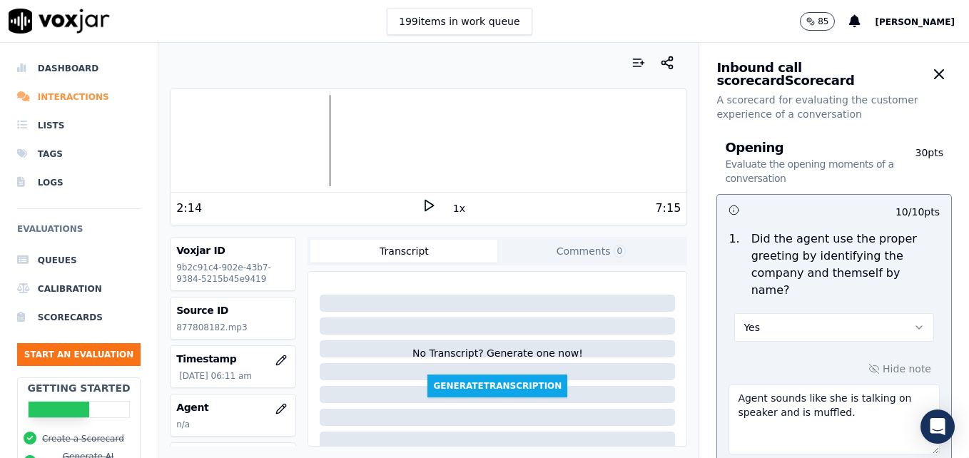
click at [67, 95] on li "Interactions" at bounding box center [79, 97] width 124 height 29
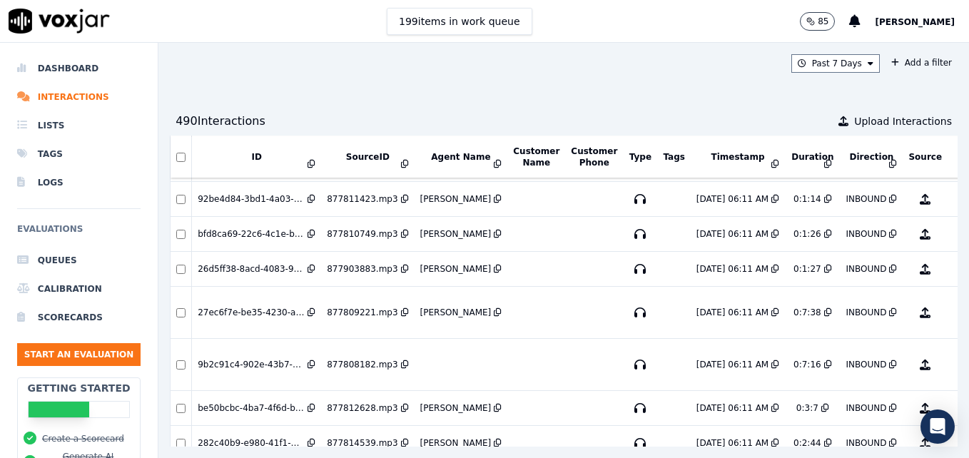
scroll to position [838, 0]
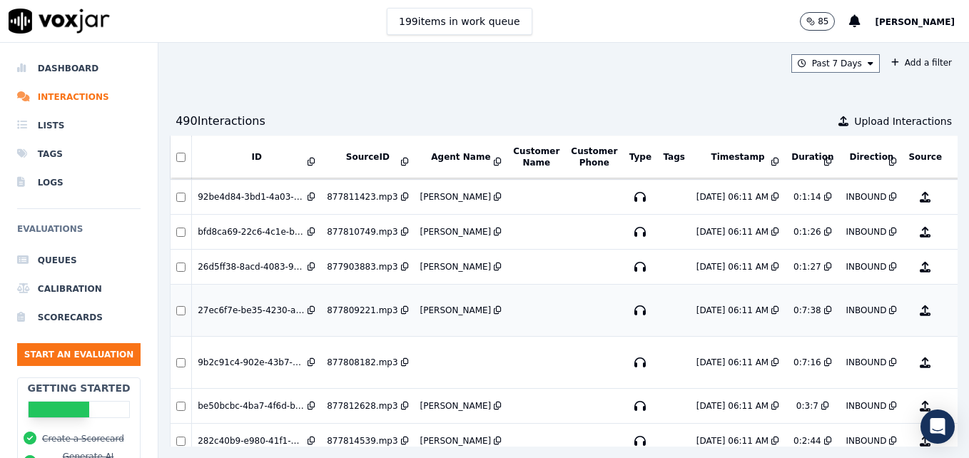
click at [954, 311] on button "No Evaluation Yet" at bounding box center [982, 311] width 56 height 40
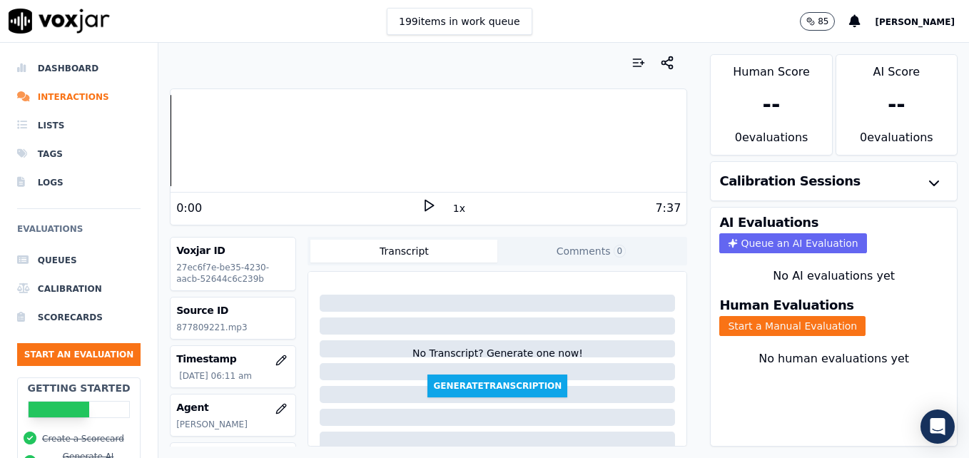
click at [423, 202] on icon at bounding box center [429, 205] width 14 height 14
click at [422, 203] on icon at bounding box center [429, 205] width 14 height 14
click at [277, 409] on icon "button" at bounding box center [281, 408] width 9 height 9
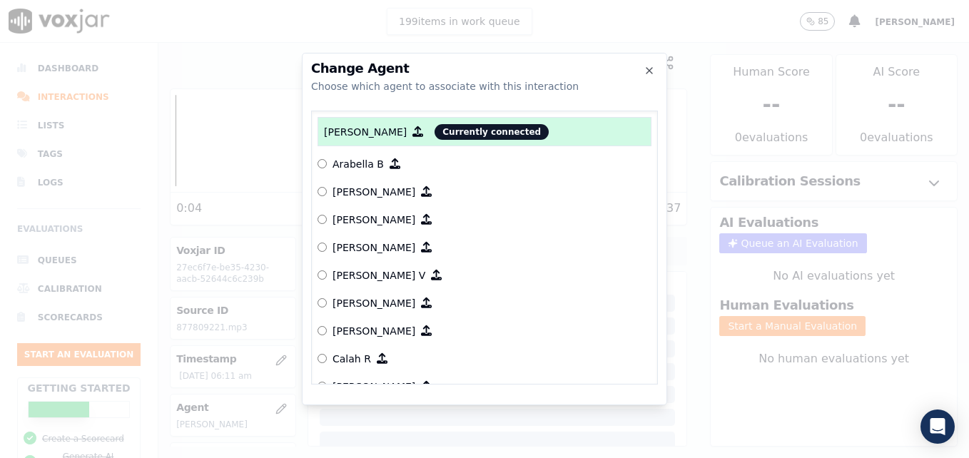
scroll to position [19, 0]
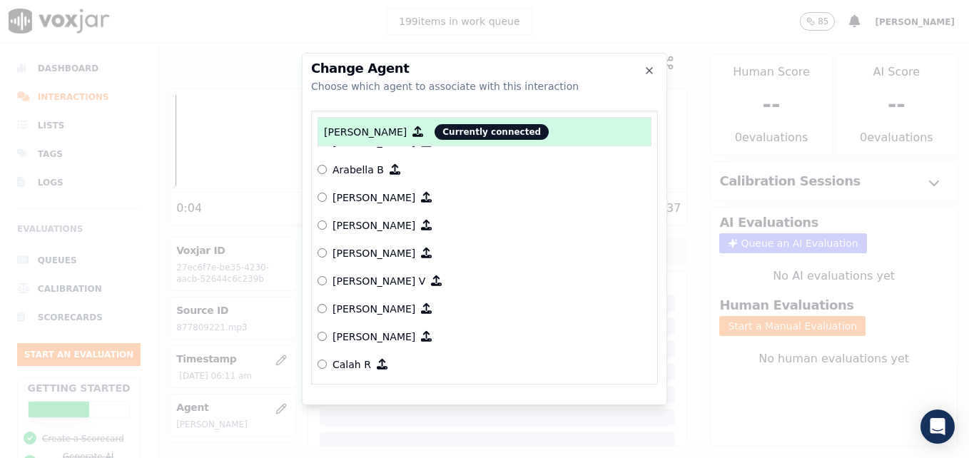
click at [737, 328] on div at bounding box center [484, 229] width 969 height 458
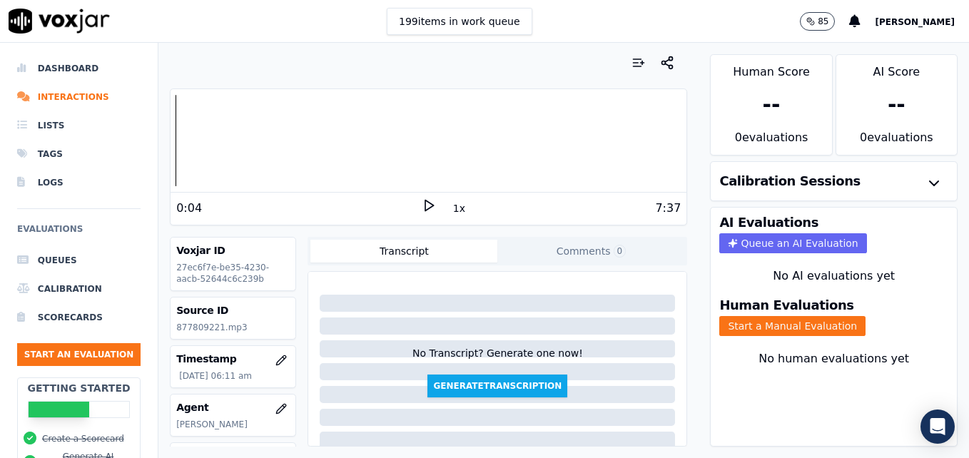
click at [737, 328] on button "Start a Manual Evaluation" at bounding box center [793, 326] width 146 height 20
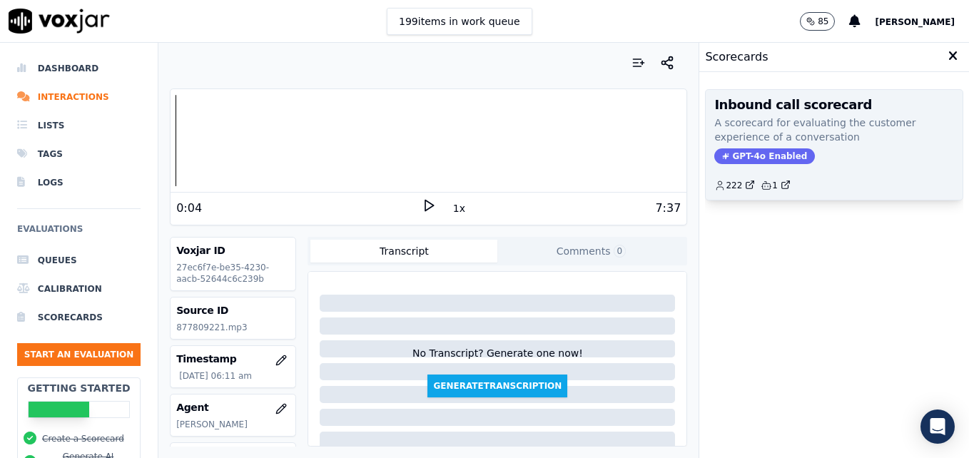
click at [754, 152] on span "GPT-4o Enabled" at bounding box center [765, 156] width 101 height 16
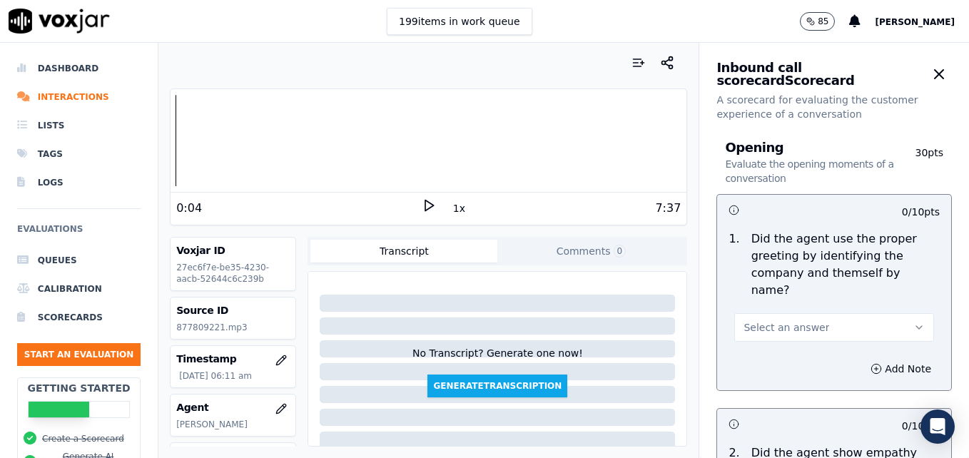
click at [890, 318] on button "Select an answer" at bounding box center [835, 327] width 200 height 29
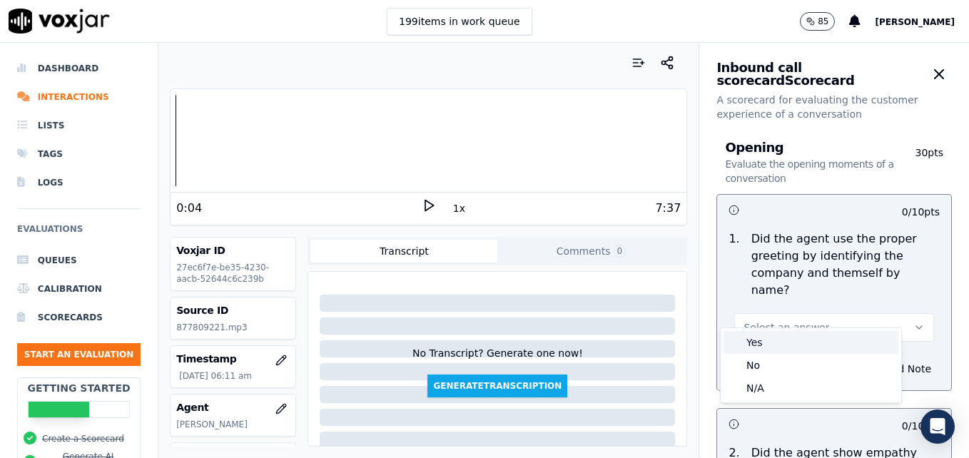
click at [807, 347] on div "Yes" at bounding box center [811, 342] width 175 height 23
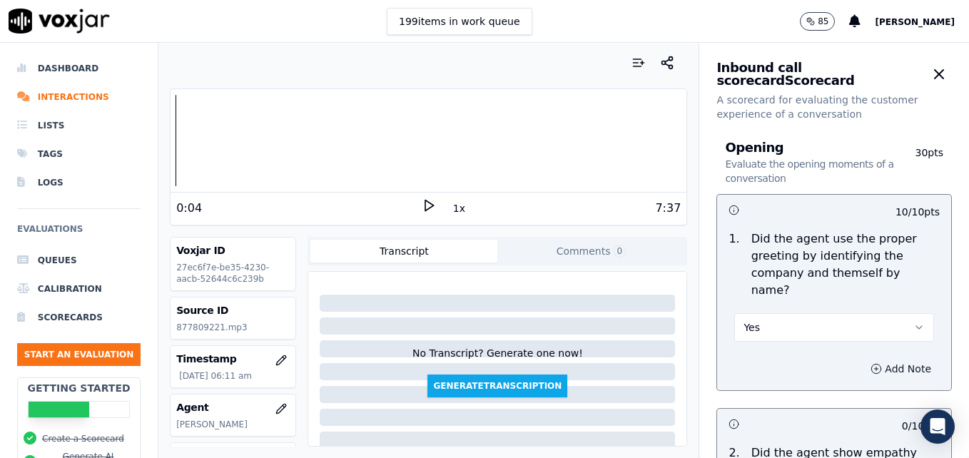
click at [871, 363] on icon "button" at bounding box center [876, 368] width 11 height 11
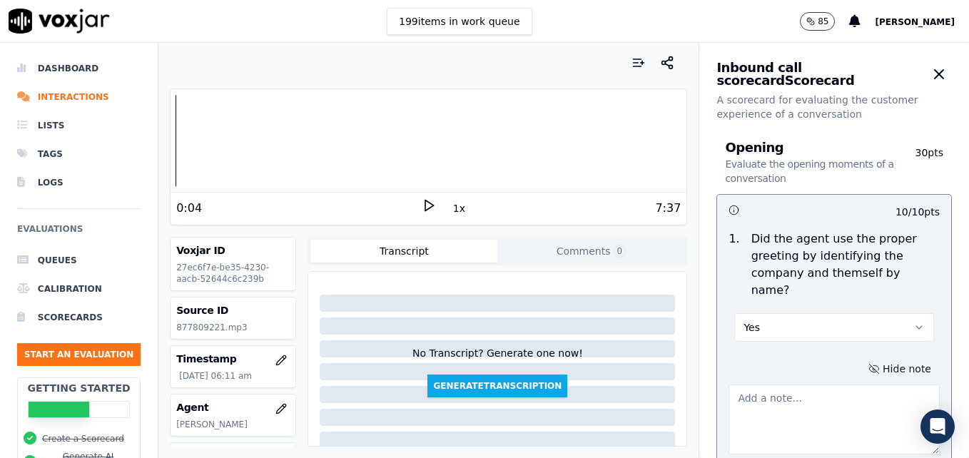
click at [830, 385] on textarea at bounding box center [834, 420] width 211 height 70
type textarea "Agent sounds like she is talking on speaker and is muffled."
click at [425, 203] on polygon at bounding box center [429, 206] width 9 height 11
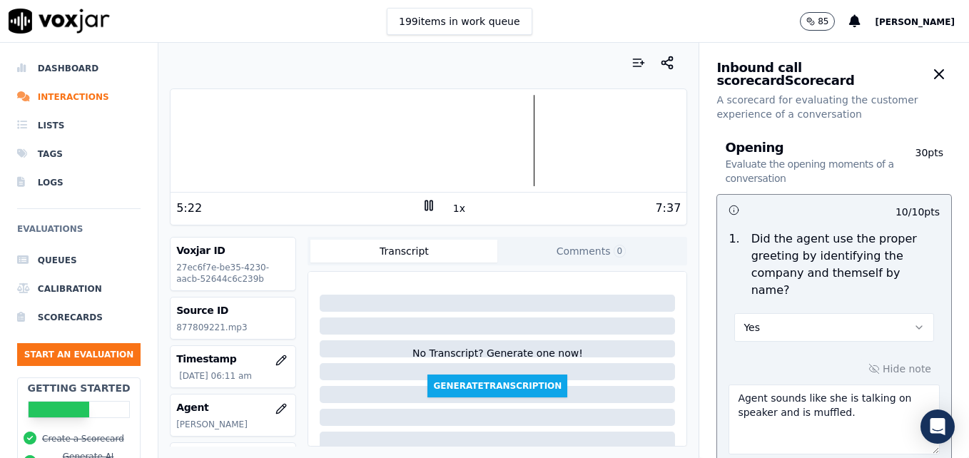
click at [424, 207] on icon at bounding box center [429, 205] width 14 height 14
click at [68, 94] on li "Interactions" at bounding box center [79, 97] width 124 height 29
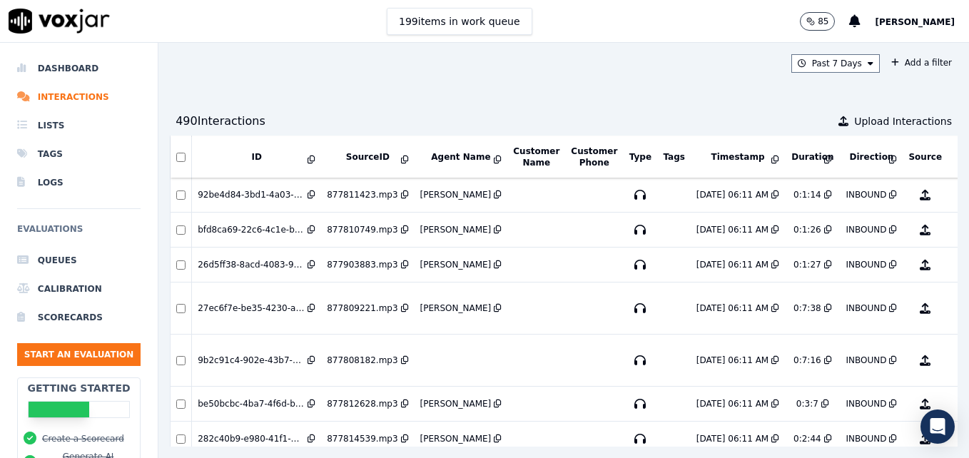
scroll to position [892, 0]
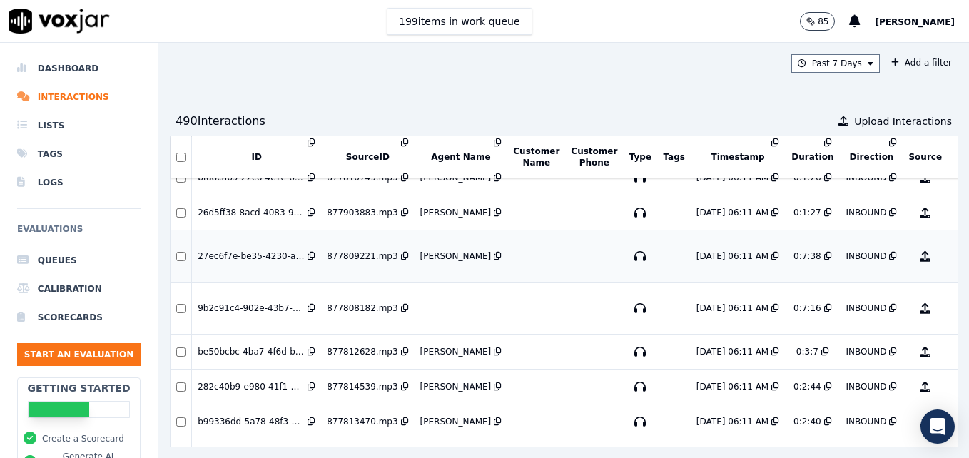
click at [954, 258] on button "No Evaluation Yet" at bounding box center [982, 256] width 56 height 40
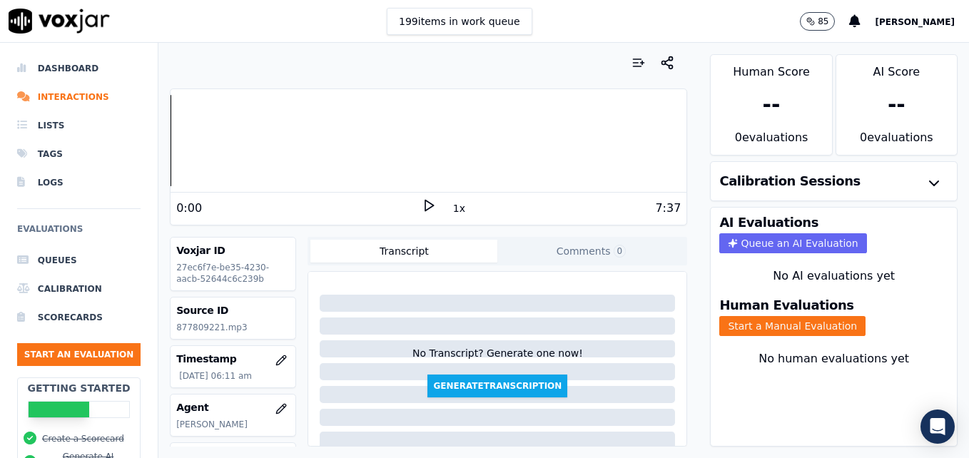
click at [422, 204] on icon at bounding box center [429, 205] width 14 height 14
click at [752, 326] on button "Start a Manual Evaluation" at bounding box center [793, 326] width 146 height 20
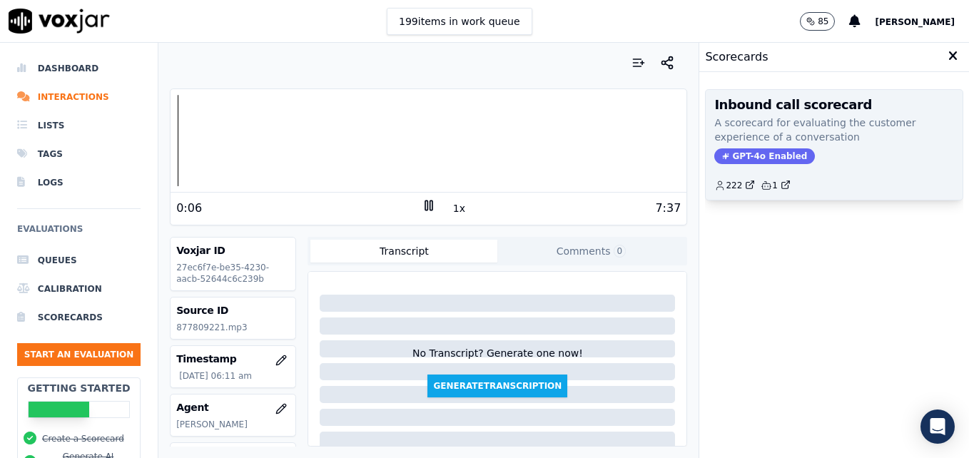
click at [755, 157] on span "GPT-4o Enabled" at bounding box center [765, 156] width 101 height 16
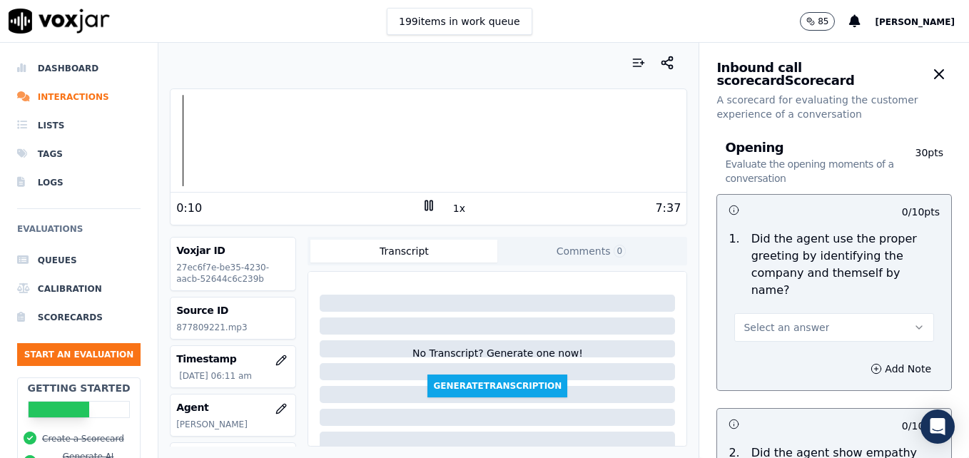
click at [914, 322] on icon "button" at bounding box center [919, 327] width 11 height 11
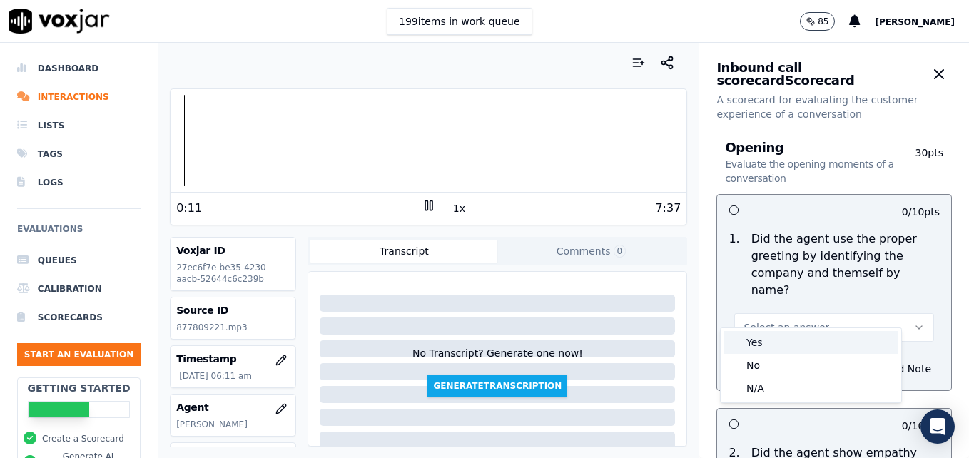
click at [817, 338] on div "Yes" at bounding box center [811, 342] width 175 height 23
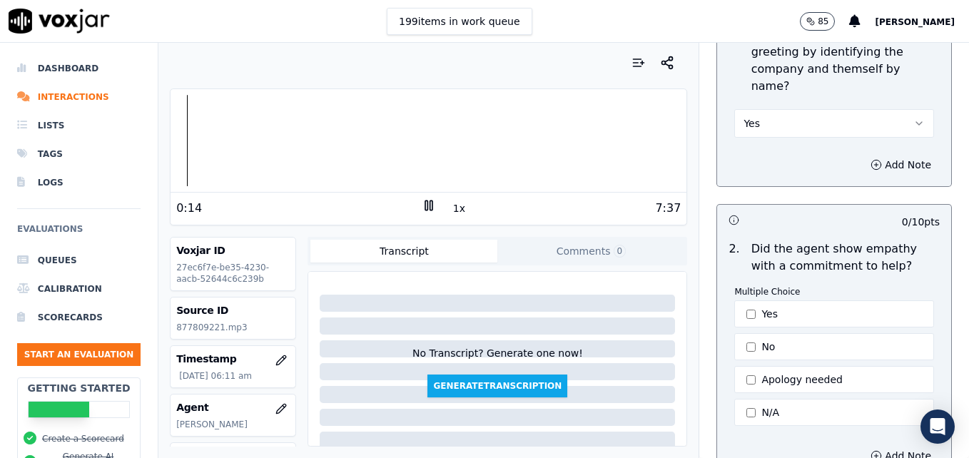
scroll to position [214, 0]
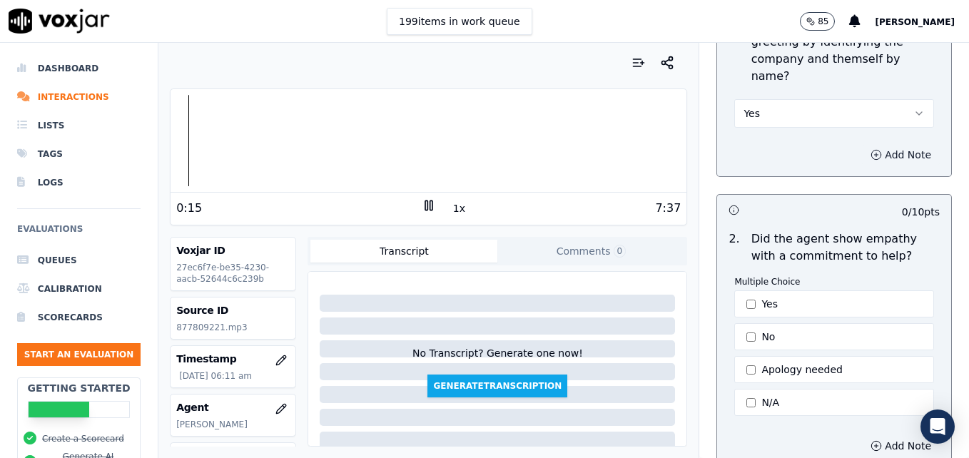
click at [872, 150] on circle "button" at bounding box center [876, 154] width 9 height 9
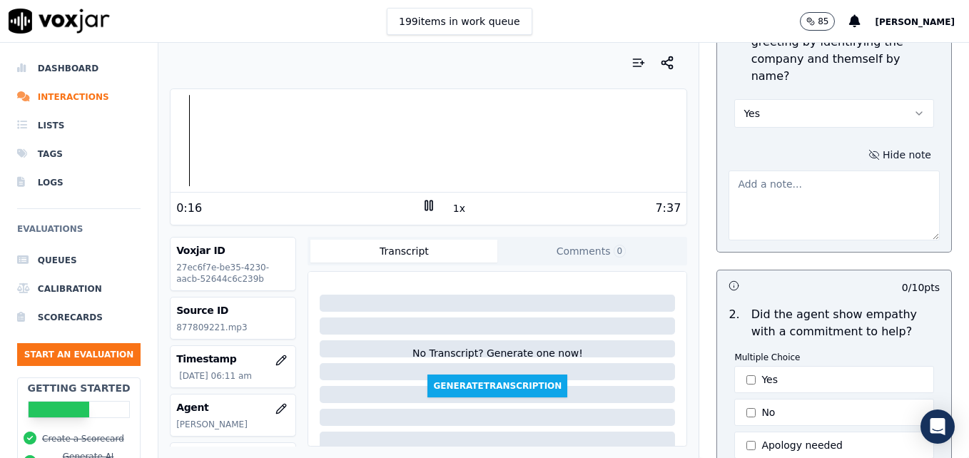
click at [824, 206] on textarea at bounding box center [834, 206] width 211 height 70
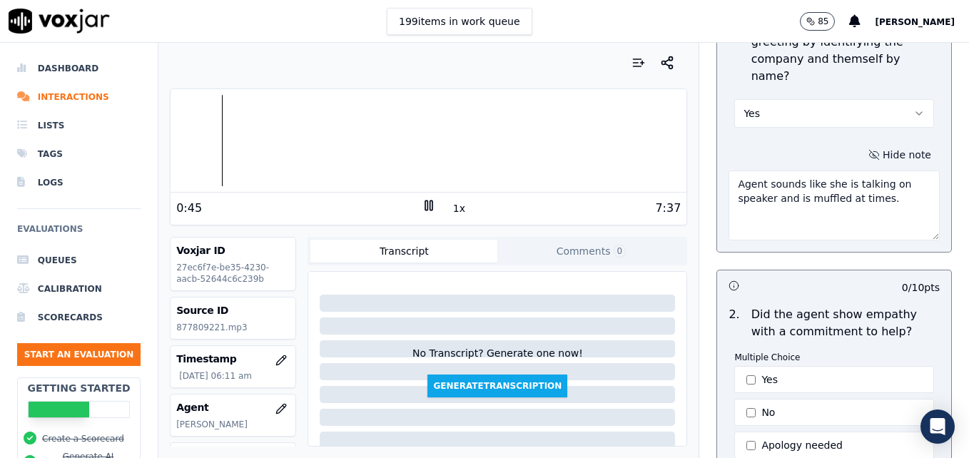
type textarea "Agent sounds like she is talking on speaker and is muffled at times."
click at [422, 207] on icon at bounding box center [429, 205] width 14 height 14
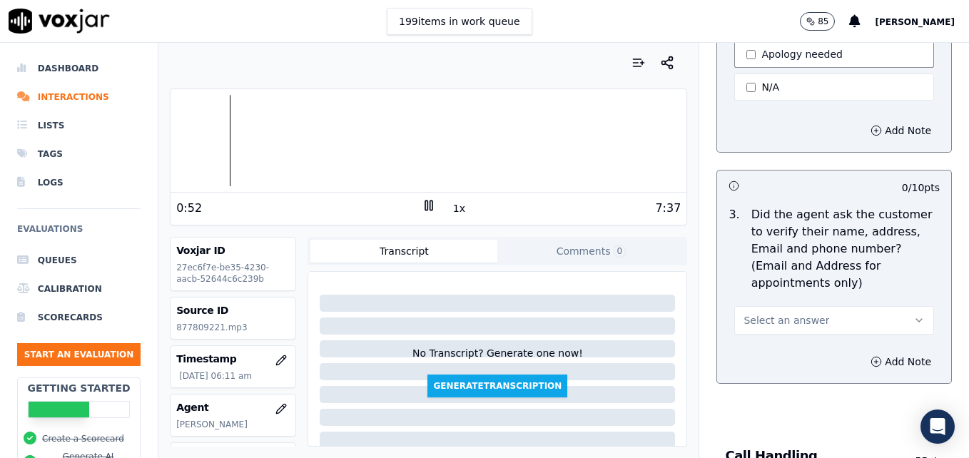
scroll to position [643, 0]
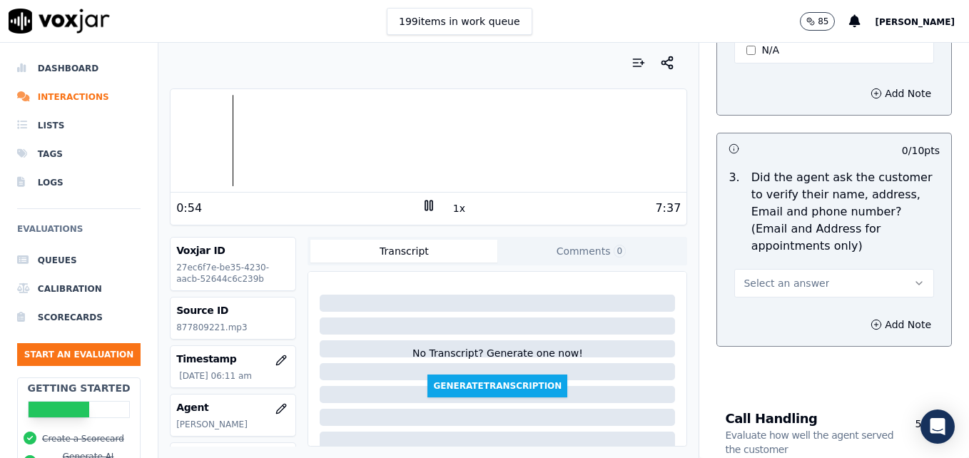
click at [914, 278] on icon "button" at bounding box center [919, 283] width 11 height 11
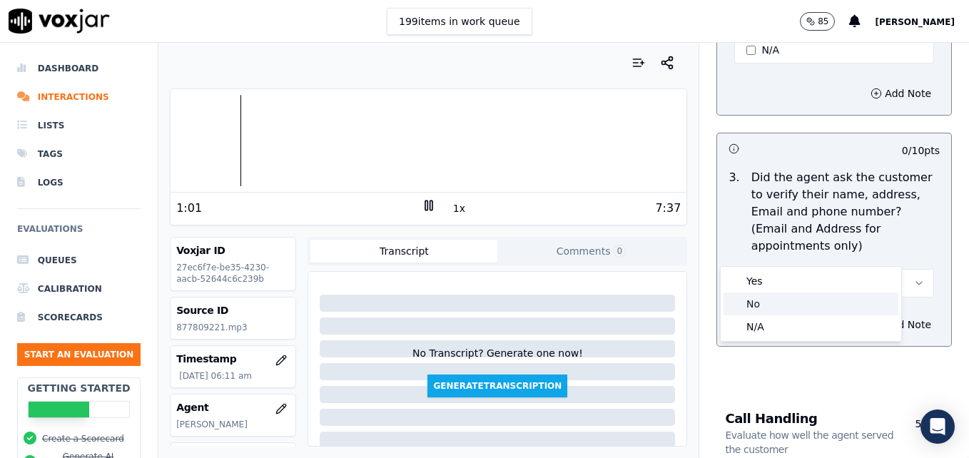
click at [762, 303] on div "No" at bounding box center [811, 304] width 175 height 23
click at [871, 319] on icon "button" at bounding box center [876, 324] width 11 height 11
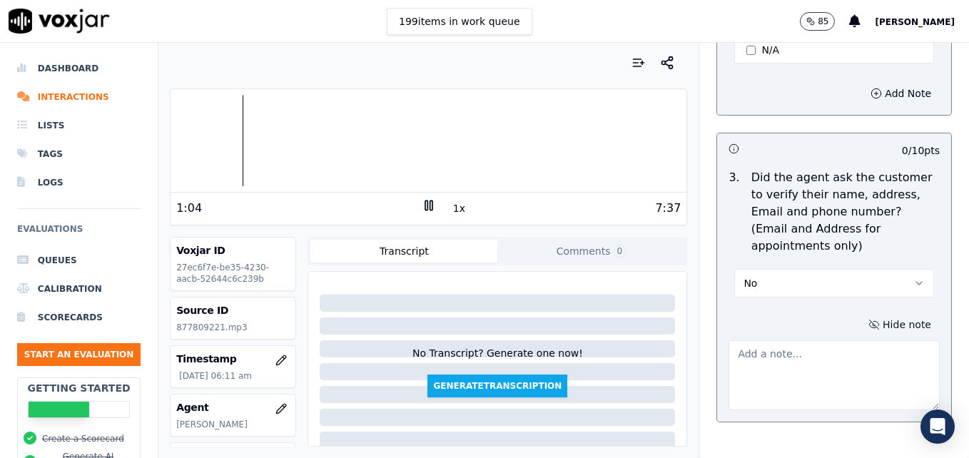
click at [820, 341] on textarea at bounding box center [834, 376] width 211 height 70
type textarea "New/returning customer not verified."
drag, startPoint x: 851, startPoint y: 321, endPoint x: 715, endPoint y: 322, distance: 136.4
click at [729, 341] on textarea "New/returning customer not verified." at bounding box center [834, 376] width 211 height 70
click at [422, 205] on icon at bounding box center [429, 205] width 14 height 14
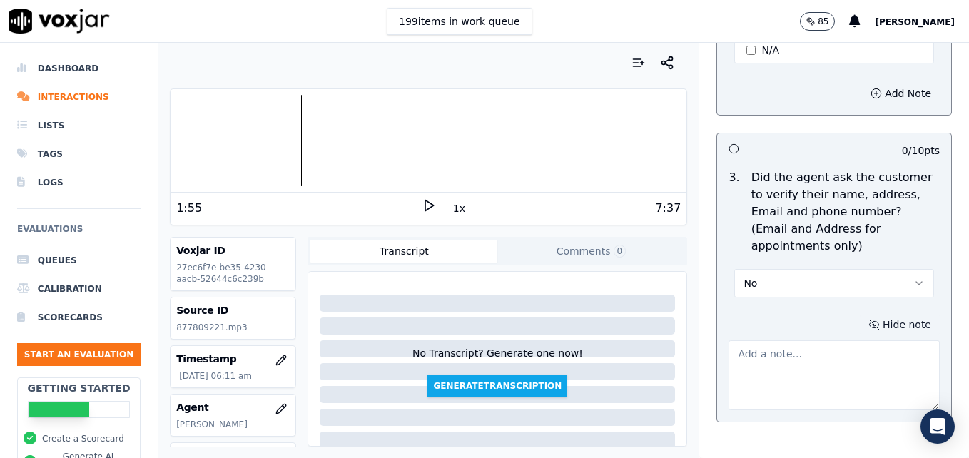
click at [423, 206] on icon at bounding box center [429, 205] width 14 height 14
click at [770, 341] on textarea at bounding box center [834, 376] width 211 height 70
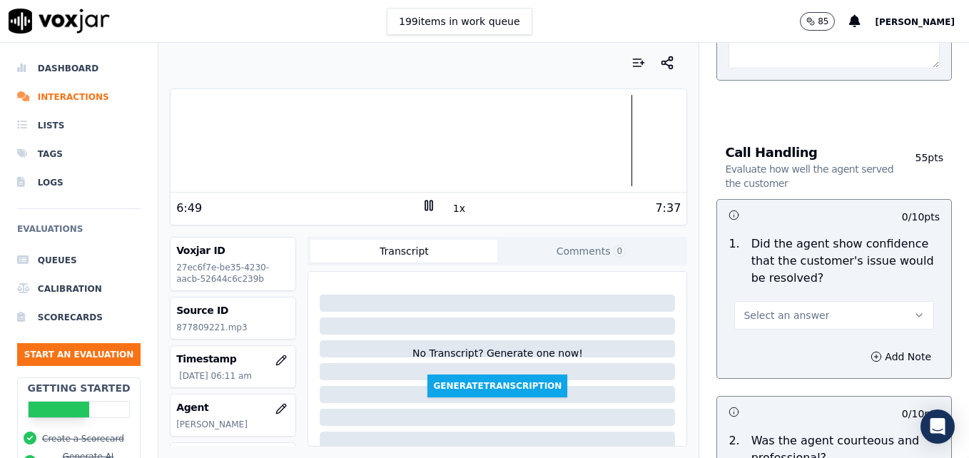
scroll to position [1071, 0]
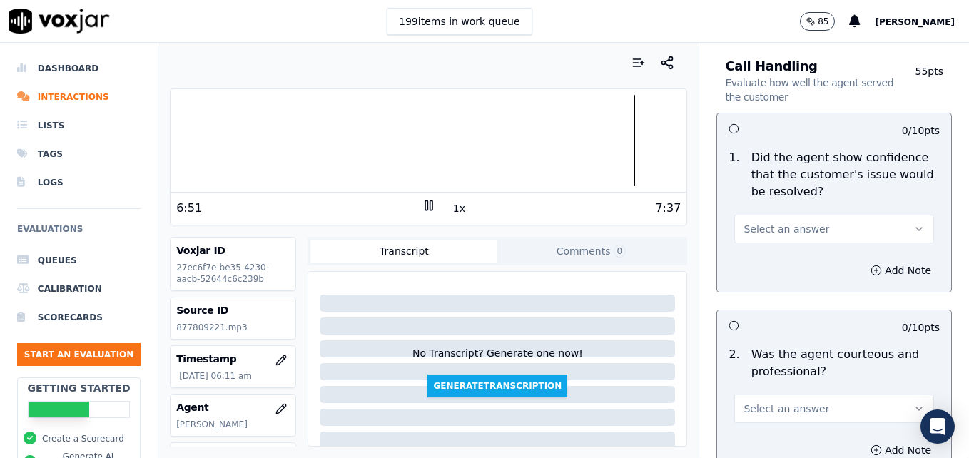
type textarea "Customer email/mailing address not verified."
click at [914, 223] on icon "button" at bounding box center [919, 228] width 11 height 11
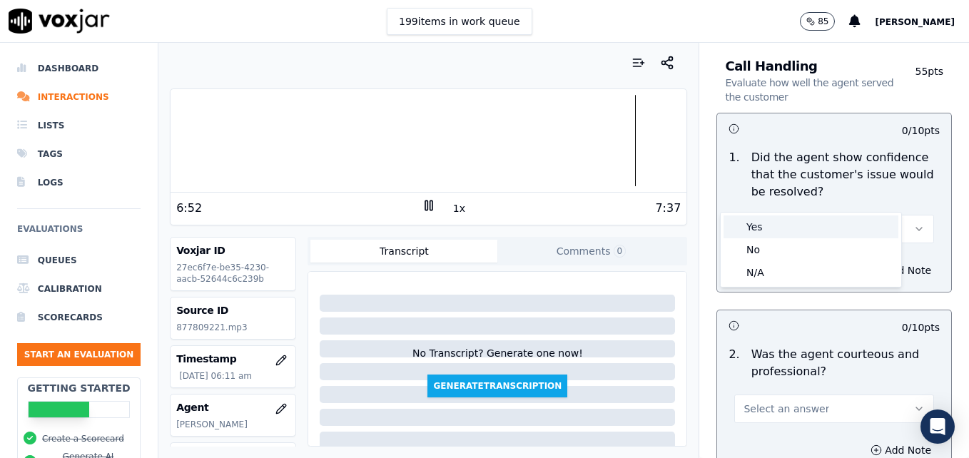
click at [786, 227] on div "Yes" at bounding box center [811, 227] width 175 height 23
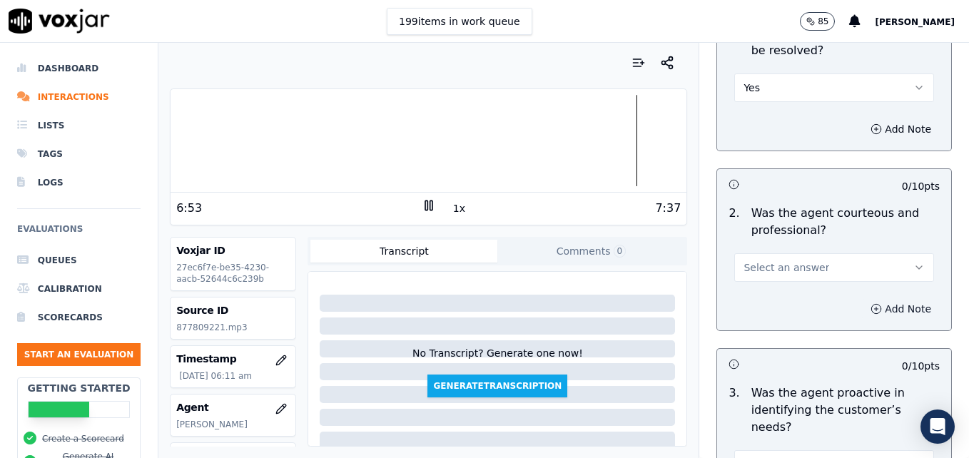
scroll to position [1214, 0]
click at [895, 252] on button "Select an answer" at bounding box center [835, 266] width 200 height 29
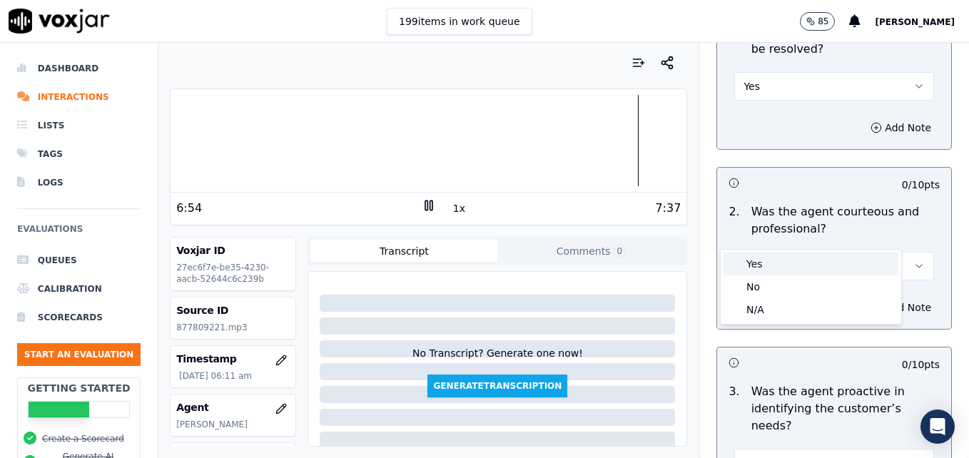
click at [780, 265] on div "Yes" at bounding box center [811, 264] width 175 height 23
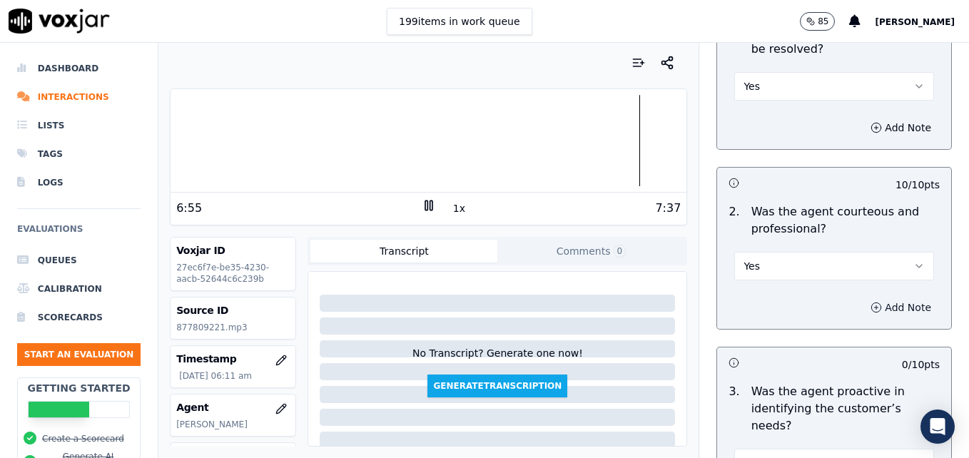
click at [871, 302] on icon "button" at bounding box center [876, 307] width 11 height 11
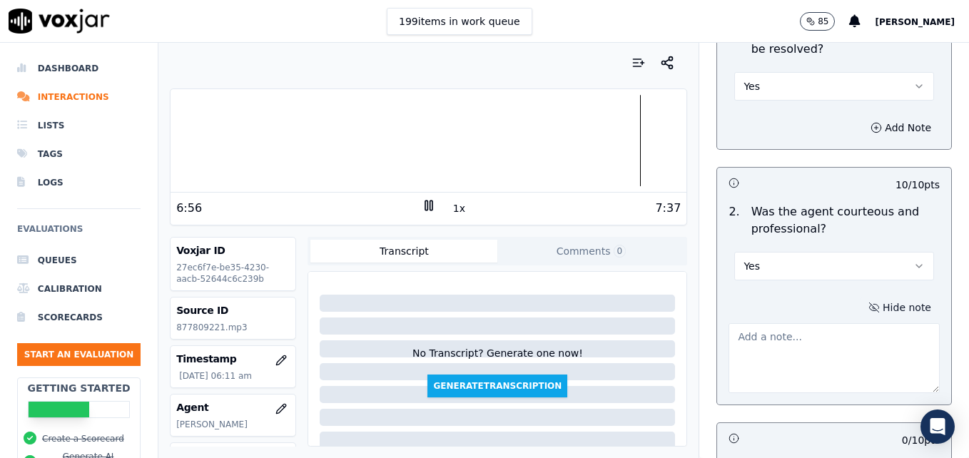
click at [819, 323] on textarea at bounding box center [834, 358] width 211 height 70
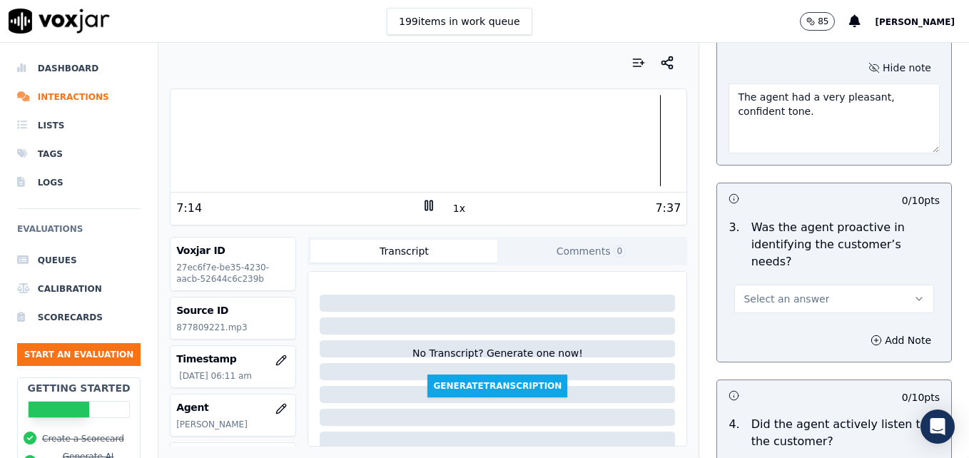
scroll to position [1499, 0]
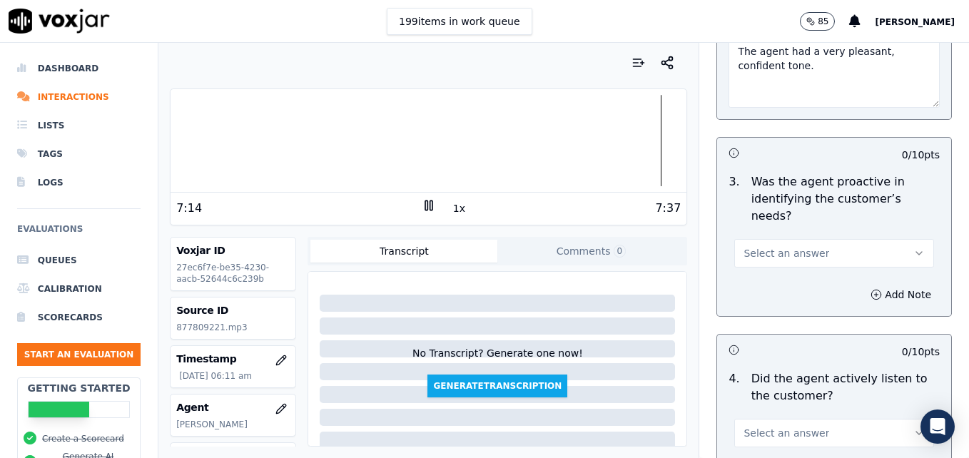
type textarea "The agent had a very pleasant, confident tone."
drag, startPoint x: 889, startPoint y: 200, endPoint x: 872, endPoint y: 216, distance: 23.2
click at [914, 248] on icon "button" at bounding box center [919, 253] width 11 height 11
click at [830, 238] on div "Yes" at bounding box center [811, 234] width 175 height 23
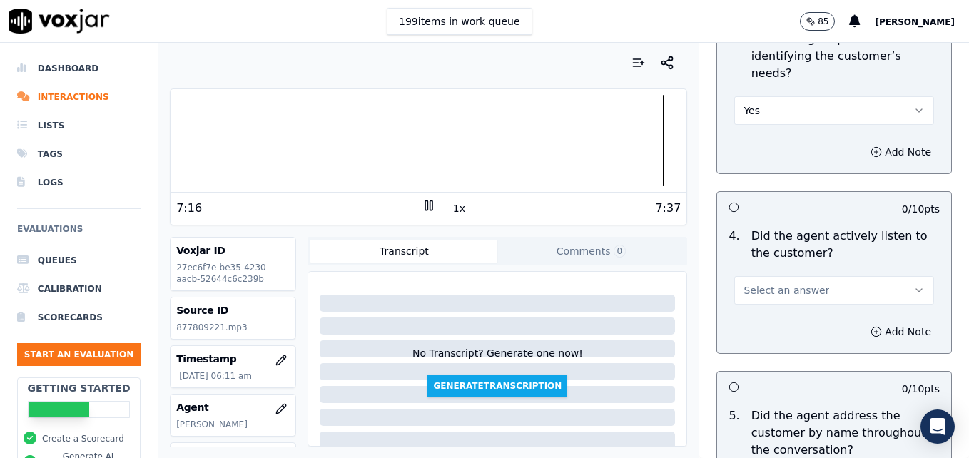
click at [878, 276] on button "Select an answer" at bounding box center [835, 290] width 200 height 29
click at [827, 269] on div "Yes" at bounding box center [811, 271] width 175 height 23
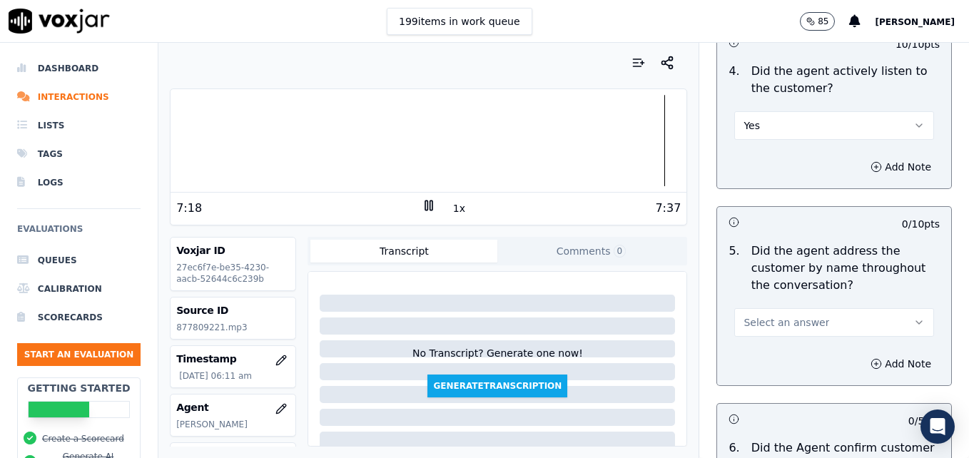
scroll to position [1856, 0]
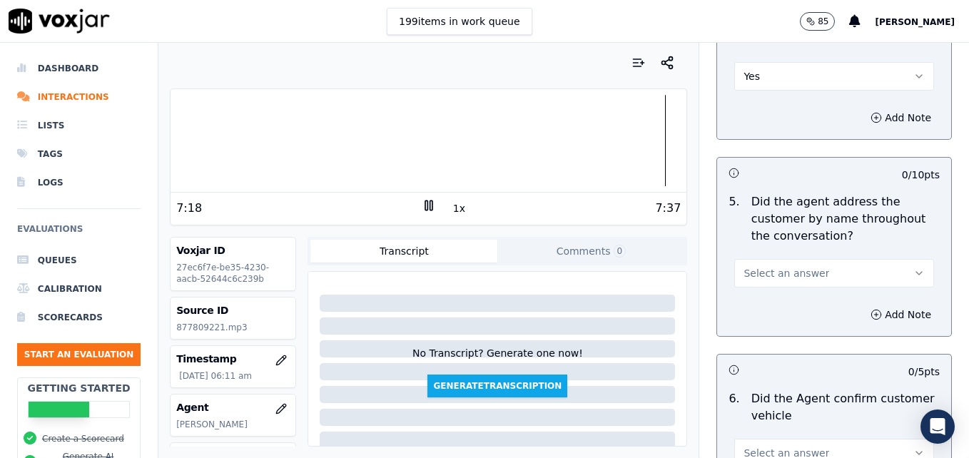
click at [914, 268] on icon "button" at bounding box center [919, 273] width 11 height 11
click at [854, 247] on div "Yes" at bounding box center [811, 254] width 175 height 23
click at [862, 305] on button "Add Note" at bounding box center [901, 315] width 78 height 20
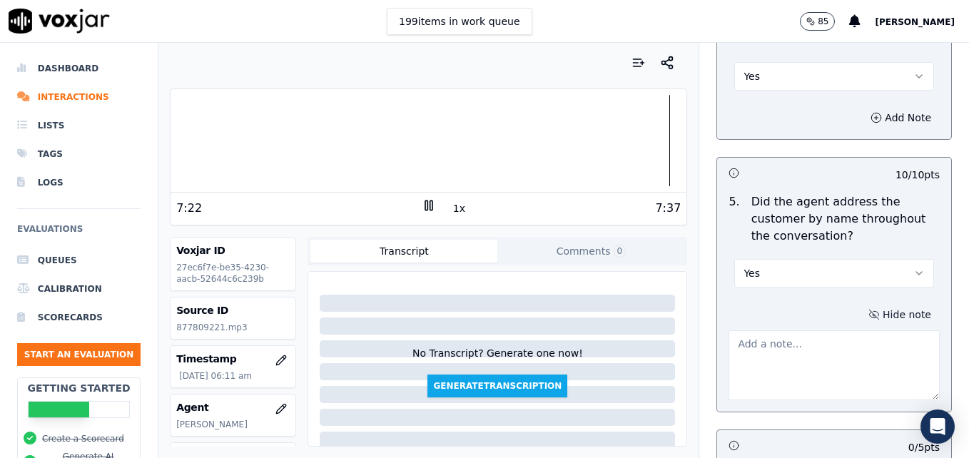
click at [824, 331] on textarea at bounding box center [834, 366] width 211 height 70
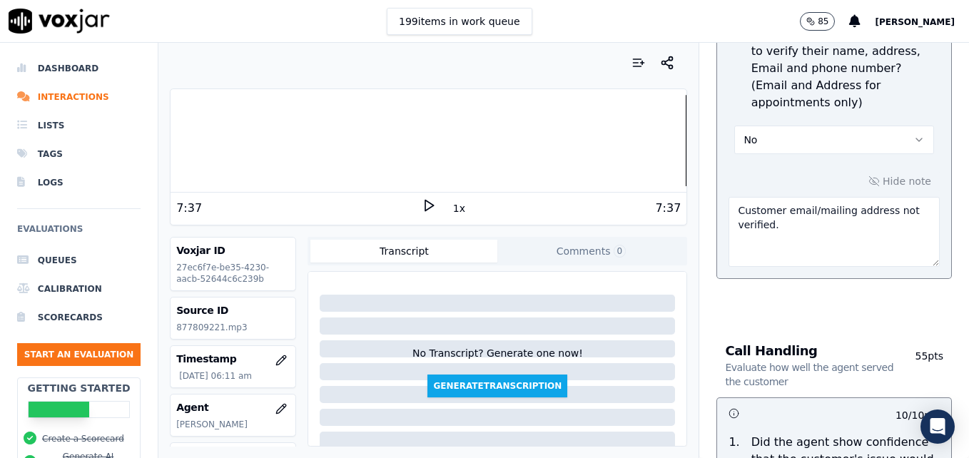
scroll to position [785, 0]
type textarea "Very nice use of the customer's name throughout the call."
click at [773, 198] on textarea "Customer email/mailing address not verified." at bounding box center [834, 233] width 211 height 70
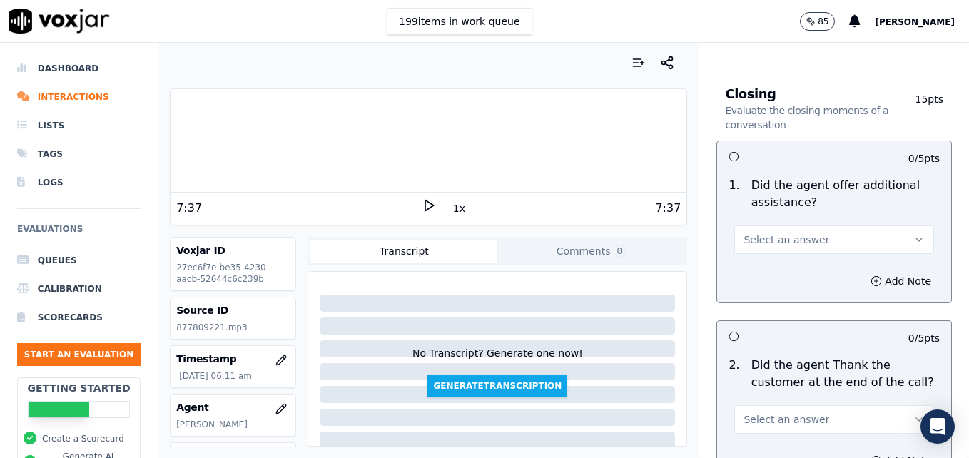
scroll to position [2427, 0]
type textarea "Customer email/mailing address not verified. Vehicle type/service not reconfirm…"
click at [914, 233] on icon "button" at bounding box center [919, 238] width 11 height 11
click at [828, 223] on div "Yes" at bounding box center [811, 219] width 175 height 23
click at [872, 276] on circle "button" at bounding box center [876, 280] width 9 height 9
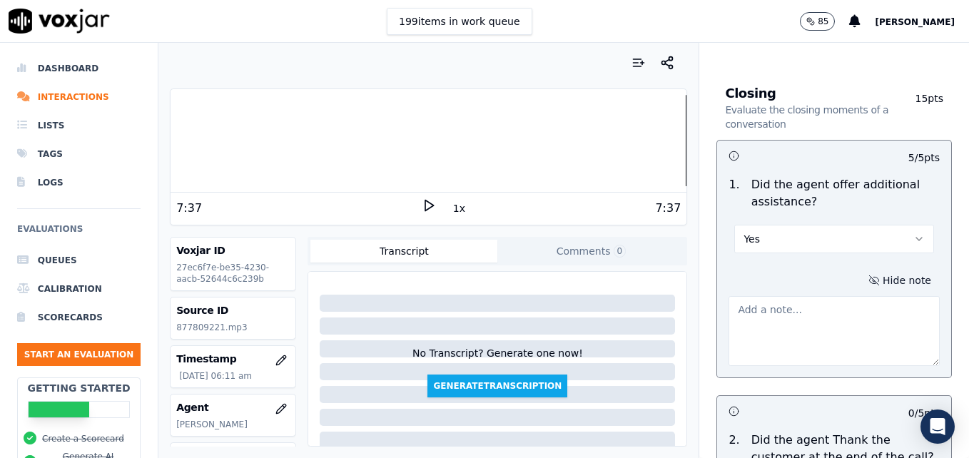
click at [845, 296] on textarea at bounding box center [834, 331] width 211 height 70
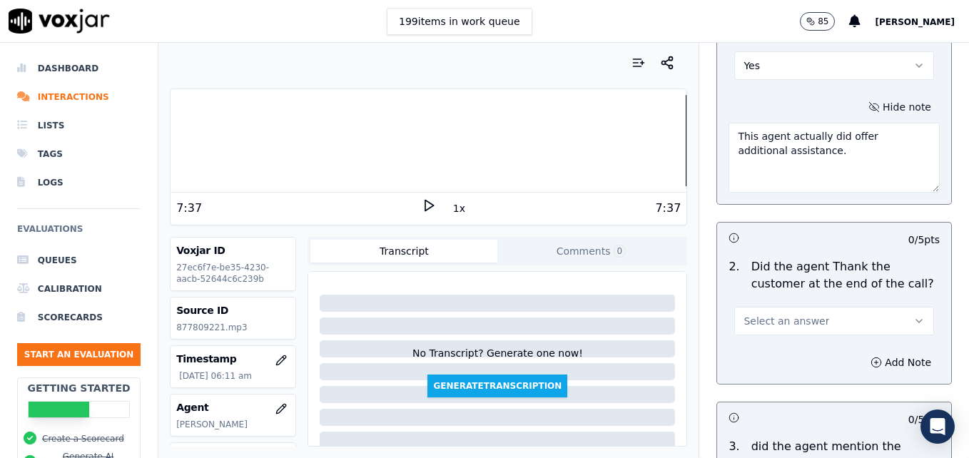
scroll to position [2641, 0]
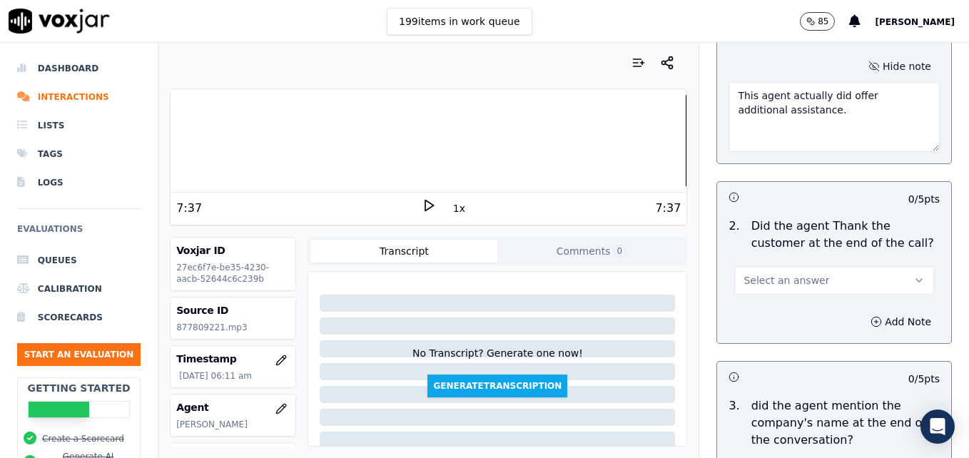
type textarea "This agent actually did offer additional assistance."
click at [880, 266] on button "Select an answer" at bounding box center [835, 280] width 200 height 29
click at [830, 268] on div "Yes" at bounding box center [811, 261] width 175 height 23
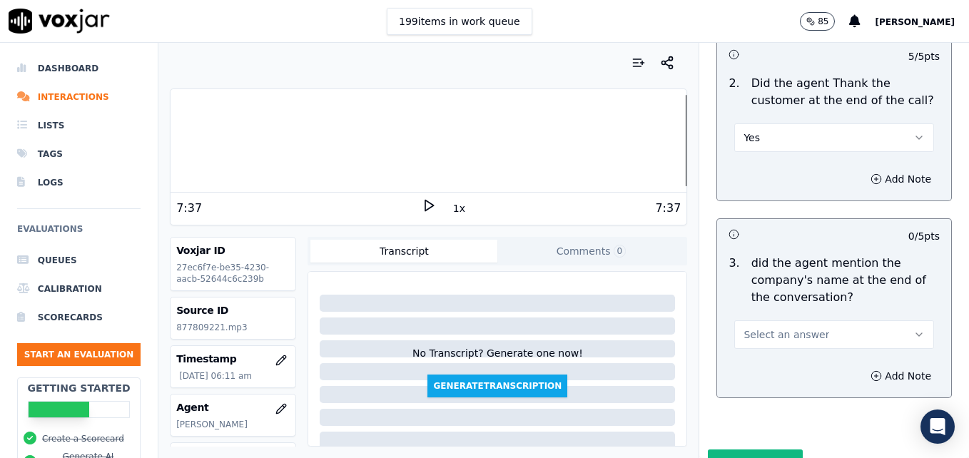
scroll to position [2791, 0]
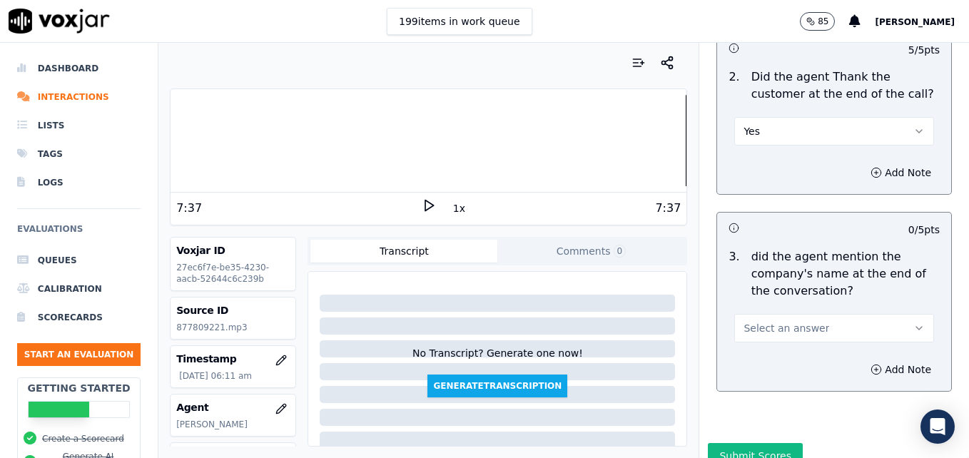
click at [867, 314] on button "Select an answer" at bounding box center [835, 328] width 200 height 29
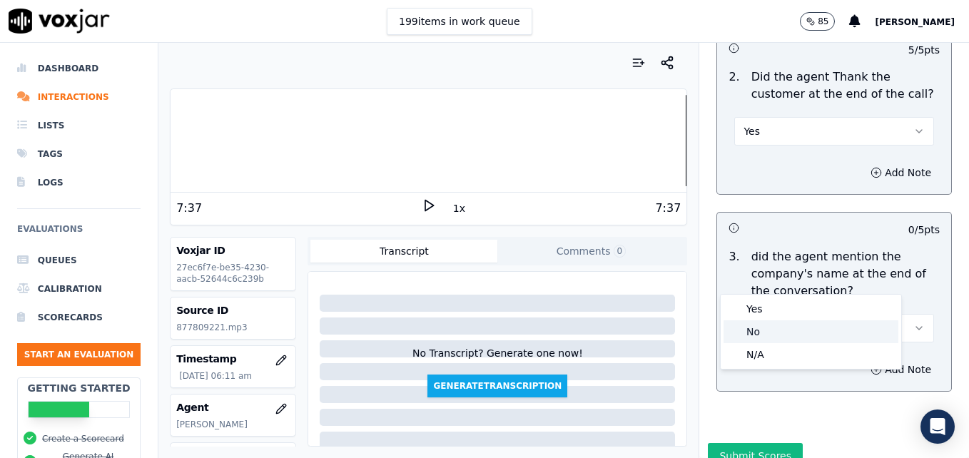
click at [802, 331] on div "No" at bounding box center [811, 332] width 175 height 23
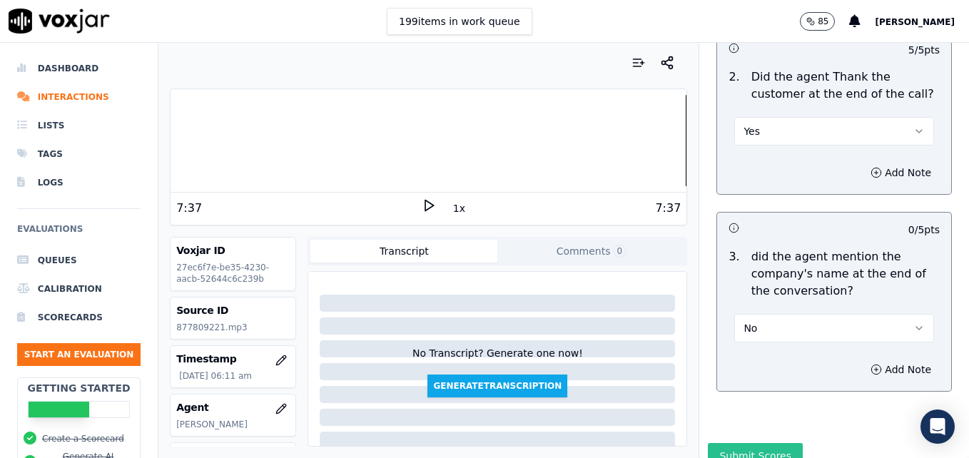
click at [745, 443] on button "Submit Scores" at bounding box center [755, 456] width 95 height 26
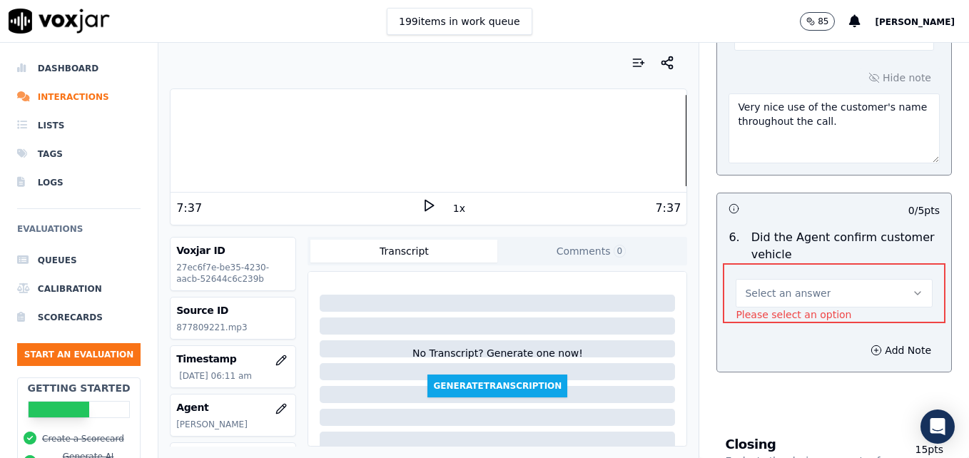
scroll to position [2094, 0]
click at [887, 278] on button "Select an answer" at bounding box center [834, 292] width 197 height 29
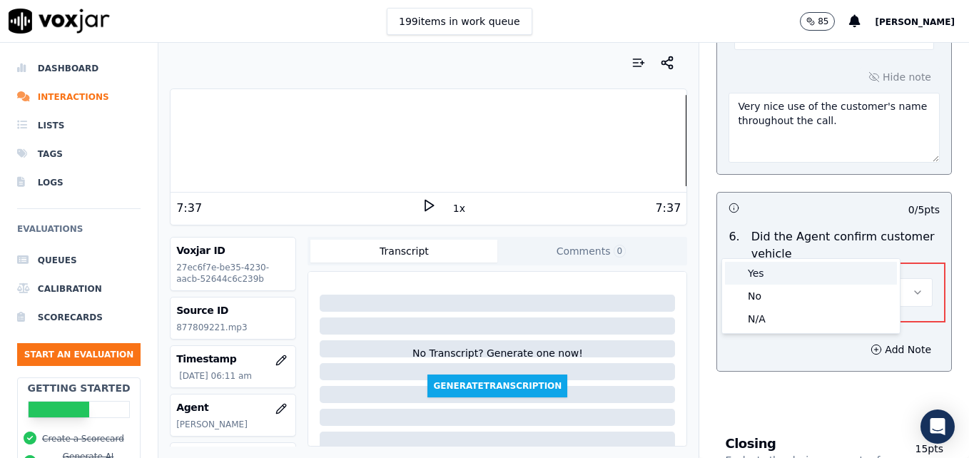
click at [849, 270] on div "Yes" at bounding box center [811, 273] width 172 height 23
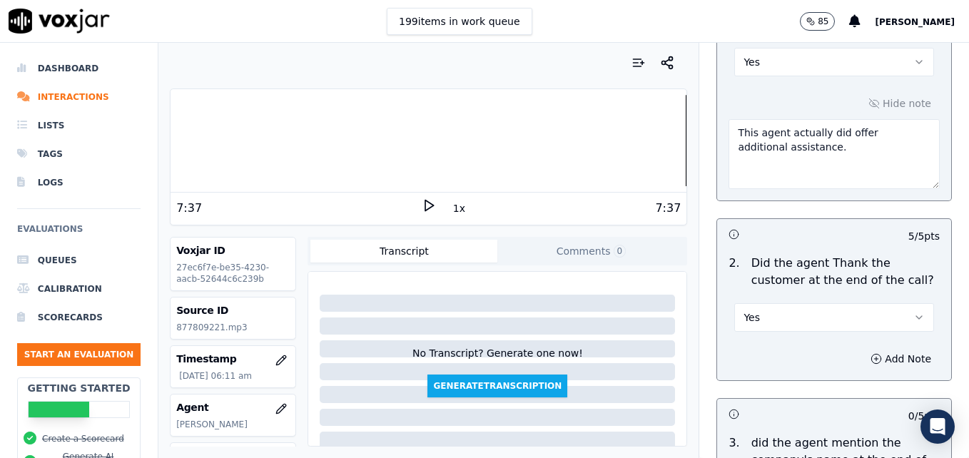
scroll to position [2791, 0]
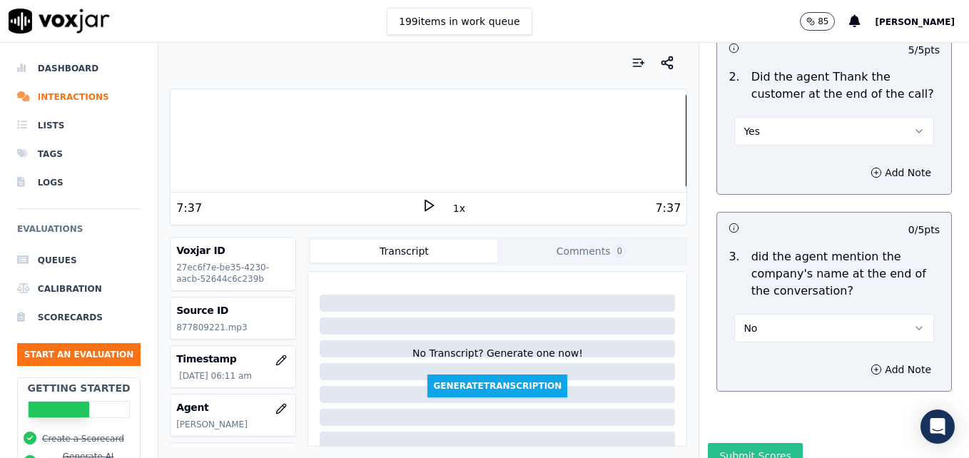
click at [760, 443] on button "Submit Scores" at bounding box center [755, 456] width 95 height 26
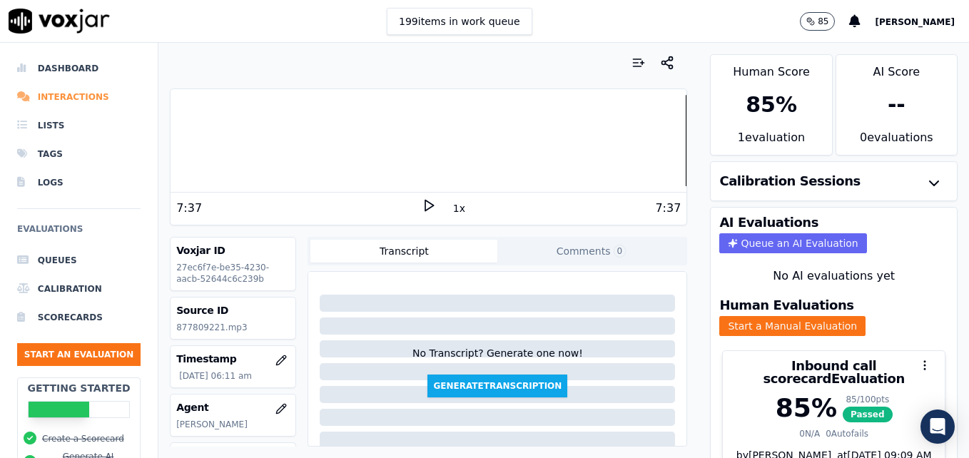
click at [74, 95] on li "Interactions" at bounding box center [79, 97] width 124 height 29
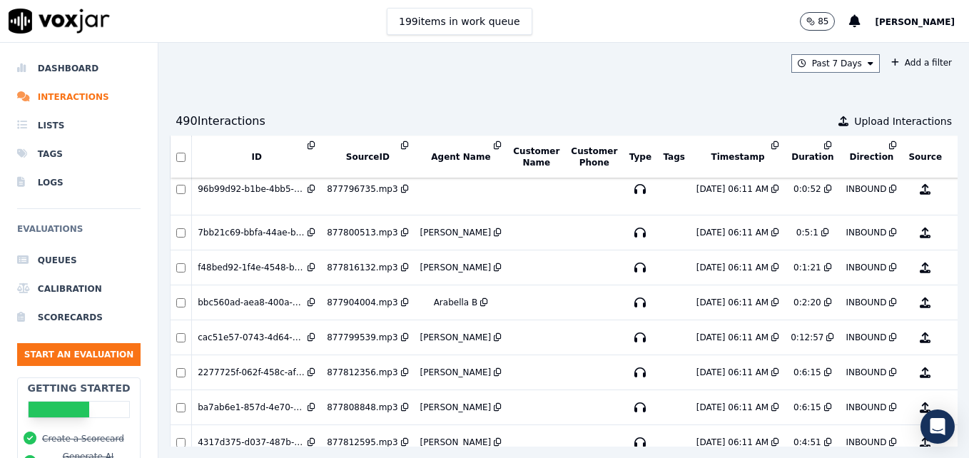
scroll to position [2794, 0]
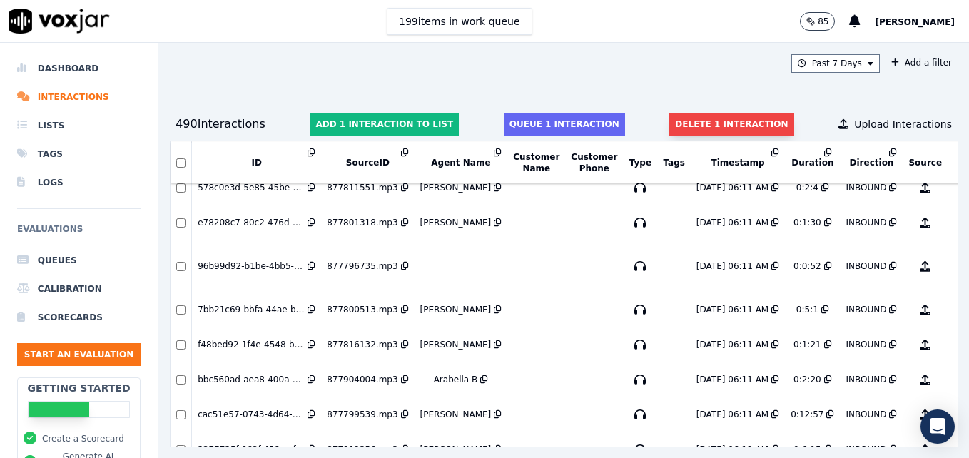
click at [670, 117] on button "Delete 1 interaction" at bounding box center [732, 124] width 124 height 23
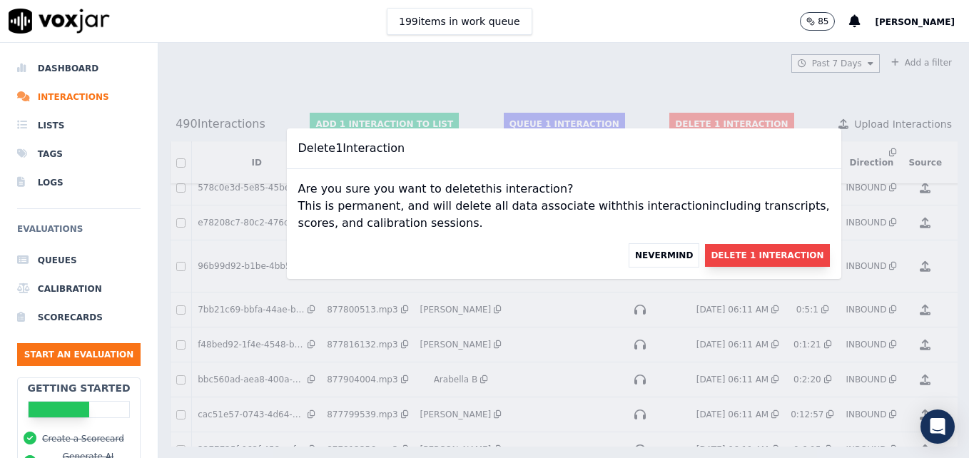
click at [747, 256] on button "Delete 1 Interaction" at bounding box center [767, 255] width 124 height 23
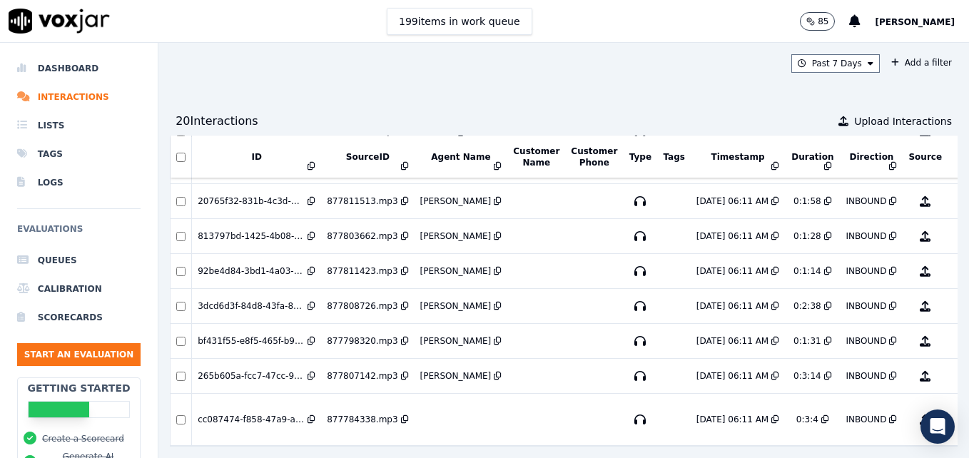
scroll to position [3314, 0]
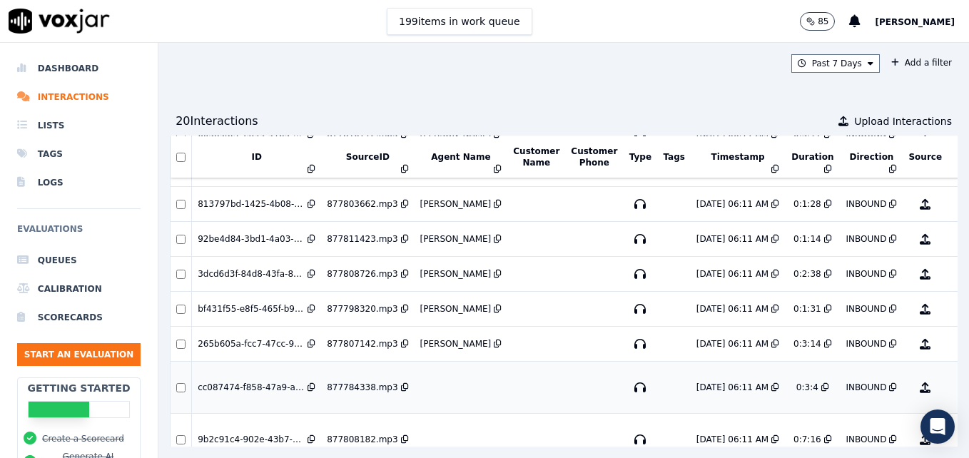
click at [954, 394] on button "No Evaluation Yet" at bounding box center [982, 388] width 56 height 40
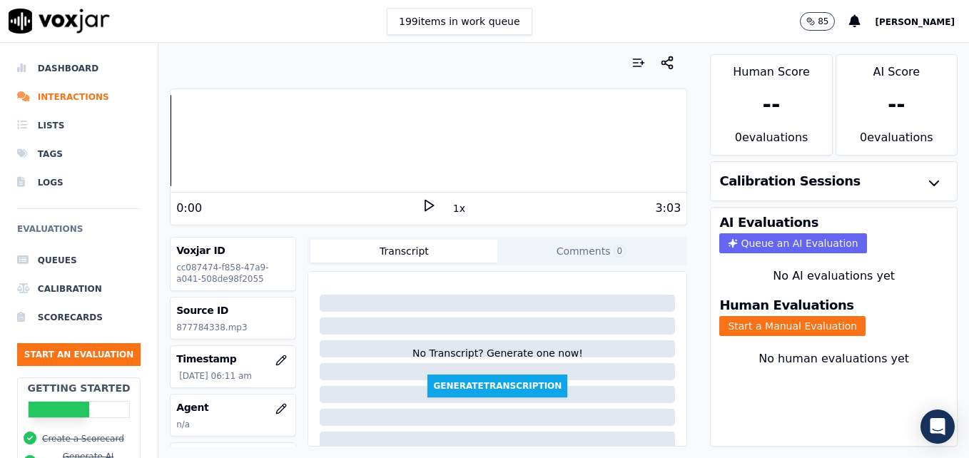
click at [422, 206] on icon at bounding box center [429, 205] width 14 height 14
click at [267, 410] on button "button" at bounding box center [281, 409] width 29 height 29
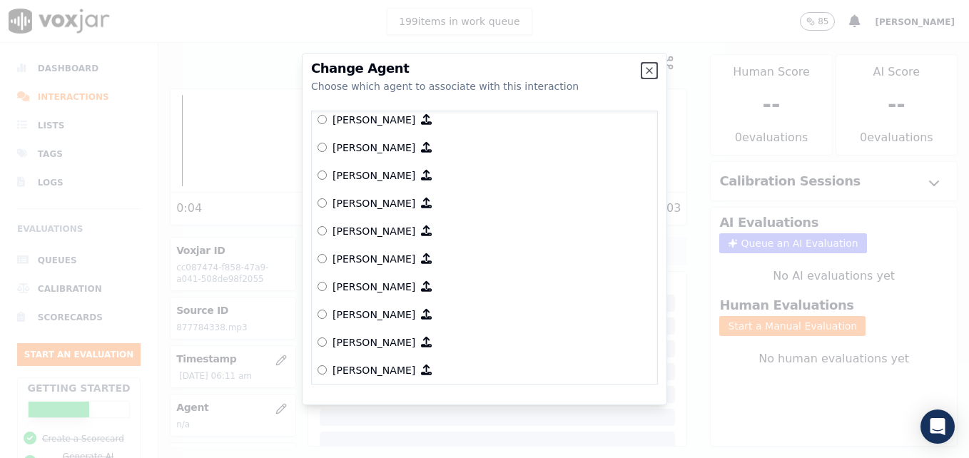
scroll to position [1088, 0]
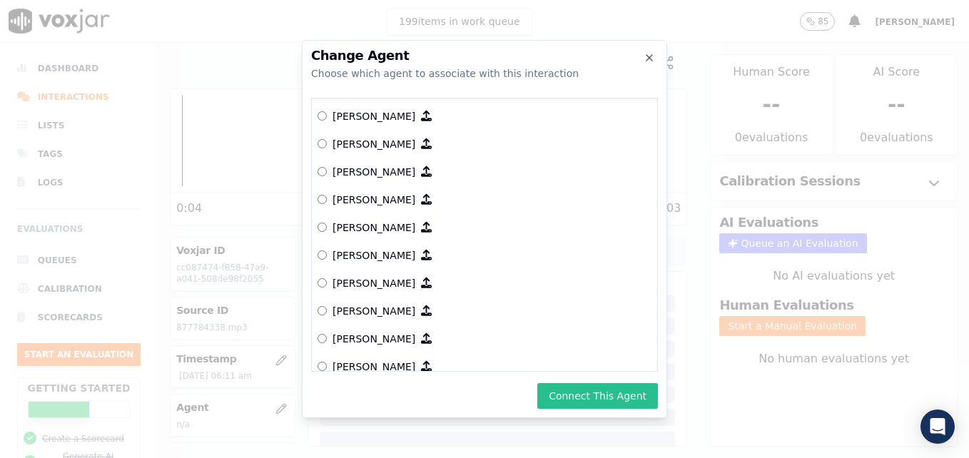
click at [615, 396] on button "Connect This Agent" at bounding box center [598, 396] width 121 height 26
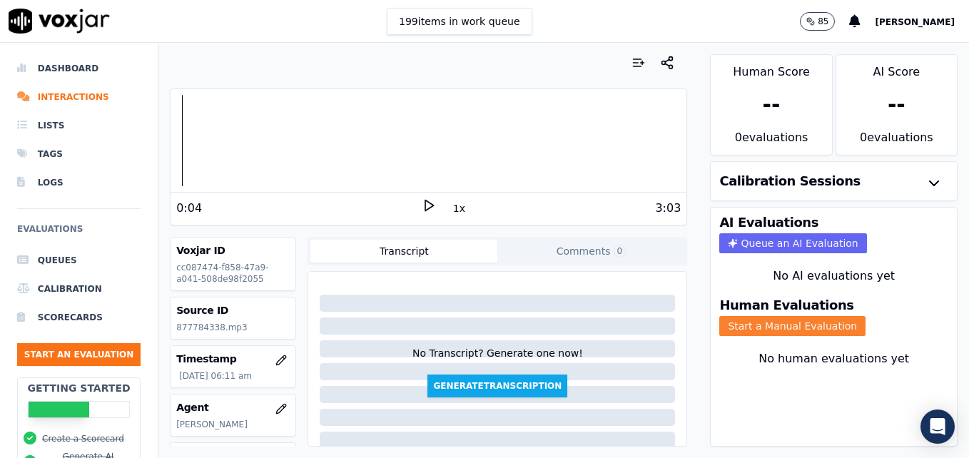
click at [798, 324] on button "Start a Manual Evaluation" at bounding box center [793, 326] width 146 height 20
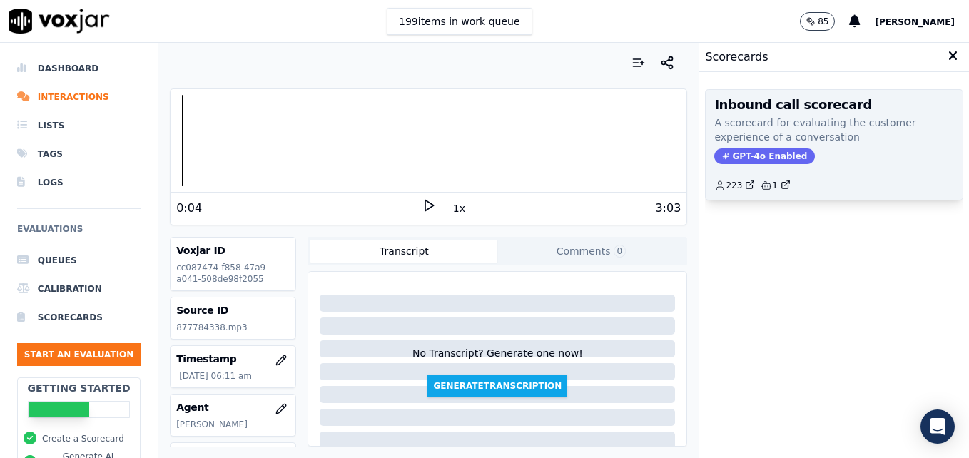
click at [778, 155] on span "GPT-4o Enabled" at bounding box center [765, 156] width 101 height 16
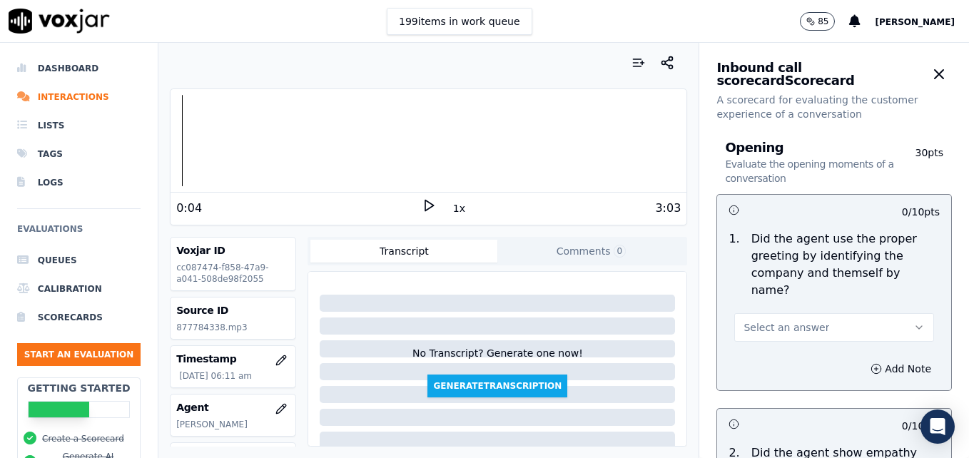
click at [914, 322] on icon "button" at bounding box center [919, 327] width 11 height 11
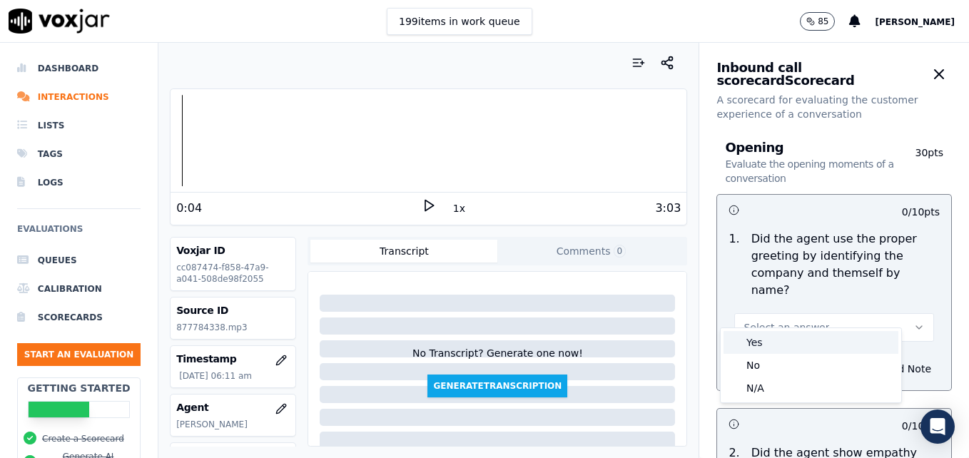
click at [799, 343] on div "Yes" at bounding box center [811, 342] width 175 height 23
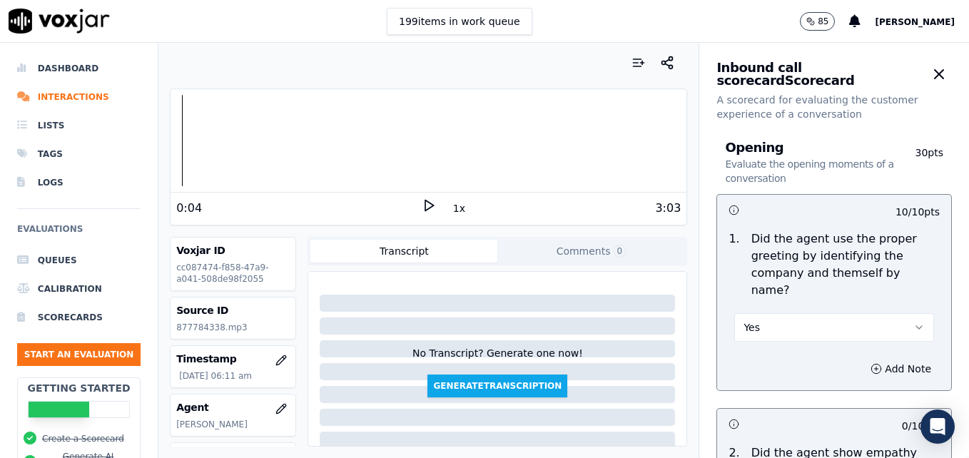
click at [422, 202] on icon at bounding box center [429, 205] width 14 height 14
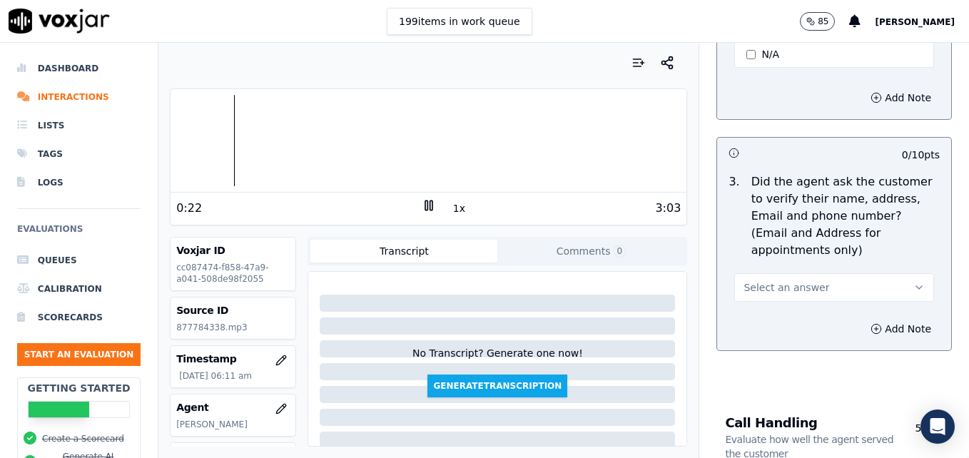
scroll to position [571, 0]
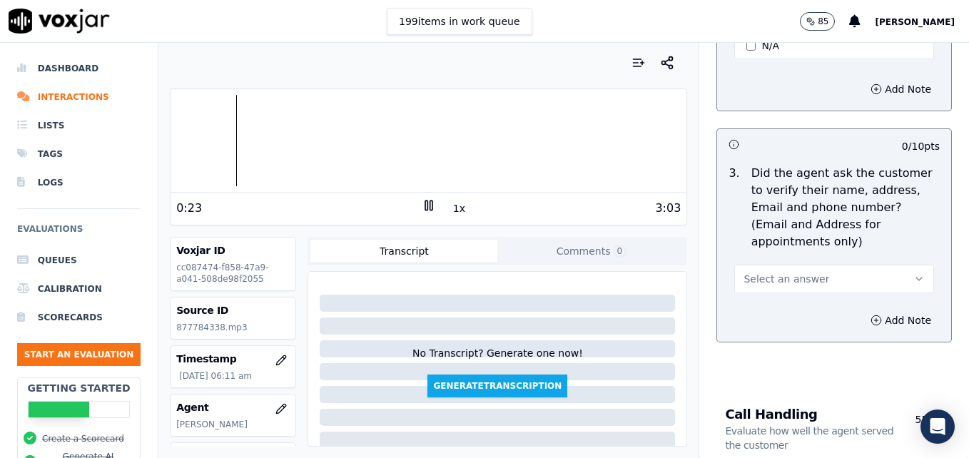
drag, startPoint x: 882, startPoint y: 241, endPoint x: 875, endPoint y: 258, distance: 18.2
click at [914, 273] on icon "button" at bounding box center [919, 278] width 11 height 11
click at [819, 298] on div "No" at bounding box center [811, 299] width 175 height 23
click at [871, 315] on icon "button" at bounding box center [876, 320] width 11 height 11
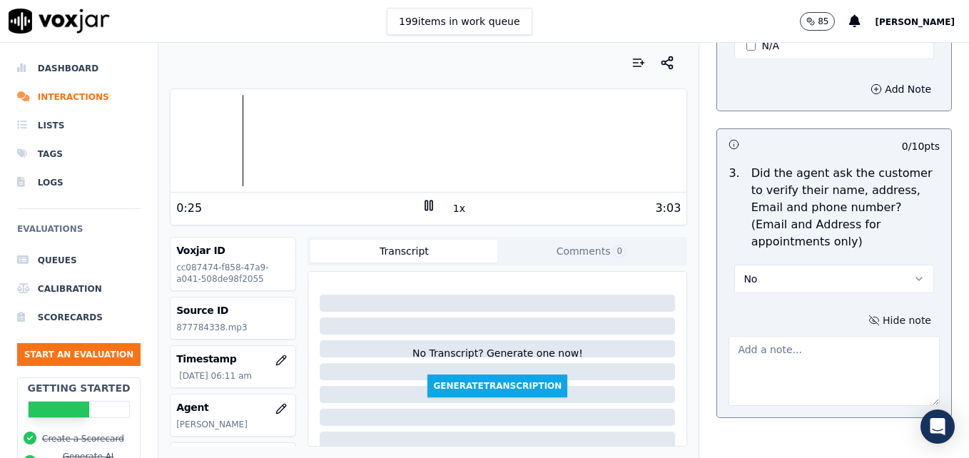
click at [826, 336] on textarea at bounding box center [834, 371] width 211 height 70
type textarea "New/returning customer not verified."
click at [422, 203] on icon at bounding box center [429, 205] width 14 height 14
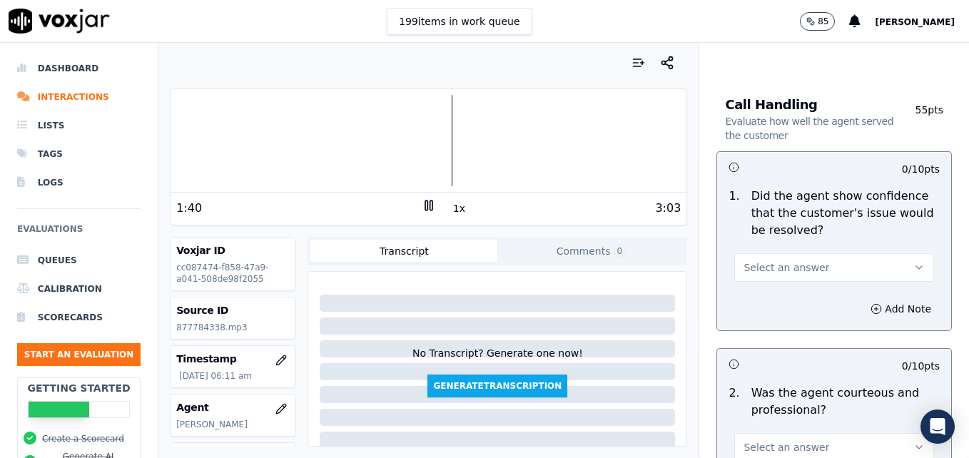
scroll to position [999, 0]
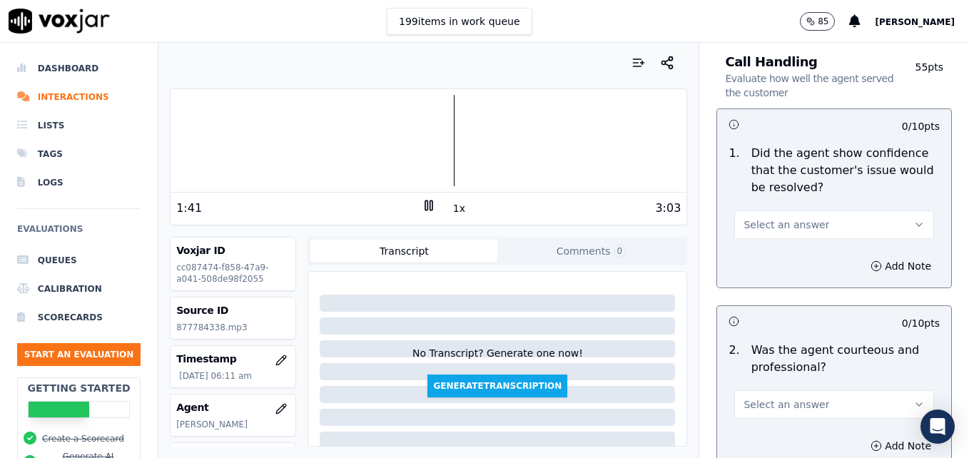
click at [878, 211] on button "Select an answer" at bounding box center [835, 225] width 200 height 29
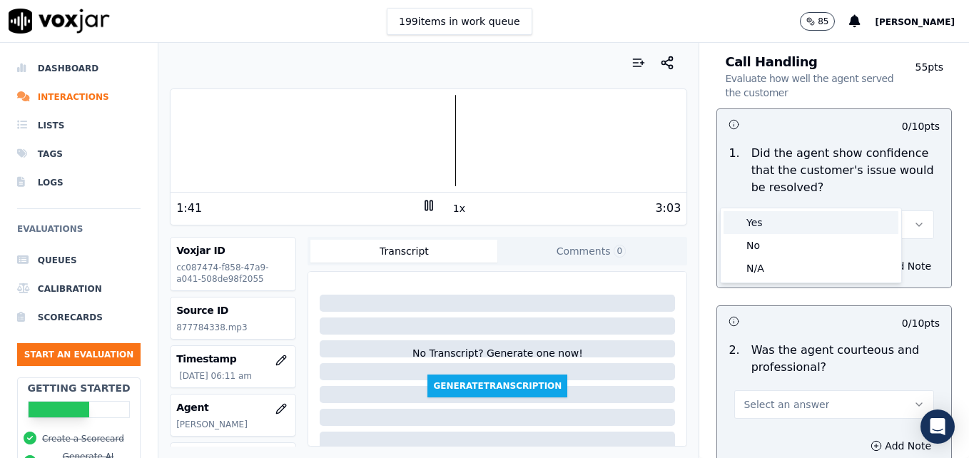
click at [852, 233] on div "Yes" at bounding box center [811, 222] width 175 height 23
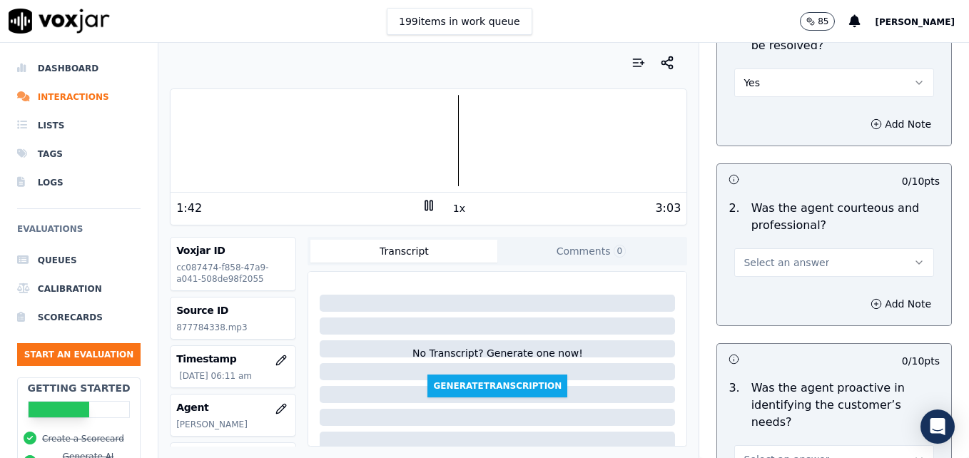
scroll to position [1142, 0]
click at [890, 248] on button "Select an answer" at bounding box center [835, 262] width 200 height 29
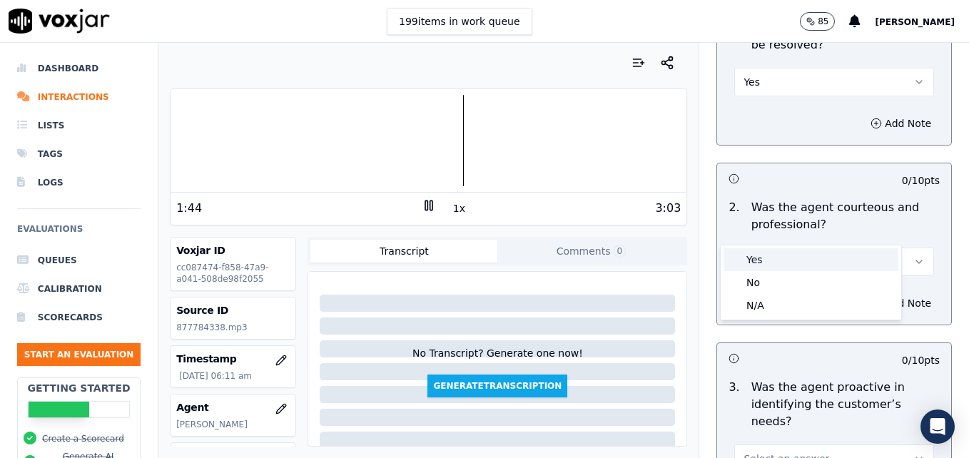
click at [813, 253] on div "Yes" at bounding box center [811, 259] width 175 height 23
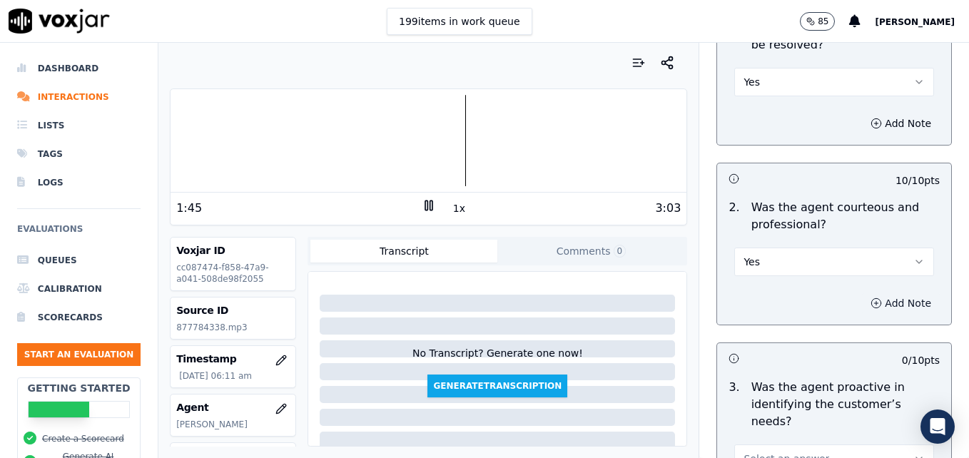
click at [871, 298] on icon "button" at bounding box center [876, 303] width 11 height 11
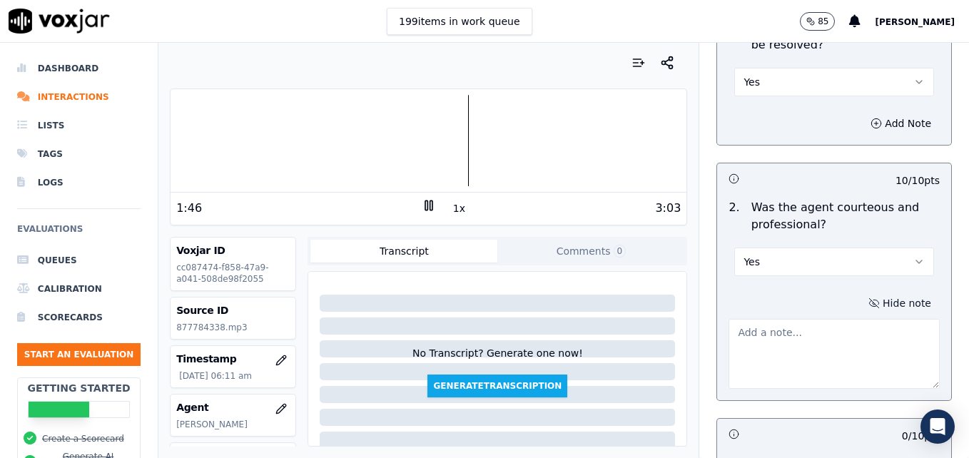
click at [826, 331] on textarea at bounding box center [834, 354] width 211 height 70
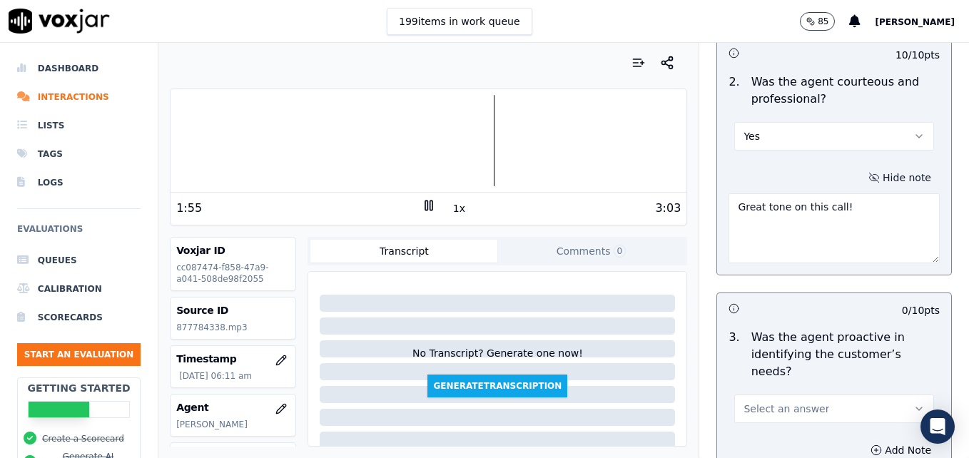
scroll to position [1356, 0]
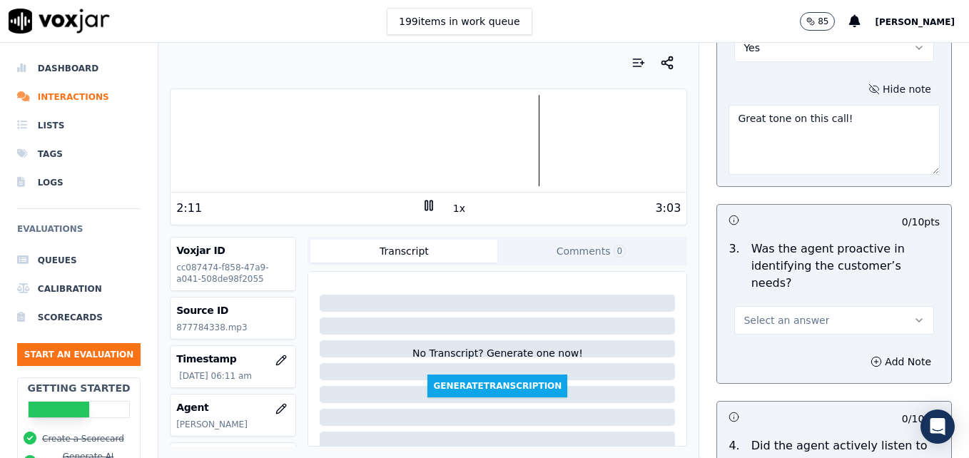
type textarea "Great tone on this call!"
click at [887, 306] on button "Select an answer" at bounding box center [835, 320] width 200 height 29
click at [821, 301] on div "Yes" at bounding box center [811, 301] width 175 height 23
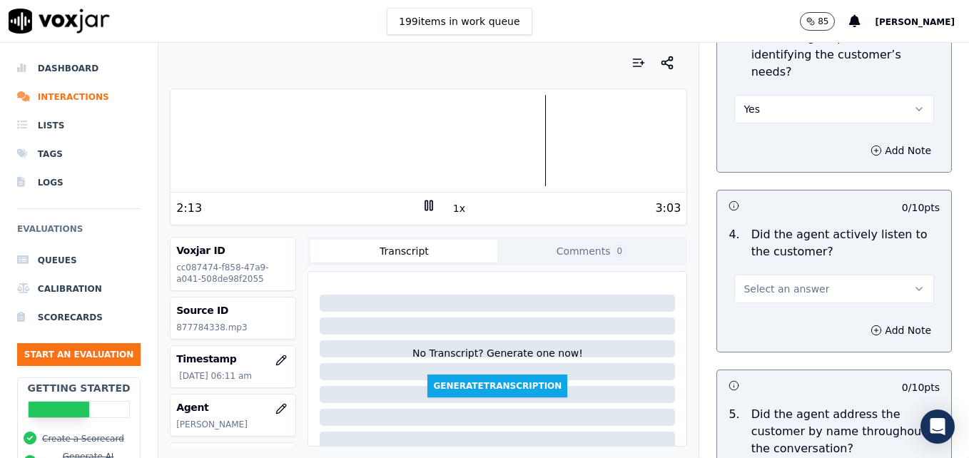
scroll to position [1571, 0]
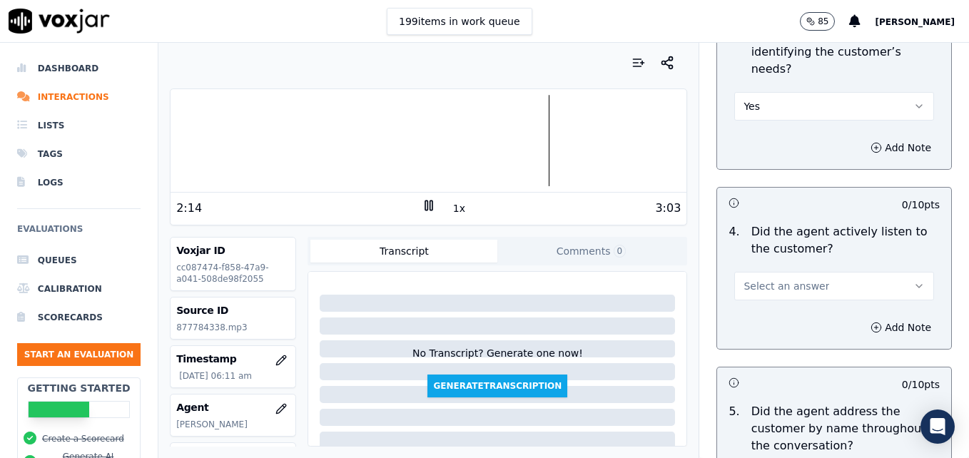
click at [914, 281] on icon "button" at bounding box center [919, 286] width 11 height 11
click at [850, 265] on div "Yes" at bounding box center [811, 267] width 175 height 23
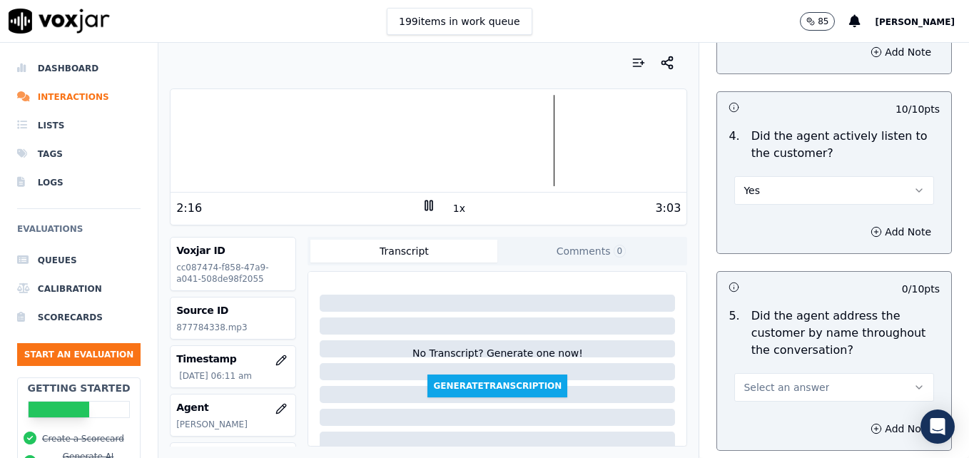
scroll to position [1785, 0]
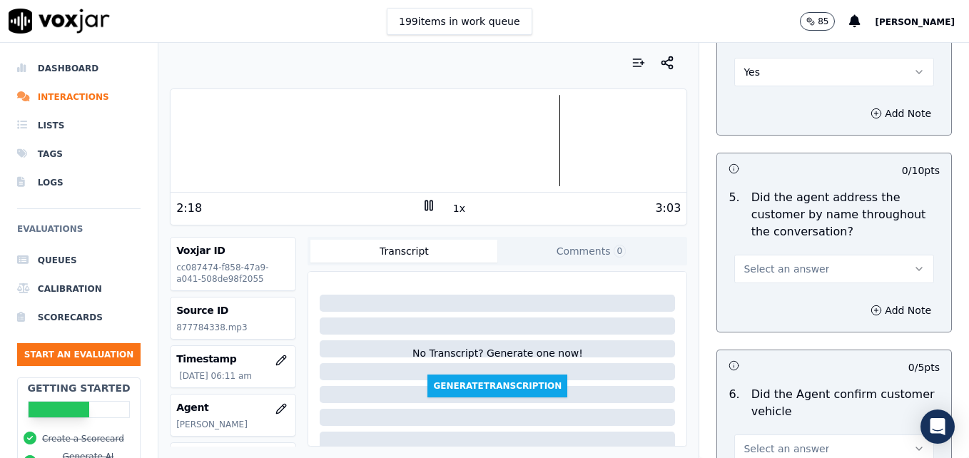
click at [914, 263] on icon "button" at bounding box center [919, 268] width 11 height 11
click at [807, 246] on div "Yes" at bounding box center [811, 249] width 175 height 23
click at [871, 305] on icon "button" at bounding box center [876, 310] width 11 height 11
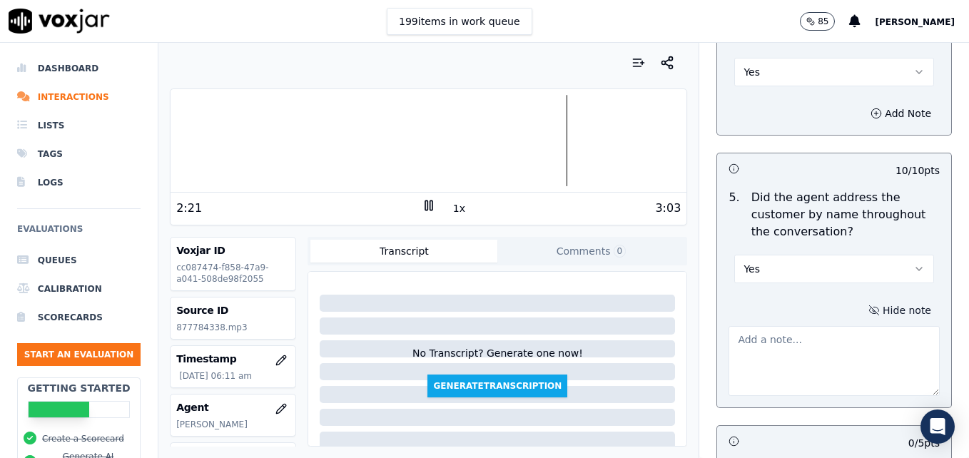
click at [825, 326] on textarea at bounding box center [834, 361] width 211 height 70
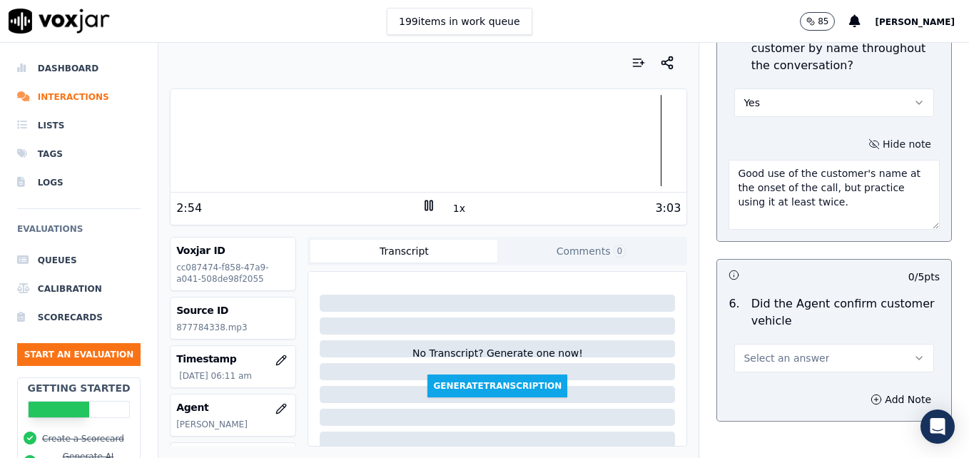
scroll to position [1999, 0]
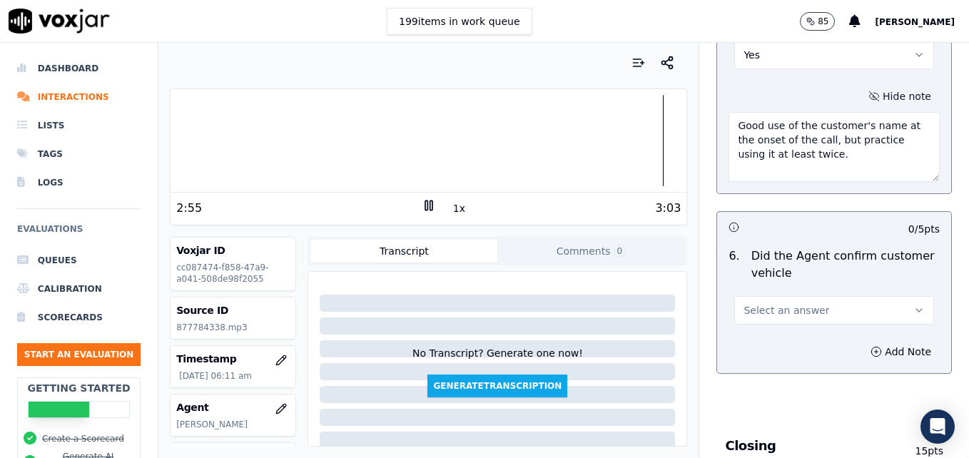
type textarea "Good use of the customer's name at the onset of the call, but practice using it…"
click at [889, 296] on button "Select an answer" at bounding box center [835, 310] width 200 height 29
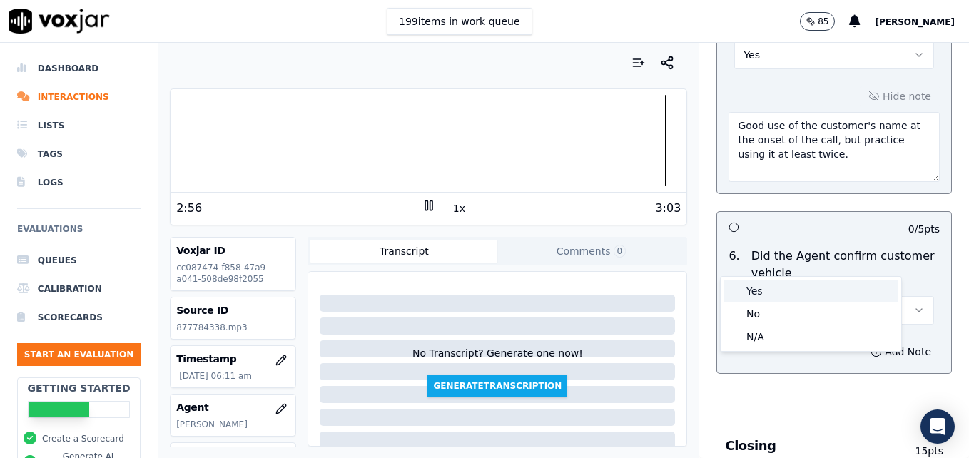
click at [806, 296] on div "Yes" at bounding box center [811, 291] width 175 height 23
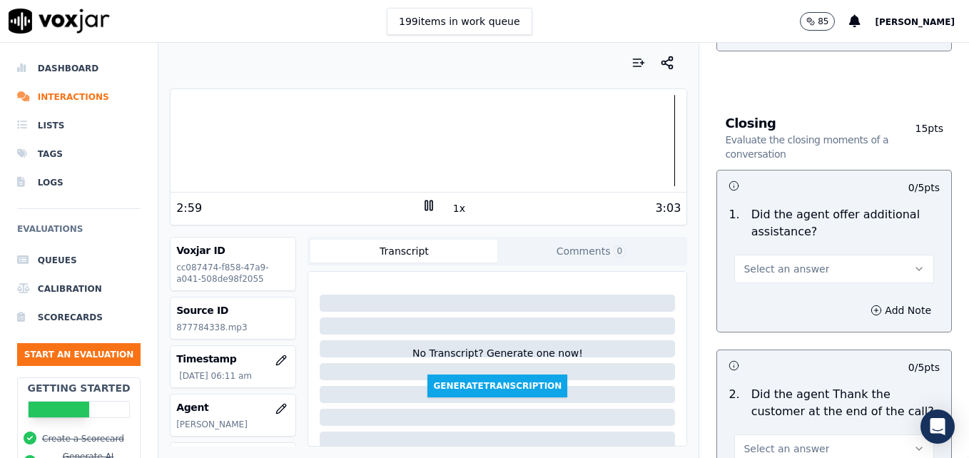
scroll to position [2356, 0]
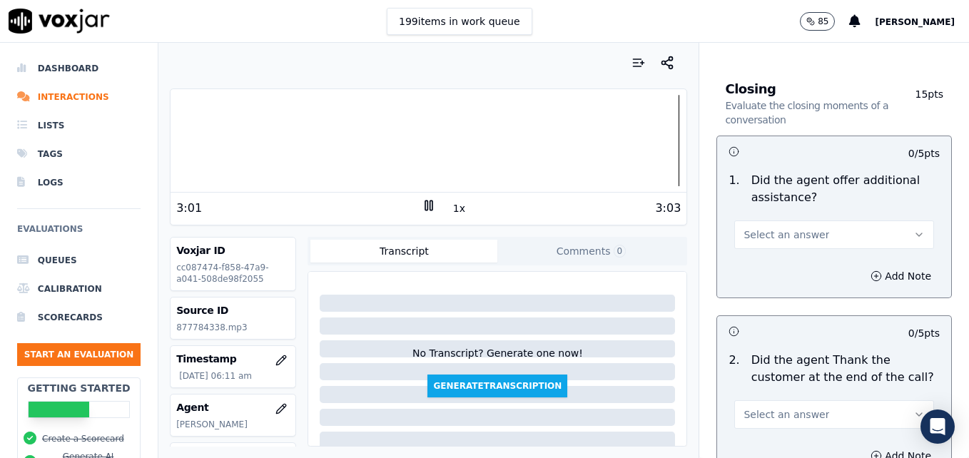
click at [914, 229] on icon "button" at bounding box center [919, 234] width 11 height 11
click at [756, 215] on div "Yes" at bounding box center [811, 215] width 175 height 23
click at [871, 271] on icon "button" at bounding box center [876, 276] width 11 height 11
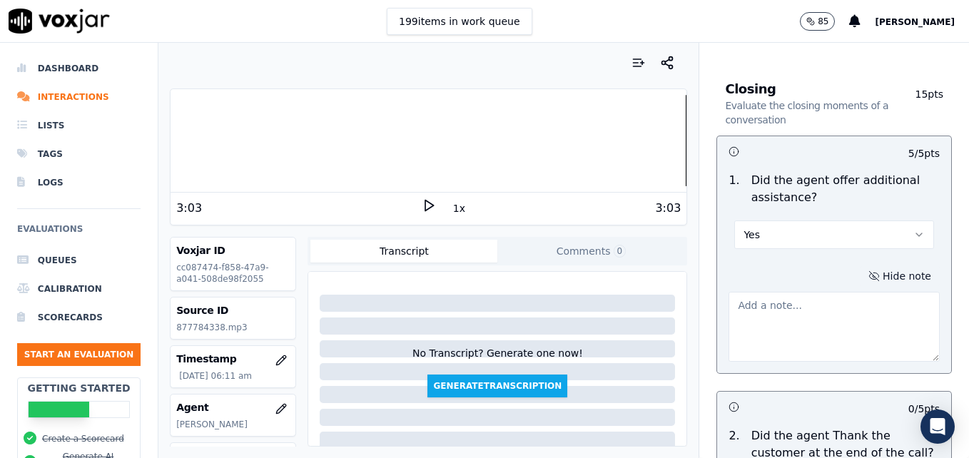
click at [800, 292] on textarea at bounding box center [834, 327] width 211 height 70
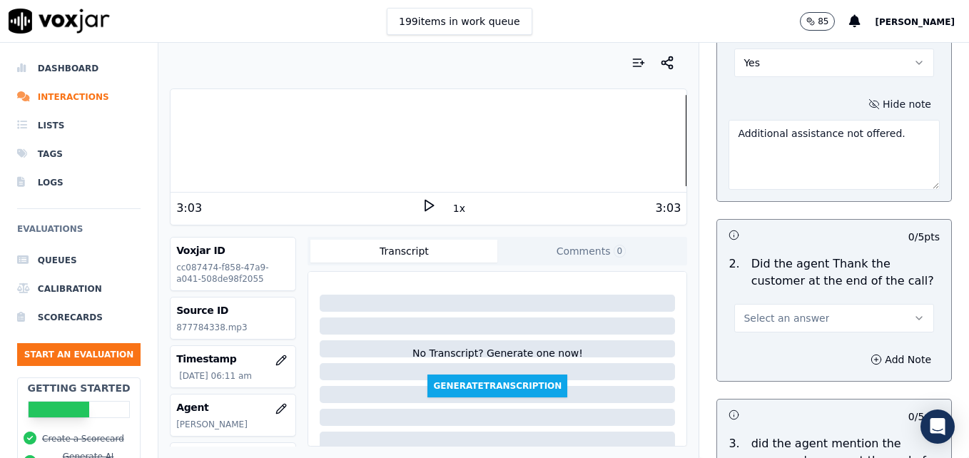
scroll to position [2570, 0]
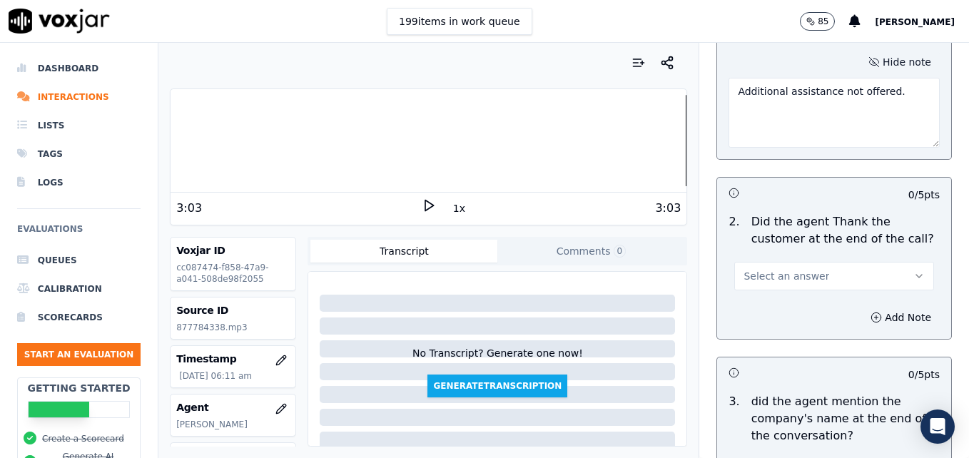
type textarea "Additional assistance not offered."
click at [917, 275] on icon "button" at bounding box center [920, 276] width 6 height 3
click at [816, 263] on div "Yes" at bounding box center [811, 257] width 175 height 23
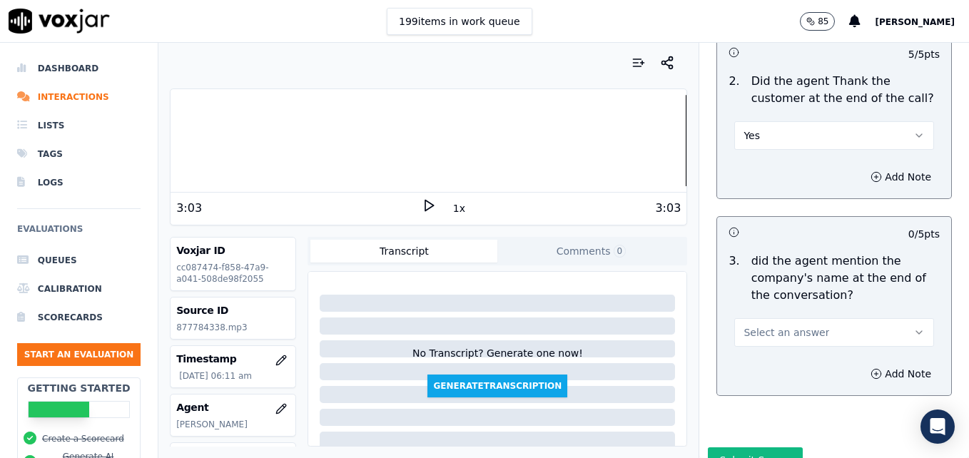
scroll to position [2715, 0]
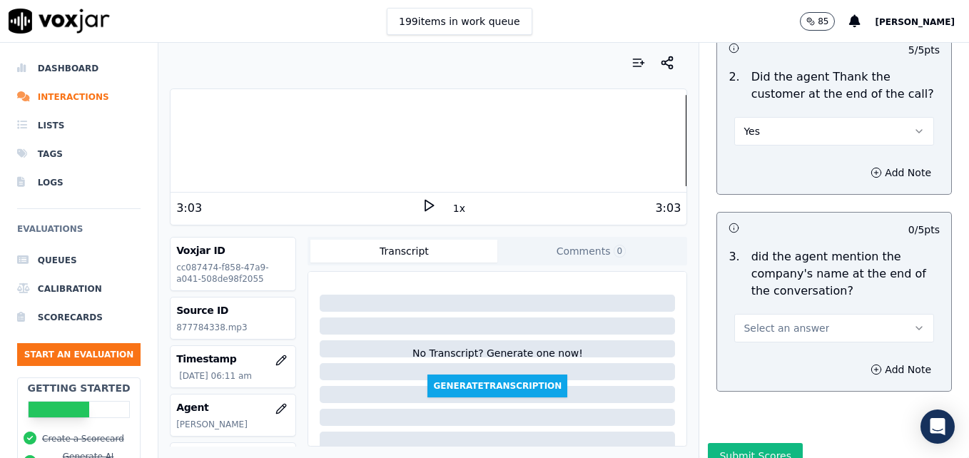
click at [894, 314] on button "Select an answer" at bounding box center [835, 328] width 200 height 29
click at [790, 313] on div "Yes" at bounding box center [811, 309] width 175 height 23
click at [750, 443] on button "Submit Scores" at bounding box center [755, 456] width 95 height 26
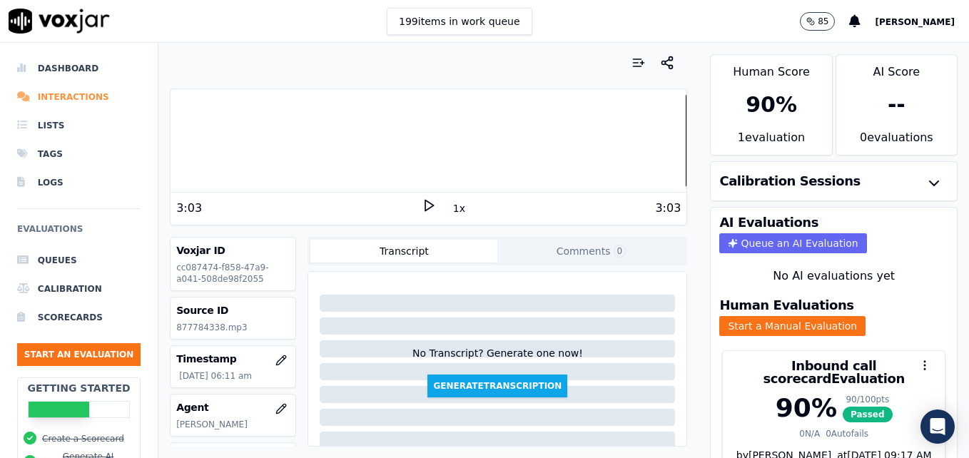
click at [71, 96] on li "Interactions" at bounding box center [79, 97] width 124 height 29
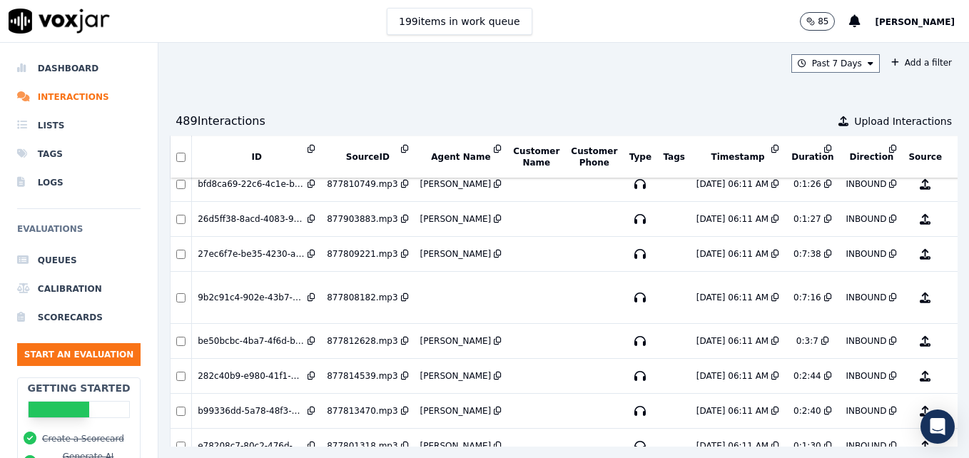
scroll to position [910, 0]
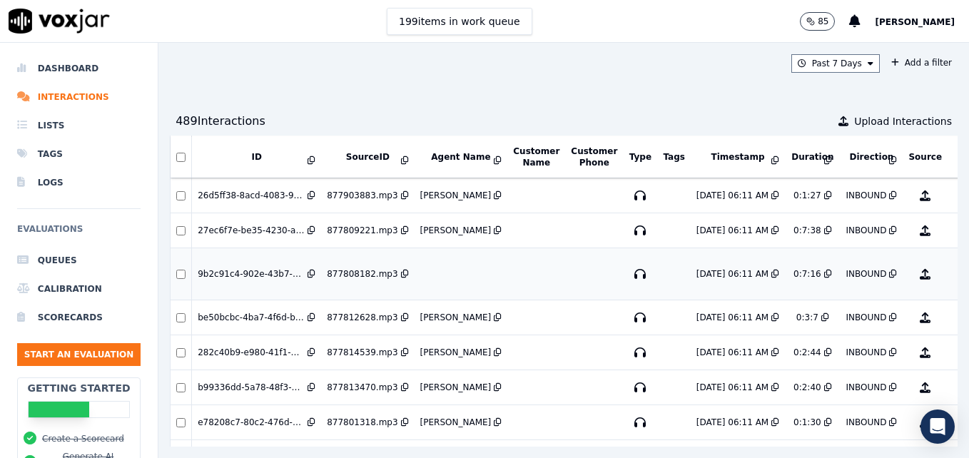
click at [954, 268] on button "No Evaluation Yet" at bounding box center [982, 274] width 56 height 40
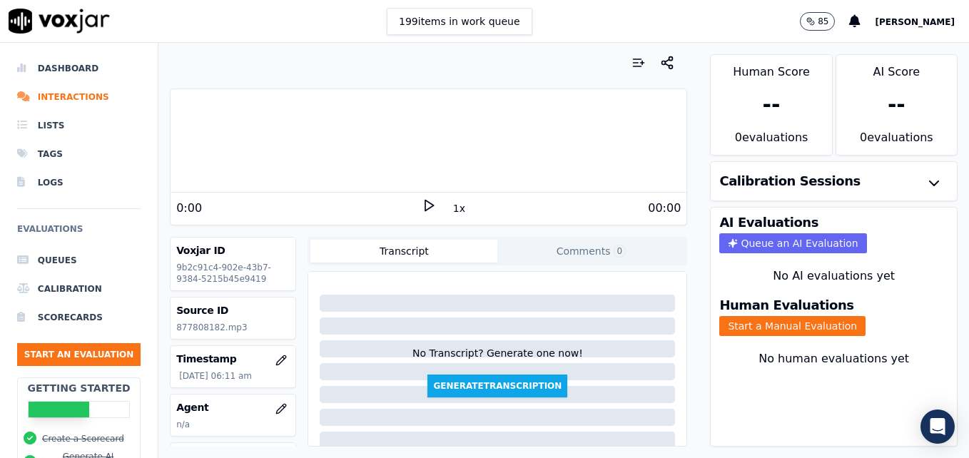
click at [422, 203] on icon at bounding box center [429, 205] width 14 height 14
click at [422, 201] on icon at bounding box center [429, 205] width 14 height 14
click at [425, 205] on polygon at bounding box center [429, 206] width 9 height 11
click at [425, 205] on rect at bounding box center [426, 205] width 2 height 9
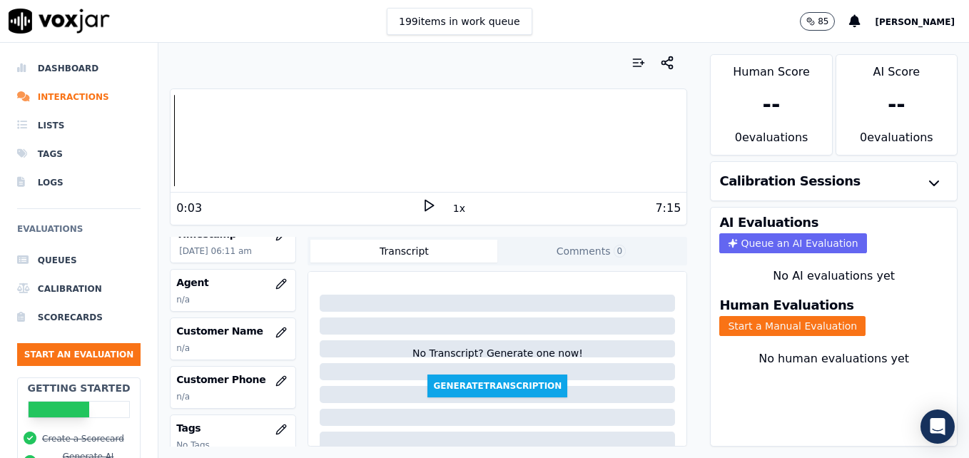
scroll to position [122, 0]
click at [276, 287] on icon "button" at bounding box center [281, 286] width 11 height 11
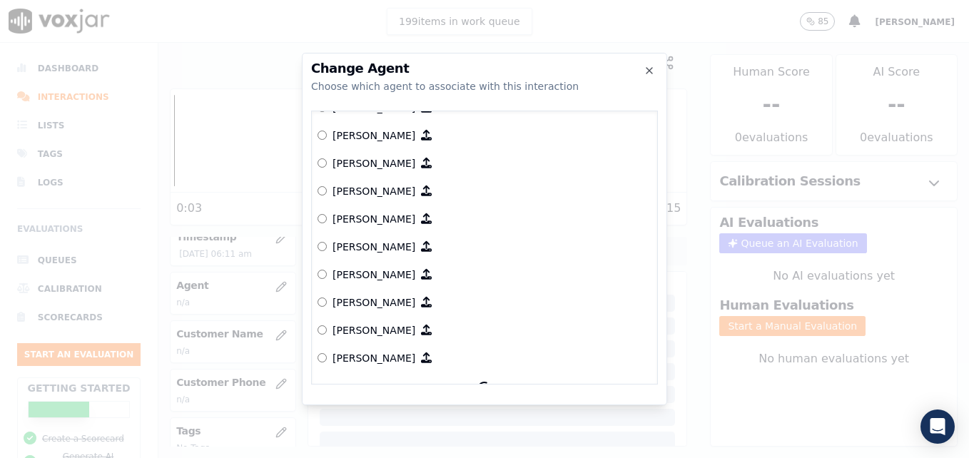
scroll to position [445, 0]
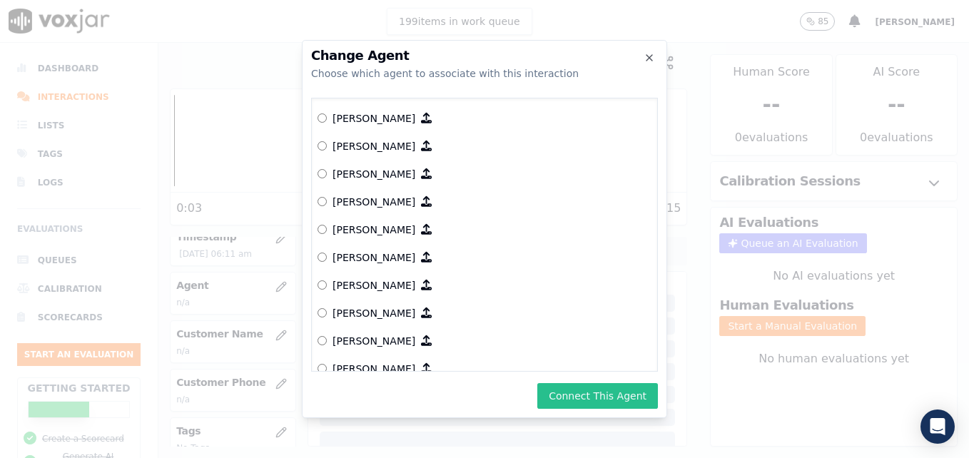
click at [589, 397] on button "Connect This Agent" at bounding box center [598, 396] width 121 height 26
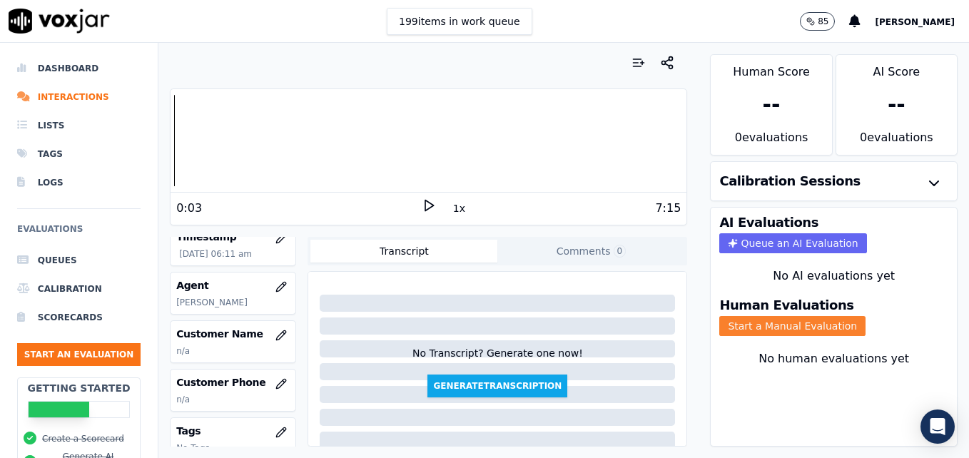
click at [762, 326] on button "Start a Manual Evaluation" at bounding box center [793, 326] width 146 height 20
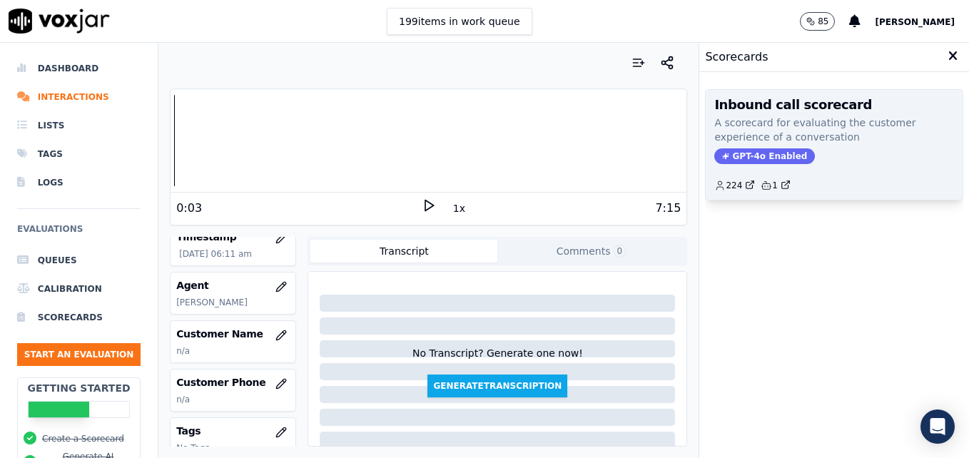
click at [747, 155] on span "GPT-4o Enabled" at bounding box center [765, 156] width 101 height 16
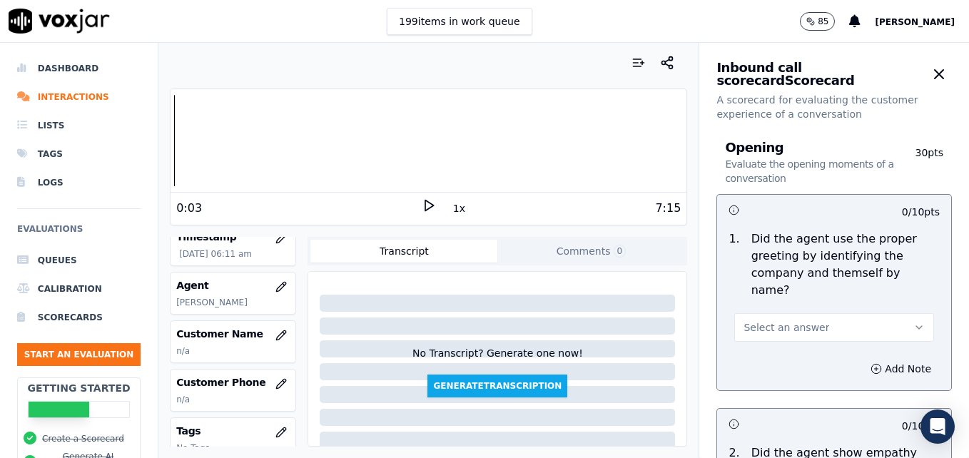
click at [875, 313] on button "Select an answer" at bounding box center [835, 327] width 200 height 29
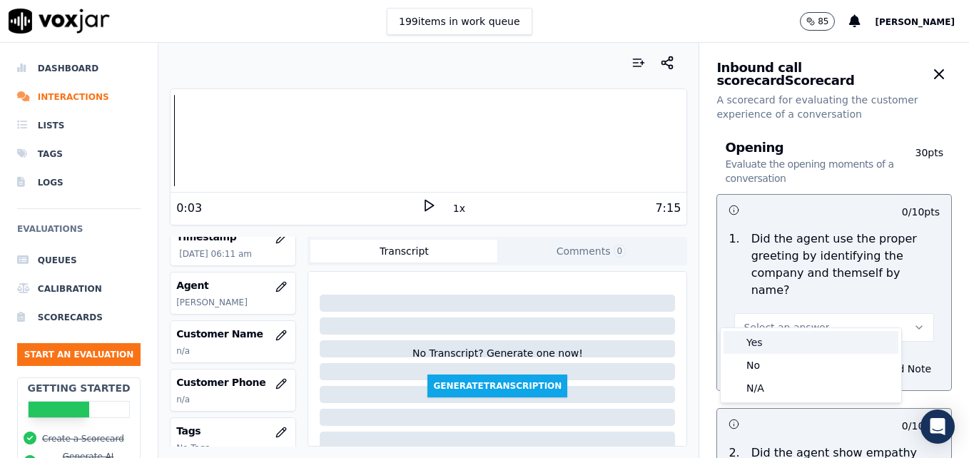
click at [797, 338] on div "Yes" at bounding box center [811, 342] width 175 height 23
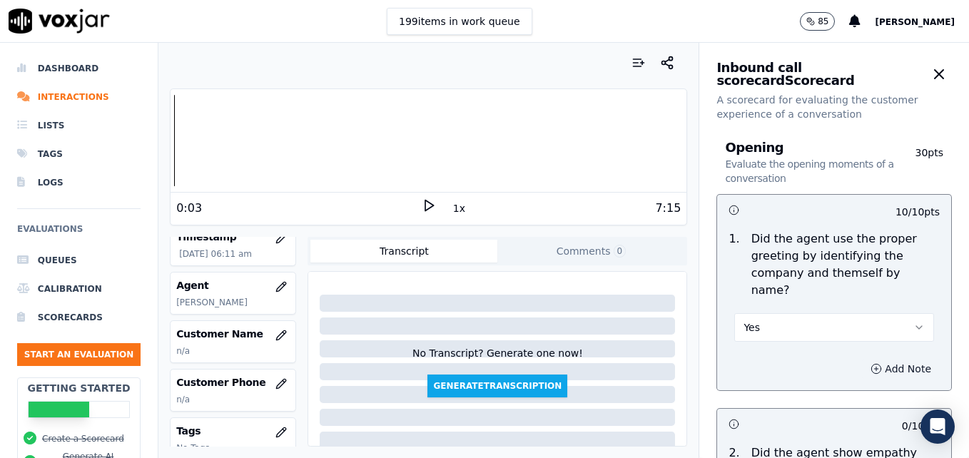
click at [872, 364] on circle "button" at bounding box center [876, 368] width 9 height 9
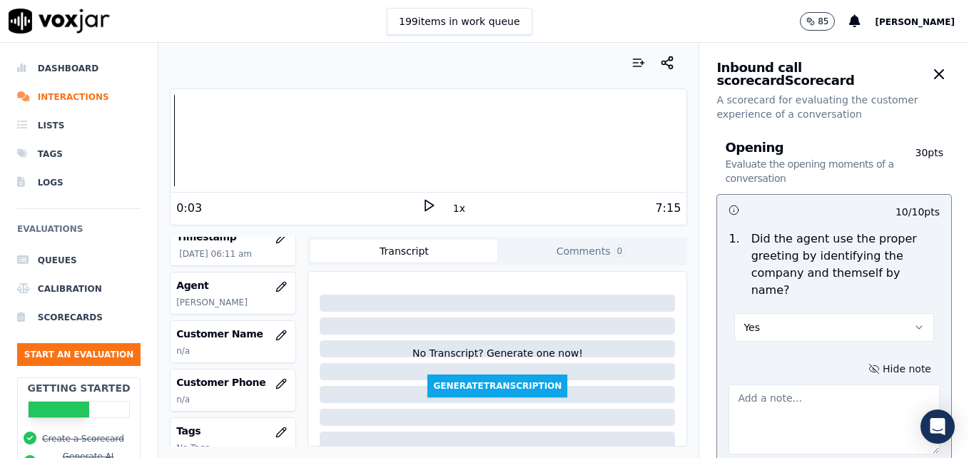
click at [797, 385] on textarea at bounding box center [834, 420] width 211 height 70
type textarea "Agent sounds like she is talking on speaker."
click at [425, 203] on polygon at bounding box center [429, 206] width 9 height 11
click at [425, 203] on rect at bounding box center [426, 205] width 2 height 9
click at [64, 95] on li "Interactions" at bounding box center [79, 97] width 124 height 29
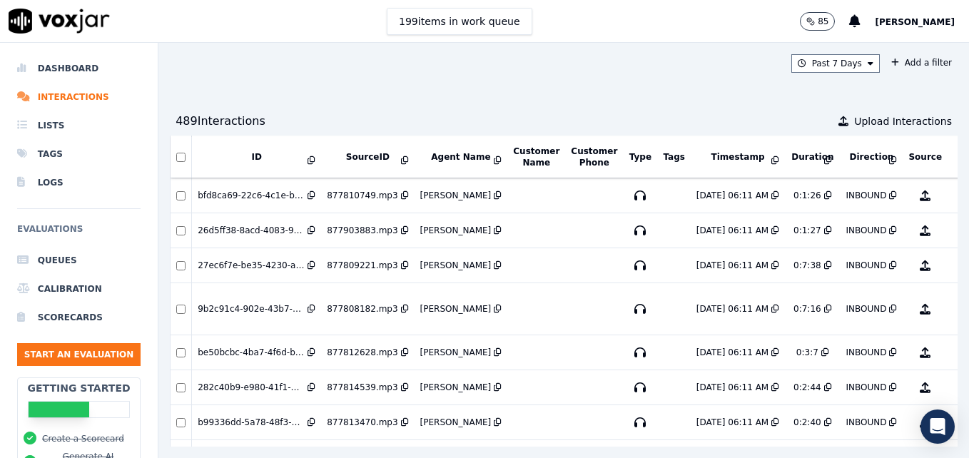
scroll to position [892, 0]
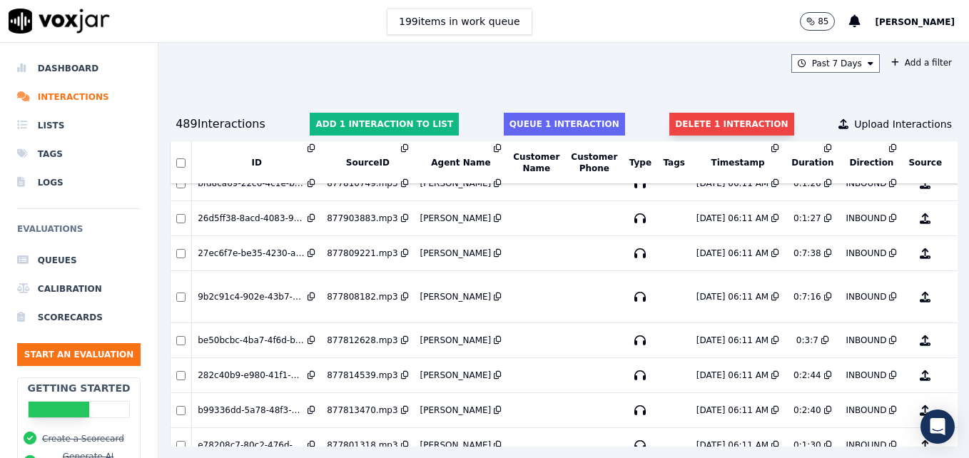
click at [694, 128] on button "Delete 1 interaction" at bounding box center [732, 124] width 124 height 23
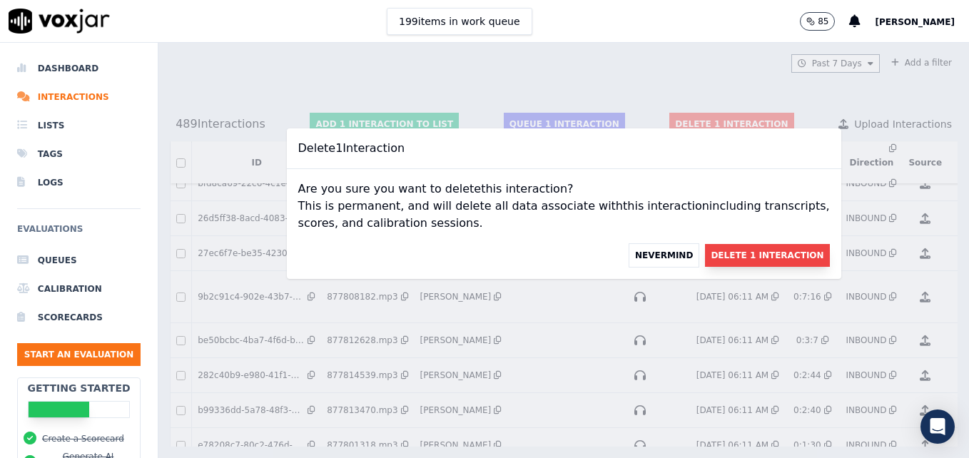
click at [705, 256] on button "Delete 1 Interaction" at bounding box center [767, 255] width 124 height 23
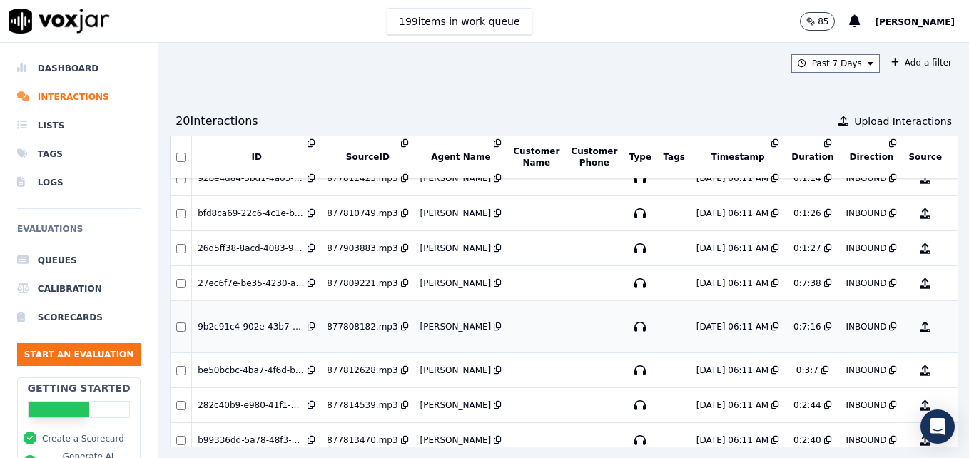
scroll to position [928, 0]
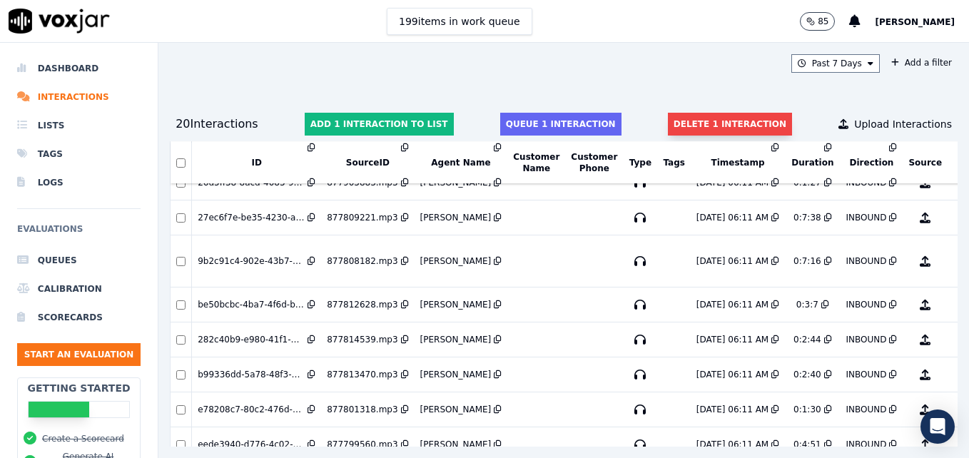
click at [683, 124] on button "Delete 1 interaction" at bounding box center [730, 124] width 124 height 23
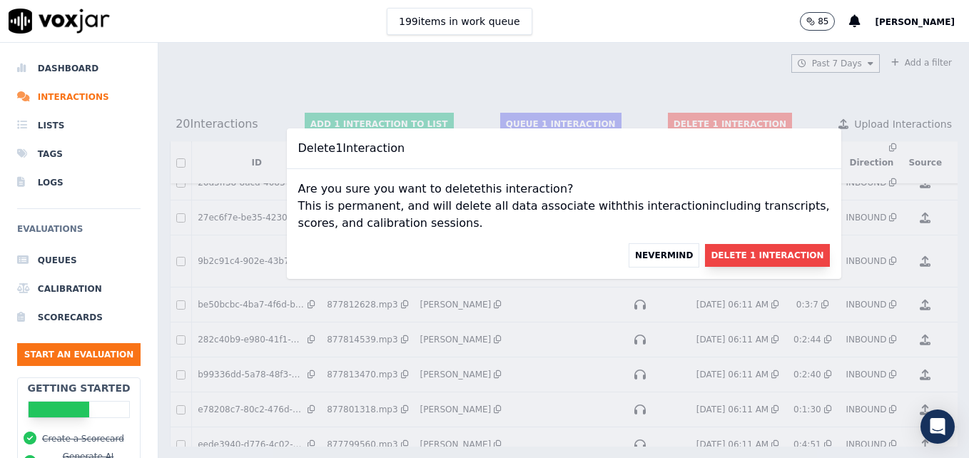
click at [712, 255] on button "Delete 1 Interaction" at bounding box center [767, 255] width 124 height 23
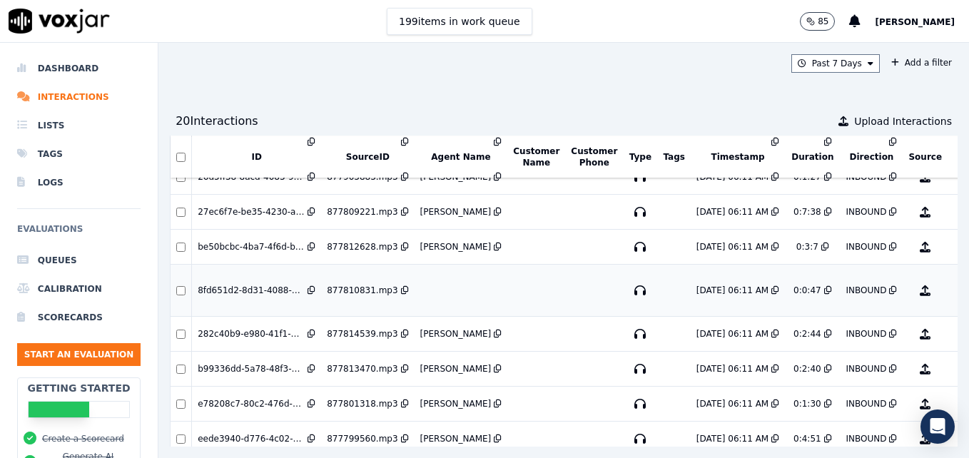
click at [954, 289] on button "No Evaluation Yet" at bounding box center [982, 291] width 56 height 40
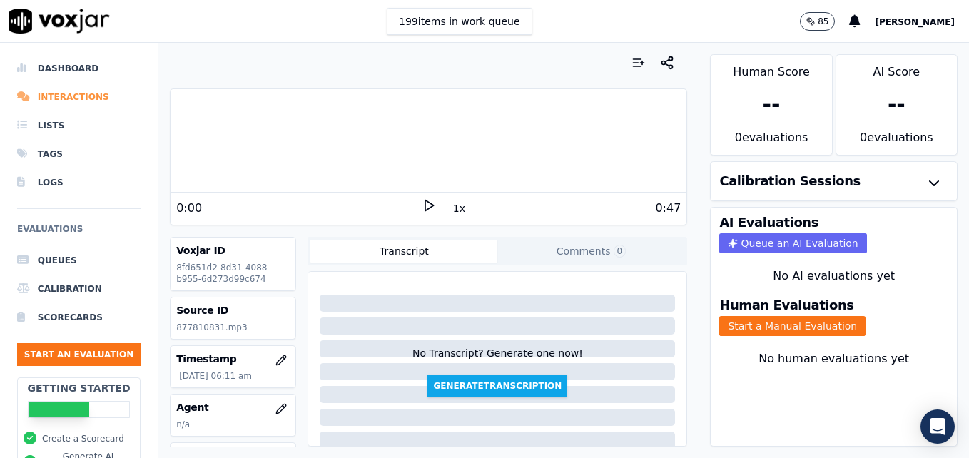
click at [59, 98] on li "Interactions" at bounding box center [79, 97] width 124 height 29
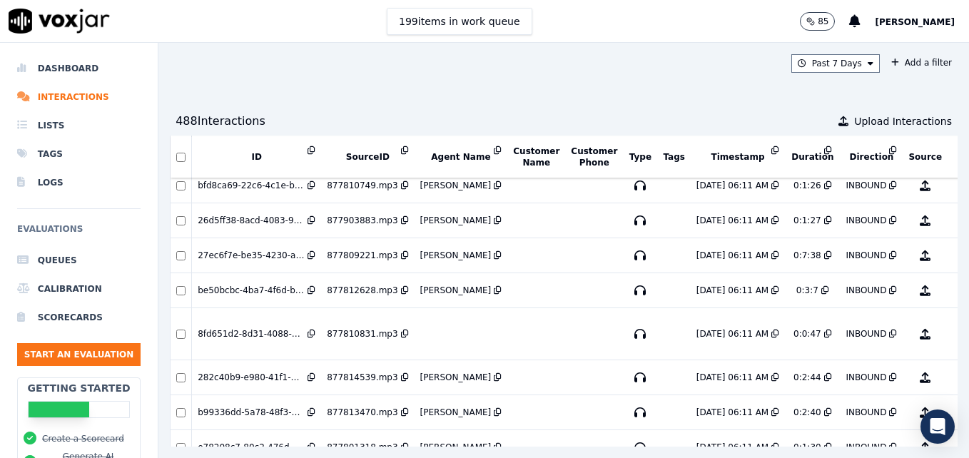
scroll to position [910, 0]
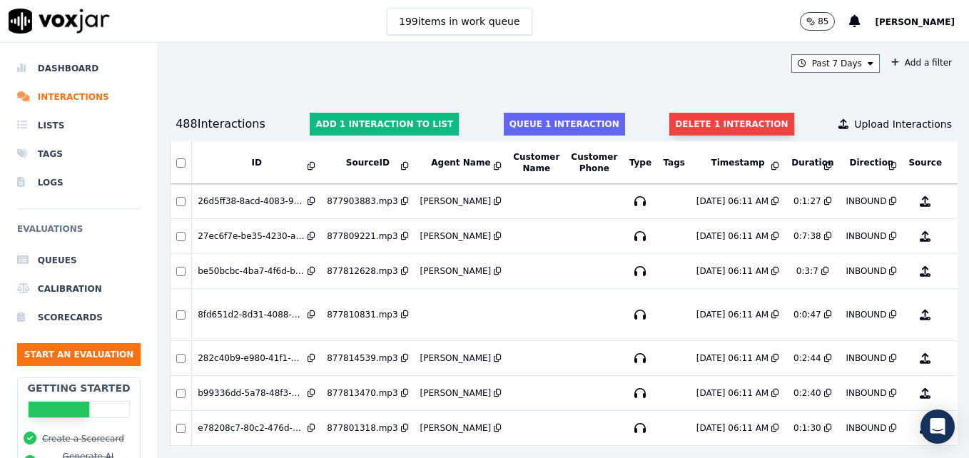
click at [725, 121] on button "Delete 1 interaction" at bounding box center [732, 124] width 124 height 23
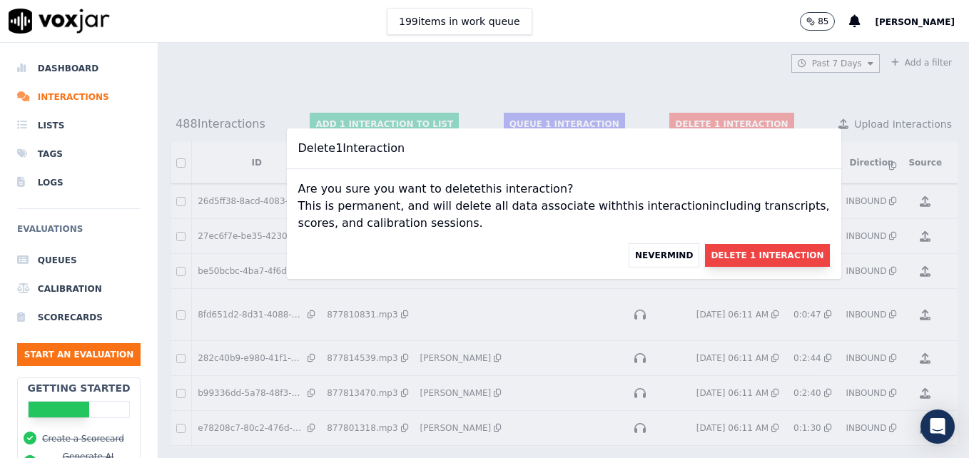
click at [744, 256] on button "Delete 1 Interaction" at bounding box center [767, 255] width 124 height 23
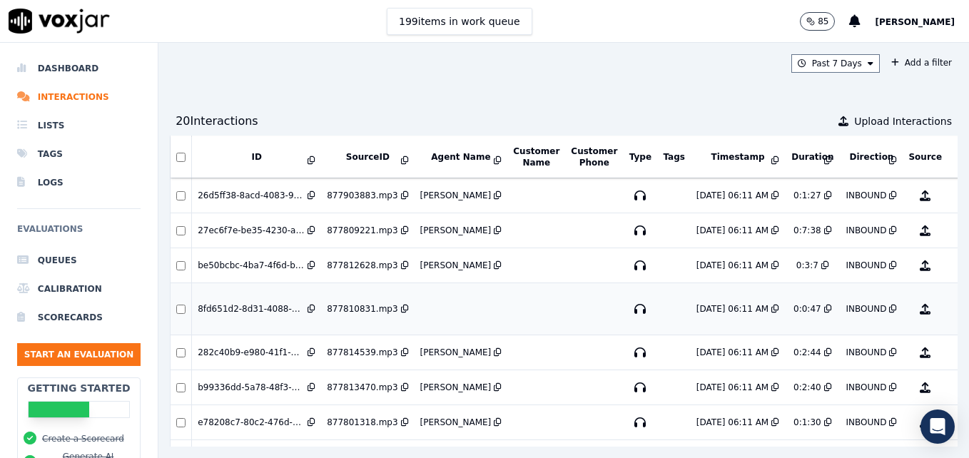
click at [954, 312] on button "No Evaluation Yet" at bounding box center [982, 309] width 56 height 40
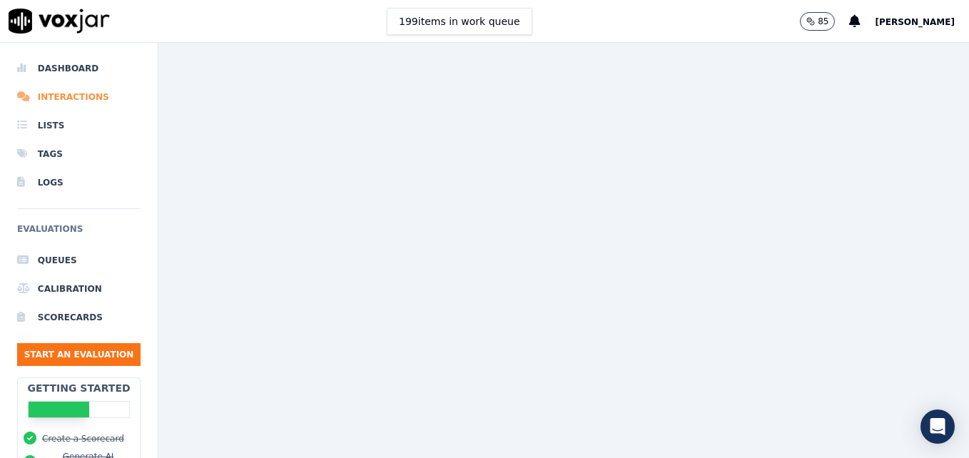
click at [63, 93] on li "Interactions" at bounding box center [79, 97] width 124 height 29
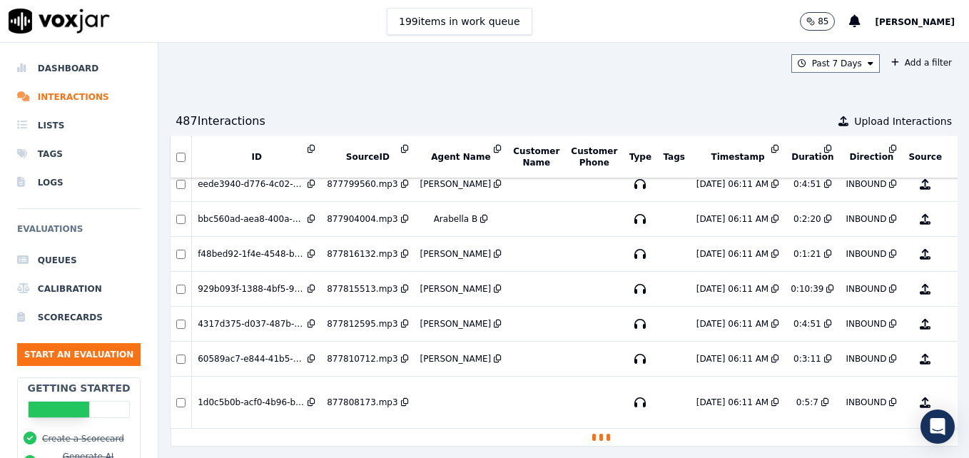
scroll to position [1198, 0]
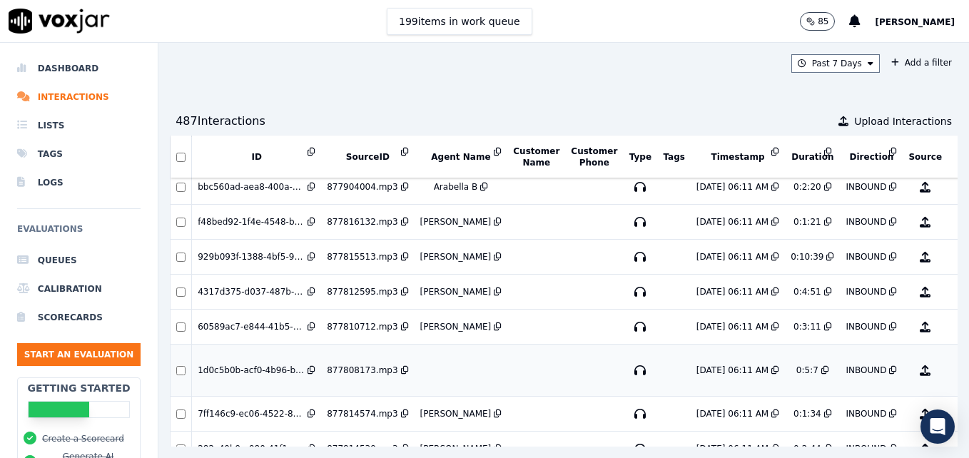
click at [954, 372] on button "No Evaluation Yet" at bounding box center [982, 371] width 56 height 40
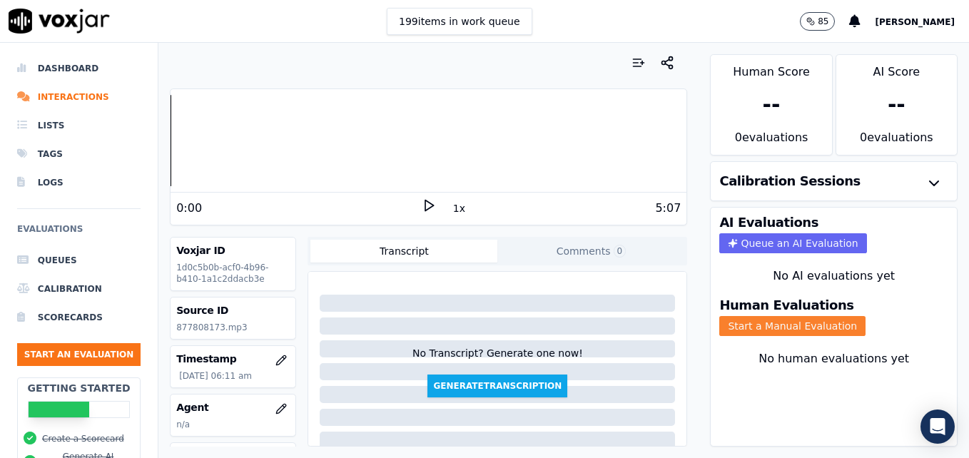
click at [814, 324] on button "Start a Manual Evaluation" at bounding box center [793, 326] width 146 height 20
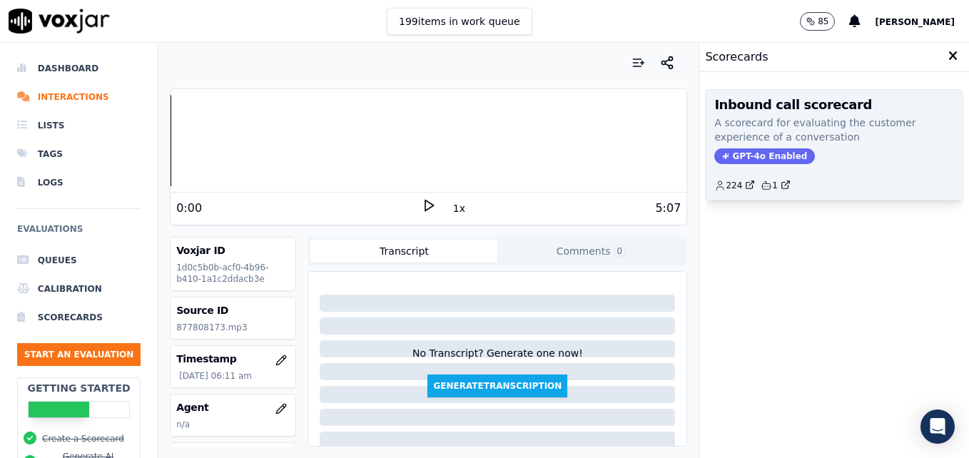
click at [747, 151] on span "GPT-4o Enabled" at bounding box center [765, 156] width 101 height 16
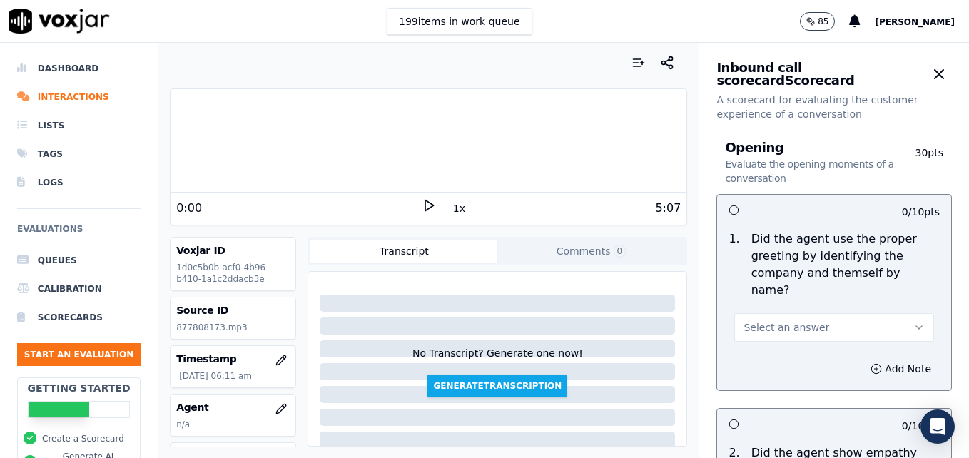
click at [422, 206] on icon at bounding box center [429, 205] width 14 height 14
click at [422, 207] on icon at bounding box center [429, 205] width 14 height 14
click at [268, 400] on button "button" at bounding box center [281, 409] width 29 height 29
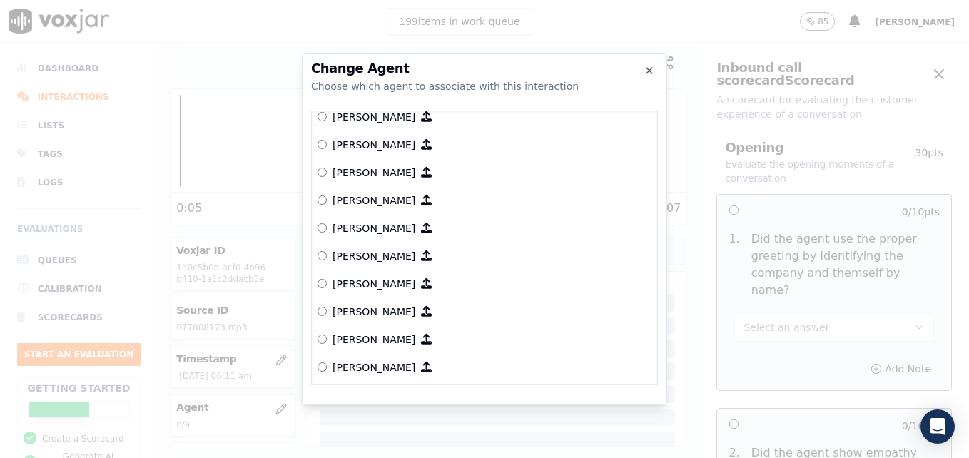
scroll to position [517, 0]
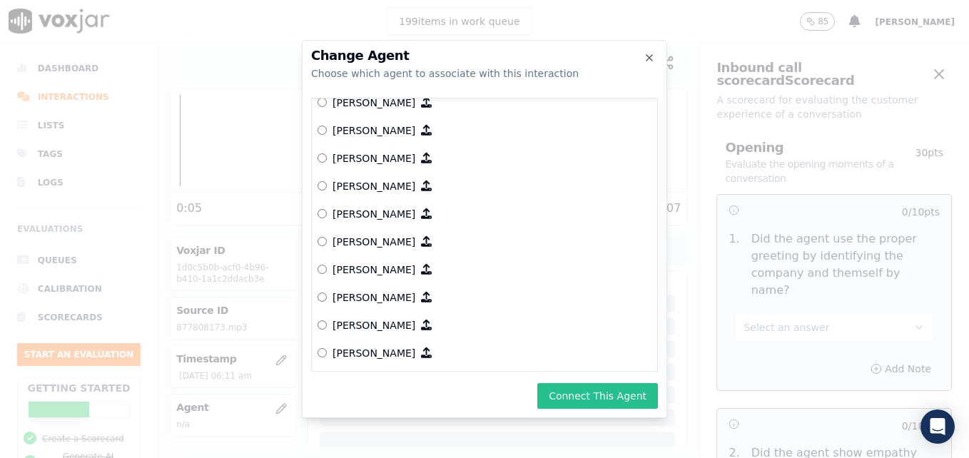
click at [598, 398] on button "Connect This Agent" at bounding box center [598, 396] width 121 height 26
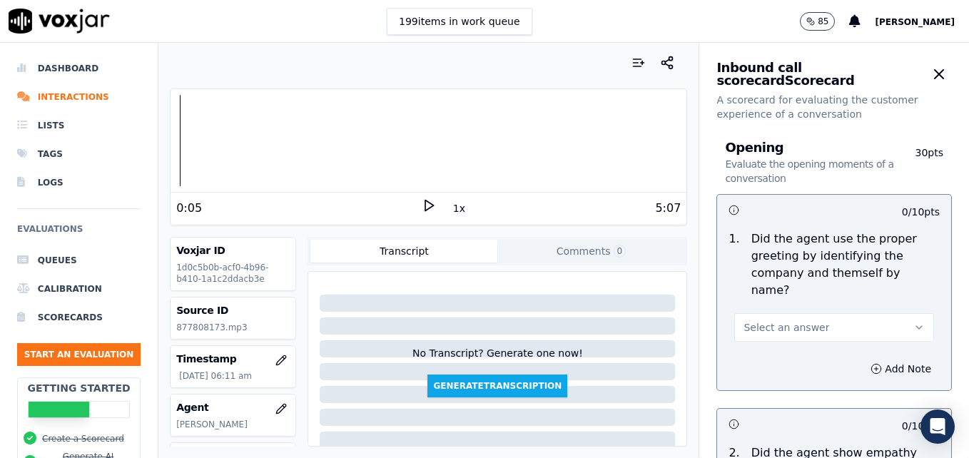
click at [422, 205] on icon at bounding box center [429, 205] width 14 height 14
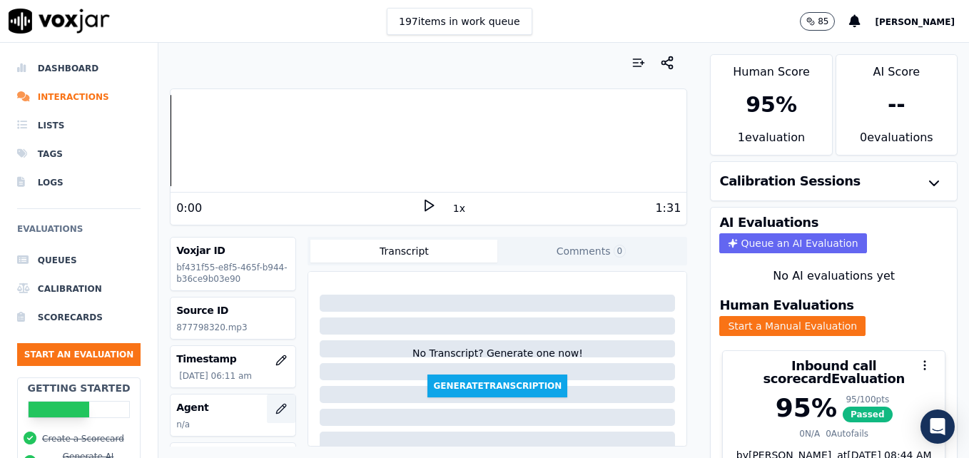
click at [283, 406] on icon "button" at bounding box center [284, 406] width 2 height 2
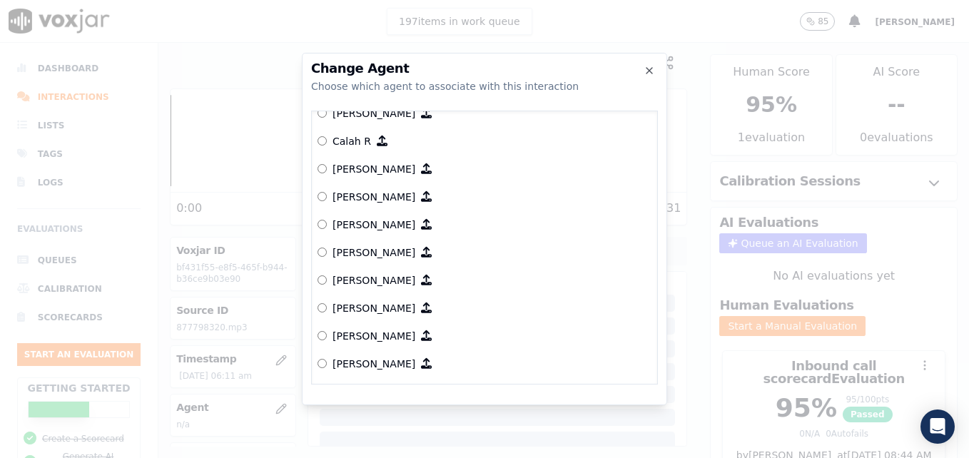
scroll to position [214, 0]
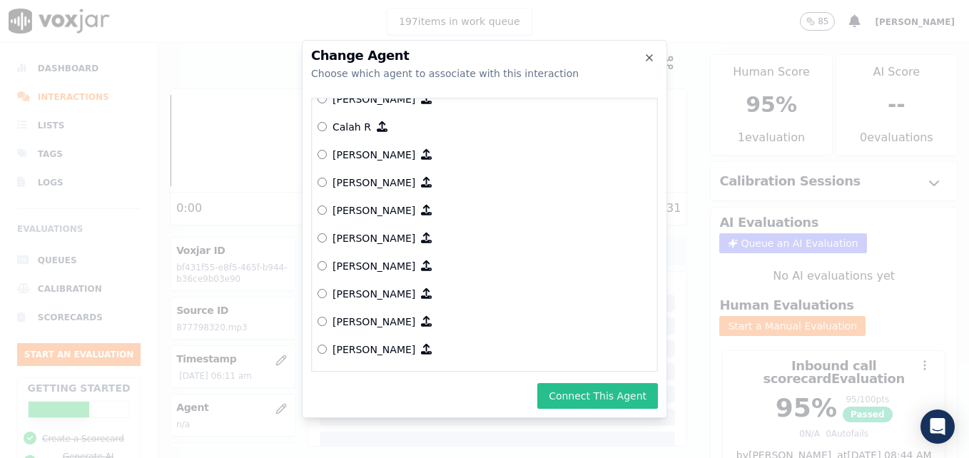
click at [618, 389] on button "Connect This Agent" at bounding box center [598, 396] width 121 height 26
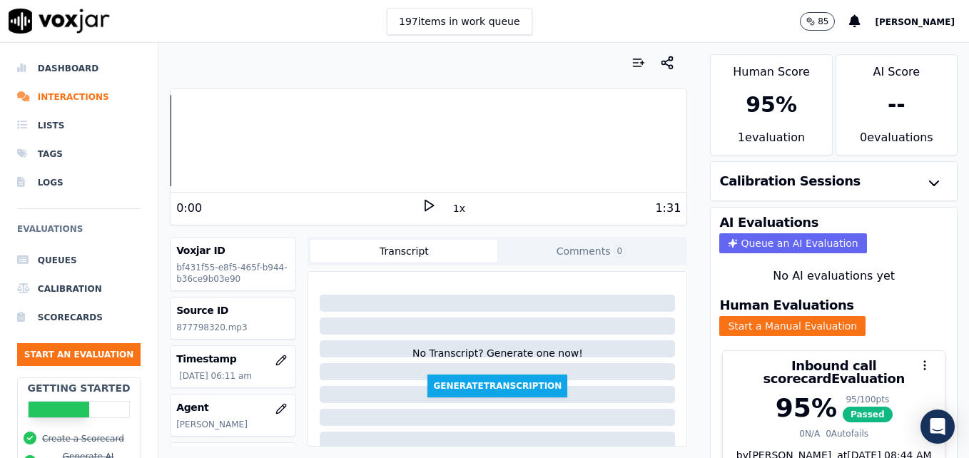
scroll to position [62, 0]
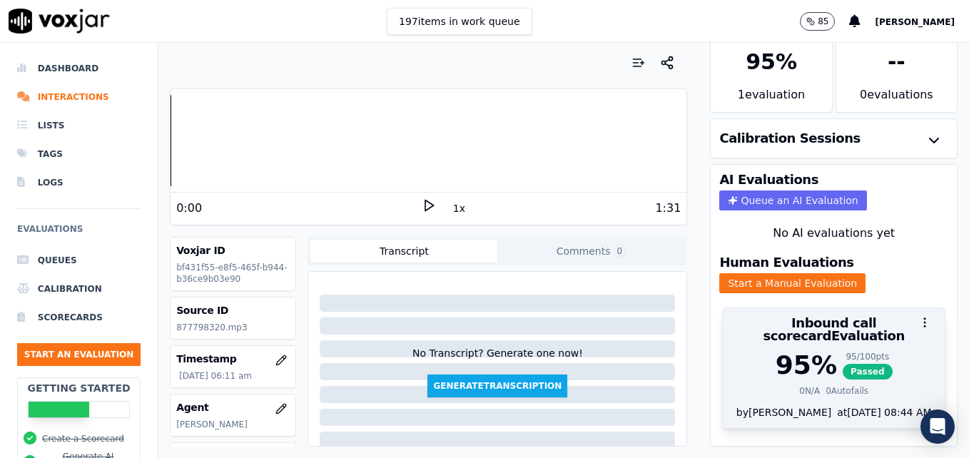
click at [787, 351] on div "95 %" at bounding box center [806, 365] width 61 height 29
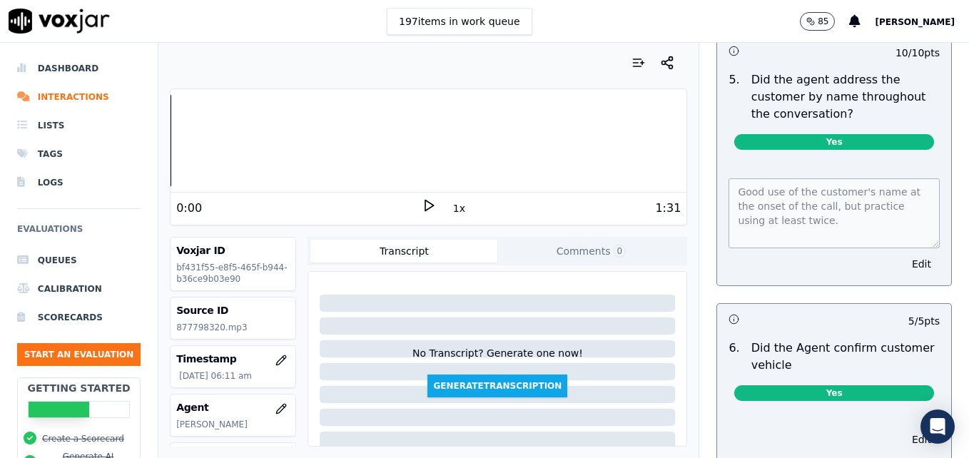
scroll to position [1678, 0]
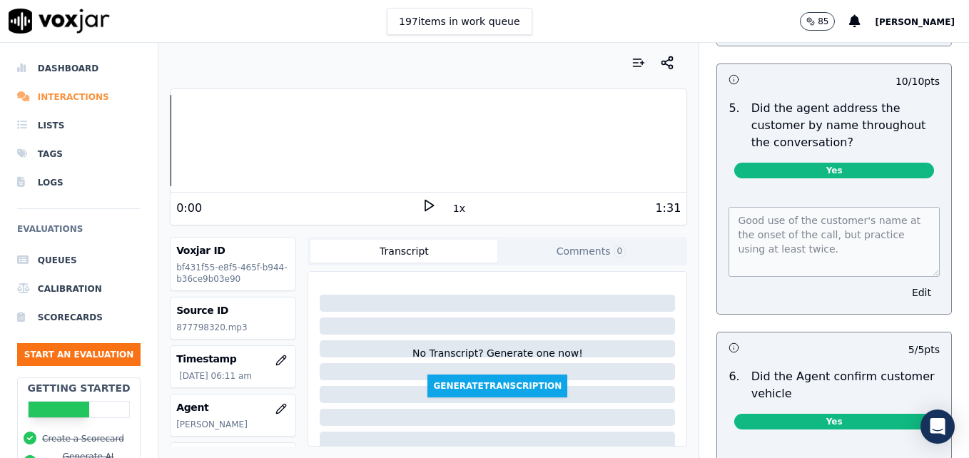
click at [59, 99] on li "Interactions" at bounding box center [79, 97] width 124 height 29
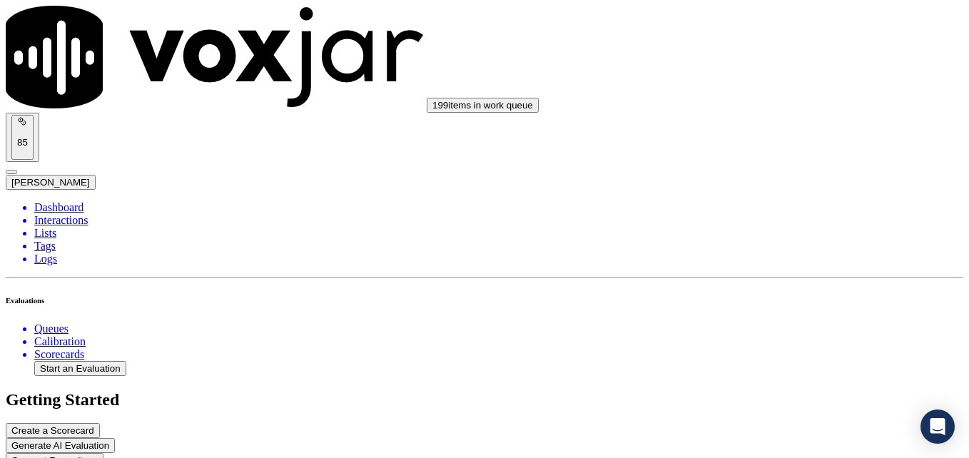
click at [829, 339] on div "Yes" at bounding box center [811, 334] width 182 height 13
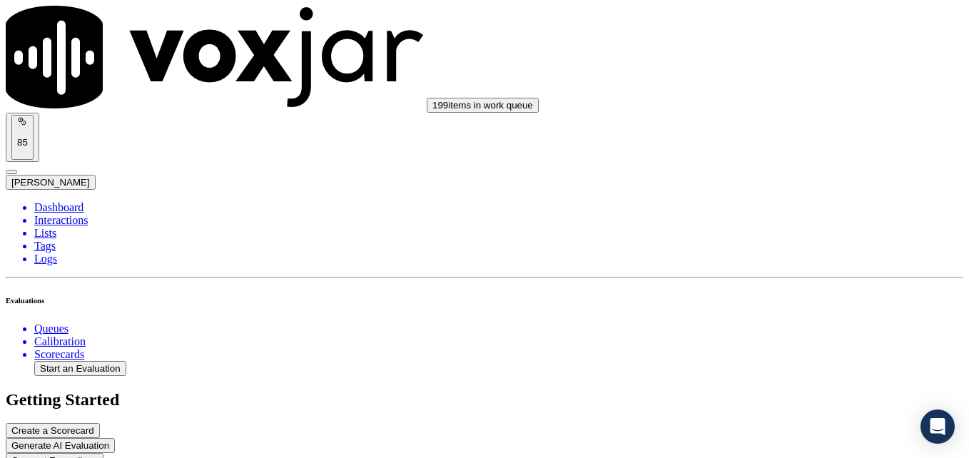
click at [807, 271] on div "Yes" at bounding box center [811, 268] width 182 height 13
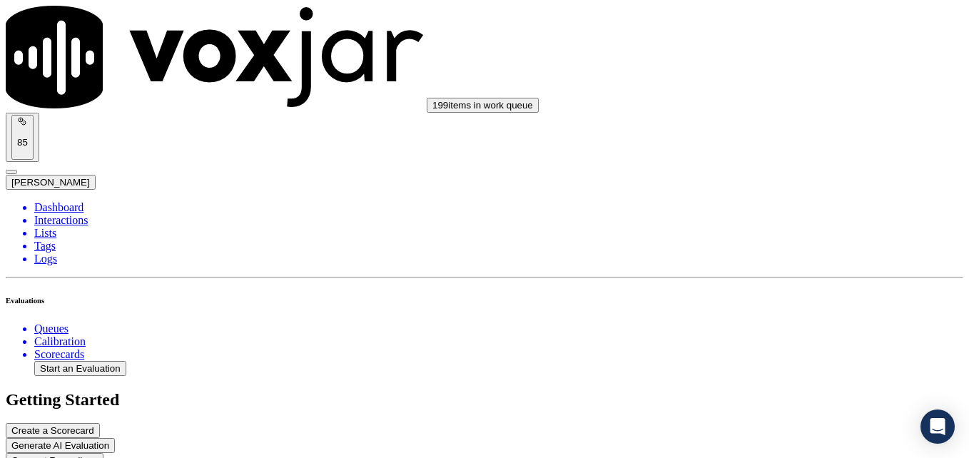
type textarea "When the customer mentioned that one of his vehicles was destroyed in a fire, w…"
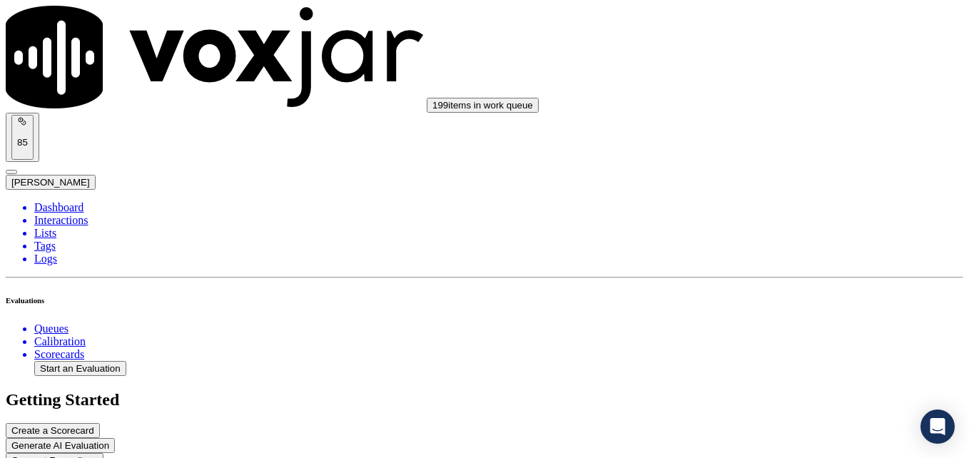
drag, startPoint x: 895, startPoint y: 241, endPoint x: 877, endPoint y: 249, distance: 19.2
click at [829, 274] on div "Yes" at bounding box center [811, 269] width 182 height 13
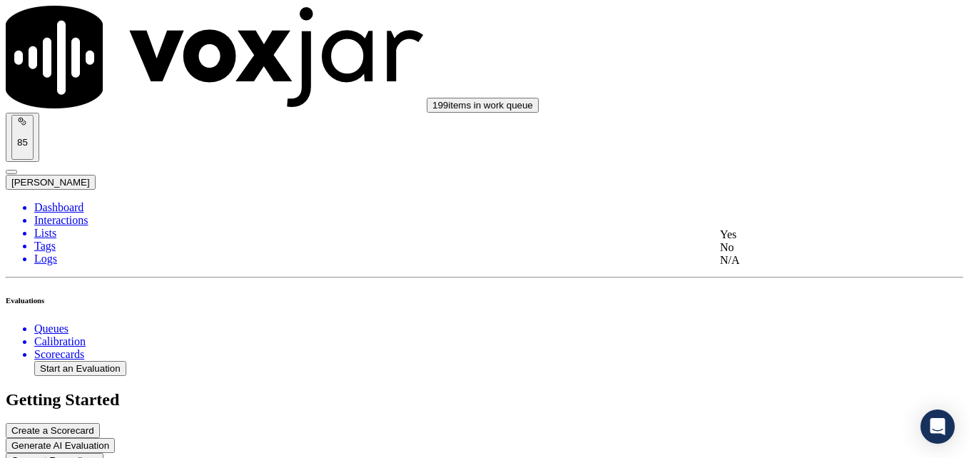
click at [782, 237] on div "Yes" at bounding box center [811, 234] width 182 height 13
type textarea "Great tone and nice engagement with the customer!"
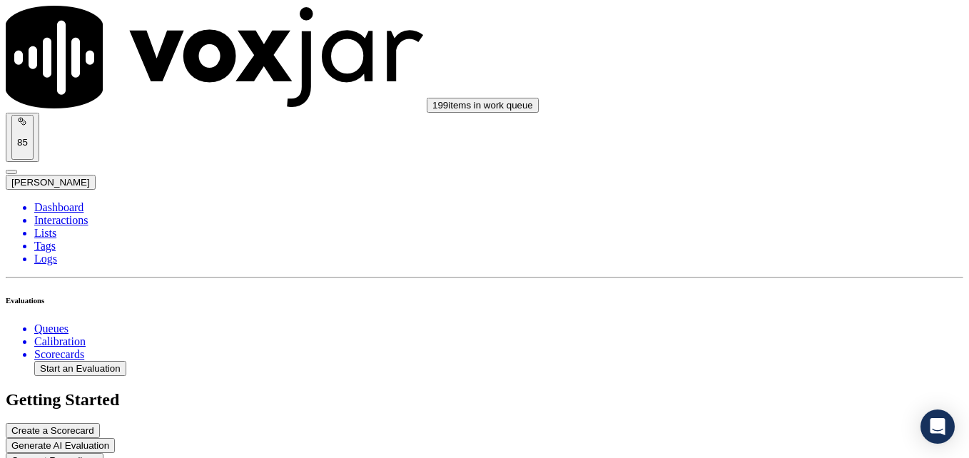
click at [827, 279] on div "Yes" at bounding box center [811, 276] width 182 height 13
click at [836, 248] on div "Yes" at bounding box center [811, 242] width 182 height 13
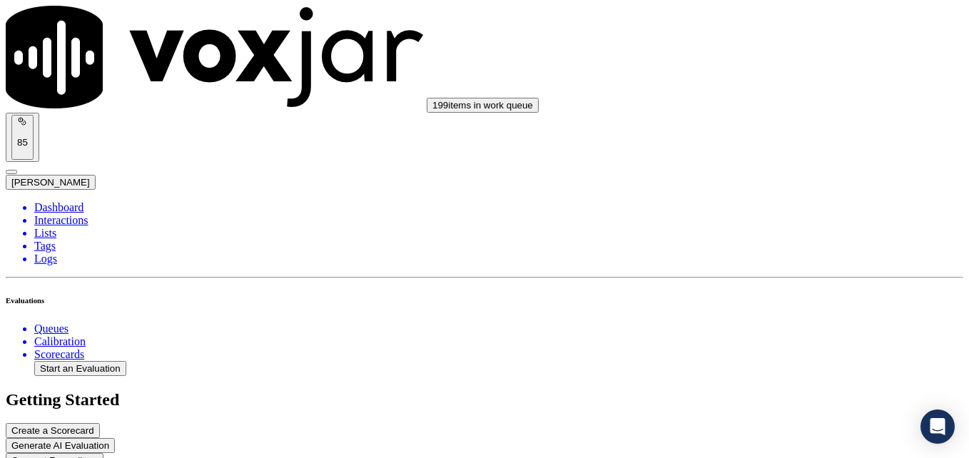
scroll to position [1801, 0]
click at [759, 244] on div "No" at bounding box center [811, 237] width 182 height 13
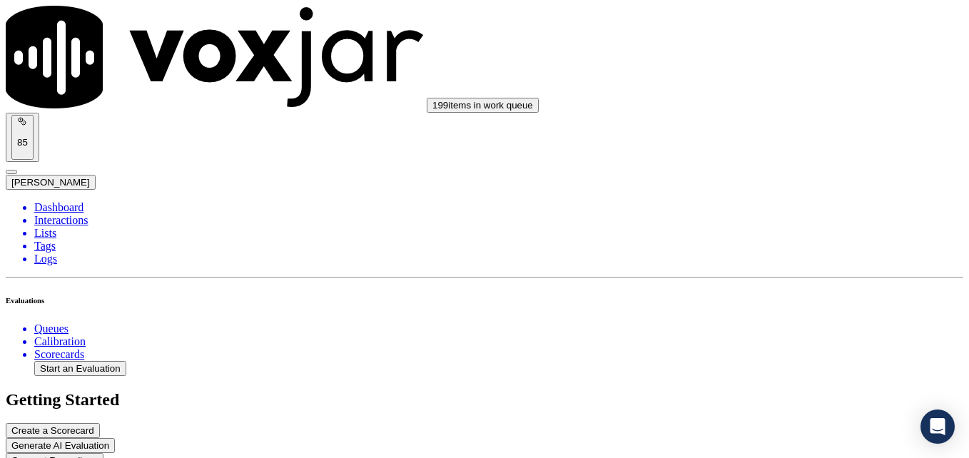
type textarea "Practice using the customer's name at least twice during the call."
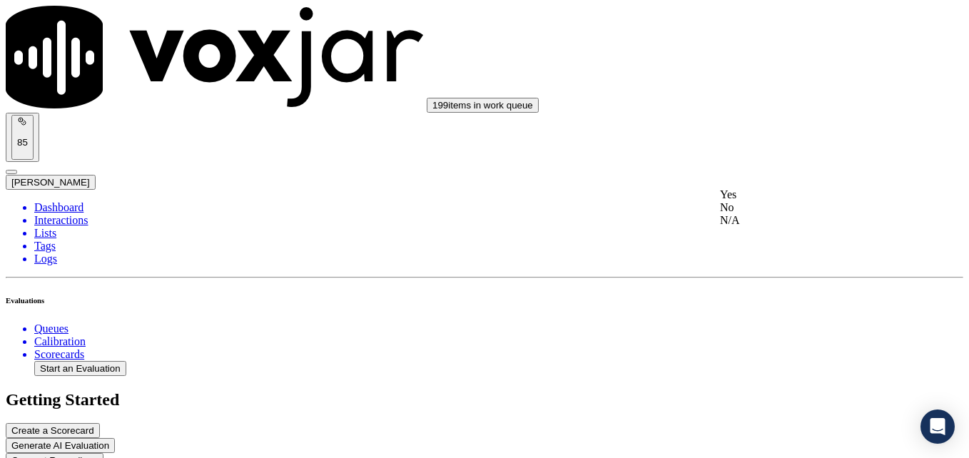
click at [809, 201] on div "Yes" at bounding box center [811, 194] width 182 height 13
click at [759, 332] on div "Yes" at bounding box center [811, 333] width 182 height 13
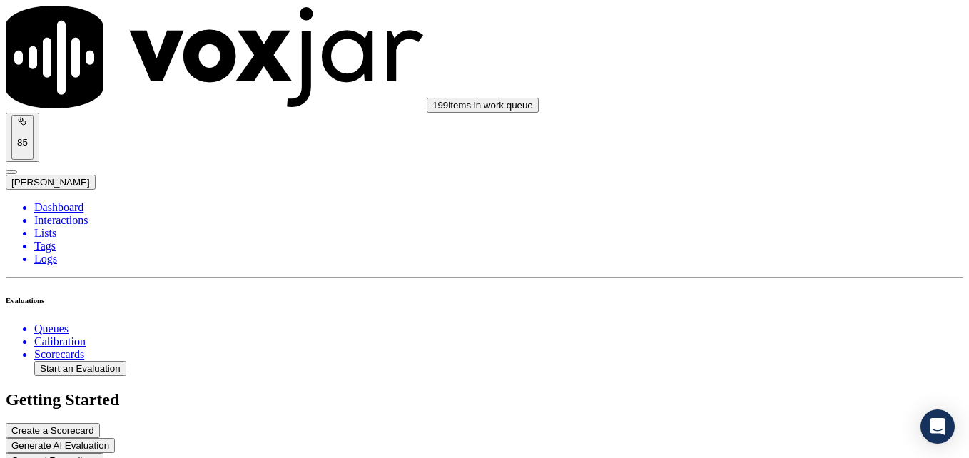
scroll to position [2372, 0]
type textarea "No additional assistance offered."
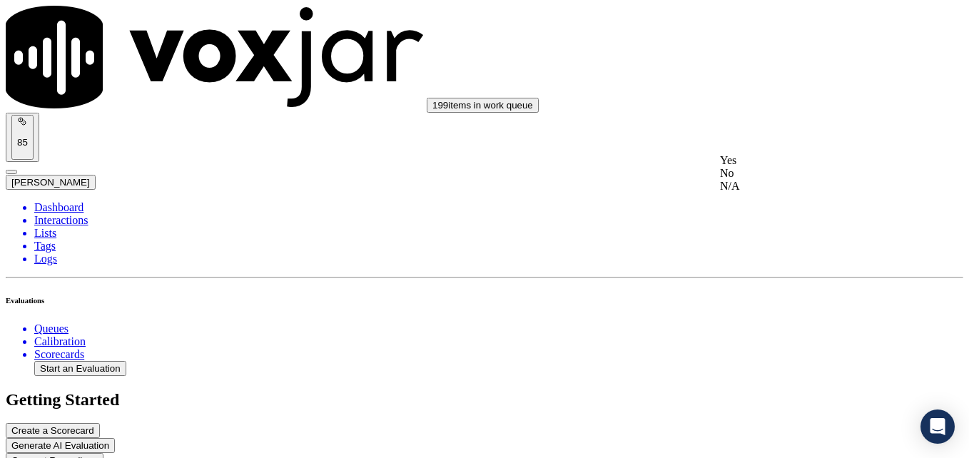
click at [778, 167] on div "Yes" at bounding box center [811, 160] width 182 height 13
click at [818, 363] on div "Yes" at bounding box center [811, 357] width 182 height 13
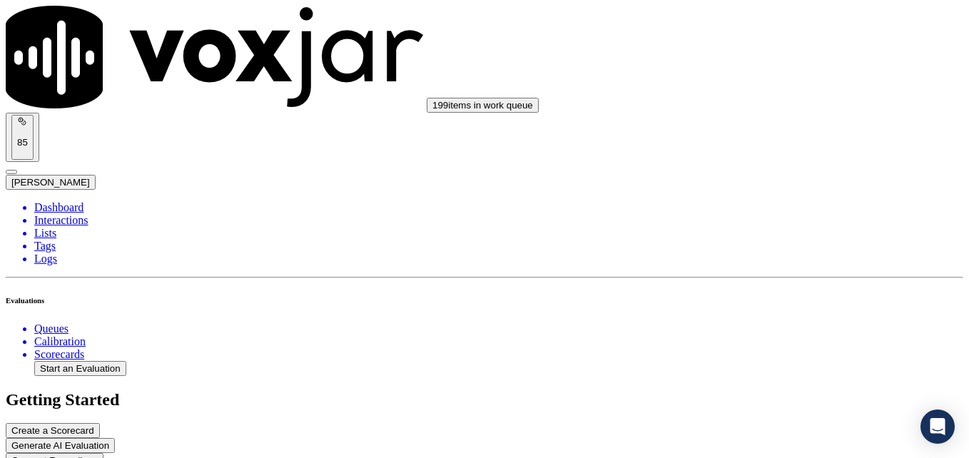
click at [85, 214] on li "Interactions" at bounding box center [499, 220] width 930 height 13
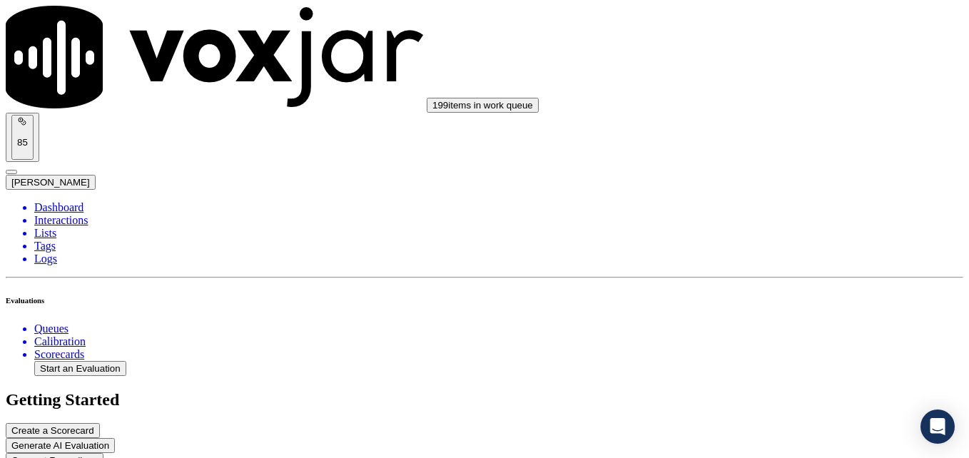
drag, startPoint x: 323, startPoint y: 228, endPoint x: 404, endPoint y: 285, distance: 98.4
drag, startPoint x: 583, startPoint y: 399, endPoint x: 605, endPoint y: 394, distance: 22.7
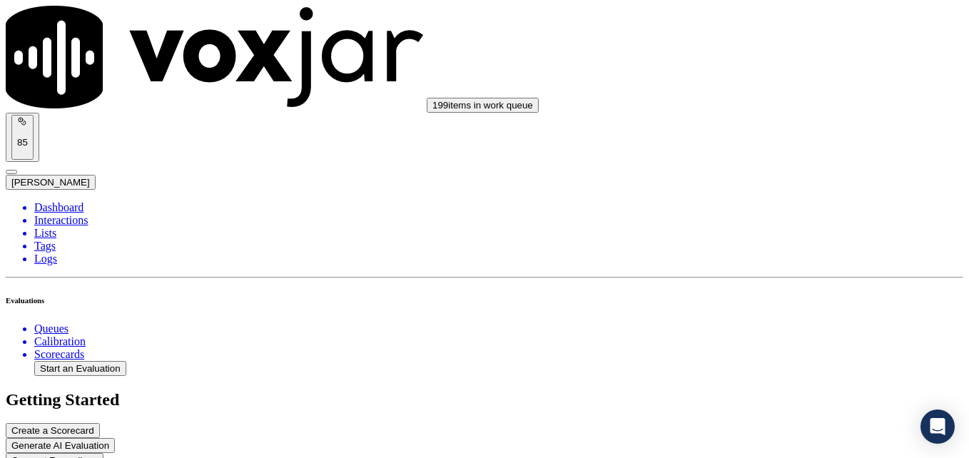
click at [782, 341] on div "Yes" at bounding box center [811, 334] width 182 height 13
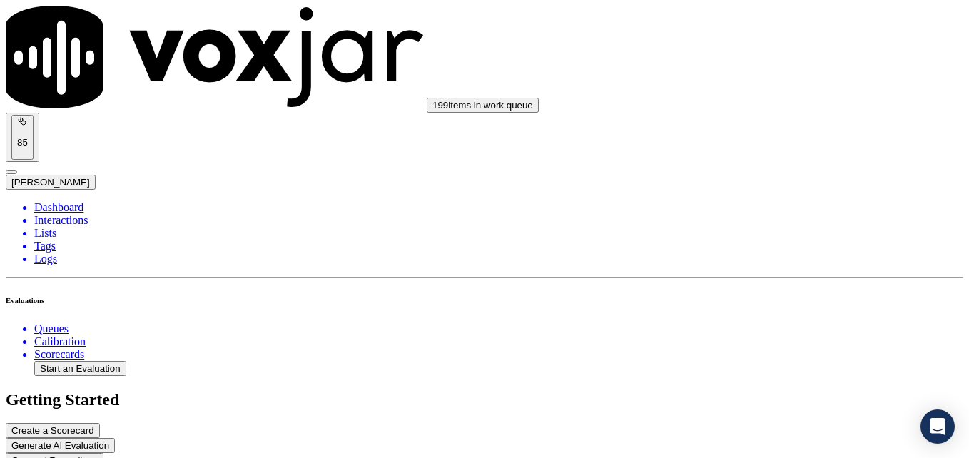
type textarea "Agent is still not including "Scheduling" in the greeting."
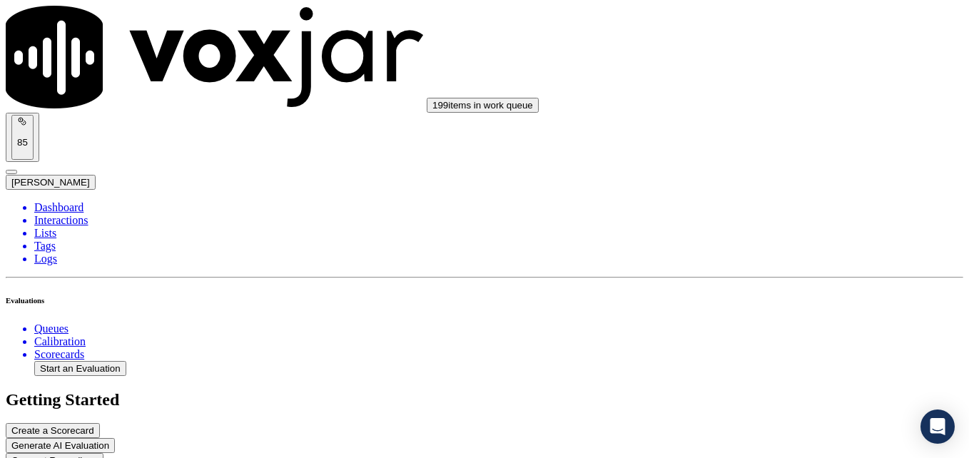
scroll to position [357, 0]
click at [767, 149] on div "No" at bounding box center [811, 142] width 182 height 13
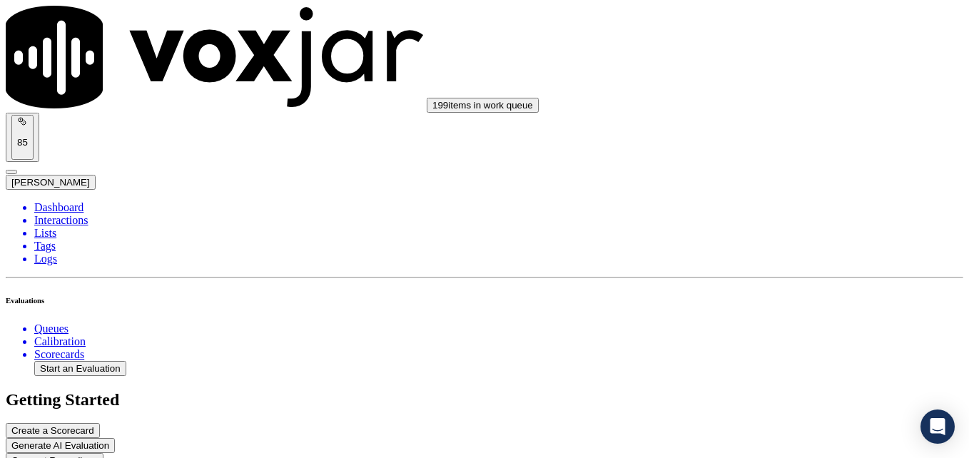
click at [805, 225] on div "Yes" at bounding box center [811, 218] width 182 height 13
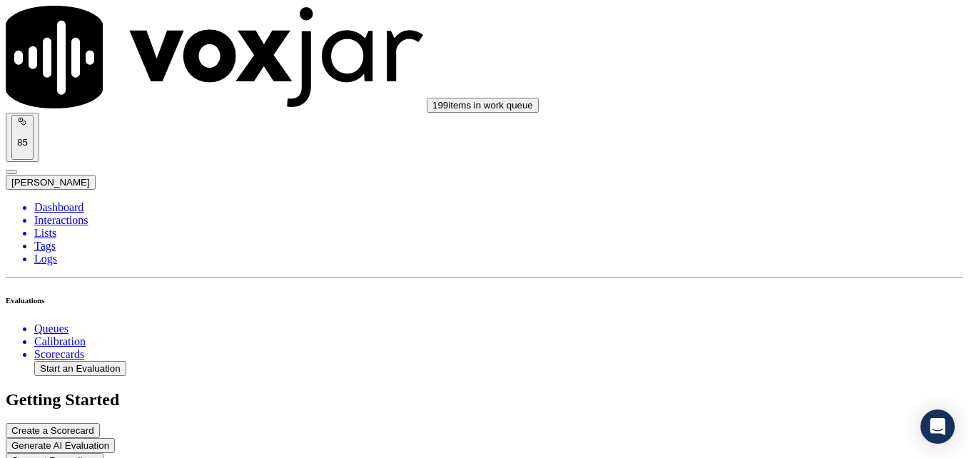
scroll to position [1285, 0]
click at [775, 191] on div "Yes" at bounding box center [811, 184] width 182 height 13
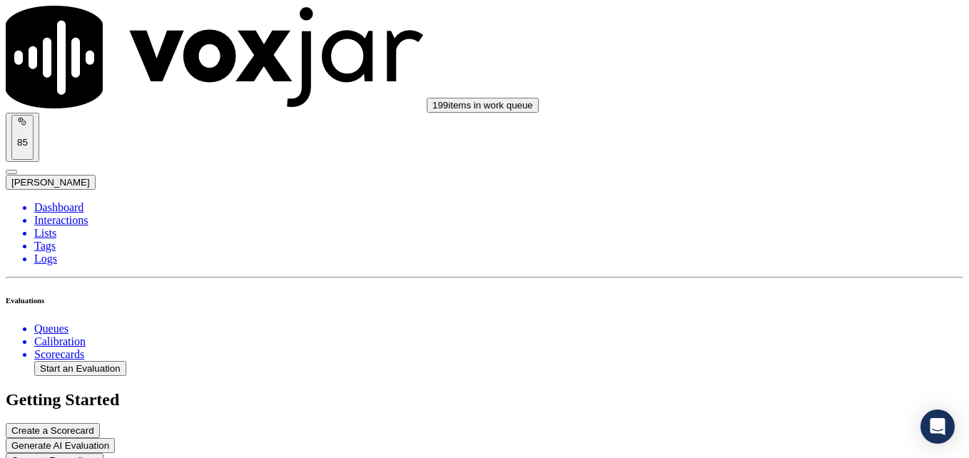
type textarea "W"
type textarea "Please clar"
drag, startPoint x: 776, startPoint y: 229, endPoint x: 716, endPoint y: 229, distance: 60.0
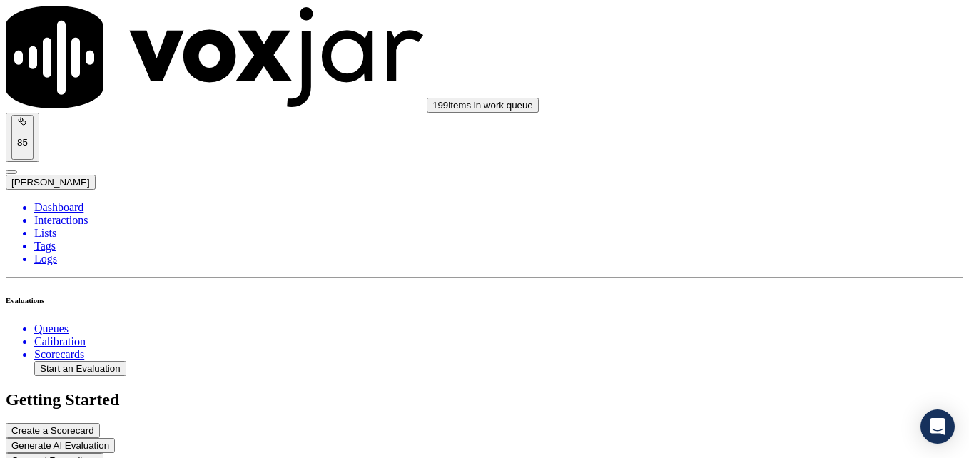
type textarea "We need to make it clear to customer that they are being placed on hold either …"
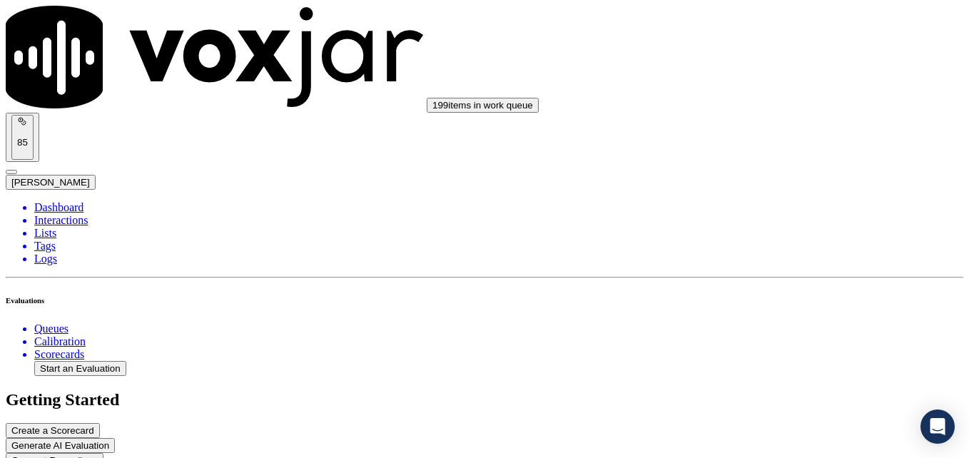
click at [79, 214] on li "Interactions" at bounding box center [499, 220] width 930 height 13
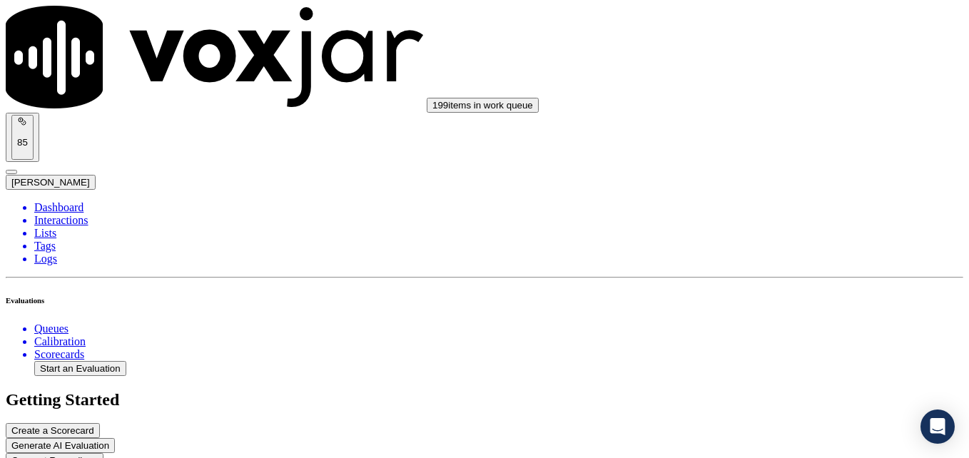
click at [777, 340] on div "Yes" at bounding box center [811, 334] width 182 height 13
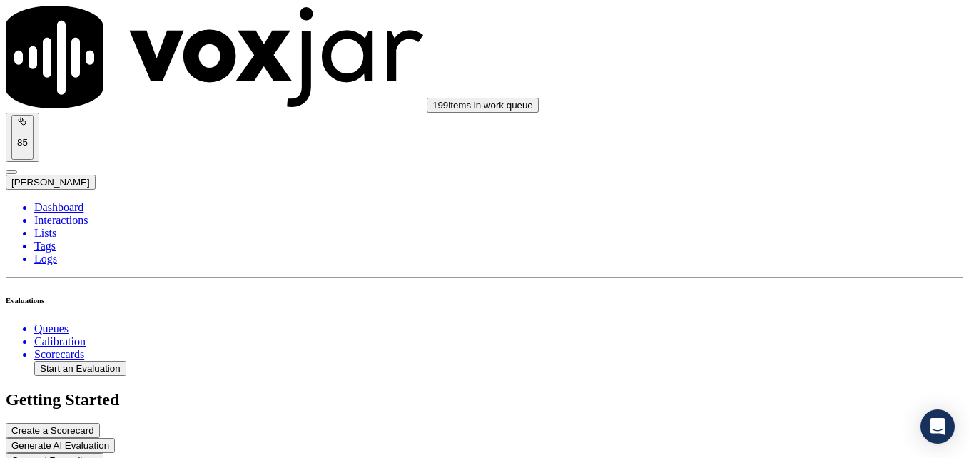
type textarea "Agent is still not including "Scheduling" in greeting."
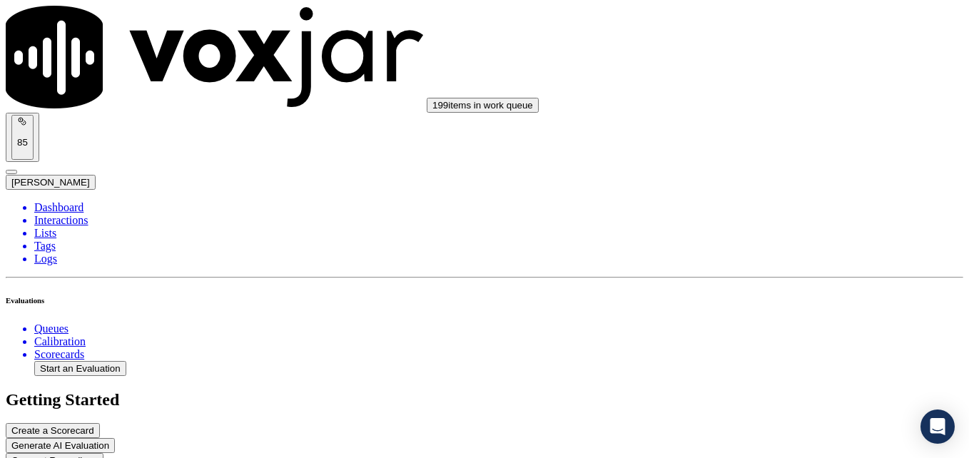
click at [797, 292] on div "No" at bounding box center [811, 285] width 182 height 13
type textarea "New/returning customer not verified."
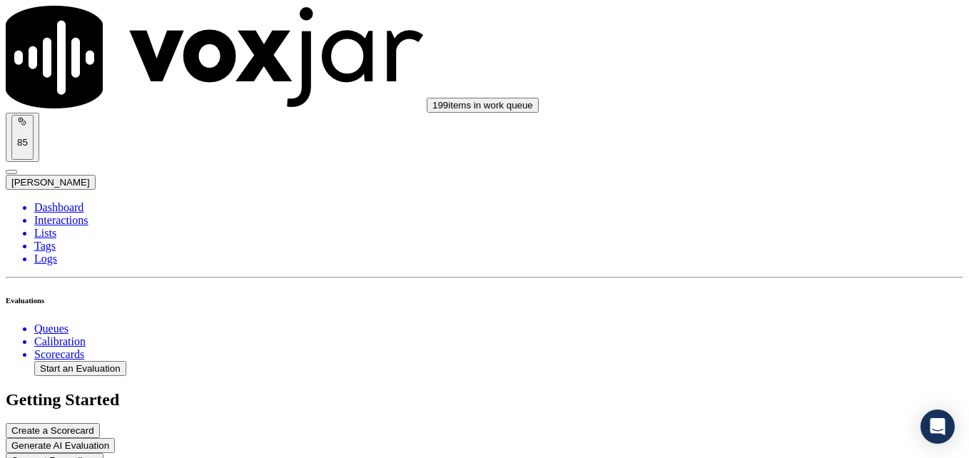
click at [816, 368] on div "Yes" at bounding box center [811, 361] width 182 height 13
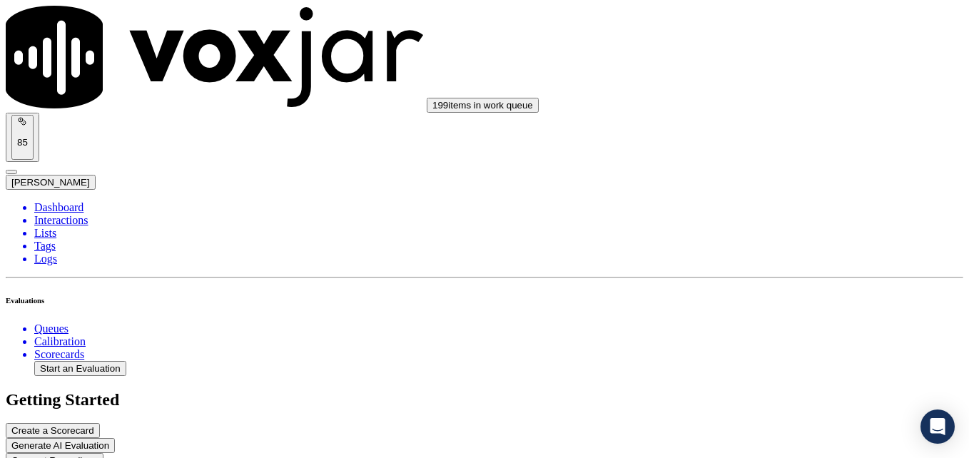
scroll to position [1214, 0]
click at [800, 257] on div "Yes" at bounding box center [811, 255] width 182 height 13
drag, startPoint x: 845, startPoint y: 269, endPoint x: 845, endPoint y: 283, distance: 13.6
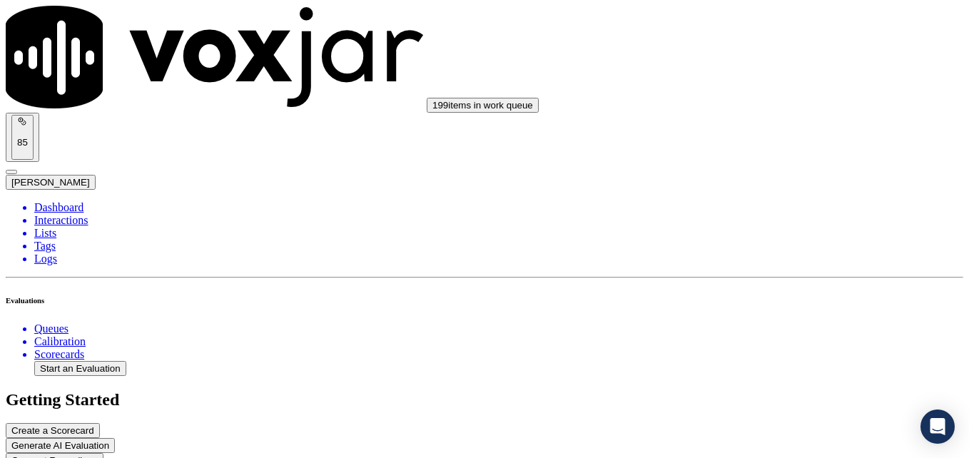
click at [772, 297] on div "Yes" at bounding box center [811, 297] width 182 height 13
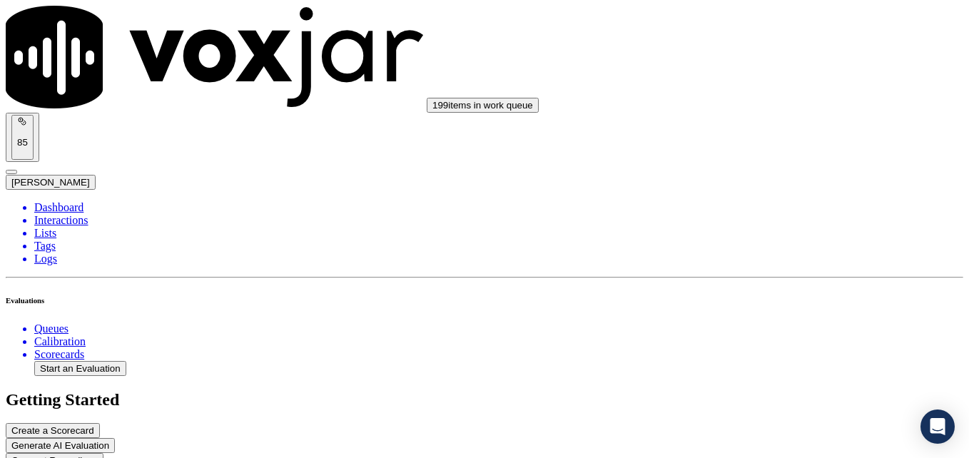
type textarea "Nice tone on this call and nice engagement with the customer as well. Agent als…"
click at [815, 269] on div "Yes" at bounding box center [811, 262] width 182 height 13
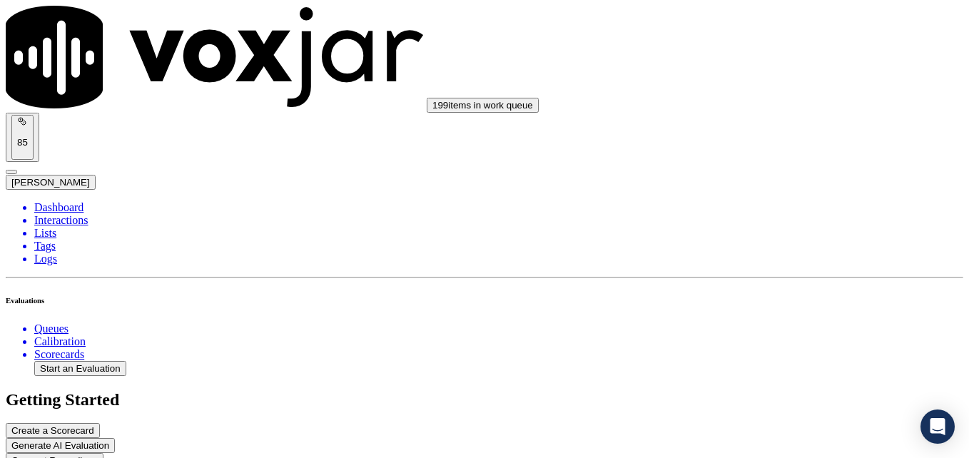
scroll to position [1856, 0]
click at [783, 265] on div "No" at bounding box center [811, 258] width 182 height 13
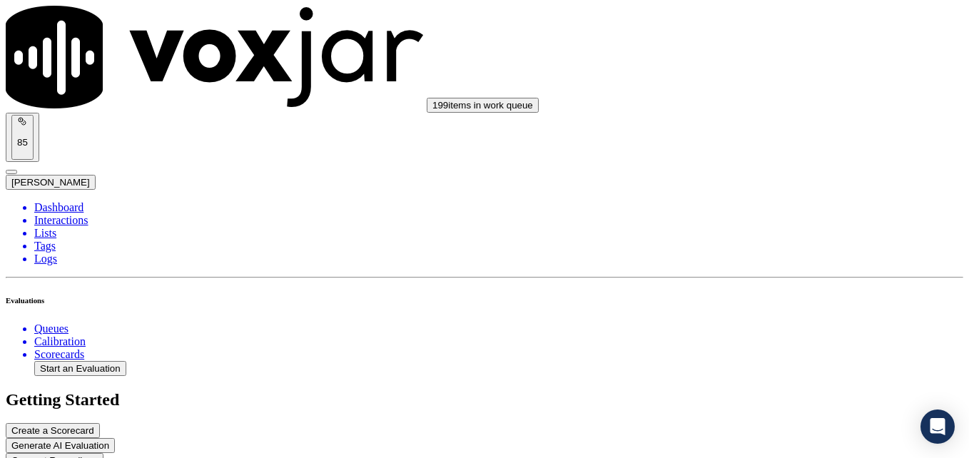
scroll to position [2070, 0]
type textarea "Practice using the customer's name at least twice during the call."
click at [815, 287] on div "Yes" at bounding box center [811, 287] width 182 height 13
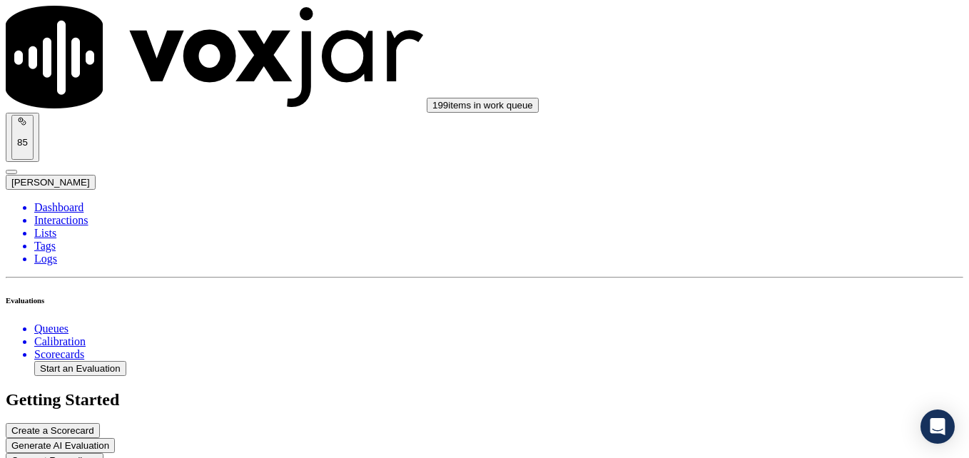
click at [767, 361] on div "Yes" at bounding box center [811, 354] width 182 height 13
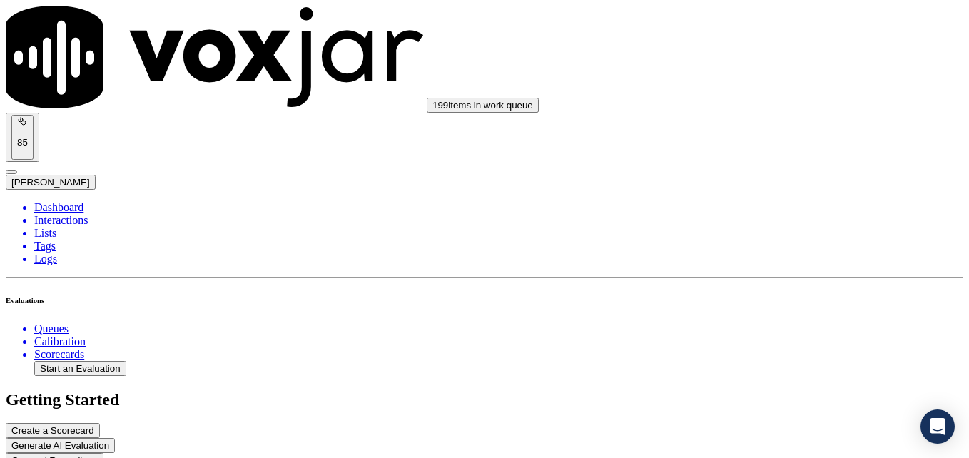
scroll to position [2570, 0]
type textarea "This agent actually did offer additional assistance."
click at [771, 331] on div "Yes" at bounding box center [811, 324] width 182 height 13
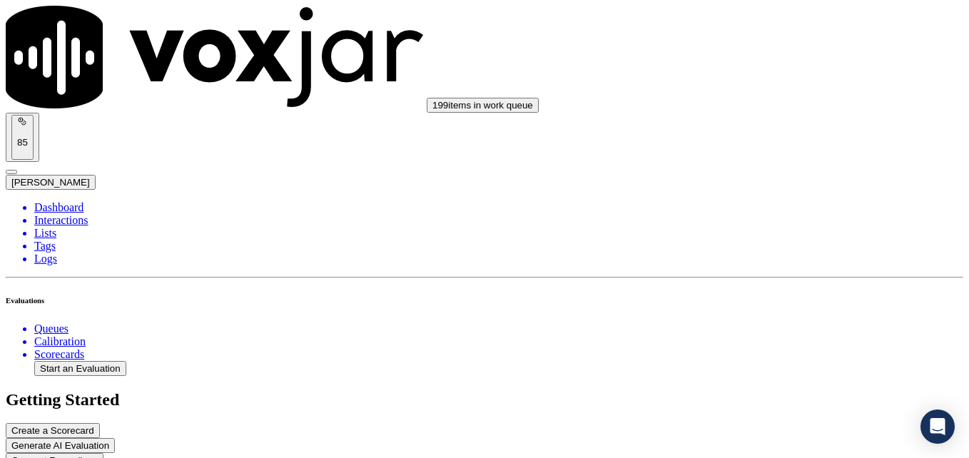
click at [774, 398] on div "No" at bounding box center [811, 391] width 182 height 13
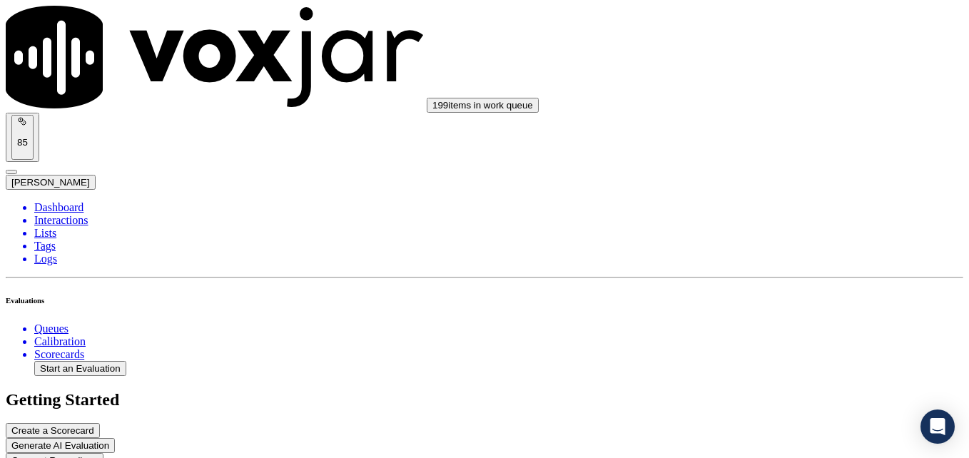
paste textarea "When a customer thanks us, instead of saying "No problem," use more professiona…"
type textarea "Nice tone on this call and nice engagement with the customer as well. Agent als…"
click at [73, 214] on li "Interactions" at bounding box center [499, 220] width 930 height 13
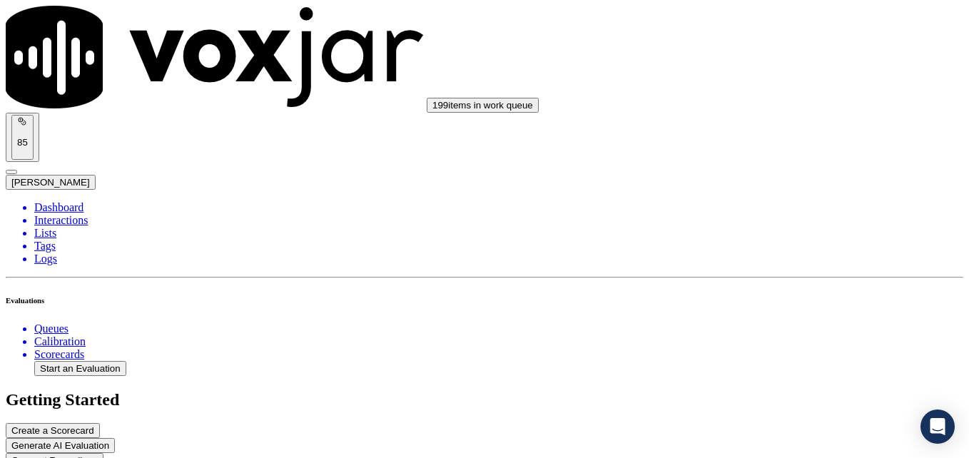
scroll to position [2523, 0]
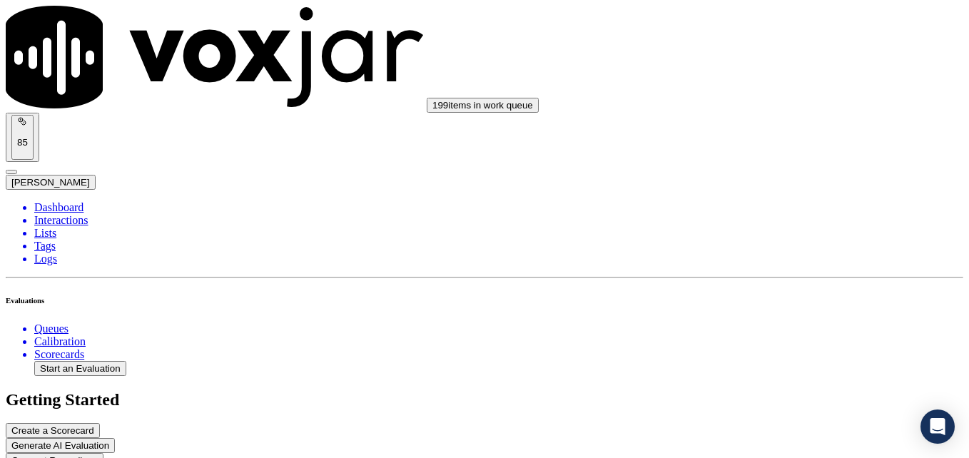
drag, startPoint x: 761, startPoint y: 151, endPoint x: 769, endPoint y: 171, distance: 20.8
drag, startPoint x: 877, startPoint y: 312, endPoint x: 857, endPoint y: 321, distance: 22.4
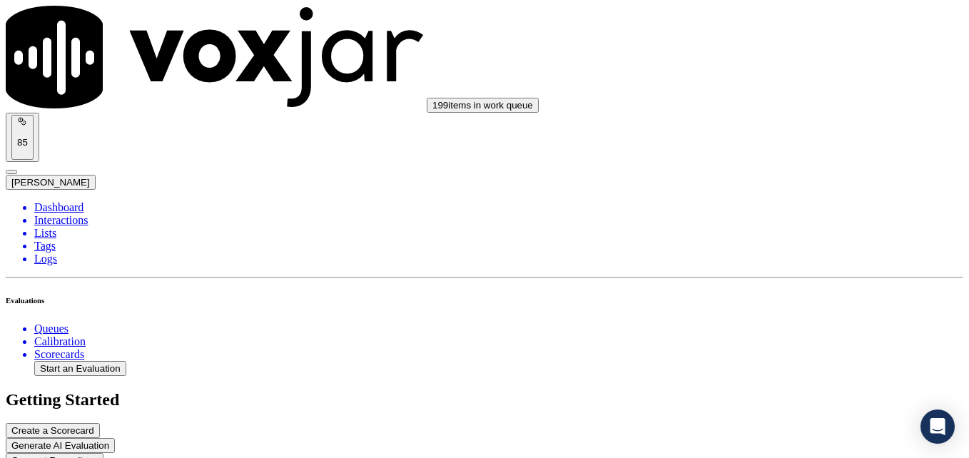
drag, startPoint x: 765, startPoint y: 343, endPoint x: 682, endPoint y: 301, distance: 92.9
click at [764, 341] on div "Yes" at bounding box center [811, 334] width 182 height 13
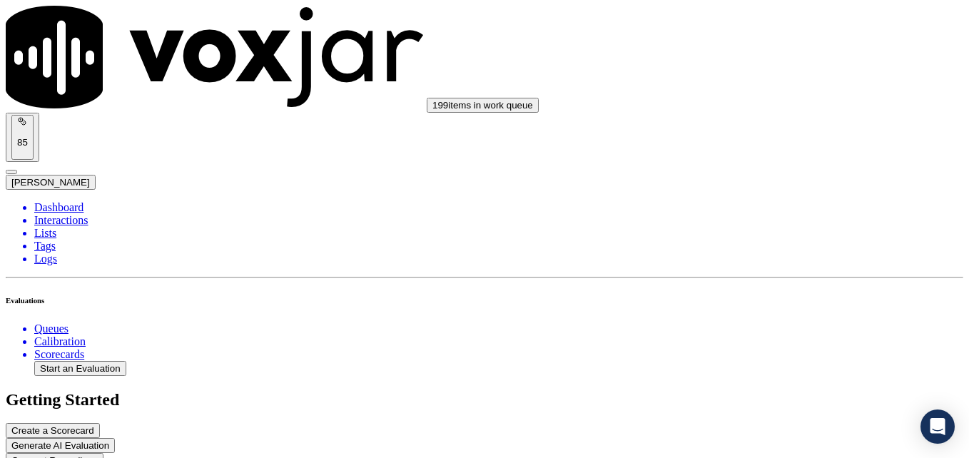
click at [782, 269] on div "Yes" at bounding box center [811, 268] width 182 height 13
click at [802, 213] on div "Yes" at bounding box center [811, 209] width 182 height 13
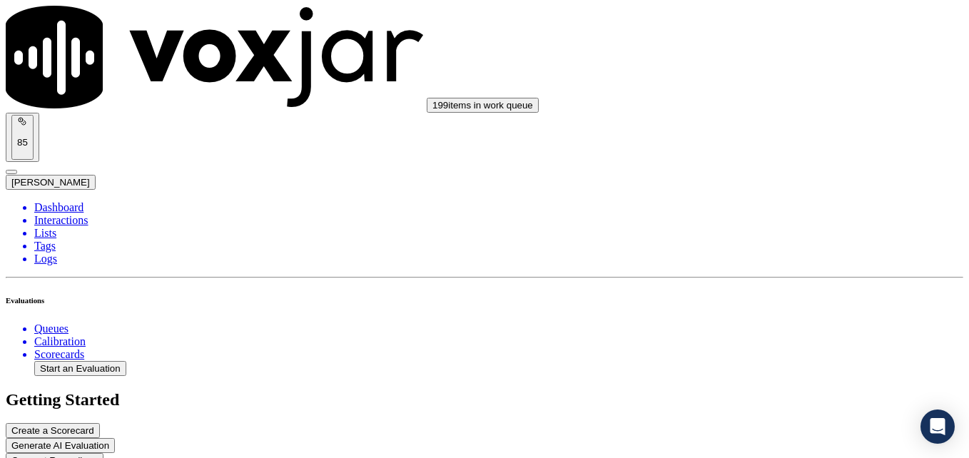
scroll to position [1071, 0]
click at [815, 249] on div "Yes" at bounding box center [811, 247] width 182 height 13
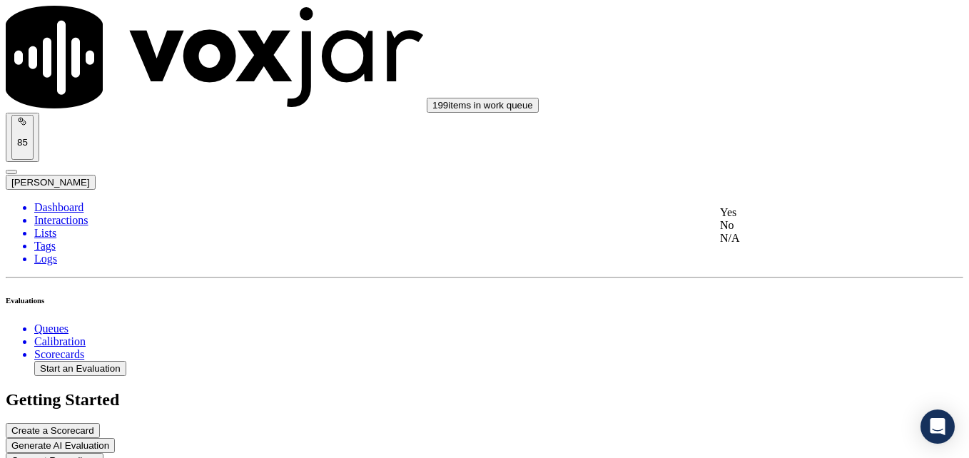
click at [857, 219] on div "Yes" at bounding box center [811, 212] width 182 height 13
click at [765, 253] on div "Yes" at bounding box center [811, 249] width 182 height 13
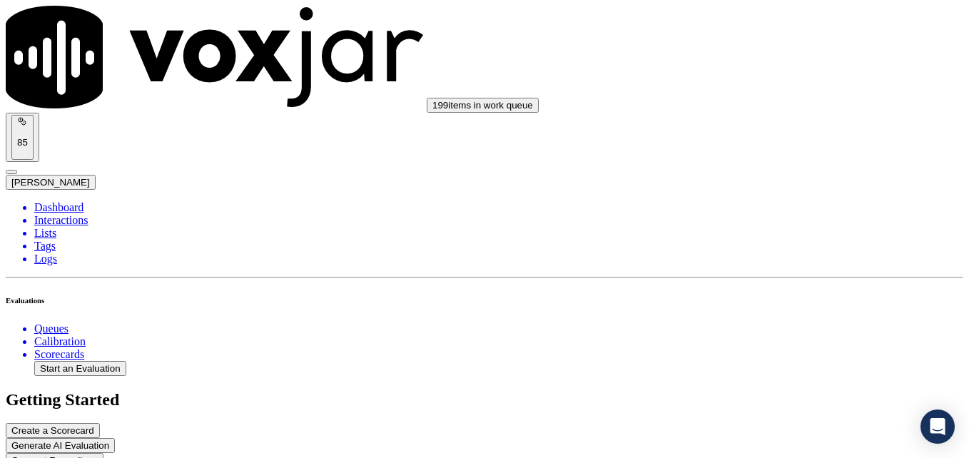
click at [800, 252] on div "No" at bounding box center [811, 245] width 182 height 13
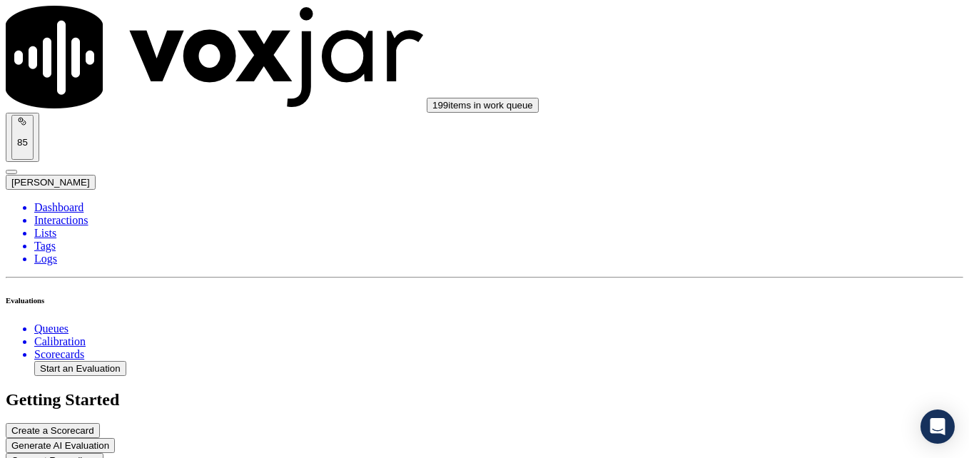
type textarea "Practice using the customer's name at least twice during the call."
drag, startPoint x: 888, startPoint y: 251, endPoint x: 865, endPoint y: 261, distance: 25.6
click at [795, 281] on div "Yes" at bounding box center [811, 274] width 182 height 13
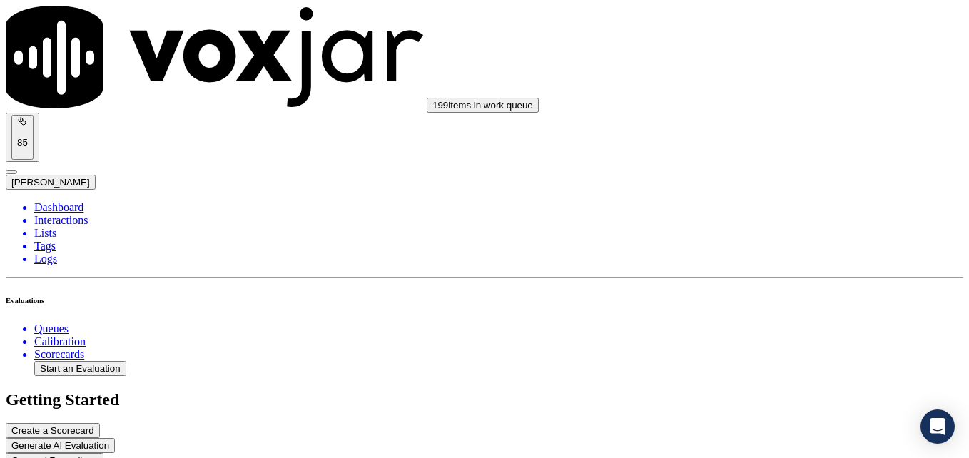
click at [782, 276] on div "Yes" at bounding box center [811, 269] width 182 height 13
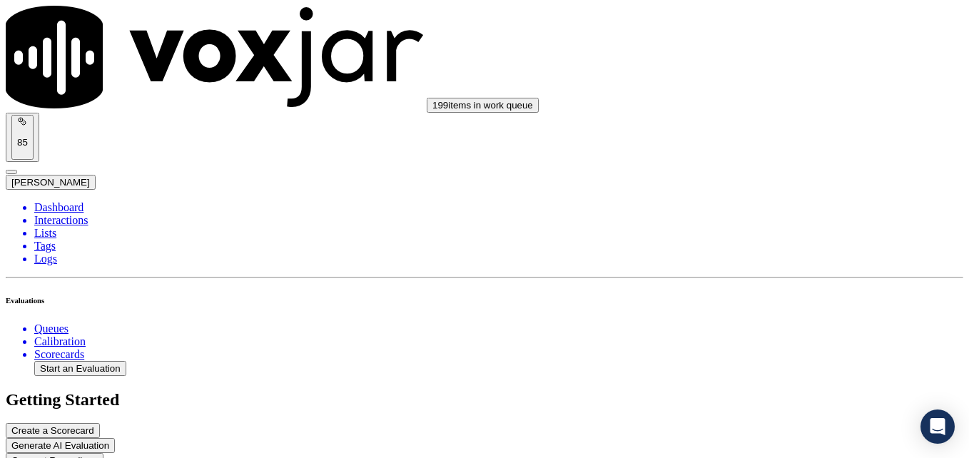
type textarea "No additional assistance offered."
drag, startPoint x: 887, startPoint y: 211, endPoint x: 859, endPoint y: 227, distance: 32.9
click at [774, 246] on div "Yes" at bounding box center [811, 239] width 182 height 13
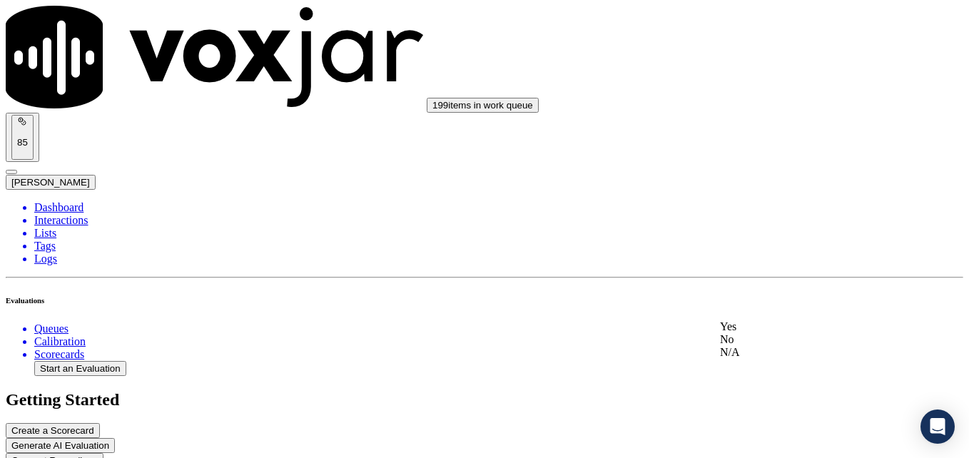
click at [755, 346] on div "No" at bounding box center [811, 339] width 182 height 13
click at [69, 201] on li "Dashboard" at bounding box center [499, 207] width 930 height 13
click at [54, 214] on li "Interactions" at bounding box center [499, 220] width 930 height 13
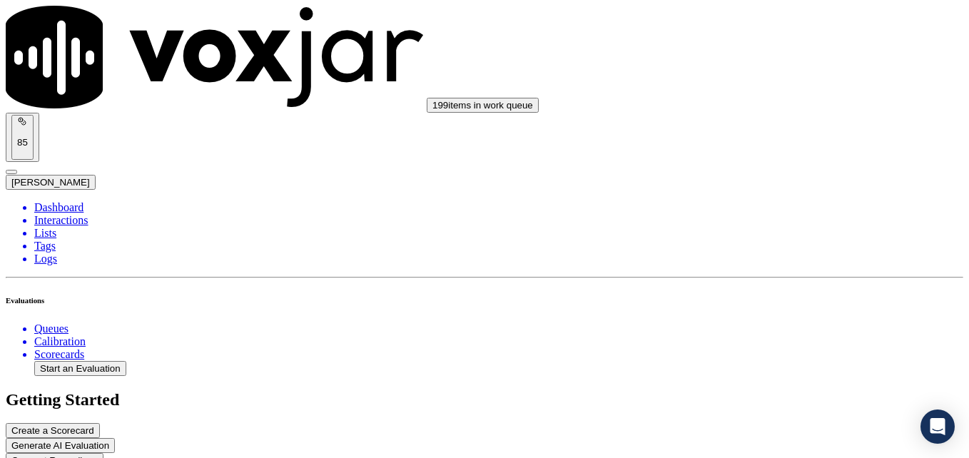
scroll to position [1681, 0]
click at [59, 214] on li "Interactions" at bounding box center [499, 220] width 930 height 13
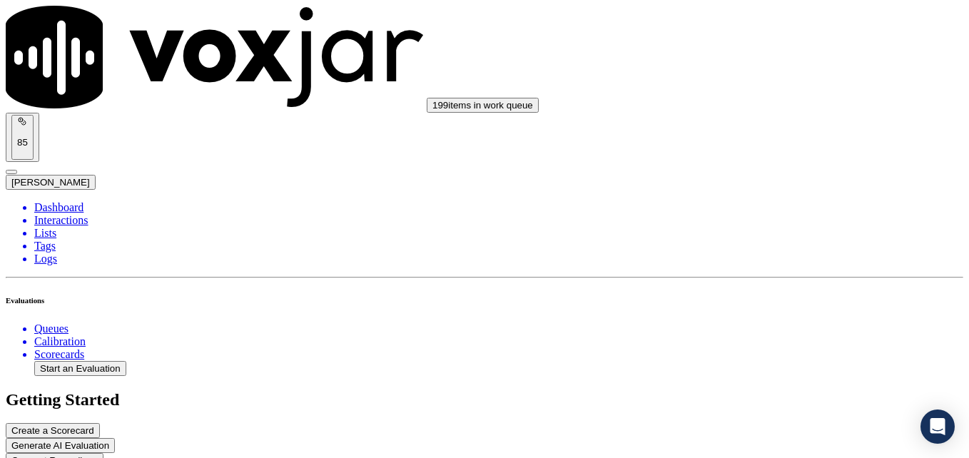
scroll to position [1986, 0]
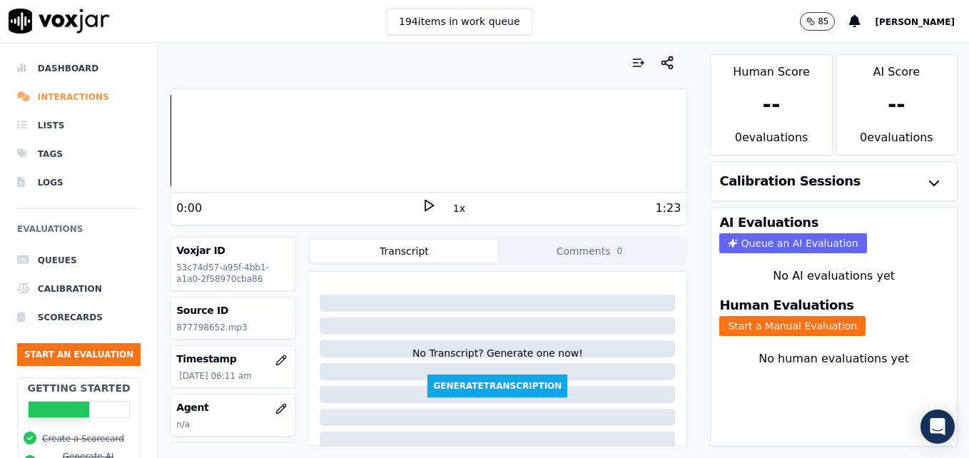
click at [55, 96] on li "Interactions" at bounding box center [79, 97] width 124 height 29
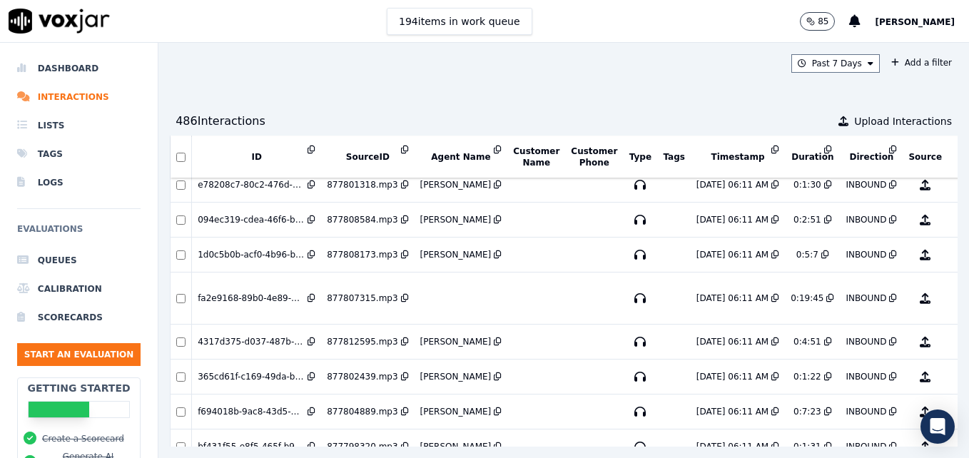
scroll to position [1538, 0]
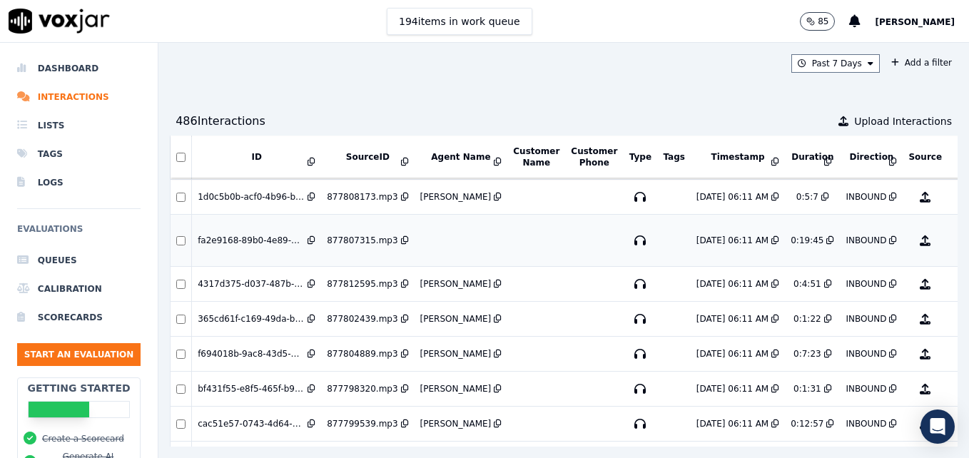
click at [954, 236] on button "No Evaluation Yet" at bounding box center [982, 241] width 56 height 40
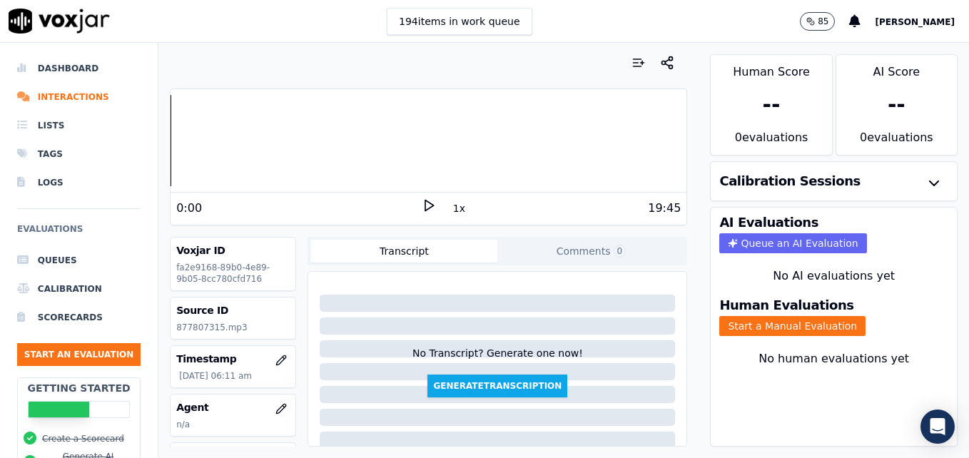
click at [422, 204] on icon at bounding box center [429, 205] width 14 height 14
click at [425, 204] on rect at bounding box center [426, 205] width 2 height 9
click at [277, 409] on icon "button" at bounding box center [281, 408] width 9 height 9
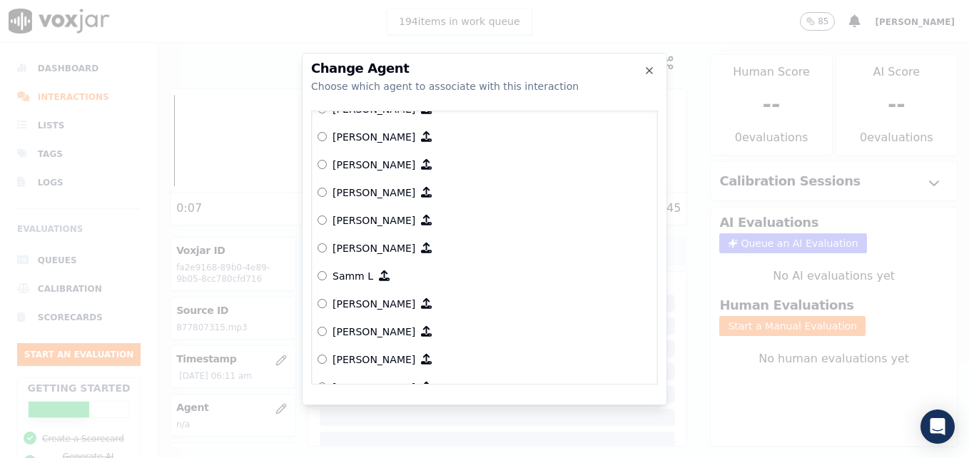
scroll to position [1319, 0]
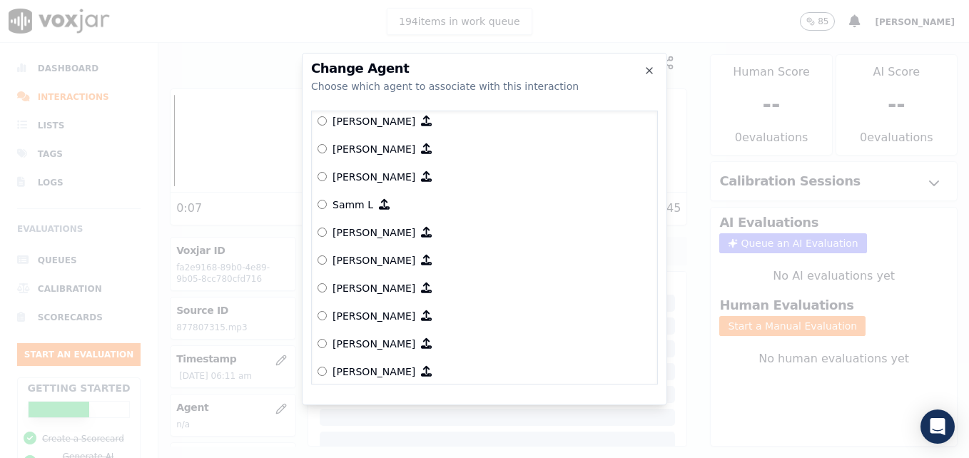
click at [374, 235] on p "[PERSON_NAME]" at bounding box center [374, 233] width 83 height 14
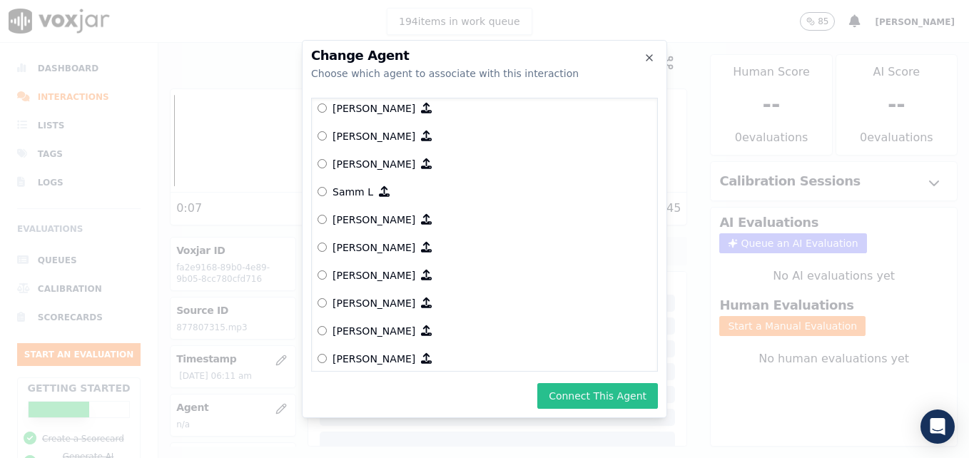
click at [585, 396] on button "Connect This Agent" at bounding box center [598, 396] width 121 height 26
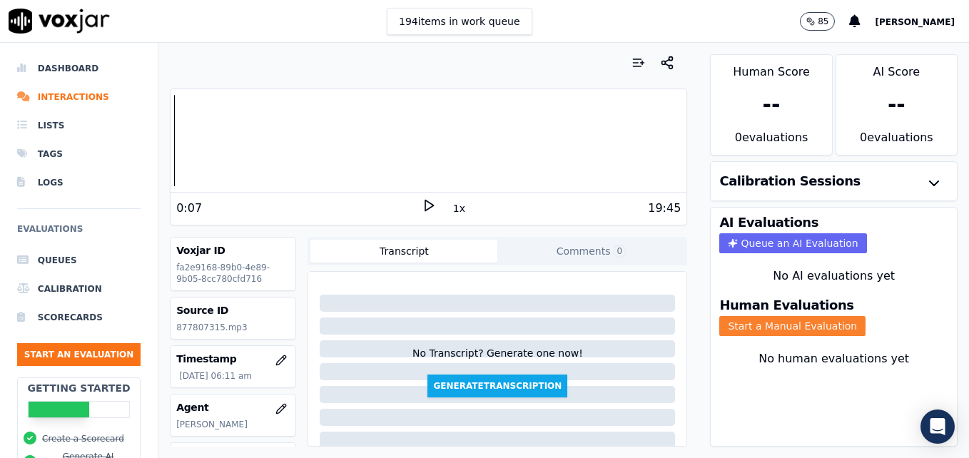
click at [764, 322] on button "Start a Manual Evaluation" at bounding box center [793, 326] width 146 height 20
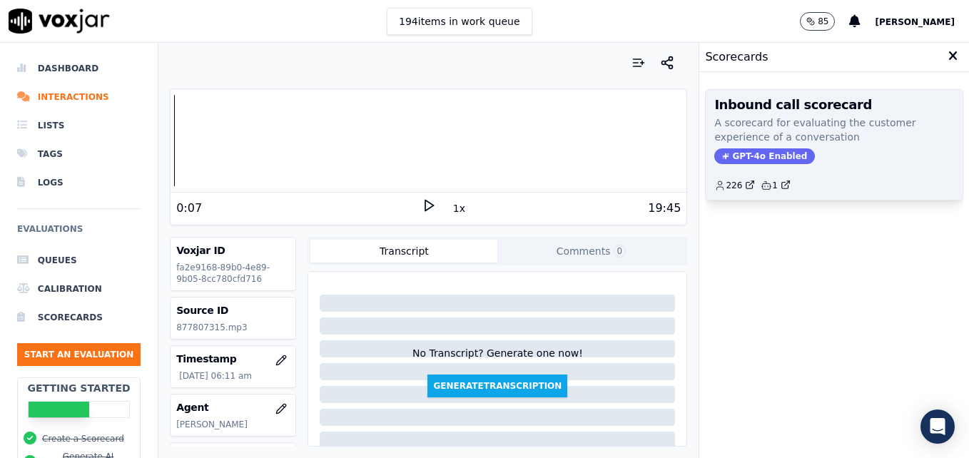
click at [748, 153] on span "GPT-4o Enabled" at bounding box center [765, 156] width 101 height 16
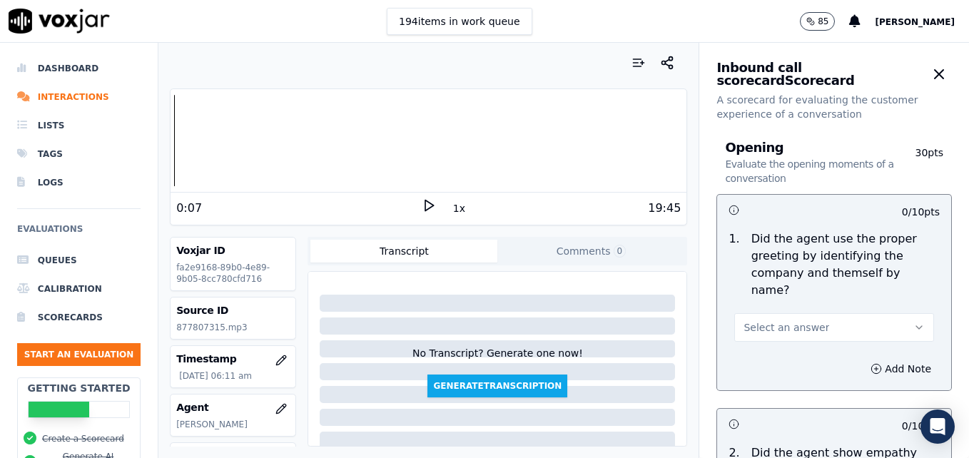
click at [914, 322] on icon "button" at bounding box center [919, 327] width 11 height 11
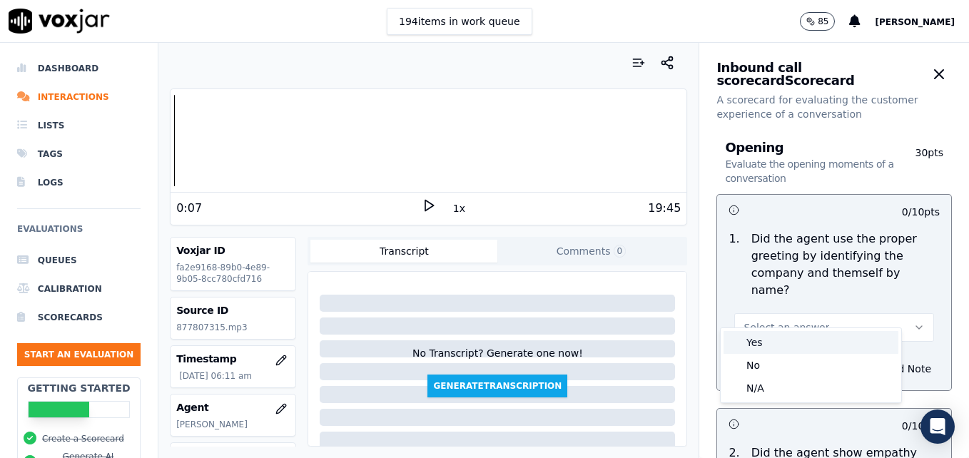
click at [801, 345] on div "Yes" at bounding box center [811, 342] width 175 height 23
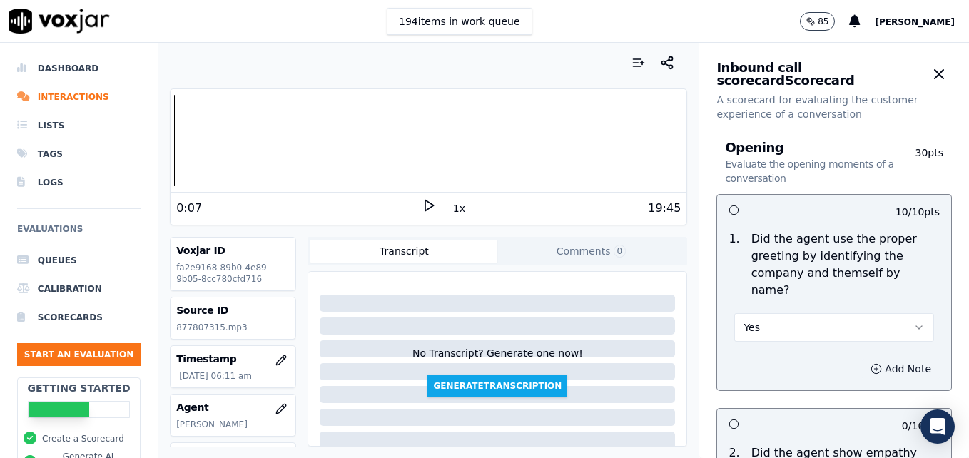
click at [872, 364] on circle "button" at bounding box center [876, 368] width 9 height 9
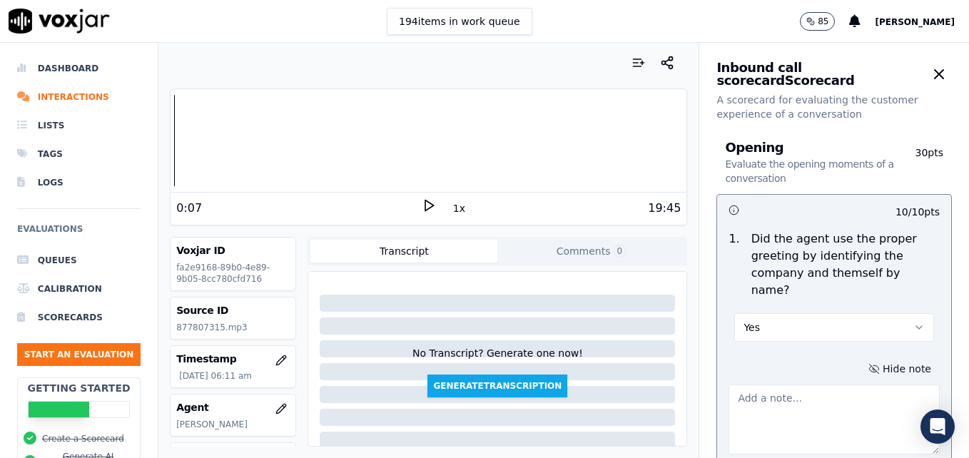
click at [808, 394] on textarea at bounding box center [834, 420] width 211 height 70
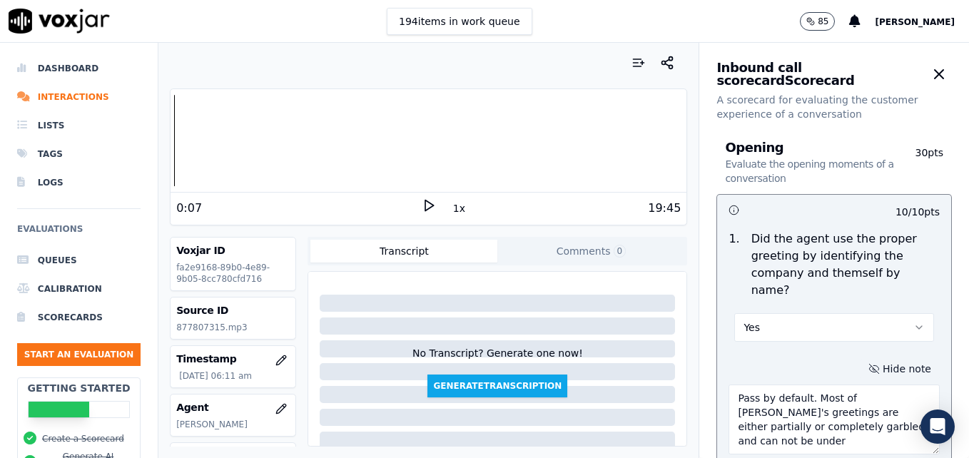
scroll to position [4, 0]
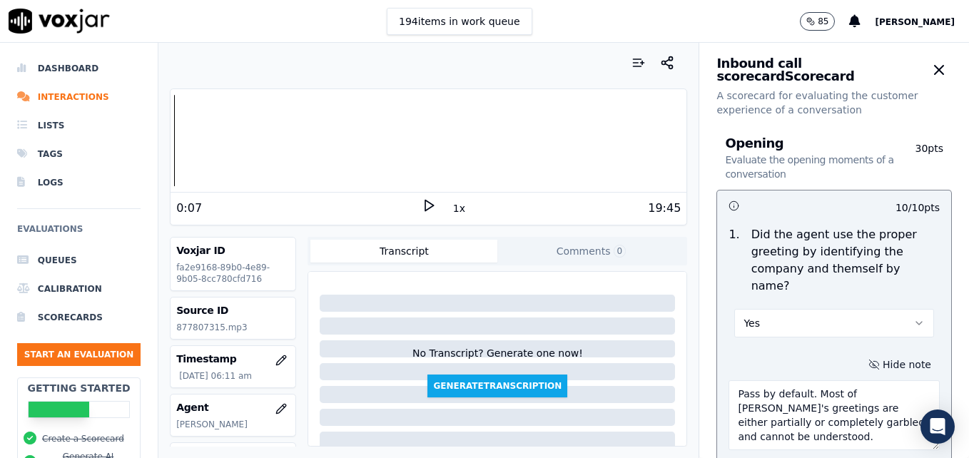
type textarea "Pass by default. Most of Sedric's greetings are either partially or completely …"
click at [422, 208] on icon at bounding box center [429, 205] width 14 height 14
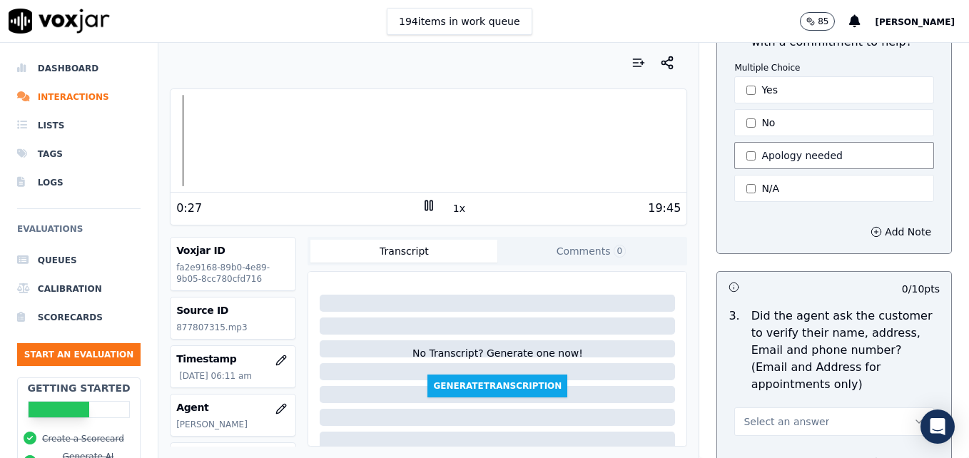
scroll to position [575, 0]
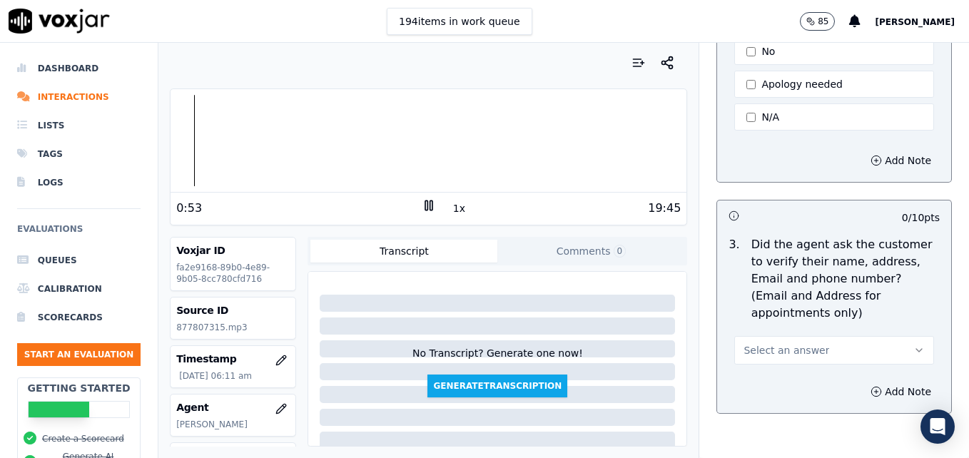
click at [914, 345] on icon "button" at bounding box center [919, 350] width 11 height 11
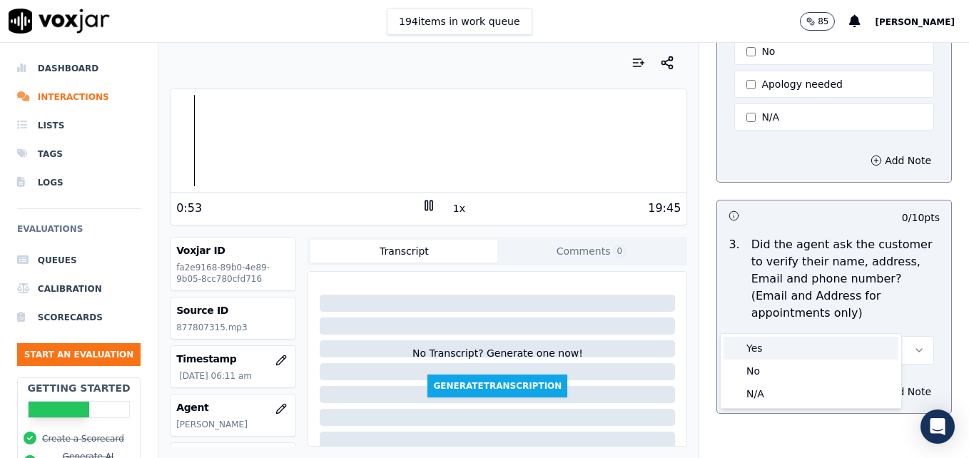
click at [814, 354] on div "Yes" at bounding box center [811, 348] width 175 height 23
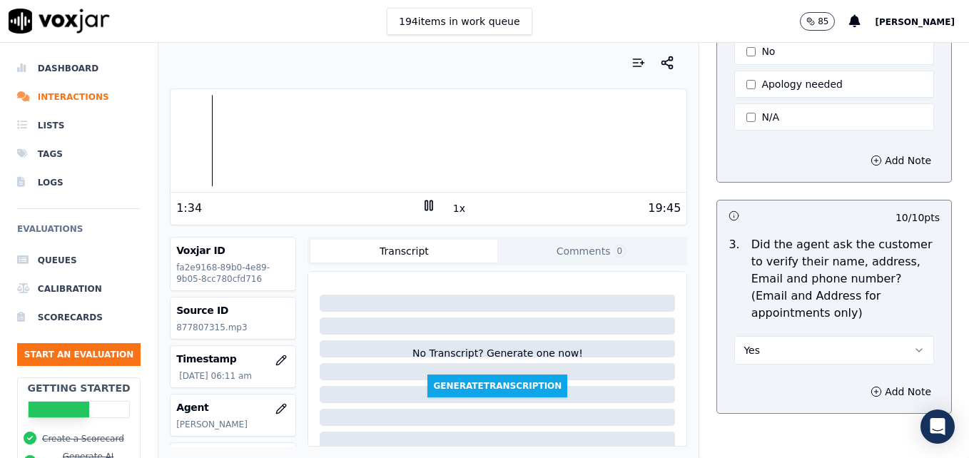
click at [430, 206] on rect at bounding box center [431, 205] width 2 height 9
click at [422, 201] on icon at bounding box center [429, 205] width 14 height 14
click at [231, 144] on div at bounding box center [429, 140] width 516 height 91
click at [601, 138] on div at bounding box center [429, 140] width 516 height 91
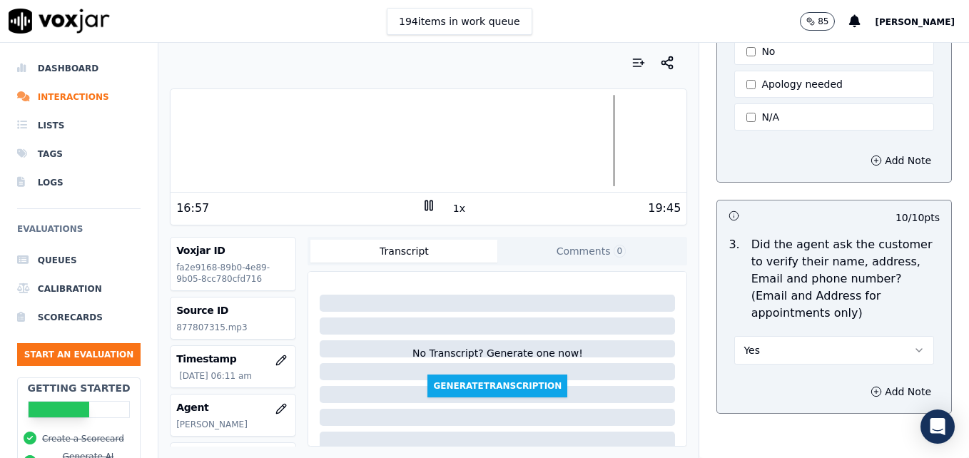
click at [601, 138] on div at bounding box center [429, 140] width 516 height 91
click at [427, 206] on icon at bounding box center [429, 205] width 14 height 14
click at [54, 96] on li "Interactions" at bounding box center [79, 97] width 124 height 29
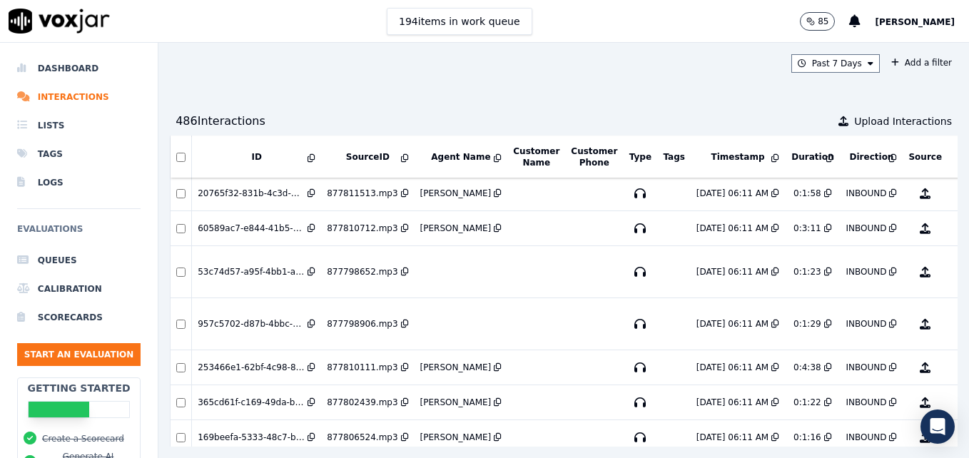
scroll to position [2469, 0]
click at [313, 275] on icon at bounding box center [312, 271] width 8 height 9
click at [291, 272] on div "53c74d57-a95f-4bb1-a1a0-2f58970cba86" at bounding box center [251, 271] width 107 height 11
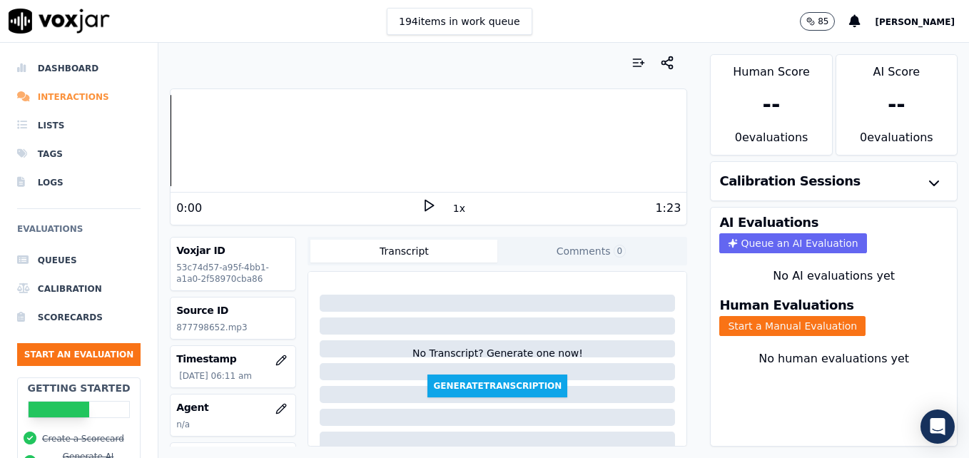
click at [48, 94] on li "Interactions" at bounding box center [79, 97] width 124 height 29
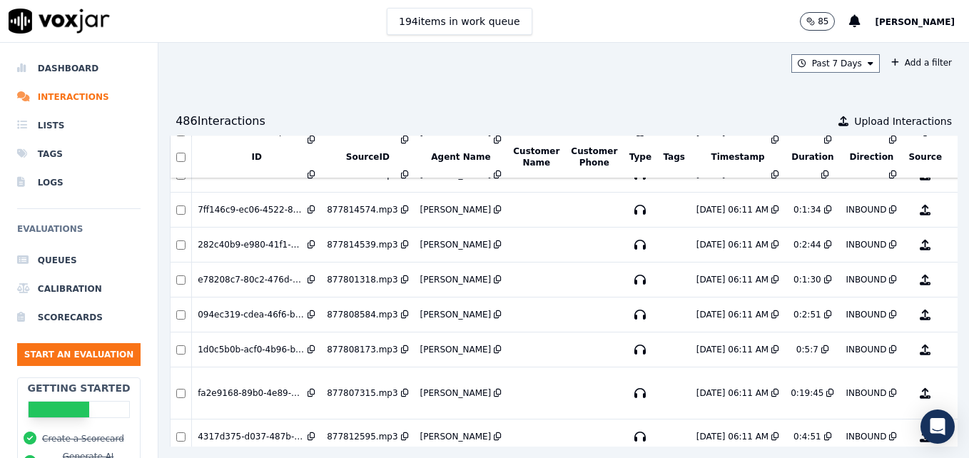
scroll to position [1538, 0]
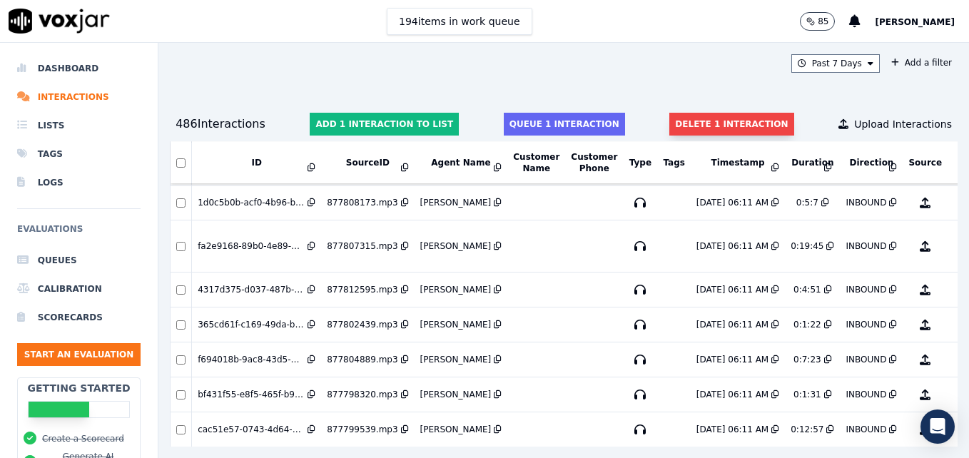
click at [689, 116] on button "Delete 1 interaction" at bounding box center [732, 124] width 124 height 23
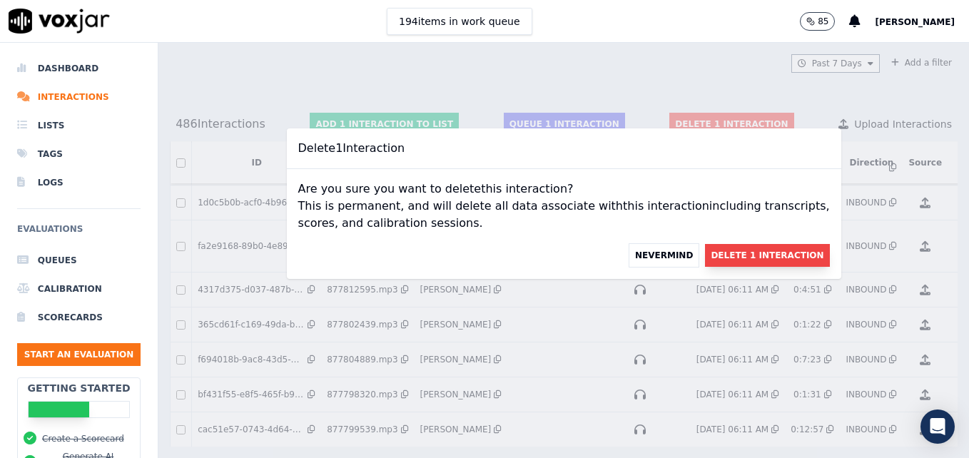
click at [712, 246] on button "Delete 1 Interaction" at bounding box center [767, 255] width 124 height 23
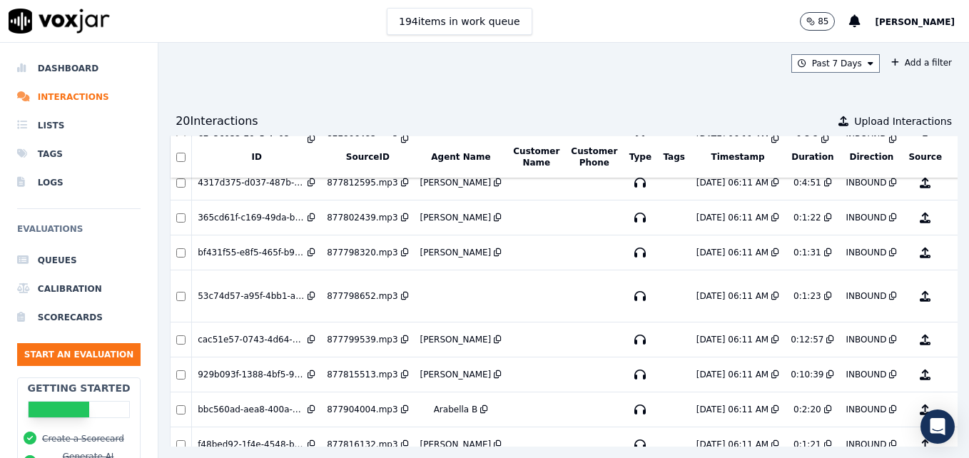
scroll to position [1609, 0]
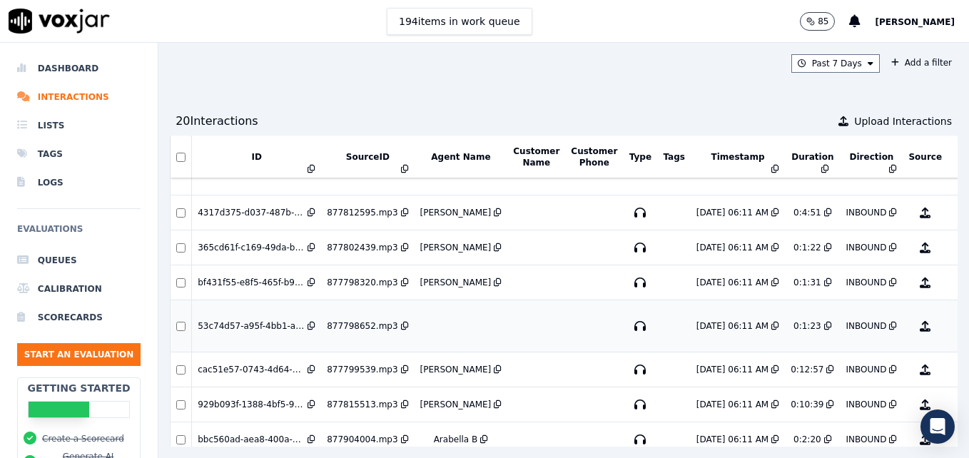
click at [255, 327] on div "53c74d57-a95f-4bb1-a1a0-2f58970cba86" at bounding box center [251, 326] width 107 height 11
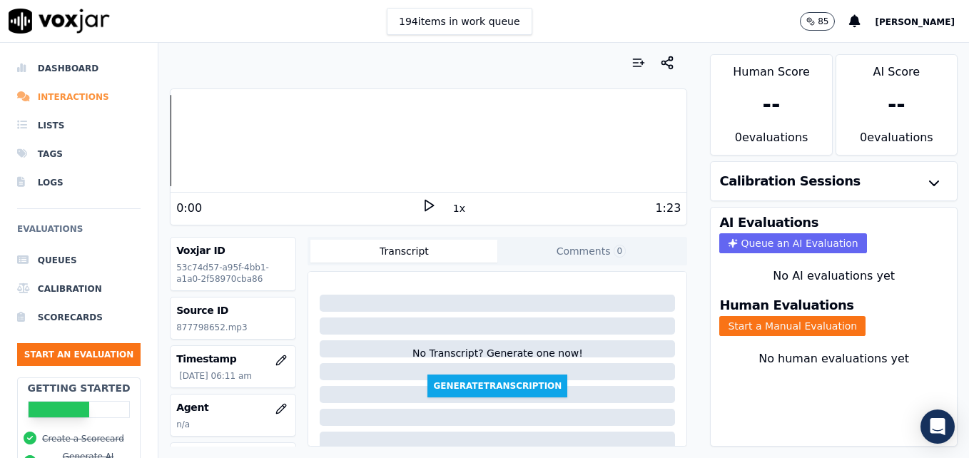
click at [39, 94] on li "Interactions" at bounding box center [79, 97] width 124 height 29
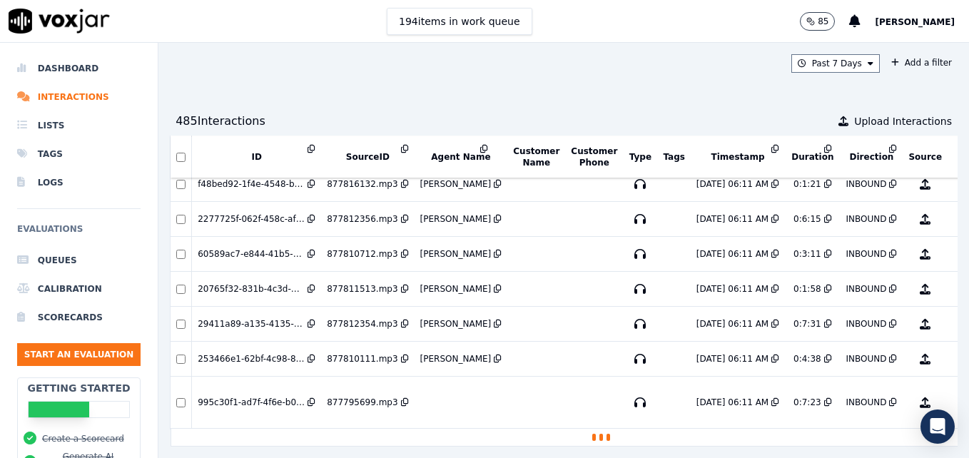
scroll to position [1701, 0]
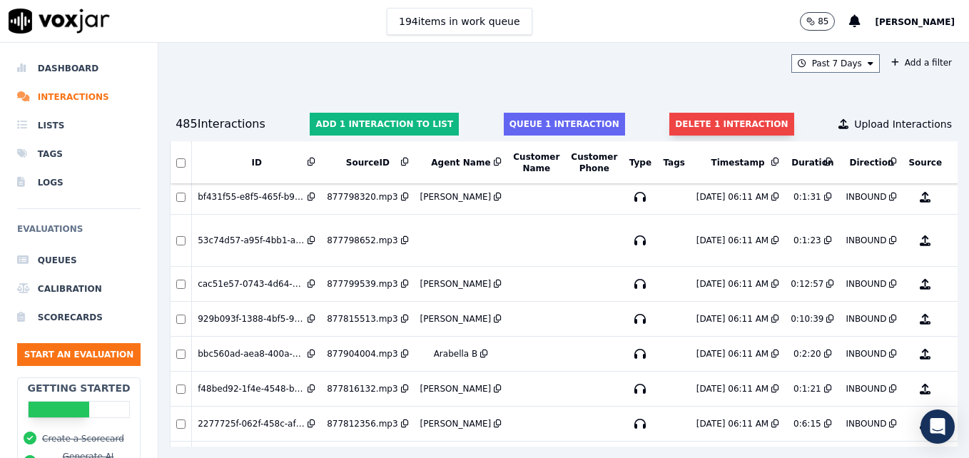
click at [712, 117] on button "Delete 1 interaction" at bounding box center [732, 124] width 124 height 23
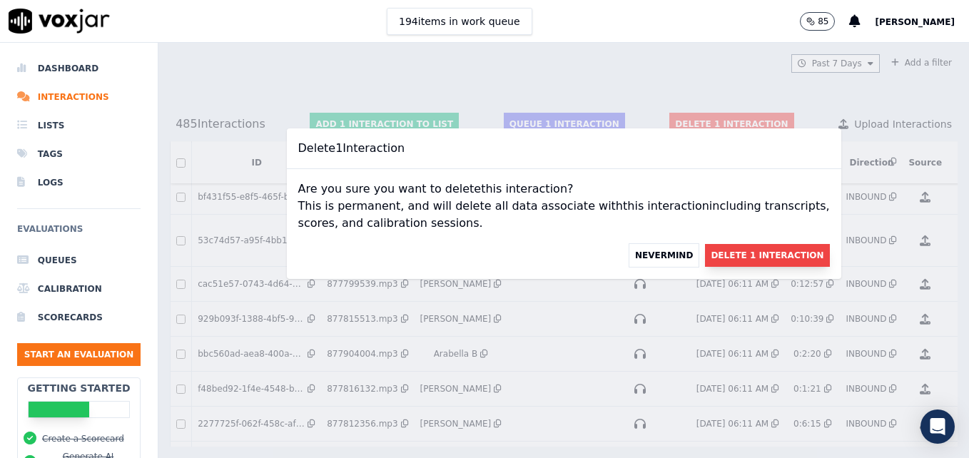
click at [705, 255] on button "Delete 1 Interaction" at bounding box center [767, 255] width 124 height 23
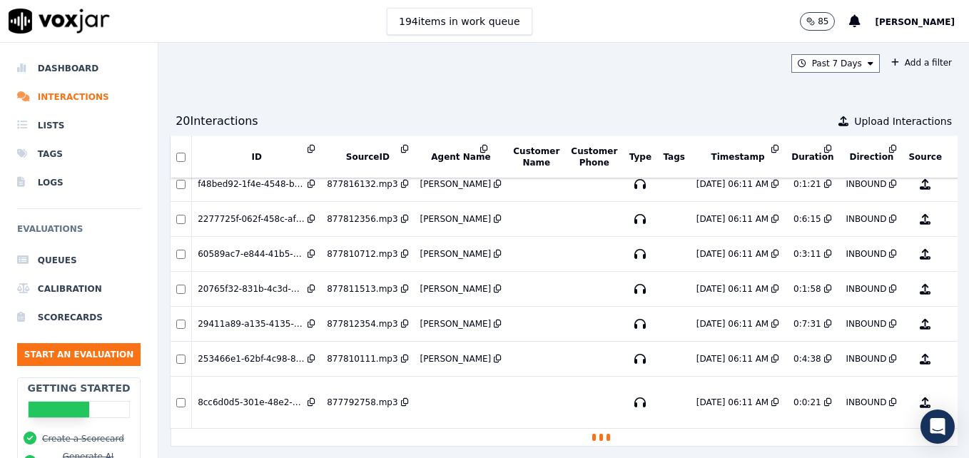
scroll to position [1915, 0]
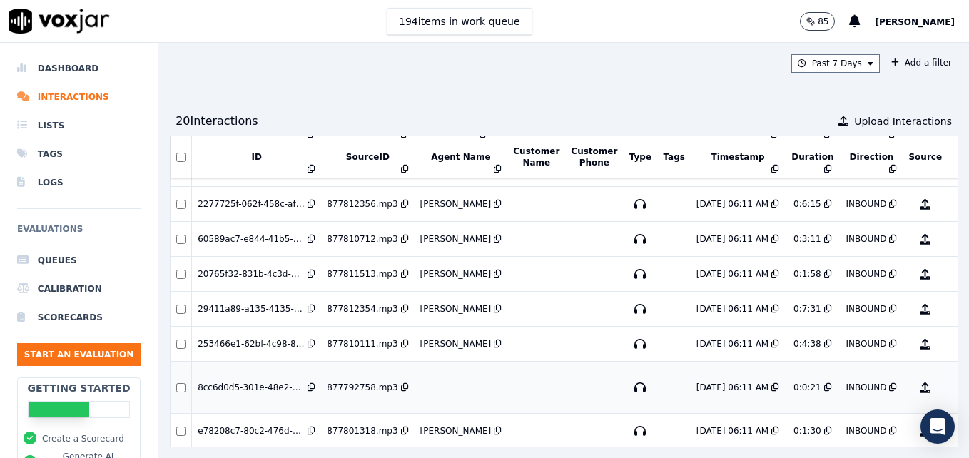
click at [178, 382] on td at bounding box center [181, 388] width 21 height 52
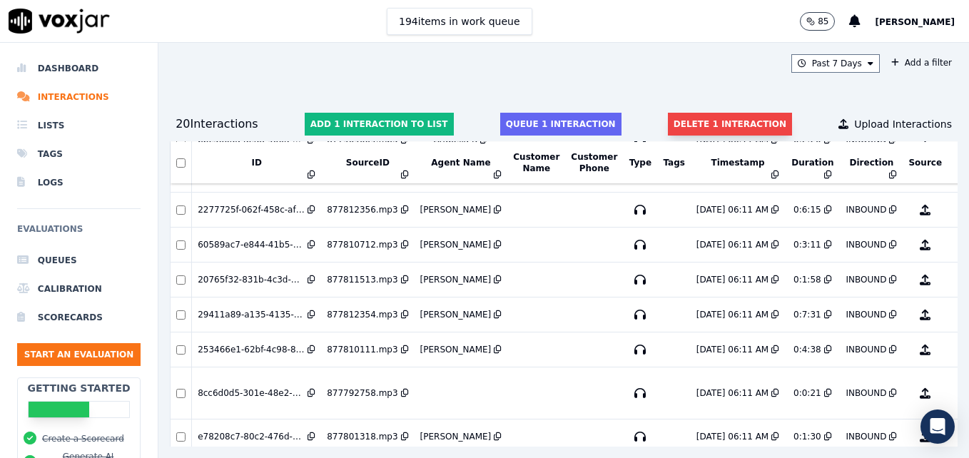
click at [714, 121] on button "Delete 1 interaction" at bounding box center [730, 124] width 124 height 23
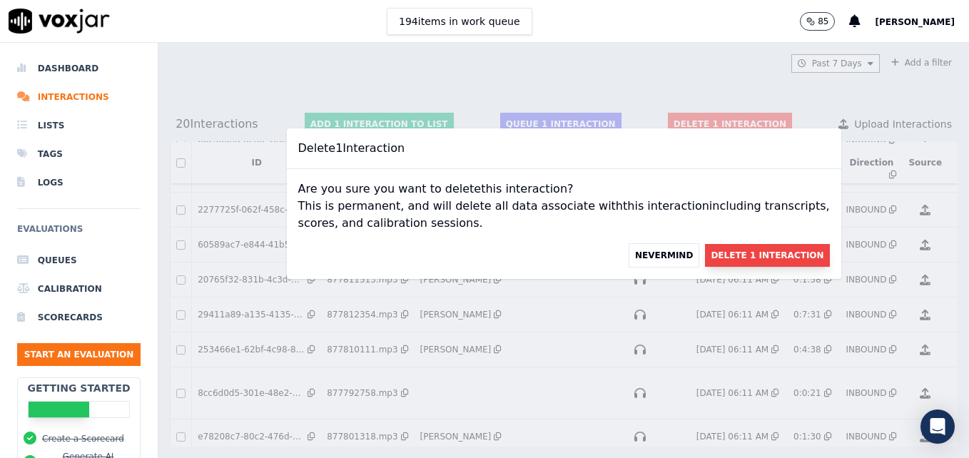
drag, startPoint x: 760, startPoint y: 247, endPoint x: 750, endPoint y: 248, distance: 10.8
click at [760, 248] on button "Delete 1 Interaction" at bounding box center [767, 255] width 124 height 23
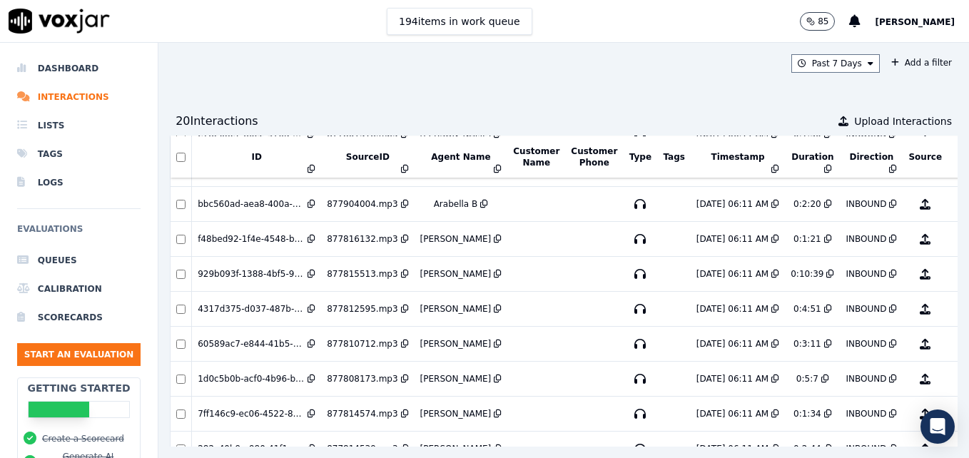
scroll to position [1466, 0]
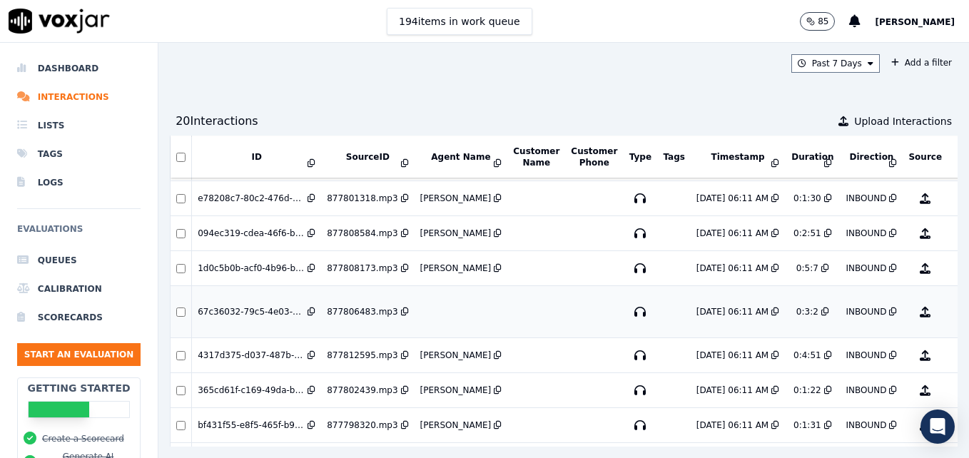
click at [954, 314] on button "No Evaluation Yet" at bounding box center [982, 312] width 56 height 40
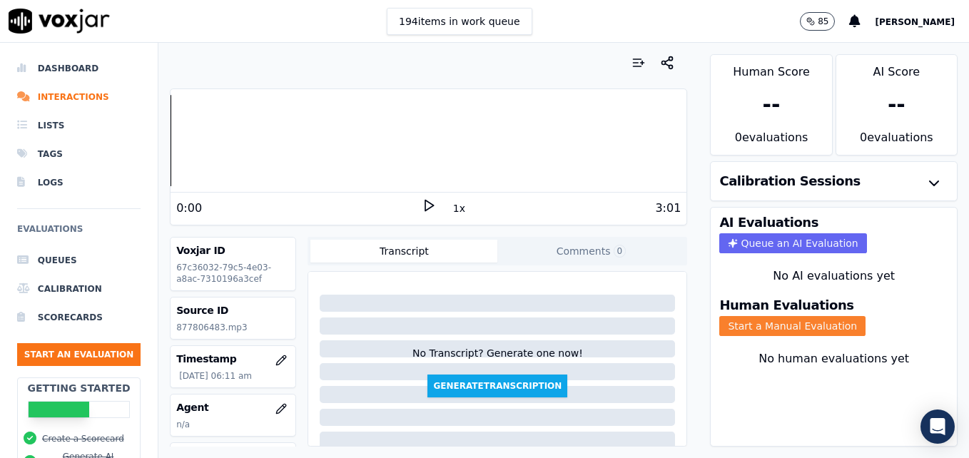
click at [812, 323] on button "Start a Manual Evaluation" at bounding box center [793, 326] width 146 height 20
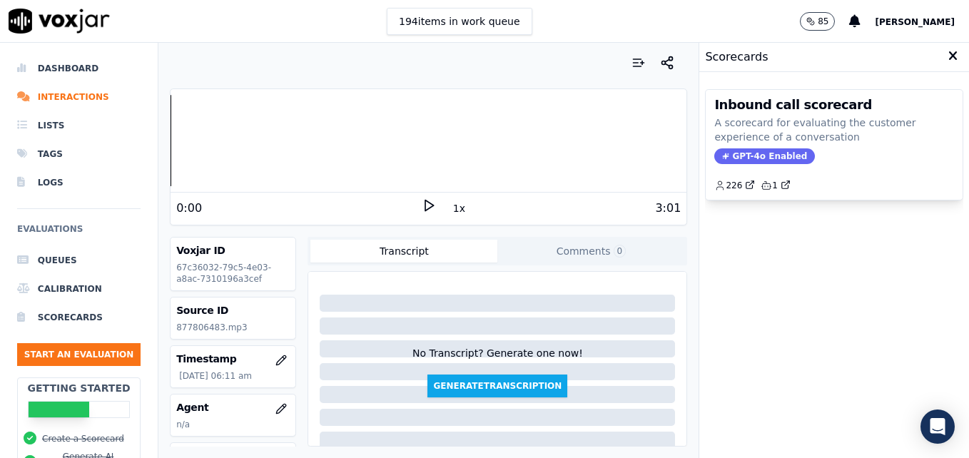
drag, startPoint x: 754, startPoint y: 153, endPoint x: 695, endPoint y: 176, distance: 63.1
click at [753, 152] on span "GPT-4o Enabled" at bounding box center [765, 156] width 101 height 16
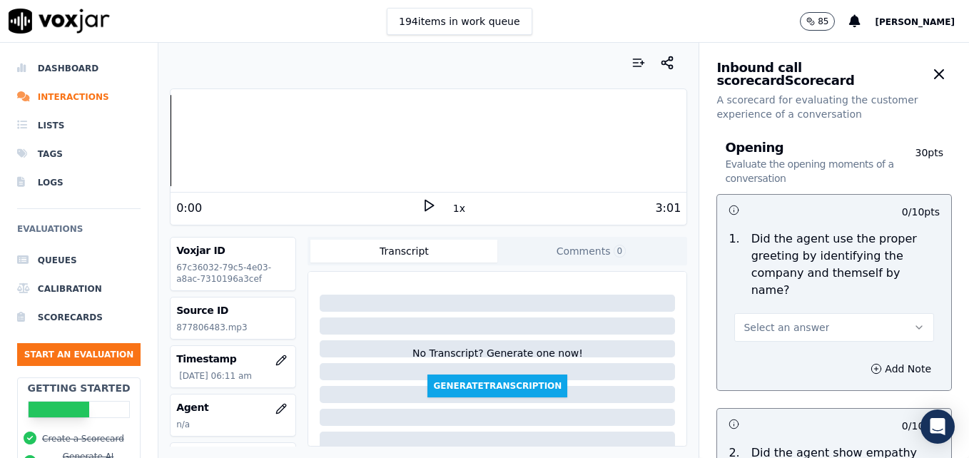
click at [425, 201] on polygon at bounding box center [429, 206] width 9 height 11
click at [425, 201] on rect at bounding box center [426, 205] width 2 height 9
click at [277, 406] on icon "button" at bounding box center [281, 408] width 9 height 9
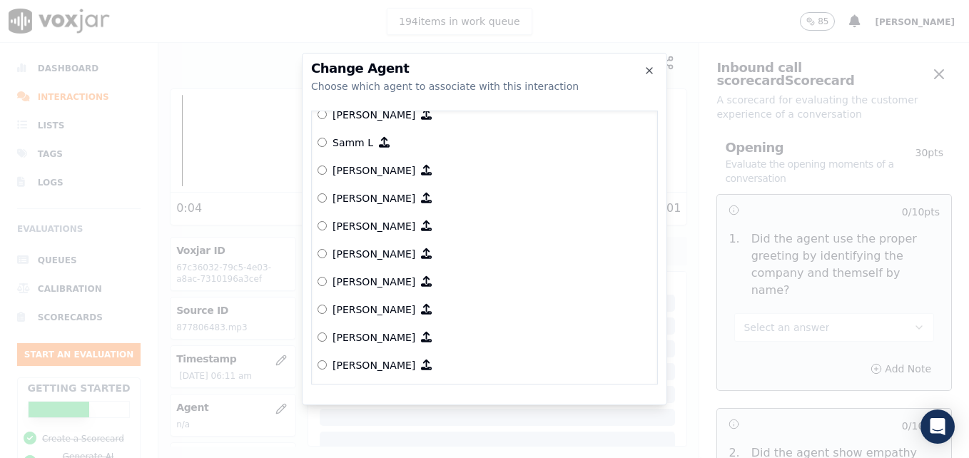
scroll to position [1392, 0]
click at [323, 267] on label "[PERSON_NAME]" at bounding box center [485, 281] width 334 height 28
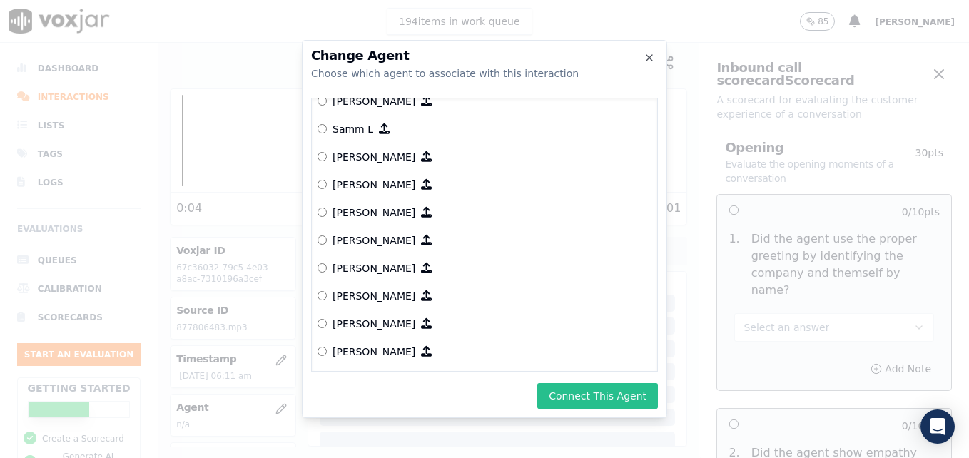
click at [585, 400] on button "Connect This Agent" at bounding box center [598, 396] width 121 height 26
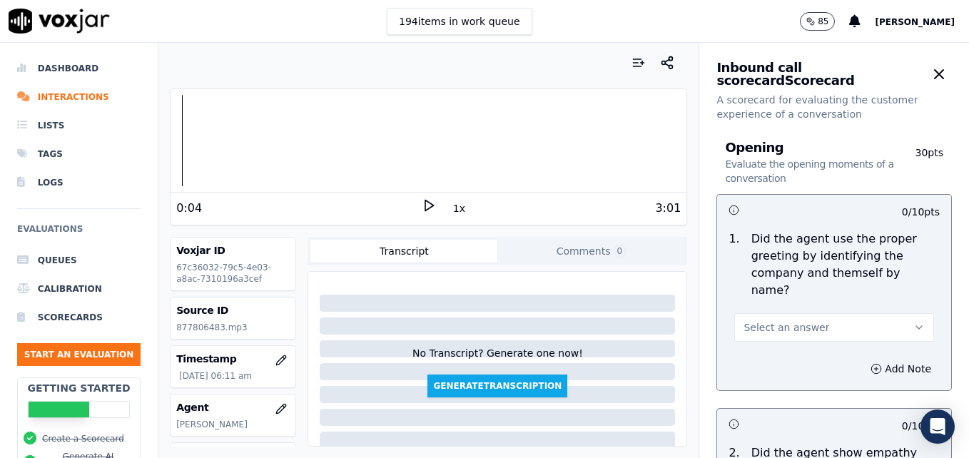
click at [882, 313] on button "Select an answer" at bounding box center [835, 327] width 200 height 29
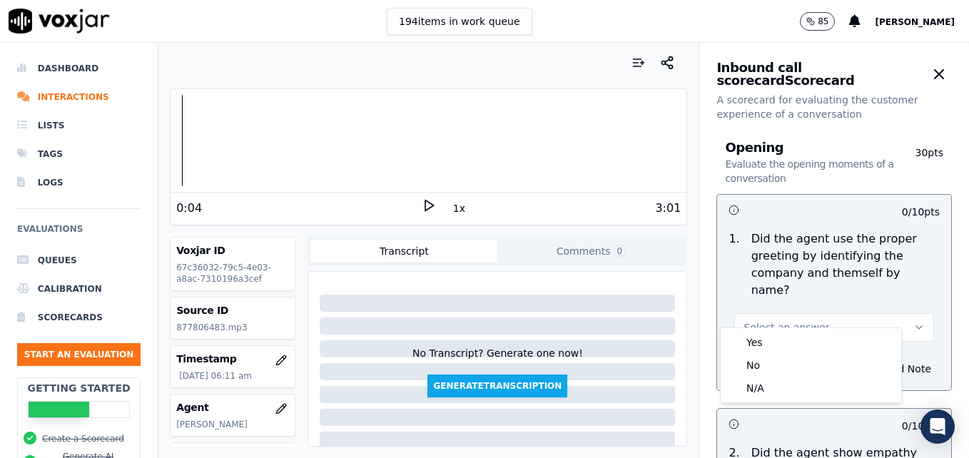
click at [841, 326] on div "1 . Did the agent use the proper greeting by identifying the company and themse…" at bounding box center [834, 286] width 234 height 123
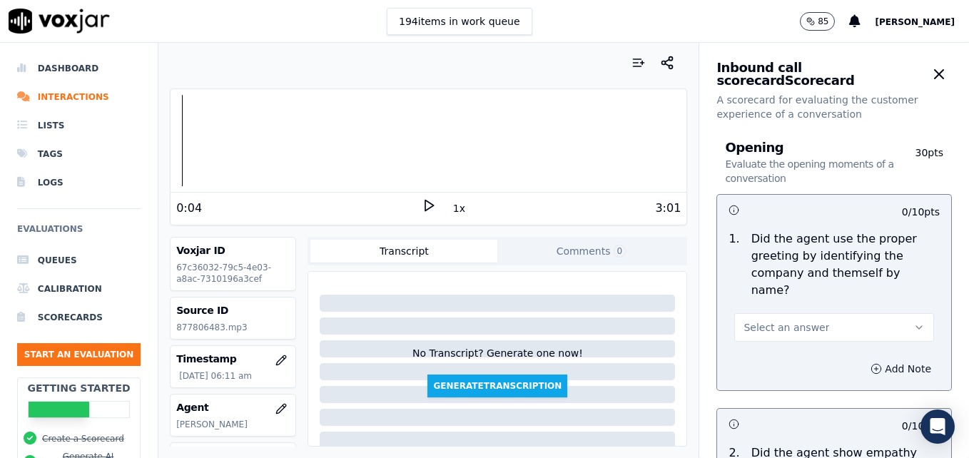
click at [870, 359] on button "Add Note" at bounding box center [901, 369] width 78 height 20
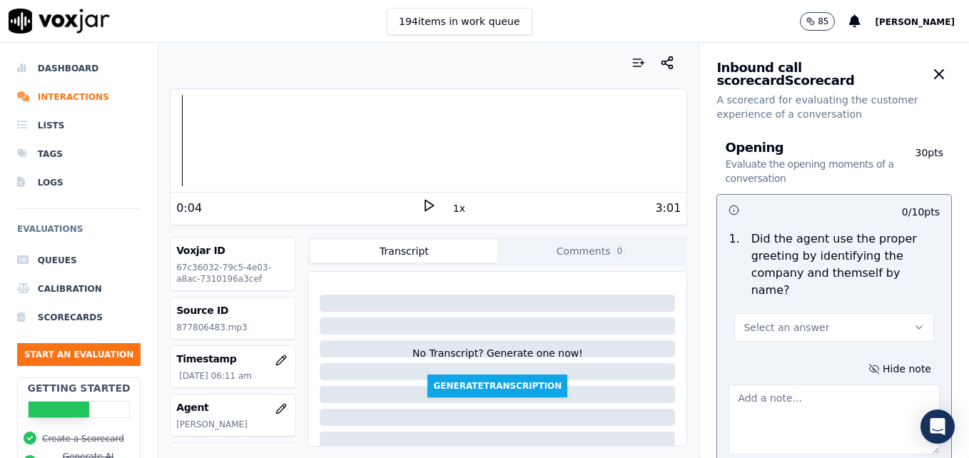
click at [802, 388] on textarea at bounding box center [834, 420] width 211 height 70
click at [425, 208] on polygon at bounding box center [429, 206] width 9 height 11
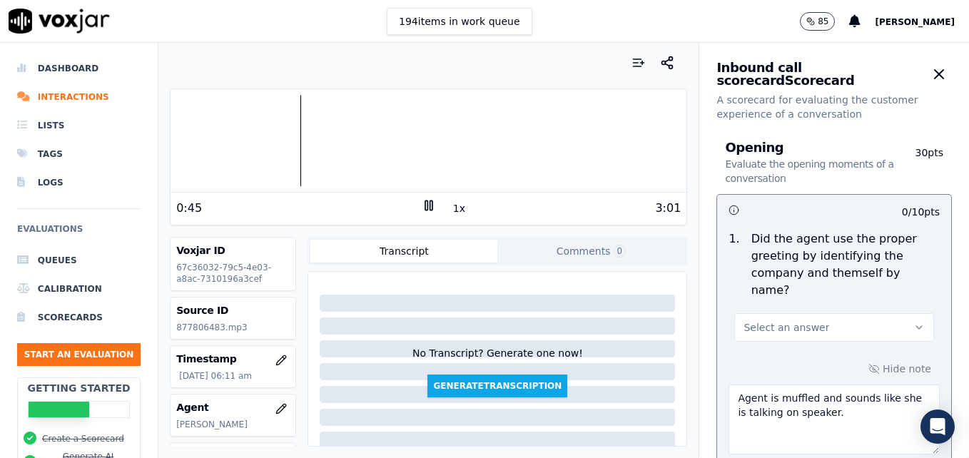
click at [231, 141] on div at bounding box center [429, 140] width 516 height 91
click at [914, 322] on icon "button" at bounding box center [919, 327] width 11 height 11
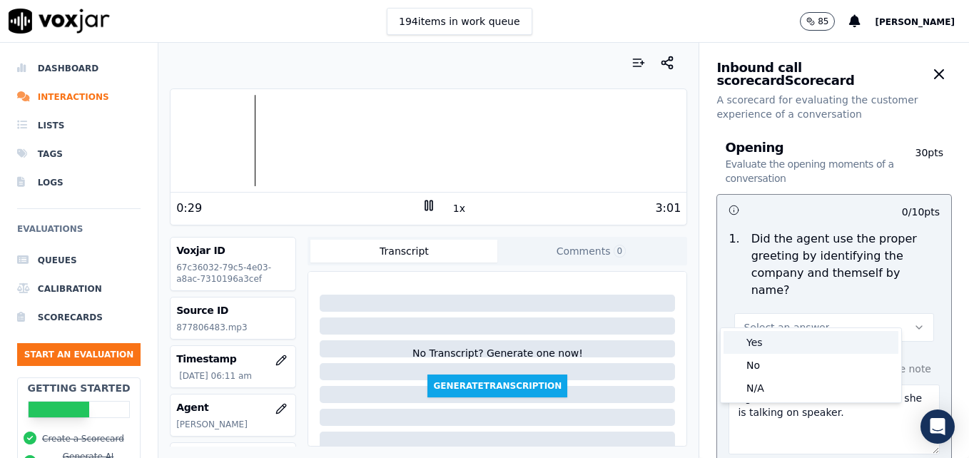
click at [785, 344] on div "Yes" at bounding box center [811, 342] width 175 height 23
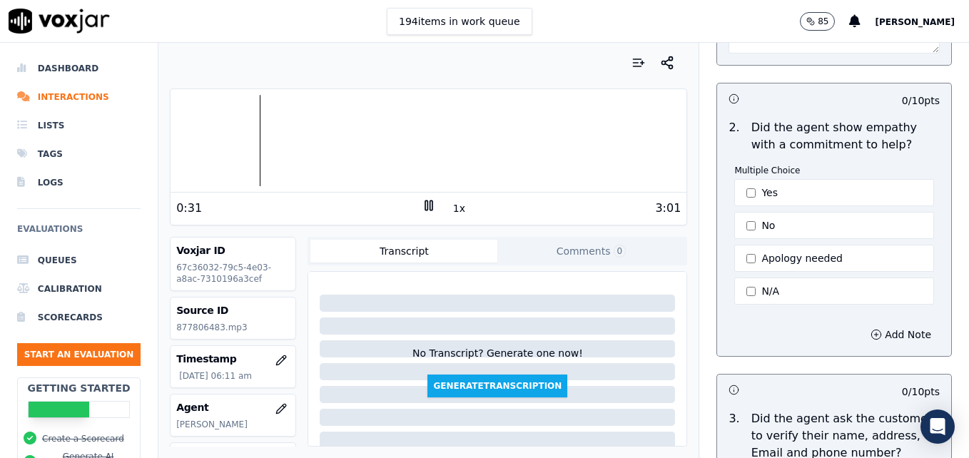
scroll to position [428, 0]
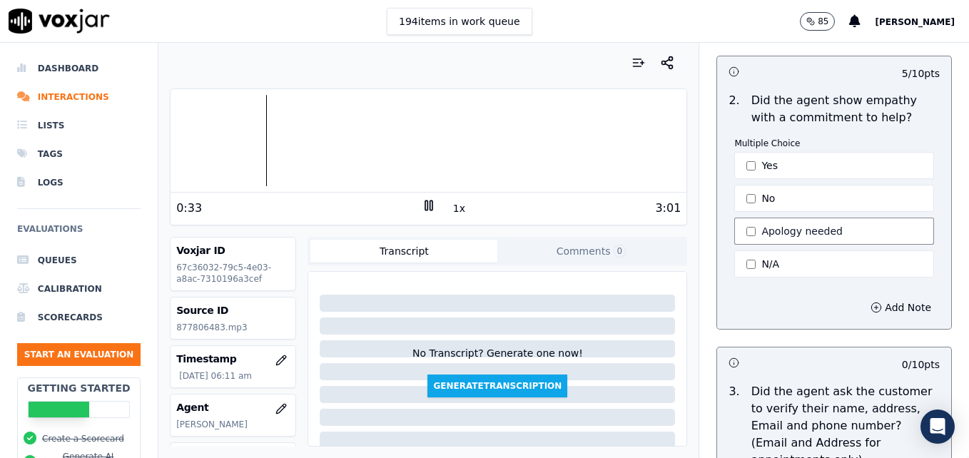
click at [735, 218] on button "Apology needed" at bounding box center [835, 231] width 200 height 27
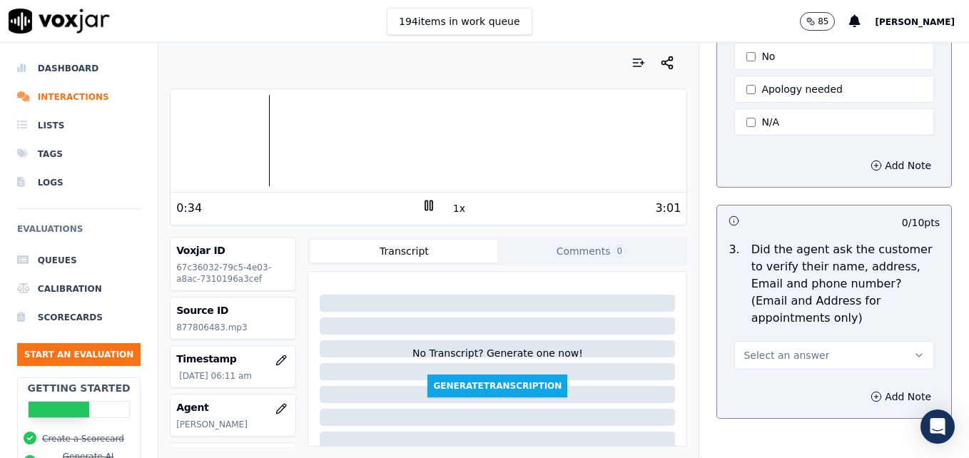
scroll to position [643, 0]
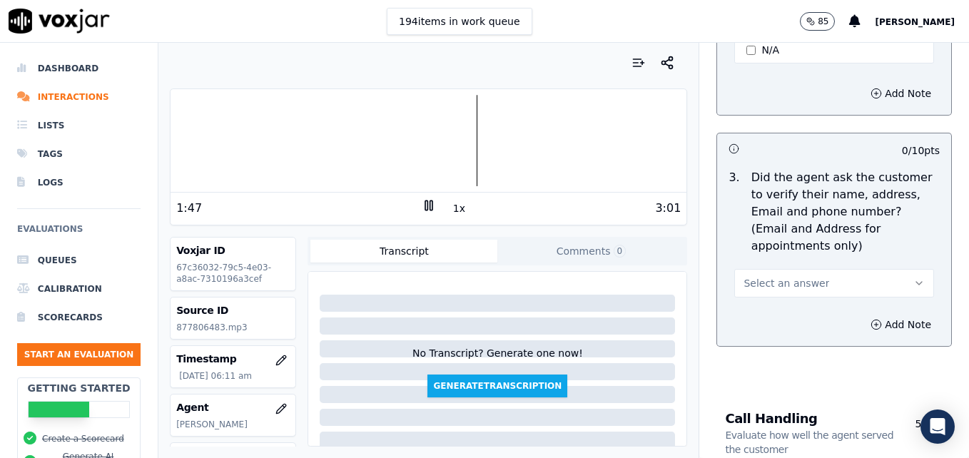
click at [914, 278] on icon "button" at bounding box center [919, 283] width 11 height 11
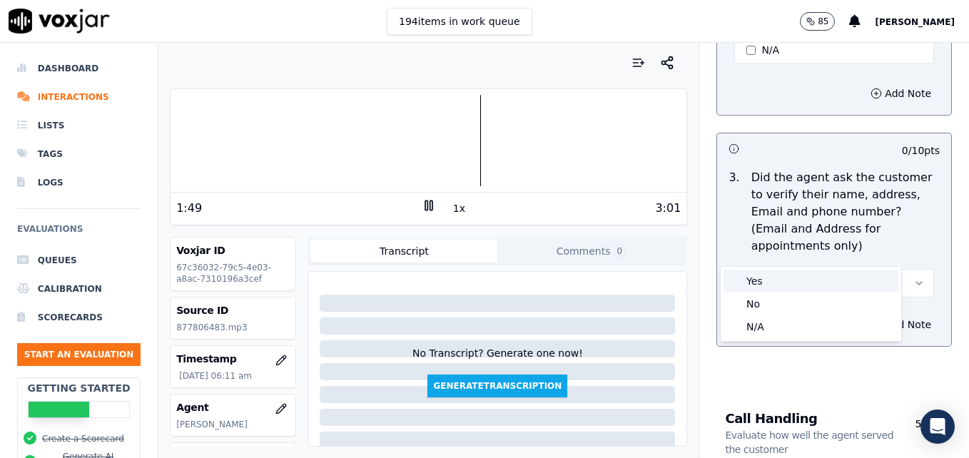
click at [793, 282] on div "Yes" at bounding box center [811, 281] width 175 height 23
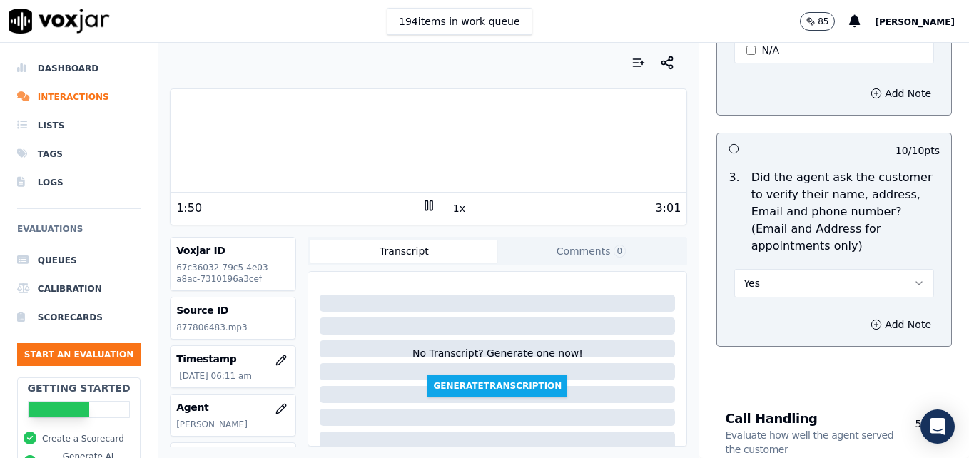
click at [333, 145] on div at bounding box center [429, 140] width 516 height 91
click at [281, 145] on div at bounding box center [429, 140] width 516 height 91
click at [231, 142] on div at bounding box center [429, 140] width 516 height 91
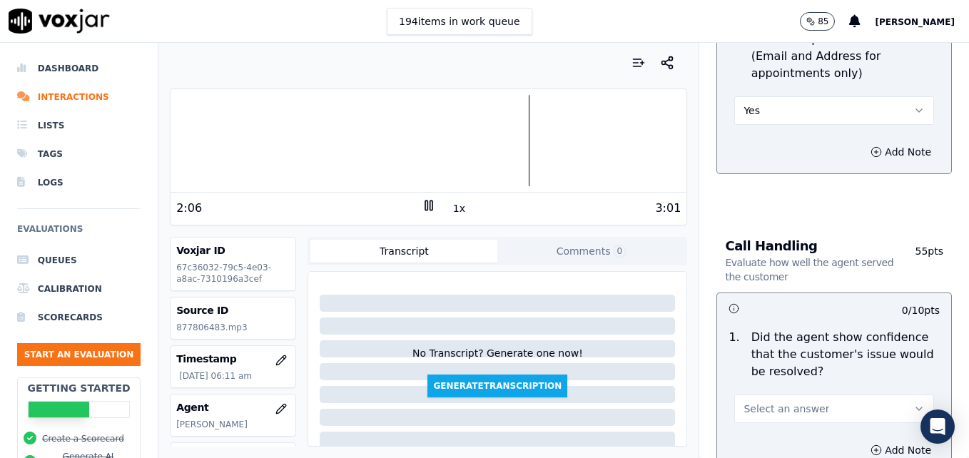
scroll to position [857, 0]
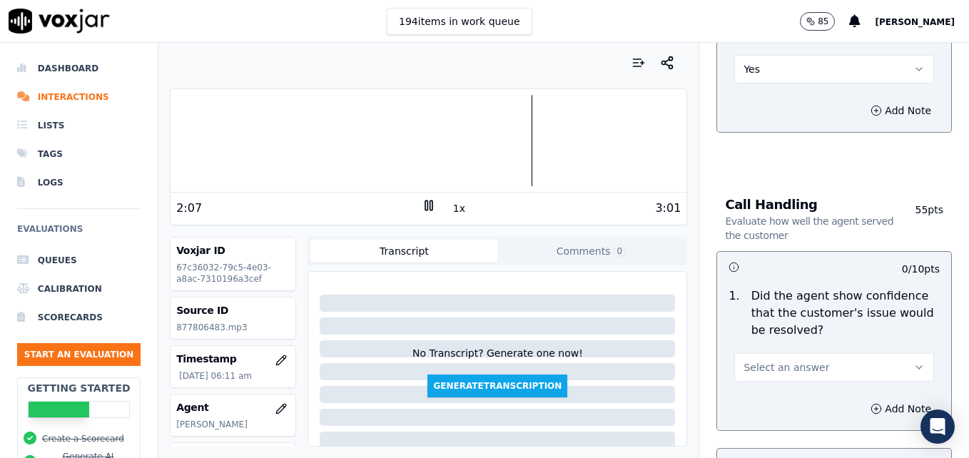
click at [914, 362] on icon "button" at bounding box center [919, 367] width 11 height 11
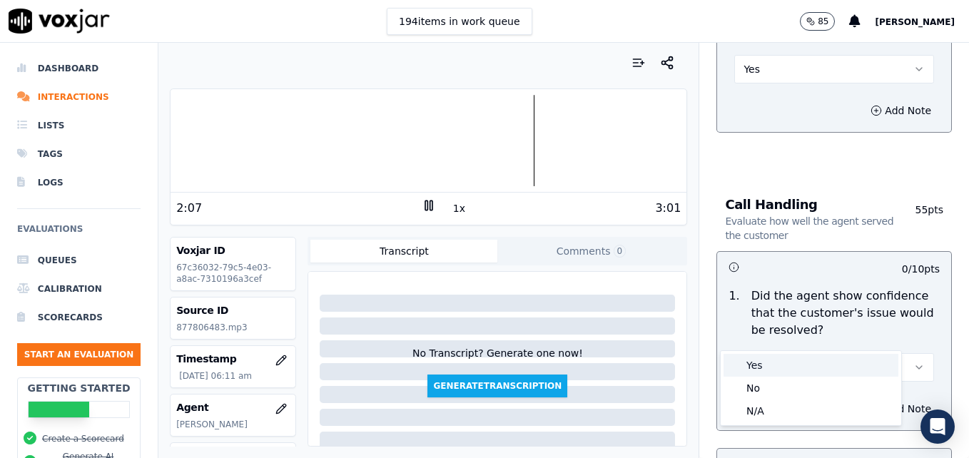
click at [800, 363] on div "Yes" at bounding box center [811, 365] width 175 height 23
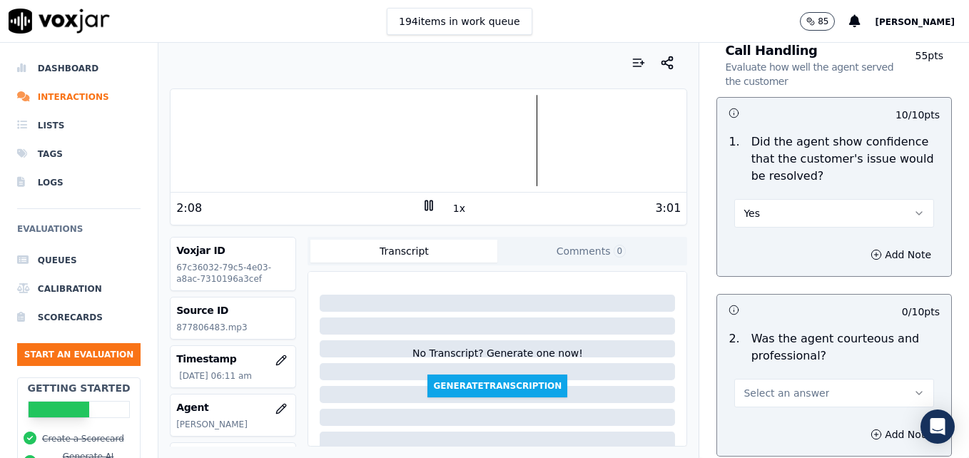
scroll to position [1071, 0]
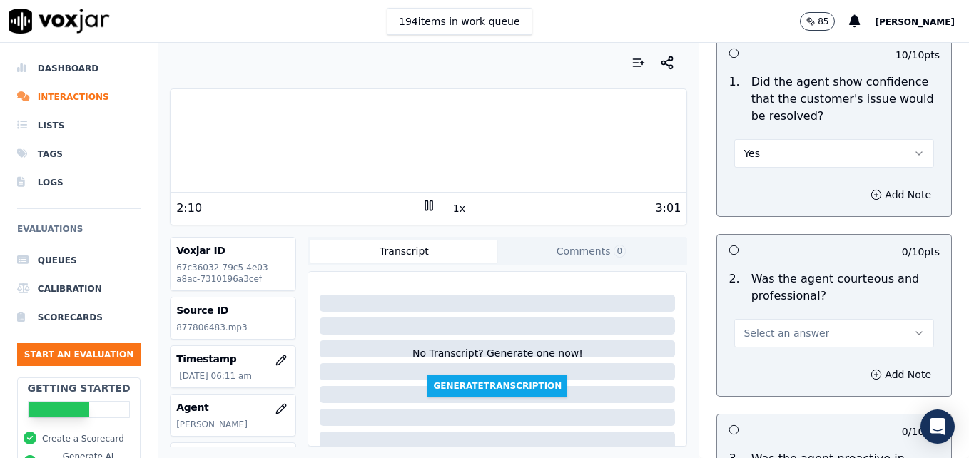
click at [914, 328] on icon "button" at bounding box center [919, 333] width 11 height 11
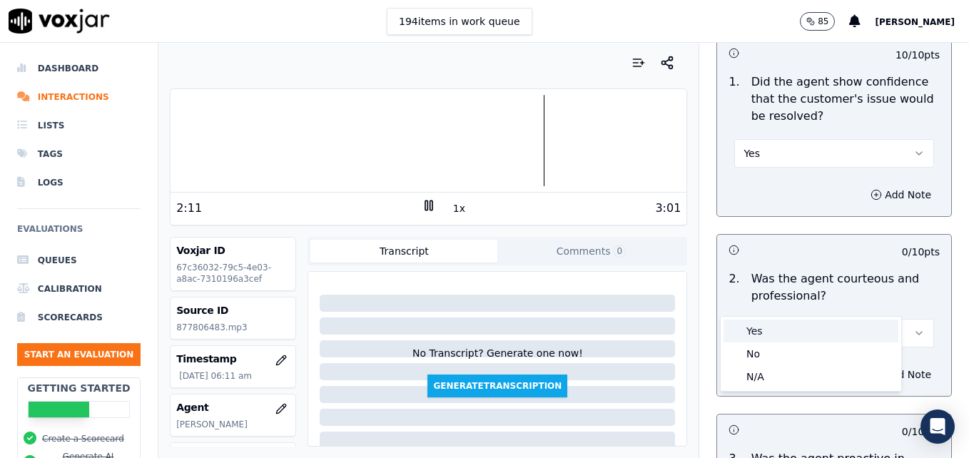
click at [757, 332] on div "Yes" at bounding box center [811, 331] width 175 height 23
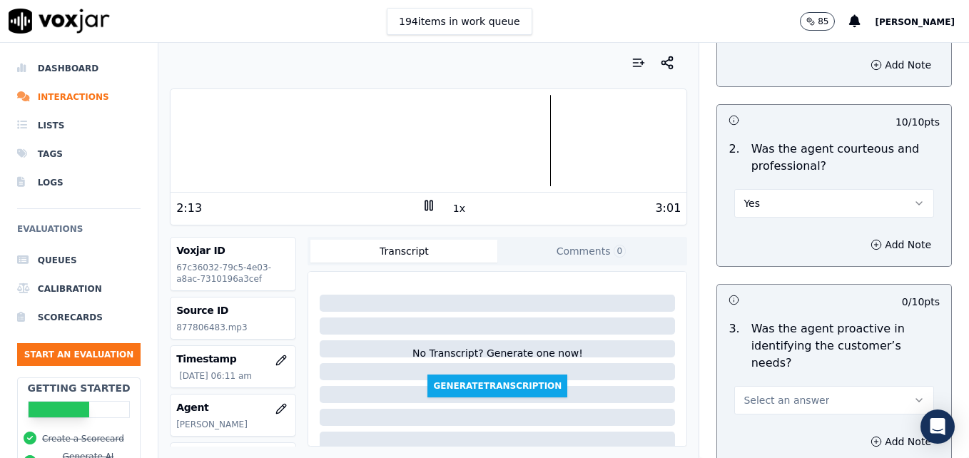
scroll to position [1214, 0]
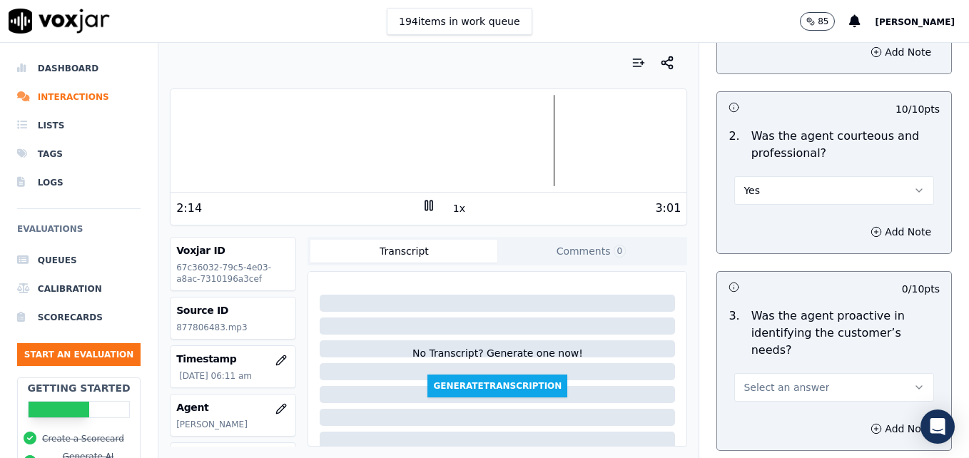
click at [914, 382] on icon "button" at bounding box center [919, 387] width 11 height 11
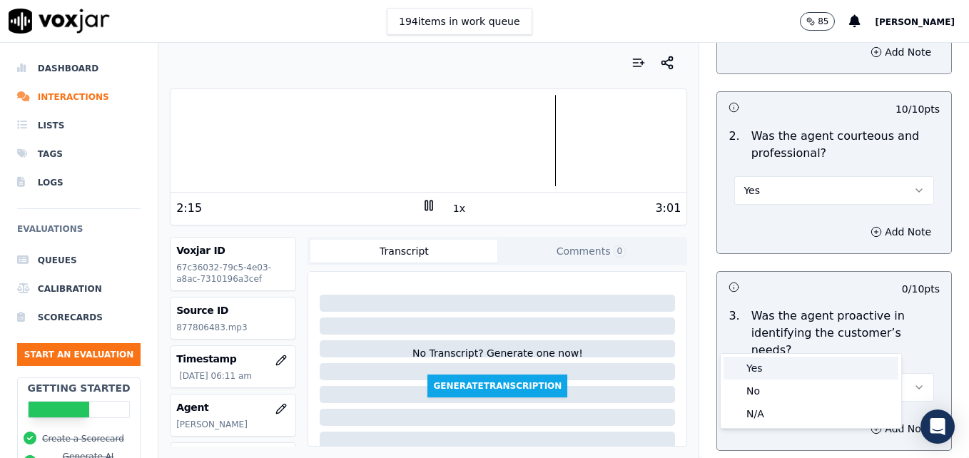
click at [820, 371] on div "Yes" at bounding box center [811, 368] width 175 height 23
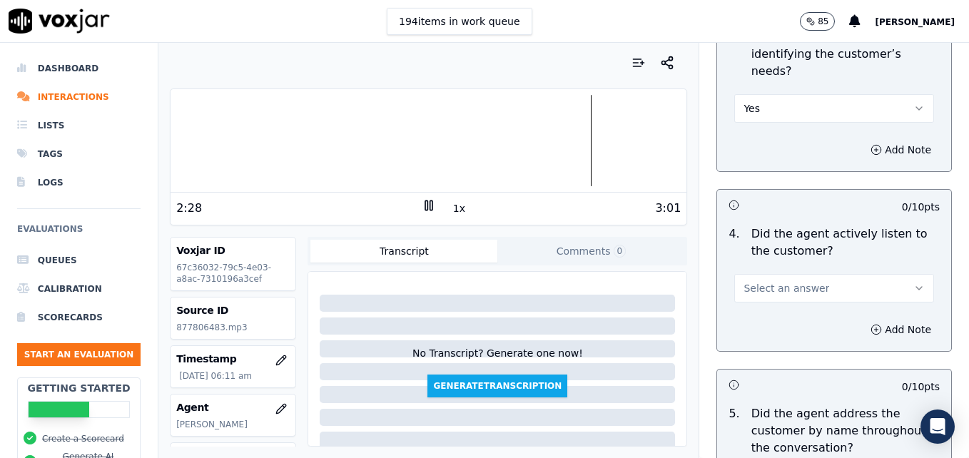
scroll to position [1499, 0]
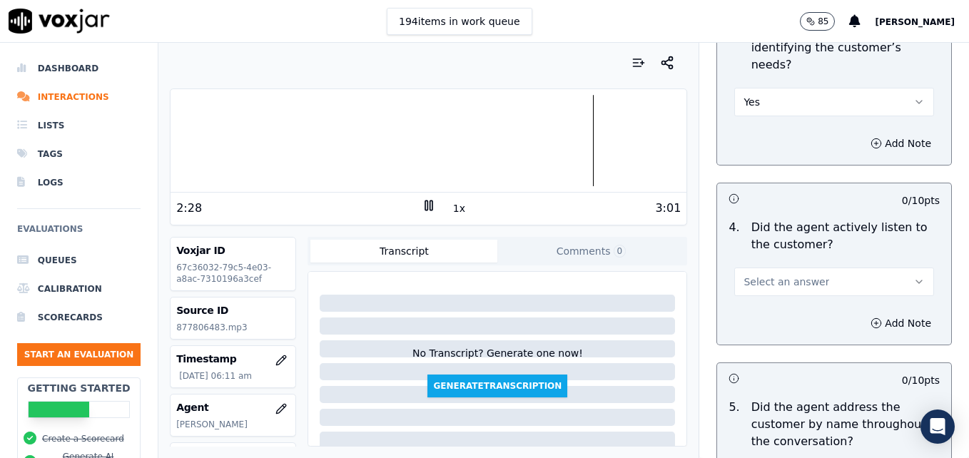
click at [878, 268] on button "Select an answer" at bounding box center [835, 282] width 200 height 29
click at [820, 268] on div "Yes" at bounding box center [811, 262] width 175 height 23
drag, startPoint x: 418, startPoint y: 206, endPoint x: 533, endPoint y: 223, distance: 116.3
click at [425, 206] on rect at bounding box center [426, 205] width 2 height 9
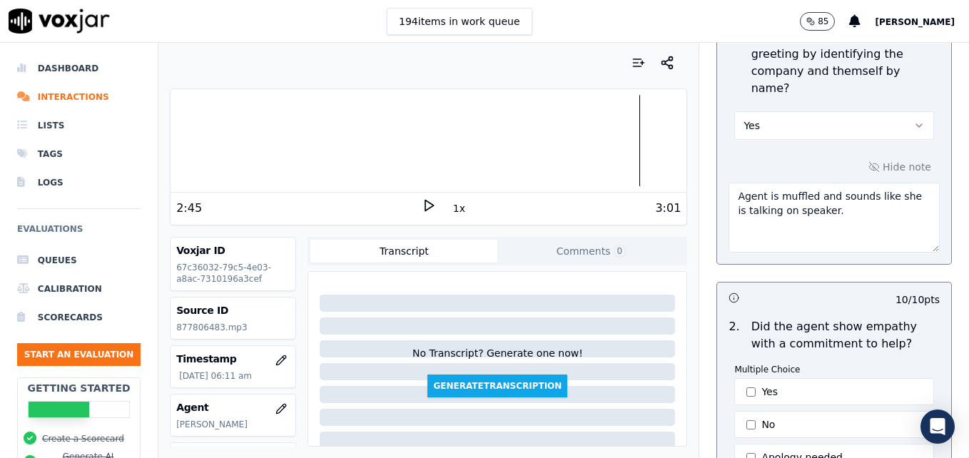
scroll to position [286, 0]
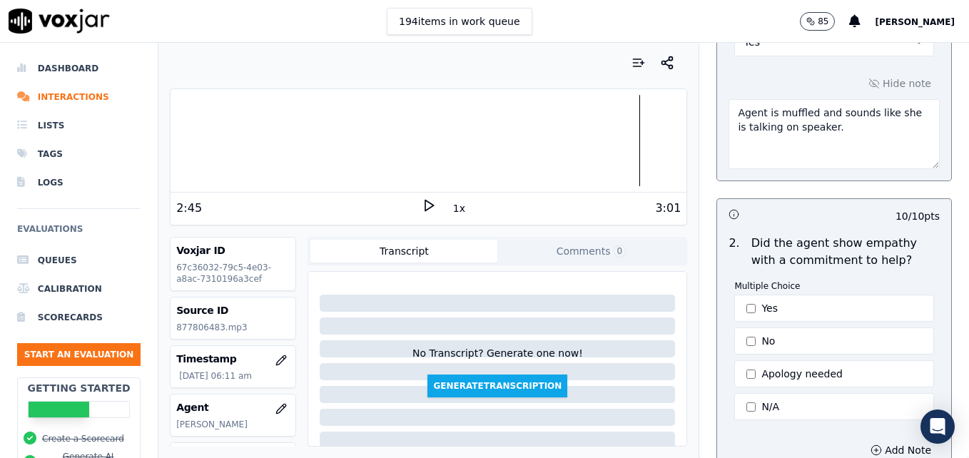
click at [819, 111] on textarea "Agent is muffled and sounds like she is talking on speaker." at bounding box center [834, 134] width 211 height 70
type textarea "Agent is muffled and sounds like she is talking on speaker. The customer could …"
click at [425, 203] on polygon at bounding box center [429, 206] width 9 height 11
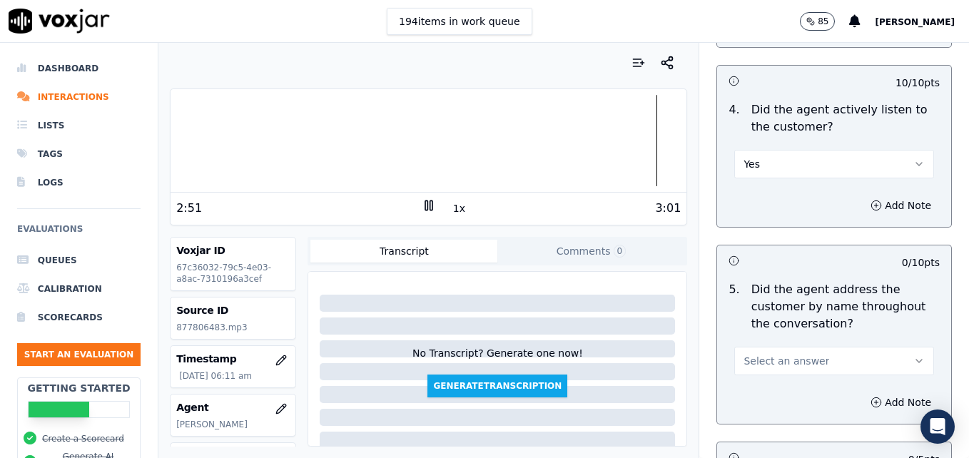
scroll to position [1642, 0]
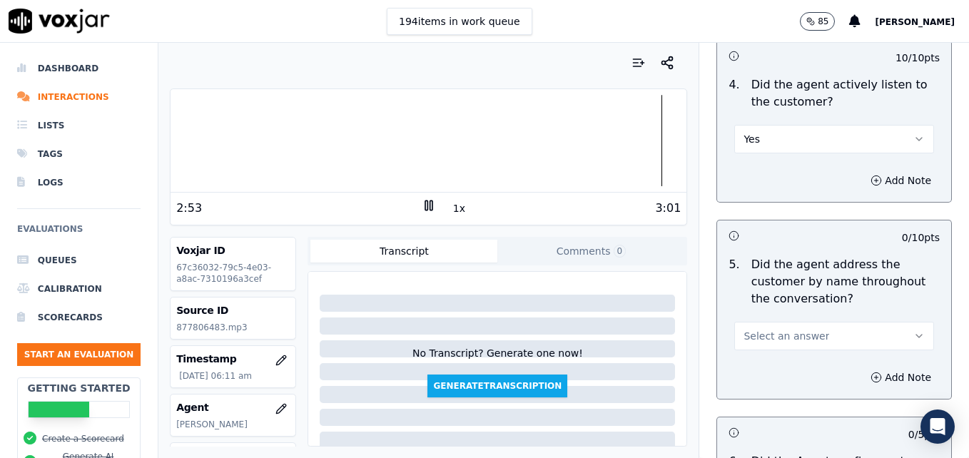
click at [914, 331] on icon "button" at bounding box center [919, 336] width 11 height 11
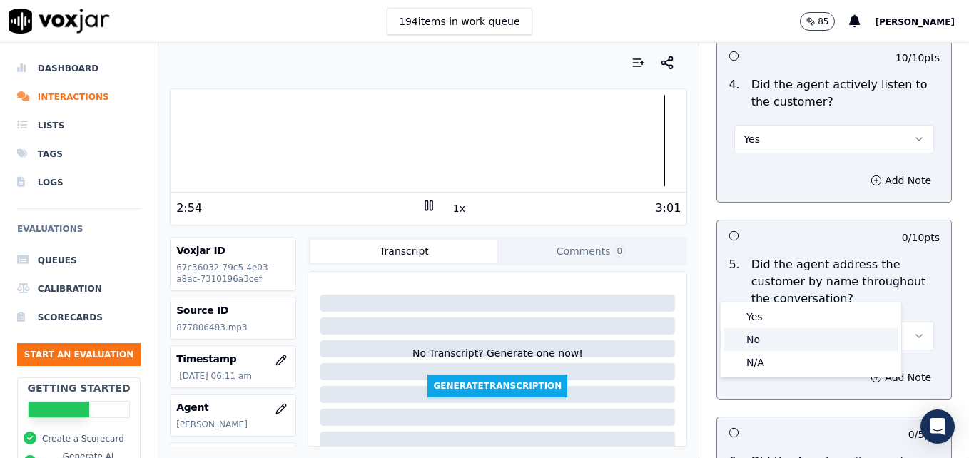
click at [789, 336] on div "No" at bounding box center [811, 339] width 175 height 23
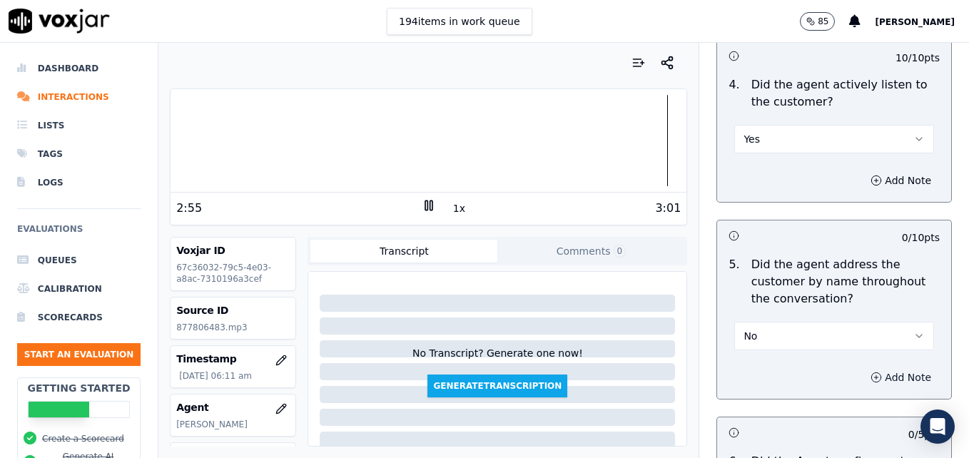
click at [871, 372] on icon "button" at bounding box center [876, 377] width 11 height 11
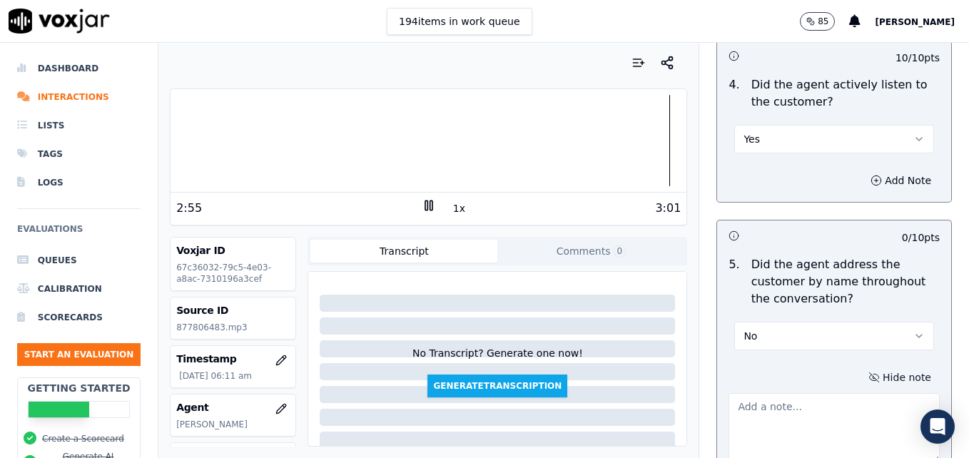
click at [811, 393] on textarea at bounding box center [834, 428] width 211 height 70
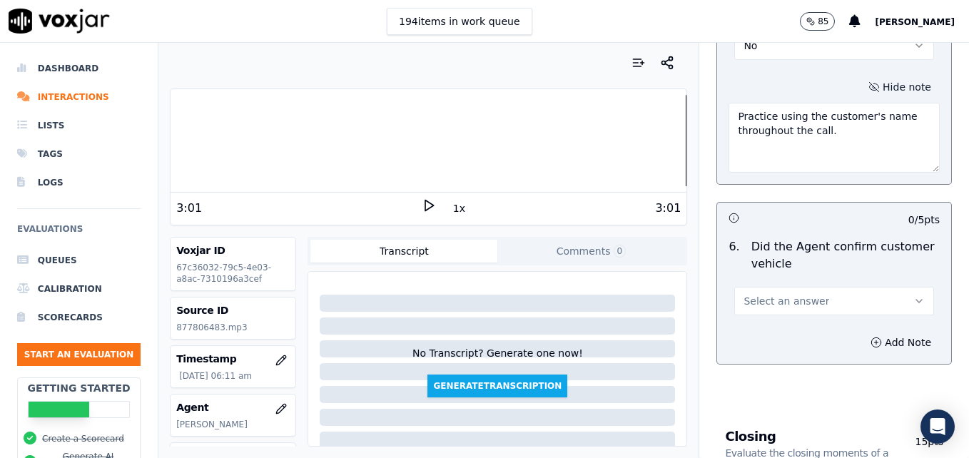
scroll to position [1999, 0]
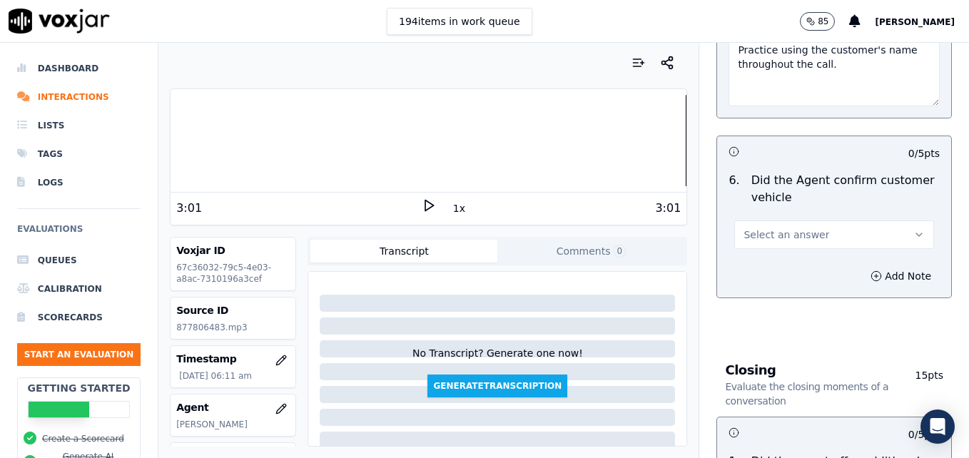
type textarea "Practice using the customer's name throughout the call."
click at [917, 233] on icon "button" at bounding box center [920, 234] width 6 height 3
click at [767, 216] on div "Yes" at bounding box center [811, 215] width 175 height 23
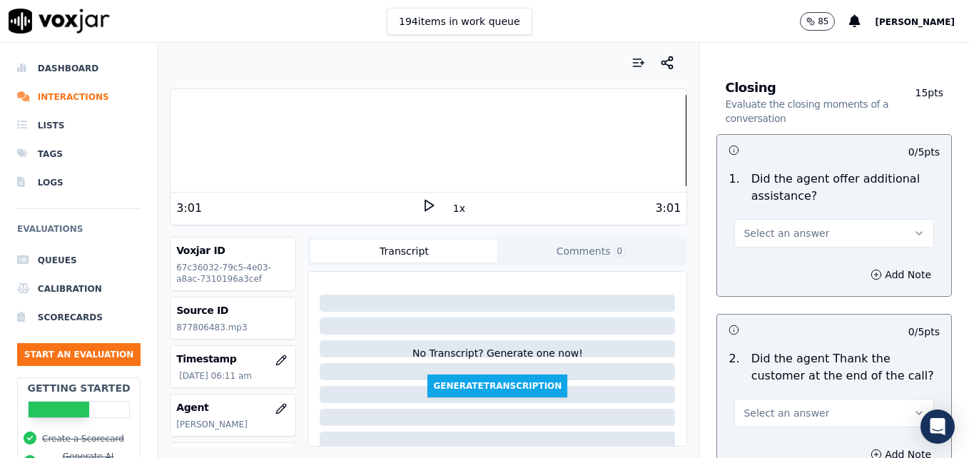
scroll to position [2284, 0]
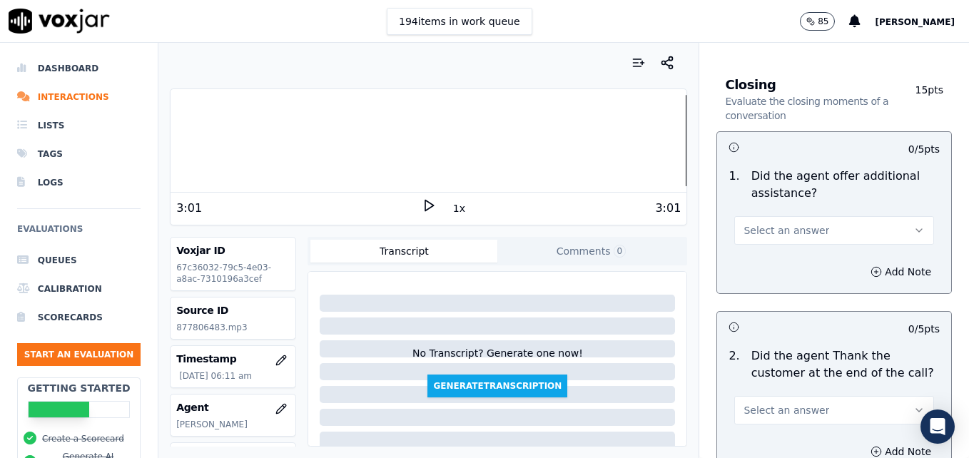
click at [914, 225] on icon "button" at bounding box center [919, 230] width 11 height 11
click at [742, 209] on div "Yes" at bounding box center [811, 211] width 175 height 23
click at [871, 266] on icon "button" at bounding box center [876, 271] width 11 height 11
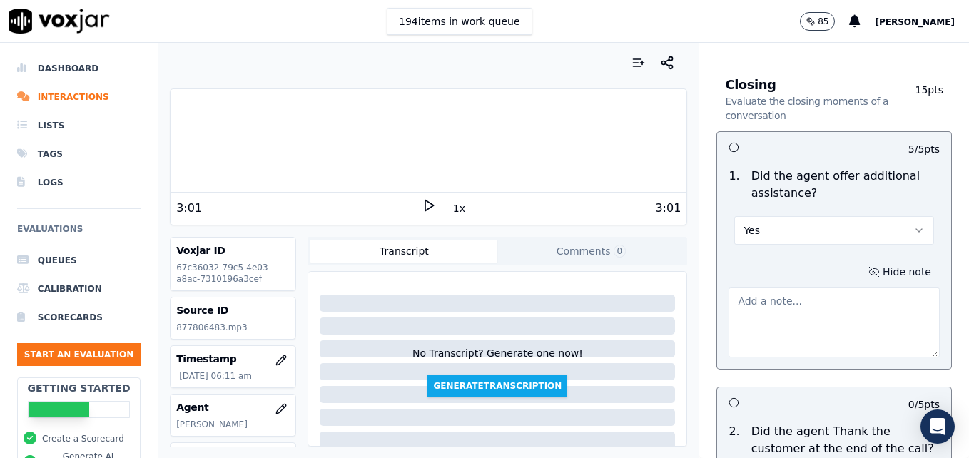
click at [821, 288] on textarea at bounding box center [834, 323] width 211 height 70
type textarea "o"
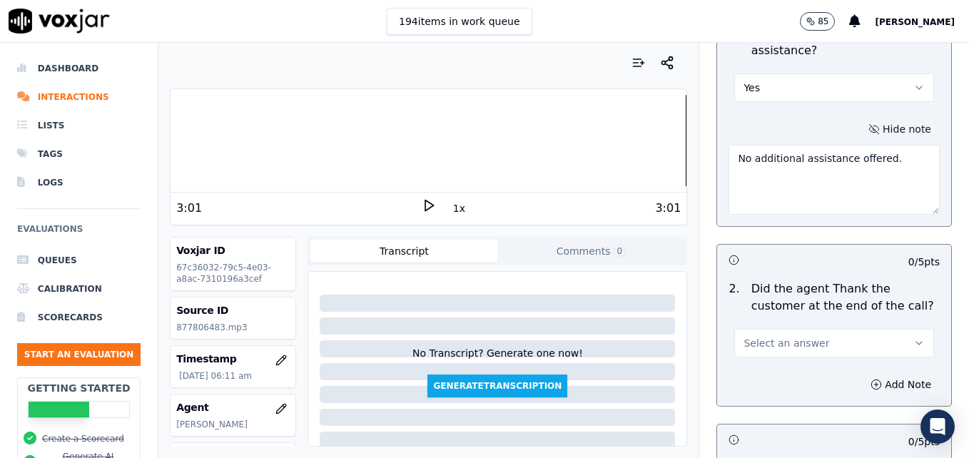
scroll to position [2499, 0]
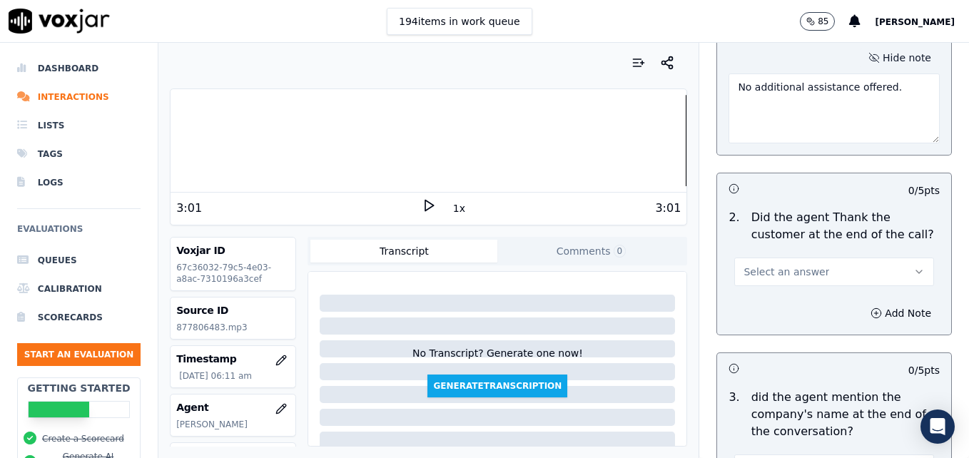
type textarea "No additional assistance offered."
click at [885, 258] on button "Select an answer" at bounding box center [835, 272] width 200 height 29
click at [781, 248] on div "Yes" at bounding box center [811, 252] width 175 height 23
click at [871, 308] on icon "button" at bounding box center [876, 313] width 11 height 11
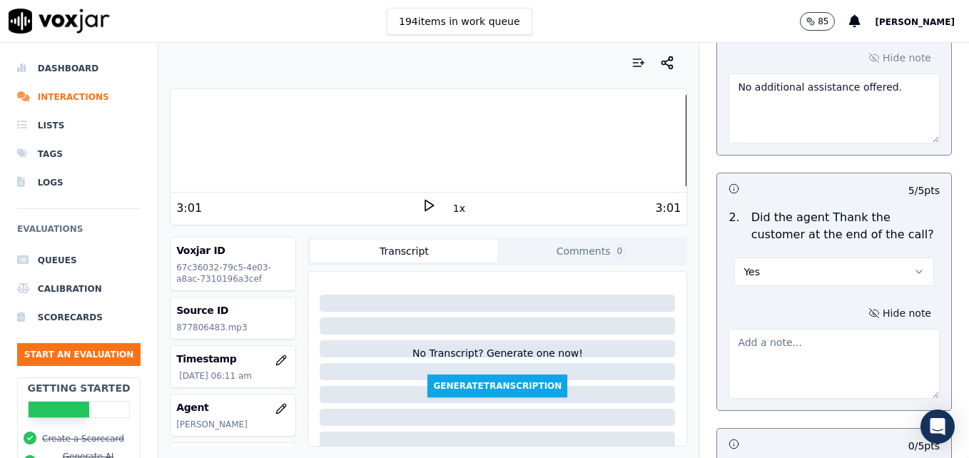
click at [841, 329] on textarea at bounding box center [834, 364] width 211 height 70
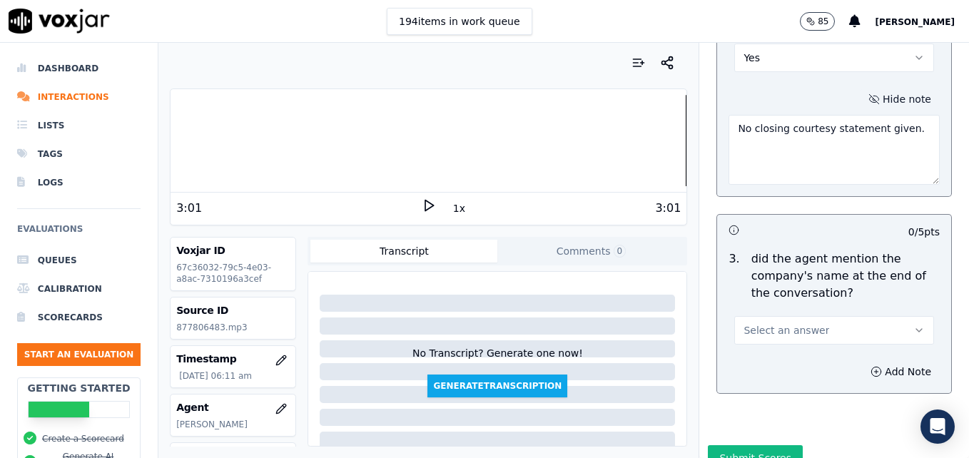
scroll to position [2715, 0]
type textarea "No closing courtesy statement given."
click at [867, 314] on button "Select an answer" at bounding box center [835, 328] width 200 height 29
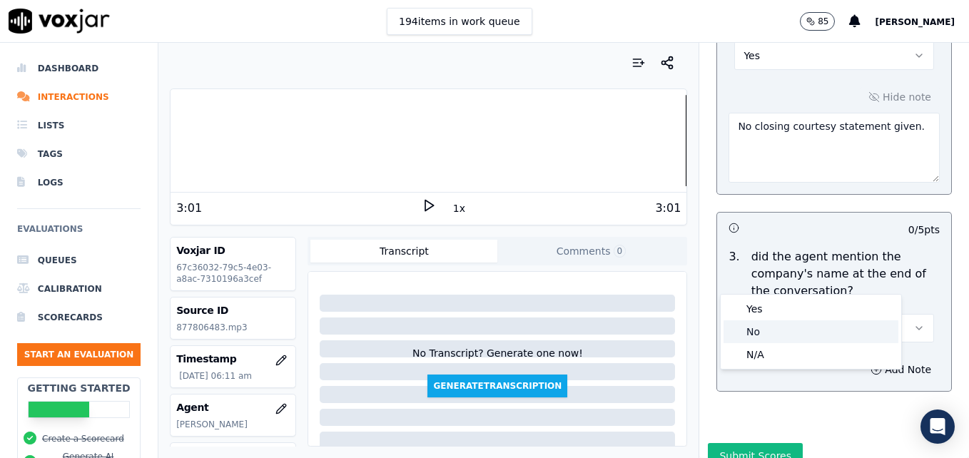
drag, startPoint x: 770, startPoint y: 335, endPoint x: 759, endPoint y: 365, distance: 31.8
click at [769, 338] on div "No" at bounding box center [811, 332] width 175 height 23
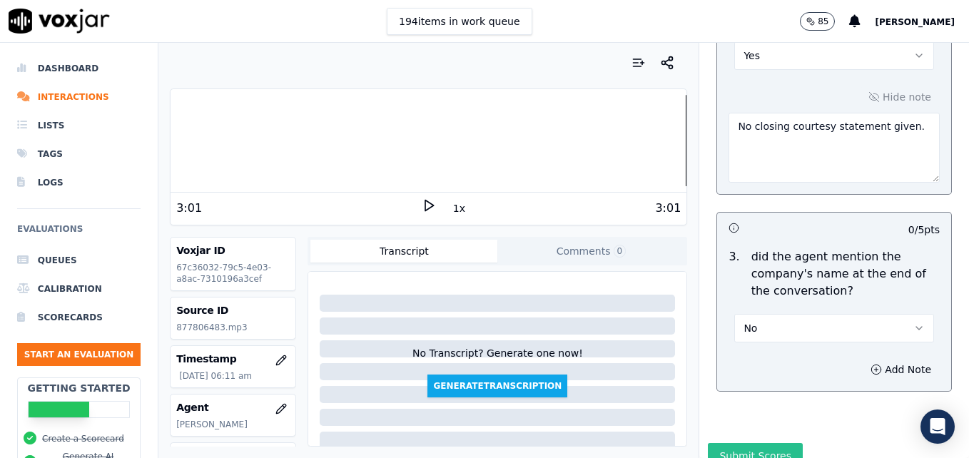
click at [739, 443] on button "Submit Scores" at bounding box center [755, 456] width 95 height 26
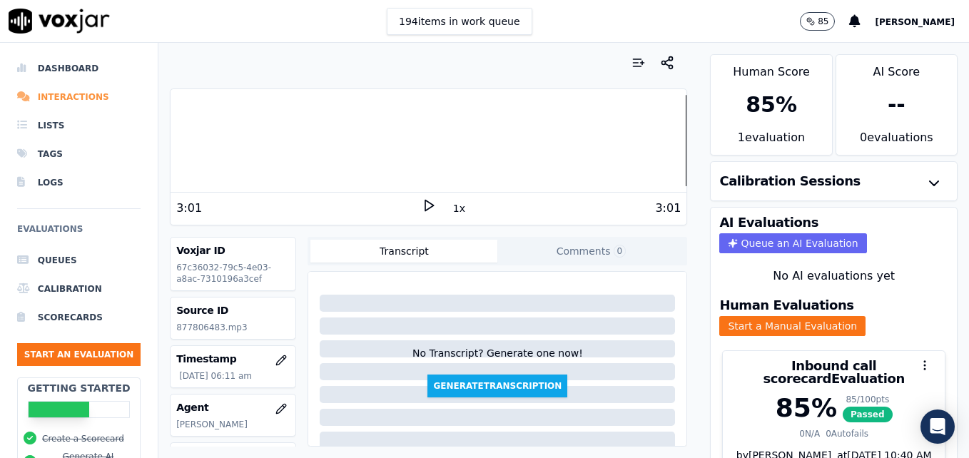
click at [69, 91] on li "Interactions" at bounding box center [79, 97] width 124 height 29
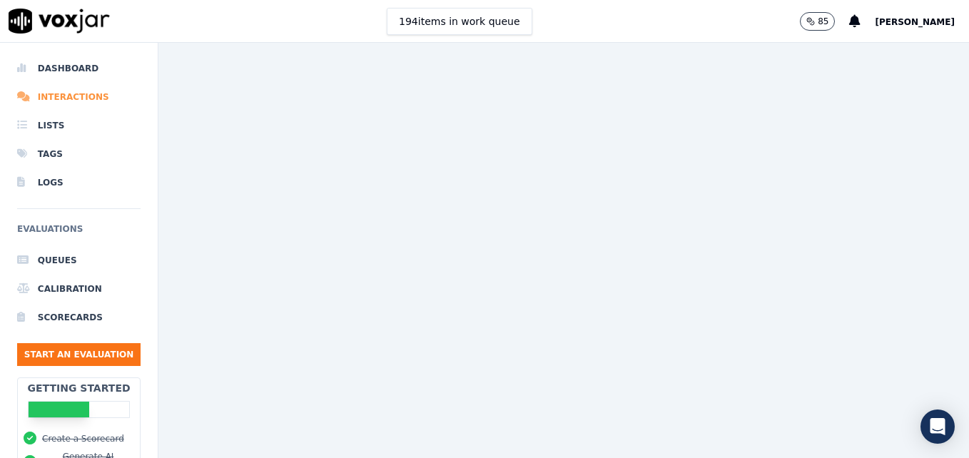
click at [41, 99] on li "Interactions" at bounding box center [79, 97] width 124 height 29
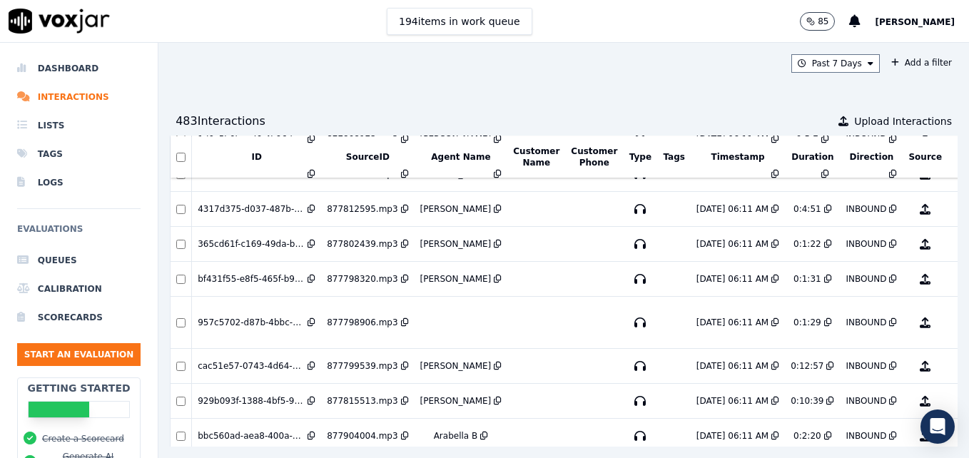
scroll to position [1609, 0]
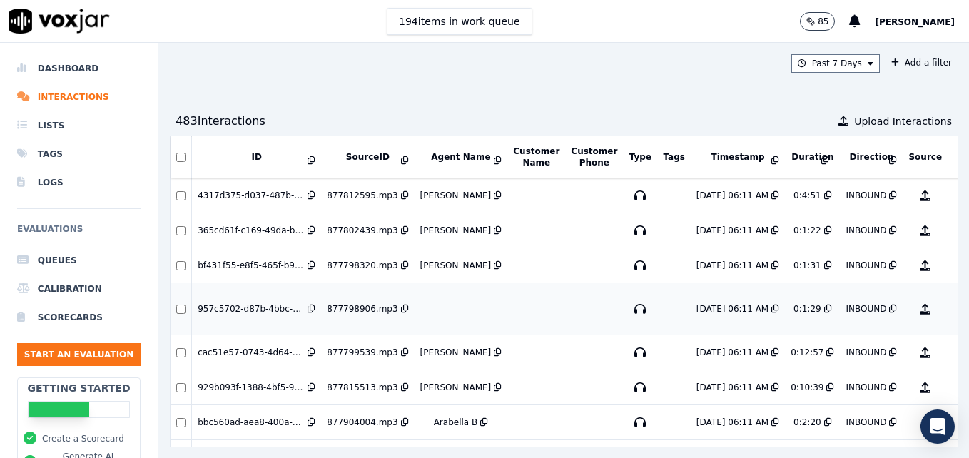
click at [263, 310] on div "957c5702-d87b-4bbc-89a2-63b469e038ba" at bounding box center [251, 308] width 107 height 11
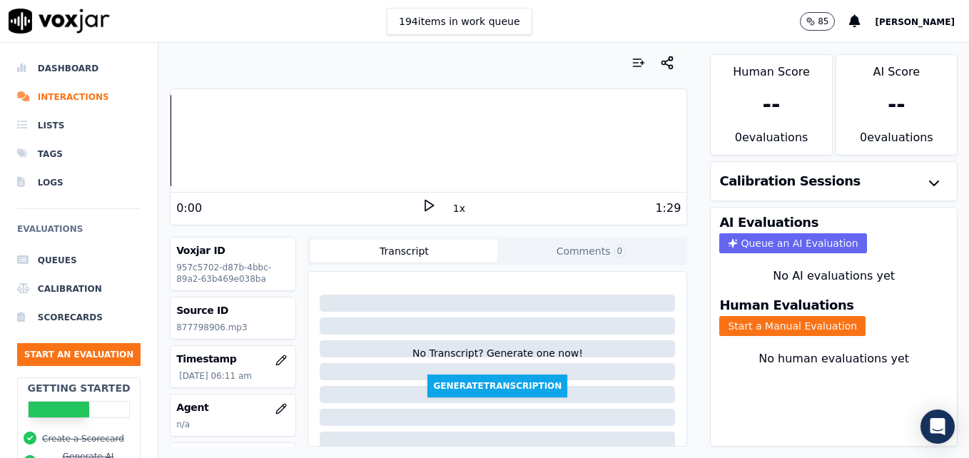
click at [425, 202] on icon at bounding box center [429, 205] width 14 height 14
click at [422, 208] on icon at bounding box center [429, 205] width 14 height 14
click at [424, 205] on icon at bounding box center [429, 205] width 14 height 14
click at [430, 201] on rect at bounding box center [431, 205] width 2 height 9
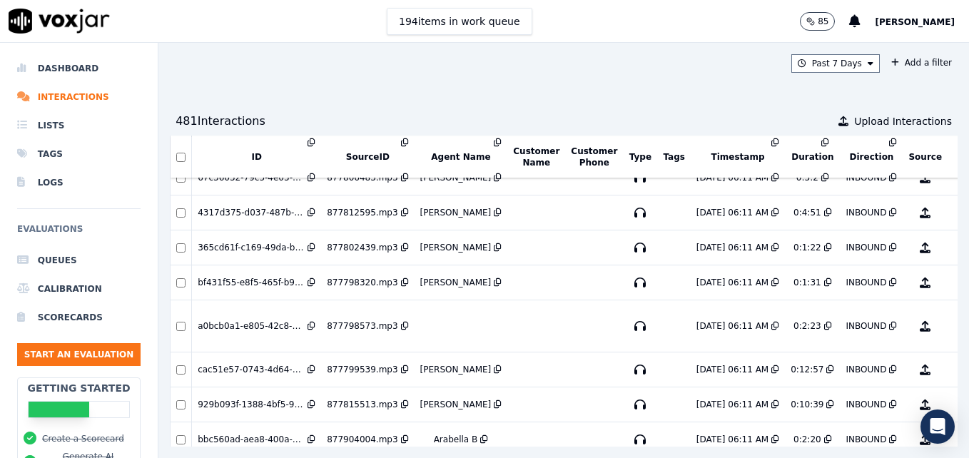
scroll to position [1663, 0]
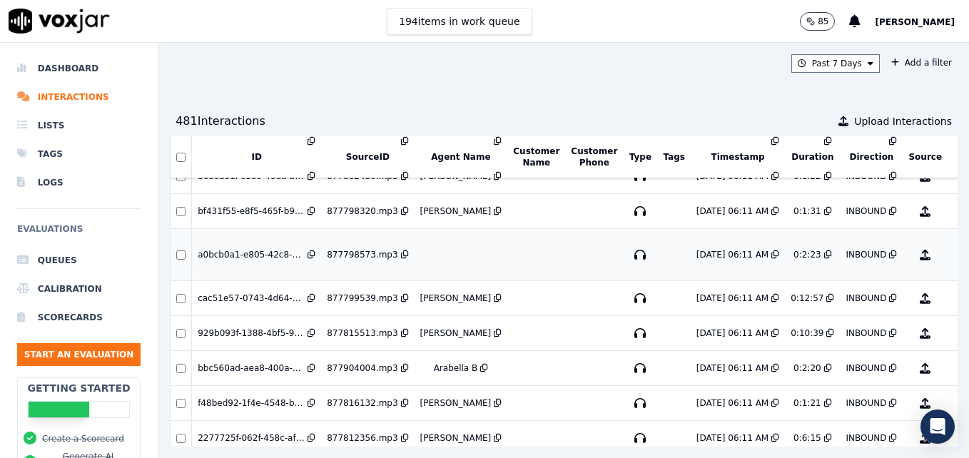
click at [954, 255] on button "No Evaluation Yet" at bounding box center [982, 255] width 56 height 40
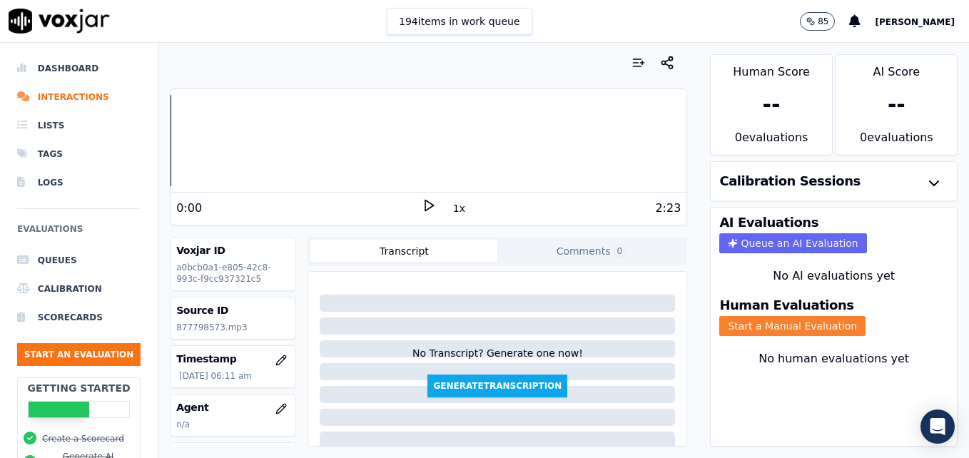
click at [780, 317] on button "Start a Manual Evaluation" at bounding box center [793, 326] width 146 height 20
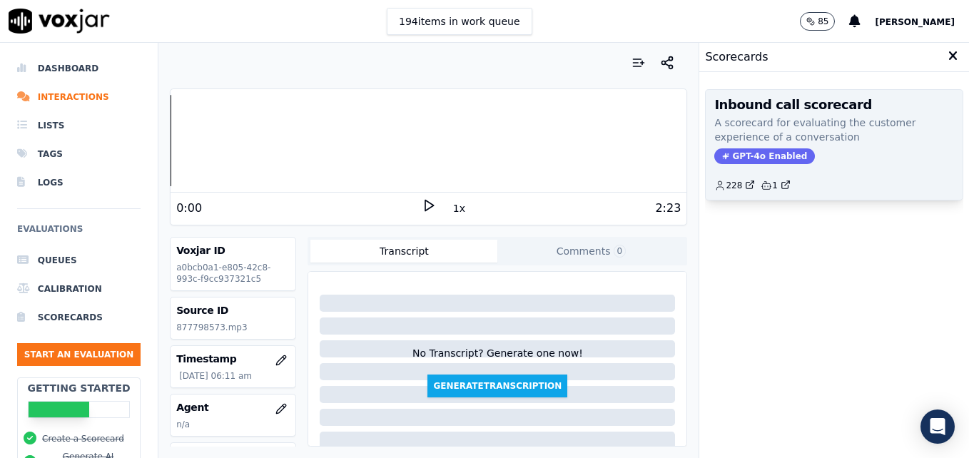
click at [737, 146] on div "Inbound call scorecard A scorecard for evaluating the customer experience of a …" at bounding box center [834, 145] width 257 height 110
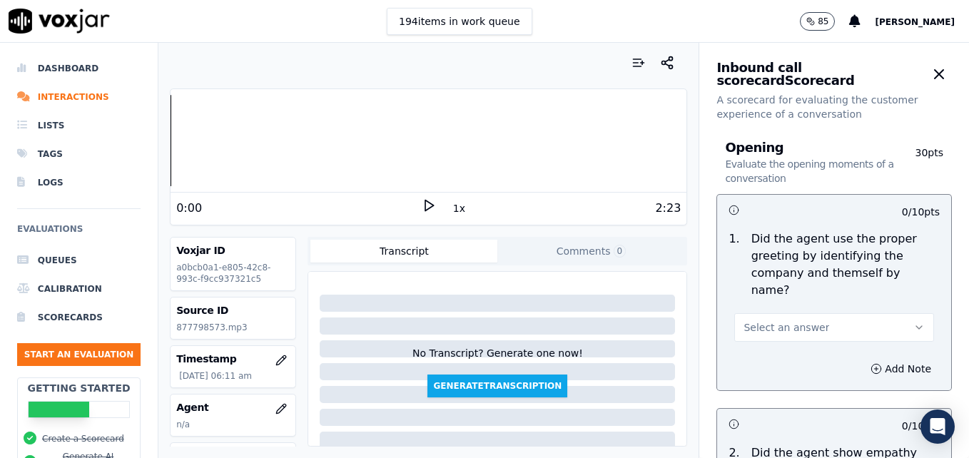
click at [422, 204] on icon at bounding box center [429, 205] width 14 height 14
click at [283, 405] on icon "button" at bounding box center [284, 406] width 2 height 2
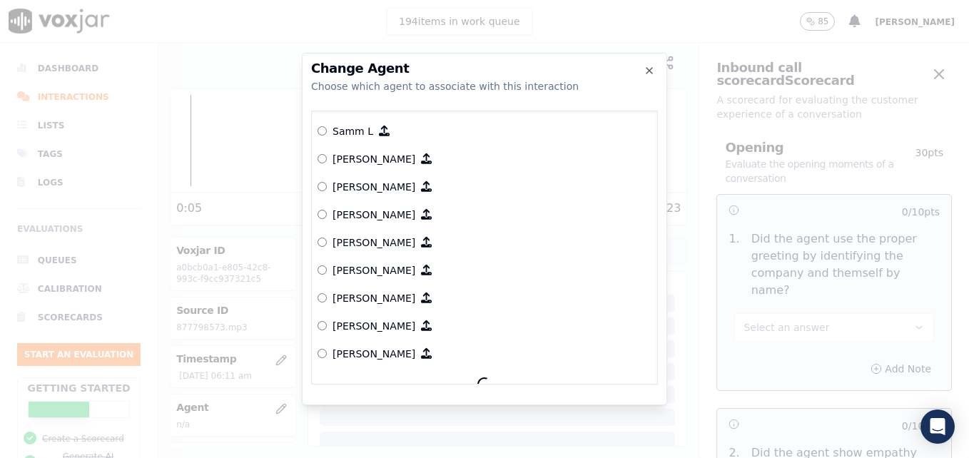
scroll to position [1392, 0]
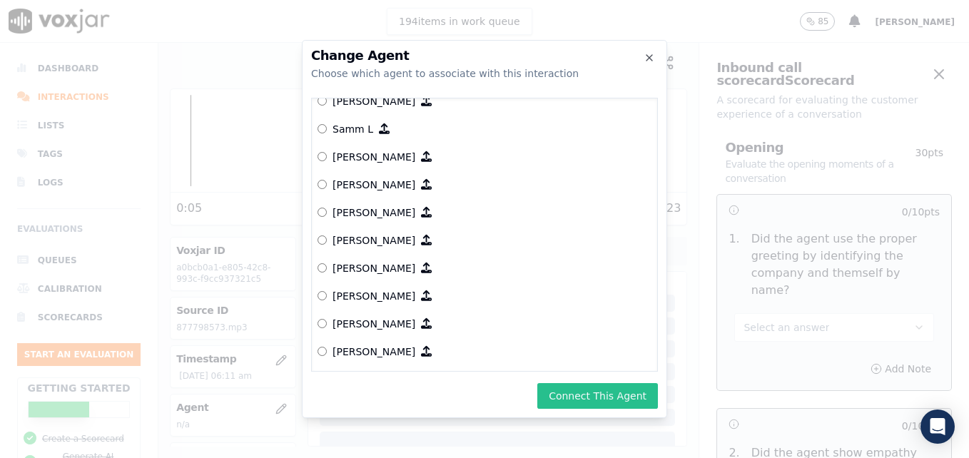
click at [623, 388] on button "Connect This Agent" at bounding box center [598, 396] width 121 height 26
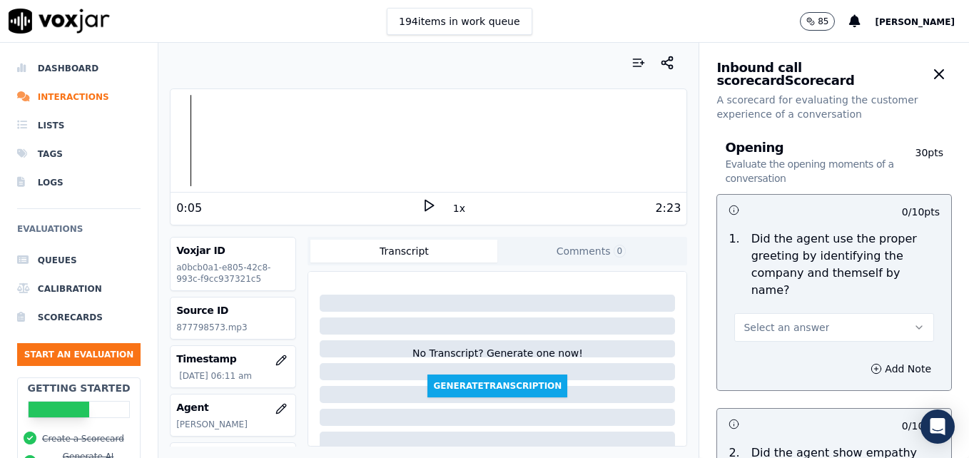
click at [424, 201] on icon at bounding box center [429, 205] width 14 height 14
click at [891, 316] on button "Select an answer" at bounding box center [835, 327] width 200 height 29
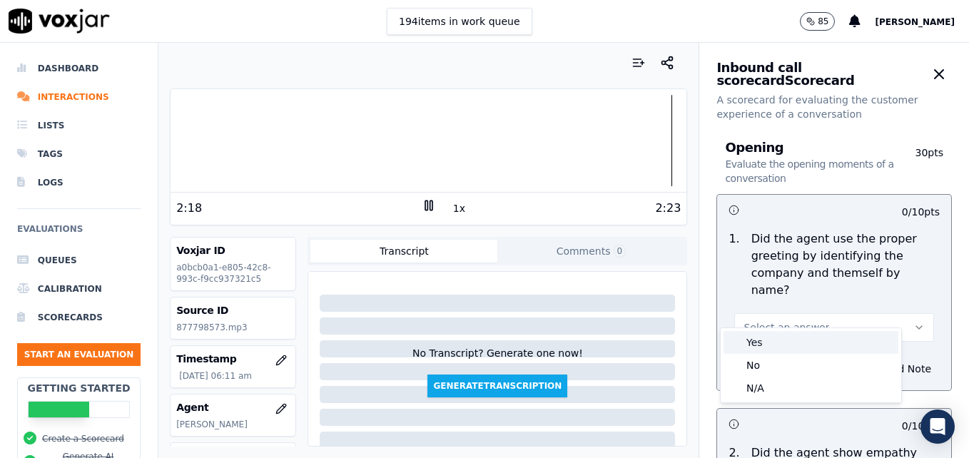
click at [777, 343] on div "Yes" at bounding box center [811, 342] width 175 height 23
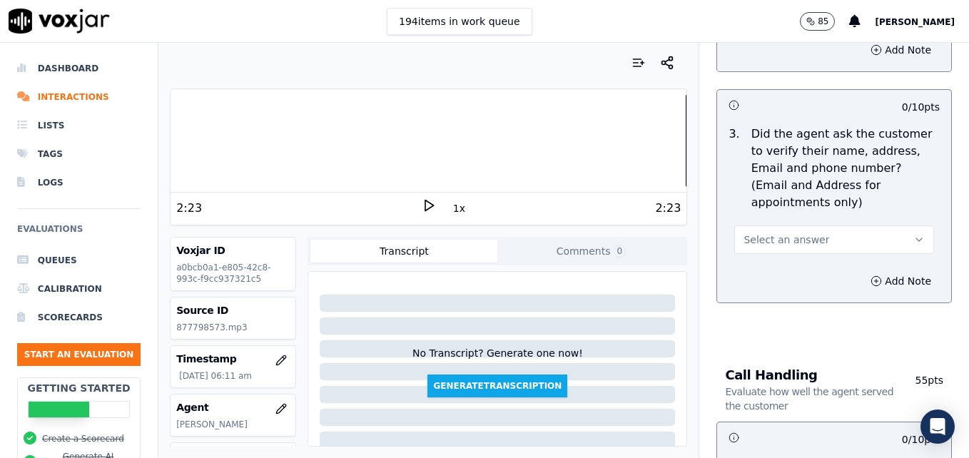
scroll to position [643, 0]
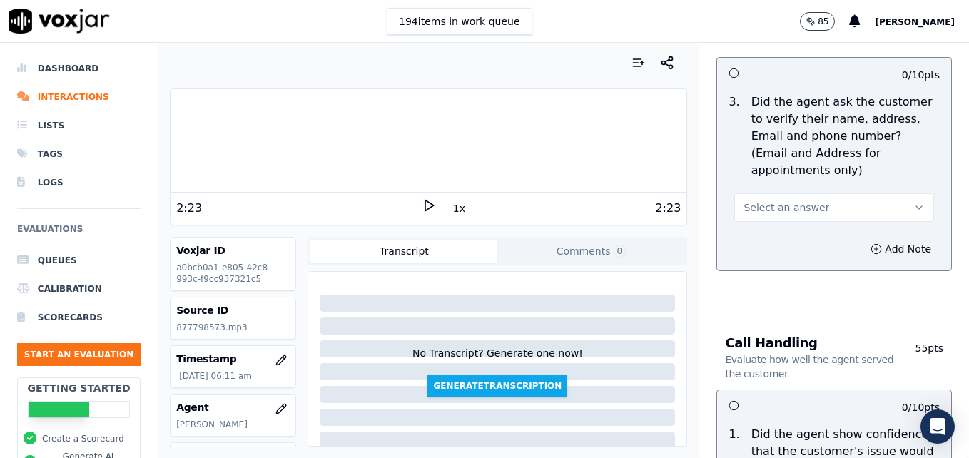
click at [894, 193] on button "Select an answer" at bounding box center [835, 207] width 200 height 29
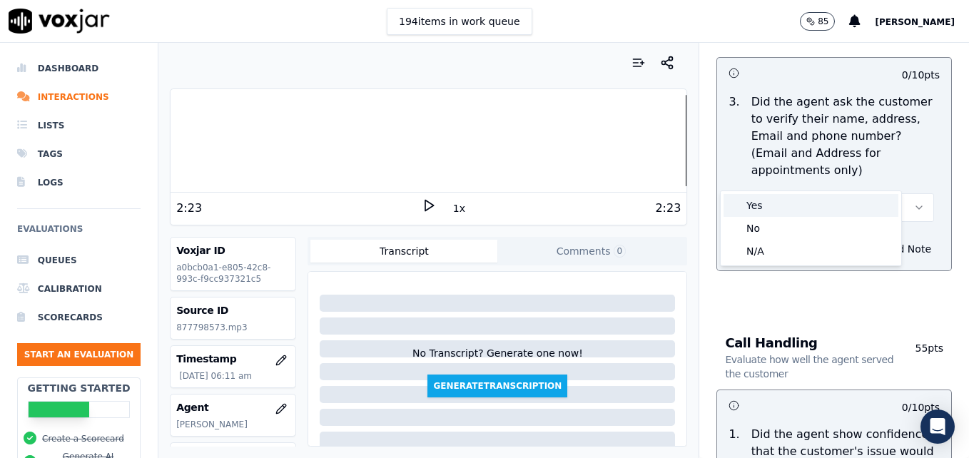
click at [782, 206] on div "Yes" at bounding box center [811, 205] width 175 height 23
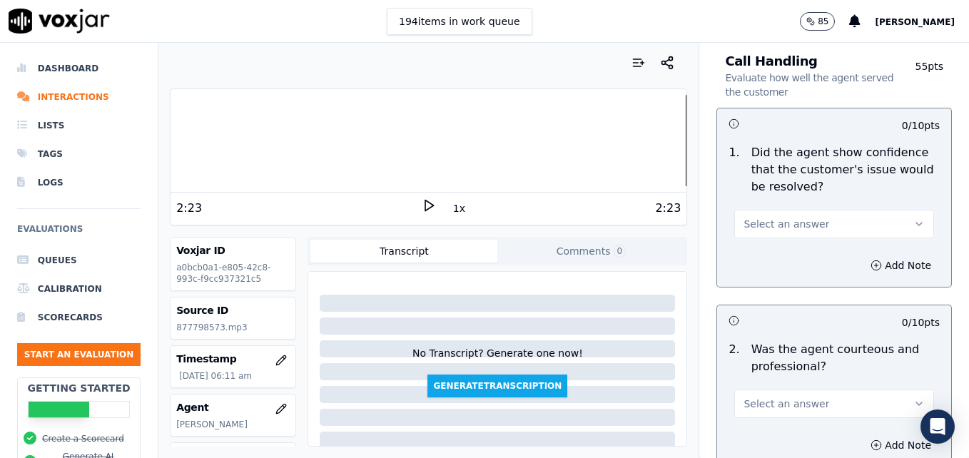
scroll to position [928, 0]
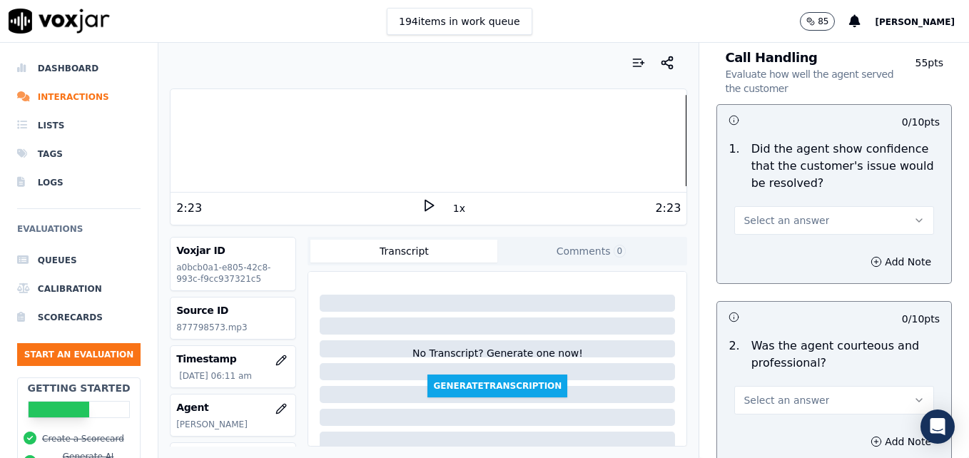
click at [914, 215] on icon "button" at bounding box center [919, 220] width 11 height 11
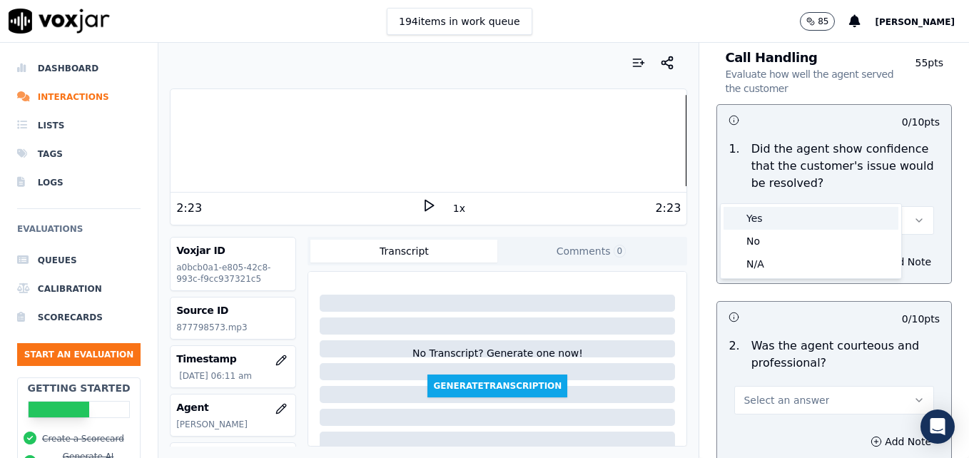
click at [801, 223] on div "Yes" at bounding box center [811, 218] width 175 height 23
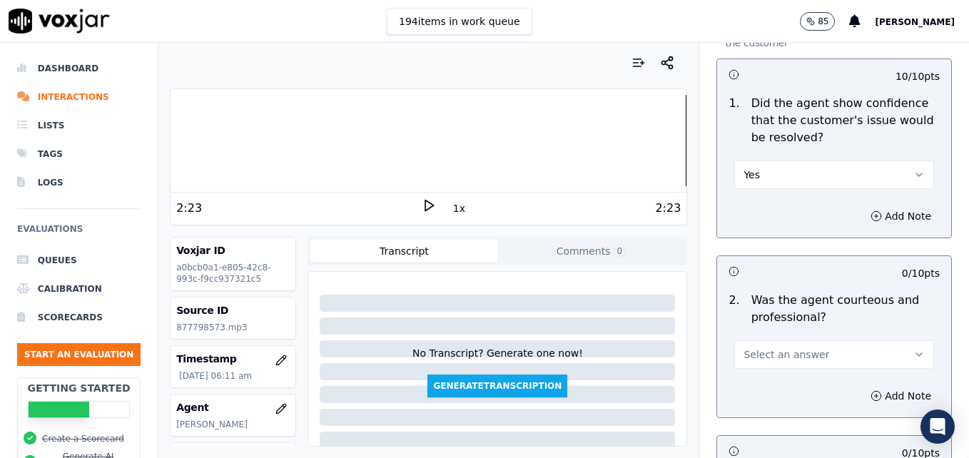
scroll to position [1142, 0]
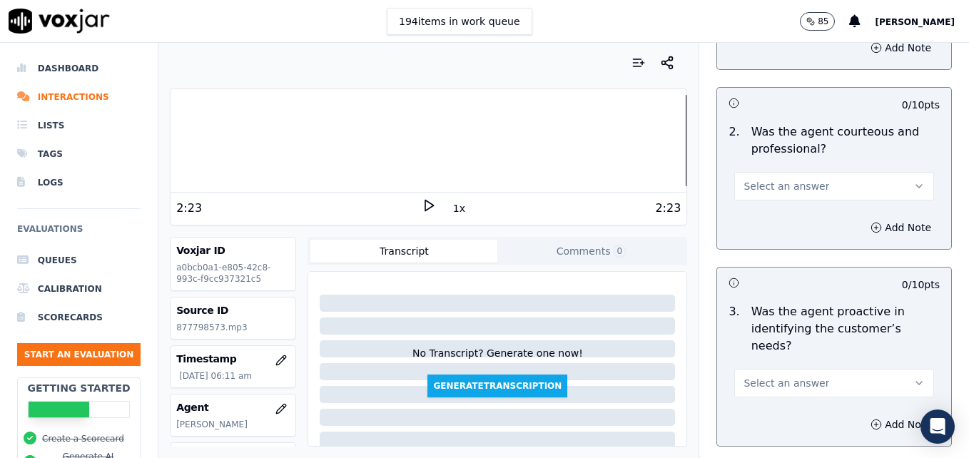
click at [914, 181] on icon "button" at bounding box center [919, 186] width 11 height 11
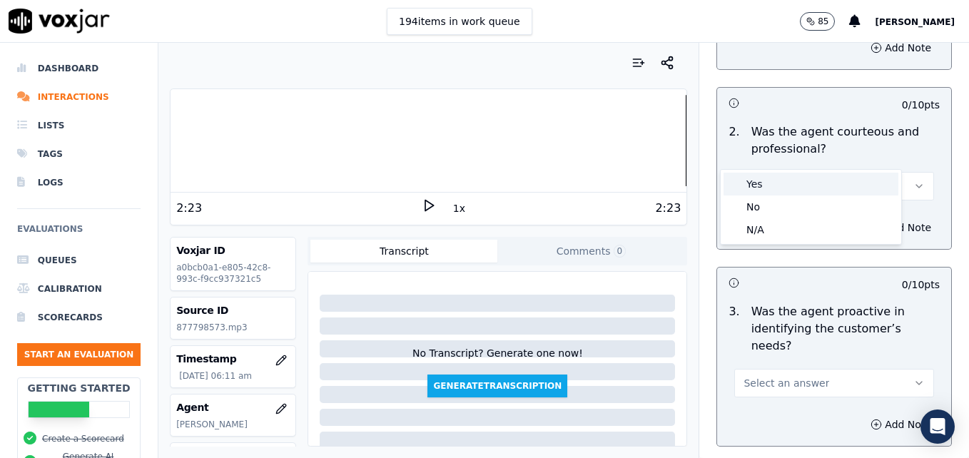
click at [795, 183] on div "Yes" at bounding box center [811, 184] width 175 height 23
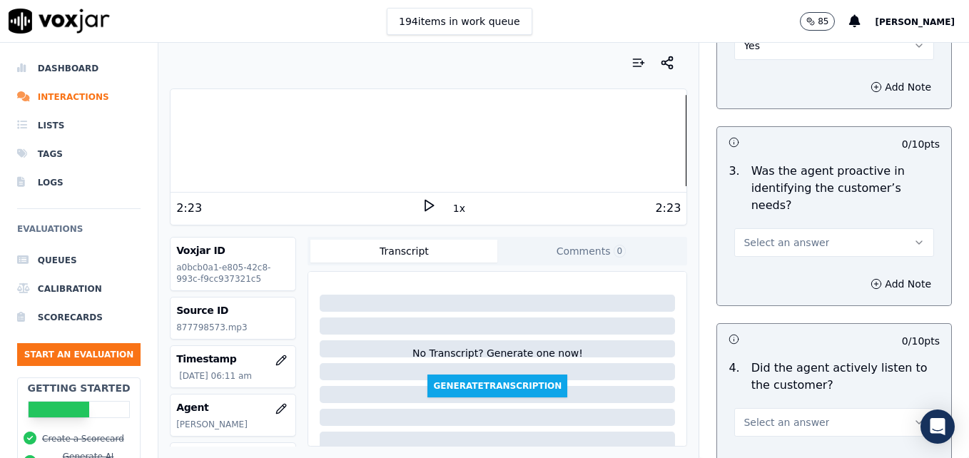
scroll to position [1285, 0]
click at [914, 235] on icon "button" at bounding box center [919, 240] width 11 height 11
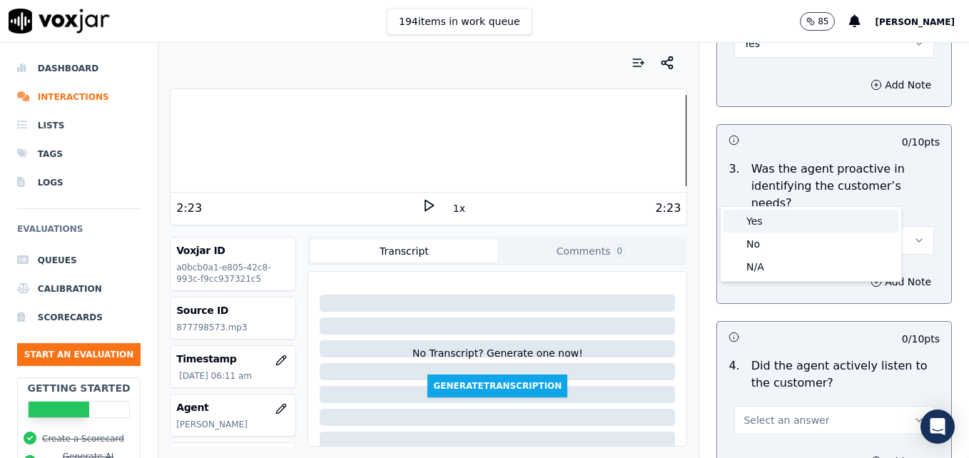
click at [777, 228] on div "Yes" at bounding box center [811, 221] width 175 height 23
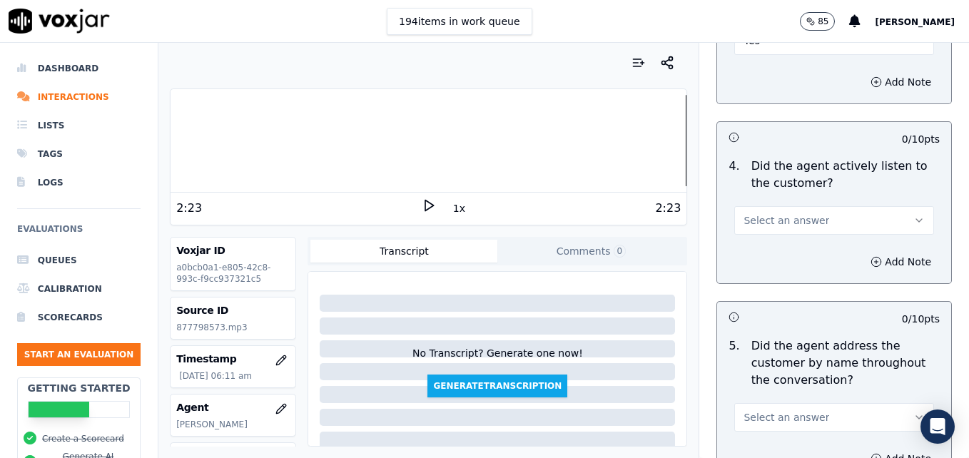
scroll to position [1499, 0]
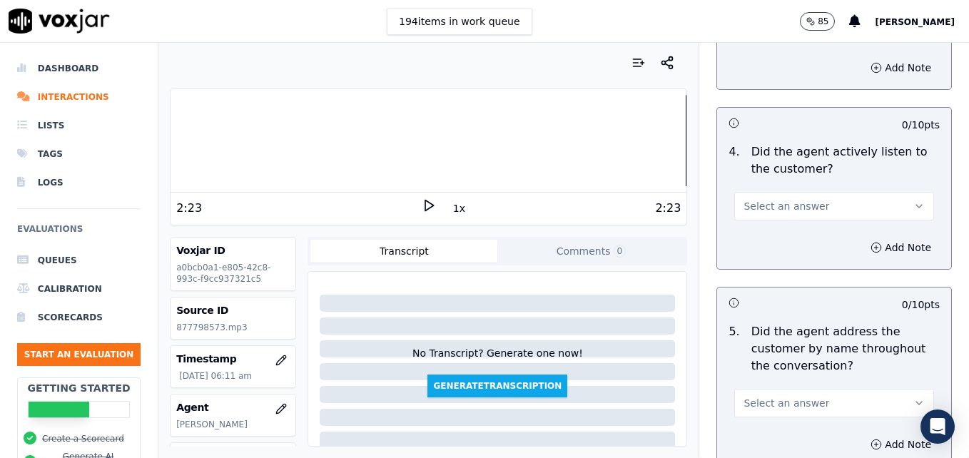
drag, startPoint x: 893, startPoint y: 158, endPoint x: 858, endPoint y: 167, distance: 36.2
click at [892, 192] on button "Select an answer" at bounding box center [835, 206] width 200 height 29
click at [794, 189] on div "Yes" at bounding box center [811, 187] width 175 height 23
click at [893, 389] on button "Select an answer" at bounding box center [835, 403] width 200 height 29
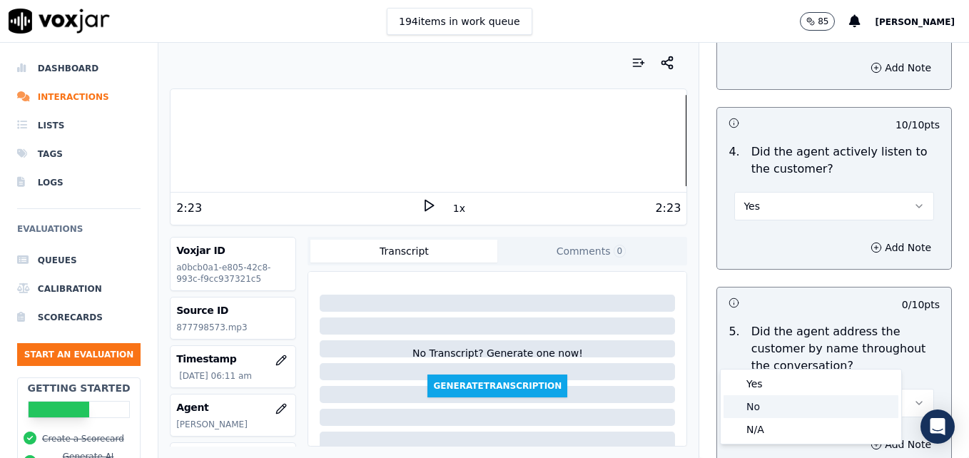
click at [766, 410] on div "No" at bounding box center [811, 407] width 175 height 23
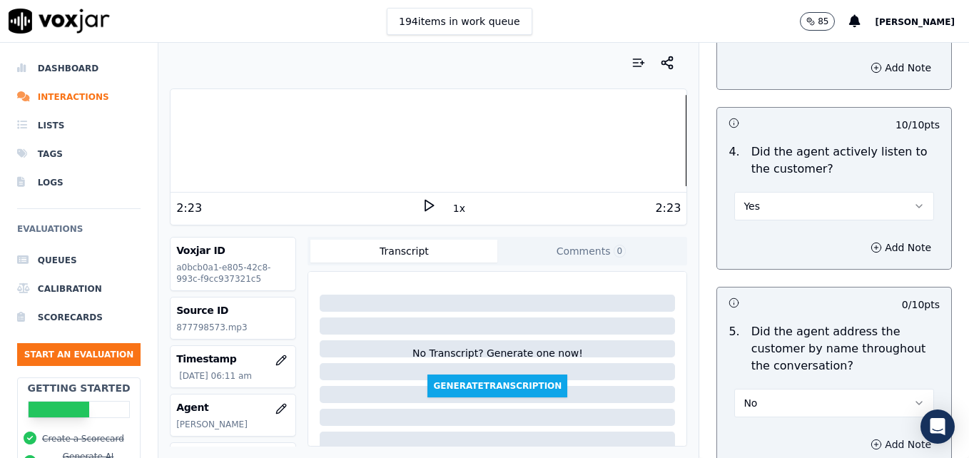
click at [871, 439] on icon "button" at bounding box center [876, 444] width 11 height 11
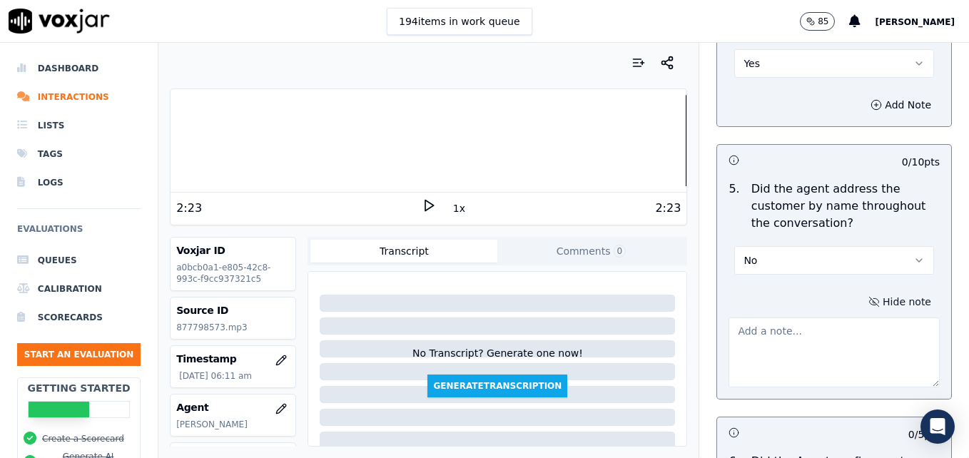
click at [800, 318] on textarea at bounding box center [834, 353] width 211 height 70
type textarea "p"
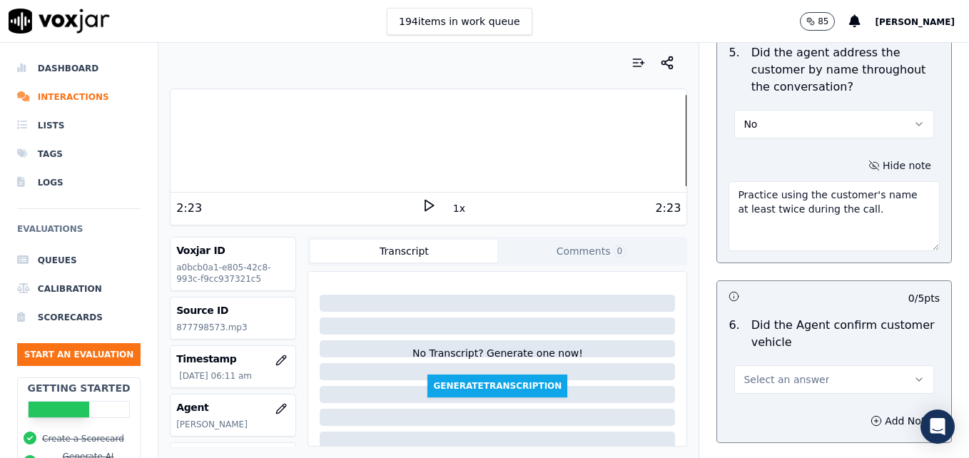
scroll to position [1856, 0]
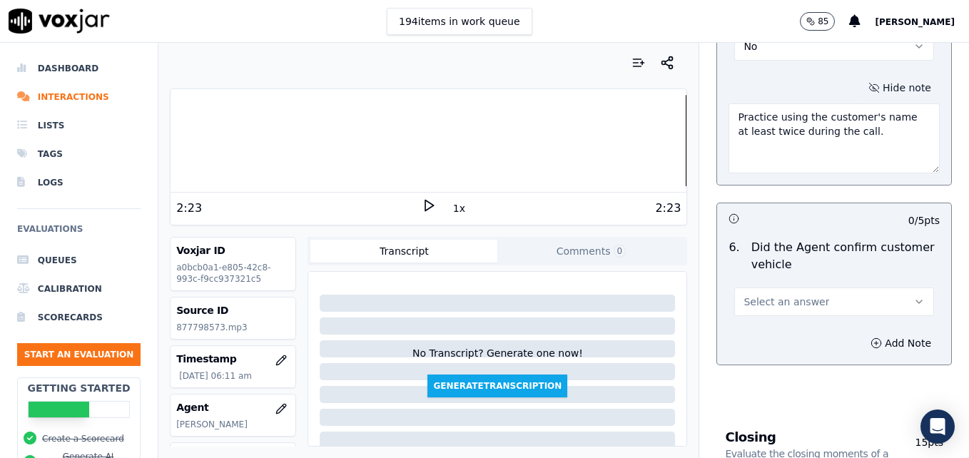
type textarea "Practice using the customer's name at least twice during the call."
click at [895, 288] on button "Select an answer" at bounding box center [835, 302] width 200 height 29
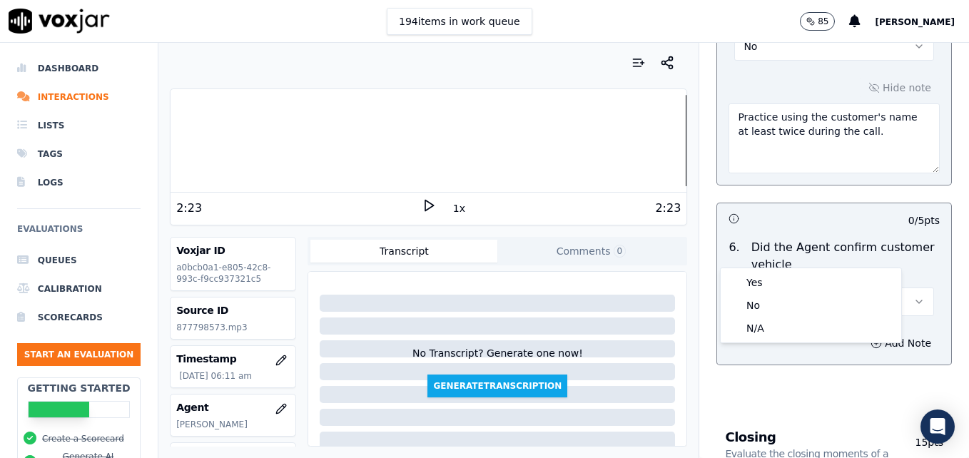
click at [238, 141] on div at bounding box center [429, 140] width 516 height 91
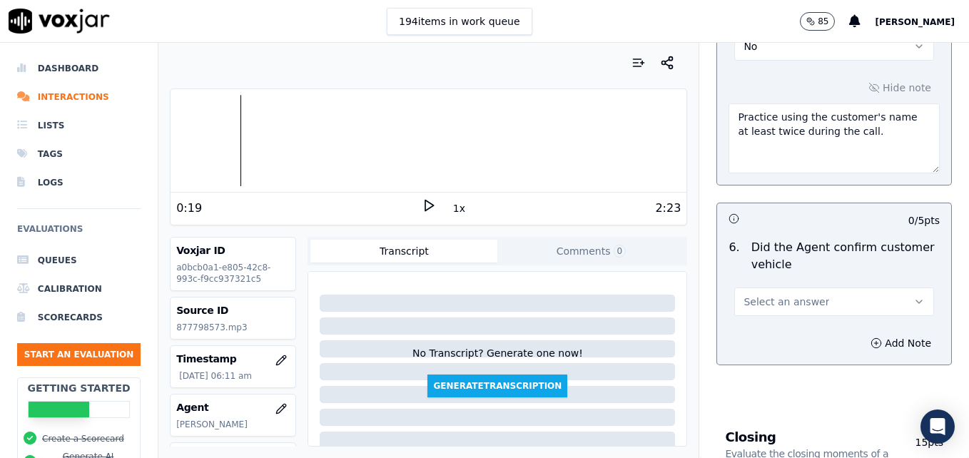
click at [208, 139] on div at bounding box center [429, 140] width 516 height 91
click at [425, 203] on polygon at bounding box center [429, 206] width 9 height 11
click at [914, 296] on icon "button" at bounding box center [919, 301] width 11 height 11
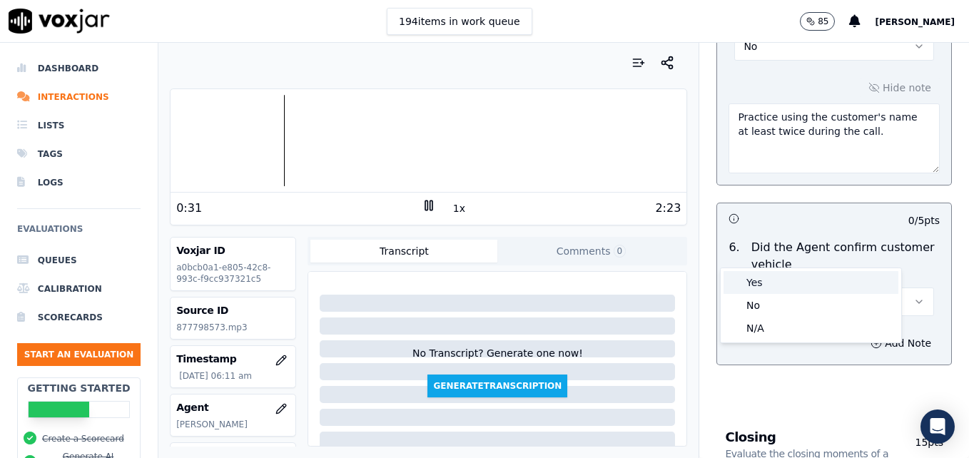
click at [772, 273] on div "Yes" at bounding box center [811, 282] width 175 height 23
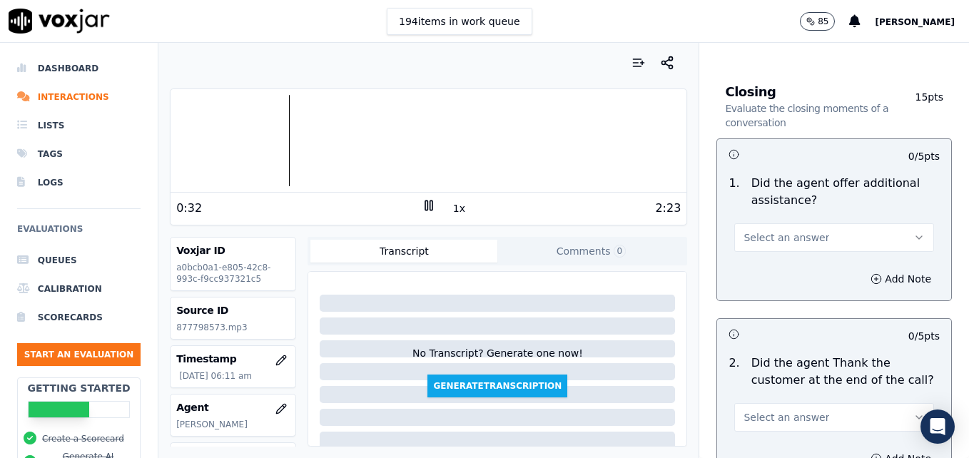
scroll to position [2213, 0]
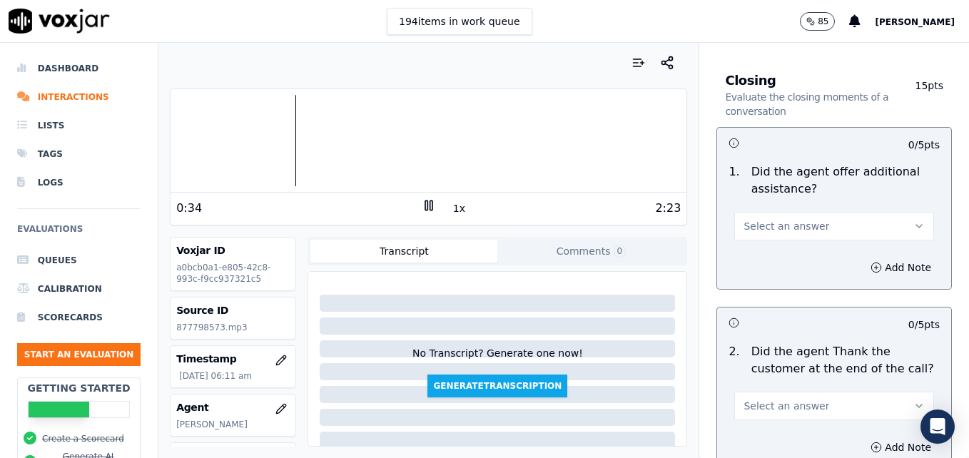
drag, startPoint x: 887, startPoint y: 173, endPoint x: 848, endPoint y: 190, distance: 42.2
click at [914, 221] on icon "button" at bounding box center [919, 226] width 11 height 11
click at [802, 208] on div "Yes" at bounding box center [811, 207] width 175 height 23
click at [871, 262] on icon "button" at bounding box center [876, 267] width 11 height 11
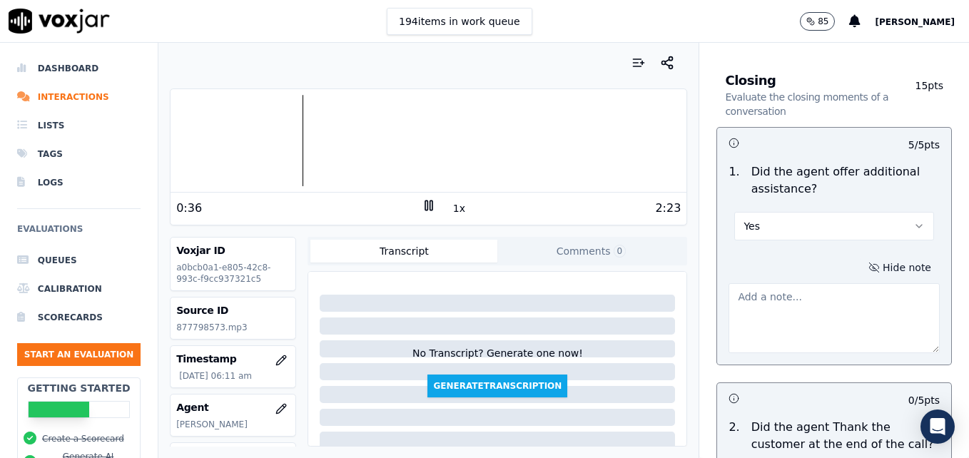
click at [830, 283] on textarea at bounding box center [834, 318] width 211 height 70
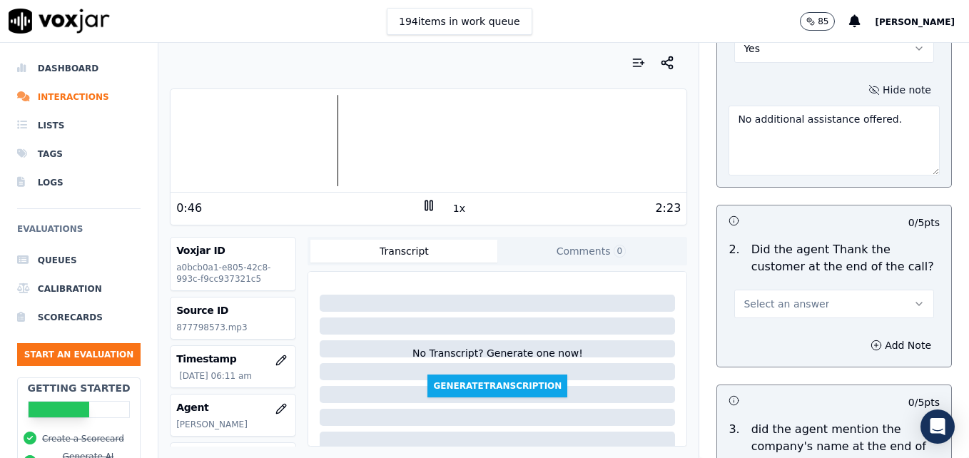
scroll to position [2427, 0]
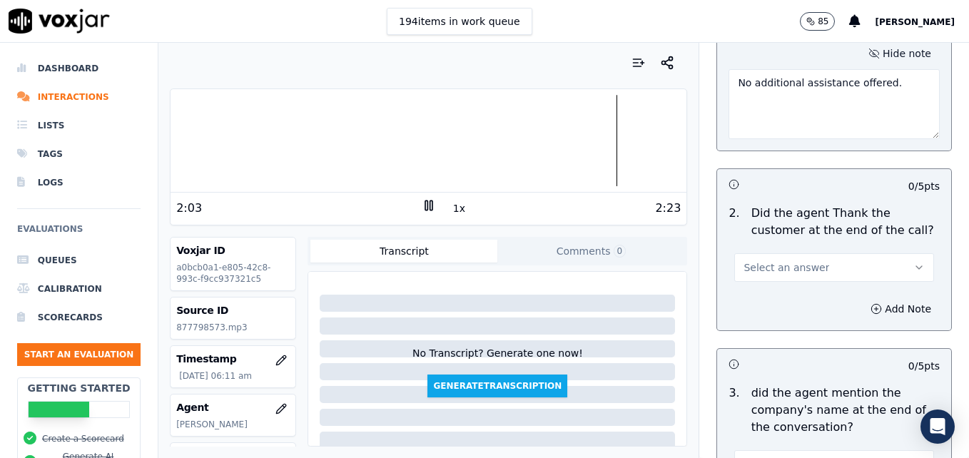
click at [414, 134] on div at bounding box center [429, 140] width 516 height 91
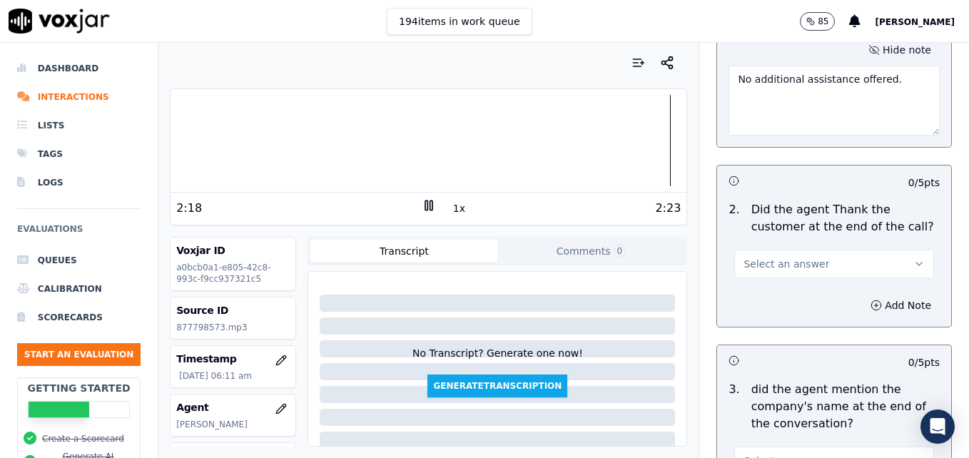
scroll to position [2421, 0]
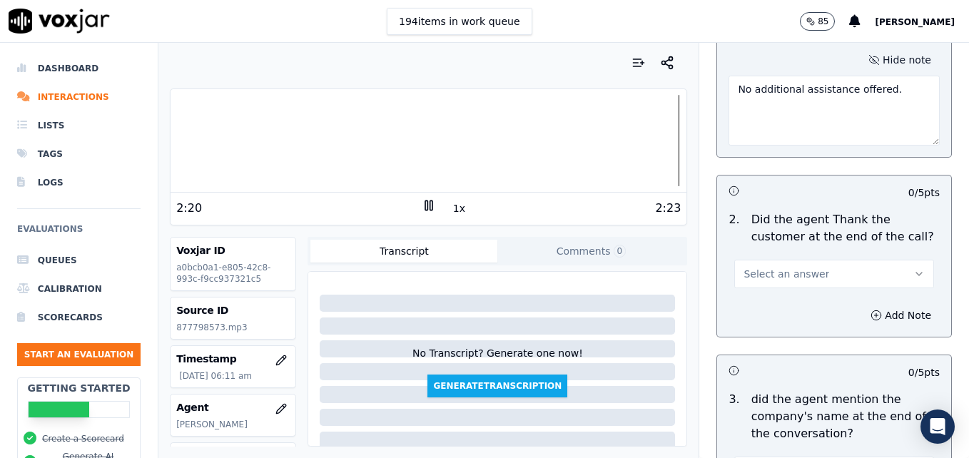
type textarea "No additional assistance offered."
click at [914, 268] on icon "button" at bounding box center [919, 273] width 11 height 11
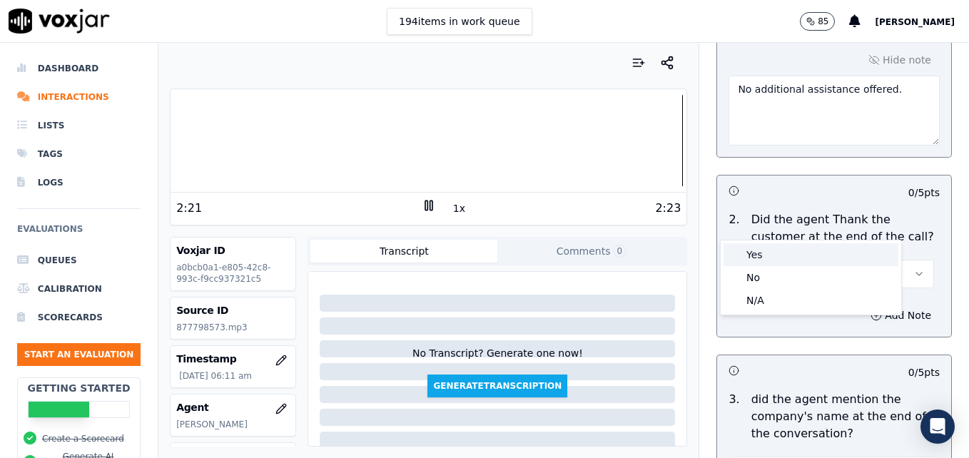
click at [837, 246] on div "Yes" at bounding box center [811, 254] width 175 height 23
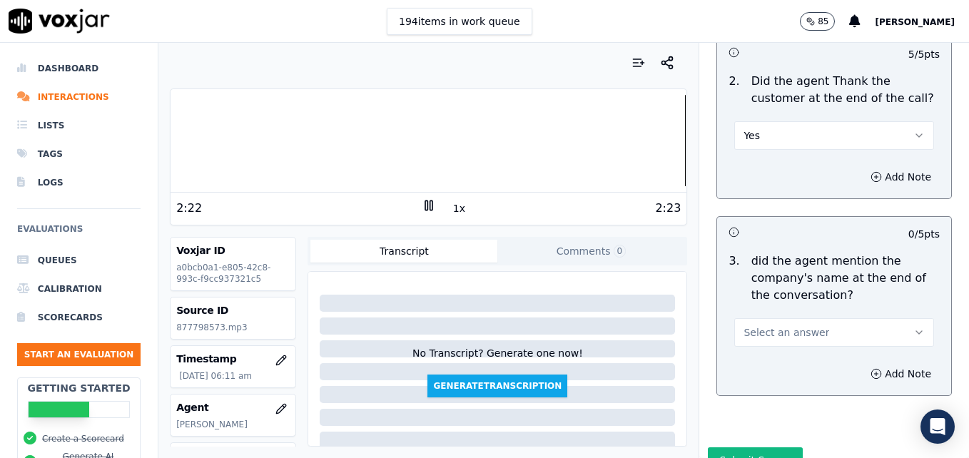
scroll to position [2564, 0]
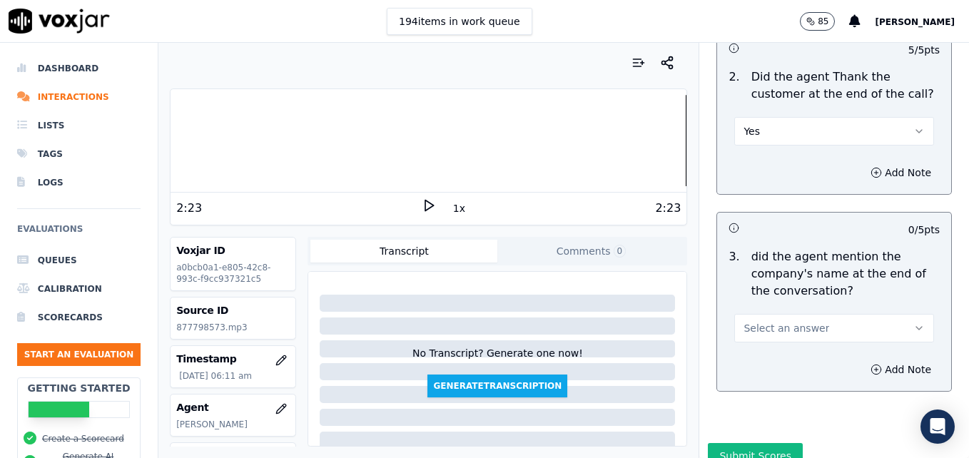
click at [887, 314] on button "Select an answer" at bounding box center [835, 328] width 200 height 29
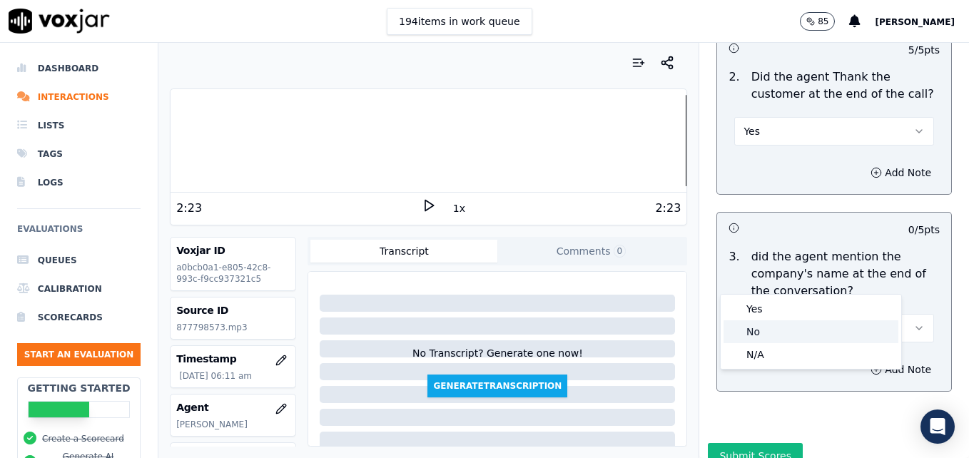
click at [791, 328] on div "No" at bounding box center [811, 332] width 175 height 23
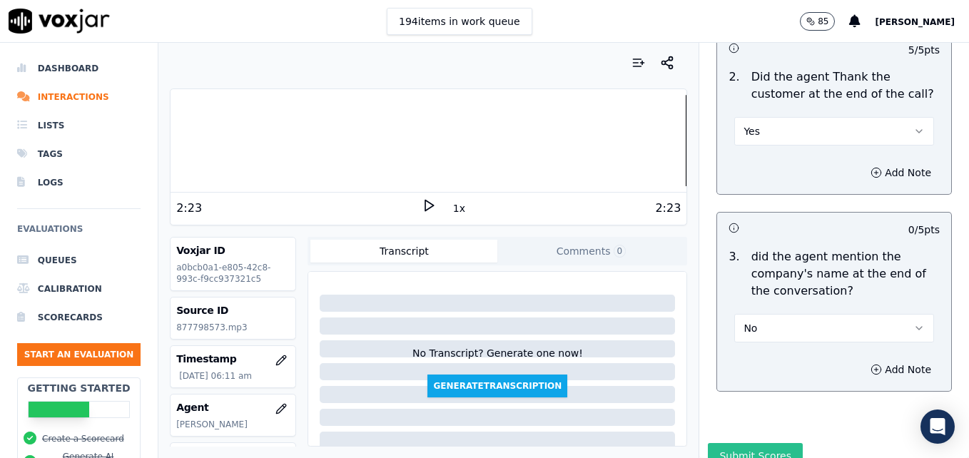
click at [742, 443] on button "Submit Scores" at bounding box center [755, 456] width 95 height 26
